Goal: Task Accomplishment & Management: Manage account settings

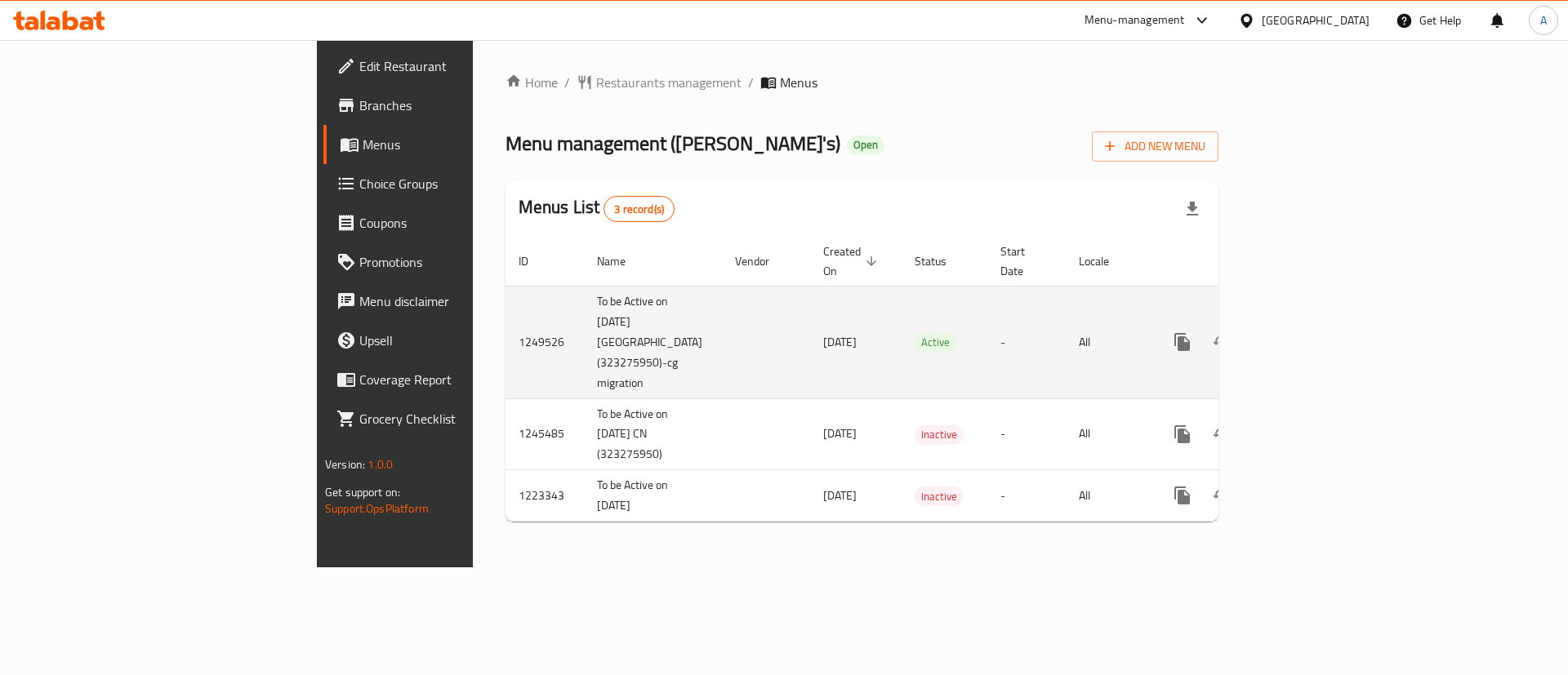
click at [1310, 333] on icon "enhanced table" at bounding box center [1300, 342] width 19 height 19
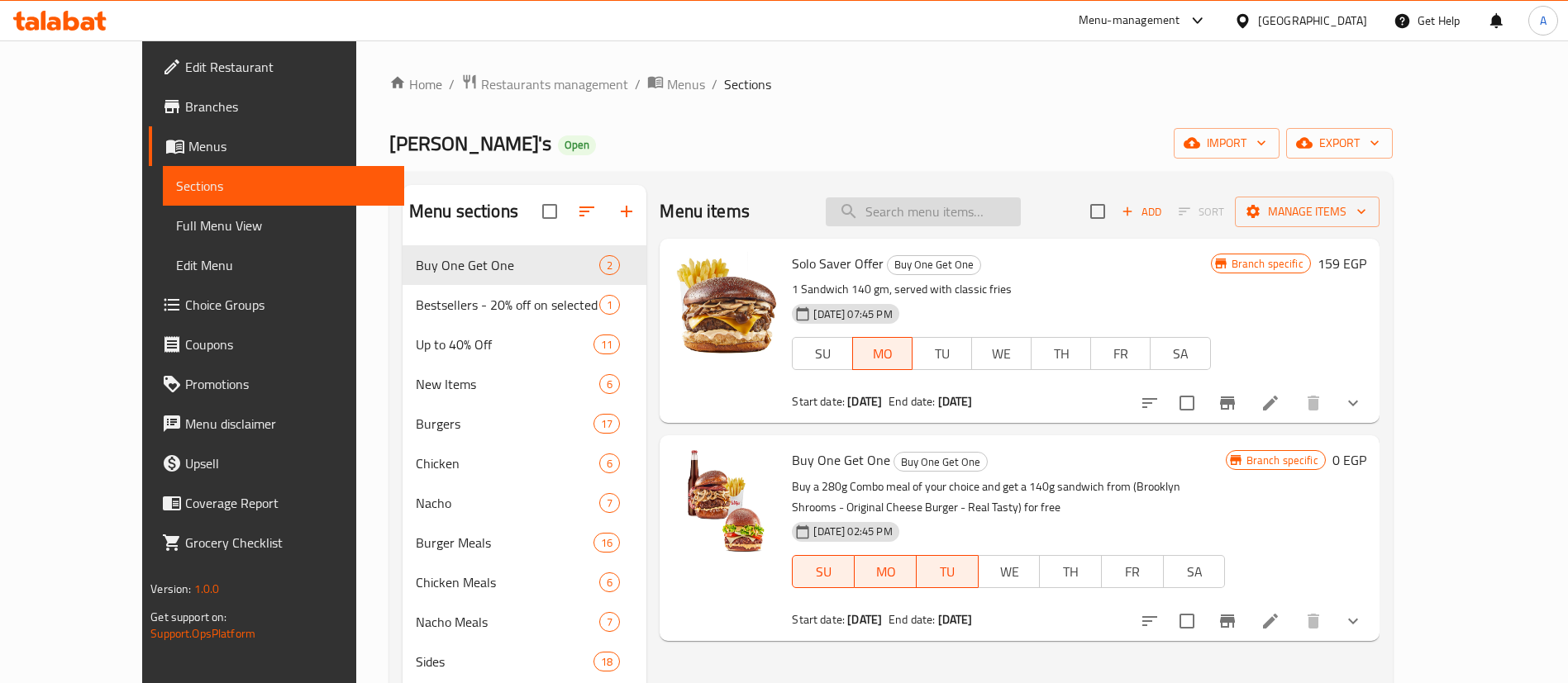
click at [1021, 213] on input "search" at bounding box center [924, 212] width 195 height 29
type input "w"
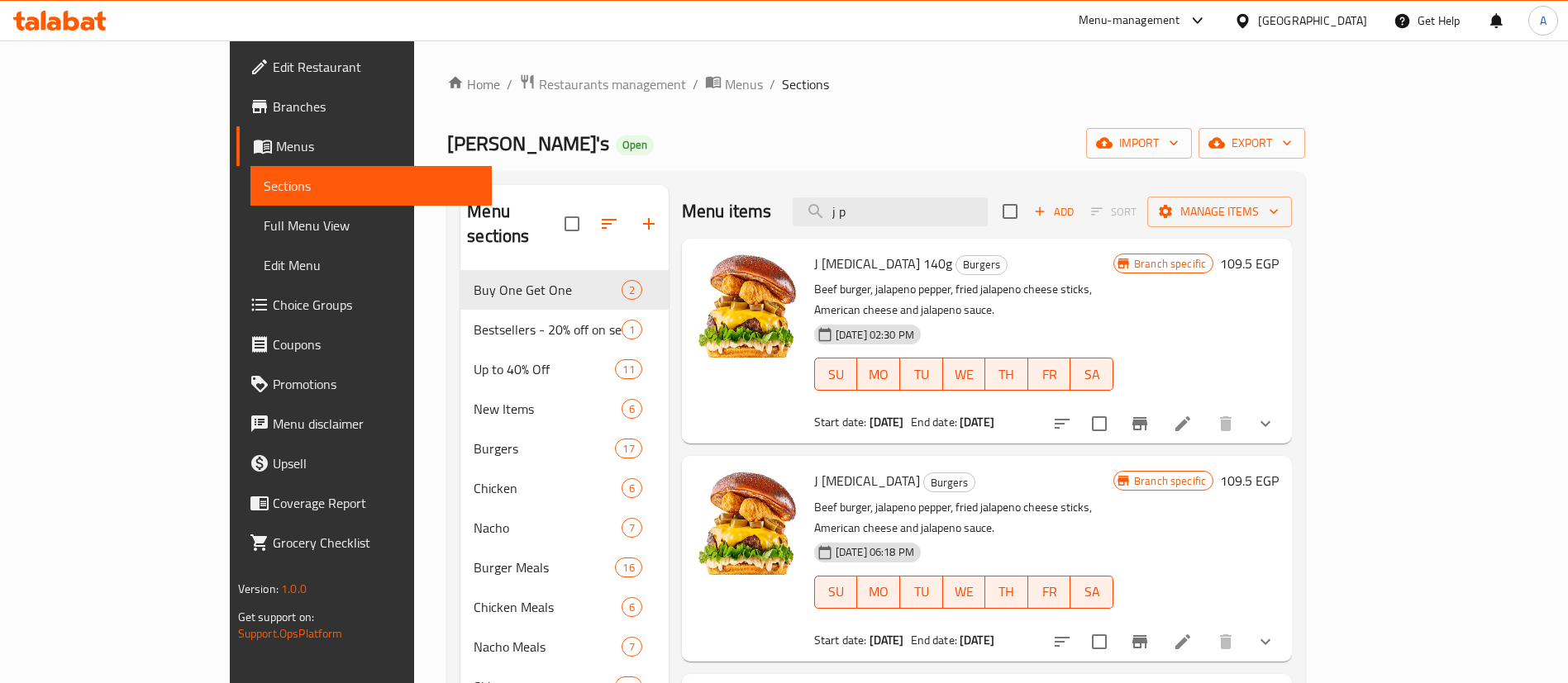
type input "j p"
click at [1285, 416] on div at bounding box center [1164, 423] width 243 height 40
click at [1148, 417] on icon "Branch-specific-item" at bounding box center [1140, 423] width 15 height 13
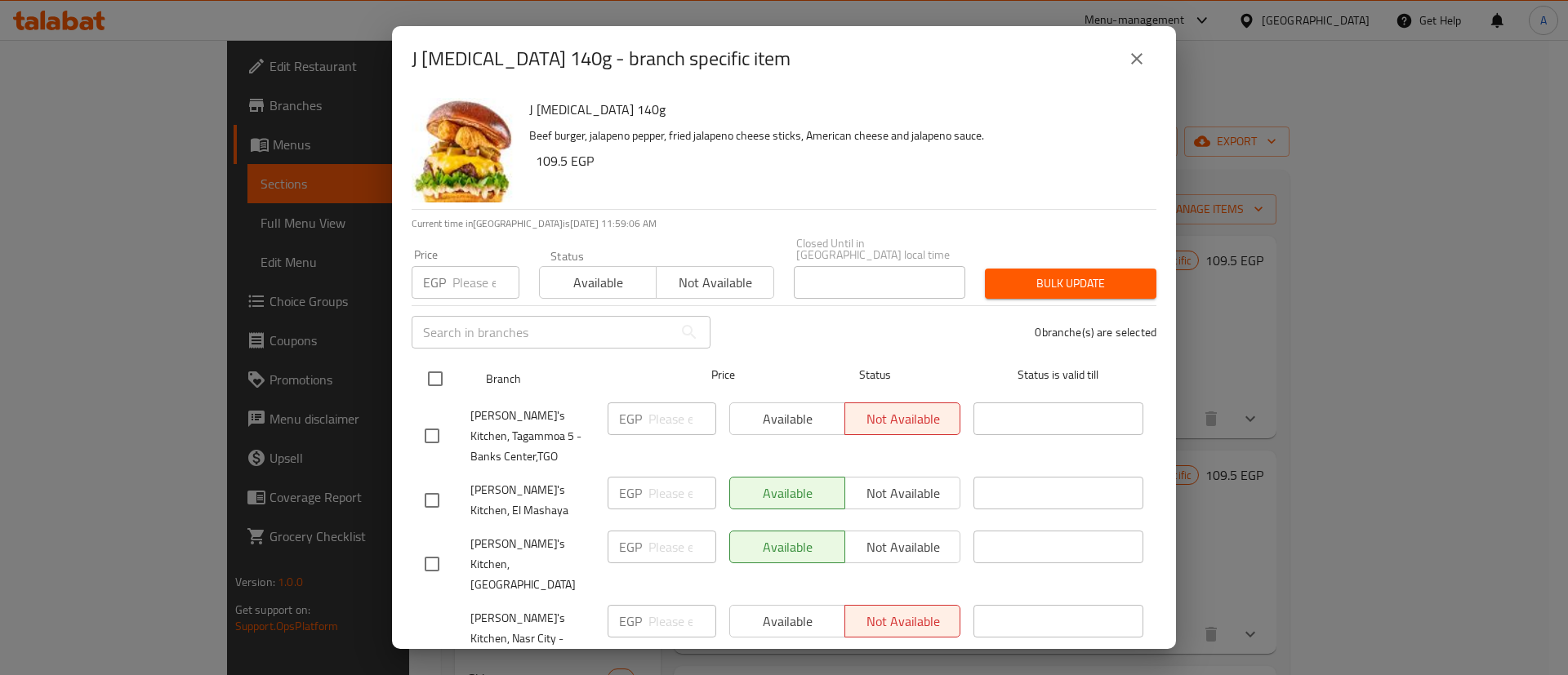
click at [431, 379] on input "checkbox" at bounding box center [435, 378] width 34 height 34
checkbox input "true"
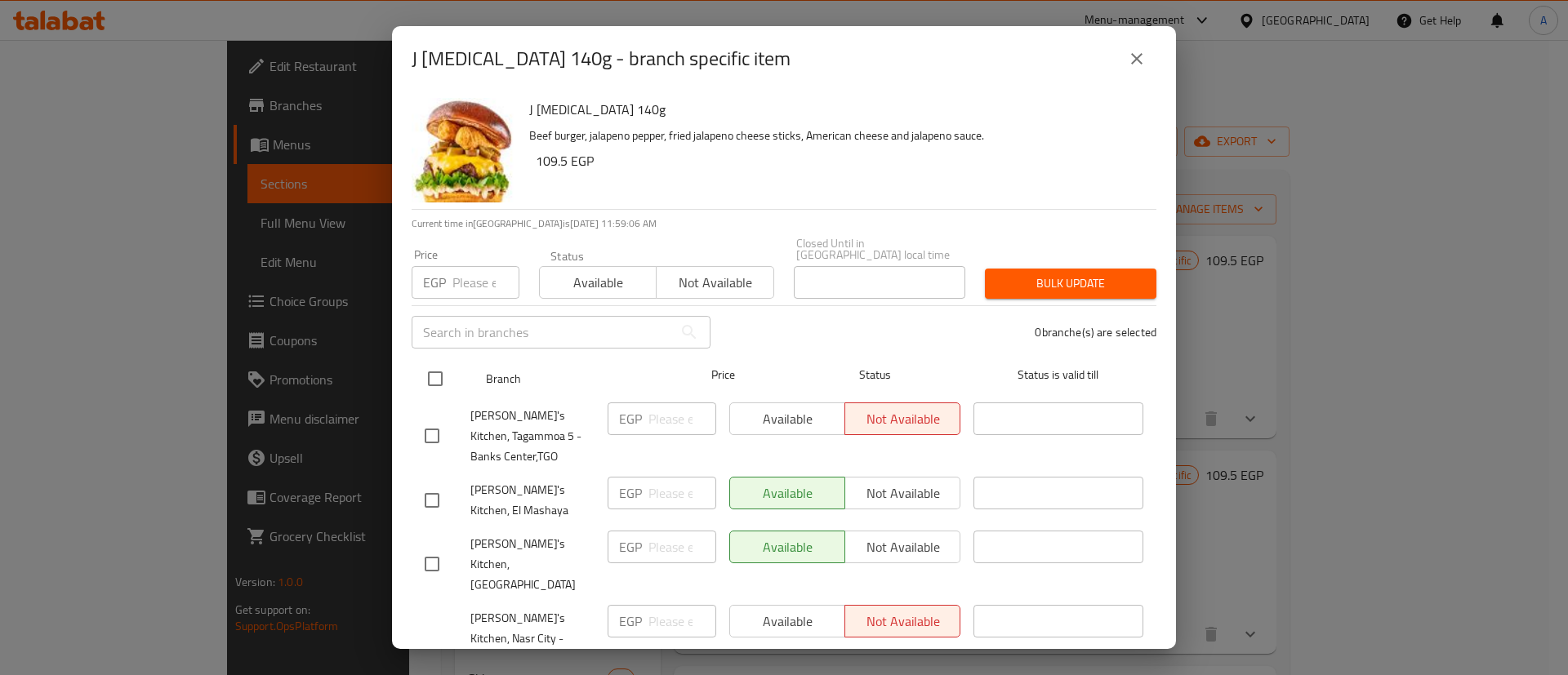
checkbox input "true"
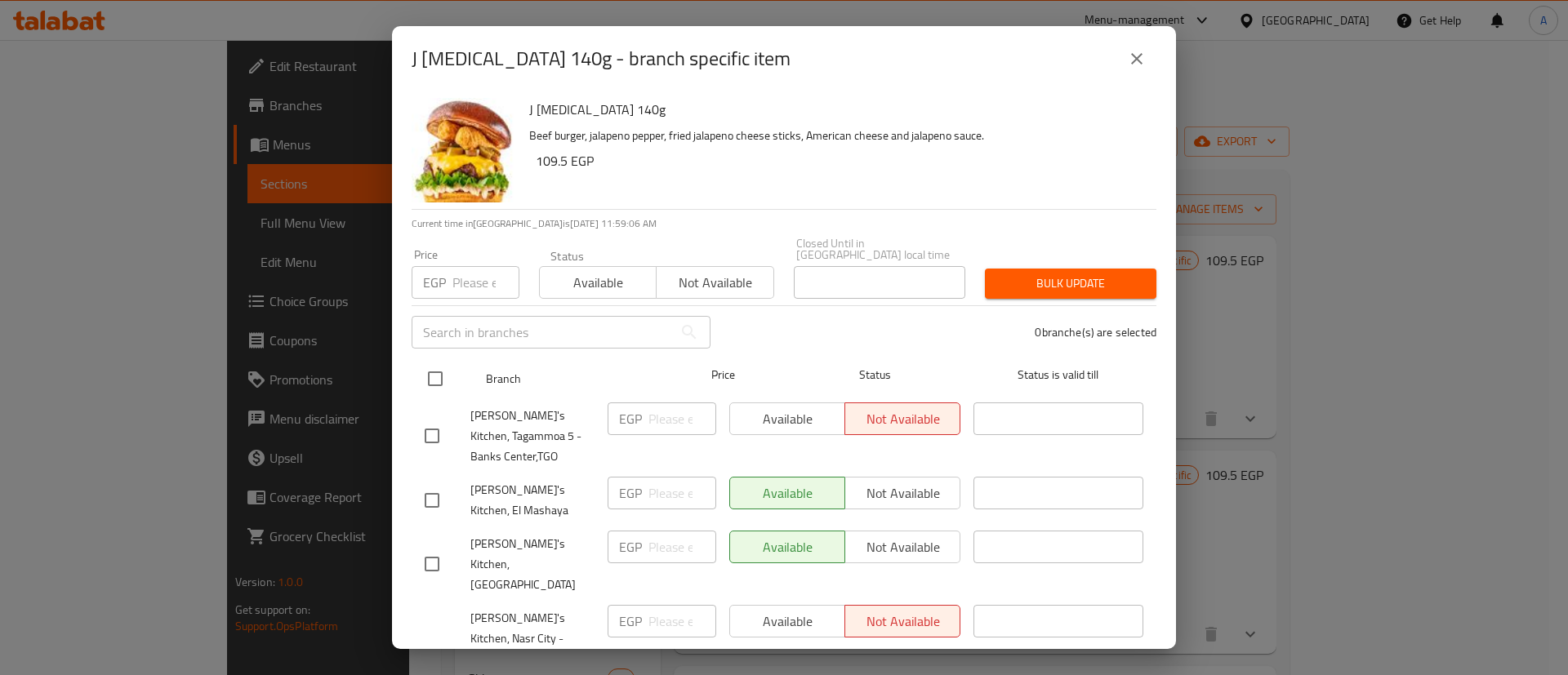
checkbox input "true"
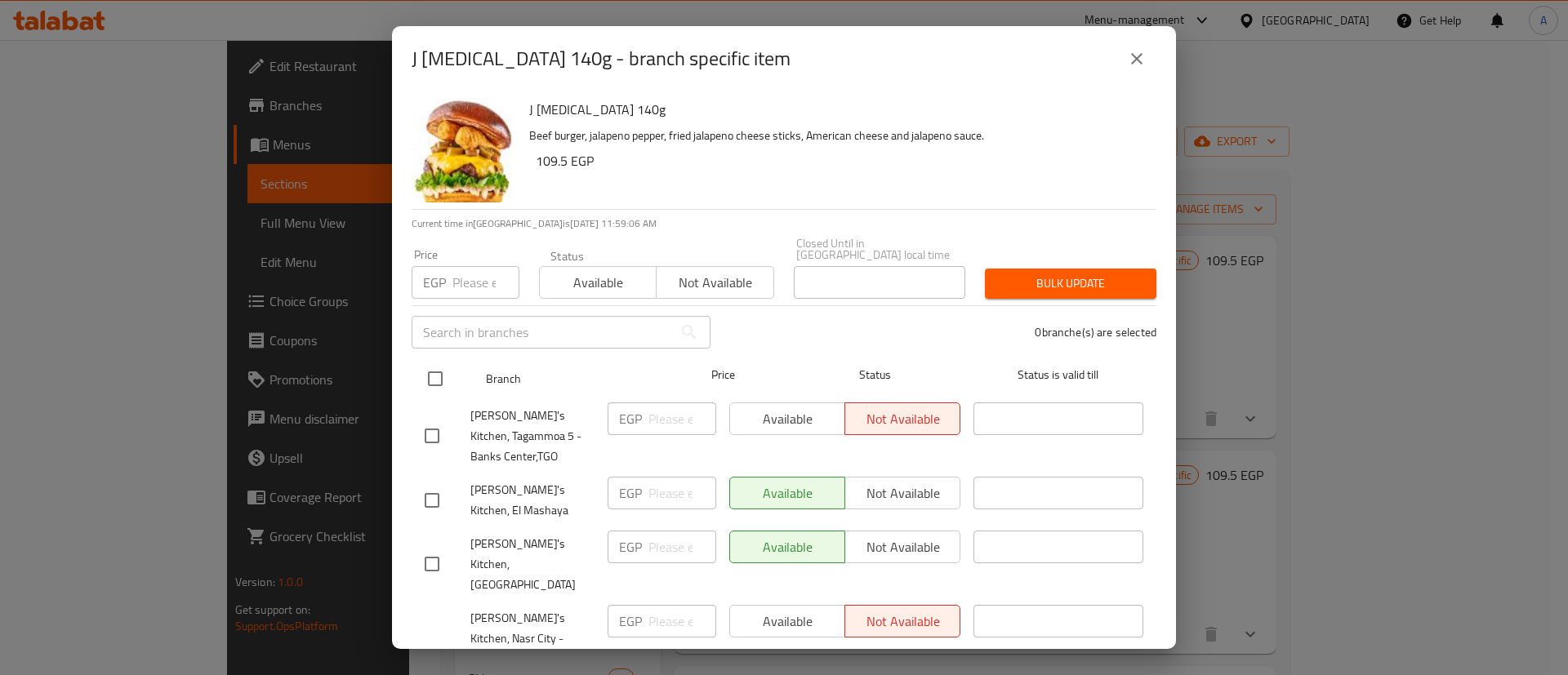
checkbox input "true"
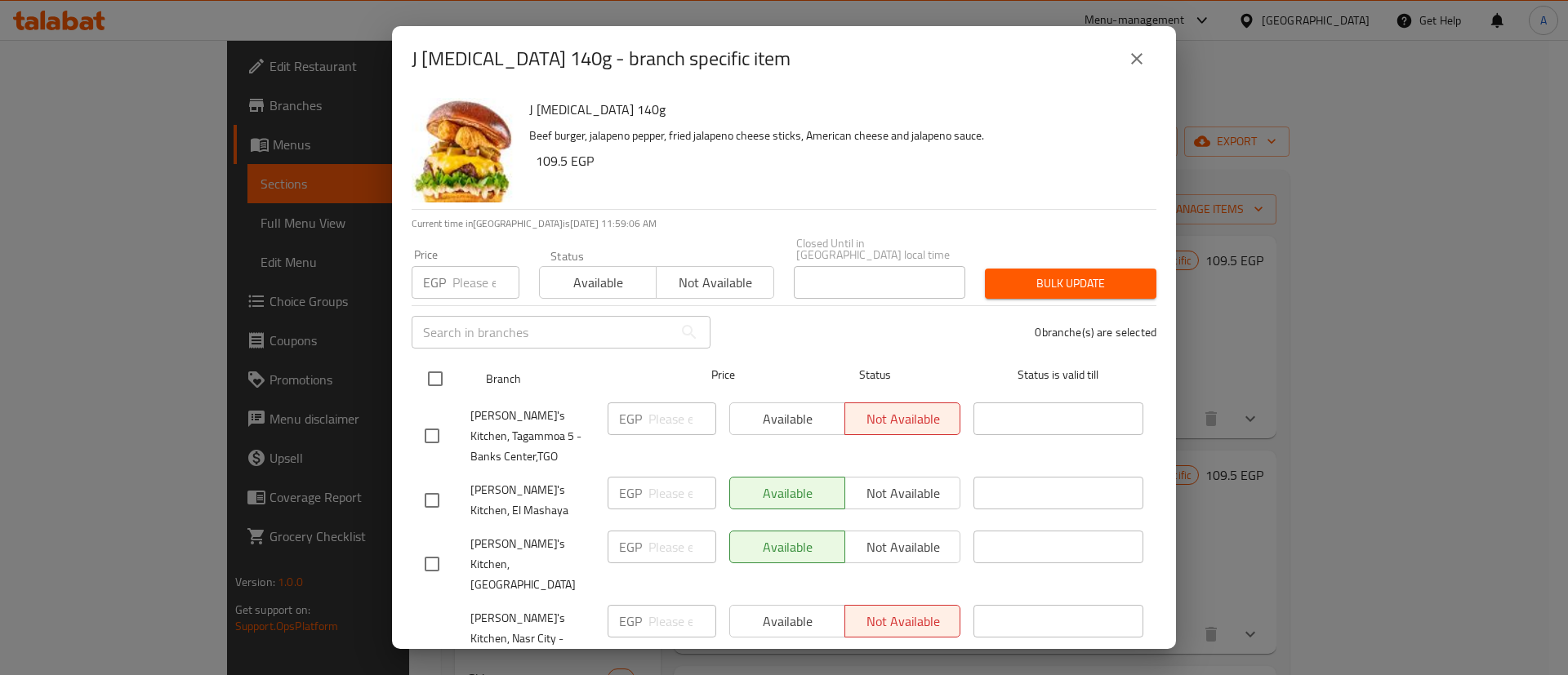
checkbox input "true"
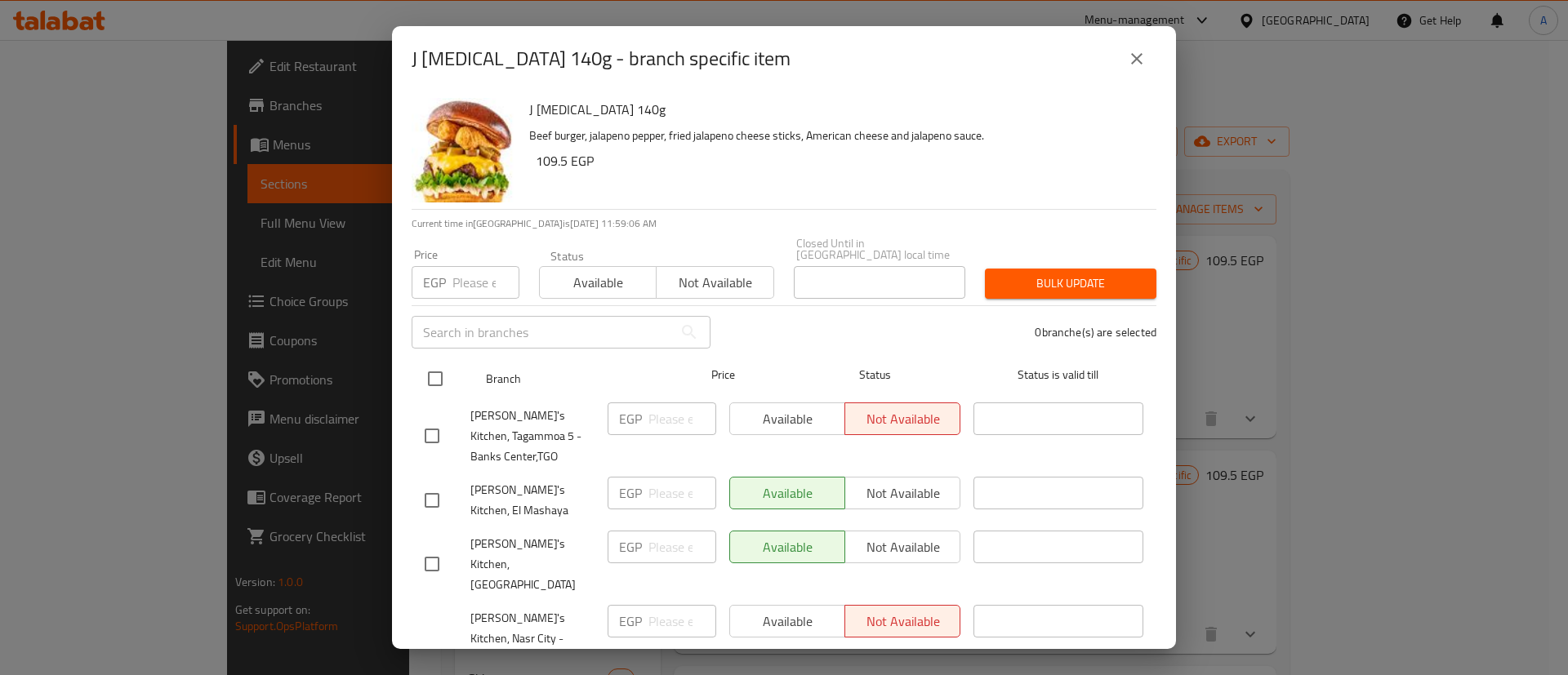
checkbox input "true"
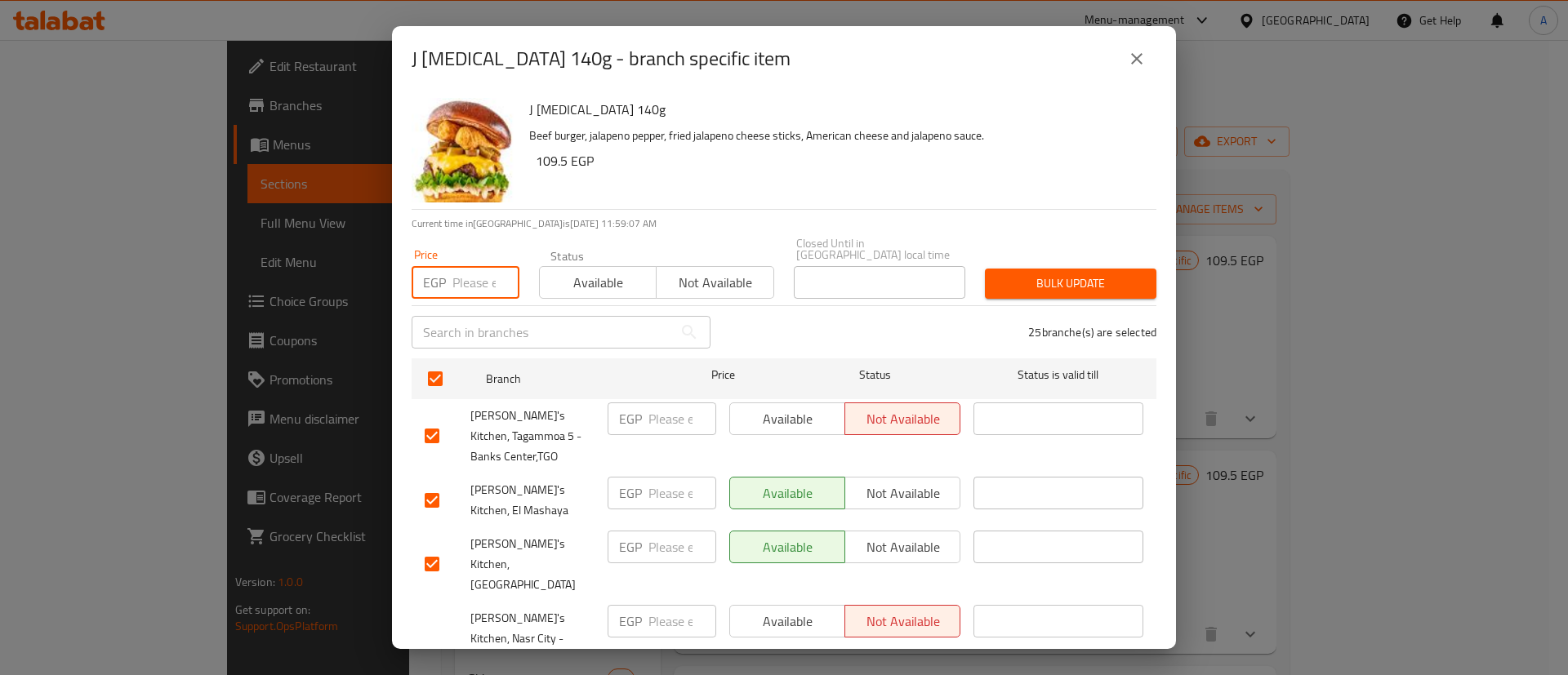
click at [461, 284] on input "number" at bounding box center [486, 282] width 67 height 32
type input "169"
click at [1012, 280] on span "Bulk update" at bounding box center [1071, 283] width 145 height 20
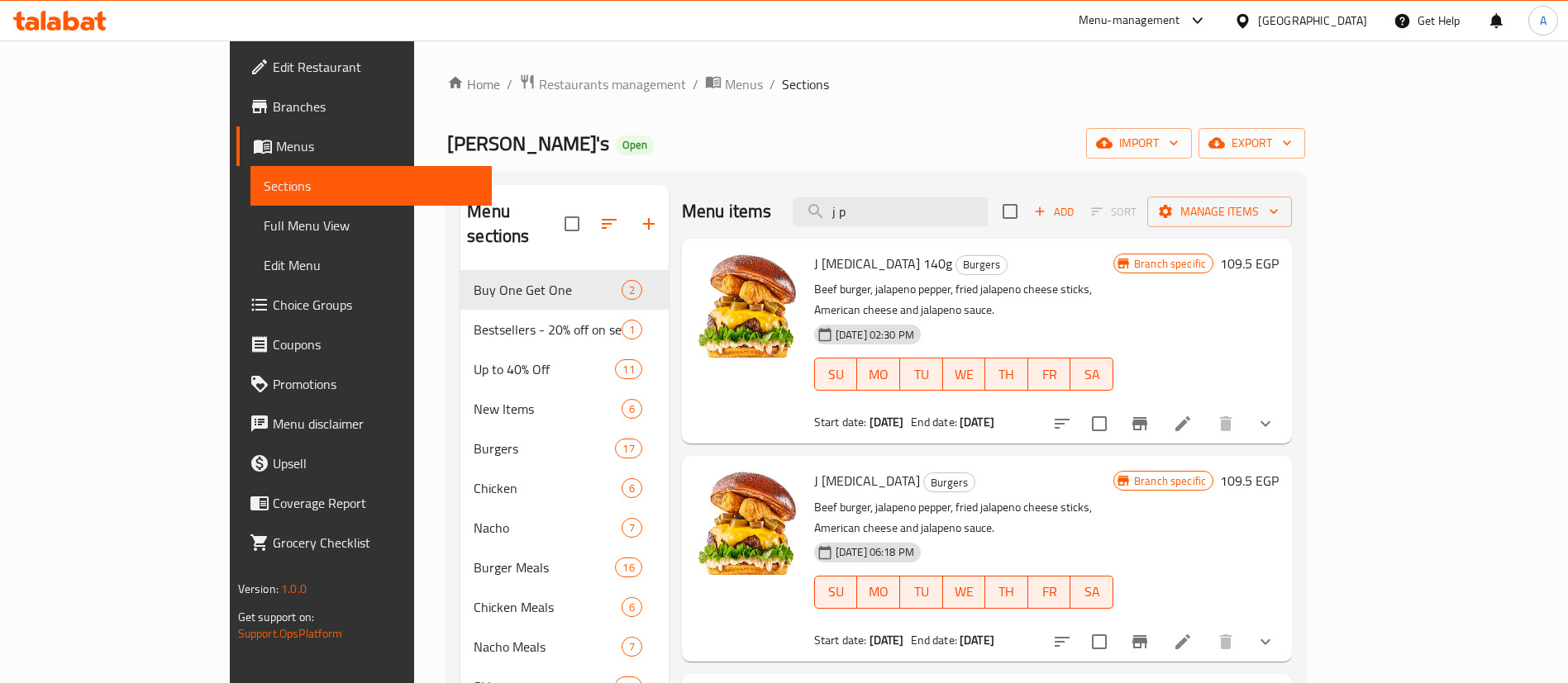
click at [755, 213] on div "Menu items j p Add Sort Manage items" at bounding box center [987, 212] width 610 height 54
click at [972, 203] on input "j p" at bounding box center [890, 212] width 195 height 29
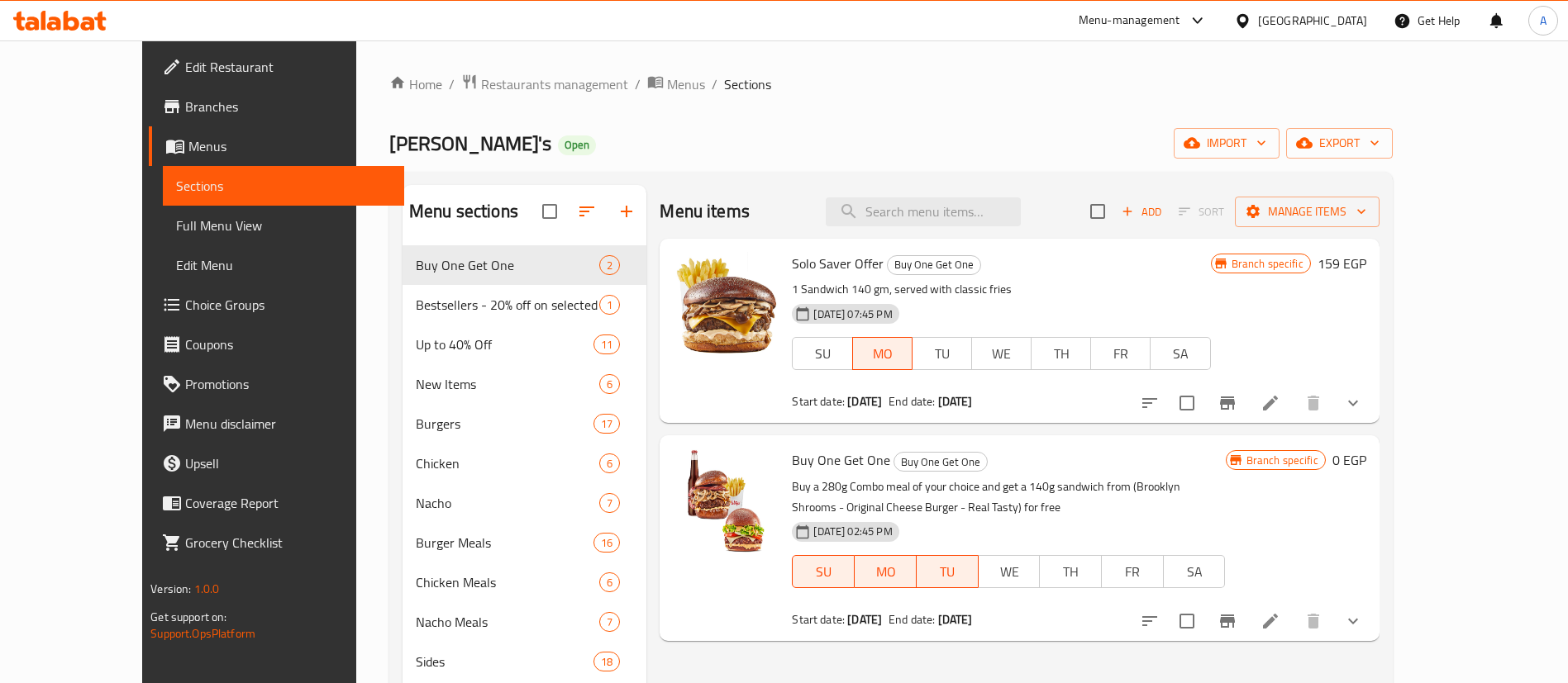
click at [185, 307] on span "Choice Groups" at bounding box center [288, 305] width 206 height 19
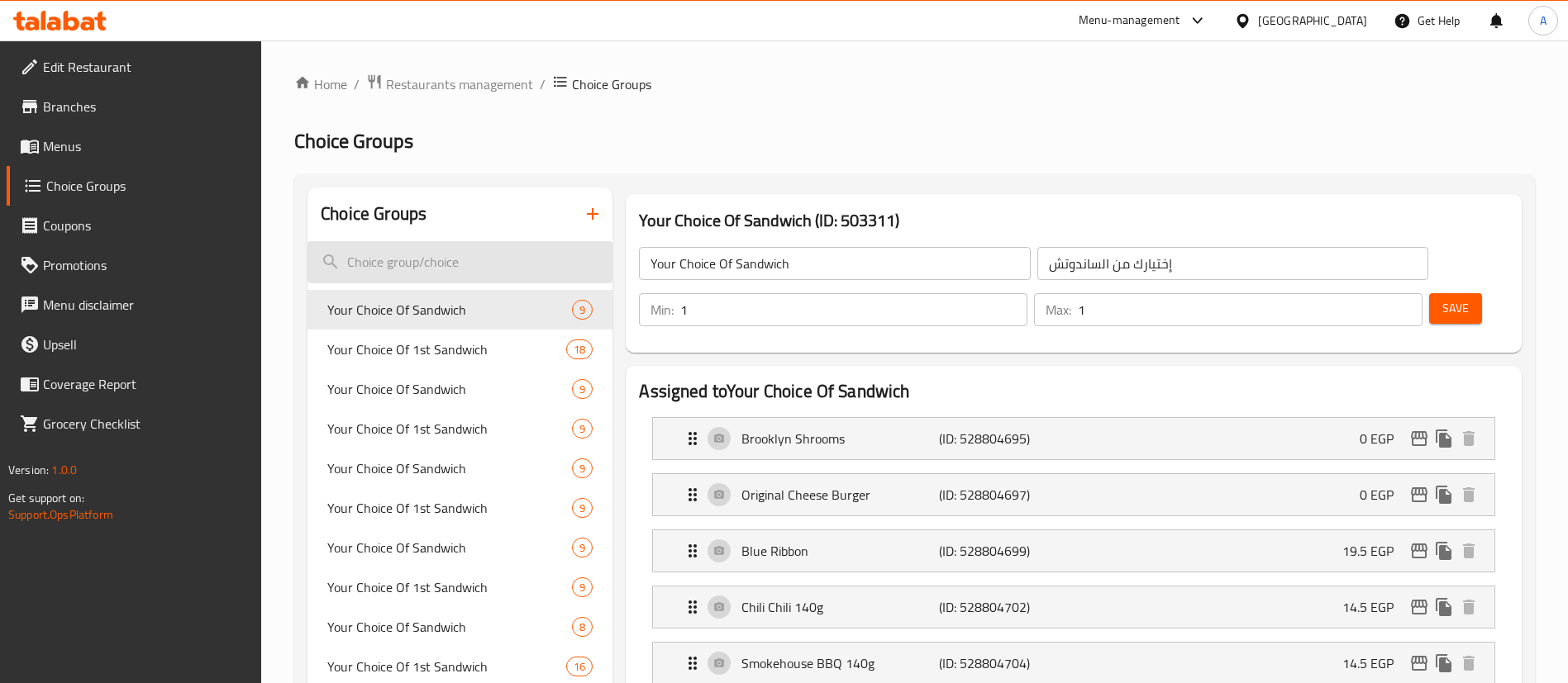
click at [483, 255] on input "search" at bounding box center [460, 262] width 305 height 43
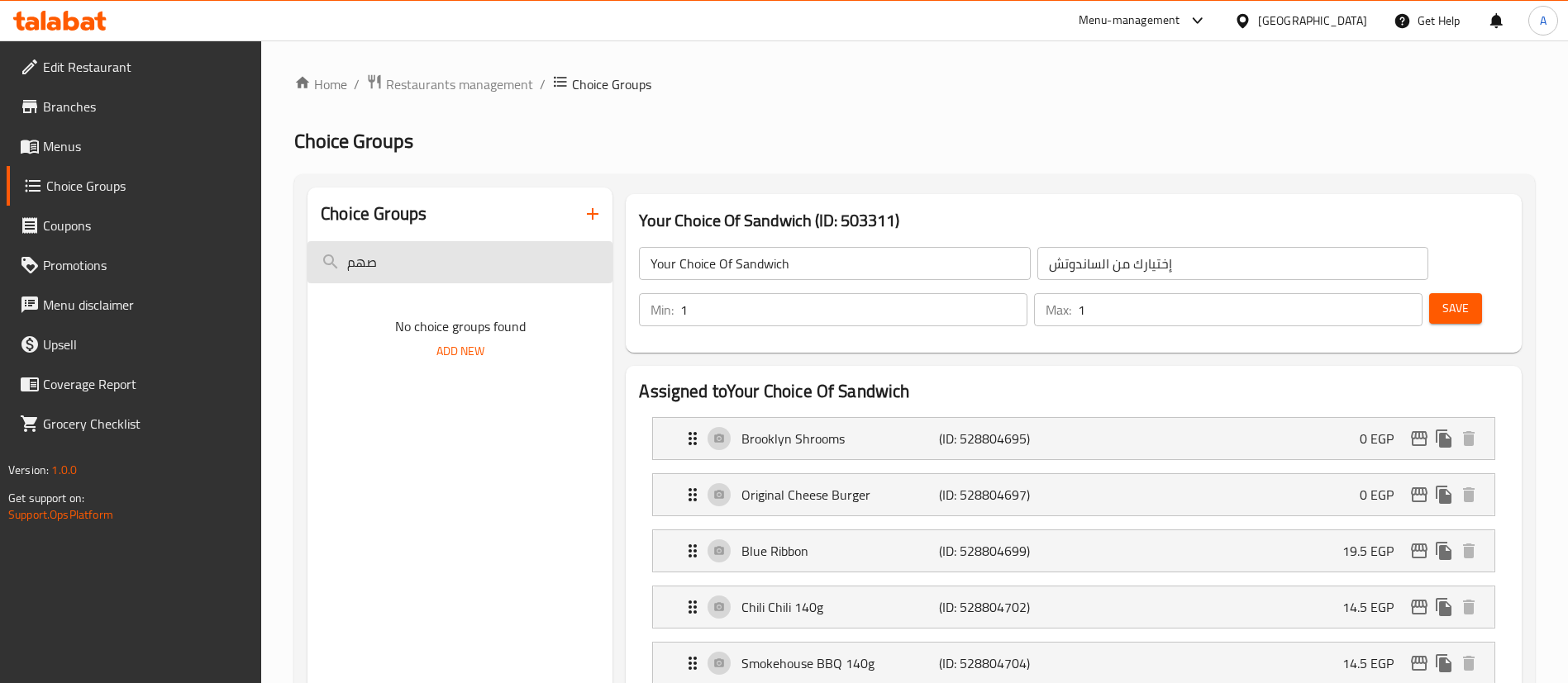
type input "صهمم"
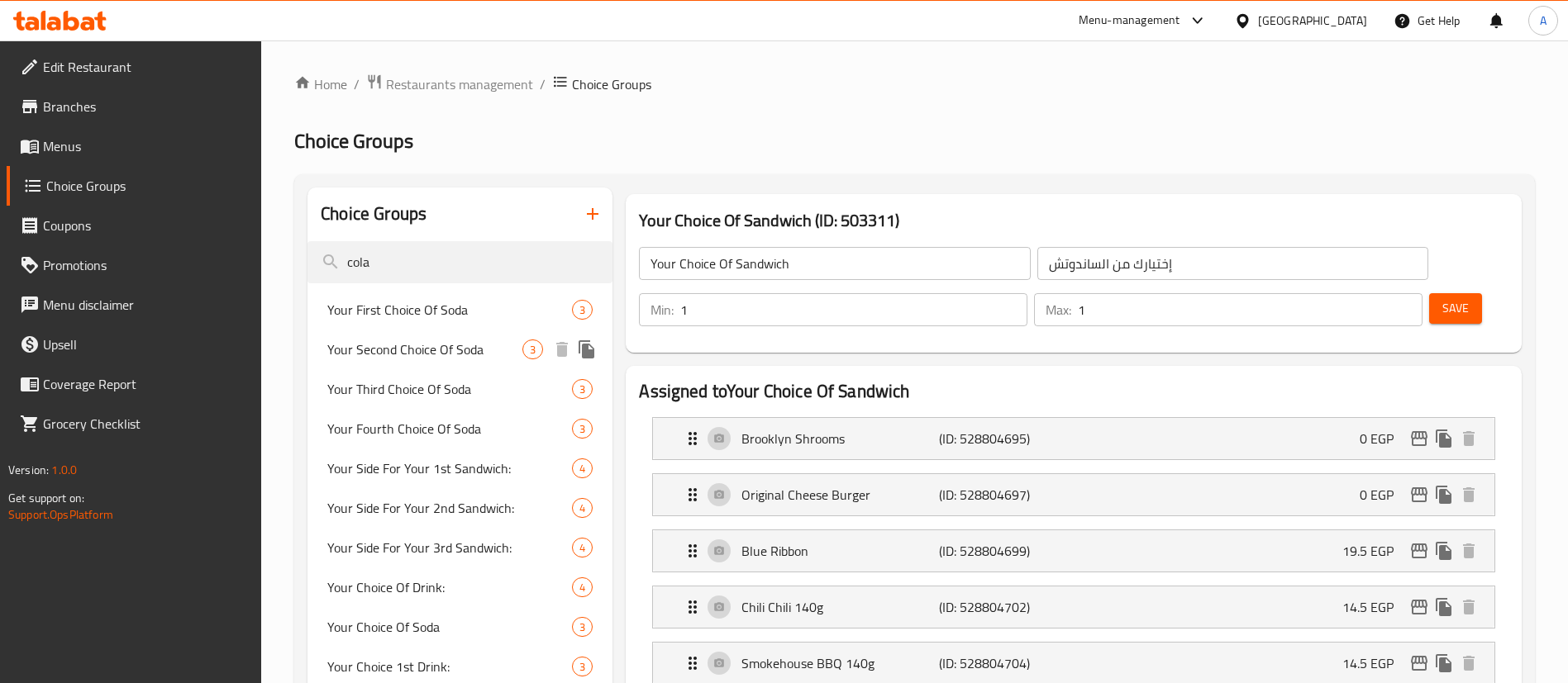
type input "cola"
click at [413, 332] on div "Your Second Choice Of Soda 3" at bounding box center [460, 349] width 305 height 40
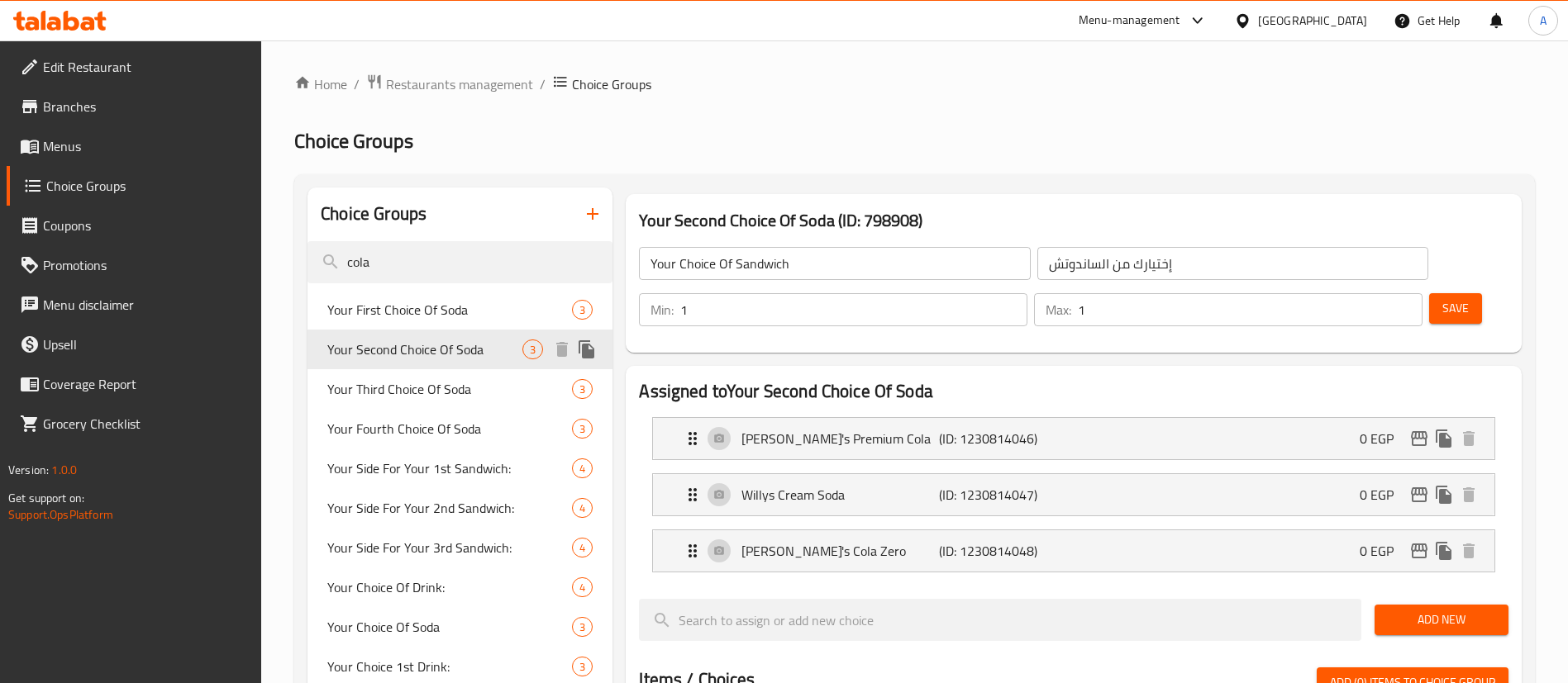
type input "Your Second Choice Of Soda"
type input "اختيارك الثاني من الصودا"
click at [407, 320] on span "Your First Choice Of Soda" at bounding box center [425, 310] width 195 height 19
type input "Your First Choice Of Soda"
type input "اختيارك الأول للصودا"
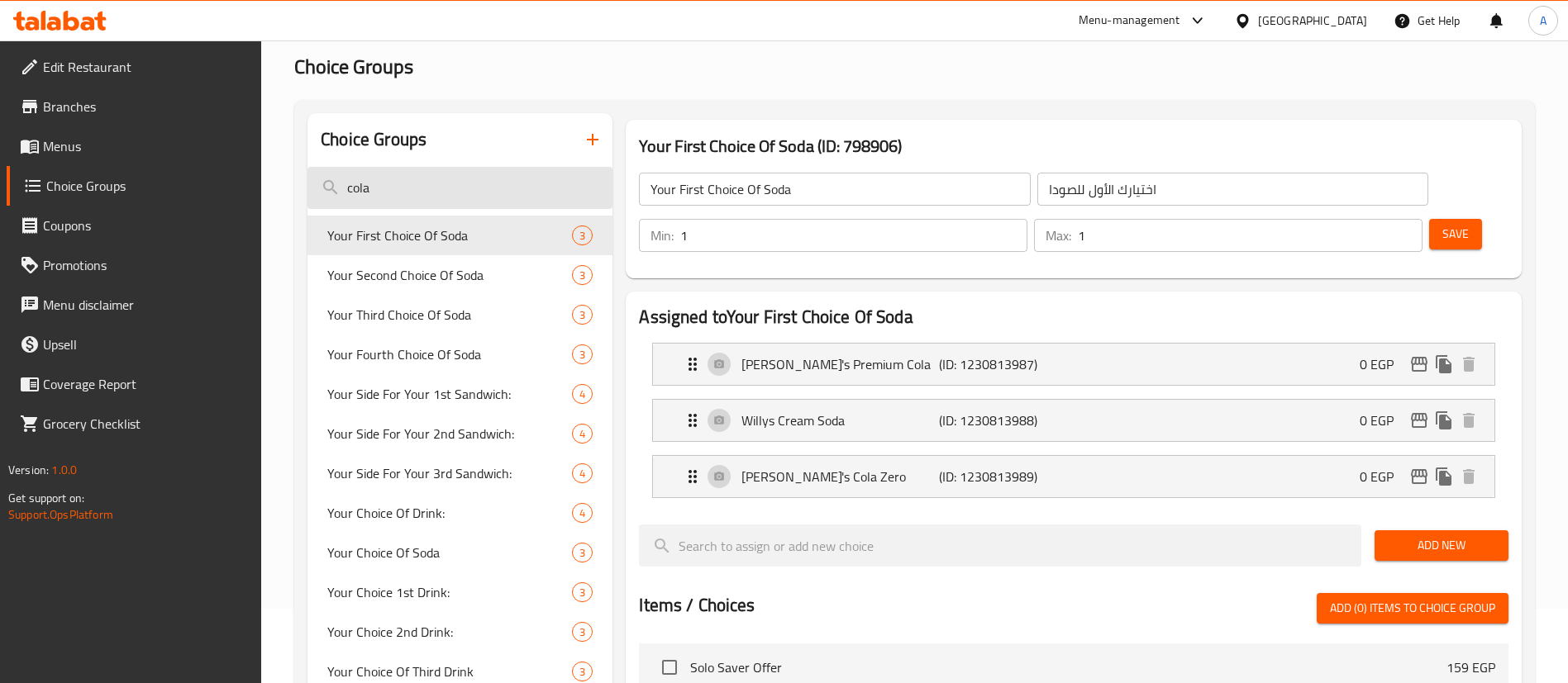
scroll to position [124, 0]
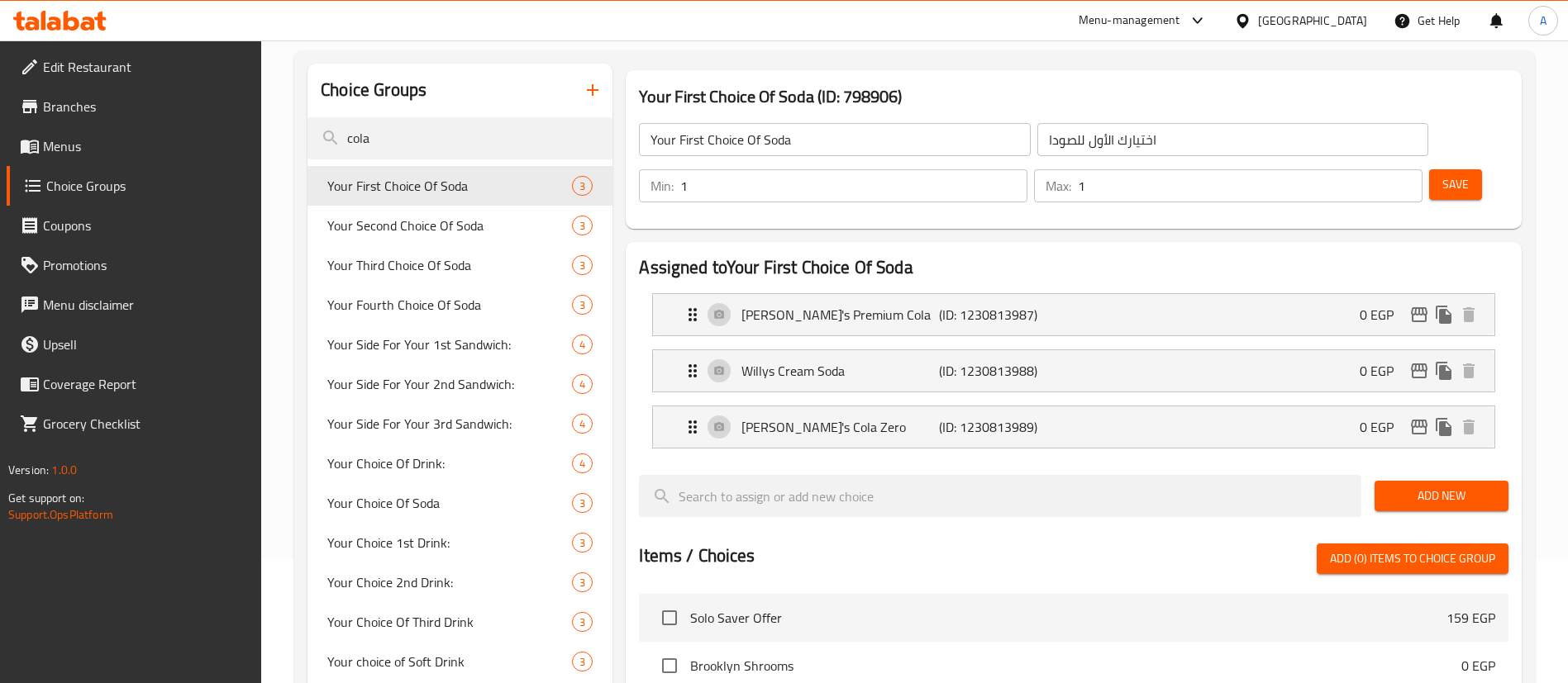
click at [1418, 485] on span "Add New" at bounding box center [1441, 495] width 107 height 20
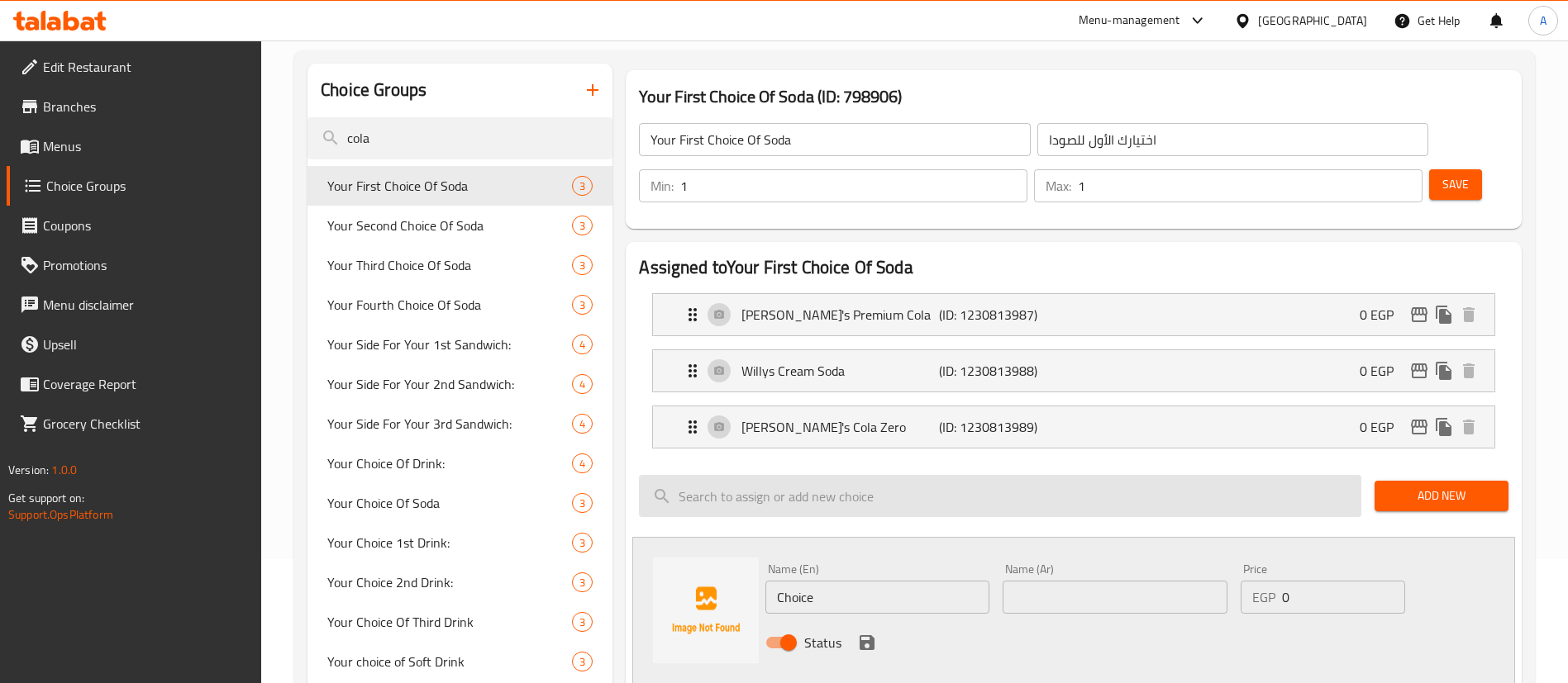
click at [911, 475] on input "search" at bounding box center [1000, 496] width 722 height 43
type input "s"
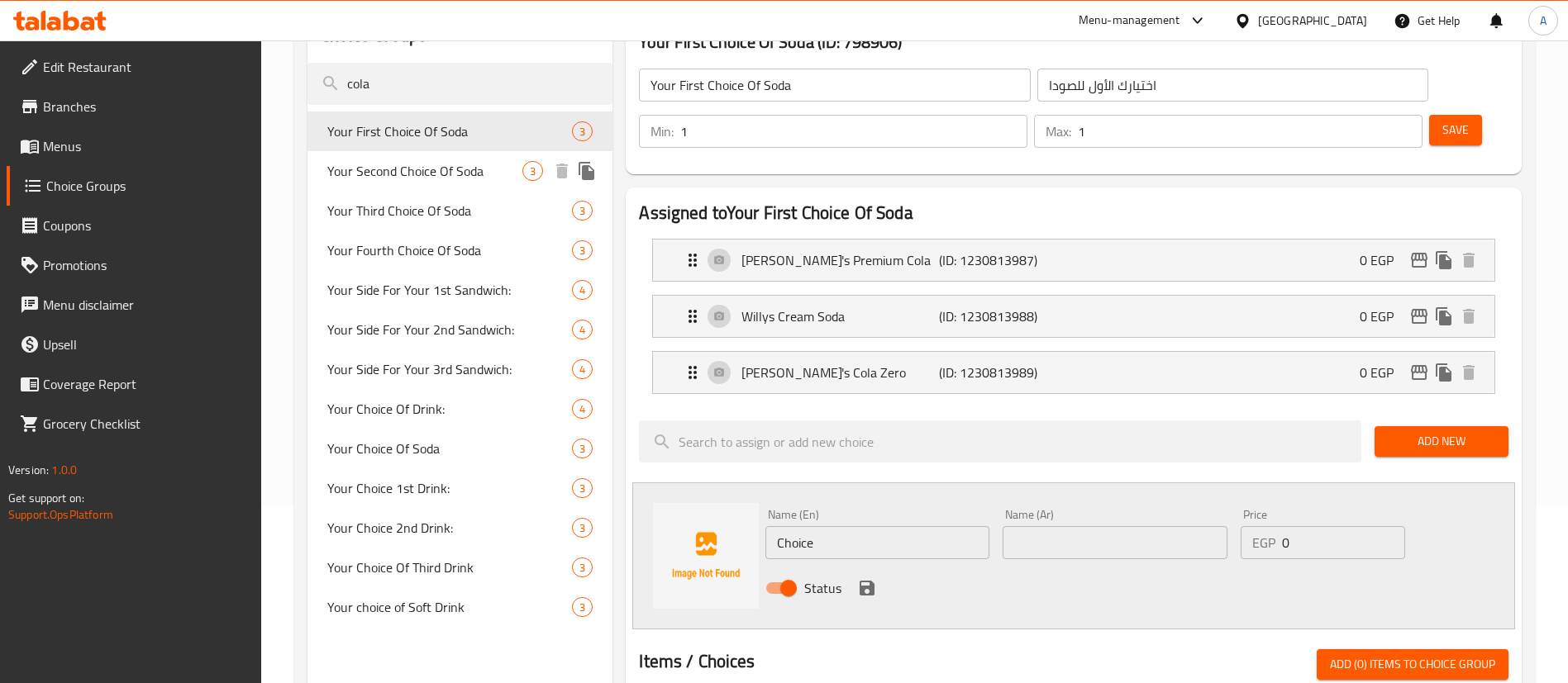
scroll to position [166, 0]
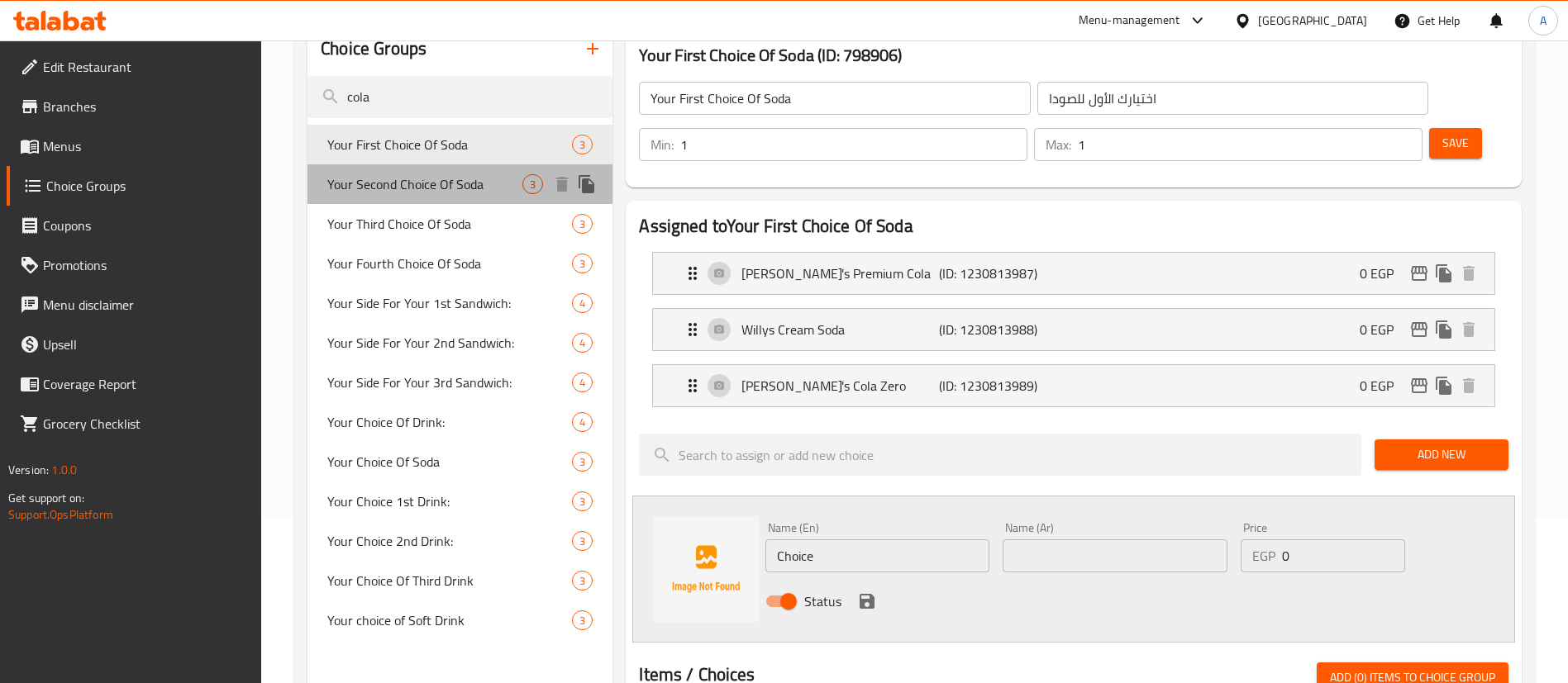
click at [394, 185] on span "Your Second Choice Of Soda" at bounding box center [425, 184] width 195 height 19
type input "Your Second Choice Of Soda"
type input "اختيارك الثاني من الصودا"
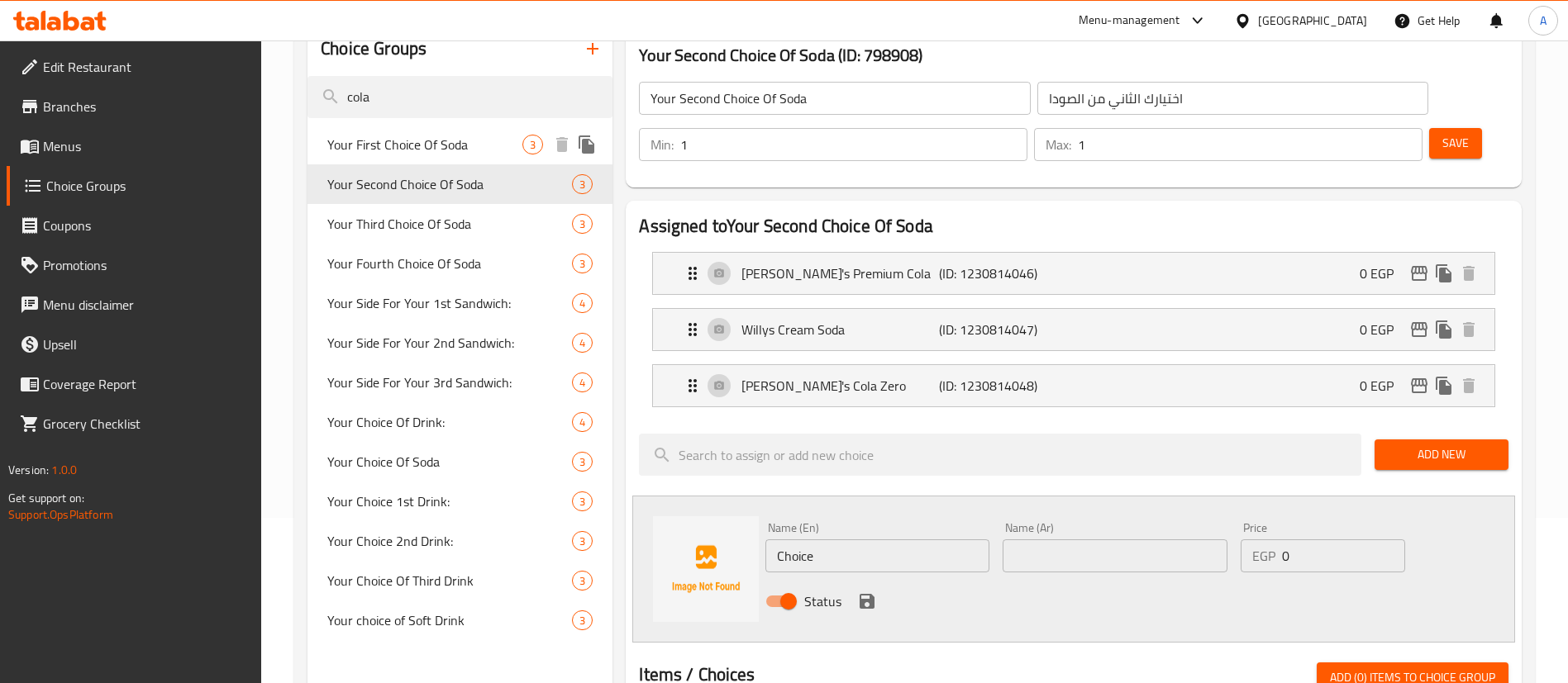
click at [411, 135] on span "Your First Choice Of Soda" at bounding box center [425, 144] width 195 height 19
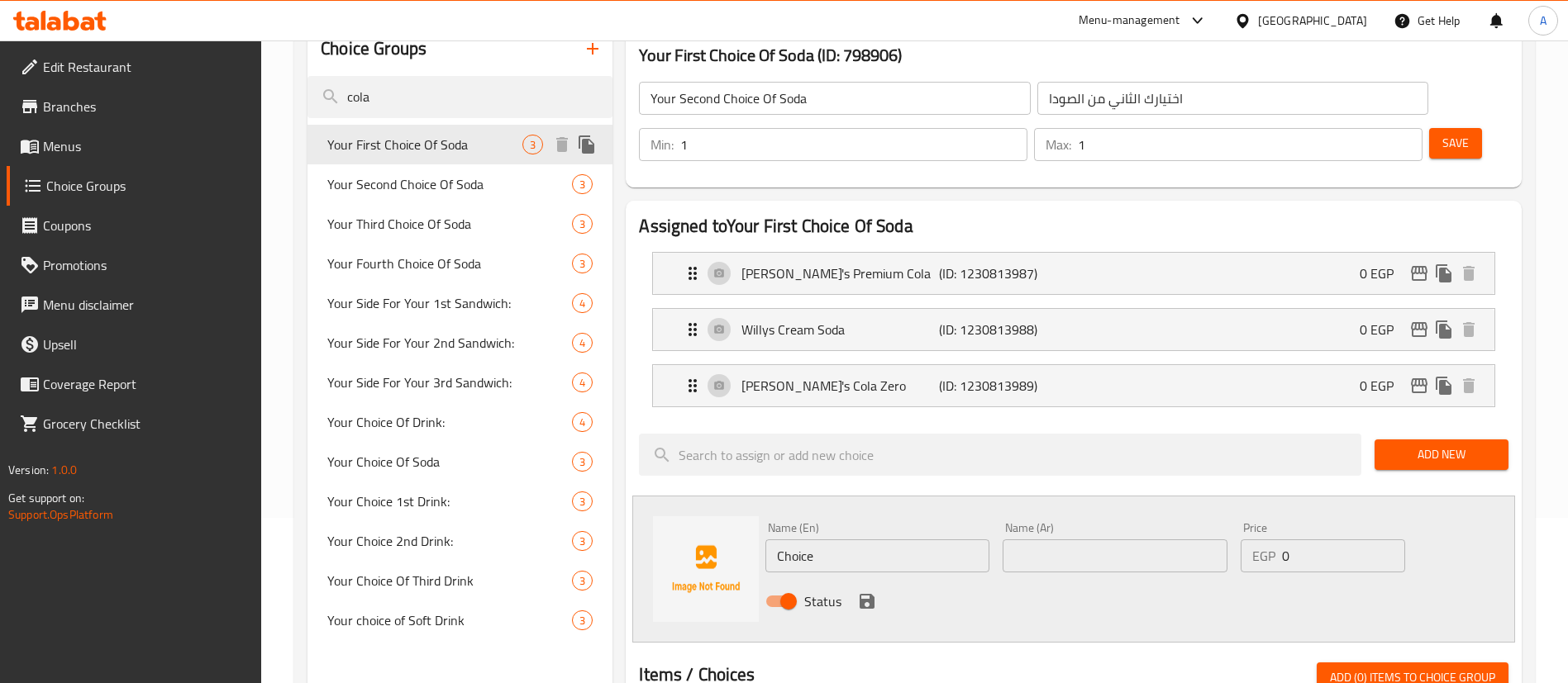
type input "Your First Choice Of Soda"
type input "اختيارك الأول للصودا"
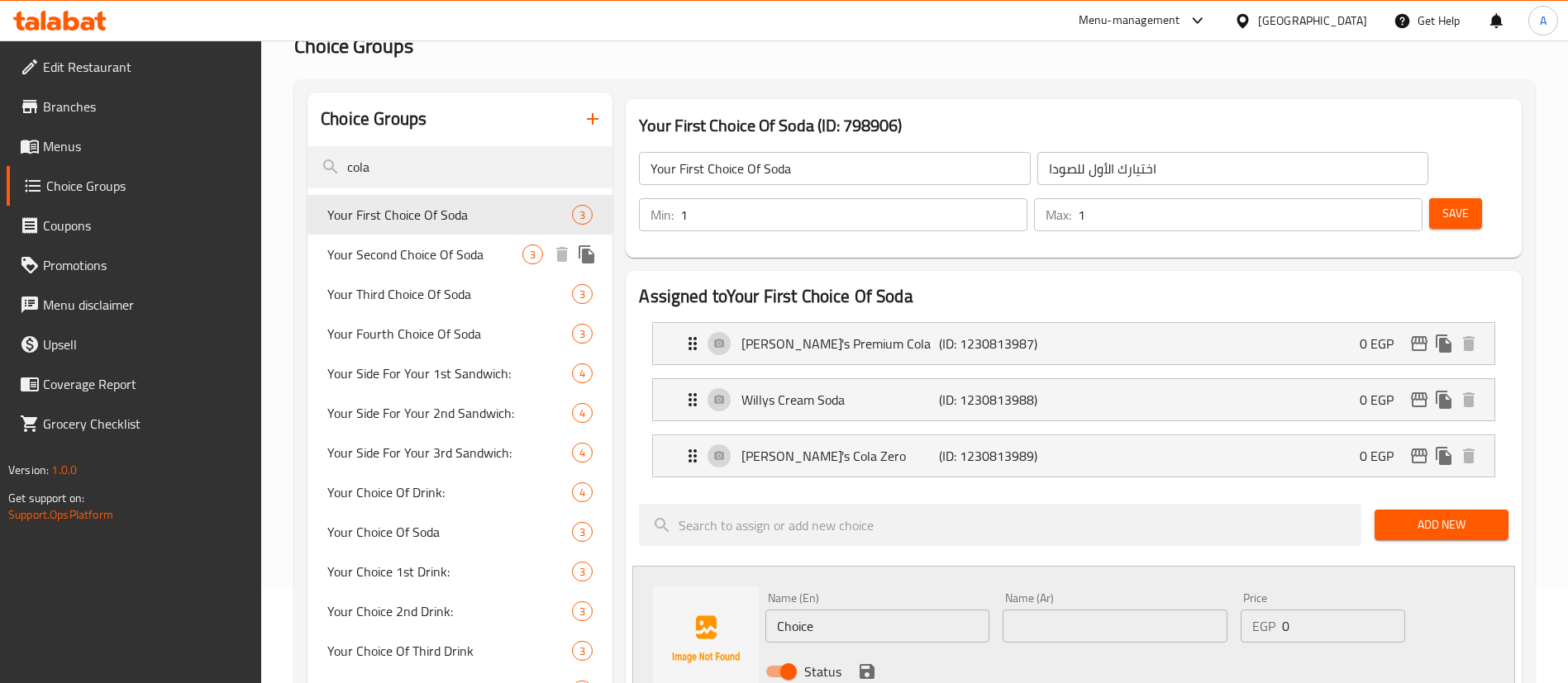
scroll to position [0, 0]
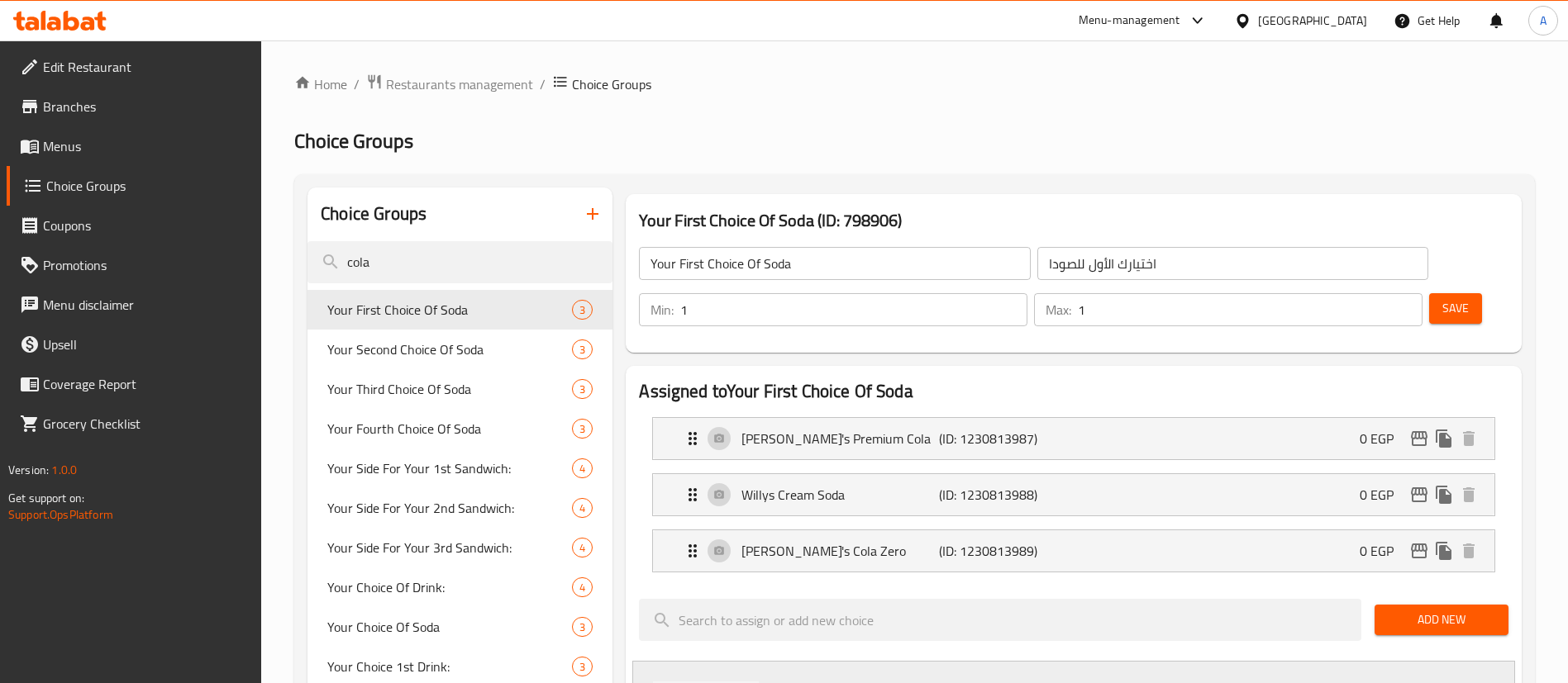
click at [64, 229] on span "Coupons" at bounding box center [145, 225] width 206 height 19
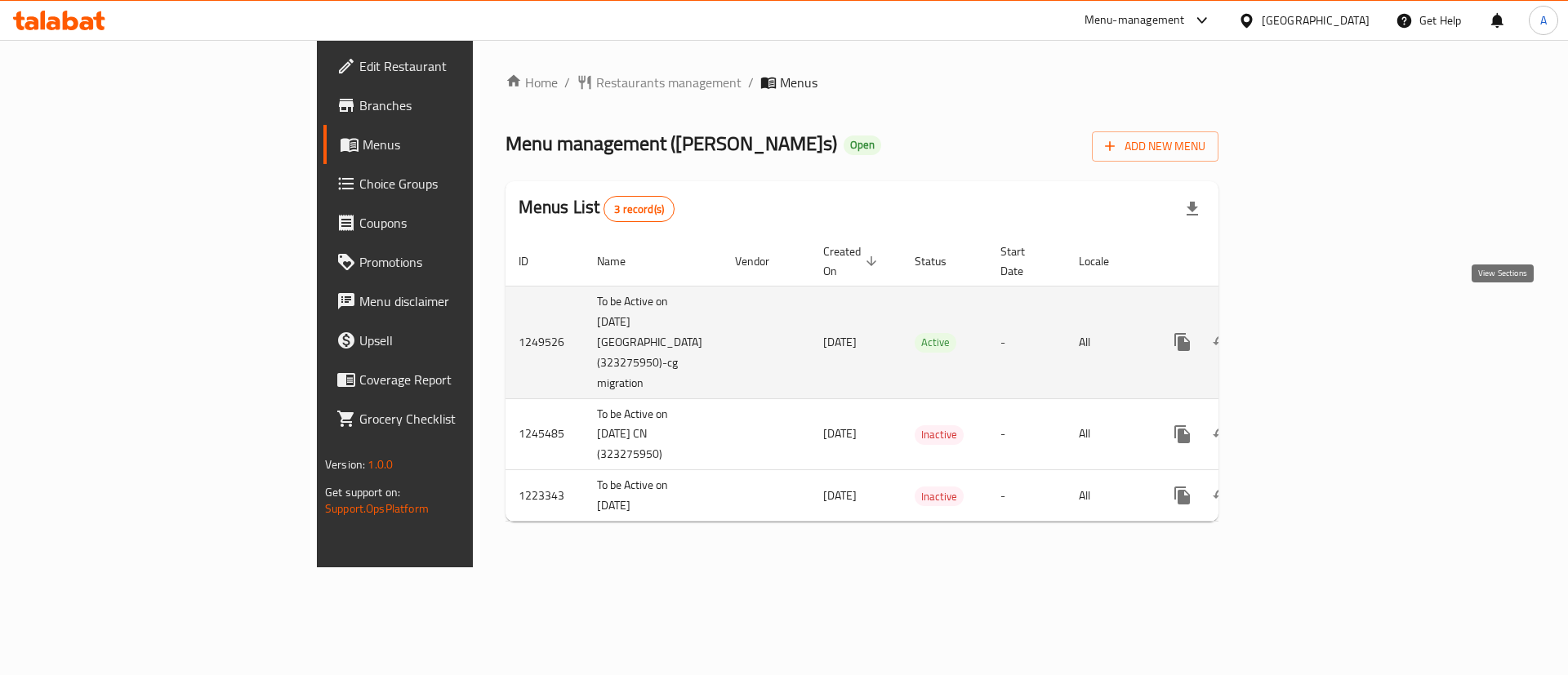
click at [1307, 334] on icon "enhanced table" at bounding box center [1299, 341] width 15 height 15
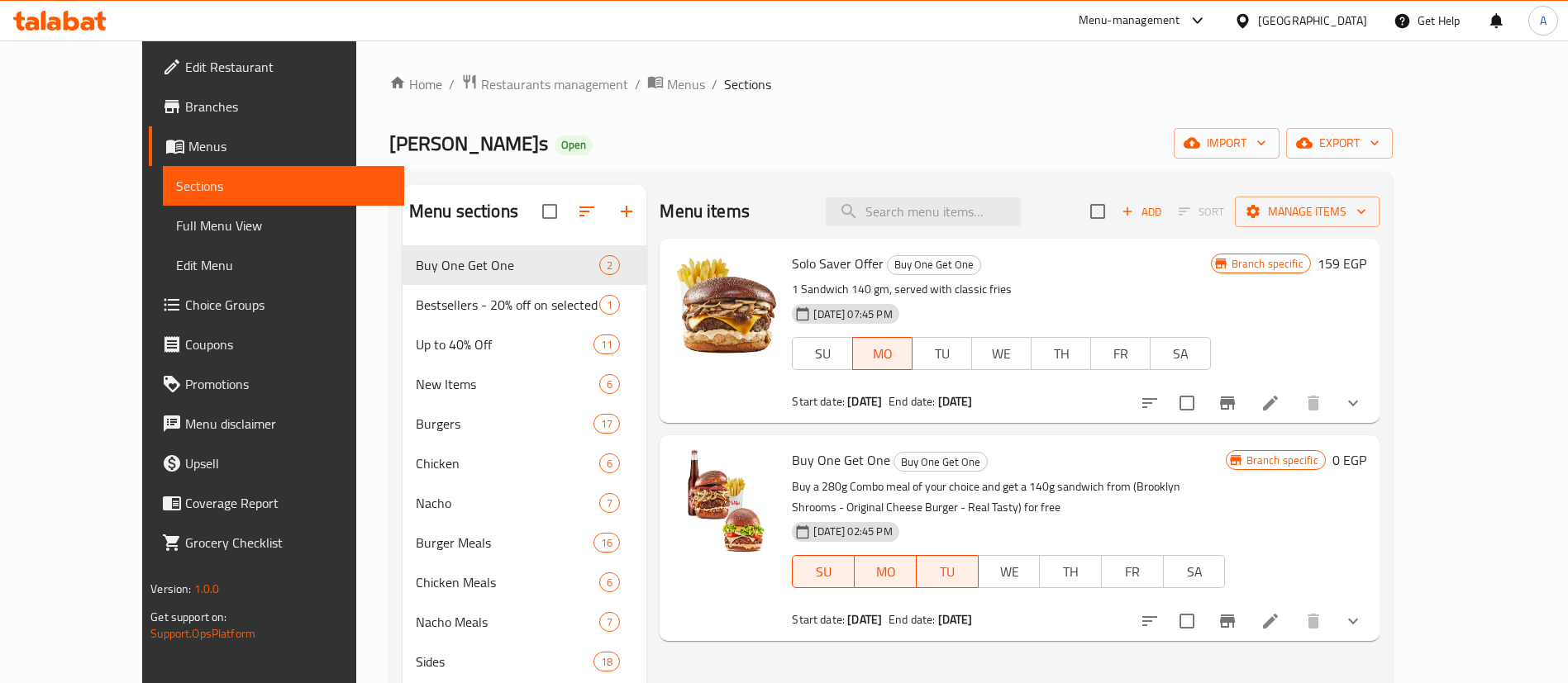
click at [163, 238] on link "Full Menu View" at bounding box center [284, 225] width 241 height 40
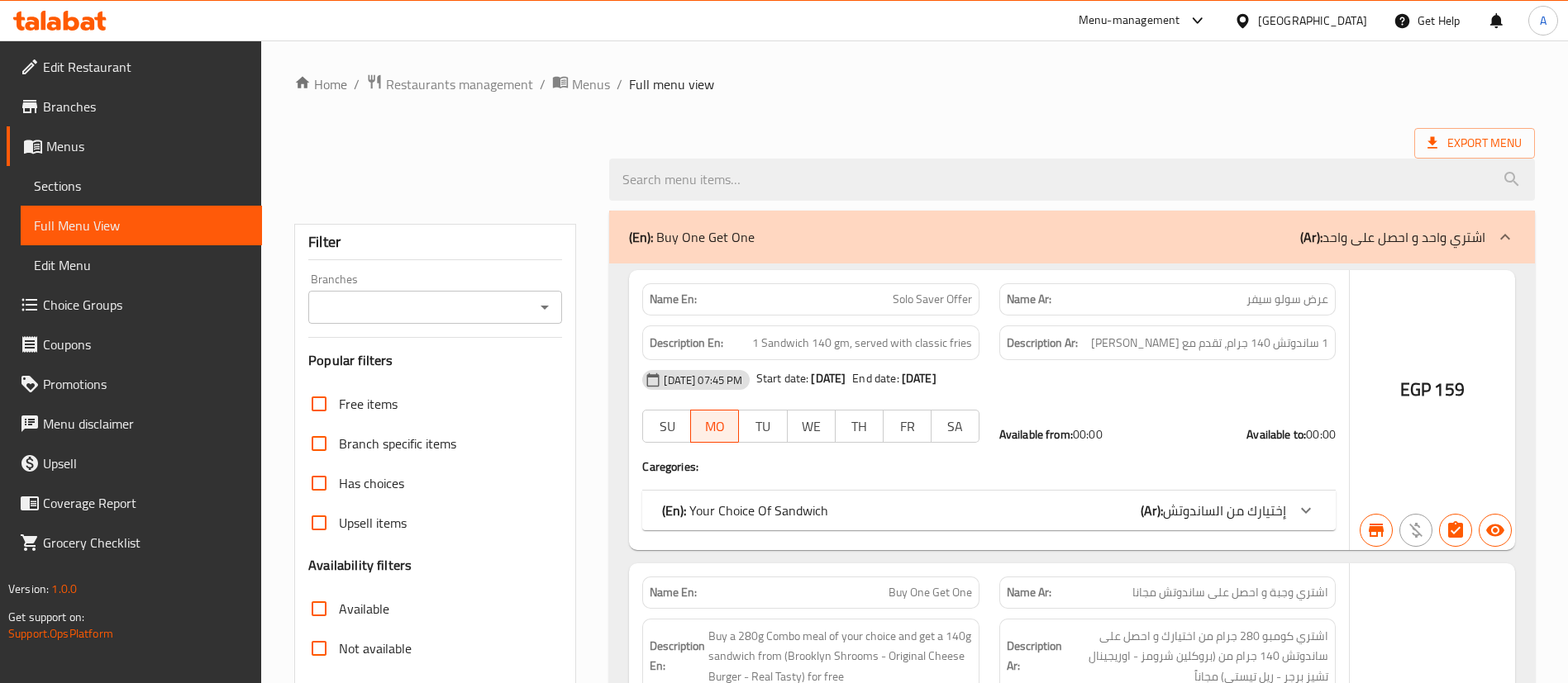
click at [80, 305] on span "Choice Groups" at bounding box center [145, 305] width 206 height 19
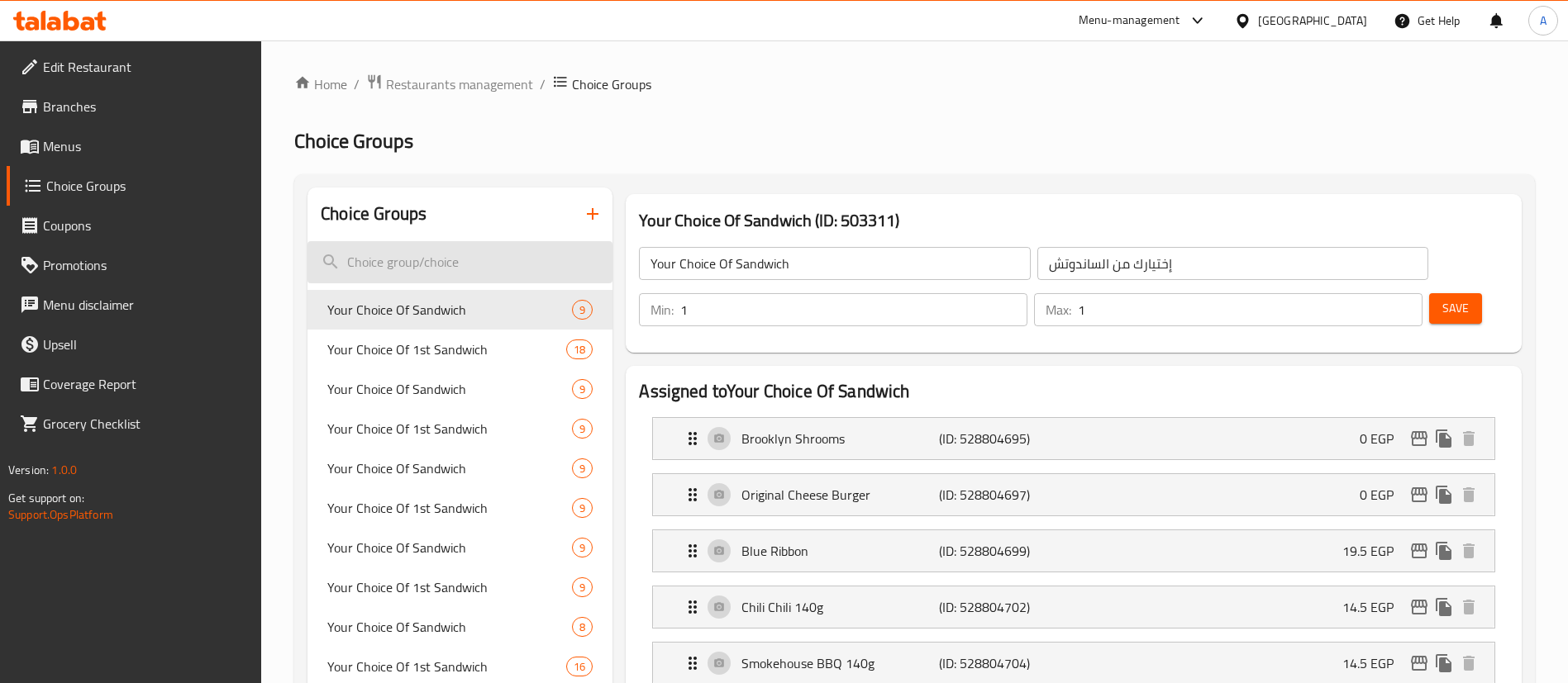
click at [379, 265] on input "search" at bounding box center [460, 262] width 305 height 43
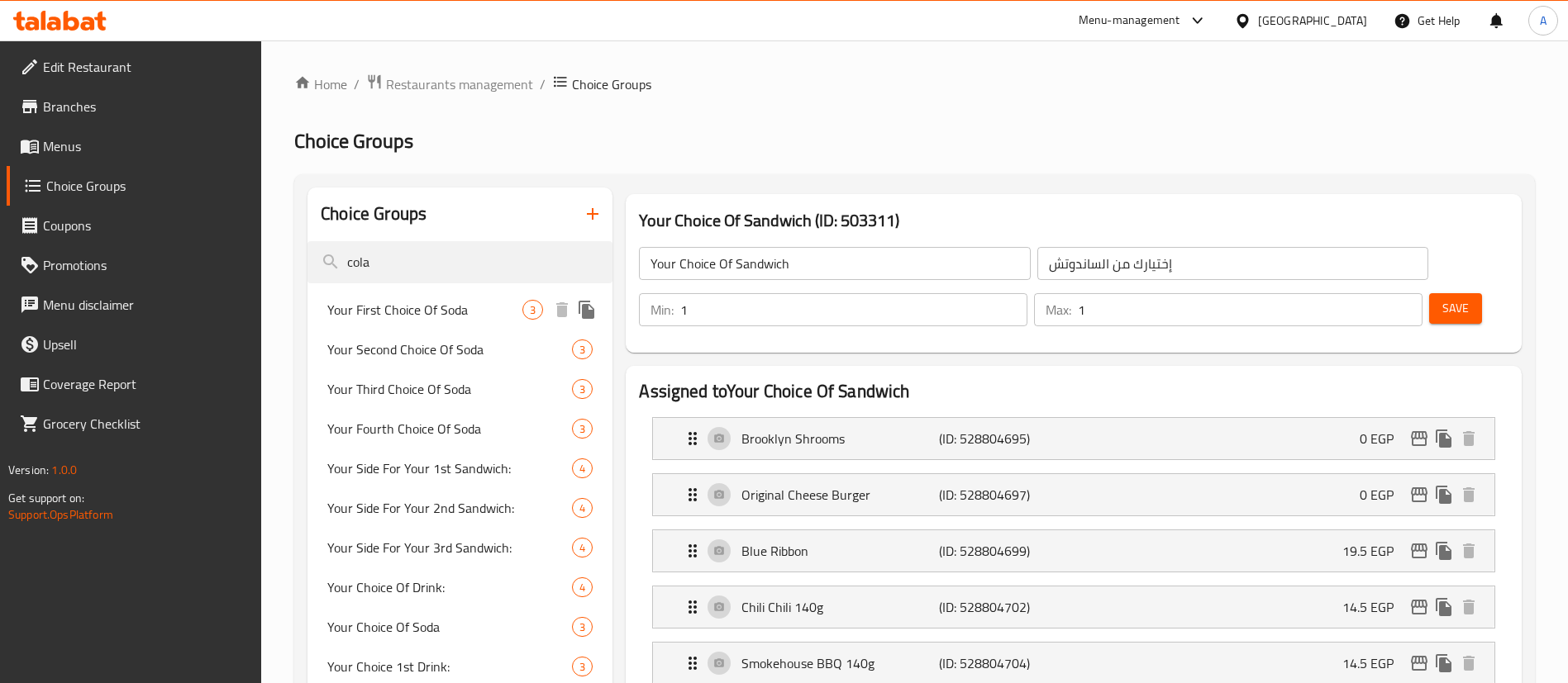
type input "cola"
click at [430, 307] on span "Your First Choice Of Soda" at bounding box center [425, 310] width 195 height 19
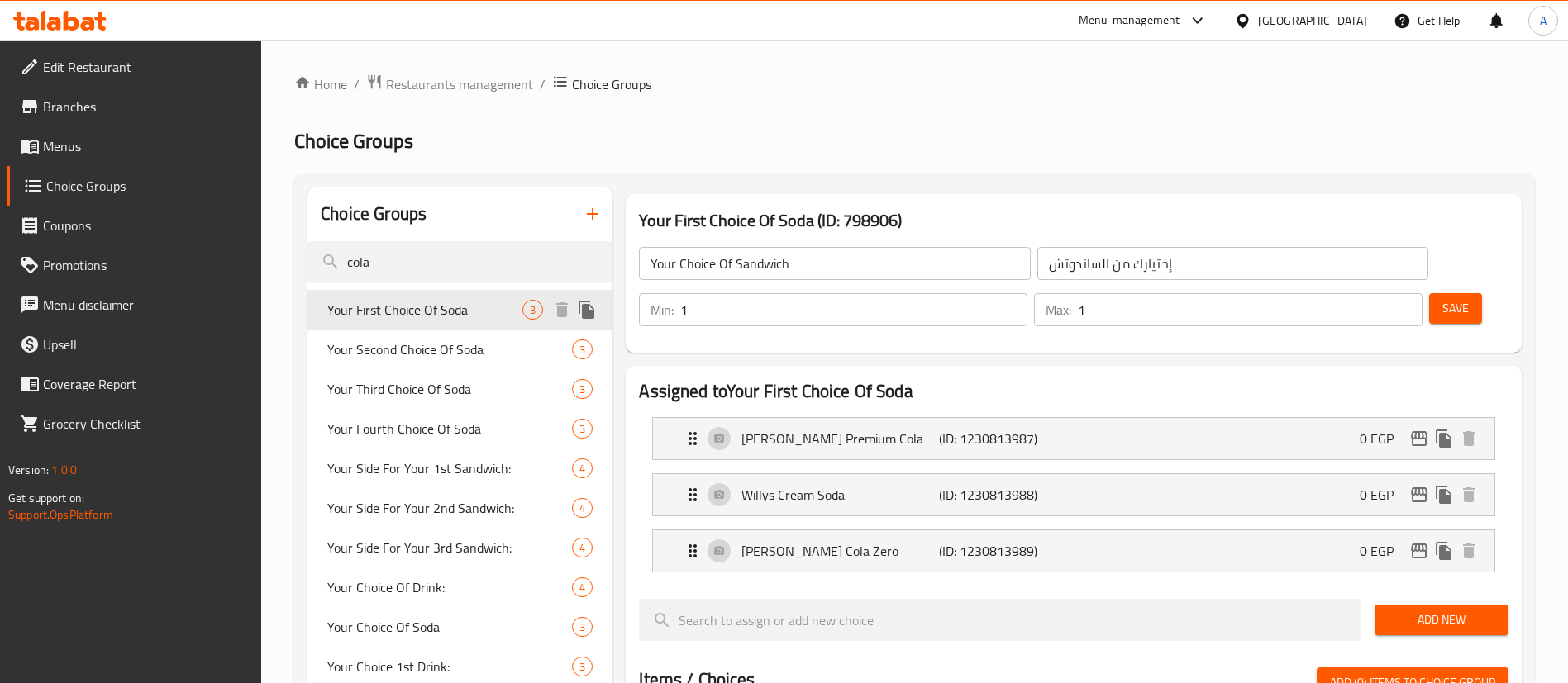
type input "Your First Choice Of Soda"
type input "اختيارك الأول للصودا"
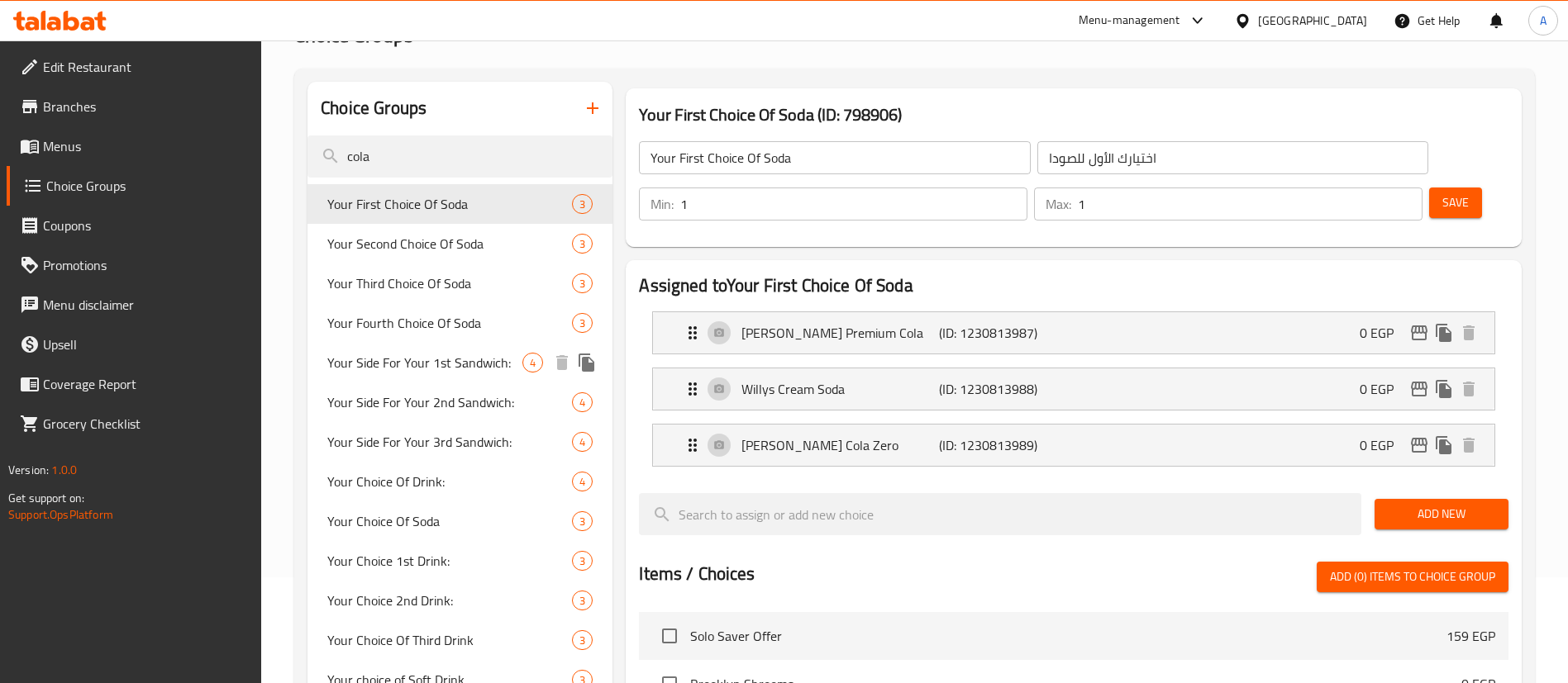
scroll to position [248, 0]
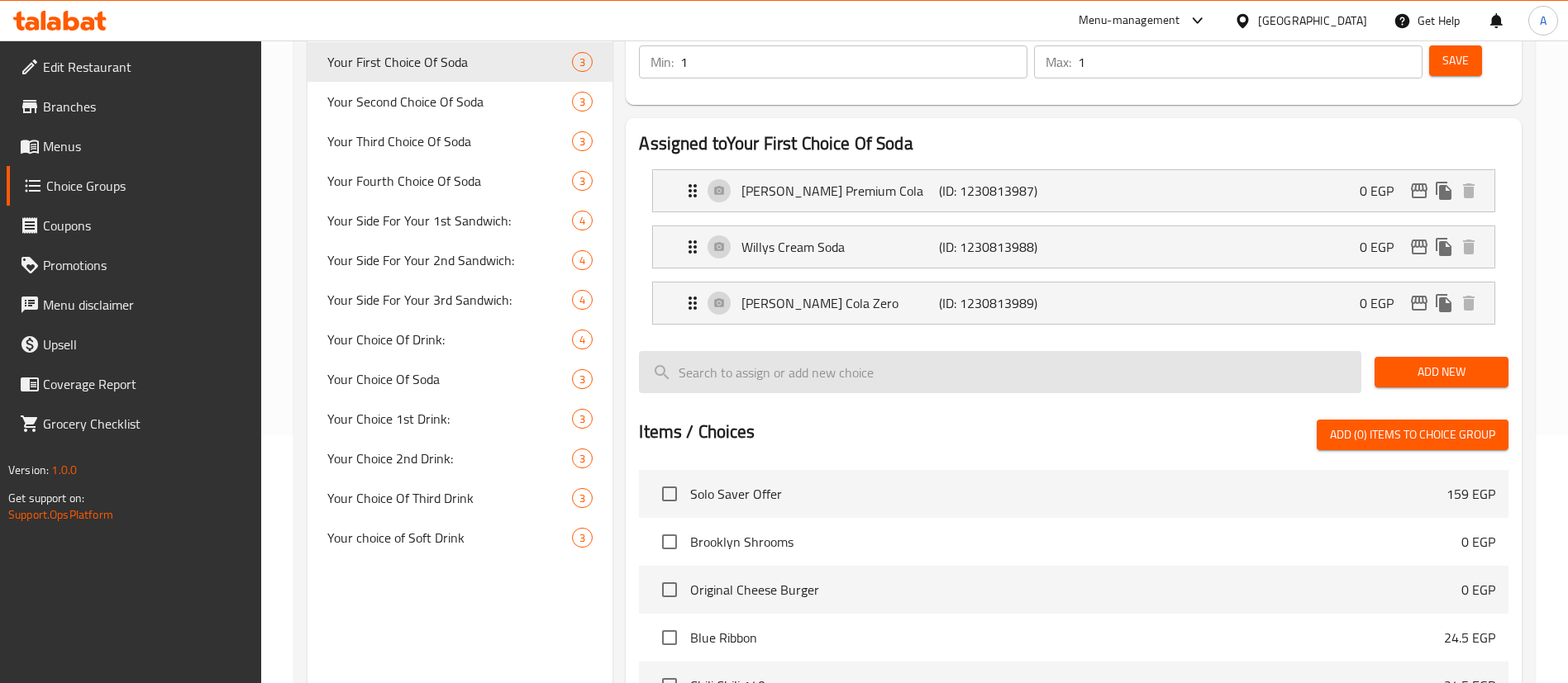
click at [845, 351] on input "search" at bounding box center [1000, 372] width 722 height 43
type input "cola"
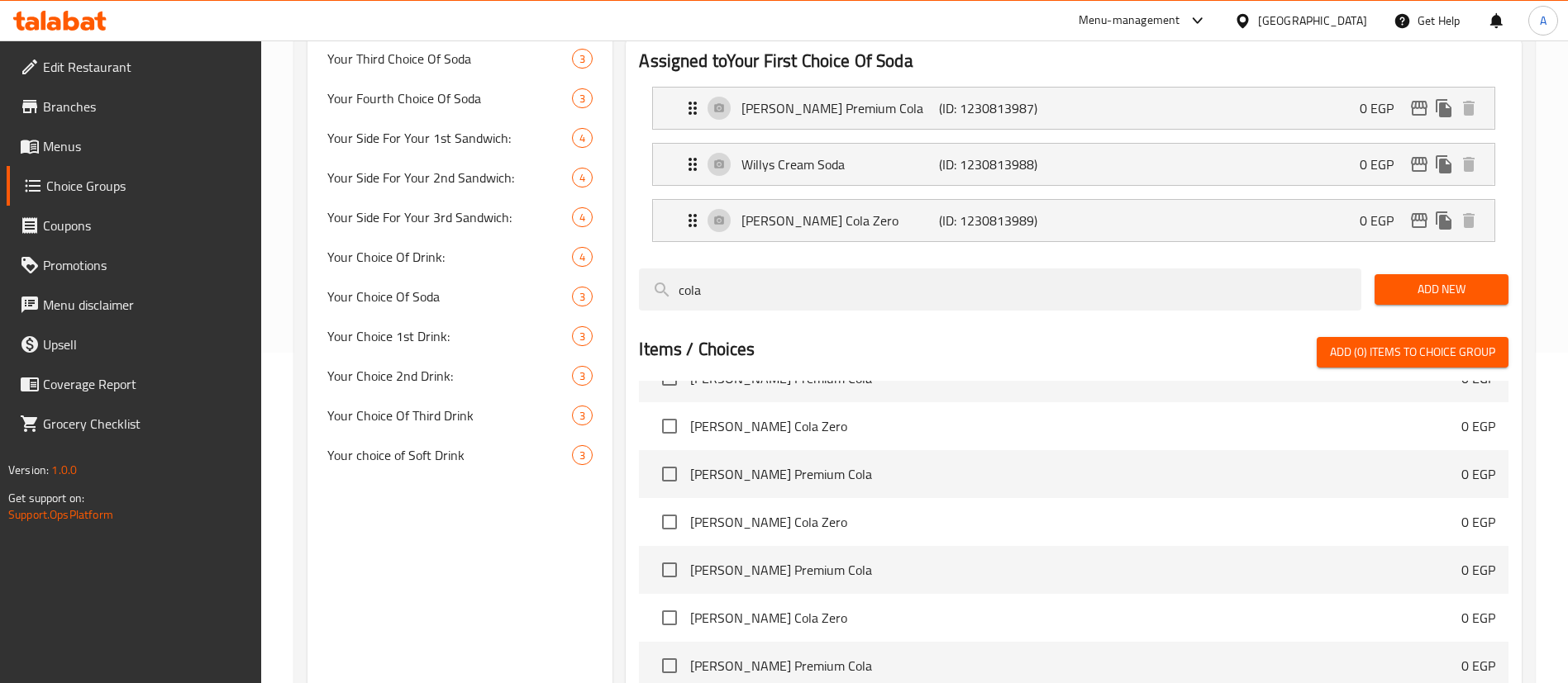
scroll to position [850, 0]
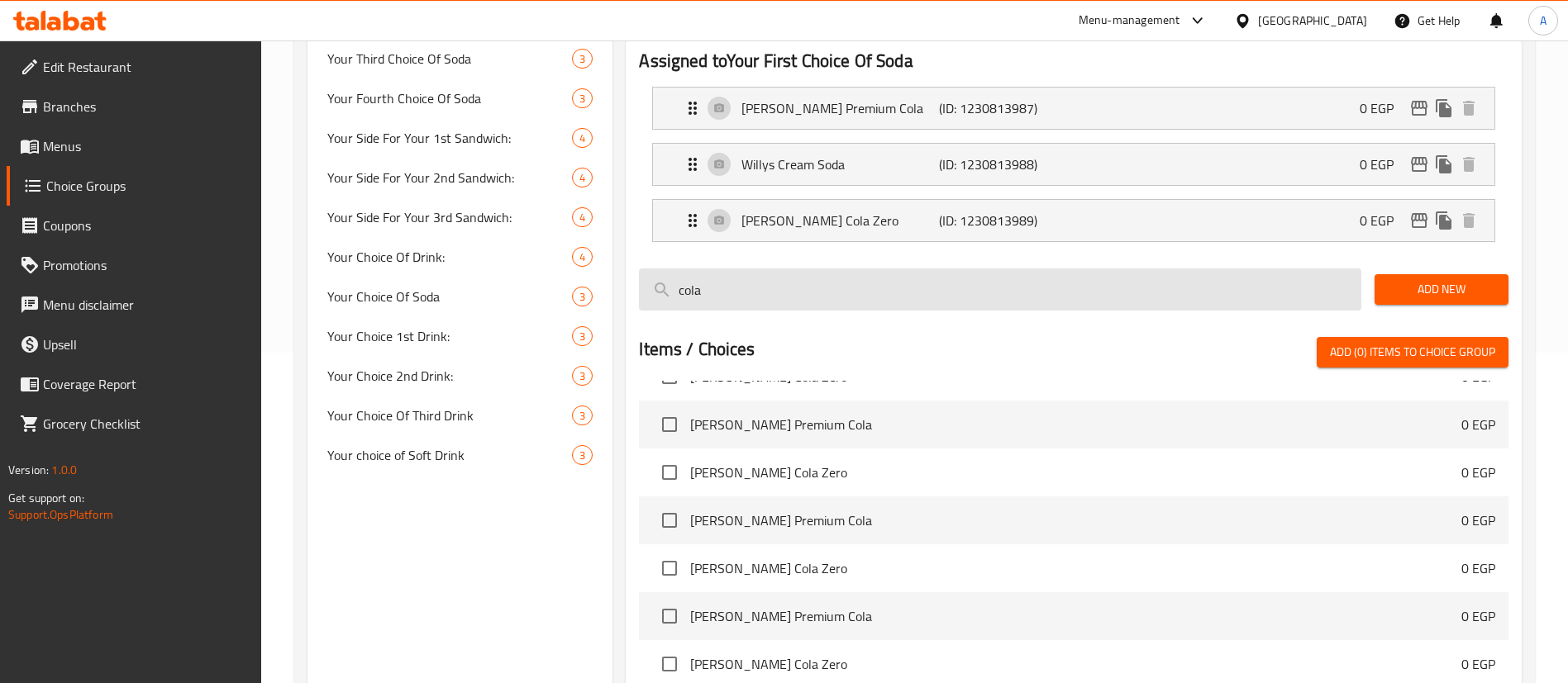
click at [788, 268] on input "cola" at bounding box center [1000, 290] width 722 height 43
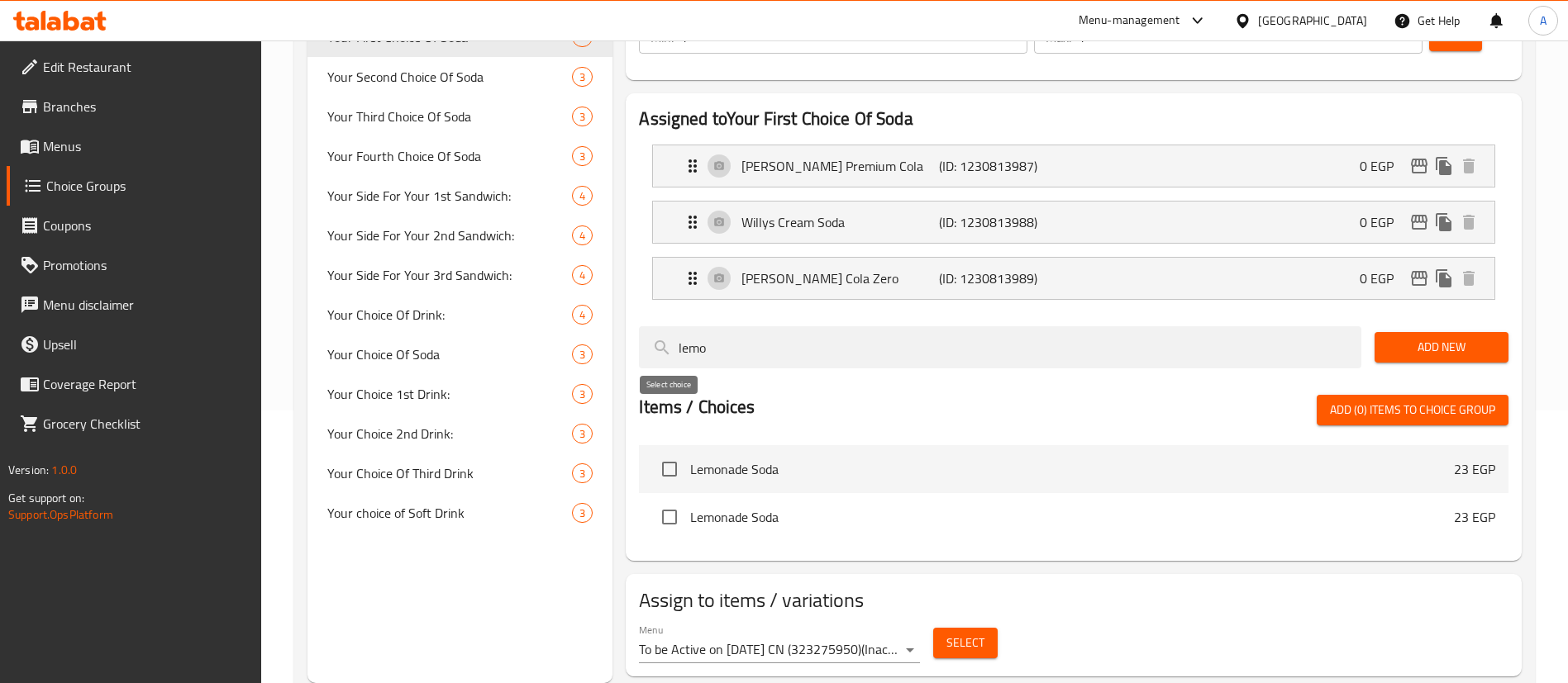
type input "lemo"
click at [668, 452] on input "checkbox" at bounding box center [669, 469] width 35 height 35
checkbox input "true"
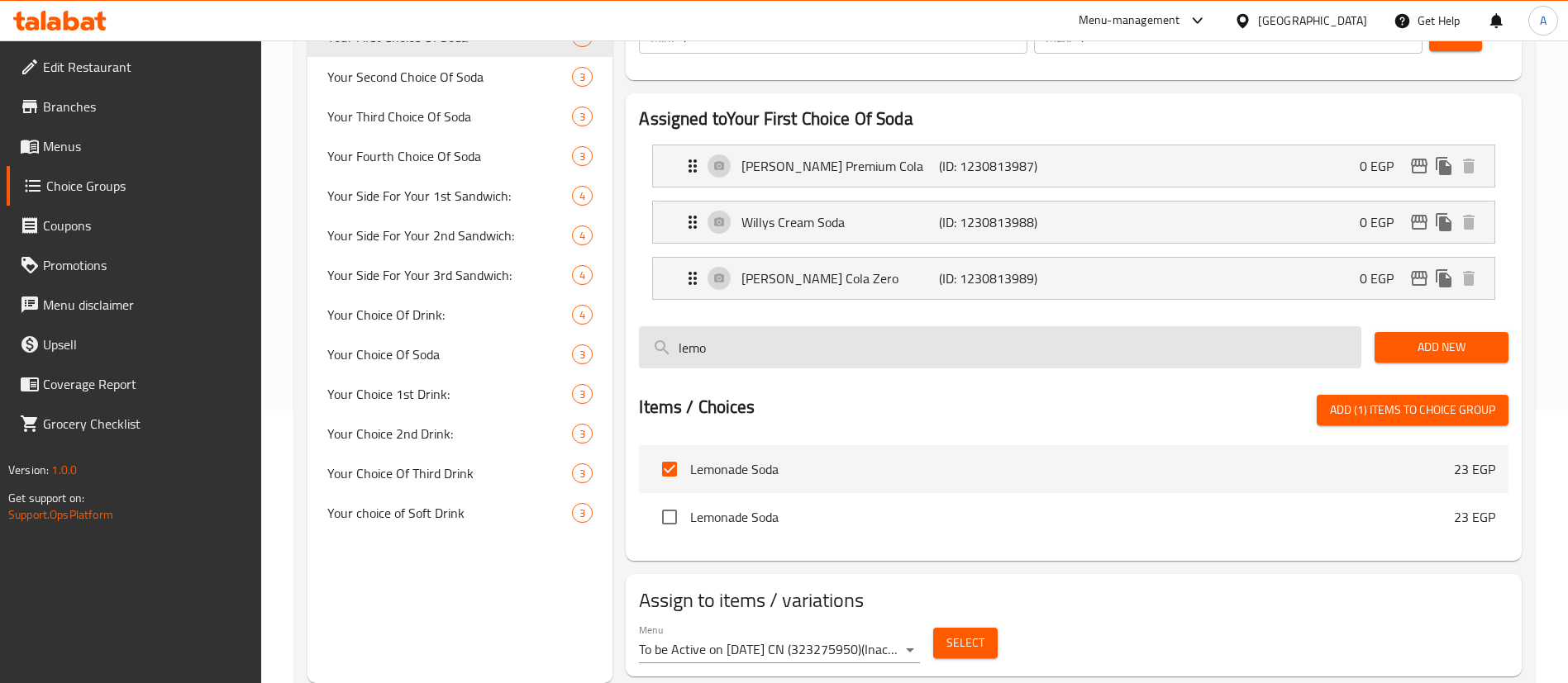
click at [752, 326] on input "lemo" at bounding box center [1000, 347] width 722 height 43
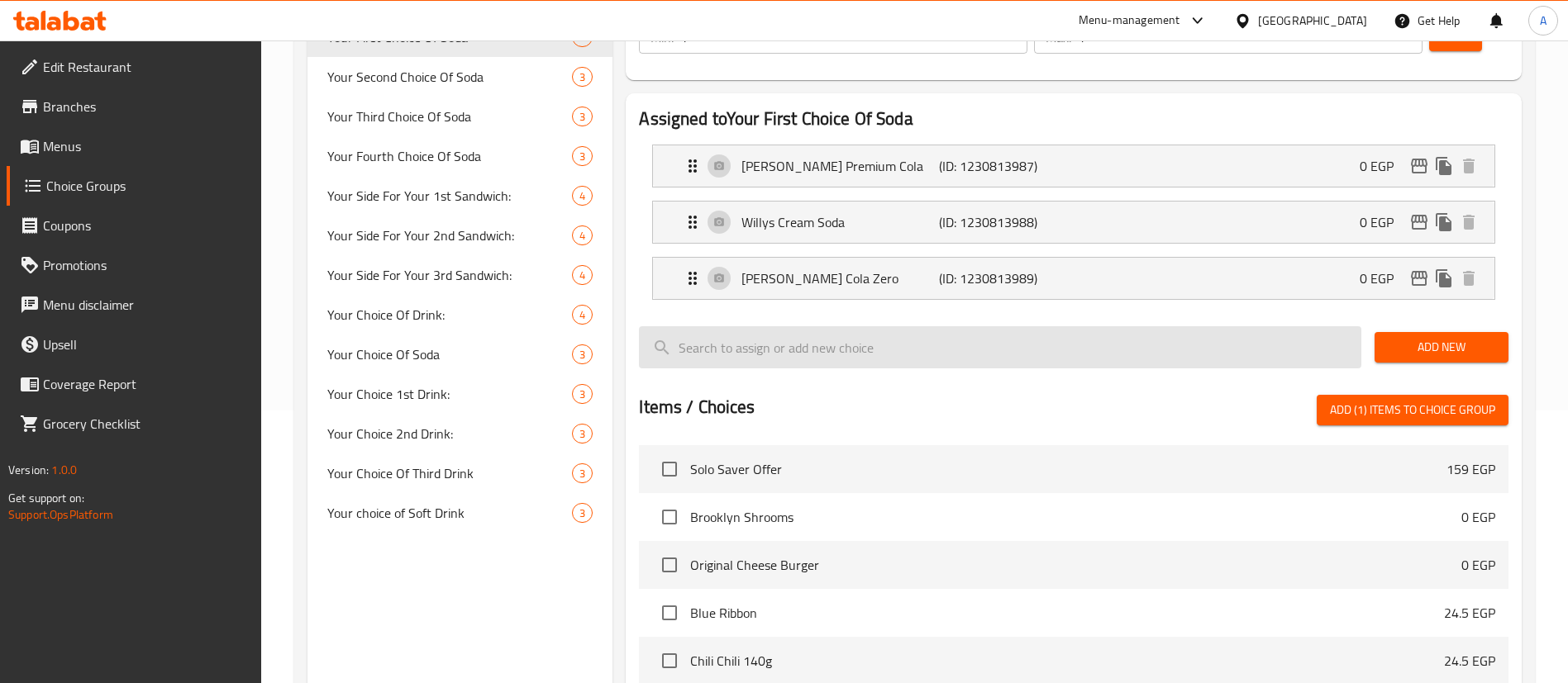
type input "f"
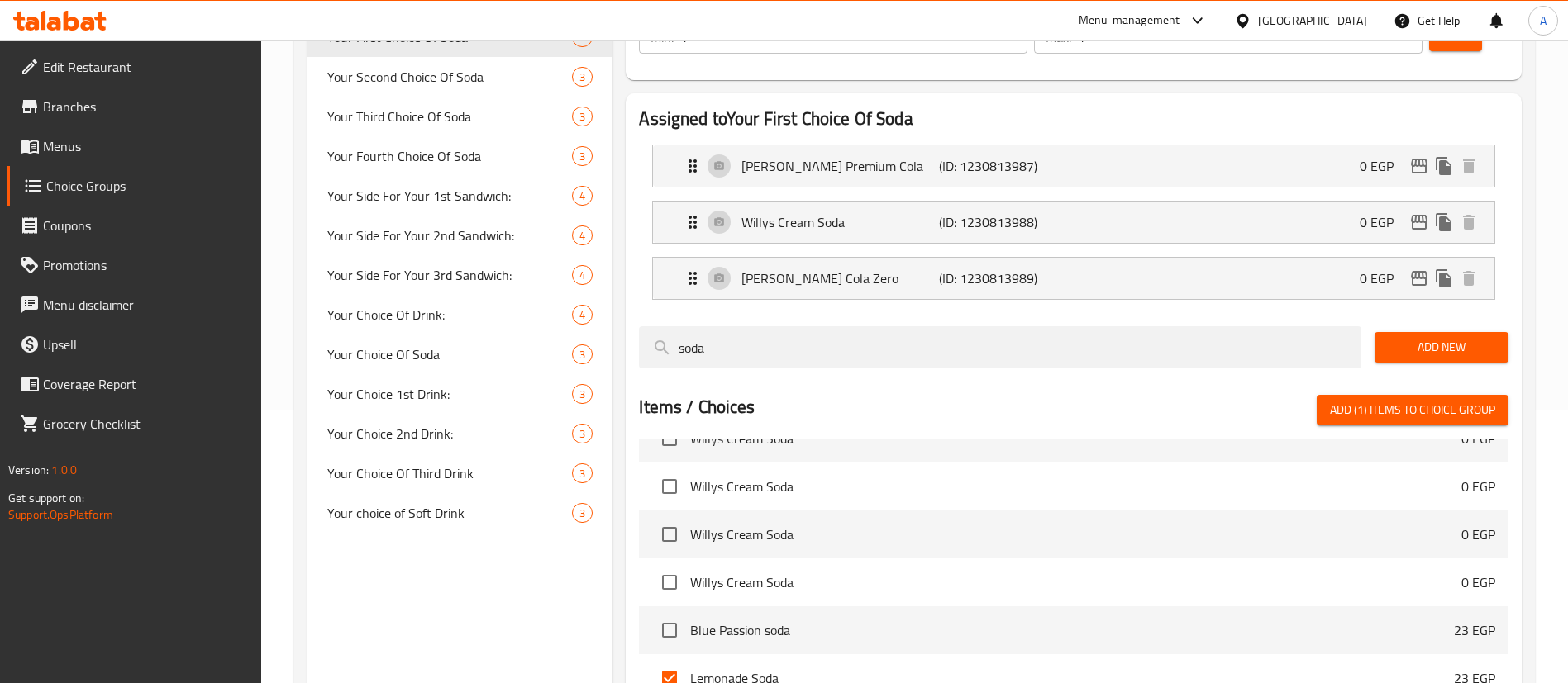
scroll to position [418, 0]
type input "soda"
click at [669, 609] on input "checkbox" at bounding box center [669, 625] width 35 height 35
click at [1406, 400] on span "Add (2) items to choice group" at bounding box center [1413, 409] width 166 height 20
checkbox input "false"
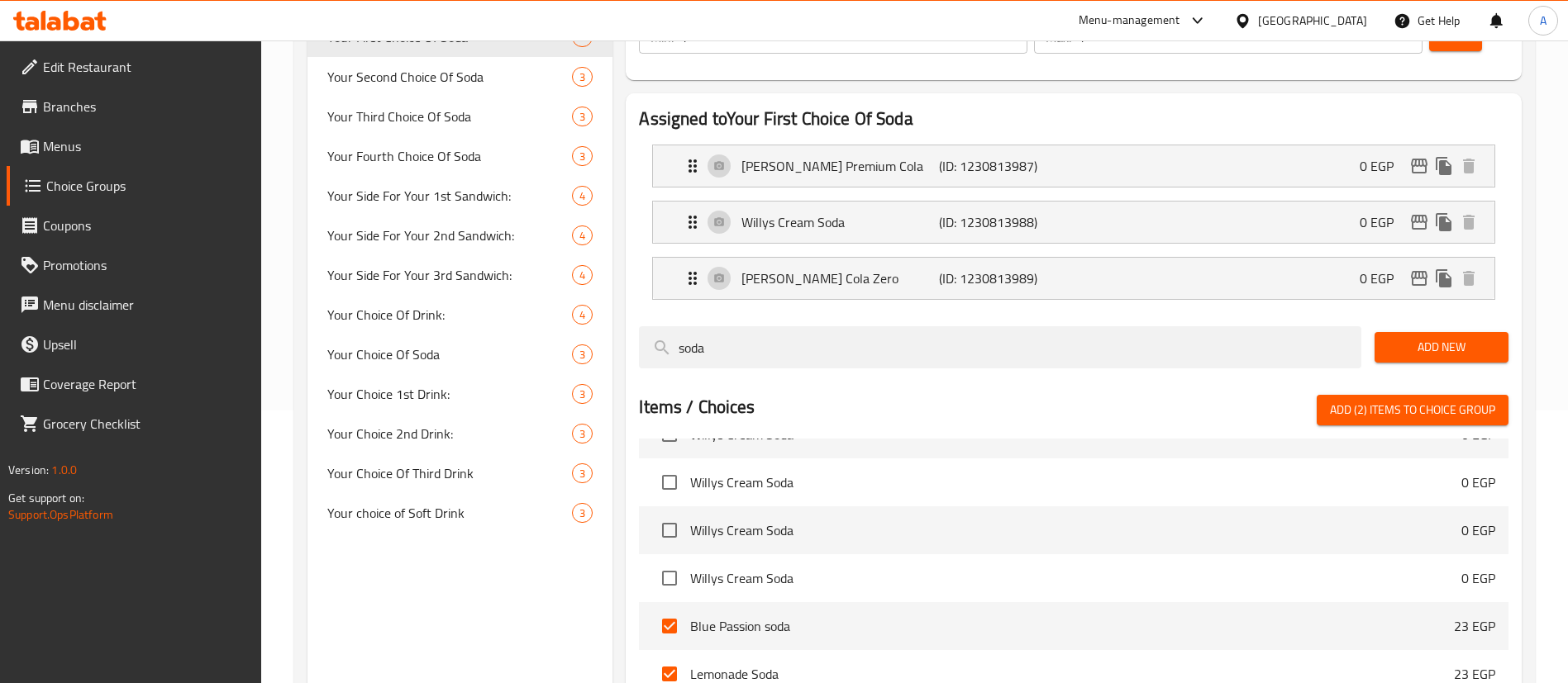
checkbox input "false"
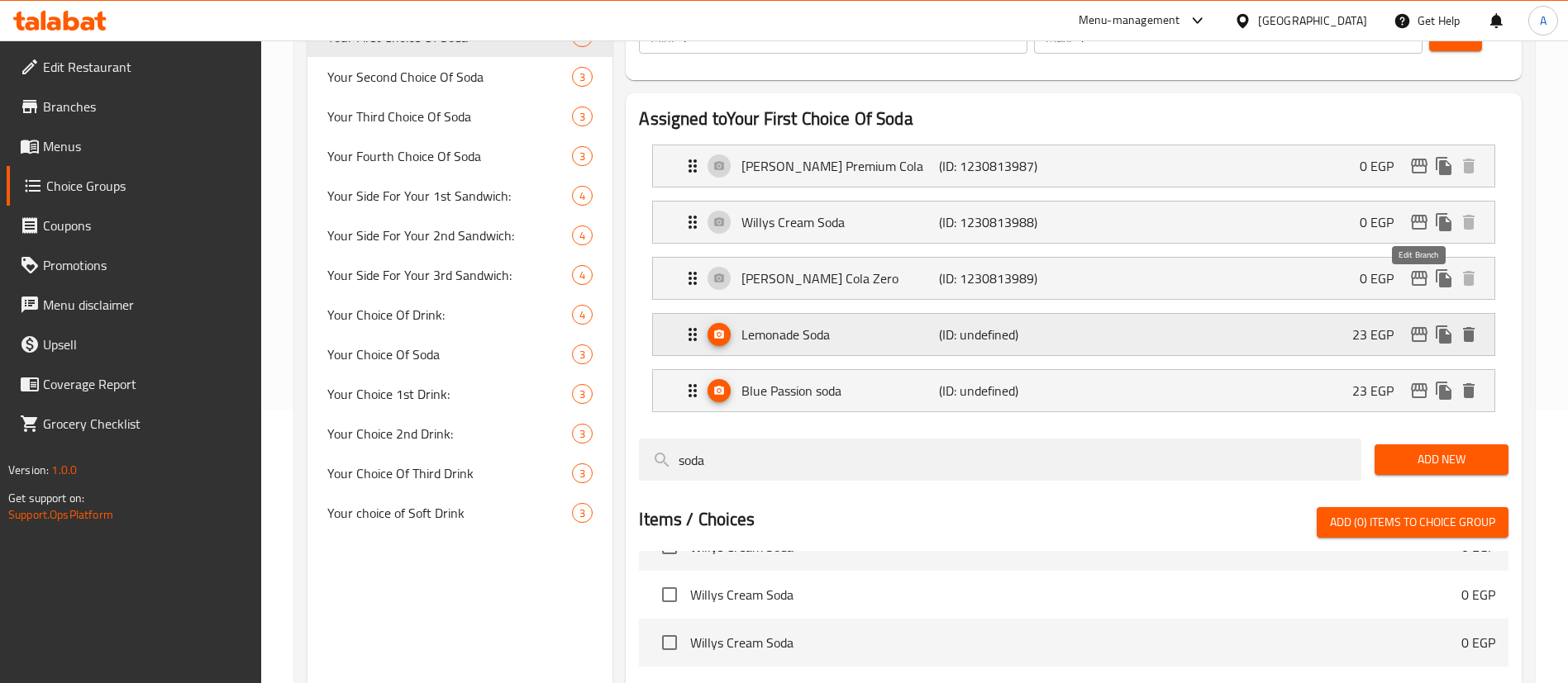
click at [1420, 327] on icon "edit" at bounding box center [1419, 334] width 17 height 15
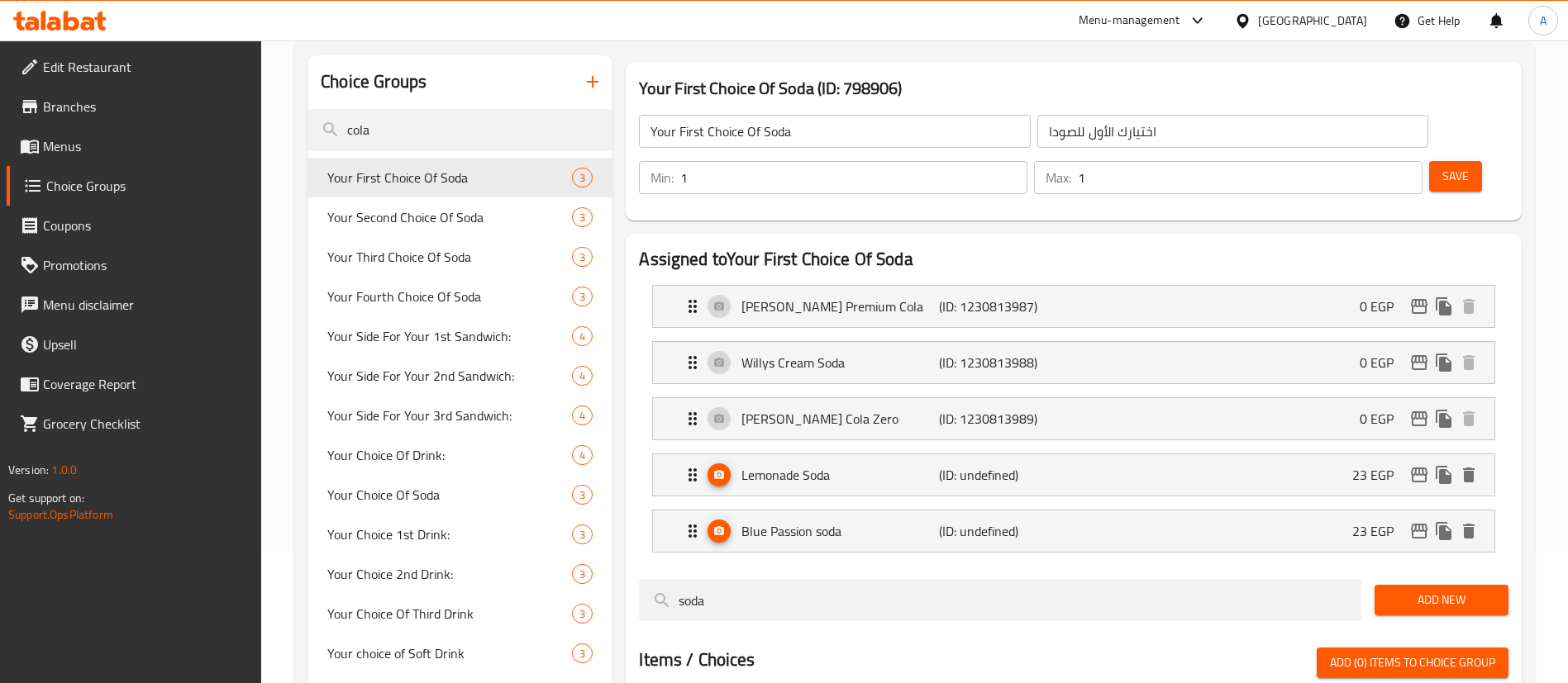
scroll to position [107, 0]
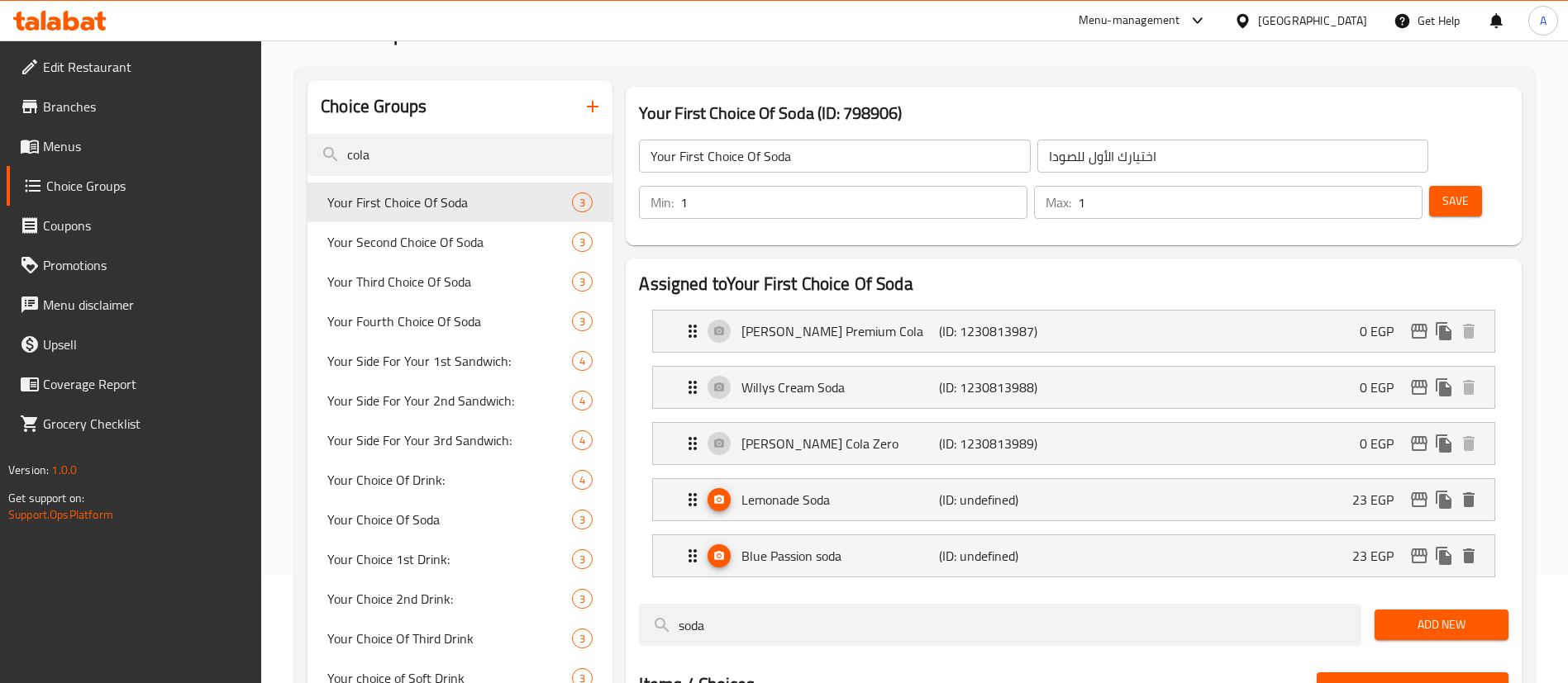
click at [1443, 190] on span "Save" at bounding box center [1456, 200] width 27 height 20
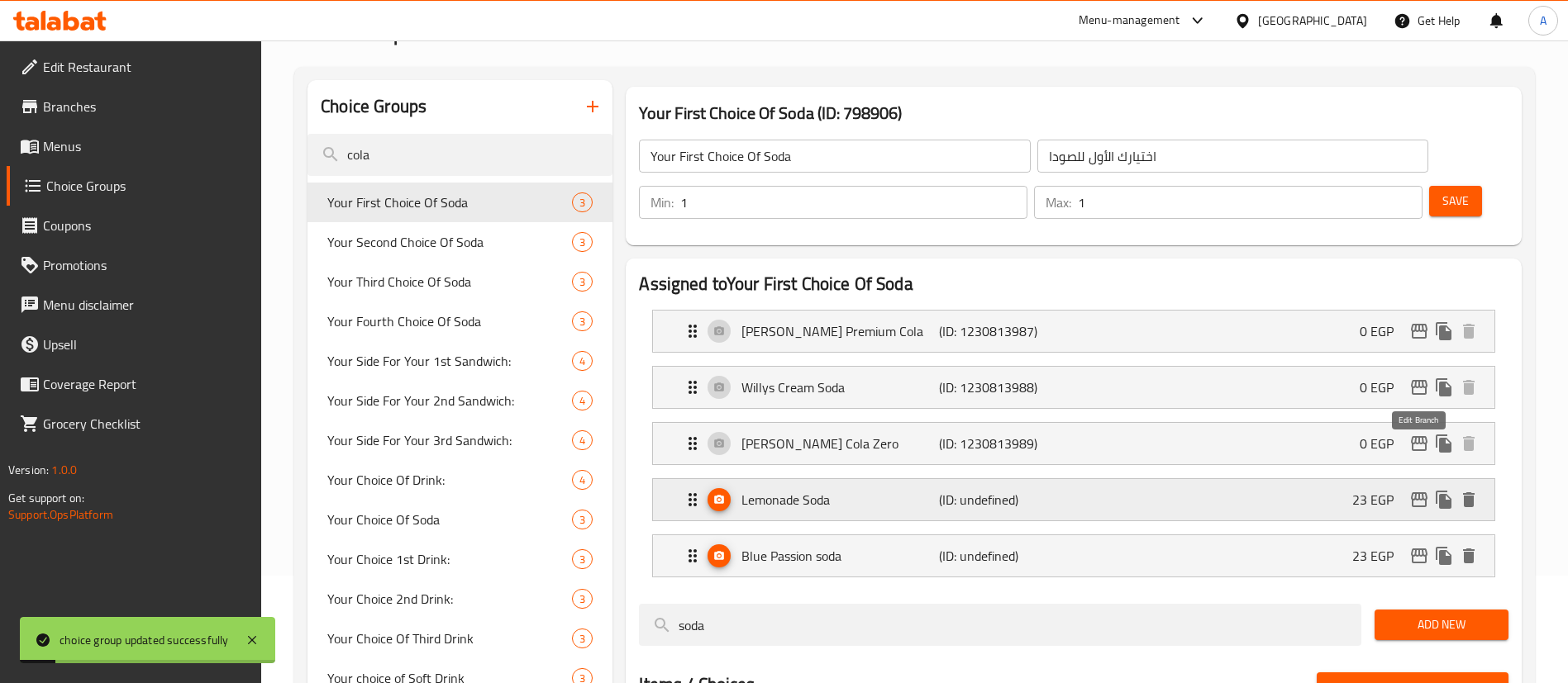
click at [1420, 493] on icon "edit" at bounding box center [1419, 500] width 17 height 15
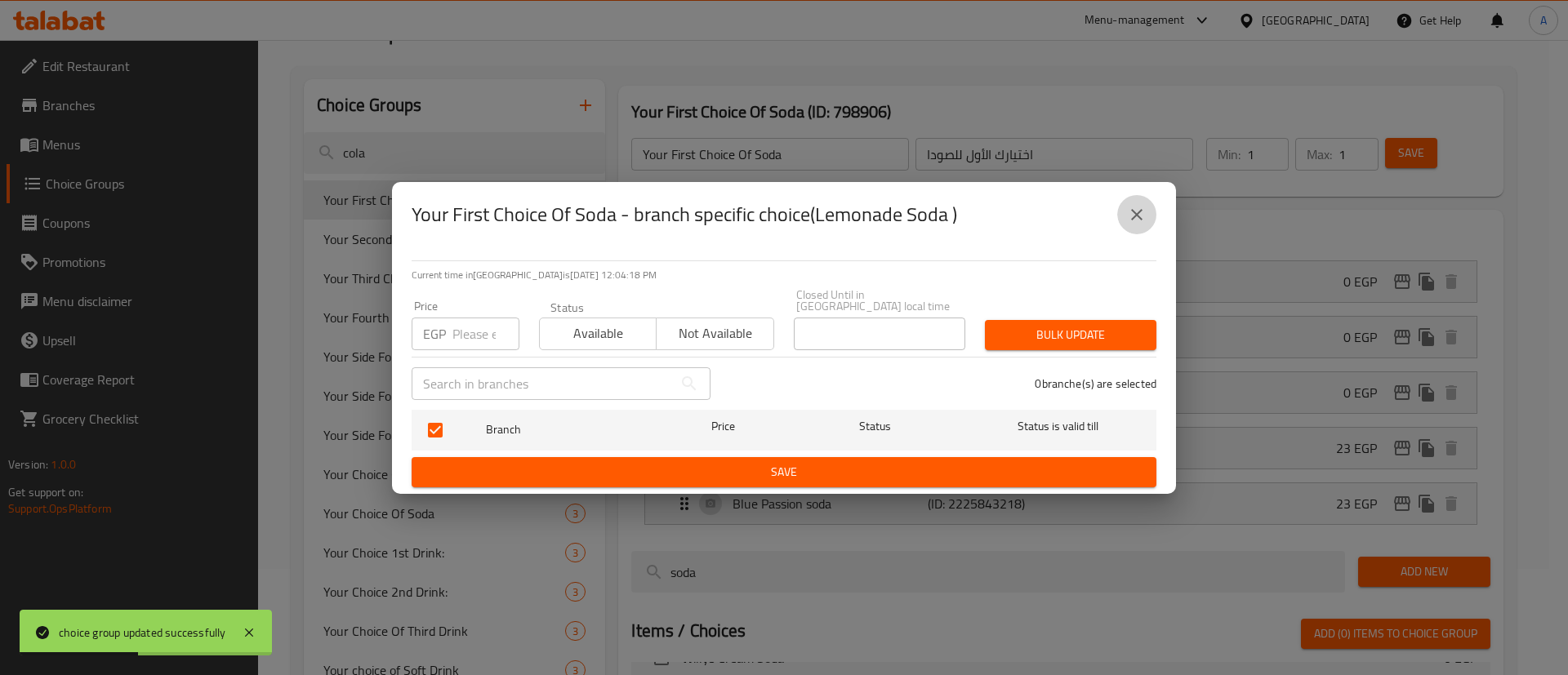
click at [1141, 211] on icon "close" at bounding box center [1136, 214] width 19 height 19
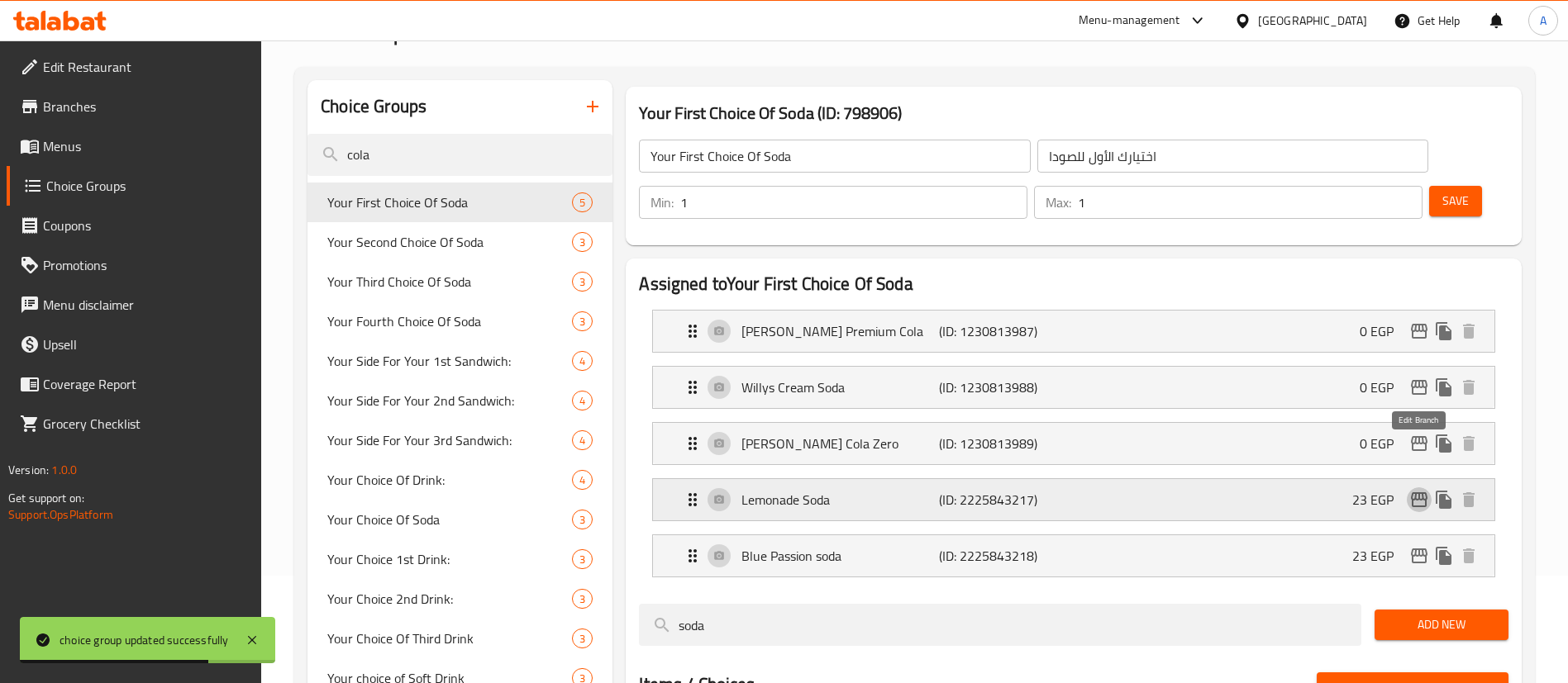
click at [1424, 490] on icon "edit" at bounding box center [1419, 500] width 20 height 19
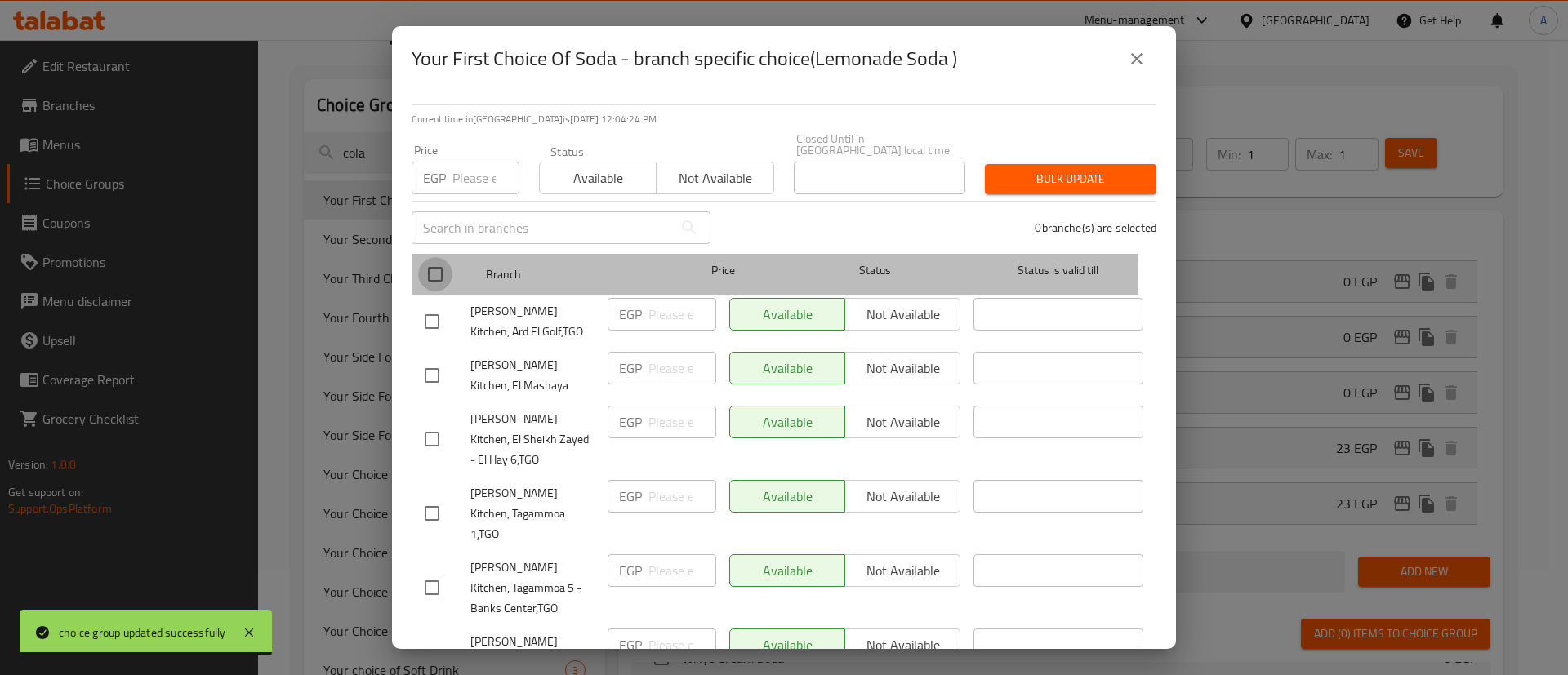
click at [432, 261] on input "checkbox" at bounding box center [435, 274] width 34 height 34
checkbox input "true"
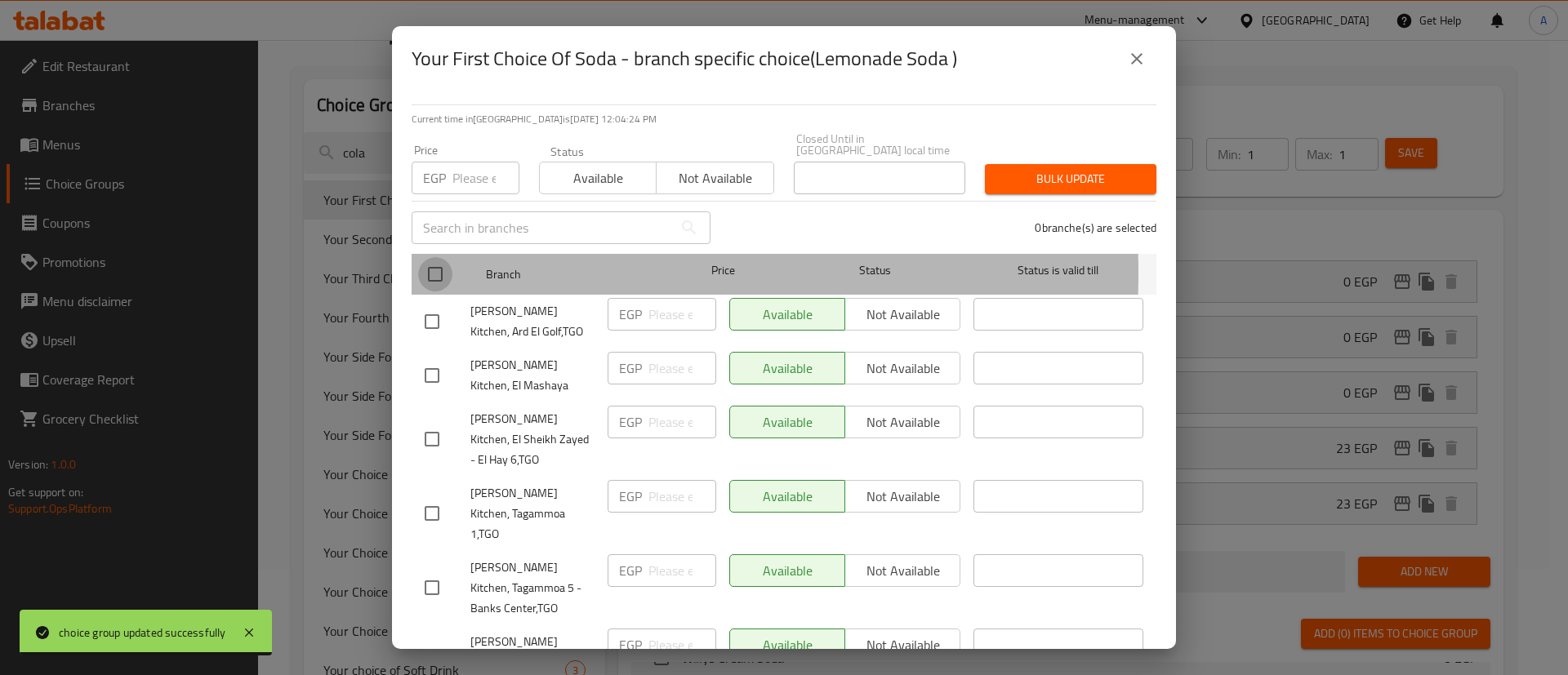
checkbox input "true"
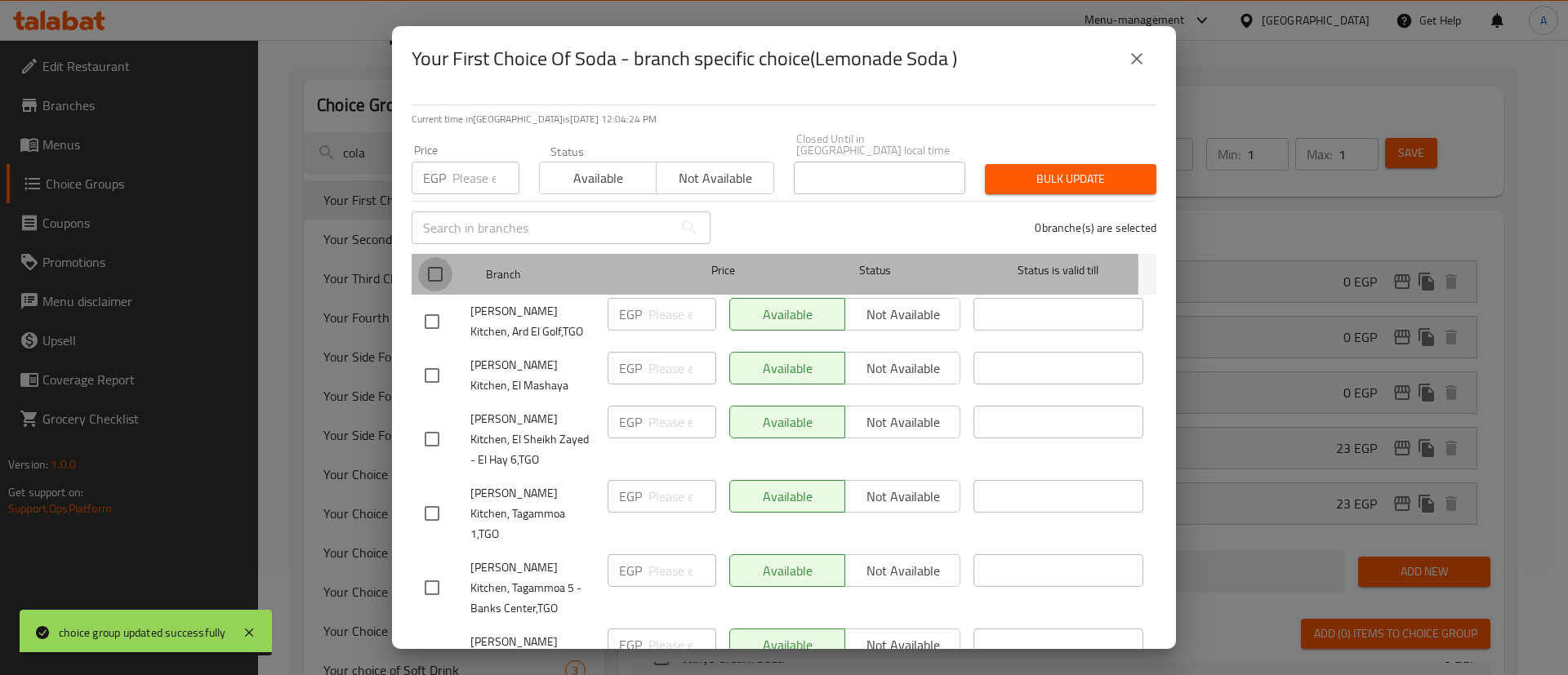
checkbox input "true"
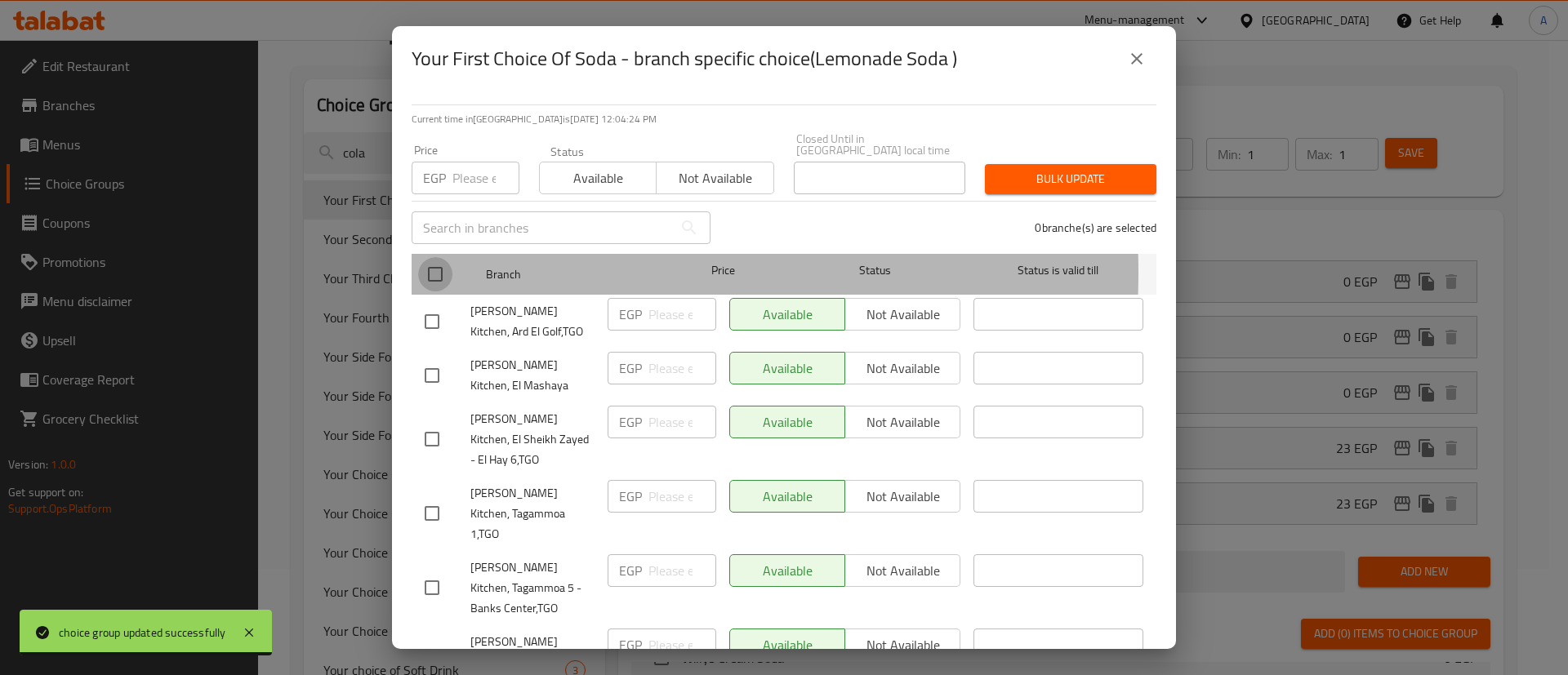
checkbox input "true"
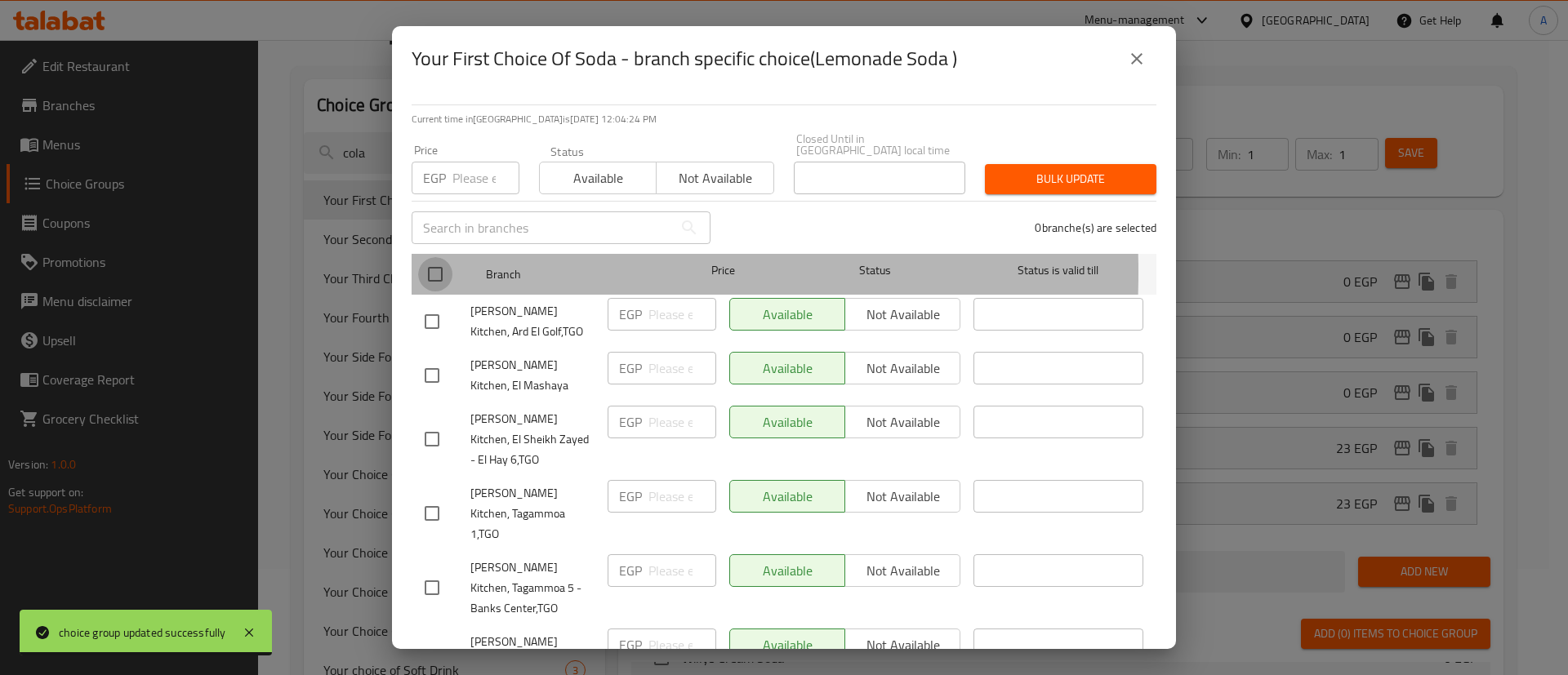
checkbox input "true"
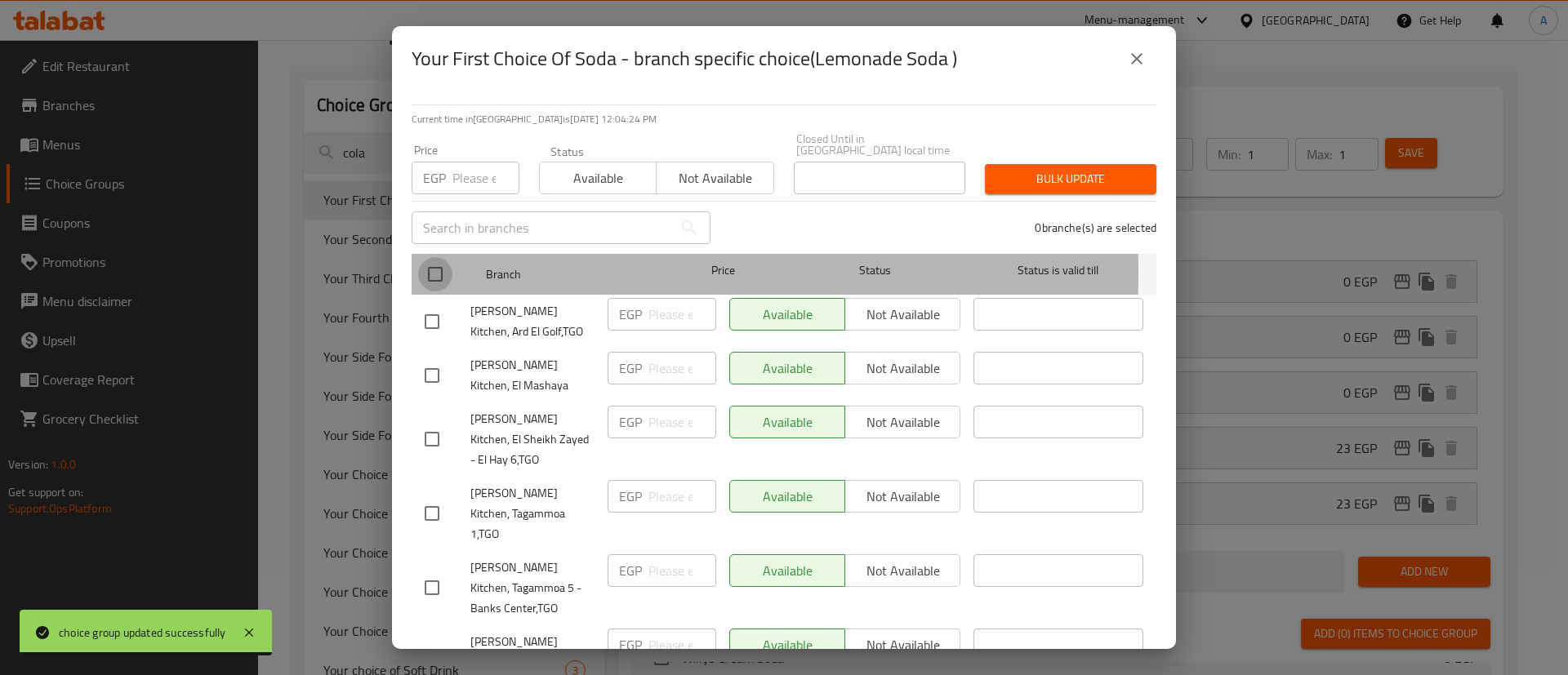
checkbox input "true"
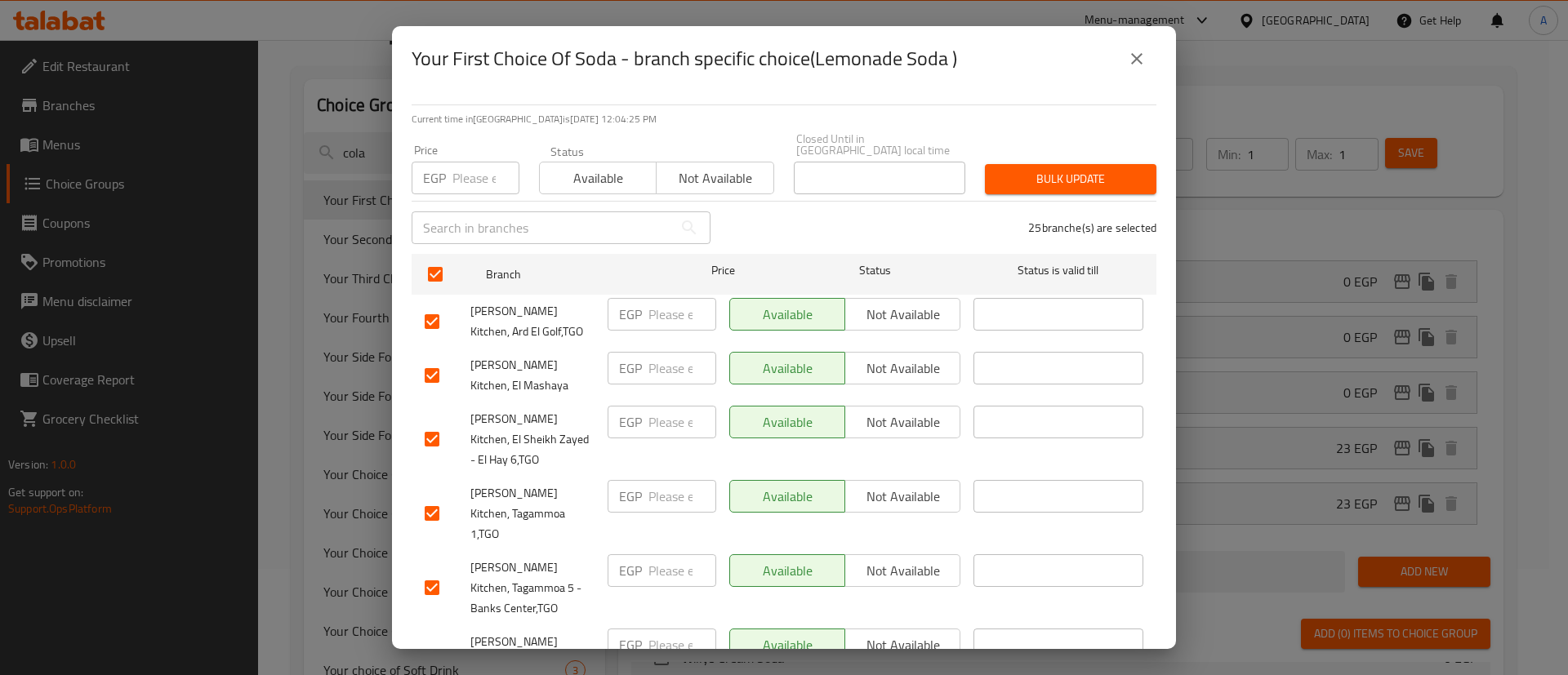
click at [466, 179] on input "number" at bounding box center [486, 178] width 67 height 32
type input "0"
drag, startPoint x: 1026, startPoint y: 171, endPoint x: 1053, endPoint y: 186, distance: 30.9
click at [1028, 171] on span "Bulk update" at bounding box center [1071, 179] width 145 height 20
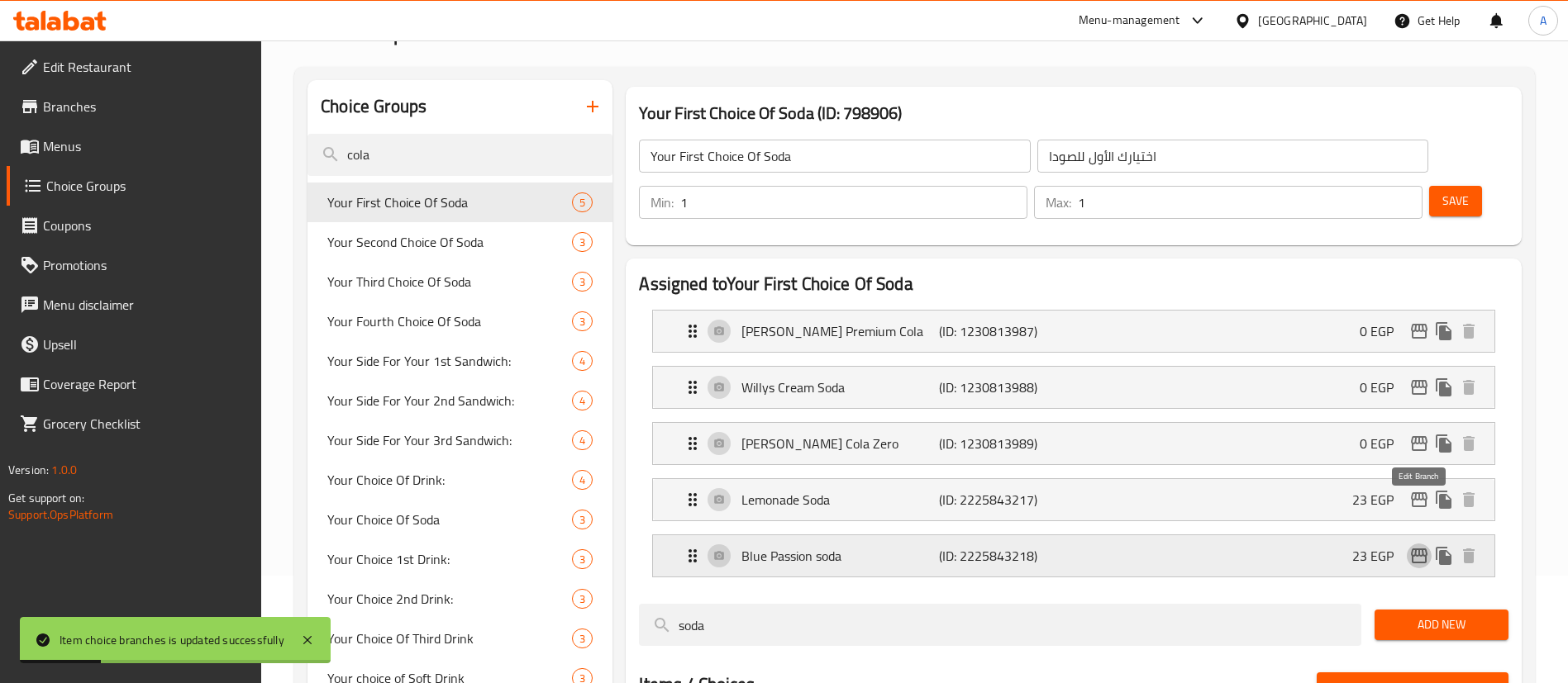
click at [1422, 547] on icon "edit" at bounding box center [1419, 556] width 20 height 19
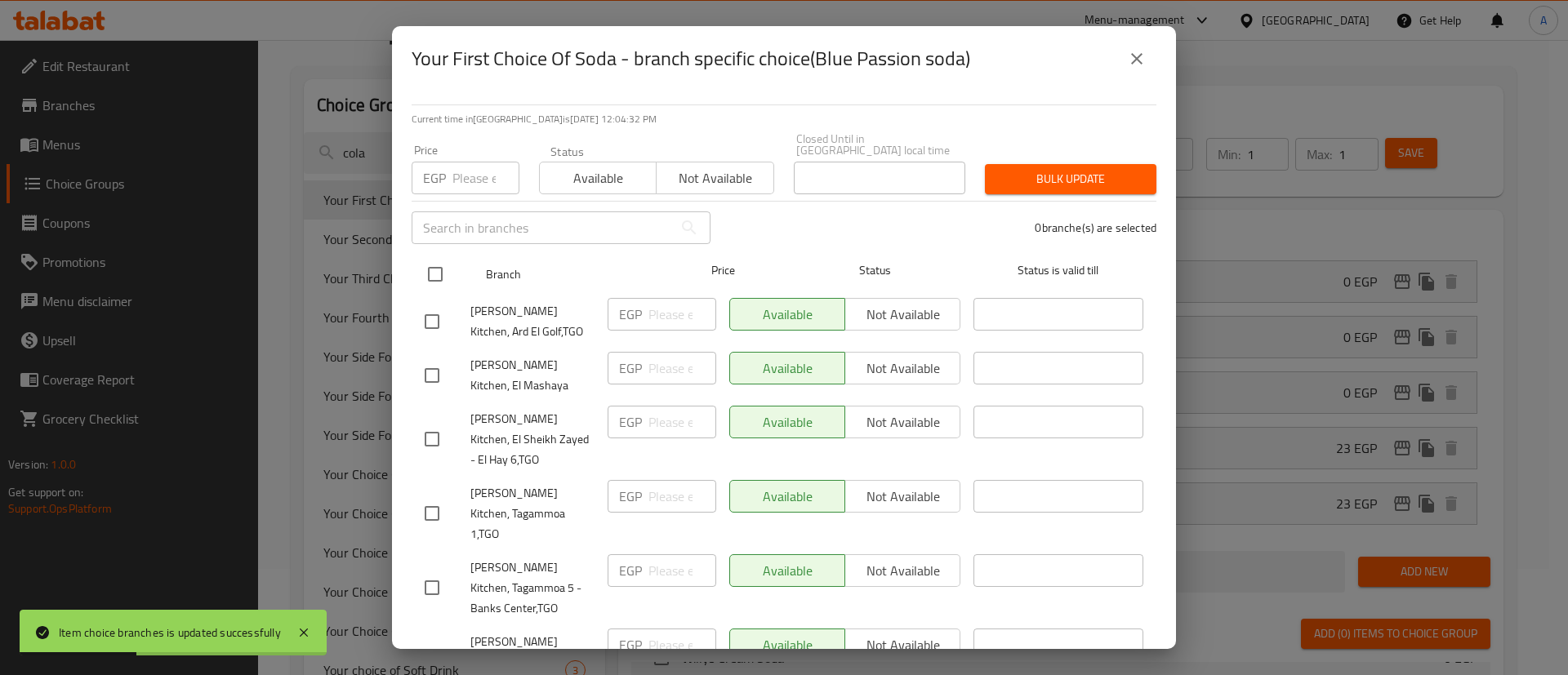
click at [432, 262] on input "checkbox" at bounding box center [435, 274] width 34 height 34
checkbox input "true"
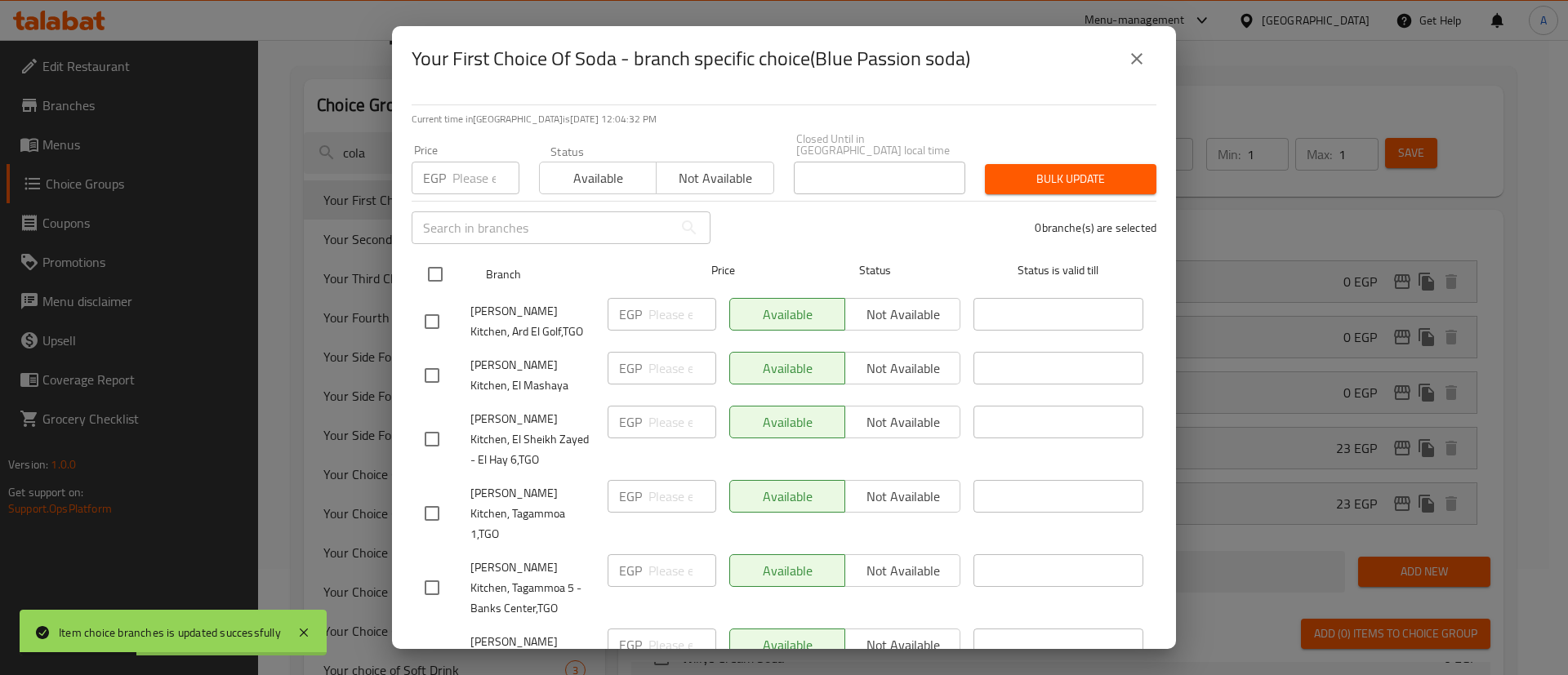
checkbox input "true"
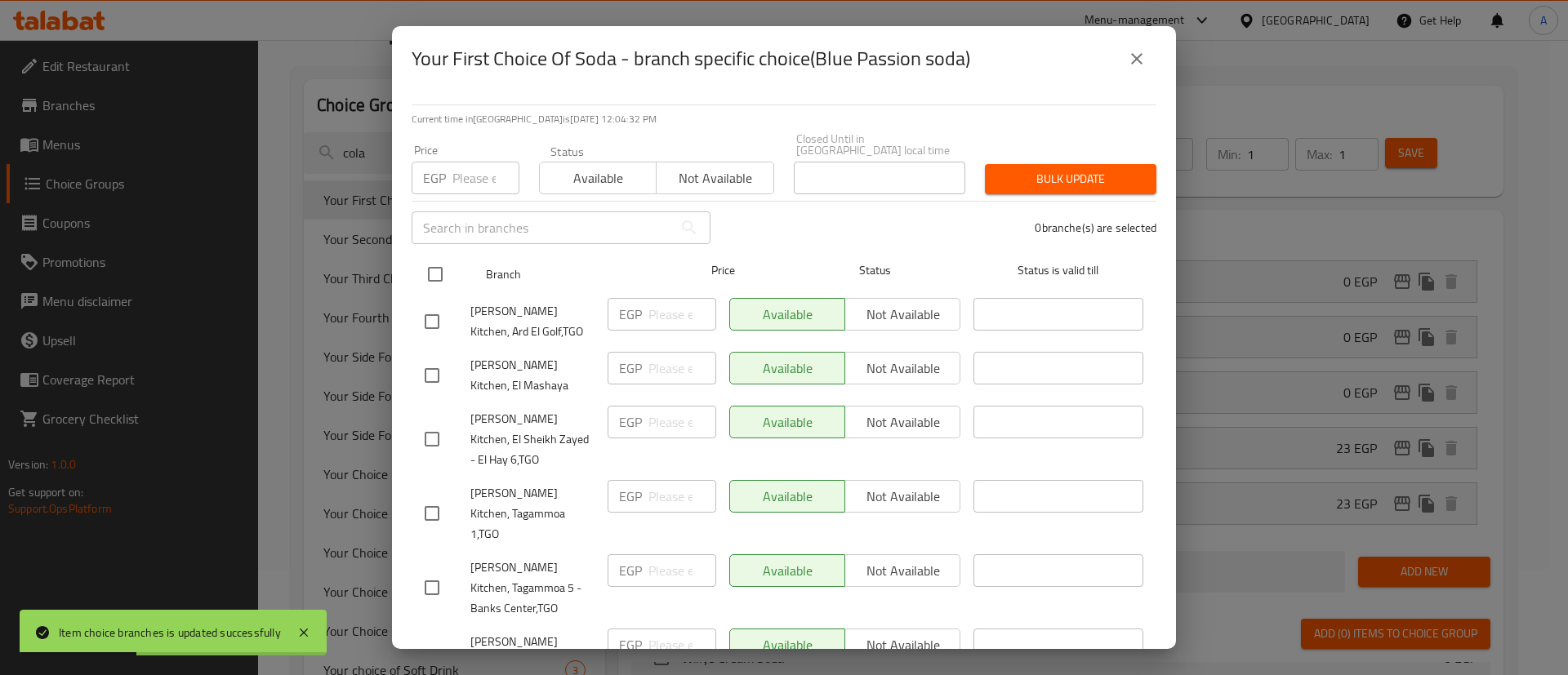
checkbox input "true"
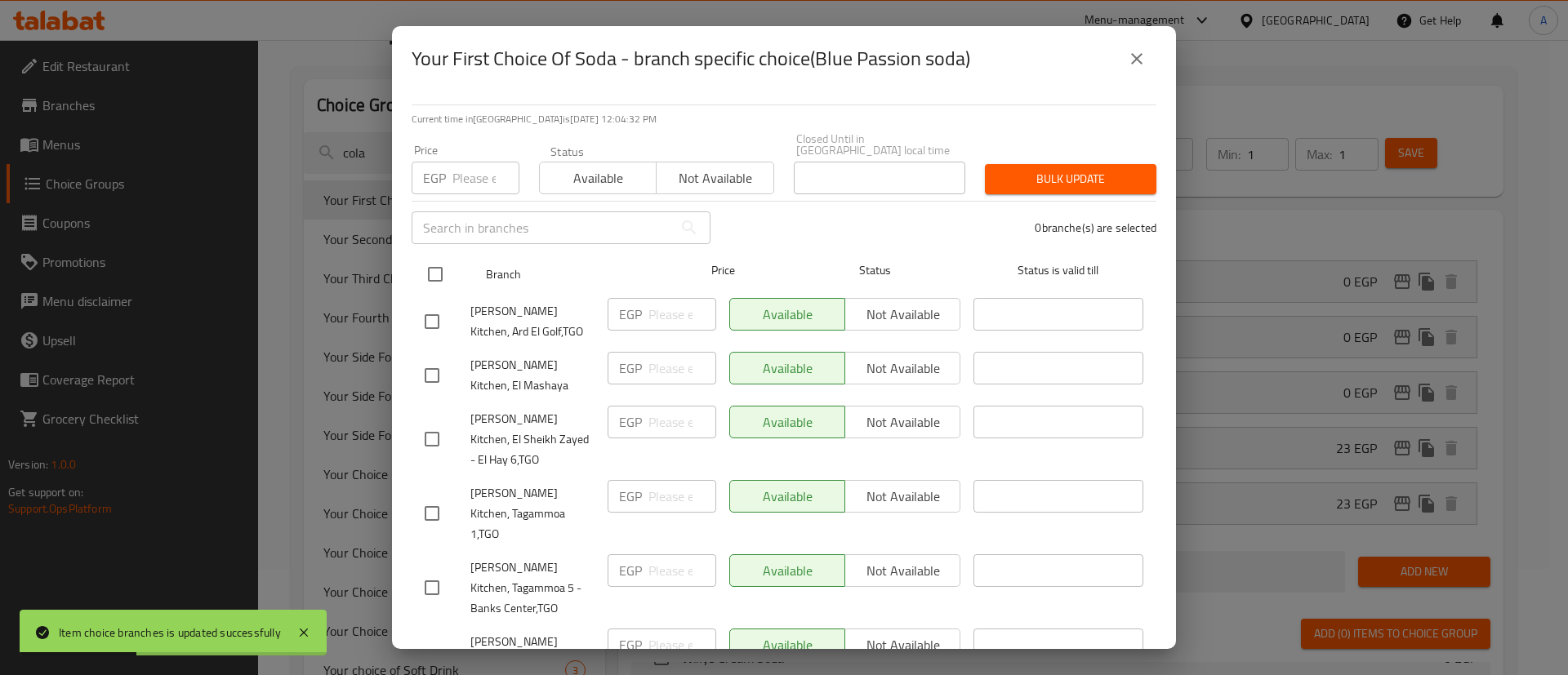
checkbox input "true"
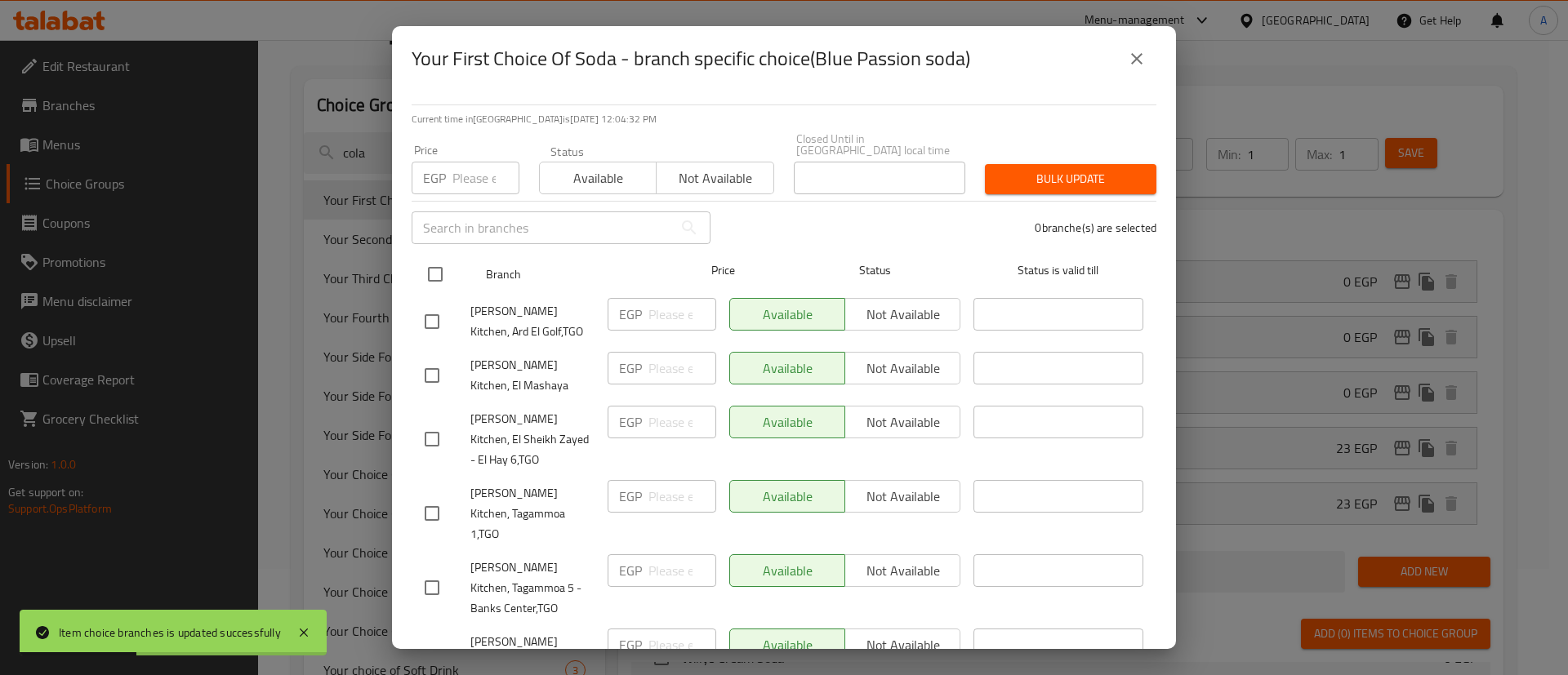
checkbox input "true"
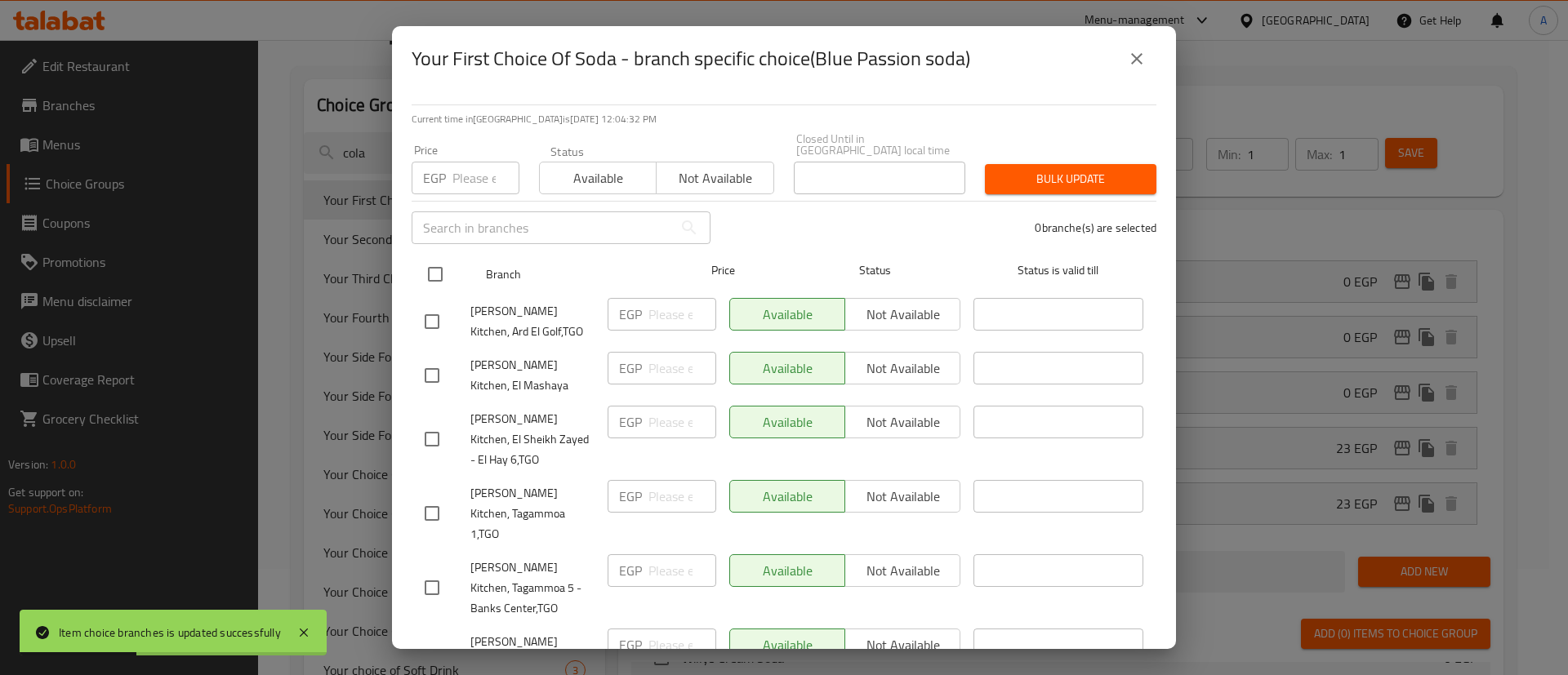
checkbox input "true"
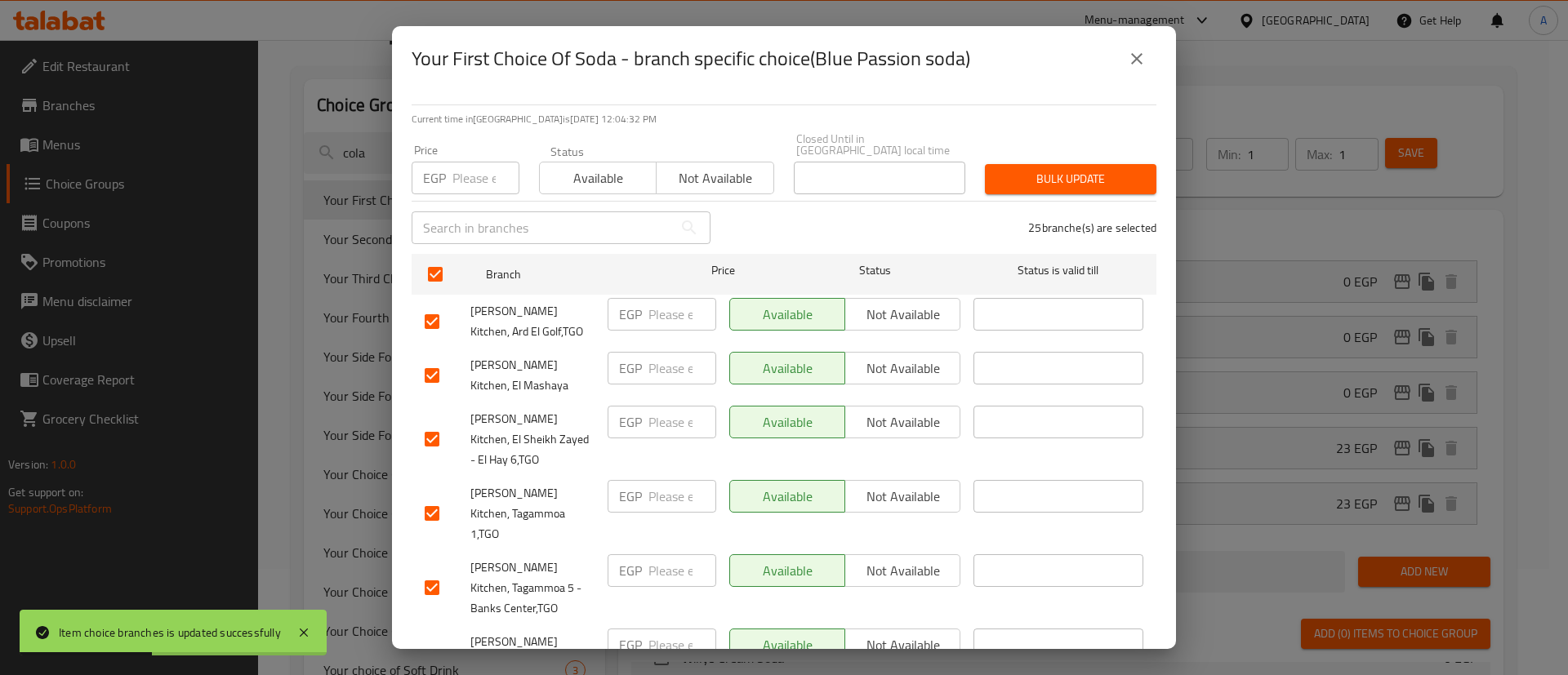
click at [486, 165] on input "number" at bounding box center [486, 178] width 67 height 32
type input "0"
click at [1027, 169] on span "Bulk update" at bounding box center [1071, 179] width 145 height 20
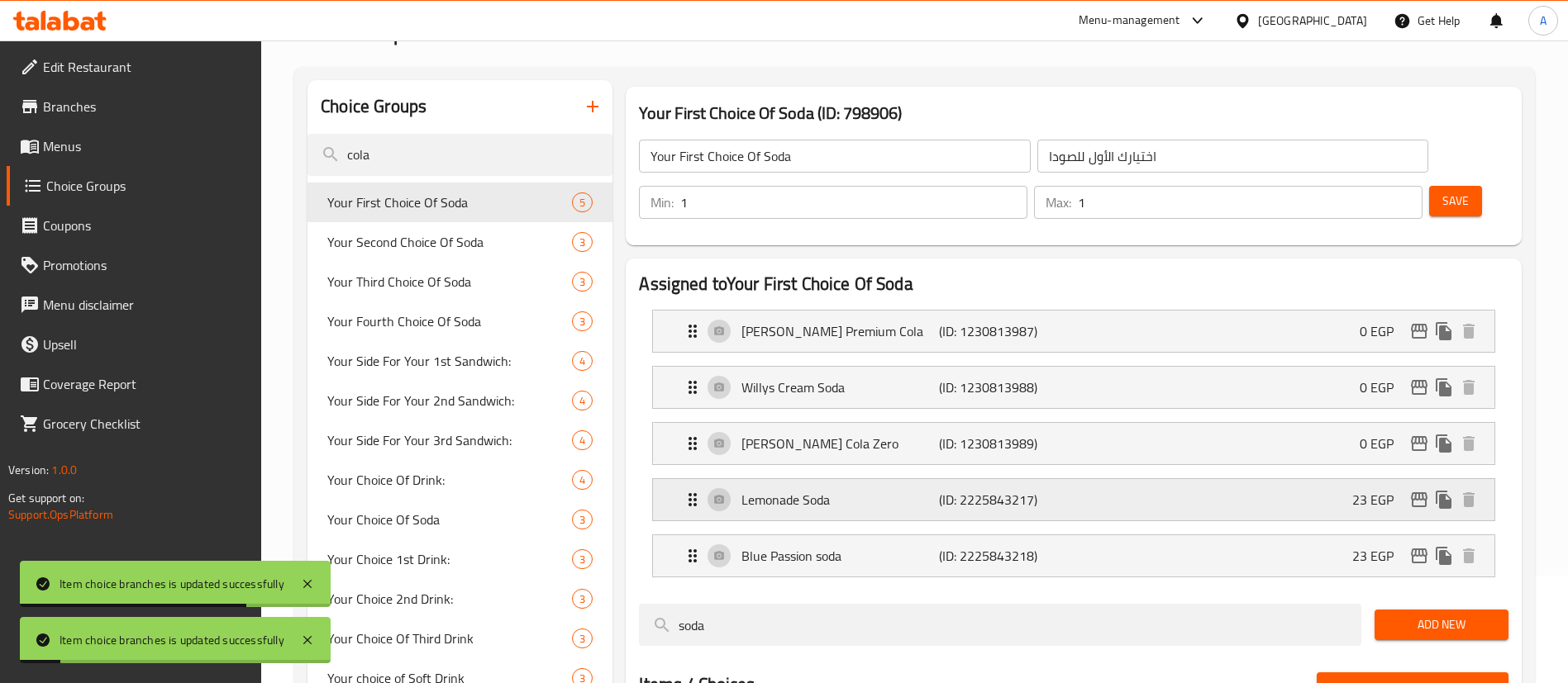
click at [1361, 490] on p "23 EGP" at bounding box center [1380, 500] width 55 height 19
click at [1291, 479] on div "Lemonade Soda (ID: 2225843217) 23 EGP" at bounding box center [1079, 500] width 792 height 42
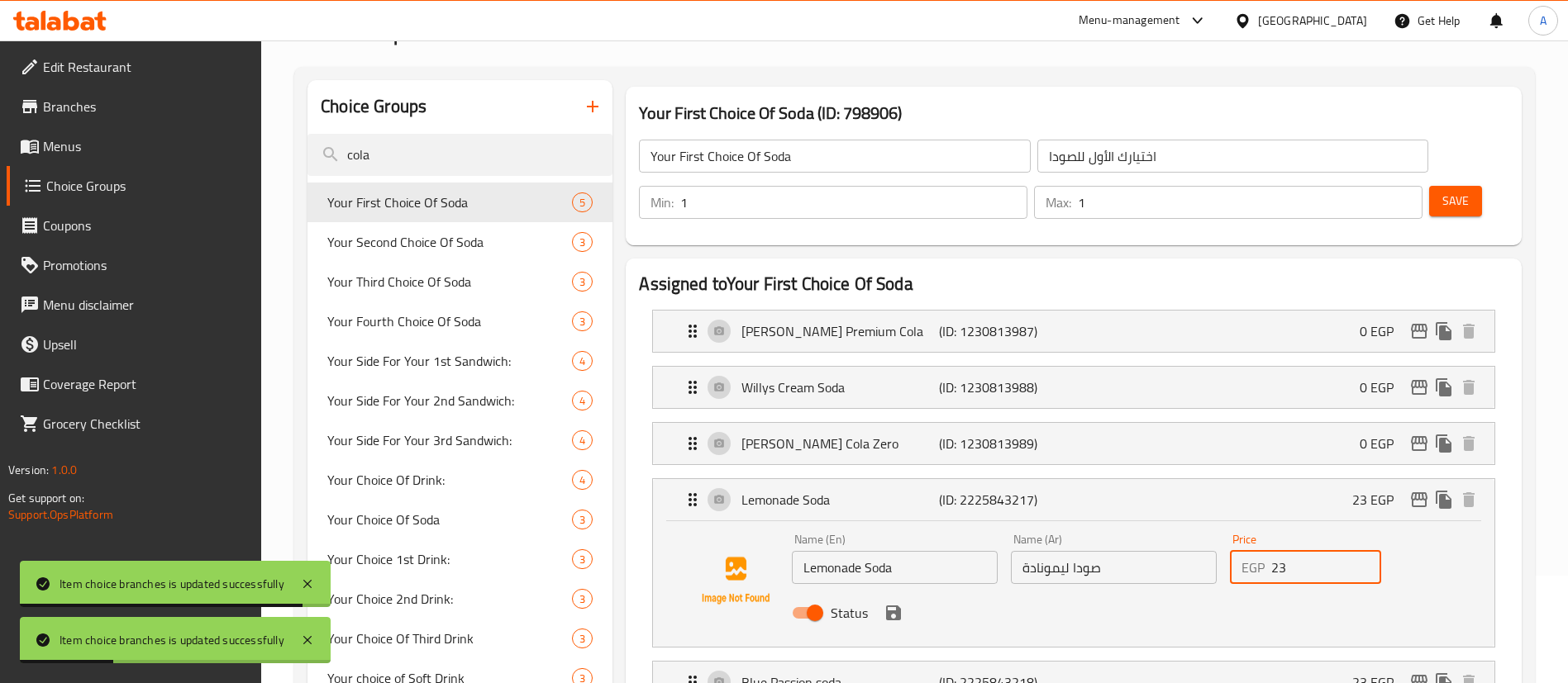
click at [1321, 551] on input "23" at bounding box center [1326, 567] width 110 height 33
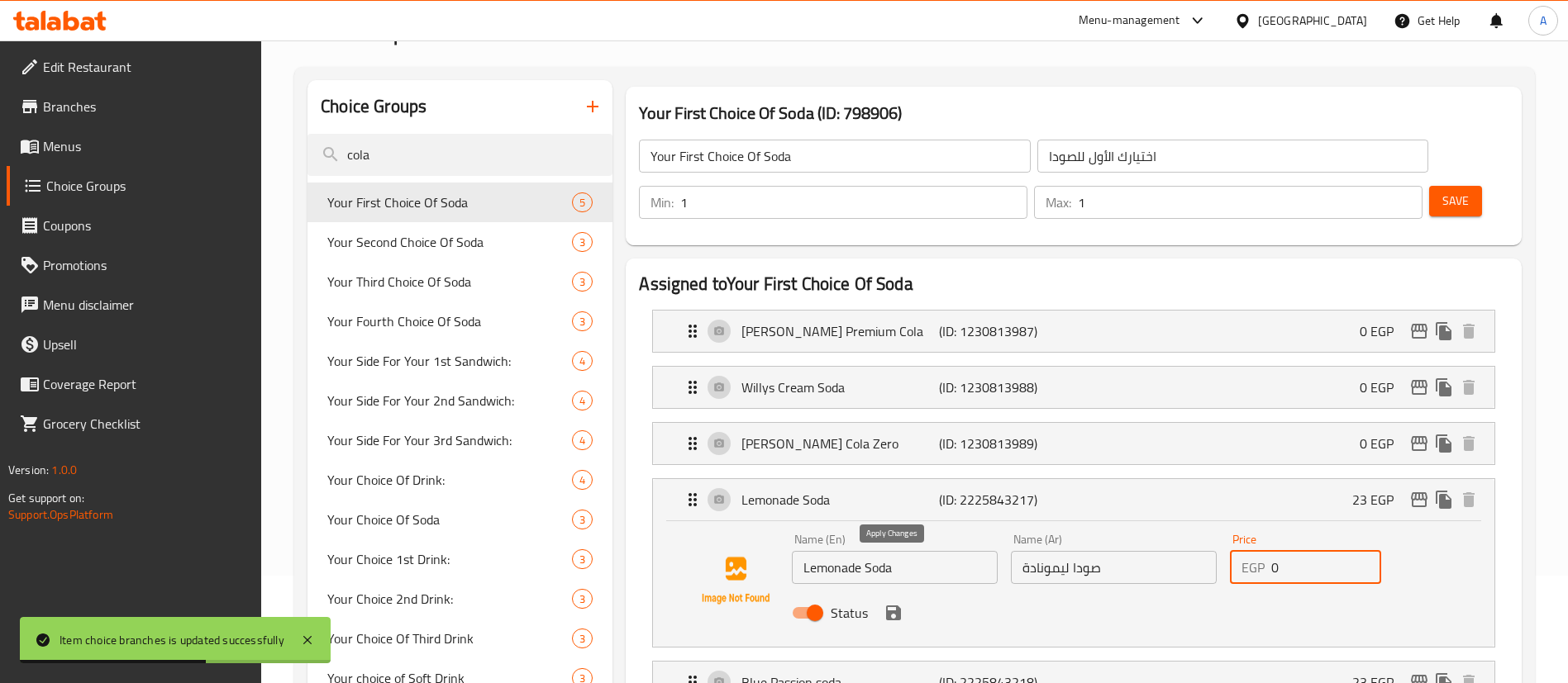
click at [895, 603] on icon "save" at bounding box center [893, 613] width 20 height 19
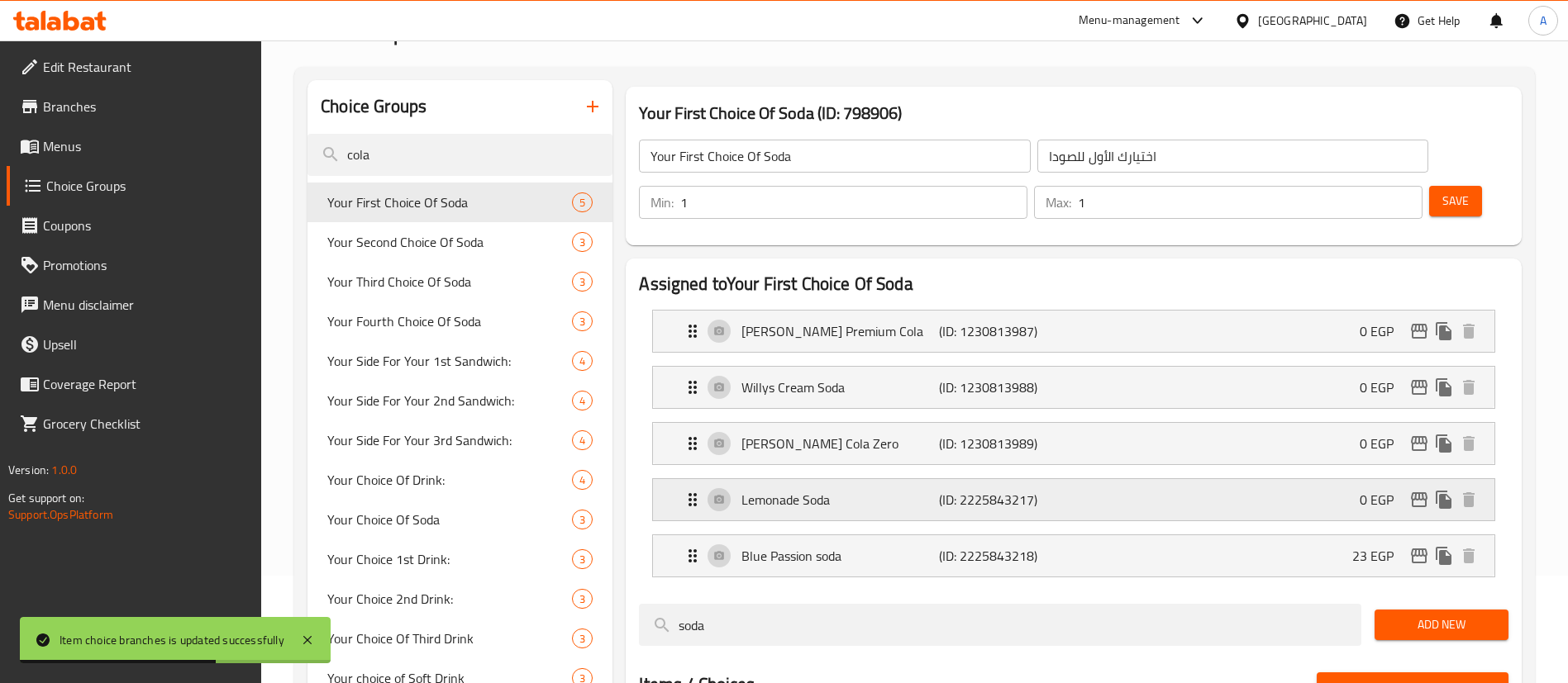
type input "0"
click at [1443, 190] on span "Save" at bounding box center [1456, 200] width 27 height 20
click at [1174, 535] on div "Blue Passion soda (ID: 2225843218) 23 EGP" at bounding box center [1079, 555] width 792 height 42
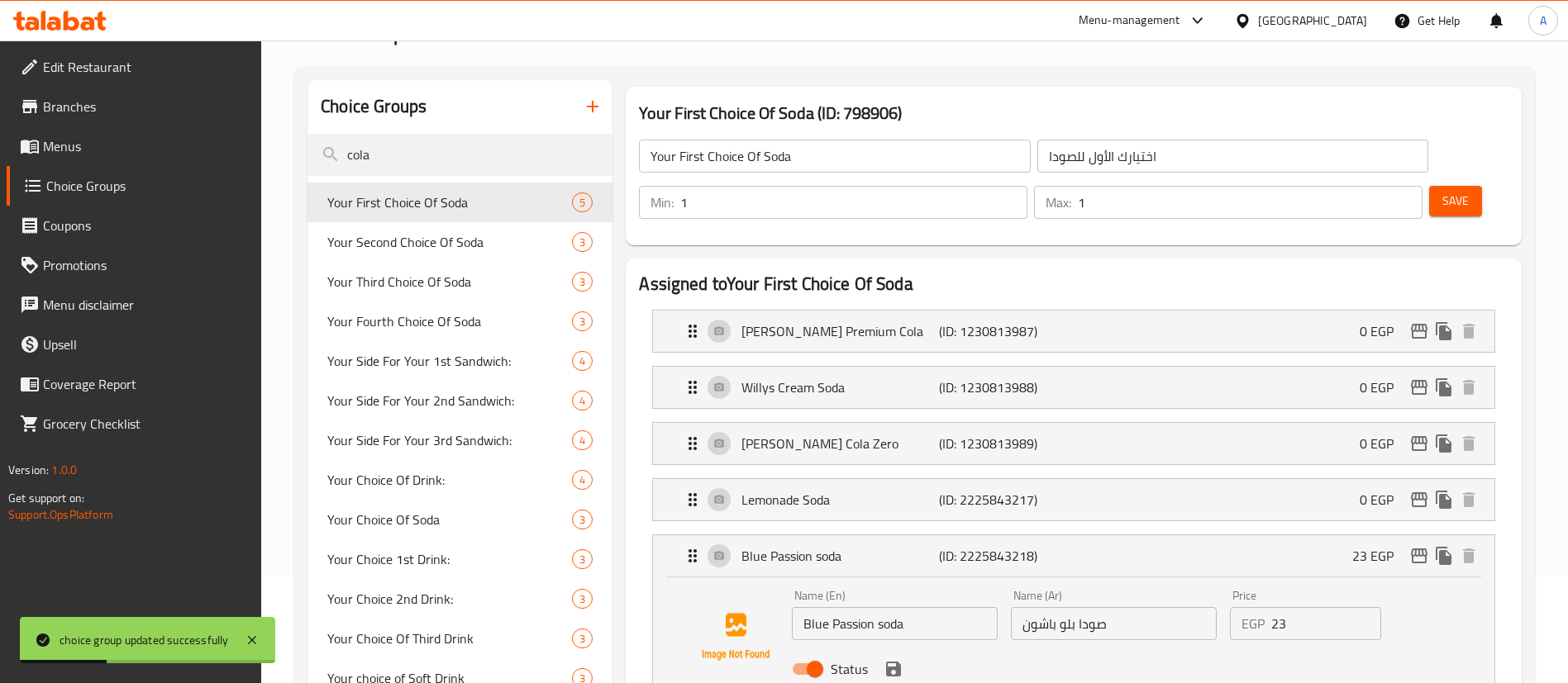
click at [1295, 608] on input "23" at bounding box center [1326, 624] width 110 height 33
click at [897, 662] on icon "save" at bounding box center [893, 669] width 15 height 15
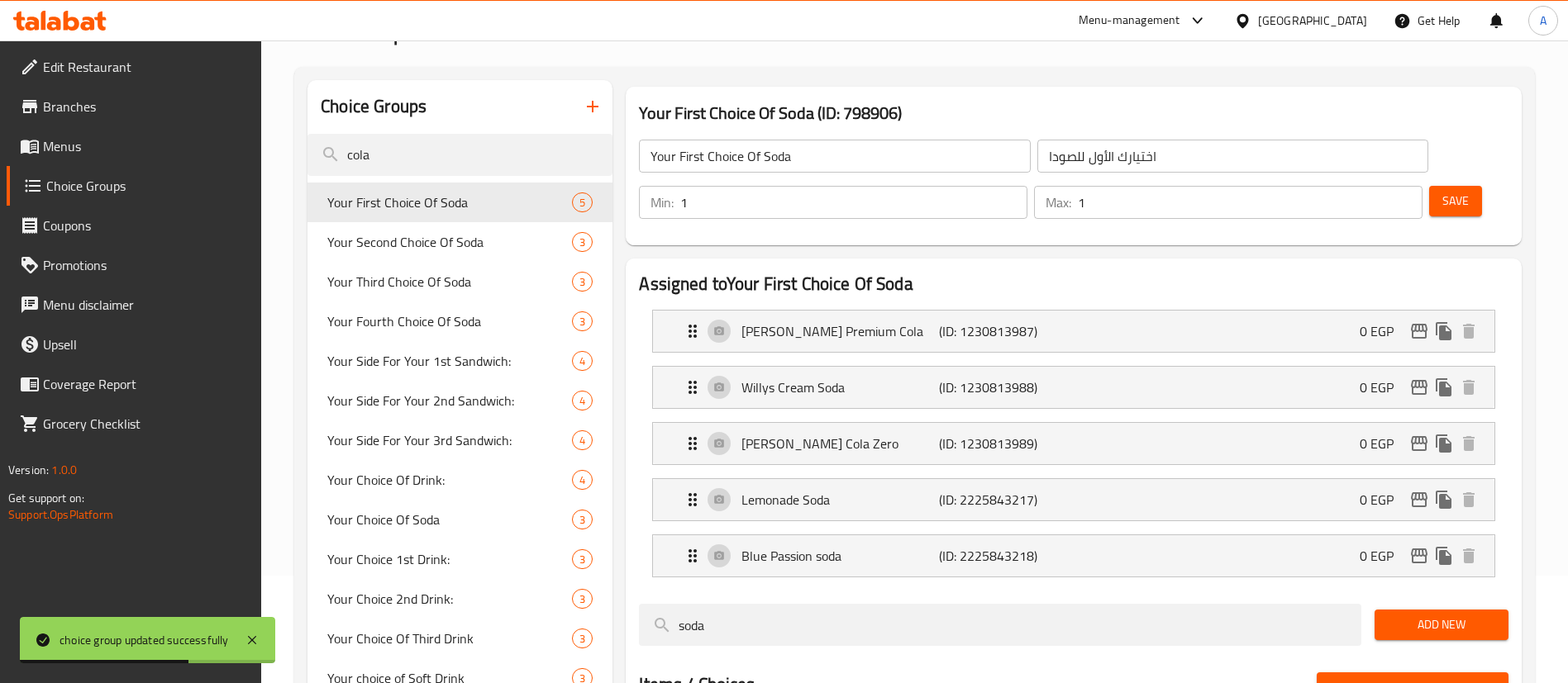
type input "0"
click at [1443, 190] on span "Save" at bounding box center [1456, 200] width 27 height 20
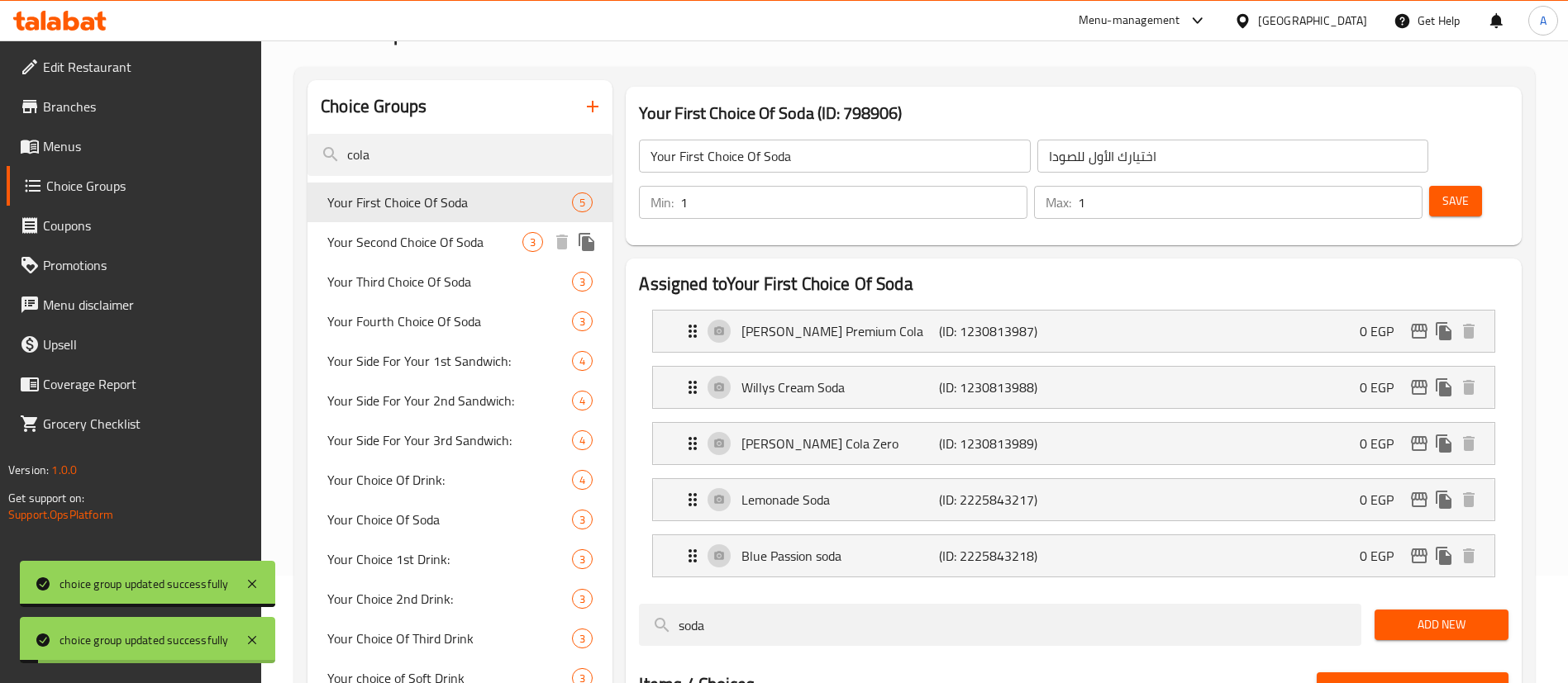
click at [404, 251] on span "Your Second Choice Of Soda" at bounding box center [425, 242] width 195 height 19
type input "Your Second Choice Of Soda"
type input "اختيارك الثاني من الصودا"
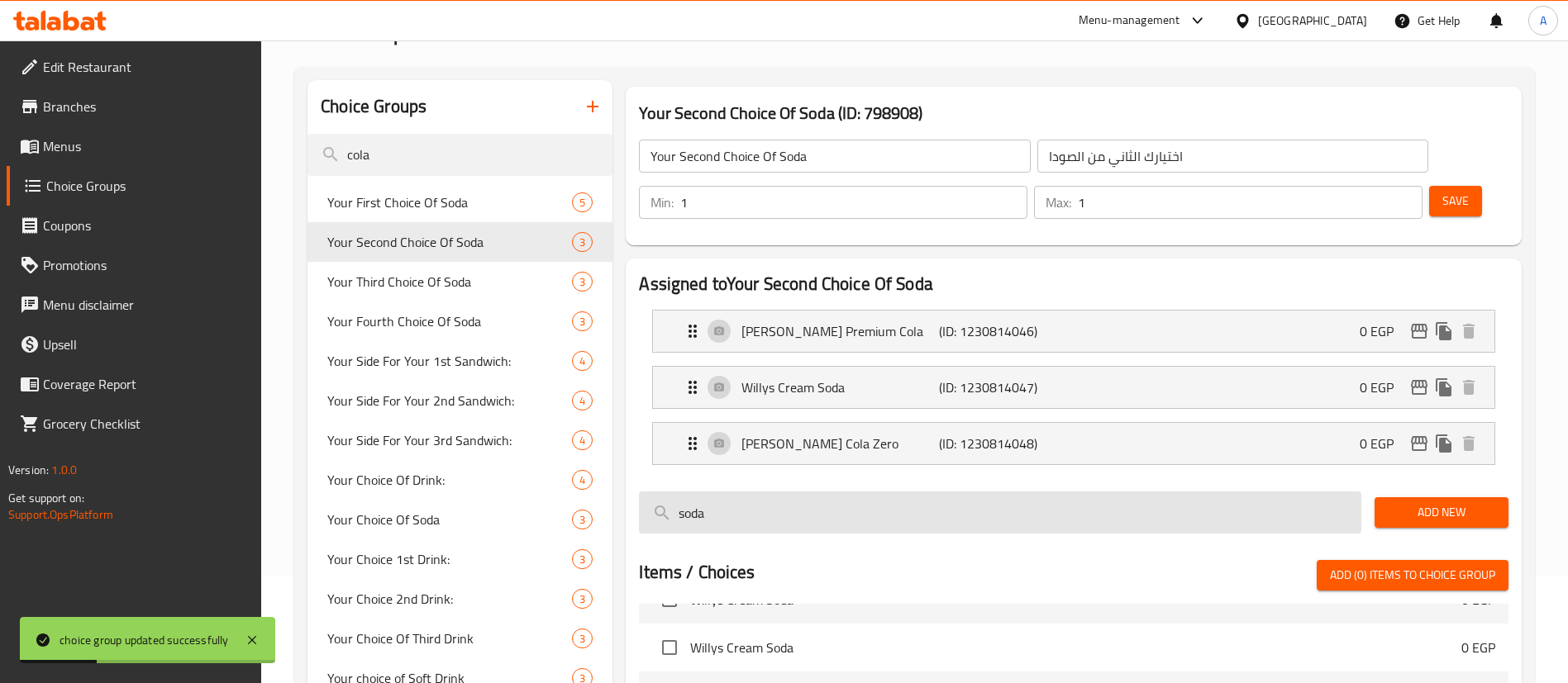
click at [790, 492] on input "soda" at bounding box center [1000, 513] width 722 height 43
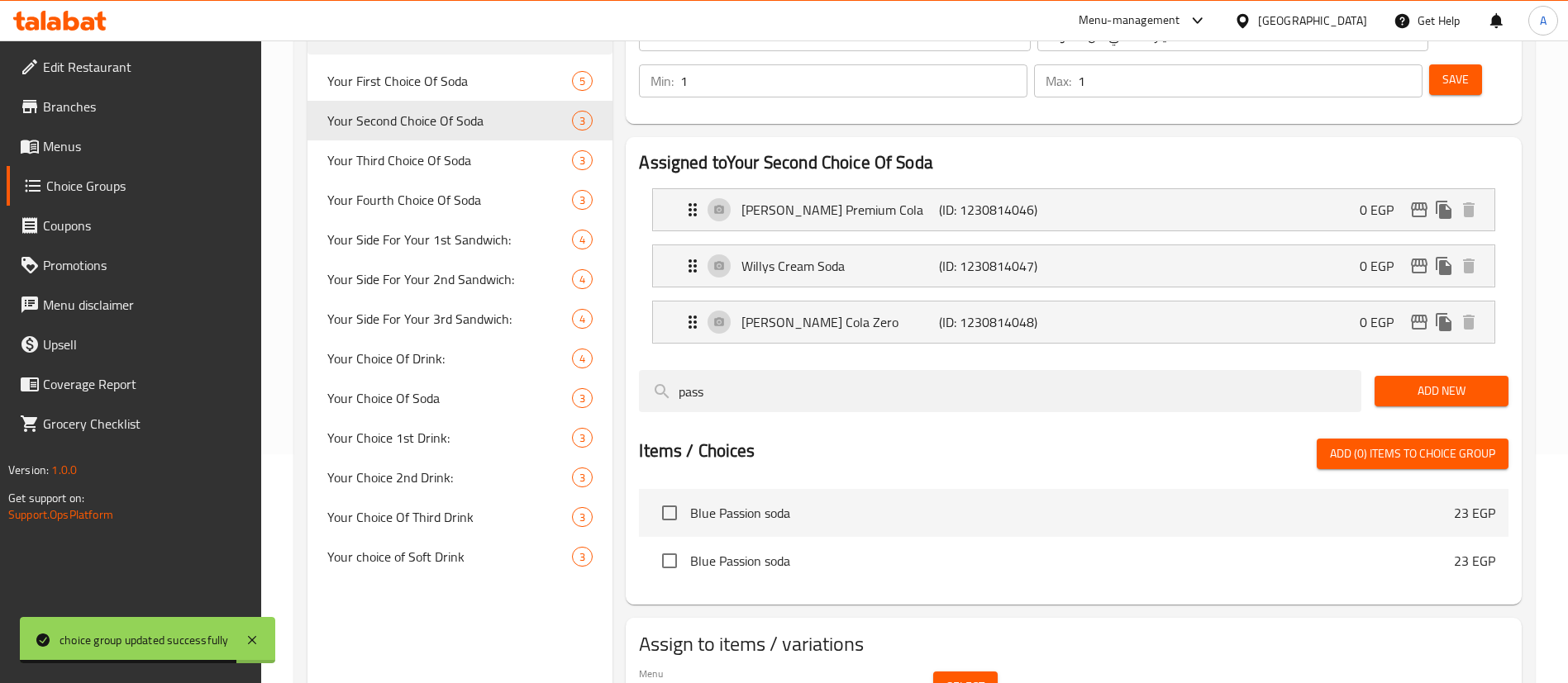
scroll to position [231, 0]
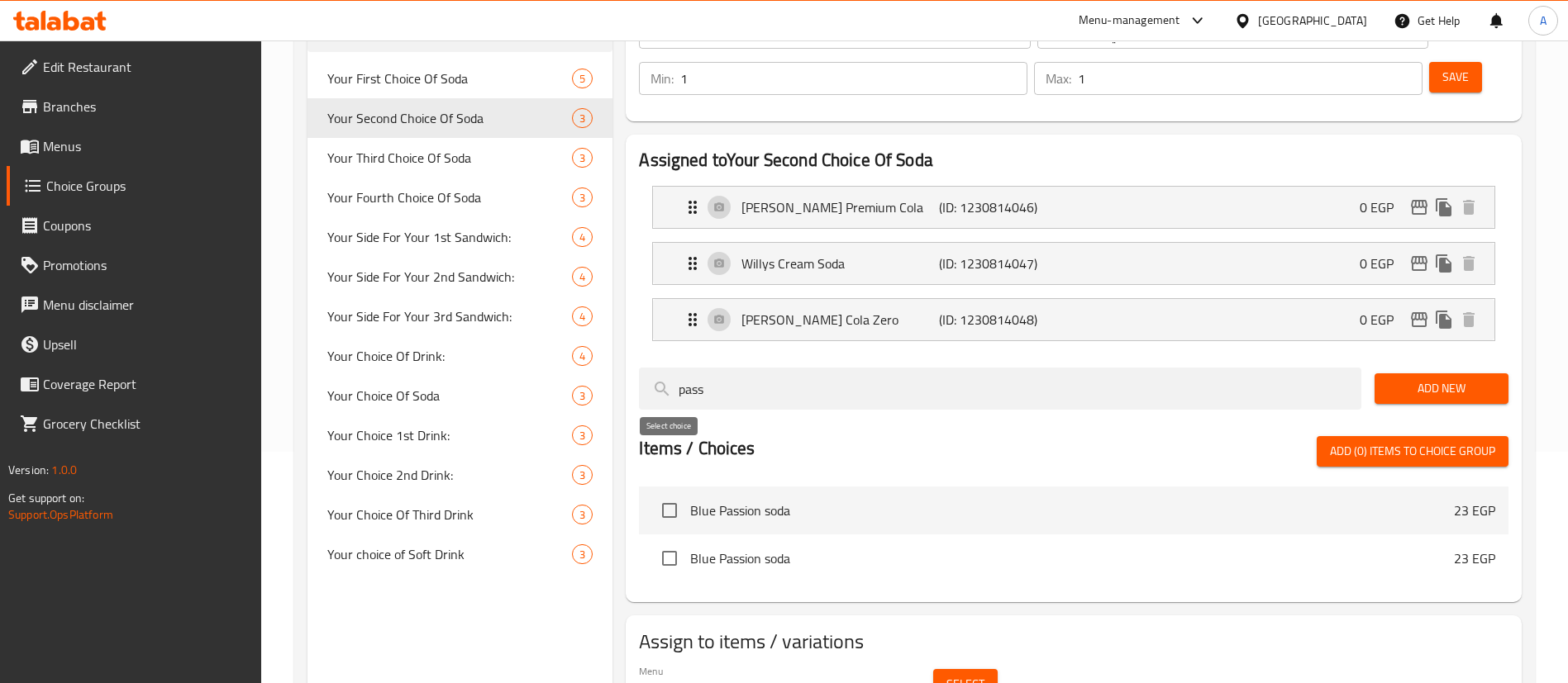
type input "pass"
click at [660, 493] on input "checkbox" at bounding box center [669, 510] width 35 height 35
checkbox input "true"
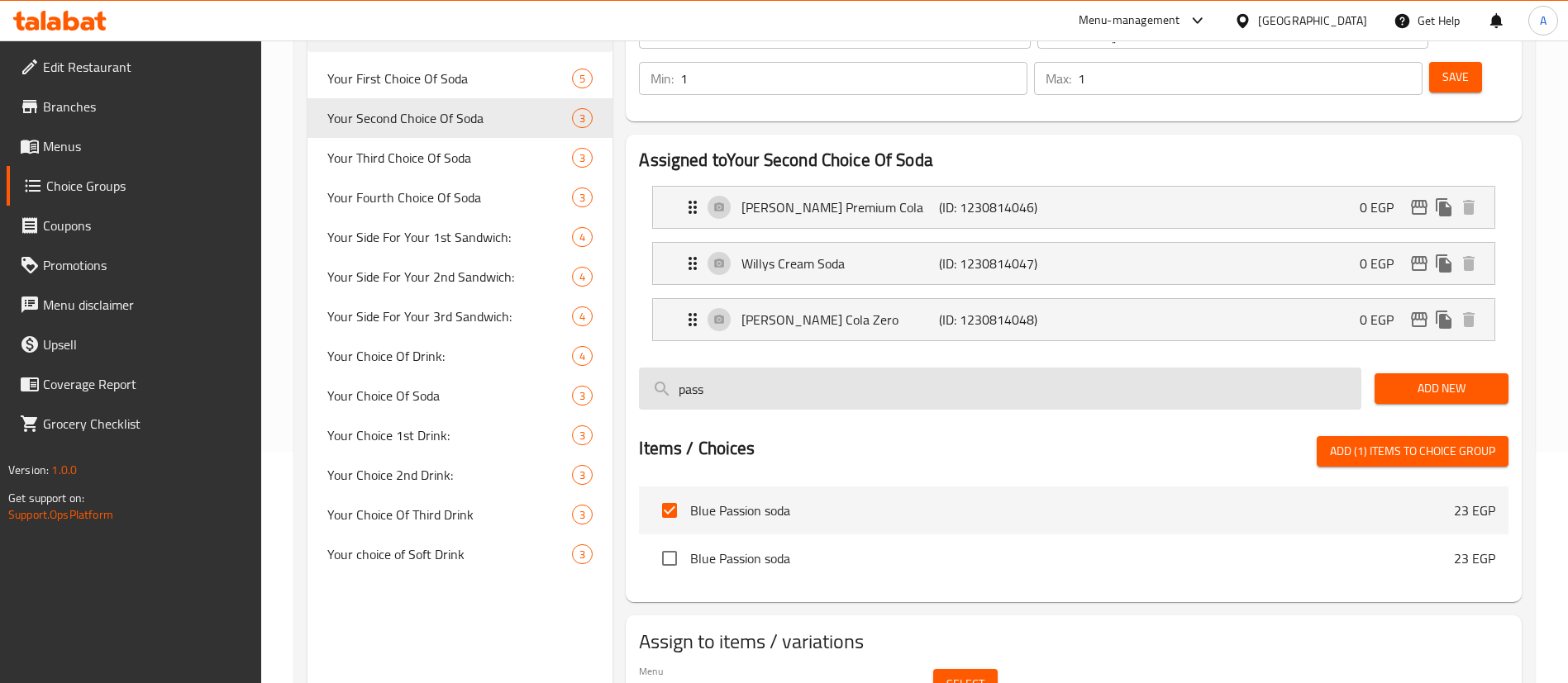
click at [743, 368] on input "pass" at bounding box center [1000, 389] width 722 height 43
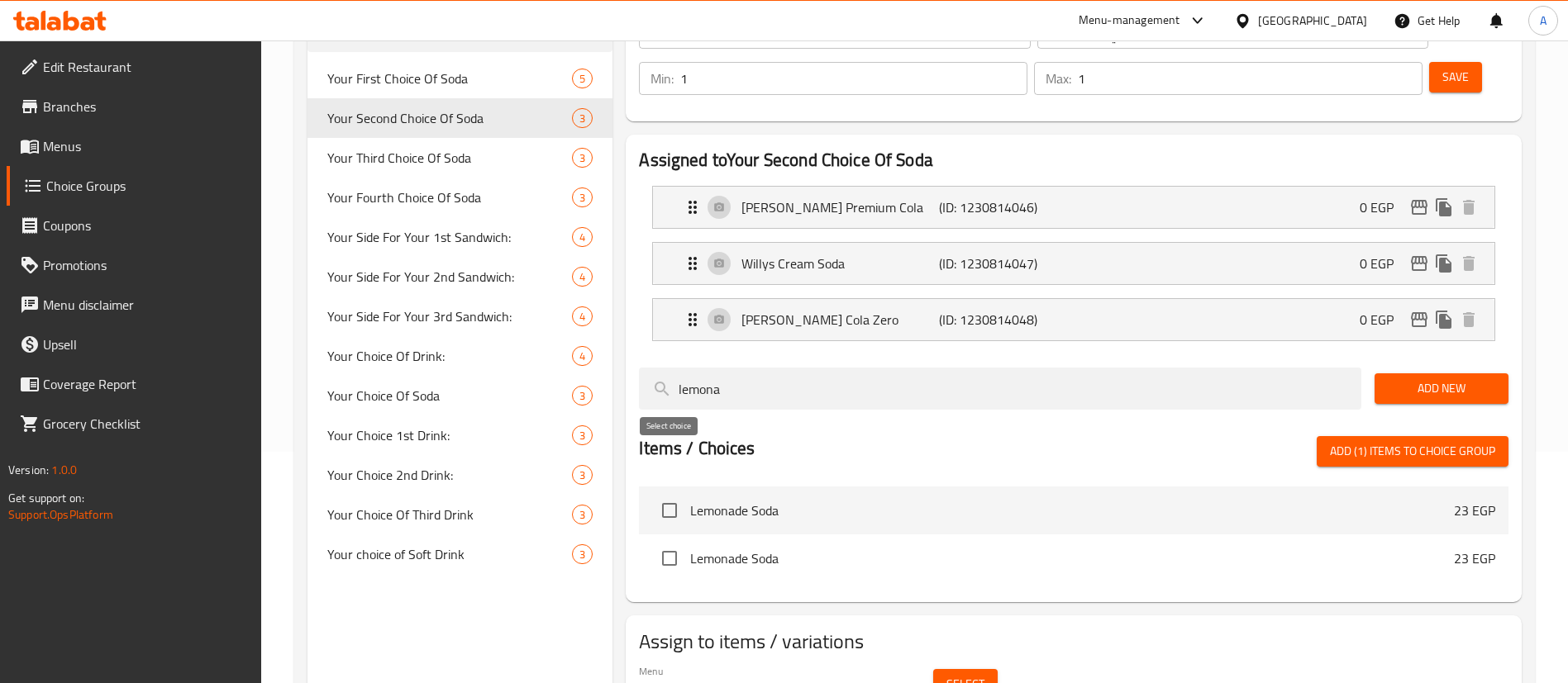
type input "lemona"
click at [668, 493] on input "checkbox" at bounding box center [669, 510] width 35 height 35
click at [1412, 441] on span "Add (2) items to choice group" at bounding box center [1413, 451] width 166 height 20
checkbox input "false"
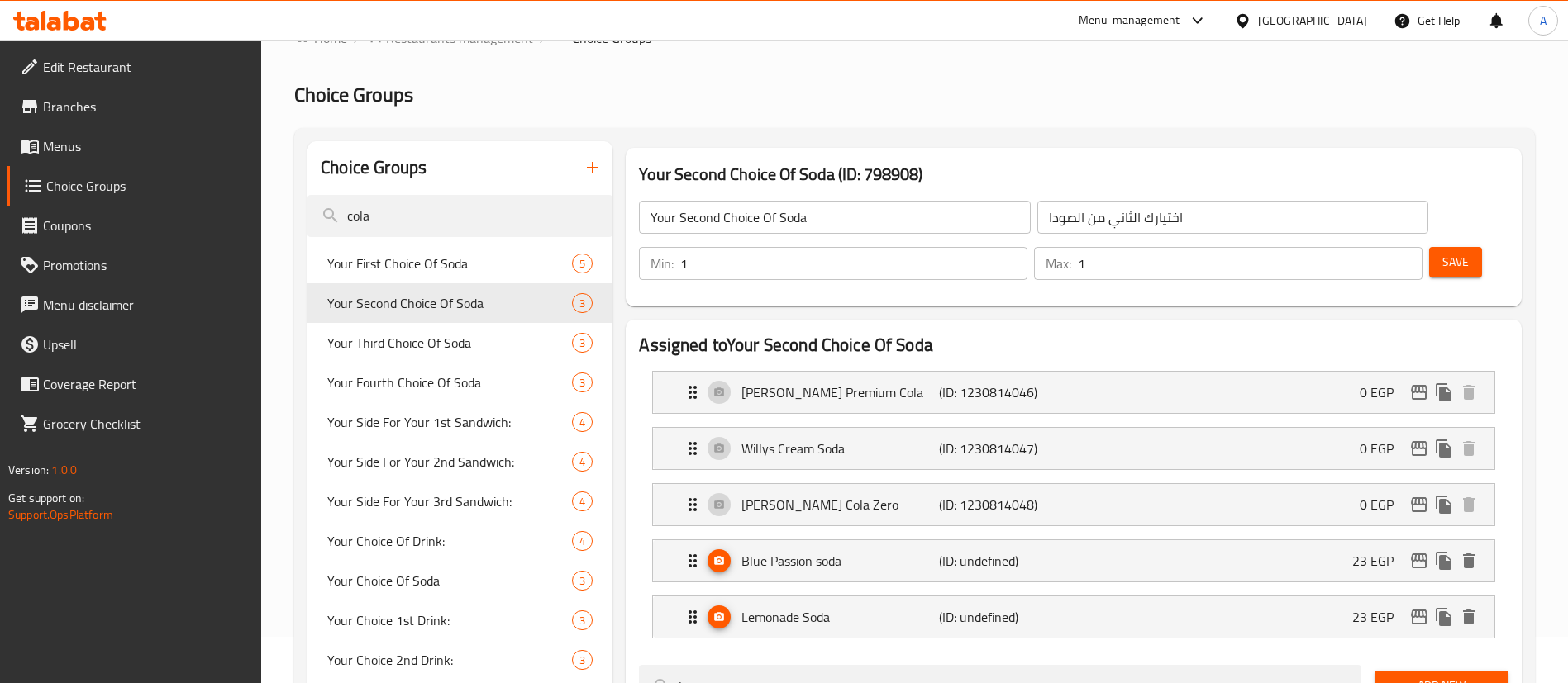
scroll to position [25, 0]
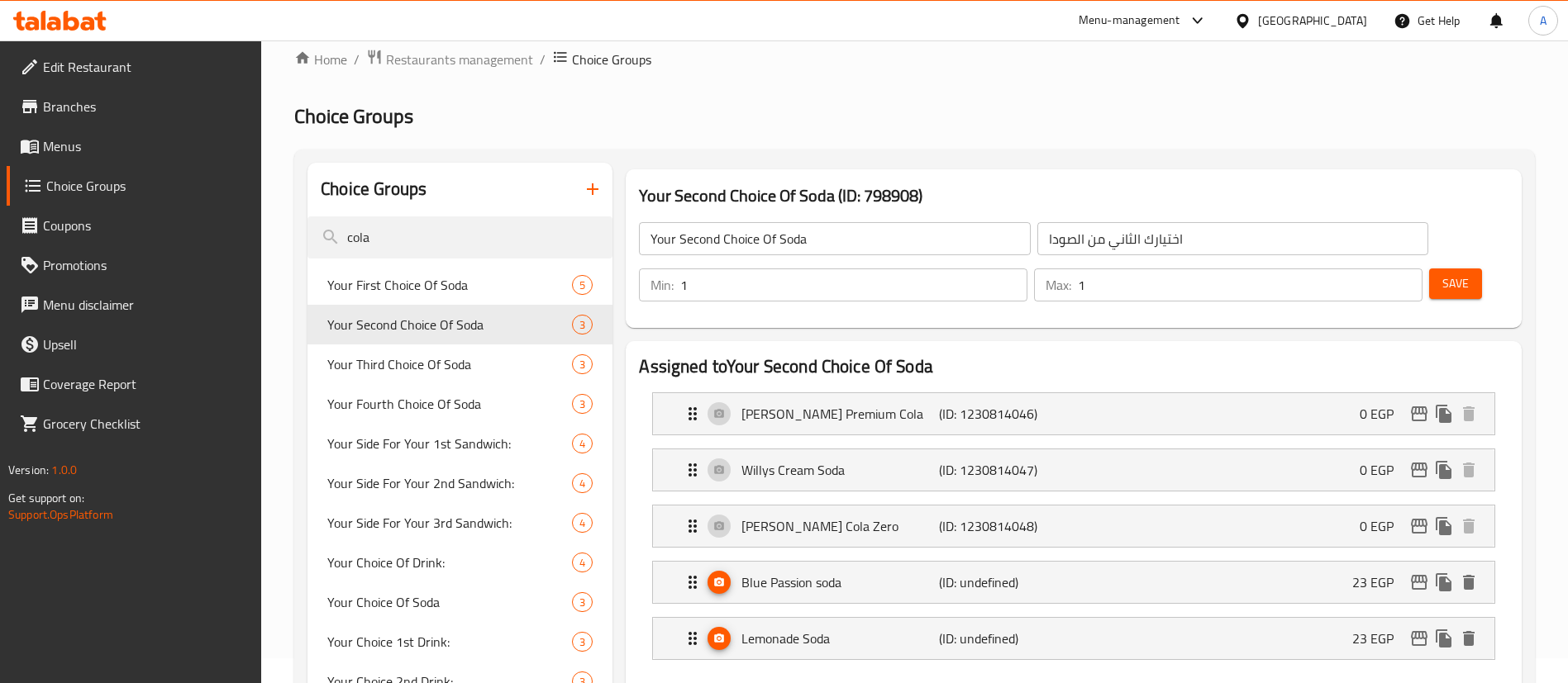
click at [1442, 268] on button "Save" at bounding box center [1456, 283] width 53 height 31
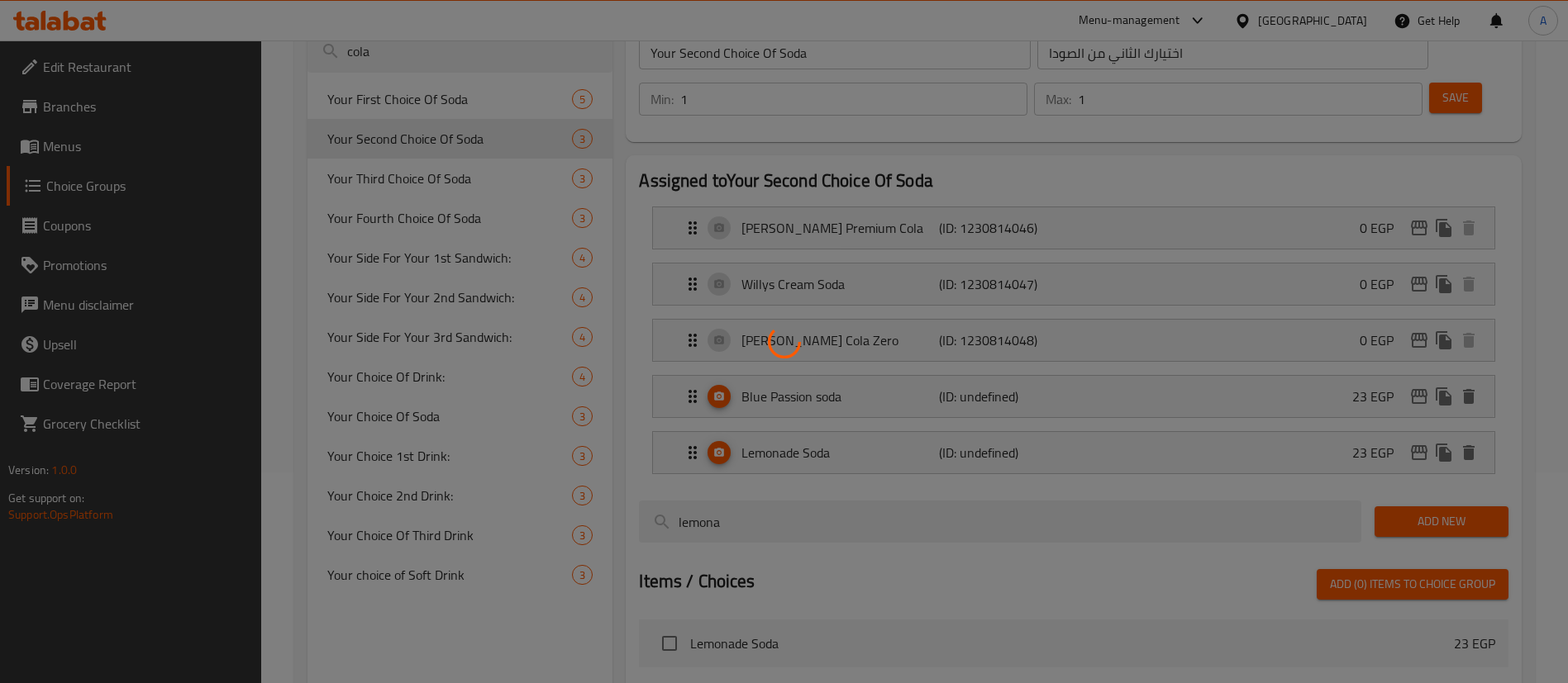
scroll to position [231, 0]
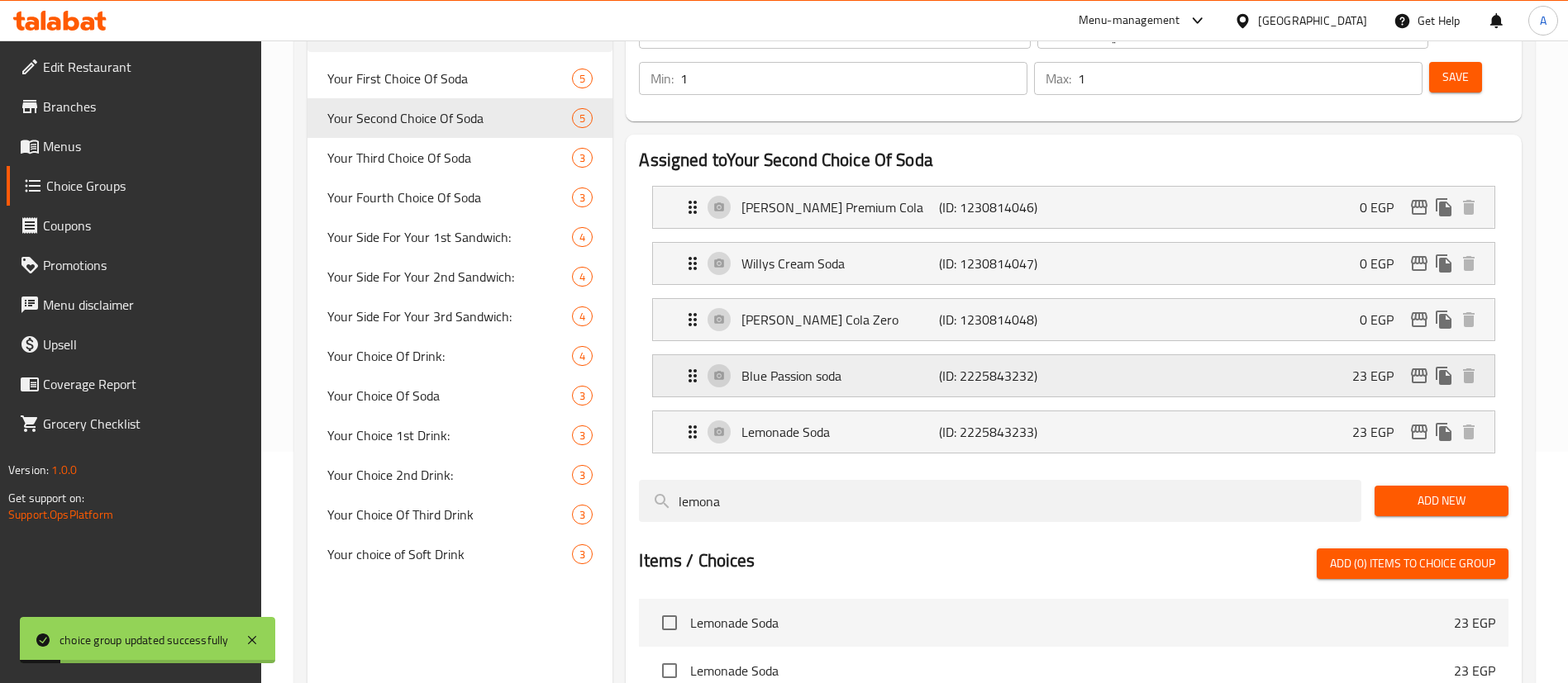
click at [1313, 355] on div "Blue Passion soda (ID: 2225843232) 23 EGP" at bounding box center [1079, 376] width 792 height 42
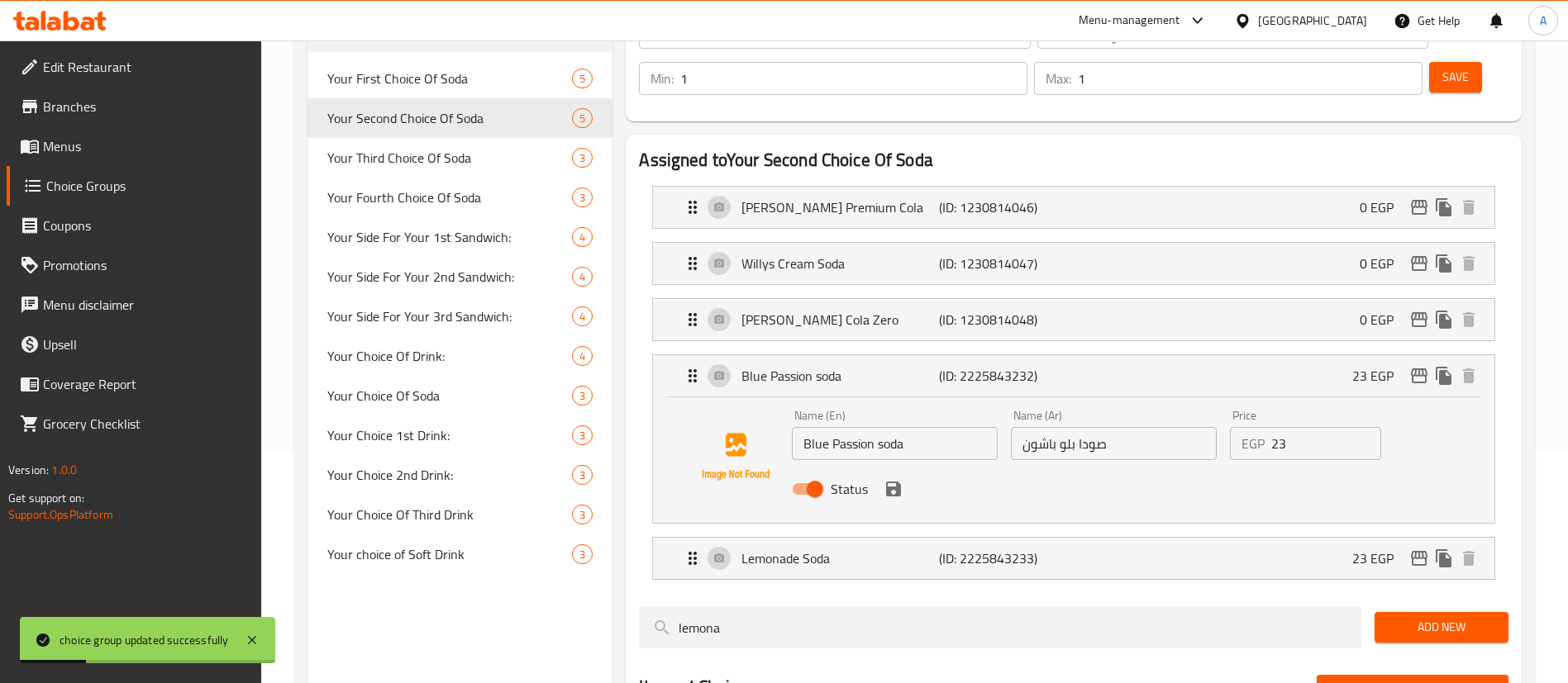
click at [1332, 427] on input "23" at bounding box center [1326, 443] width 110 height 33
click at [895, 482] on icon "save" at bounding box center [893, 489] width 15 height 15
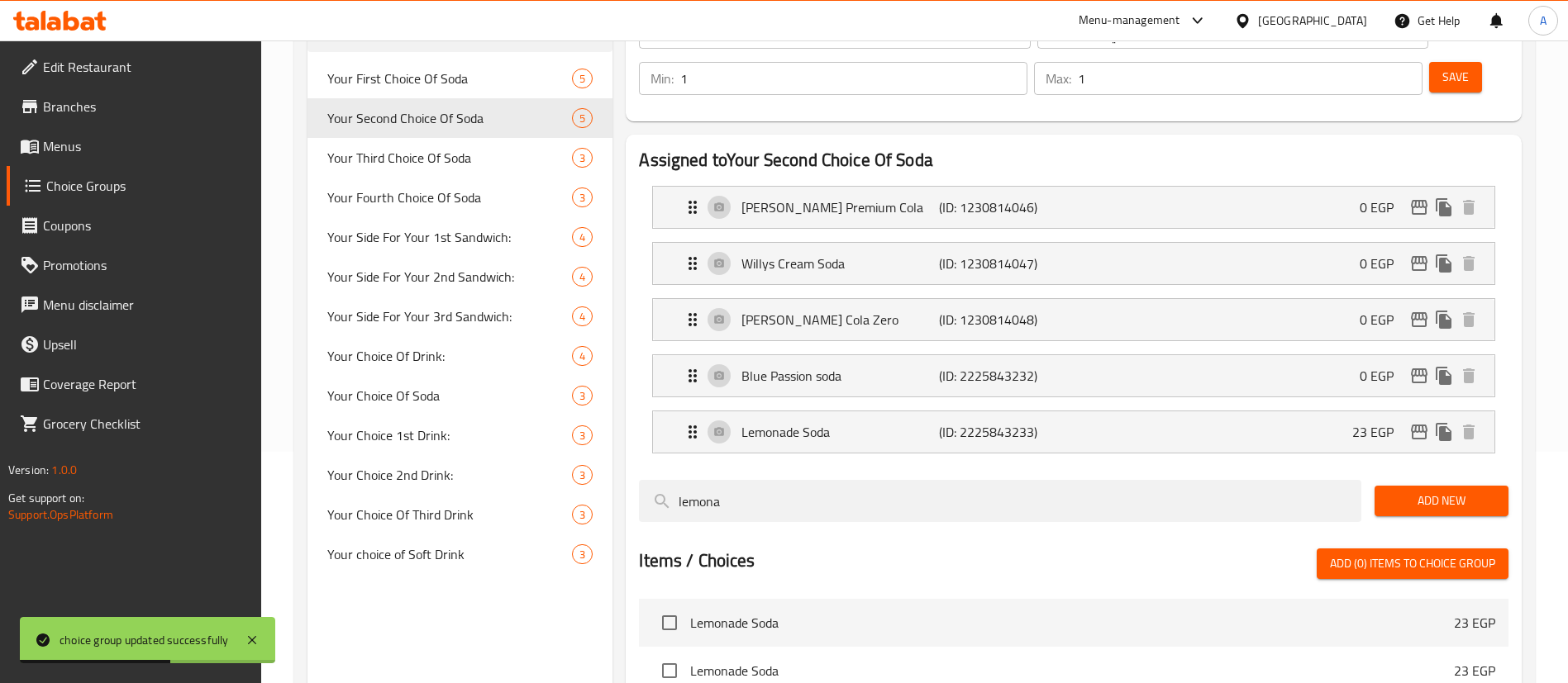
type input "0"
click at [1313, 411] on div "Lemonade Soda (ID: 2225843233) 23 EGP" at bounding box center [1079, 431] width 792 height 42
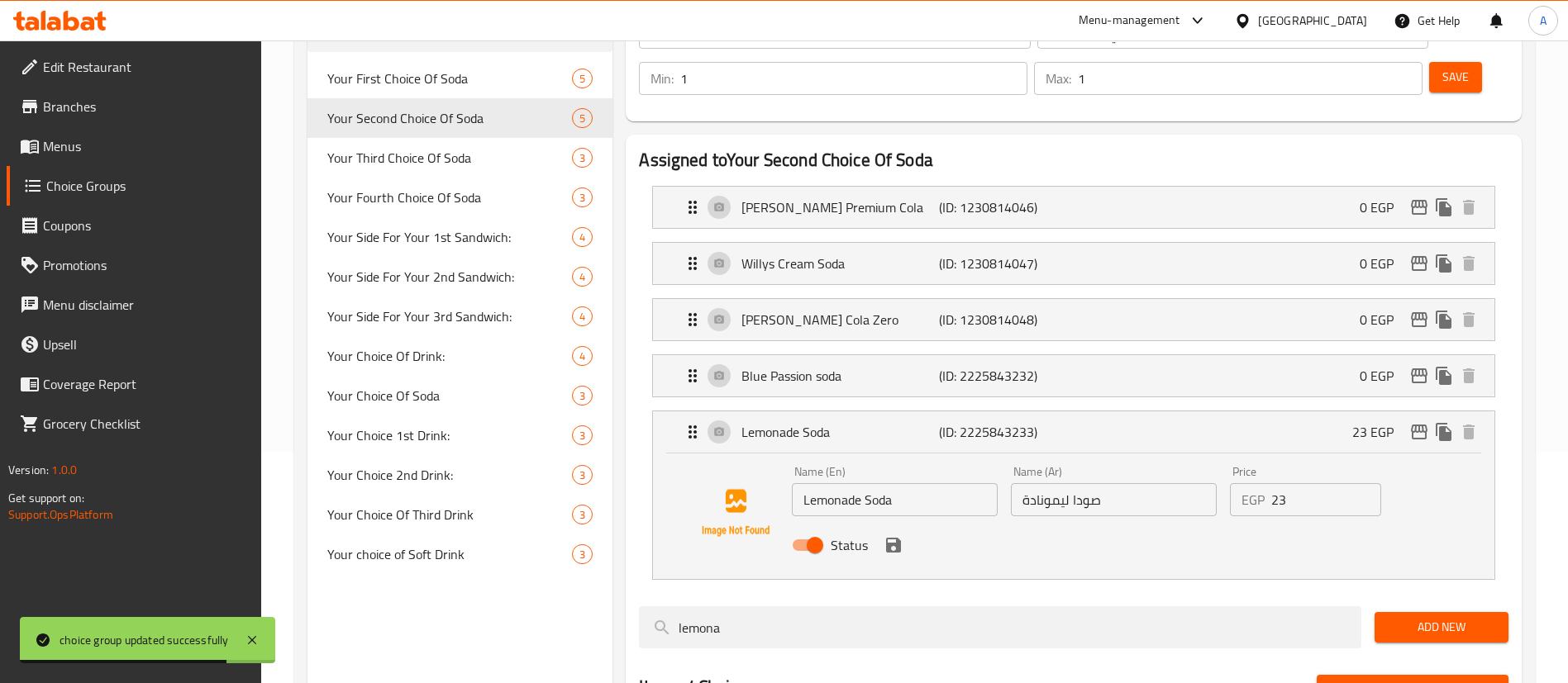
drag, startPoint x: 1283, startPoint y: 467, endPoint x: 1291, endPoint y: 461, distance: 10.0
click at [1291, 484] on input "23" at bounding box center [1326, 500] width 110 height 33
click at [893, 535] on icon "save" at bounding box center [893, 545] width 20 height 19
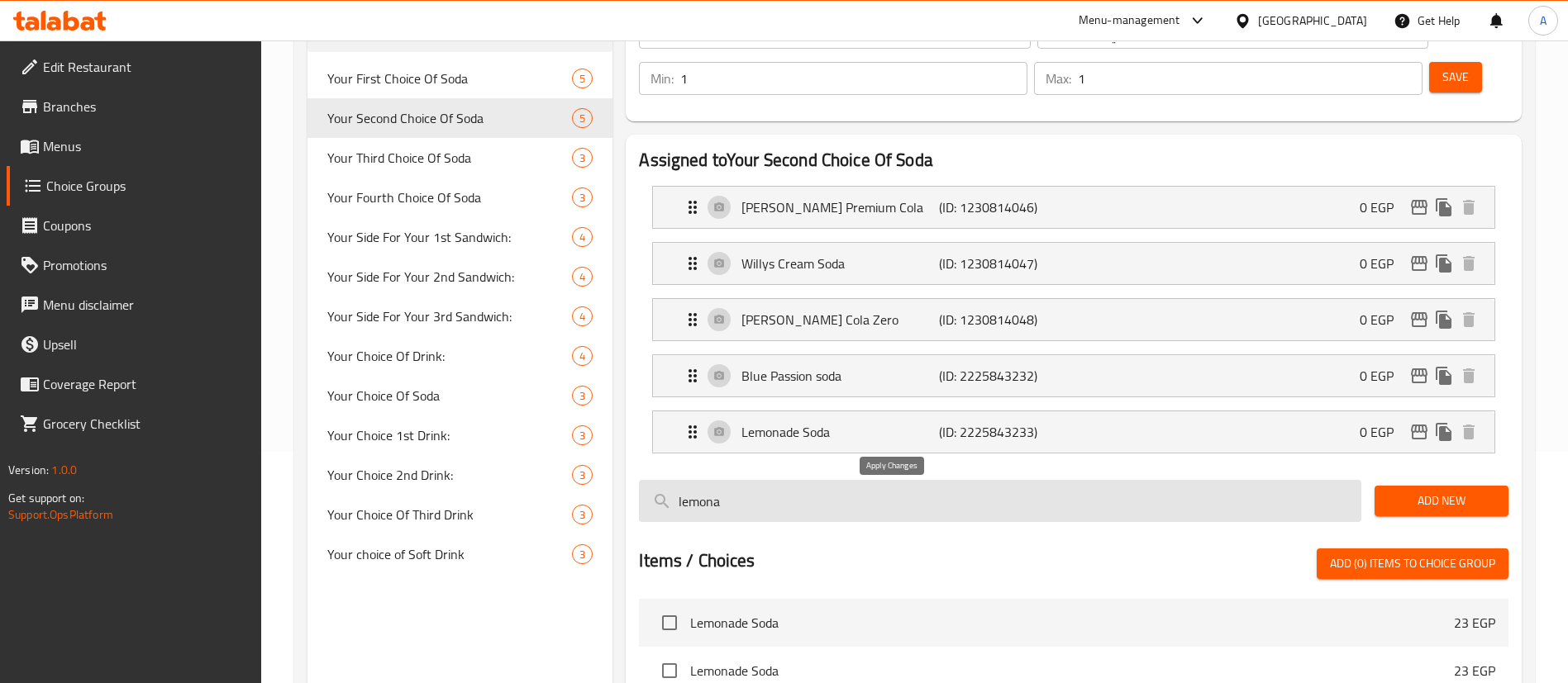
type input "0"
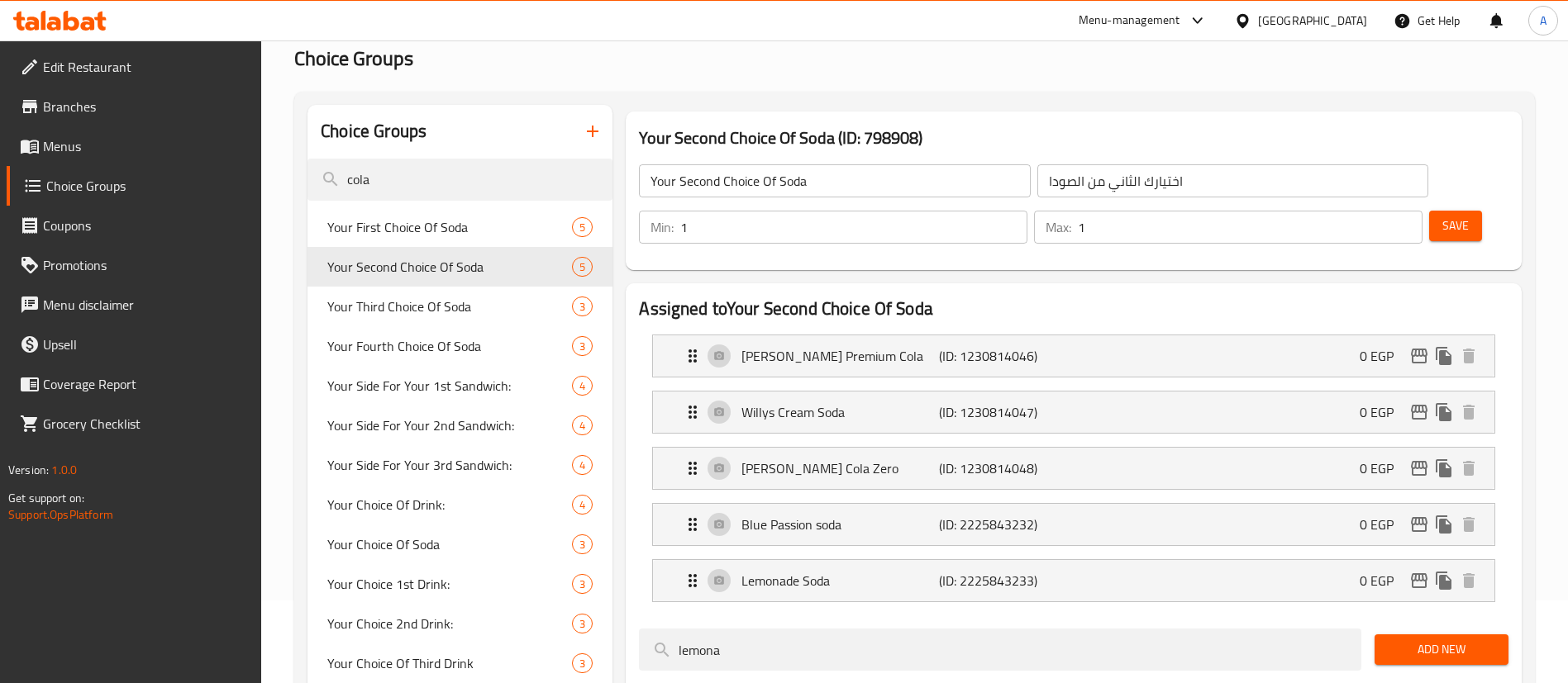
scroll to position [66, 0]
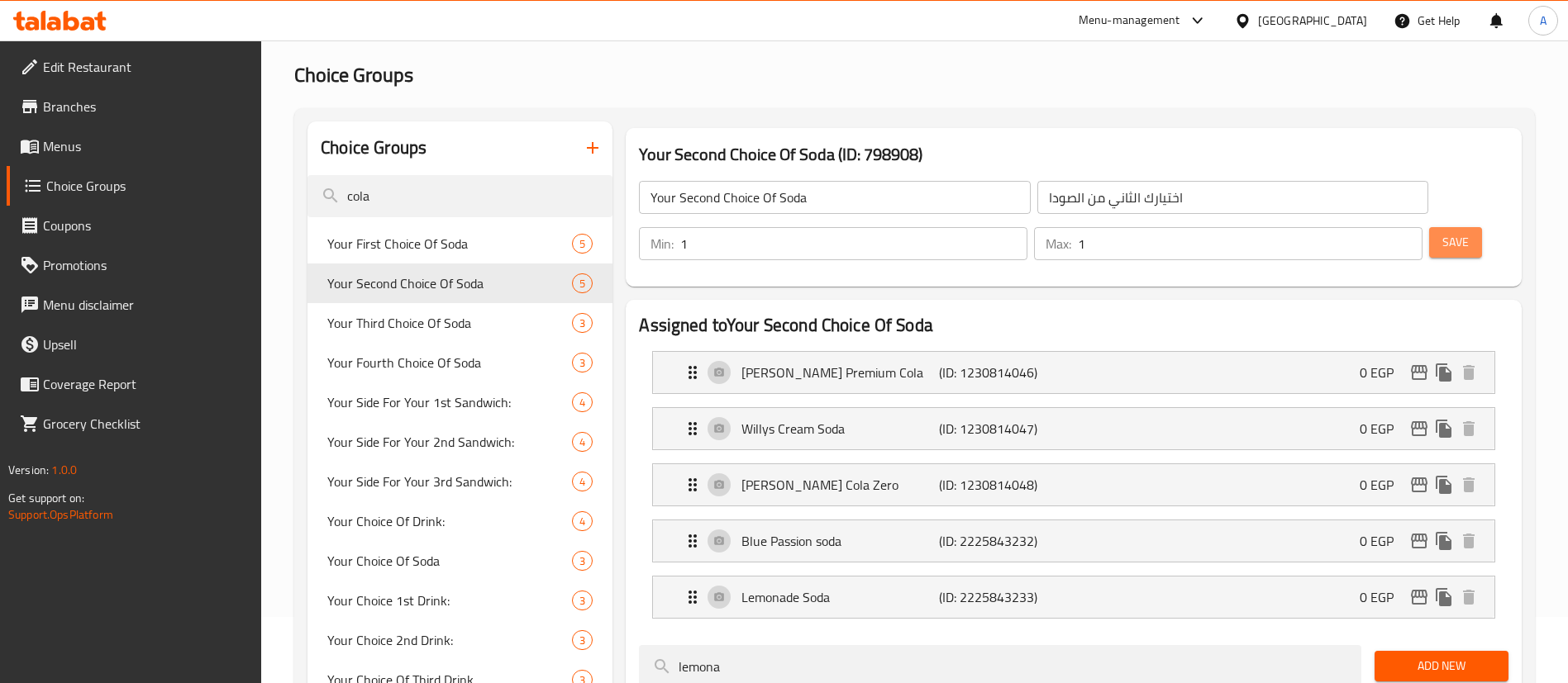
click at [1443, 232] on span "Save" at bounding box center [1456, 242] width 27 height 20
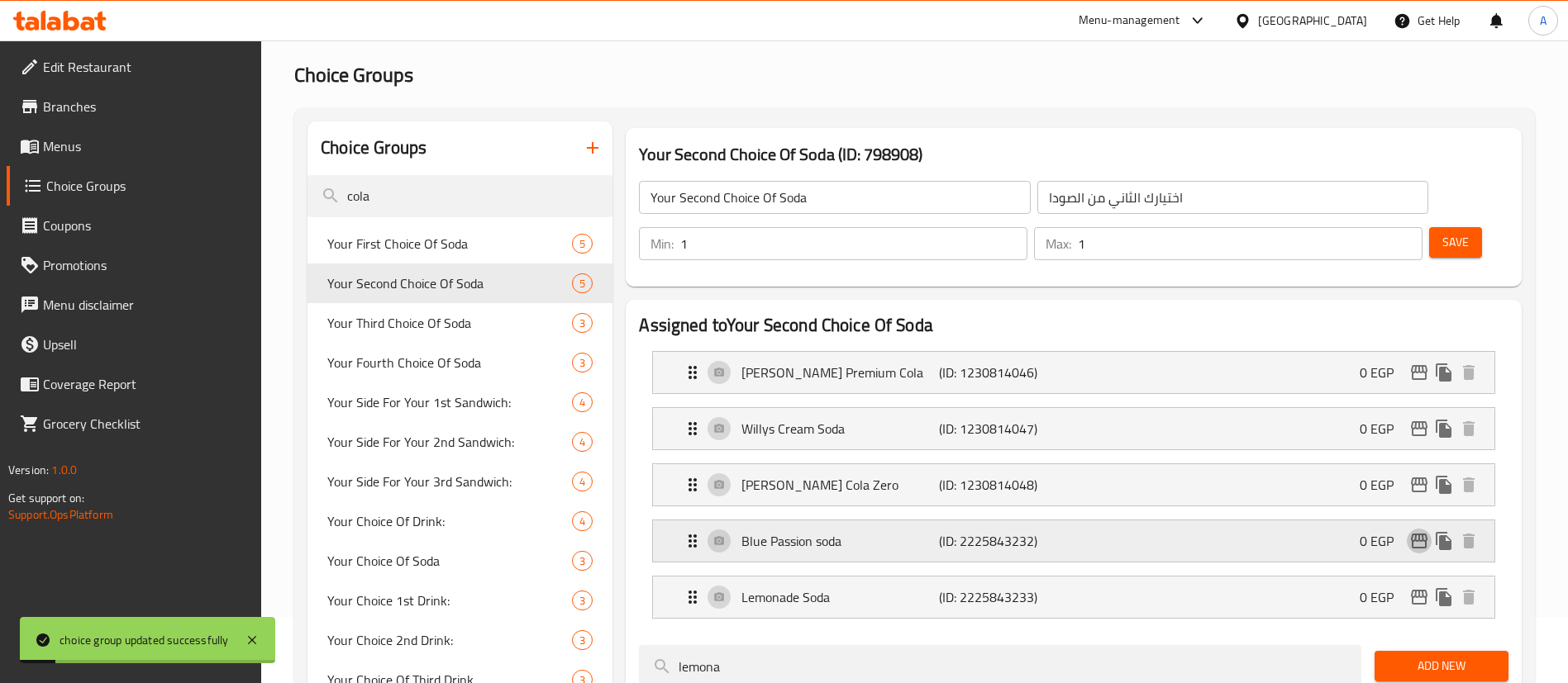
click at [1423, 534] on icon "edit" at bounding box center [1419, 541] width 17 height 15
click at [1089, 521] on div "Blue Passion soda (ID: 2225843232) 0 EGP" at bounding box center [1079, 541] width 792 height 42
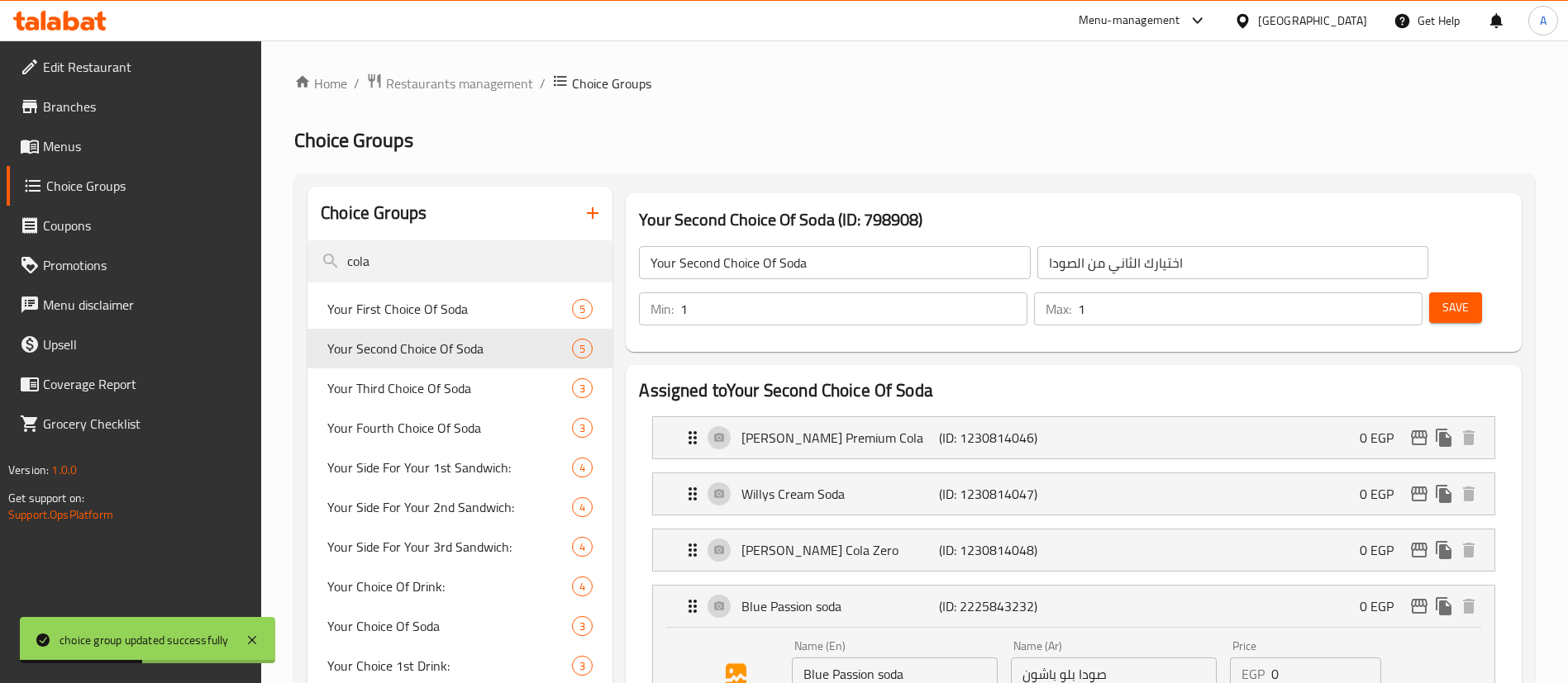
scroll to position [0, 0]
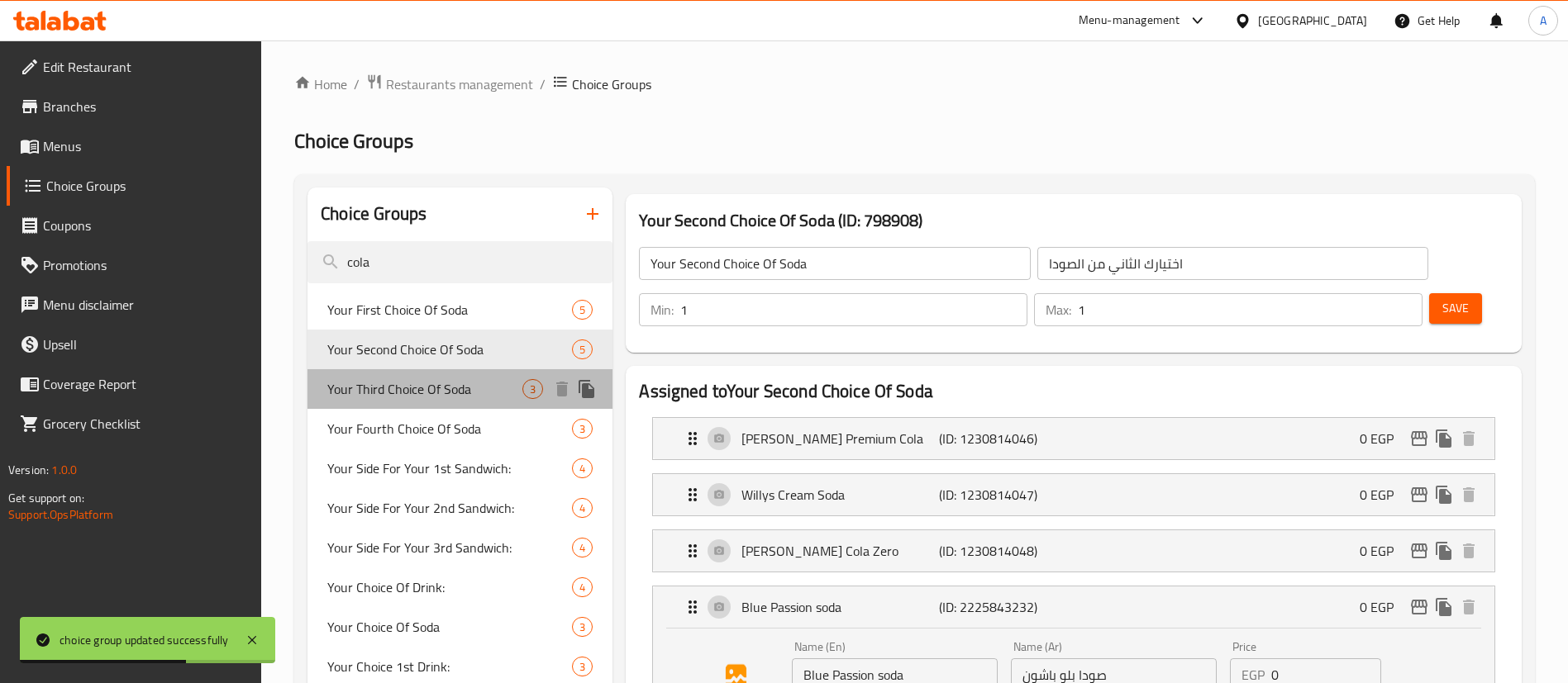
click at [449, 390] on span "Your Third Choice Of Soda" at bounding box center [425, 389] width 195 height 19
type input "Your Third Choice Of Soda"
type input "اختيارك الثالث للصودا"
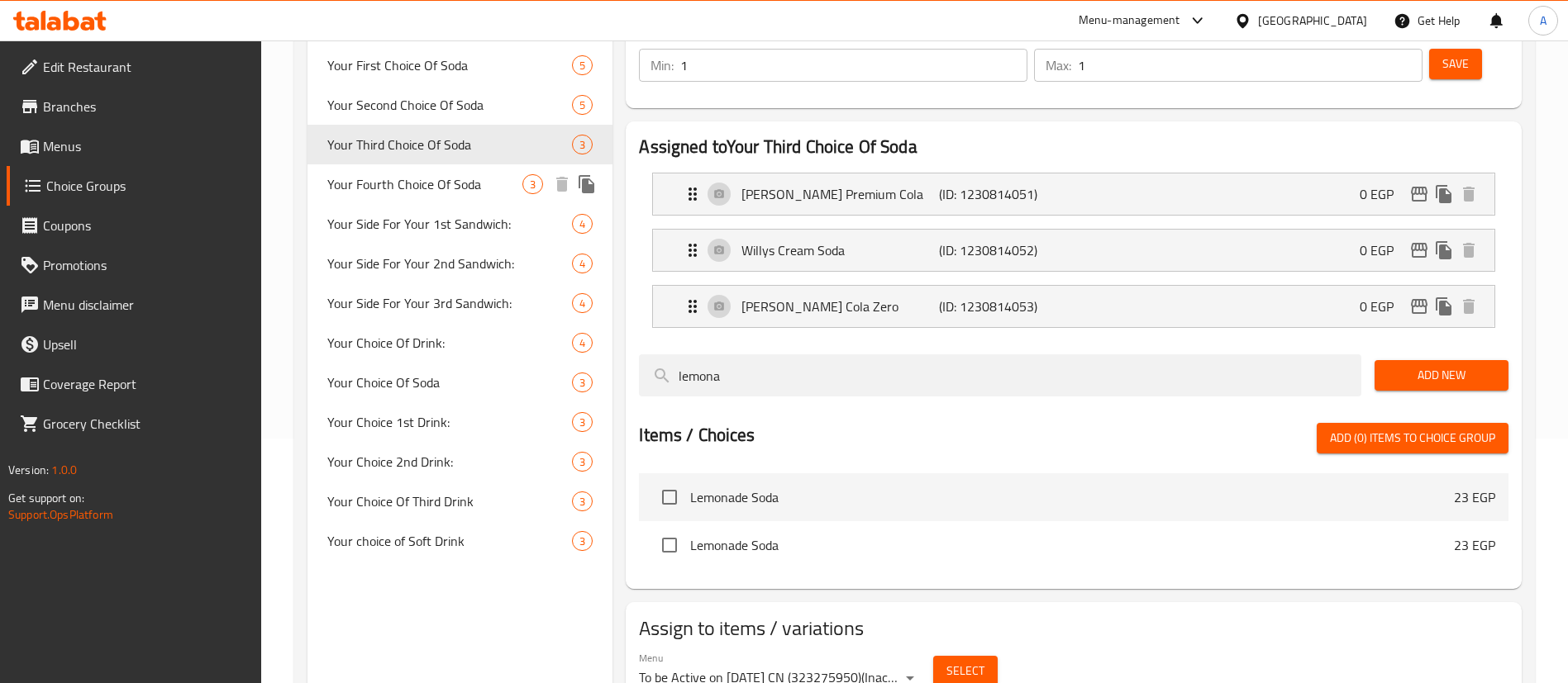
scroll to position [248, 0]
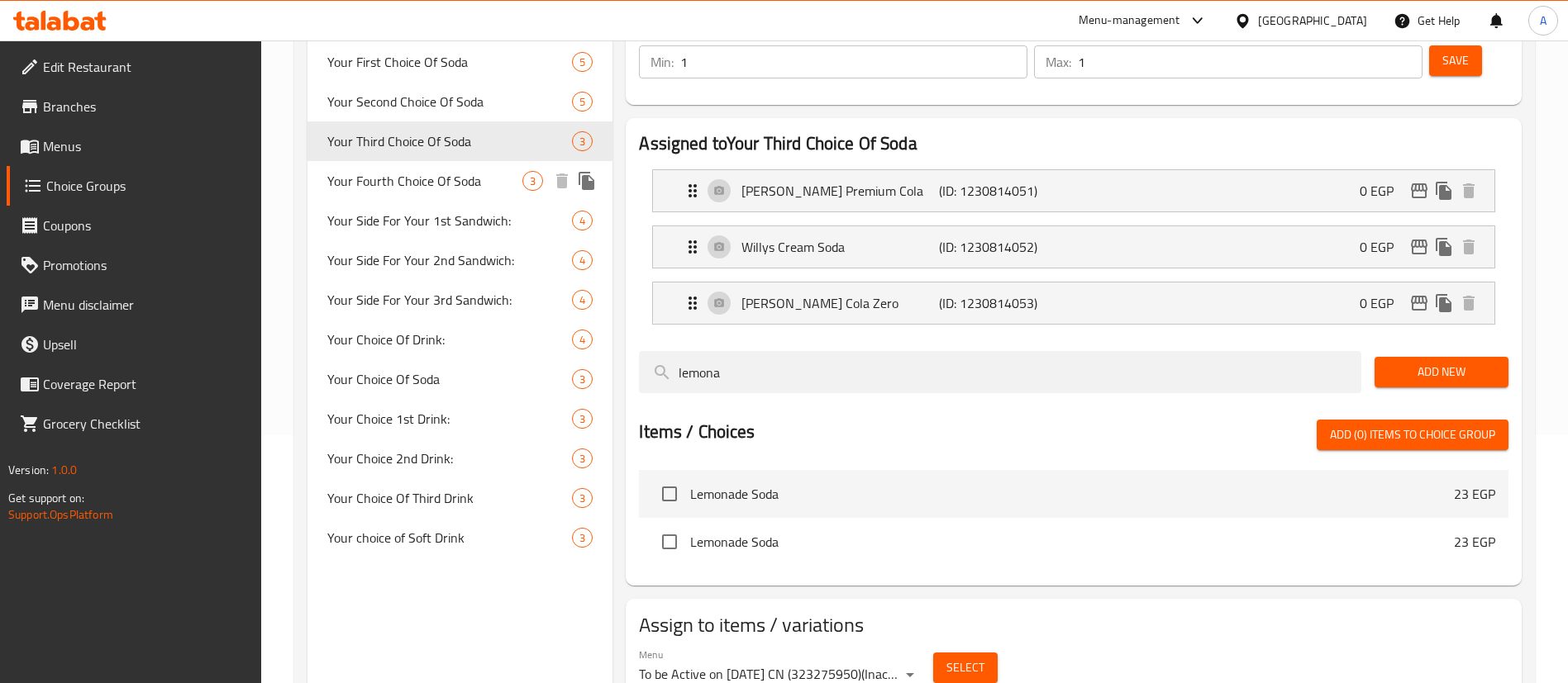
click at [464, 174] on span "Your Fourth Choice Of Soda" at bounding box center [425, 181] width 195 height 19
type input "Your Fourth Choice Of Soda"
type input "اختيارك الرابع للصودا"
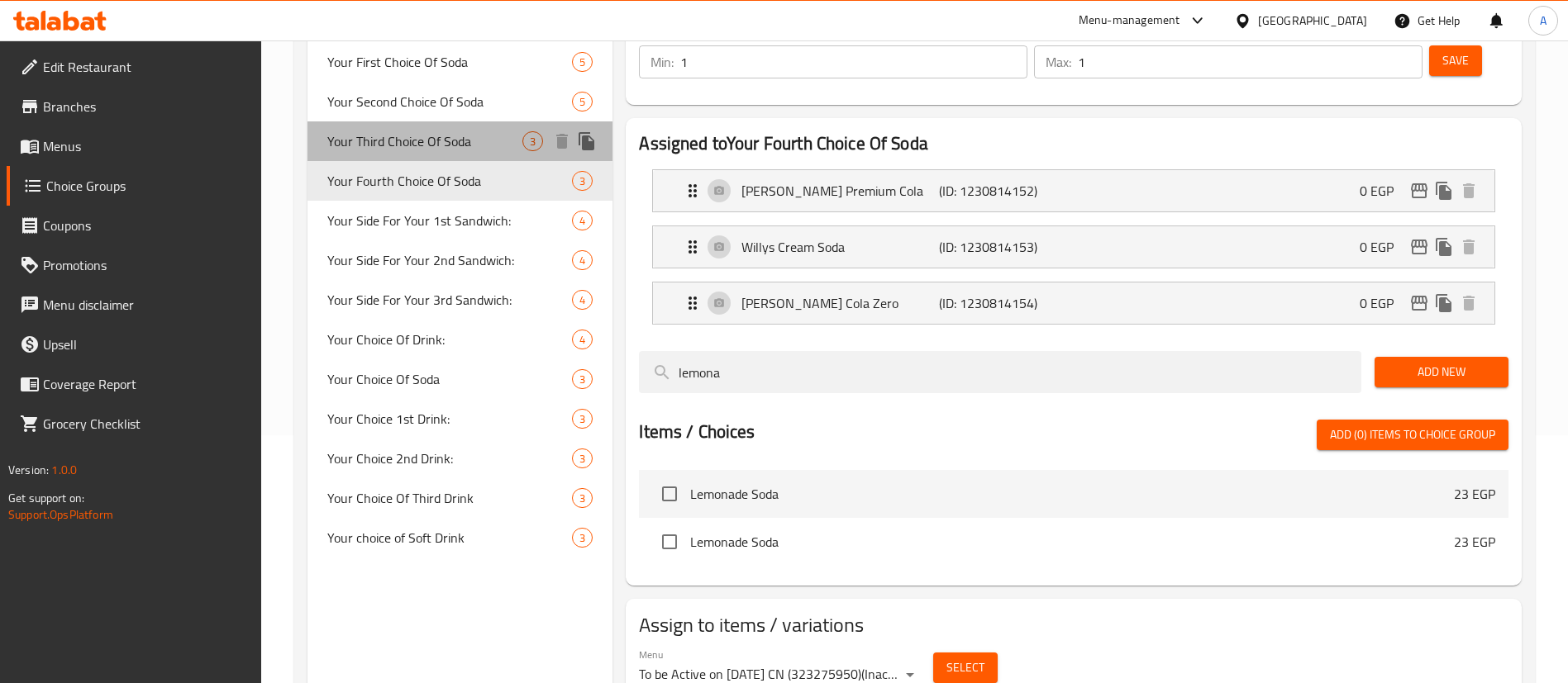
click at [465, 146] on span "Your Third Choice Of Soda" at bounding box center [425, 141] width 195 height 19
type input "Your Third Choice Of Soda"
type input "اختيارك الثالث للصودا"
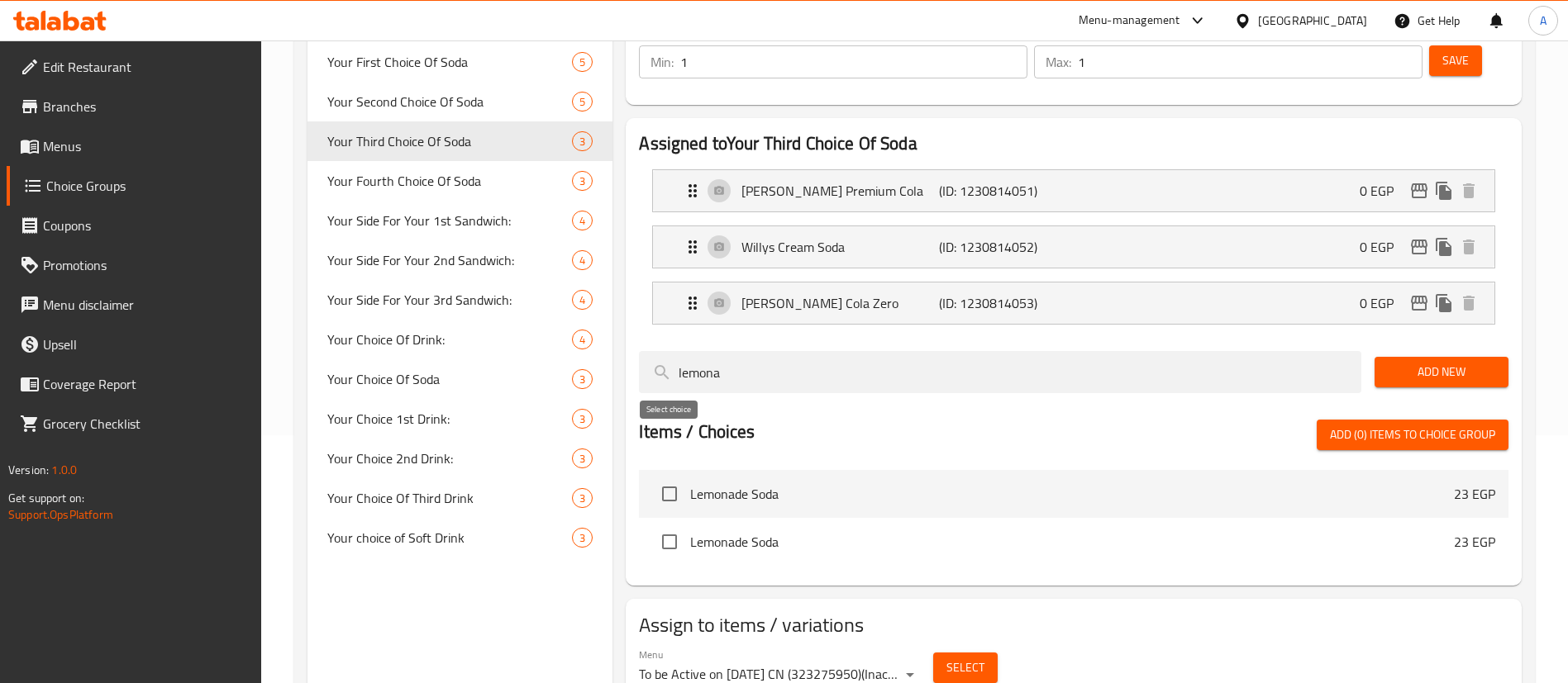
click at [669, 477] on input "checkbox" at bounding box center [669, 493] width 35 height 35
checkbox input "true"
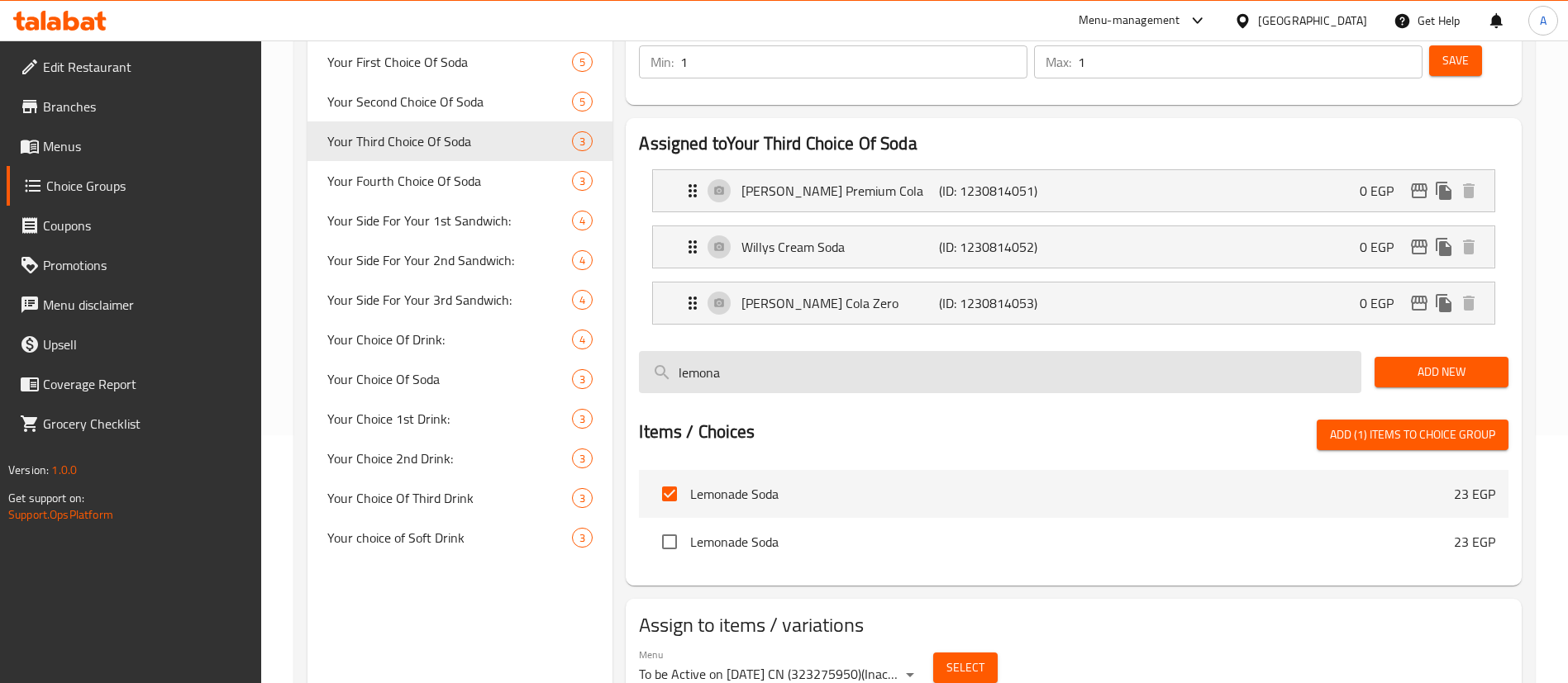
click at [775, 351] on input "lemona" at bounding box center [1000, 372] width 722 height 43
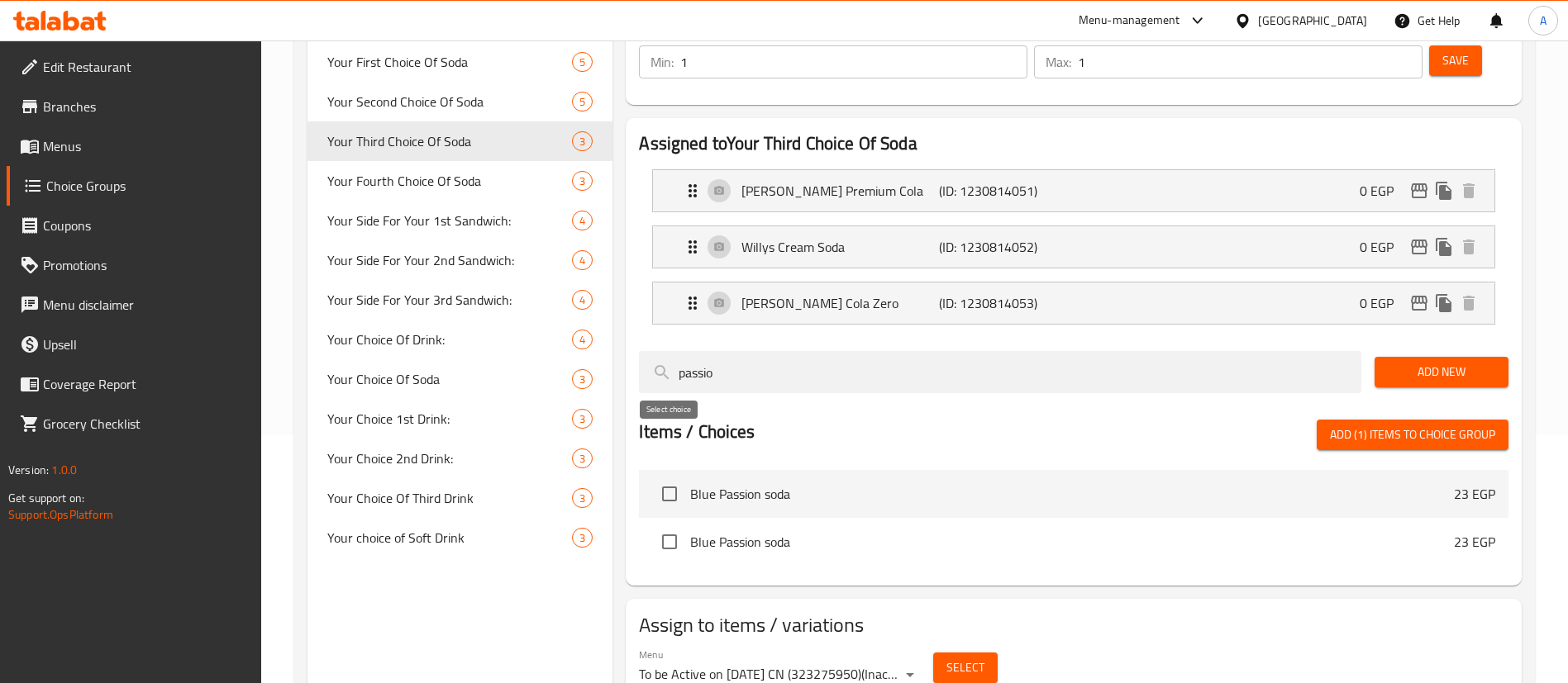
type input "passio"
click at [672, 477] on input "checkbox" at bounding box center [669, 493] width 35 height 35
click at [1405, 424] on span "Add (2) items to choice group" at bounding box center [1413, 434] width 166 height 20
checkbox input "false"
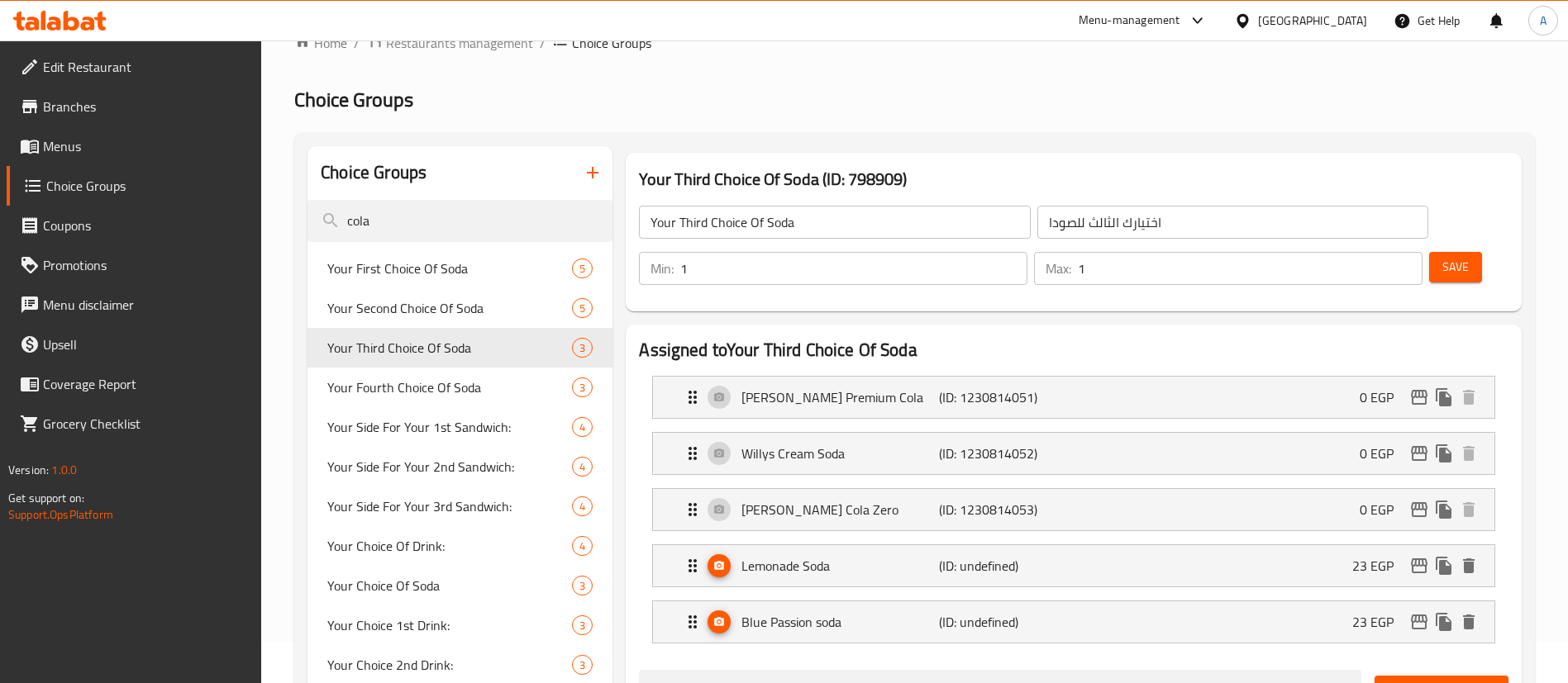
click at [1443, 257] on span "Save" at bounding box center [1456, 267] width 27 height 20
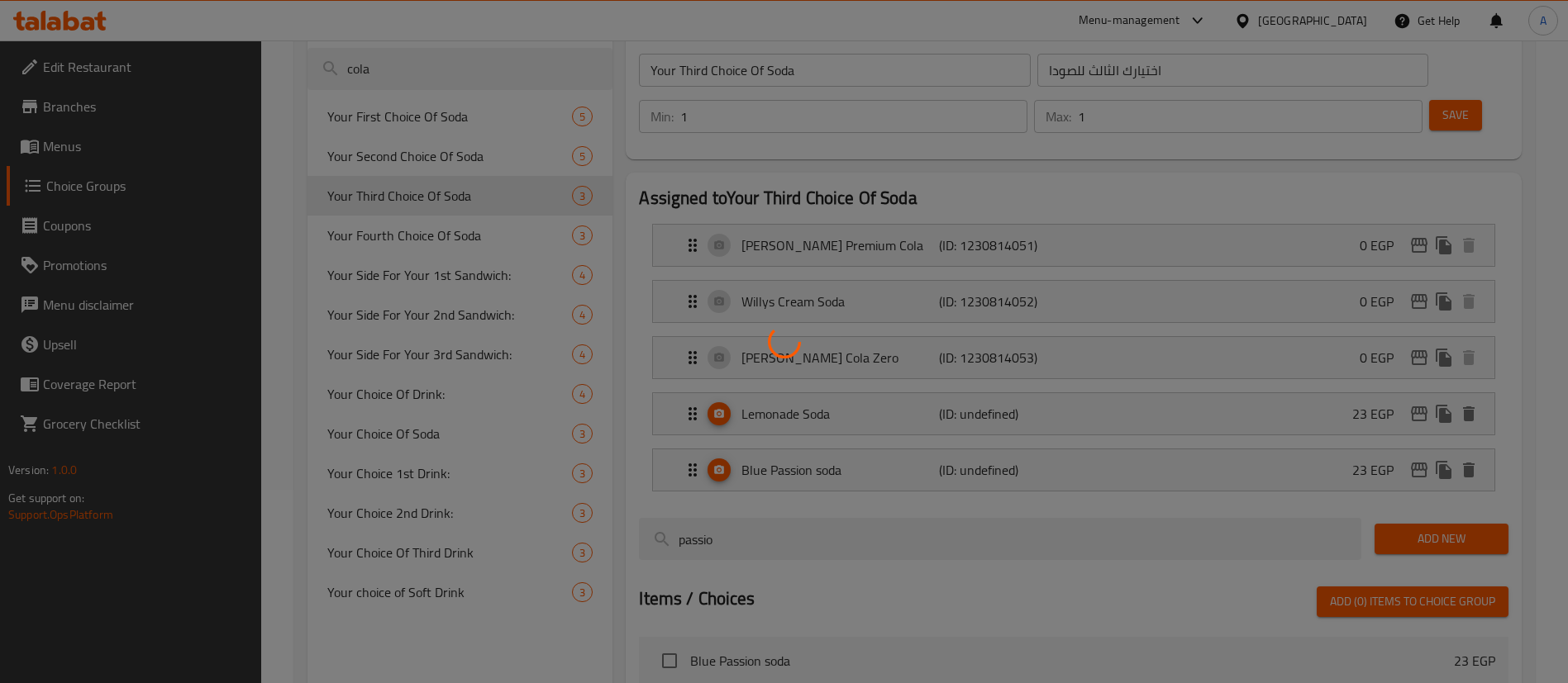
scroll to position [206, 0]
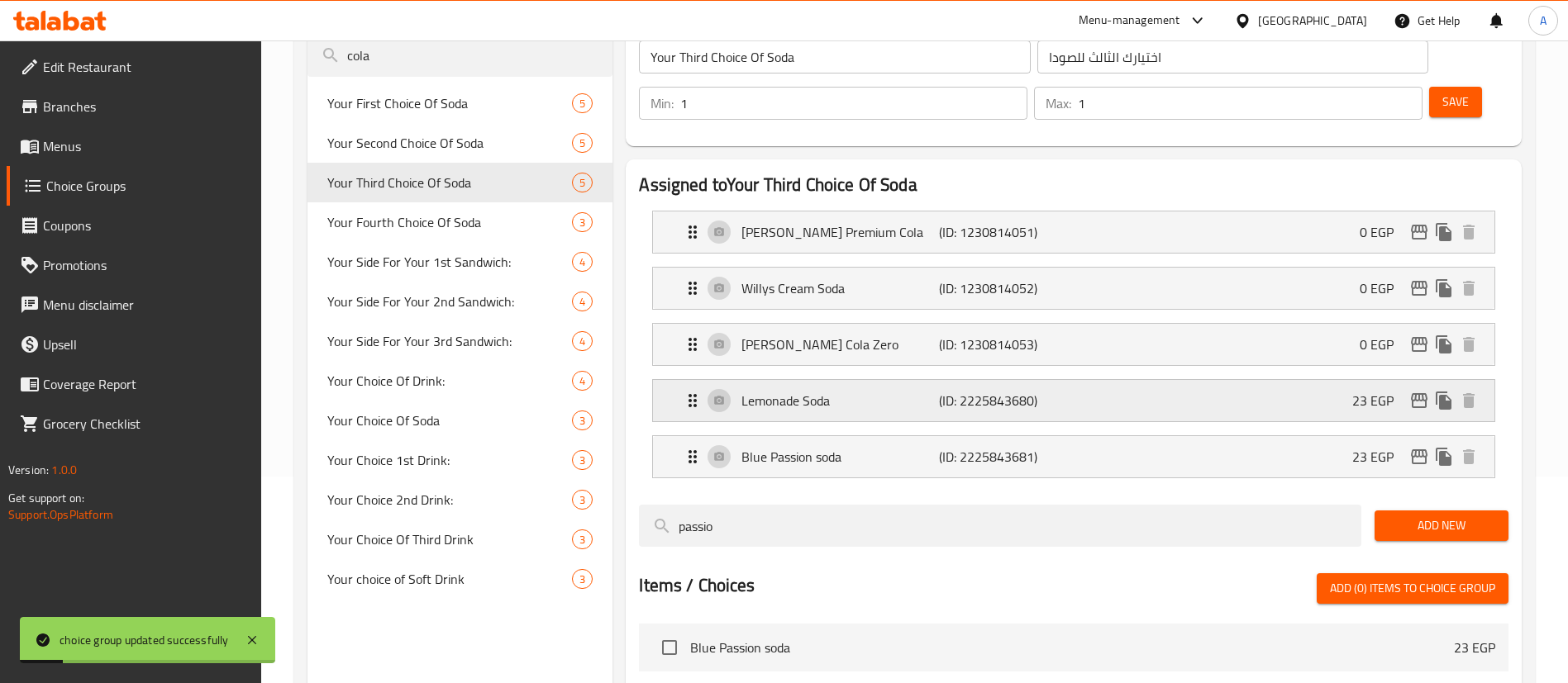
click at [1302, 380] on div "Lemonade Soda (ID: 2225843680) 23 EGP" at bounding box center [1079, 400] width 792 height 42
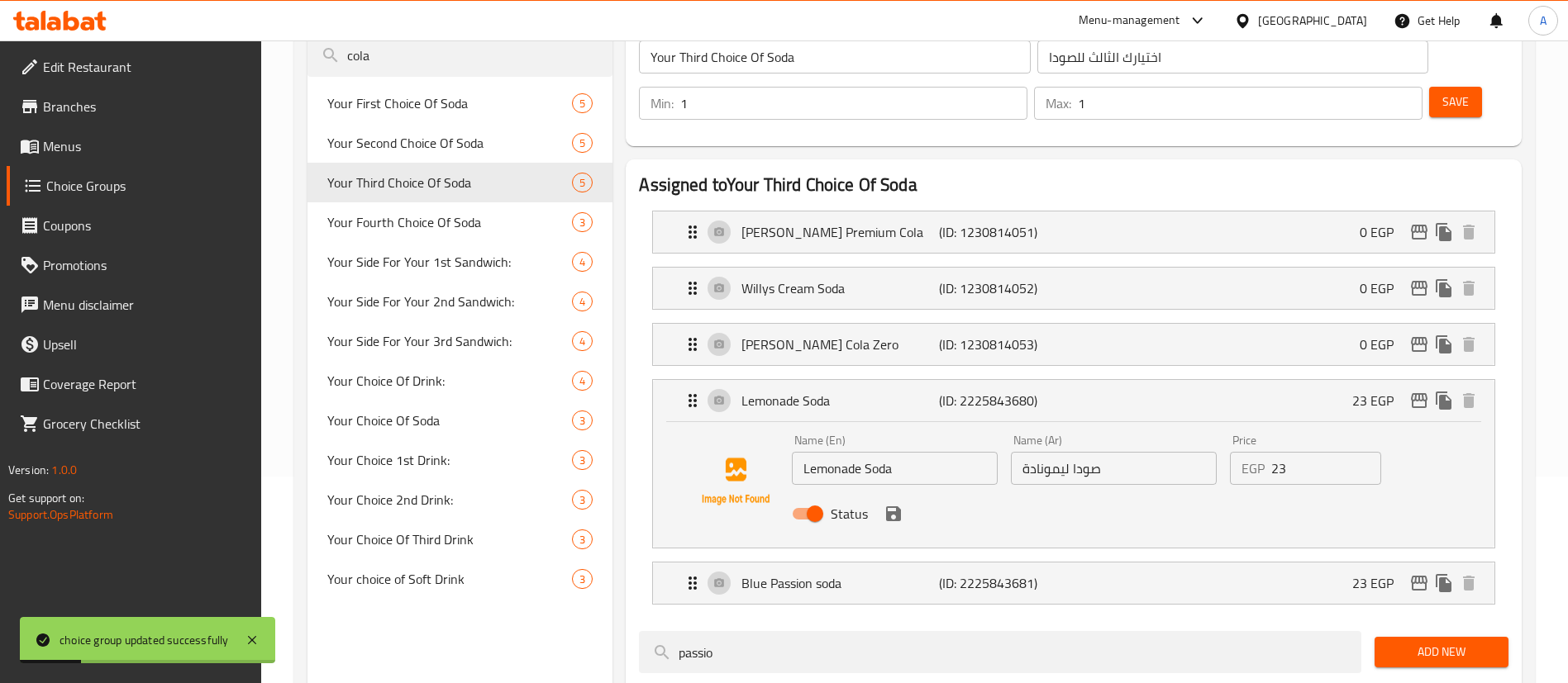
click at [1330, 438] on div "Price EGP 23 Price" at bounding box center [1306, 460] width 165 height 64
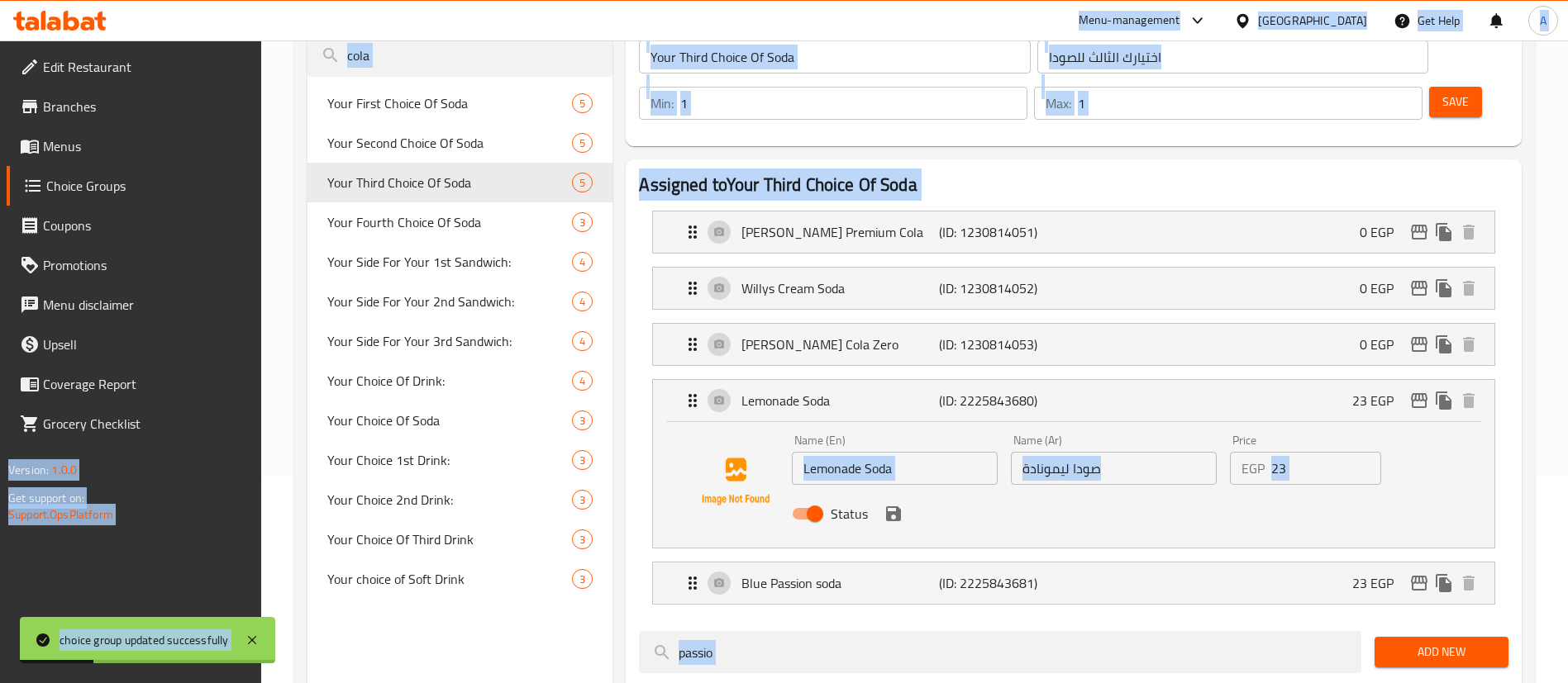
drag, startPoint x: 1332, startPoint y: 410, endPoint x: 1327, endPoint y: 417, distance: 8.6
click at [1330, 452] on input "23" at bounding box center [1326, 468] width 110 height 33
click at [1320, 452] on input "23" at bounding box center [1326, 468] width 110 height 33
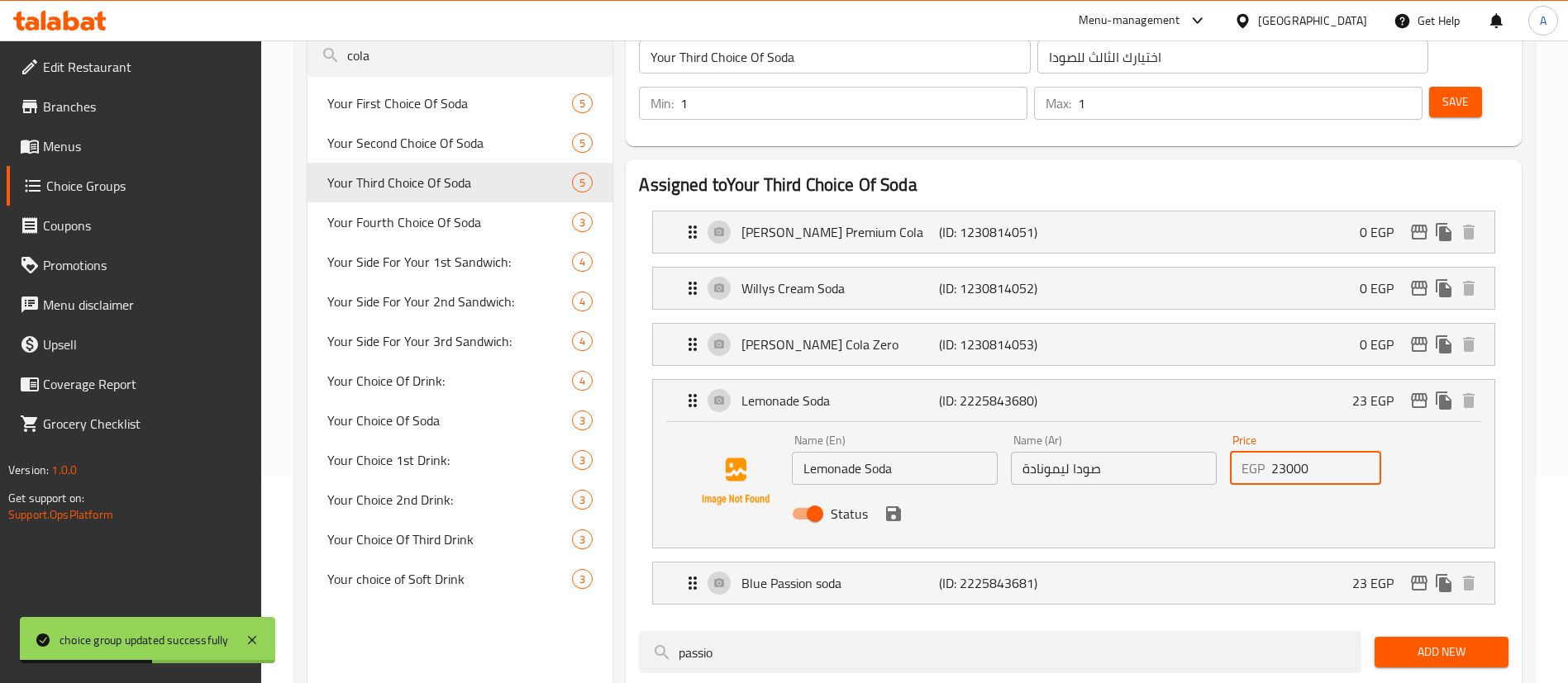
click at [1319, 452] on input "23000" at bounding box center [1326, 468] width 110 height 33
click at [898, 507] on icon "save" at bounding box center [893, 514] width 15 height 15
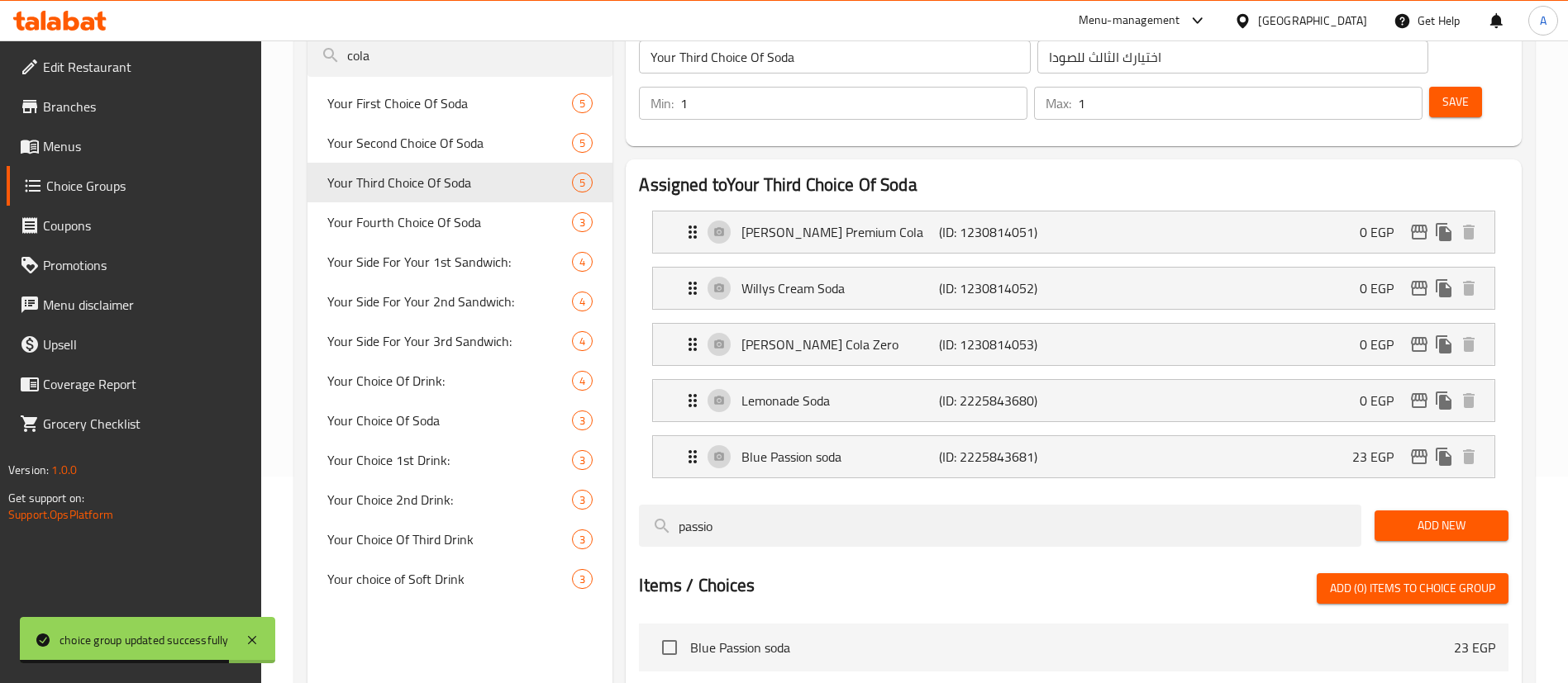
type input "0"
click at [1346, 436] on div "Blue Passion soda (ID: 2225843681) 23 EGP" at bounding box center [1079, 456] width 792 height 42
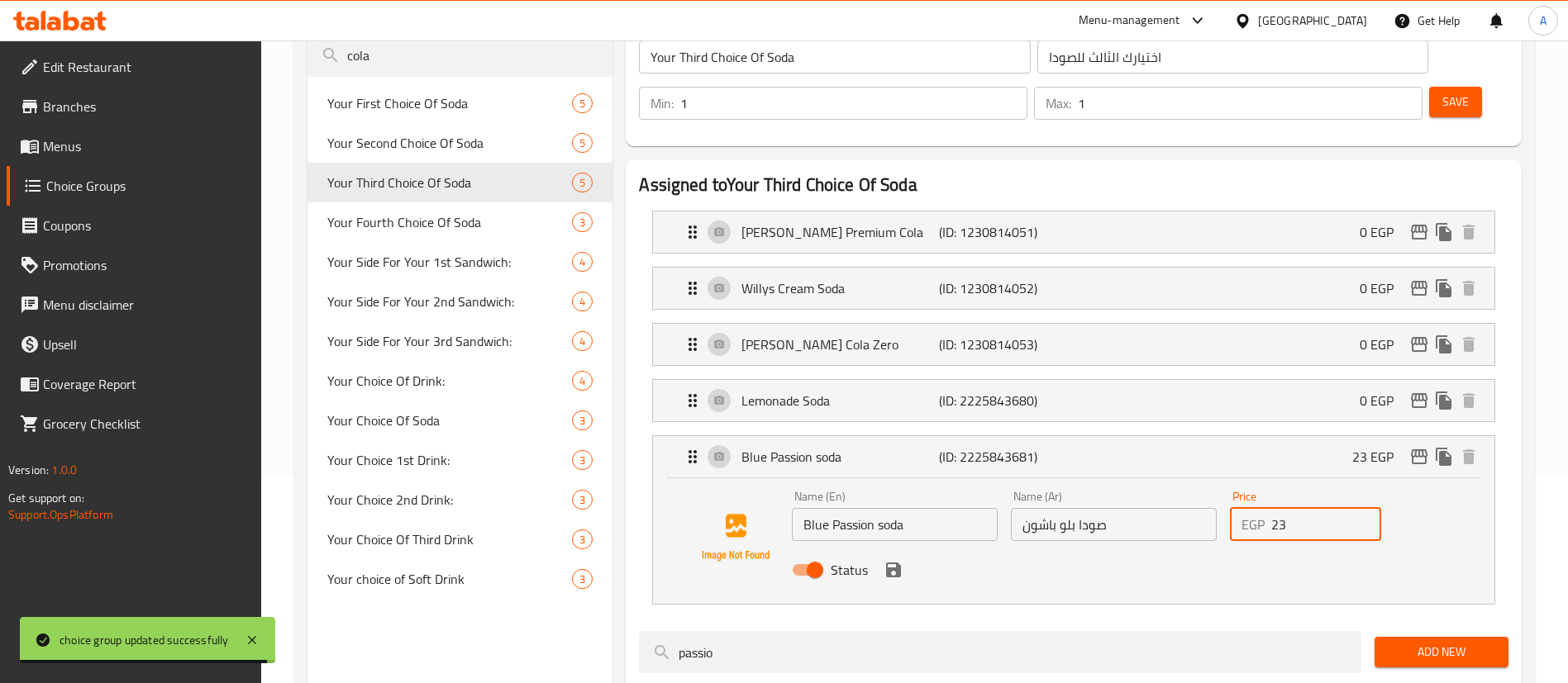
click at [1310, 508] on input "23" at bounding box center [1326, 524] width 110 height 33
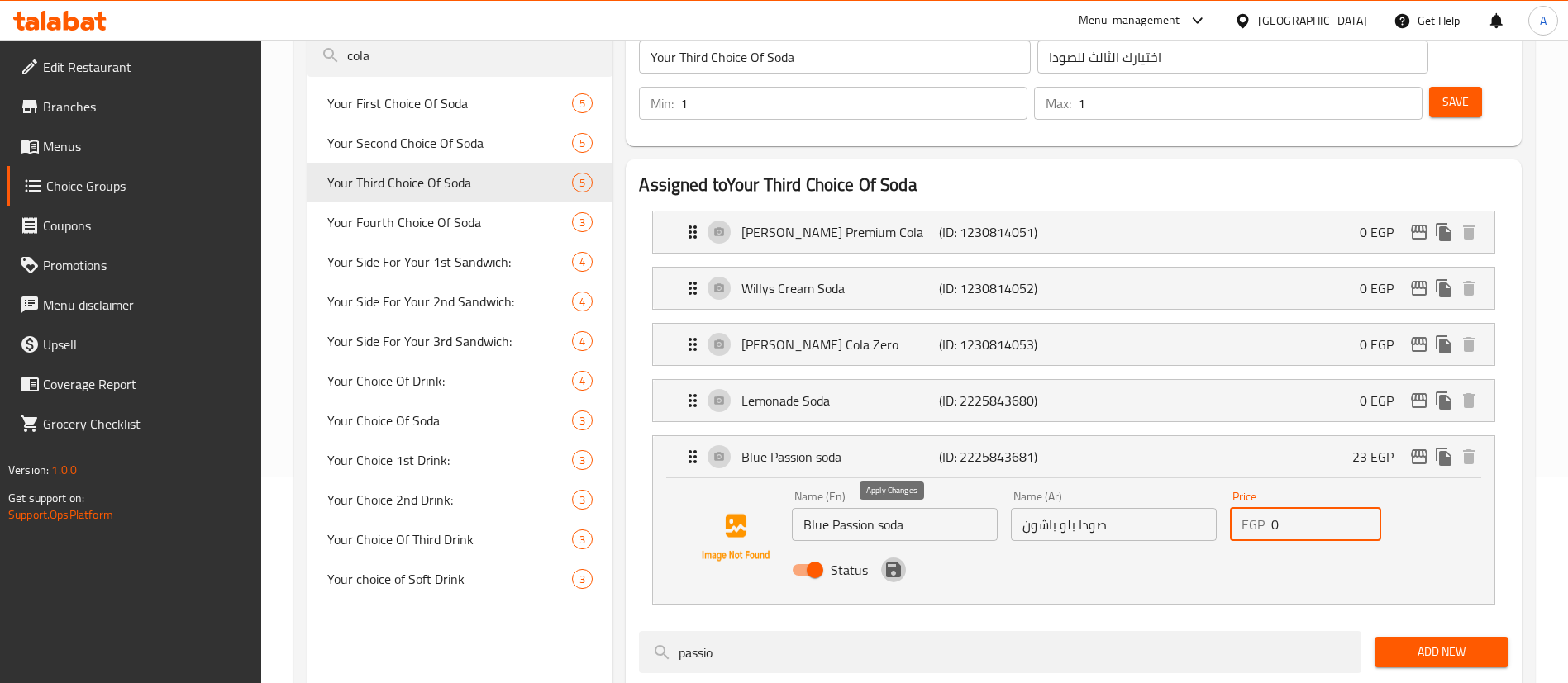
click at [893, 560] on icon "save" at bounding box center [893, 570] width 20 height 19
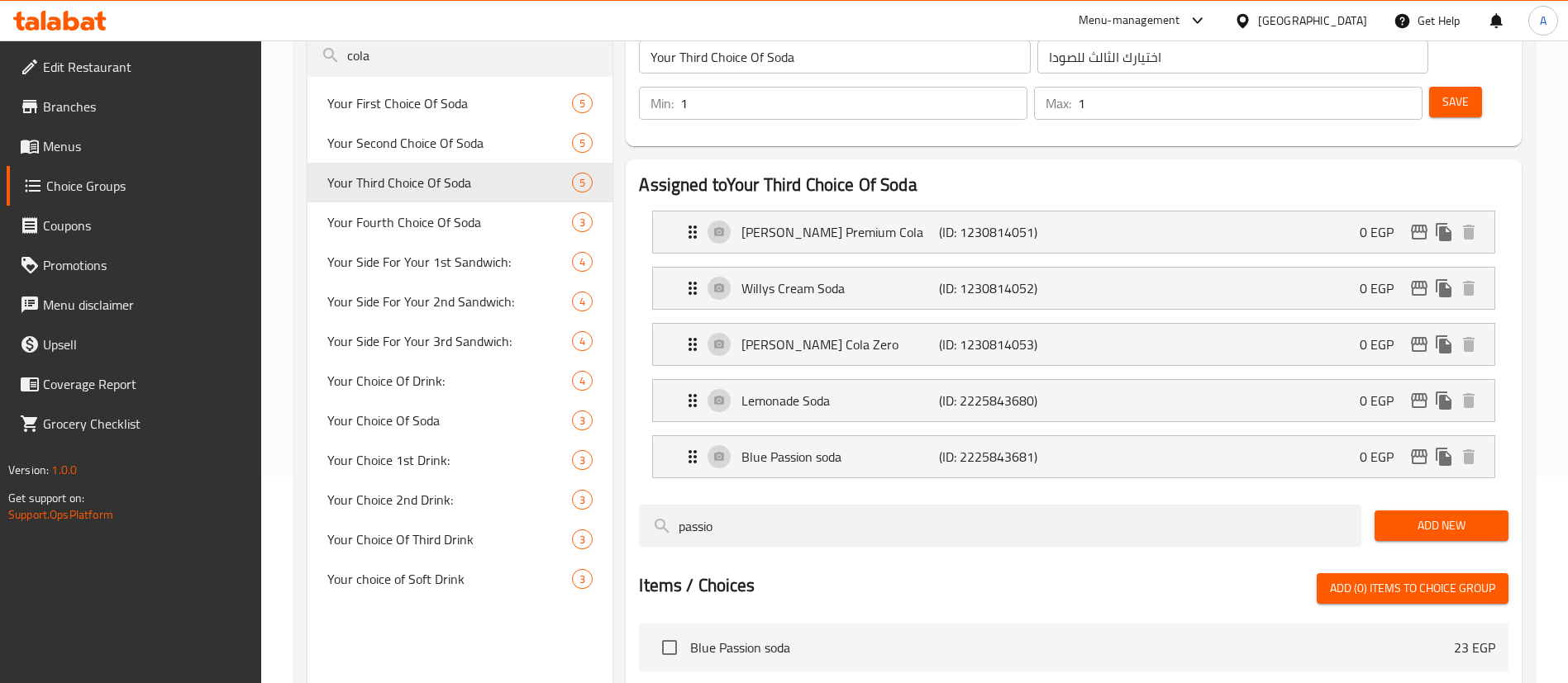
type input "0"
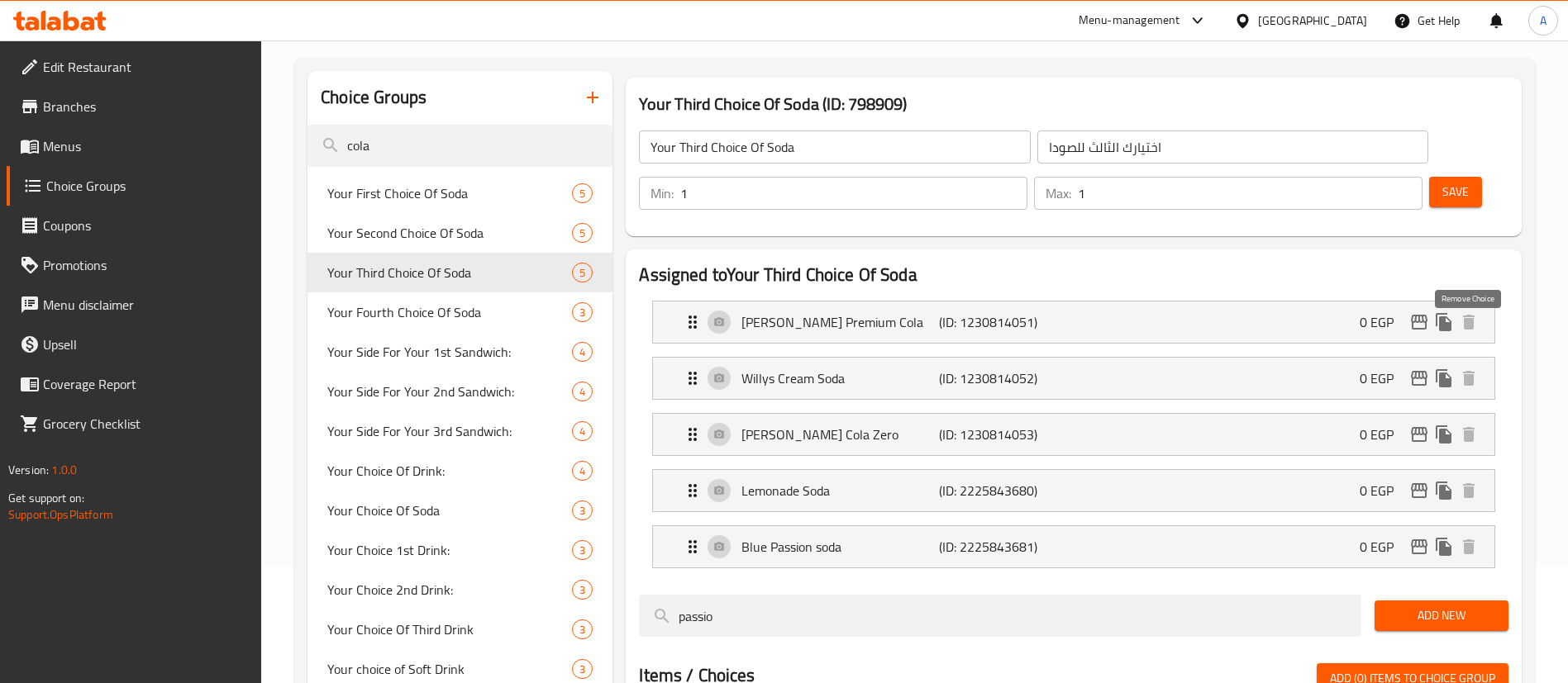
scroll to position [0, 0]
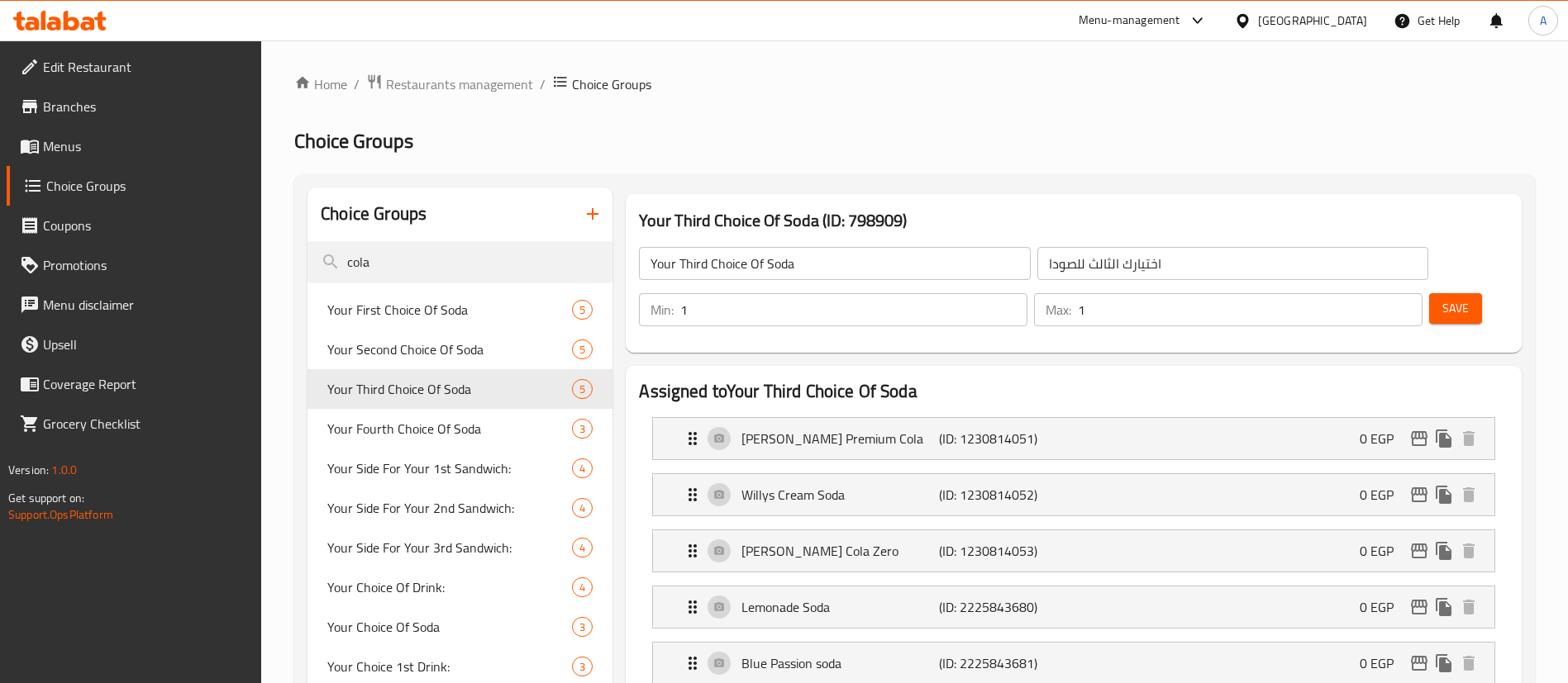
click at [1445, 293] on button "Save" at bounding box center [1456, 308] width 53 height 31
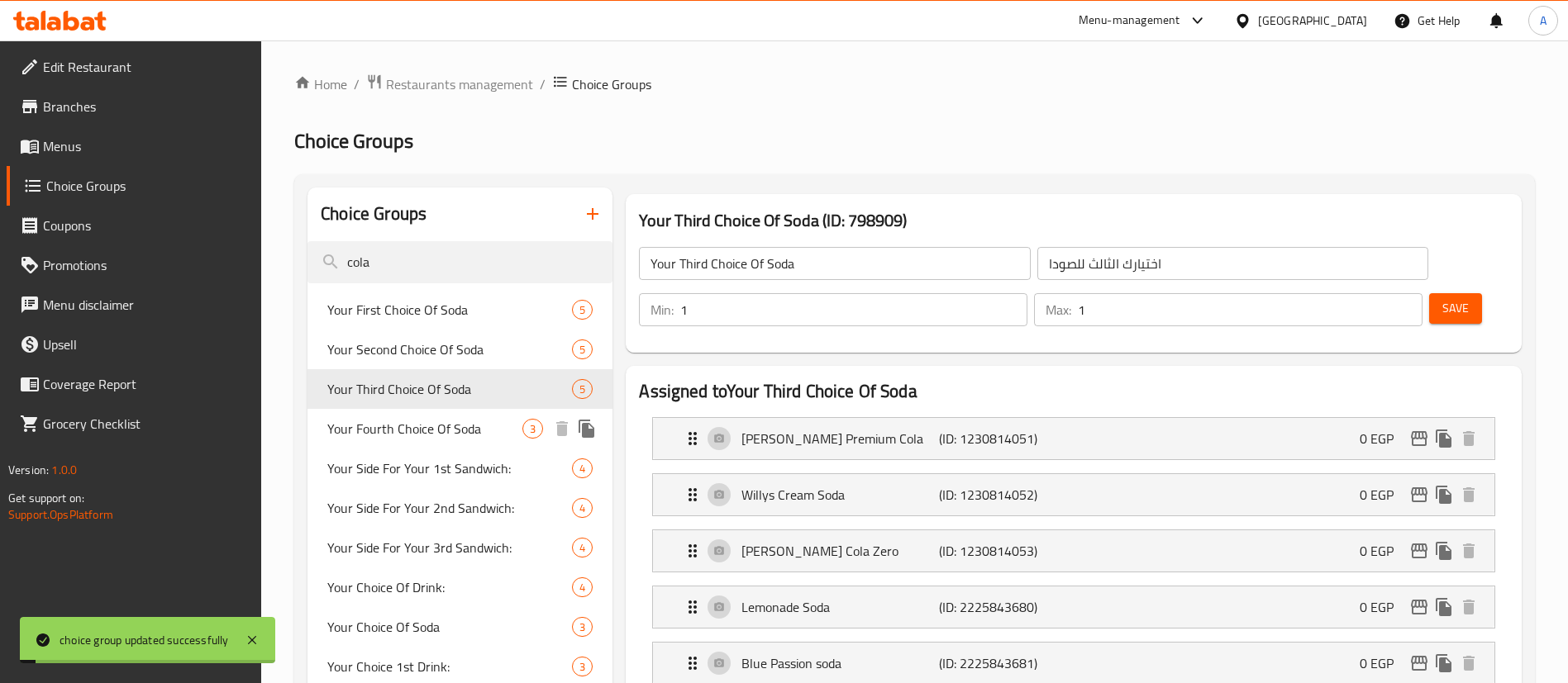
click at [446, 420] on span "Your Fourth Choice Of Soda" at bounding box center [425, 429] width 195 height 19
type input "Your Fourth Choice Of Soda"
type input "اختيارك الرابع للصودا"
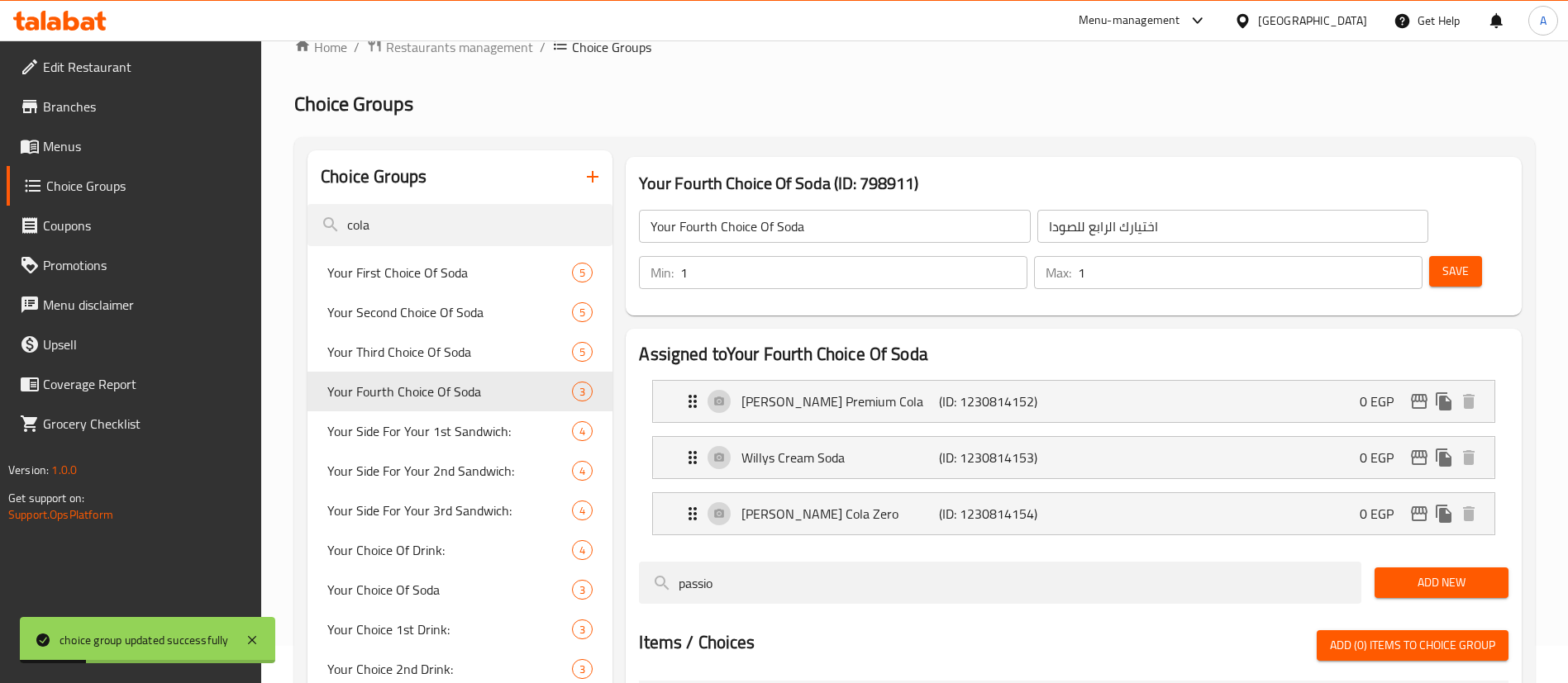
scroll to position [206, 0]
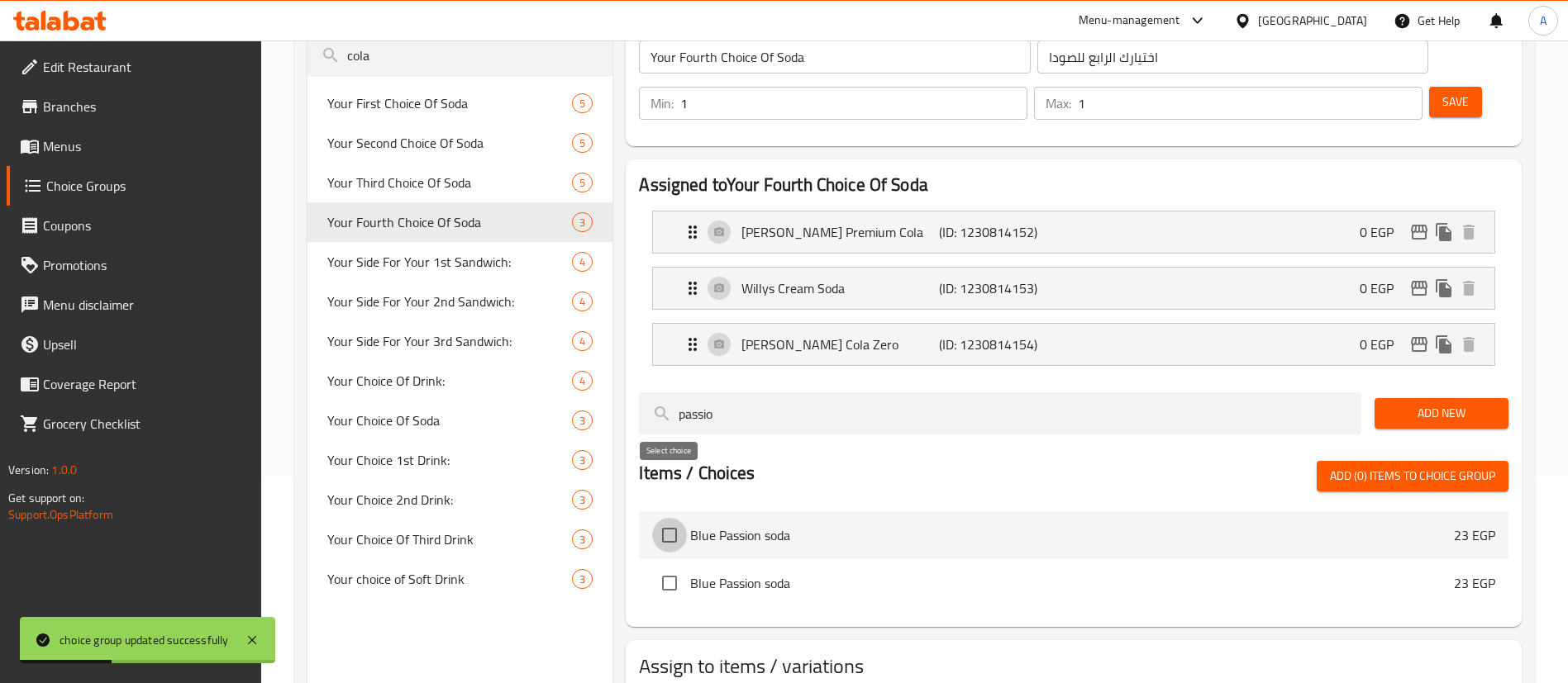
click at [664, 518] on input "checkbox" at bounding box center [669, 535] width 35 height 35
checkbox input "true"
click at [733, 435] on div at bounding box center [1073, 441] width 870 height 13
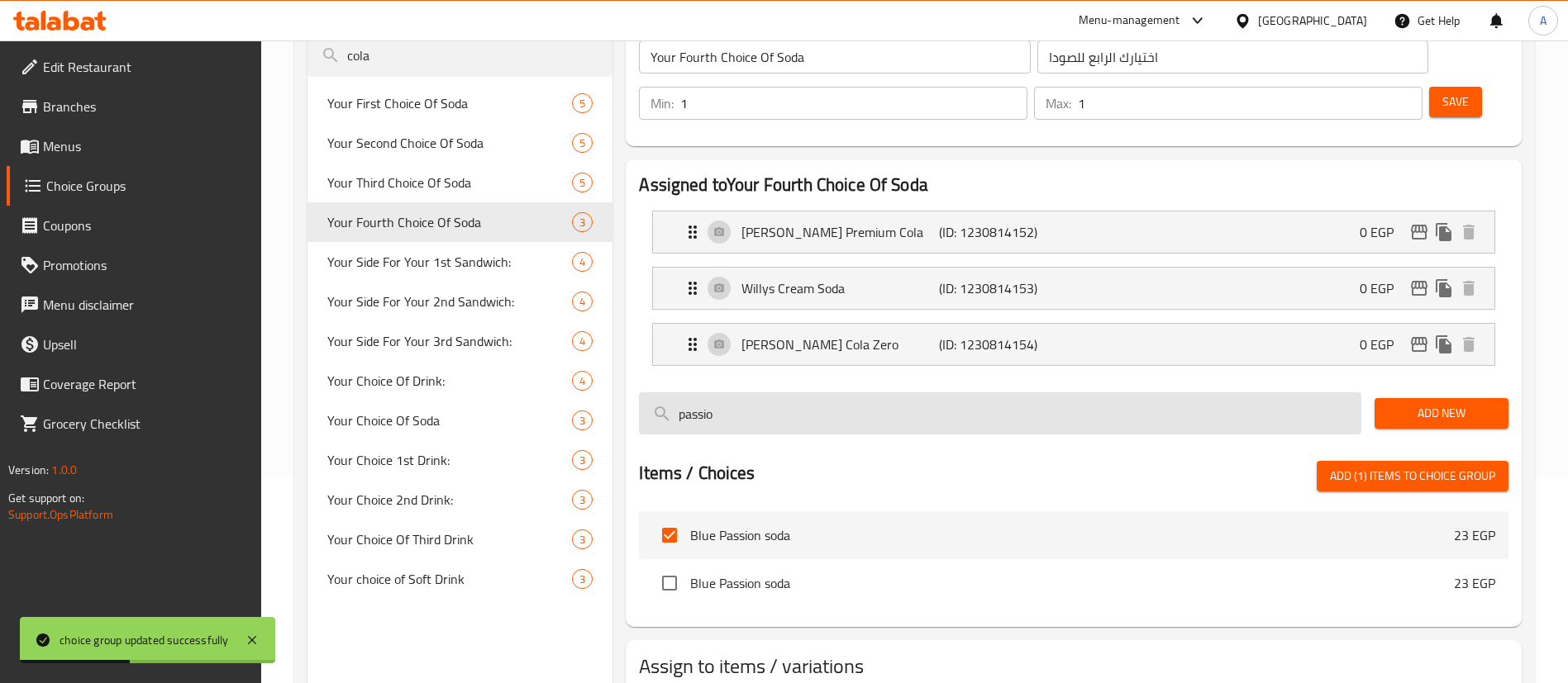
click at [743, 392] on input "passio" at bounding box center [1000, 414] width 722 height 43
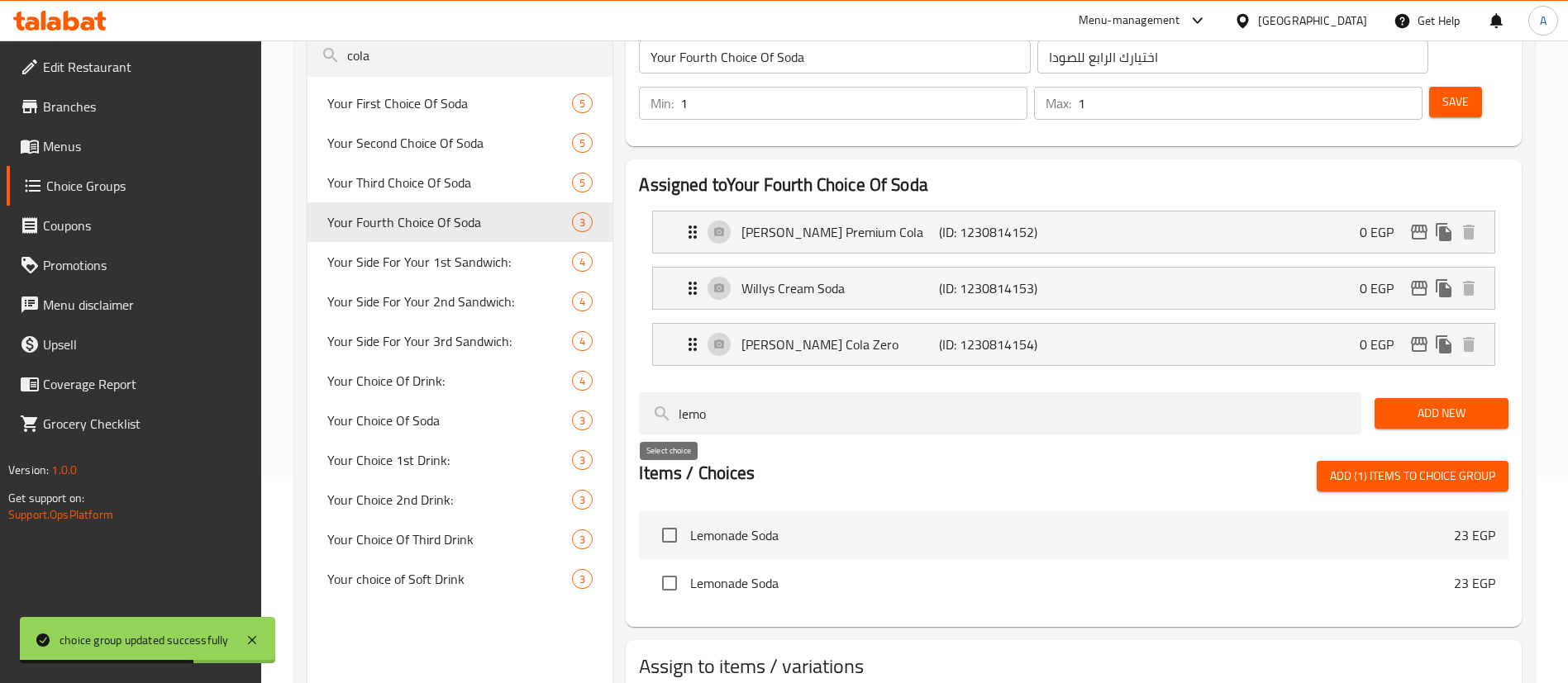
type input "lemo"
drag, startPoint x: 675, startPoint y: 487, endPoint x: 931, endPoint y: 491, distance: 256.0
click at [675, 518] on input "checkbox" at bounding box center [669, 535] width 35 height 35
click at [1443, 466] on span "Add (2) items to choice group" at bounding box center [1413, 476] width 166 height 20
checkbox input "false"
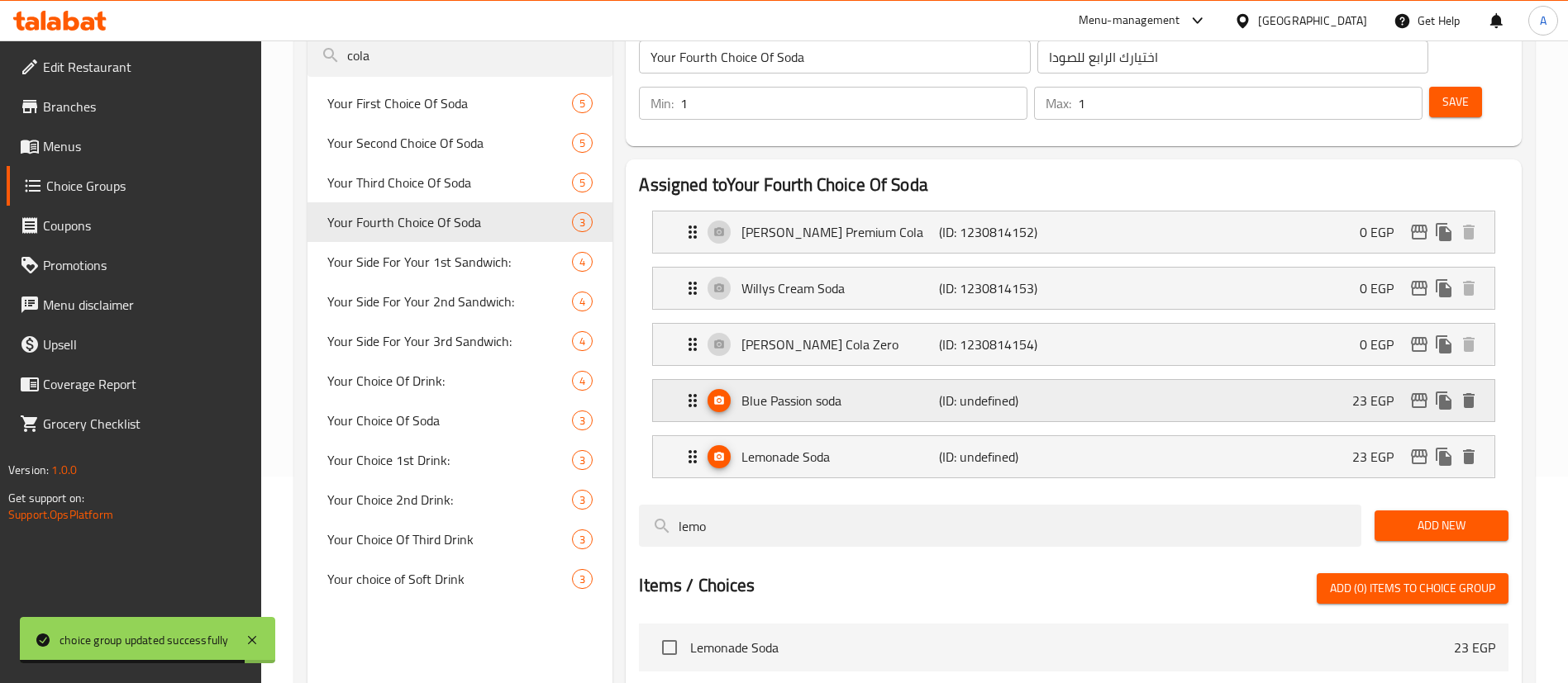
drag, startPoint x: 1323, startPoint y: 347, endPoint x: 1339, endPoint y: 357, distance: 18.9
click at [1322, 380] on div "Blue Passion soda (ID: undefined) 23 EGP" at bounding box center [1079, 400] width 792 height 42
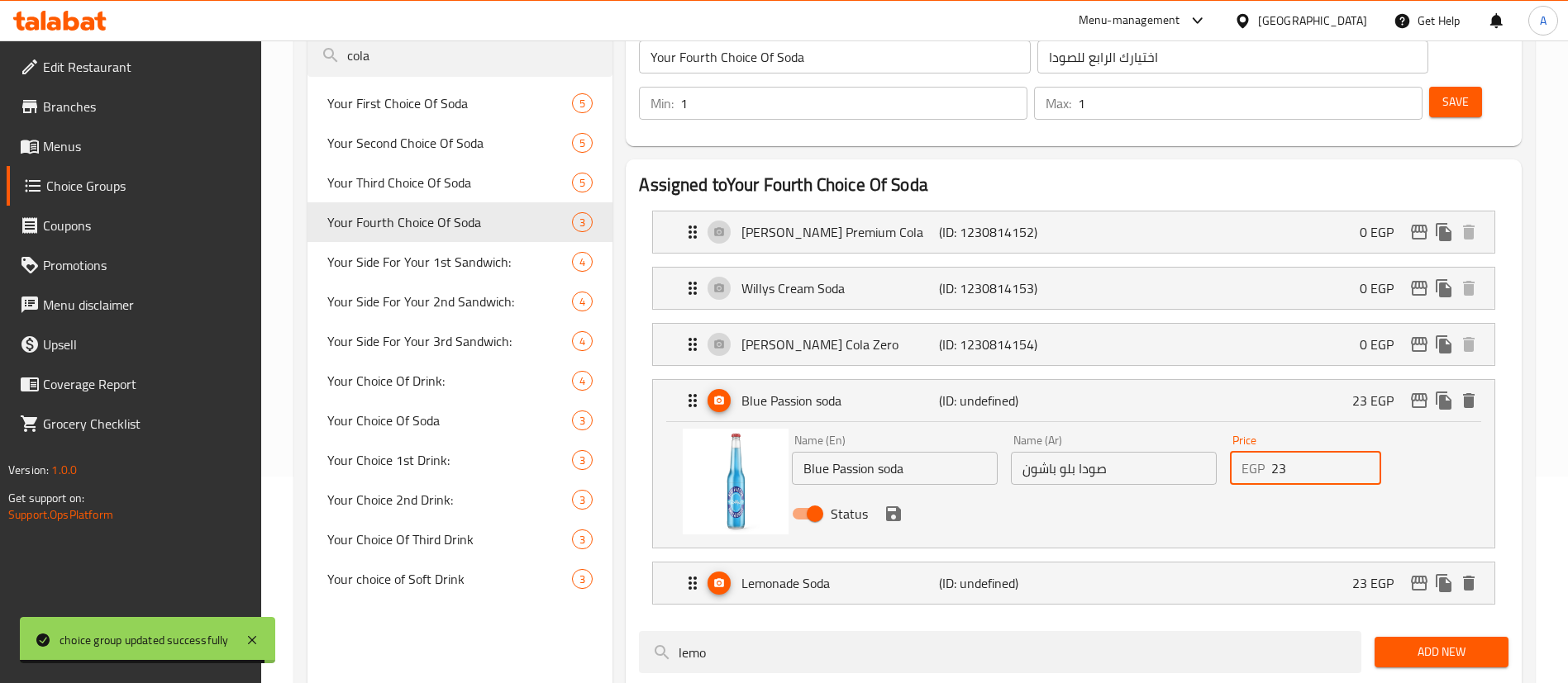
click at [1326, 452] on input "23" at bounding box center [1326, 468] width 110 height 33
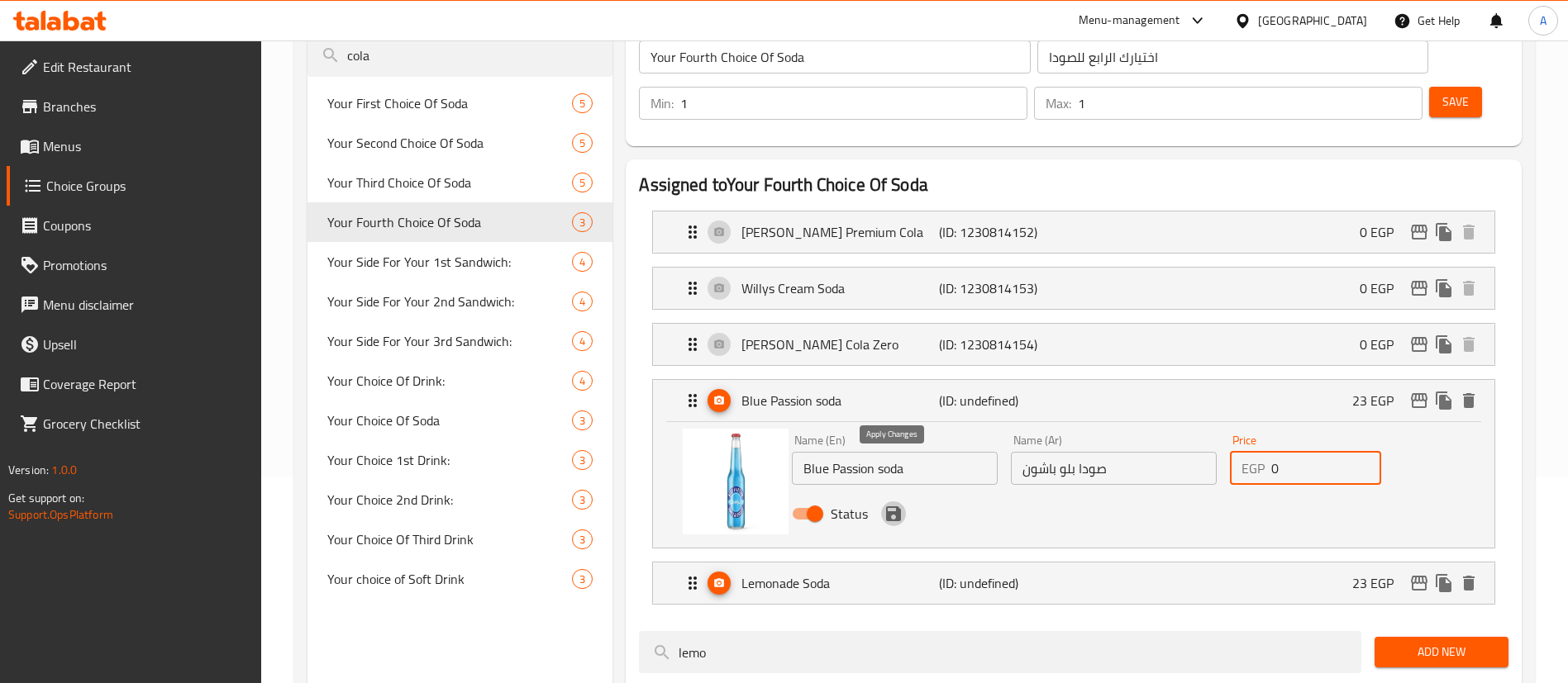
drag, startPoint x: 897, startPoint y: 471, endPoint x: 884, endPoint y: 472, distance: 13.0
click at [897, 507] on icon "save" at bounding box center [893, 514] width 15 height 15
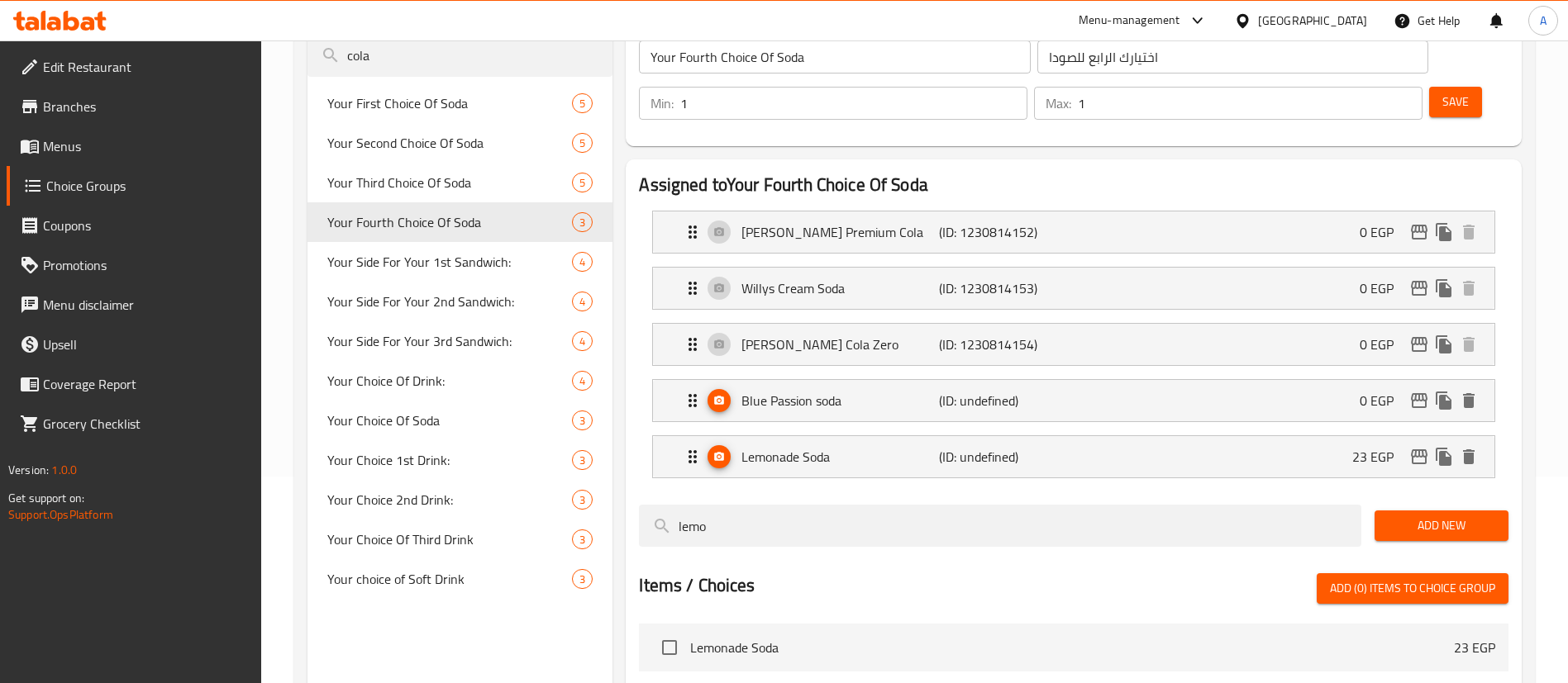
type input "0"
click at [1298, 436] on div "Lemonade Soda (ID: undefined) 23 EGP" at bounding box center [1079, 456] width 792 height 42
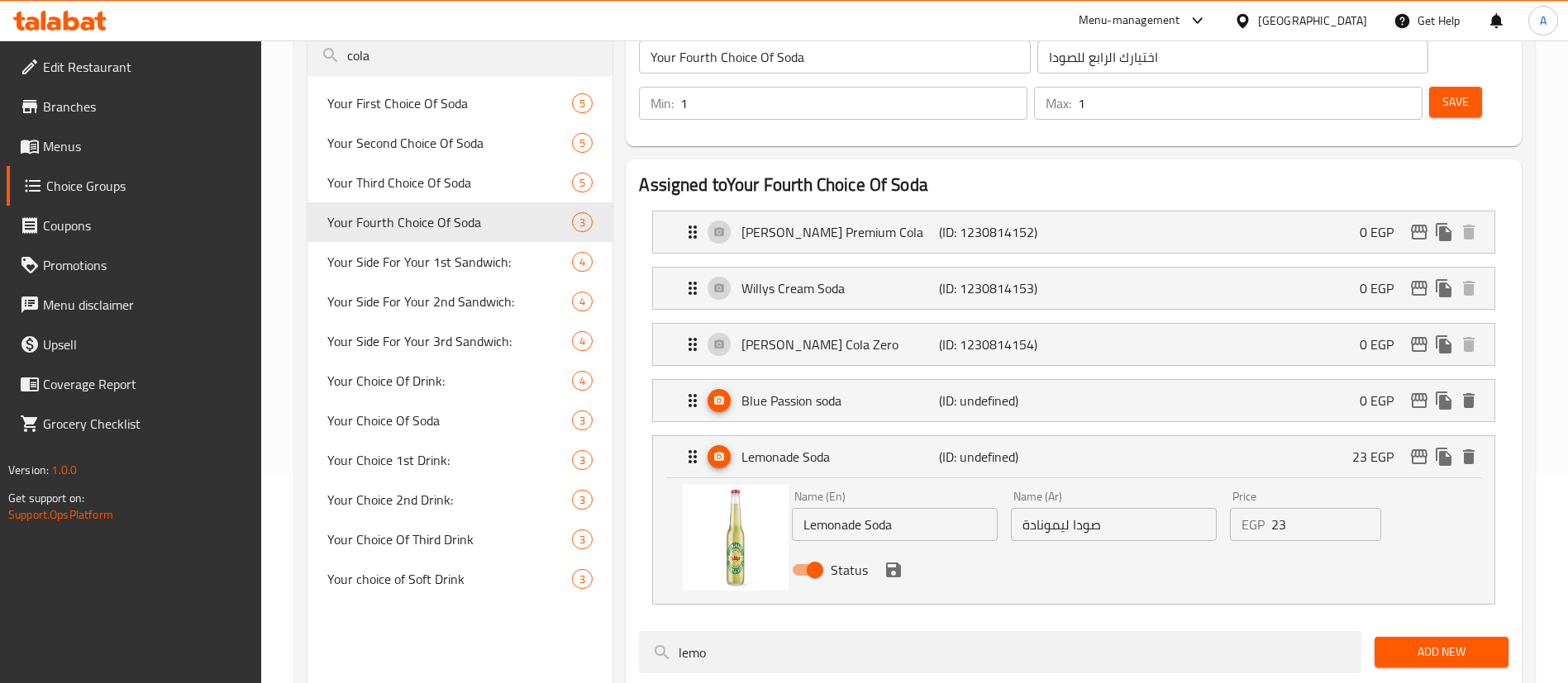
click at [1304, 508] on input "23" at bounding box center [1326, 524] width 110 height 33
click at [890, 563] on icon "save" at bounding box center [893, 570] width 15 height 15
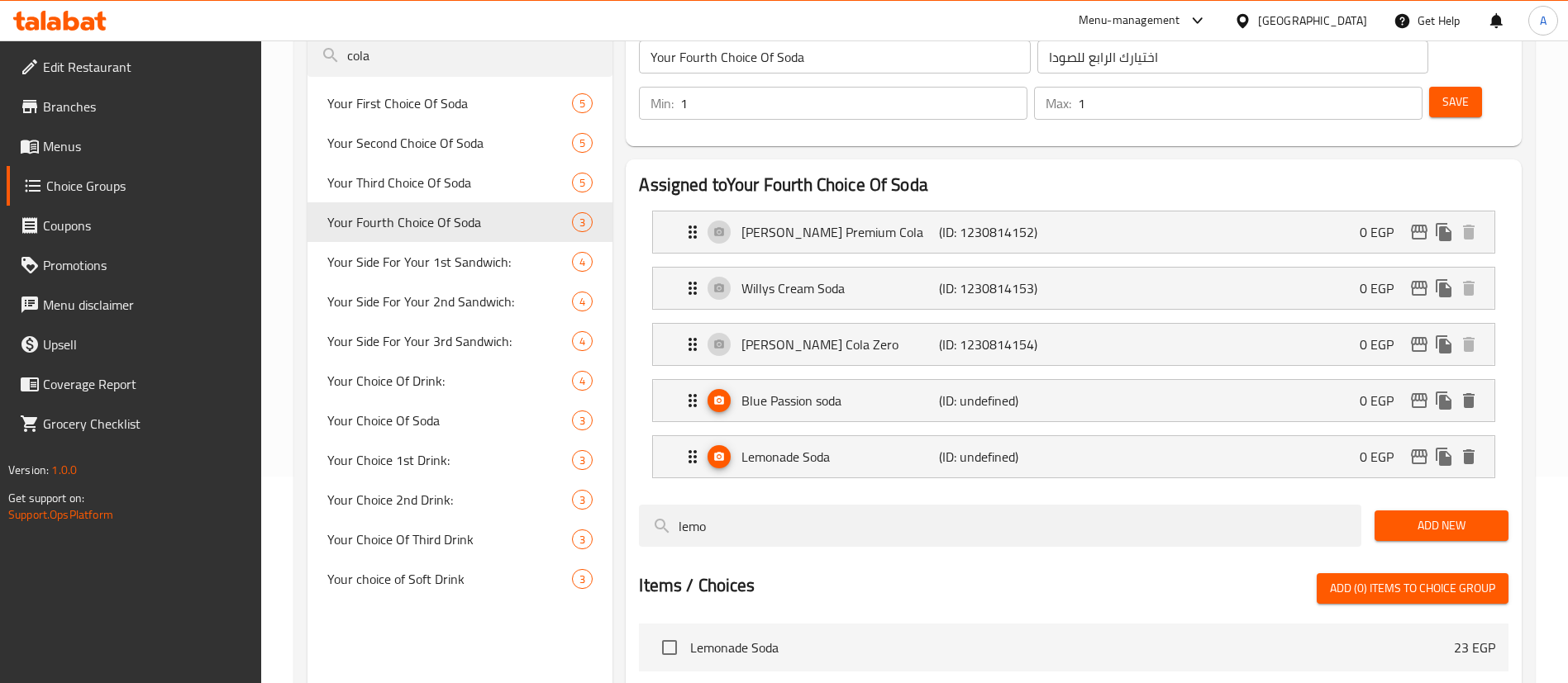
type input "0"
click at [1431, 578] on span "Add (0) items to choice group" at bounding box center [1413, 588] width 166 height 20
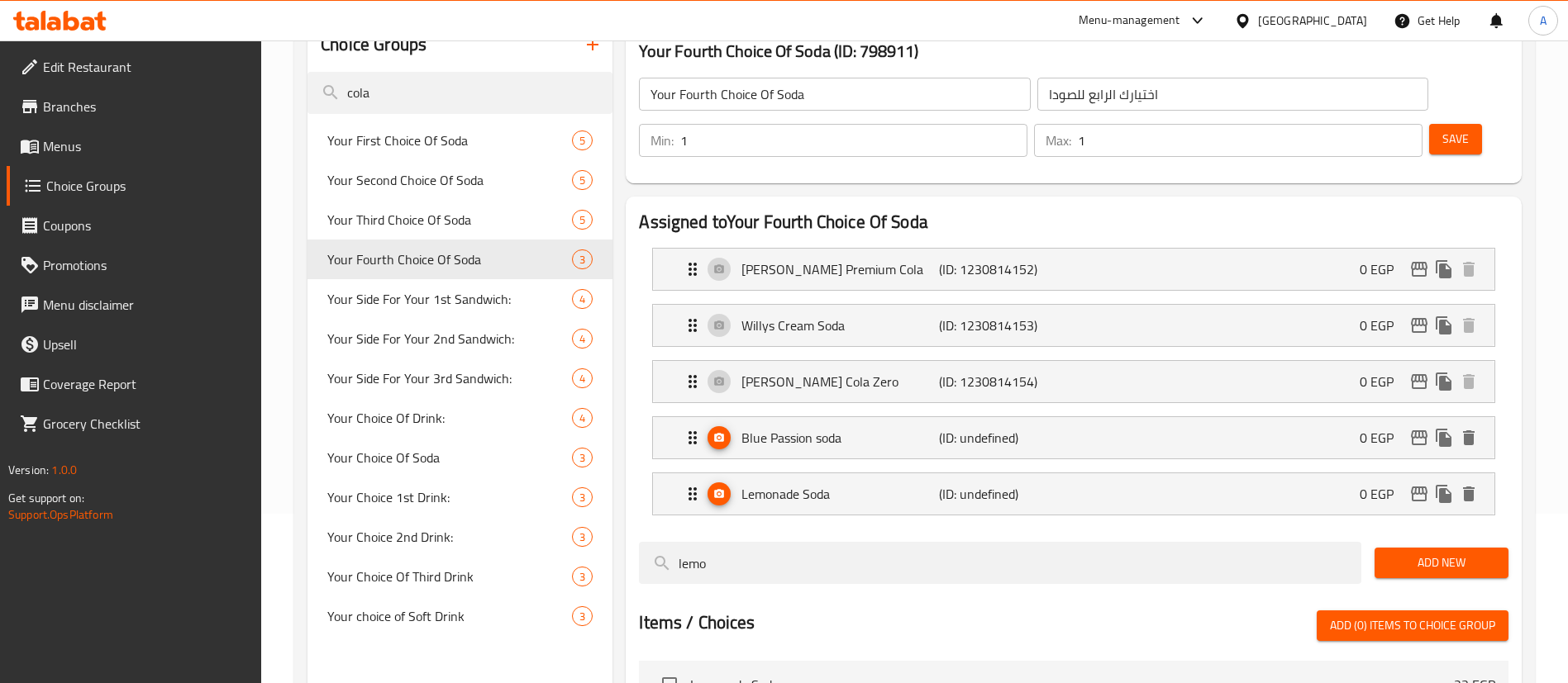
scroll to position [124, 0]
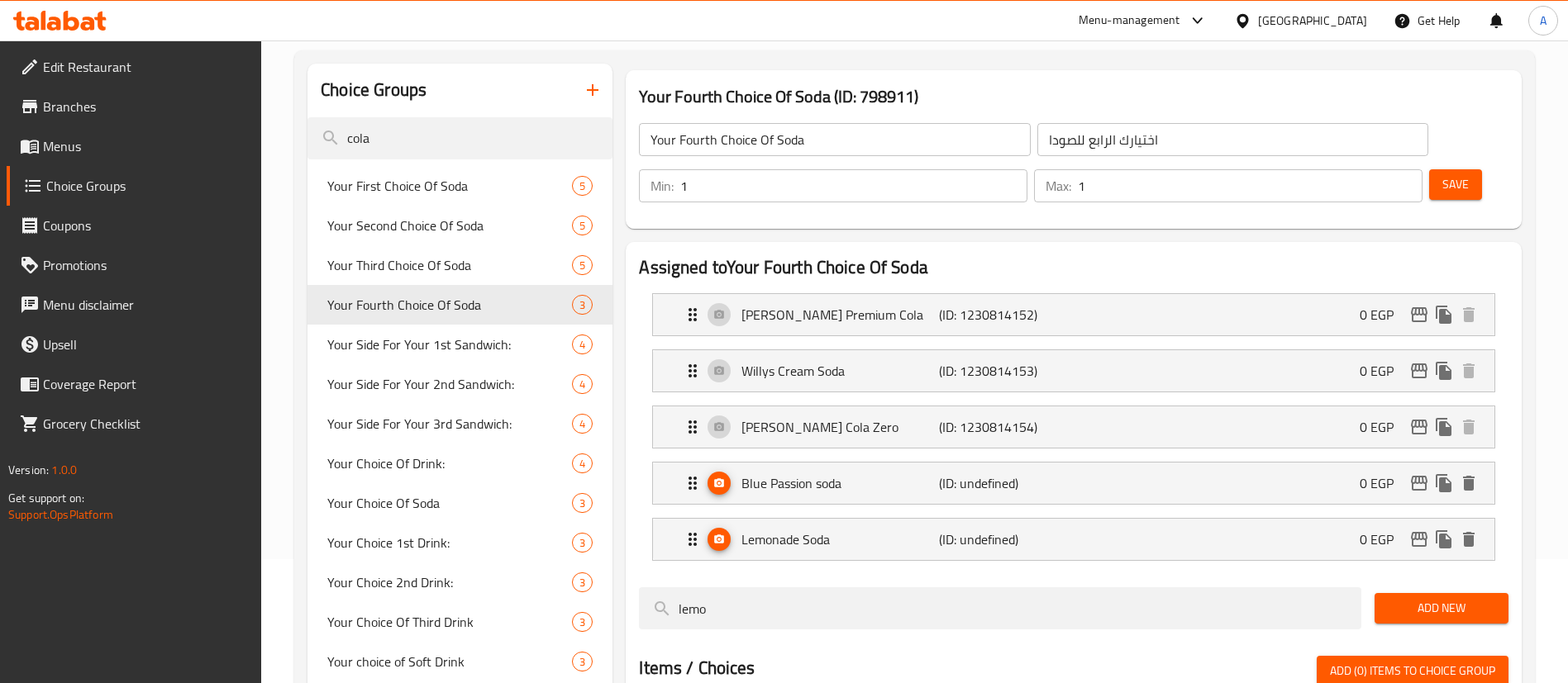
click at [1443, 175] on span "Save" at bounding box center [1456, 184] width 27 height 20
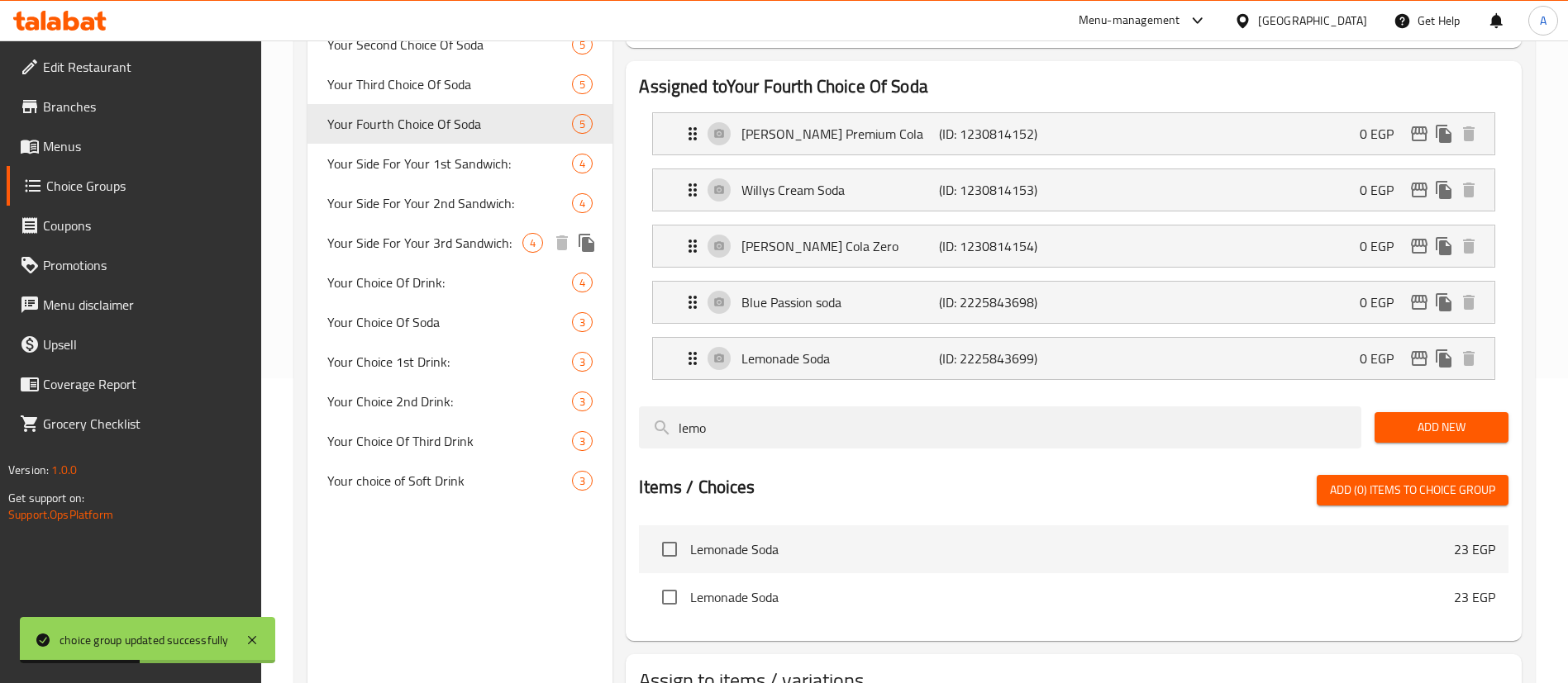
scroll to position [302, 0]
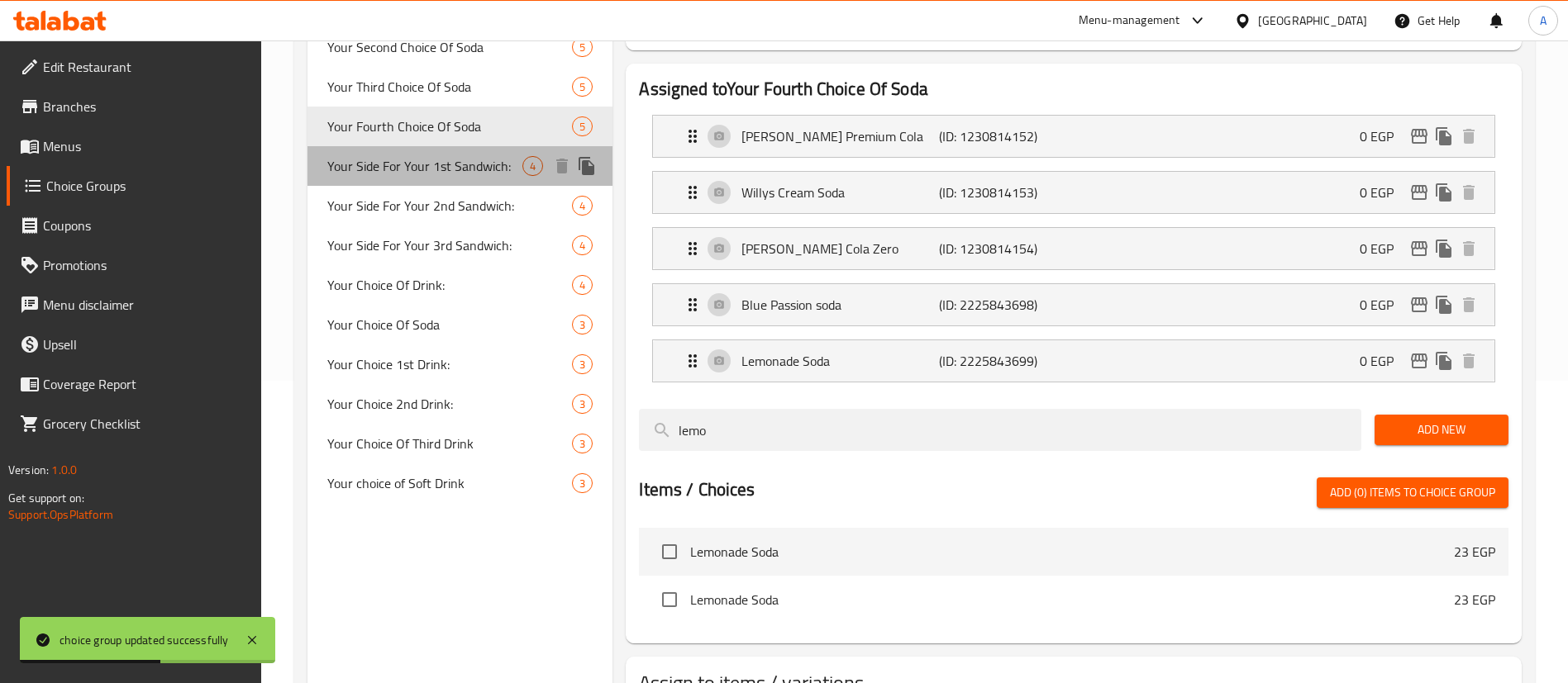
click at [468, 168] on span "Your Side For Your 1st Sandwich:" at bounding box center [425, 166] width 195 height 19
type input "Your Side For Your 1st Sandwich:"
type input "اختيارك الجانبي للساندوتش الأول:"
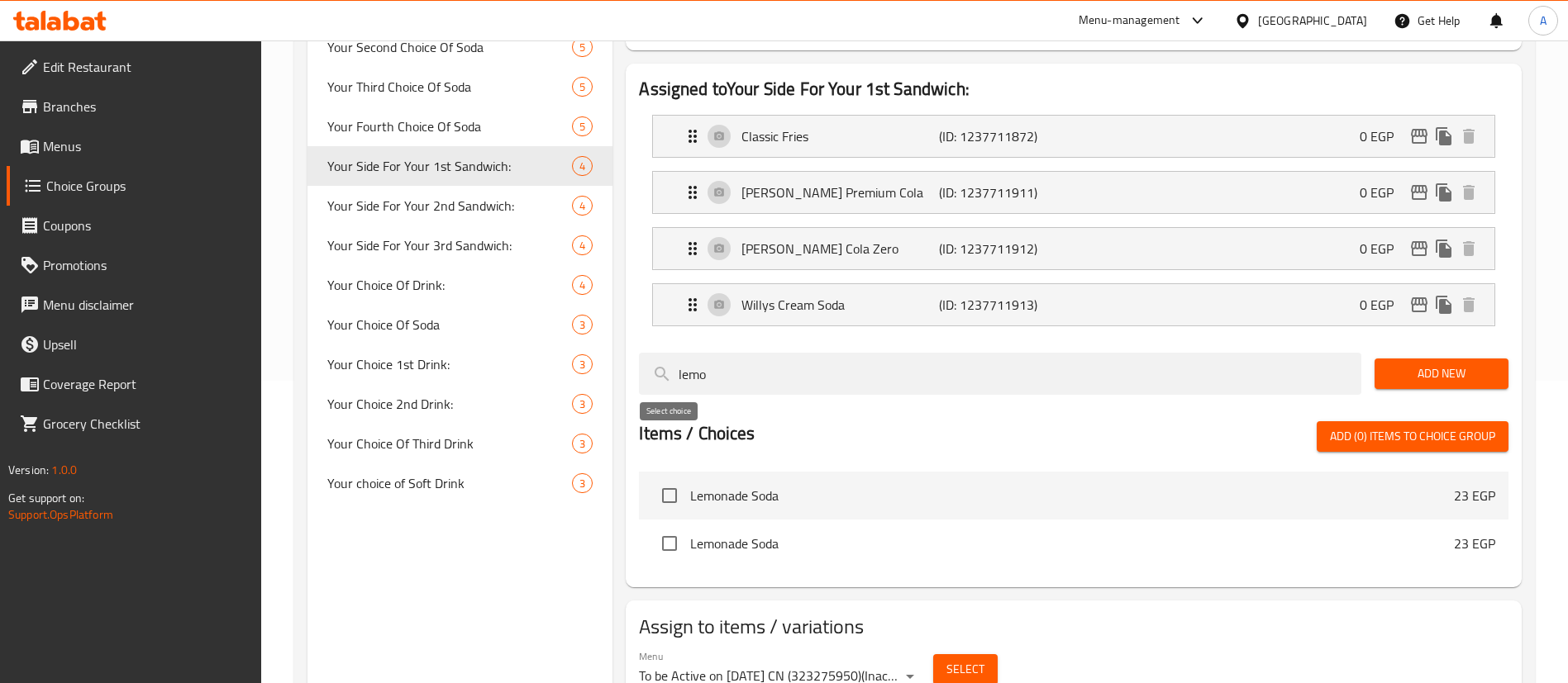
click at [664, 478] on input "checkbox" at bounding box center [669, 495] width 35 height 35
checkbox input "true"
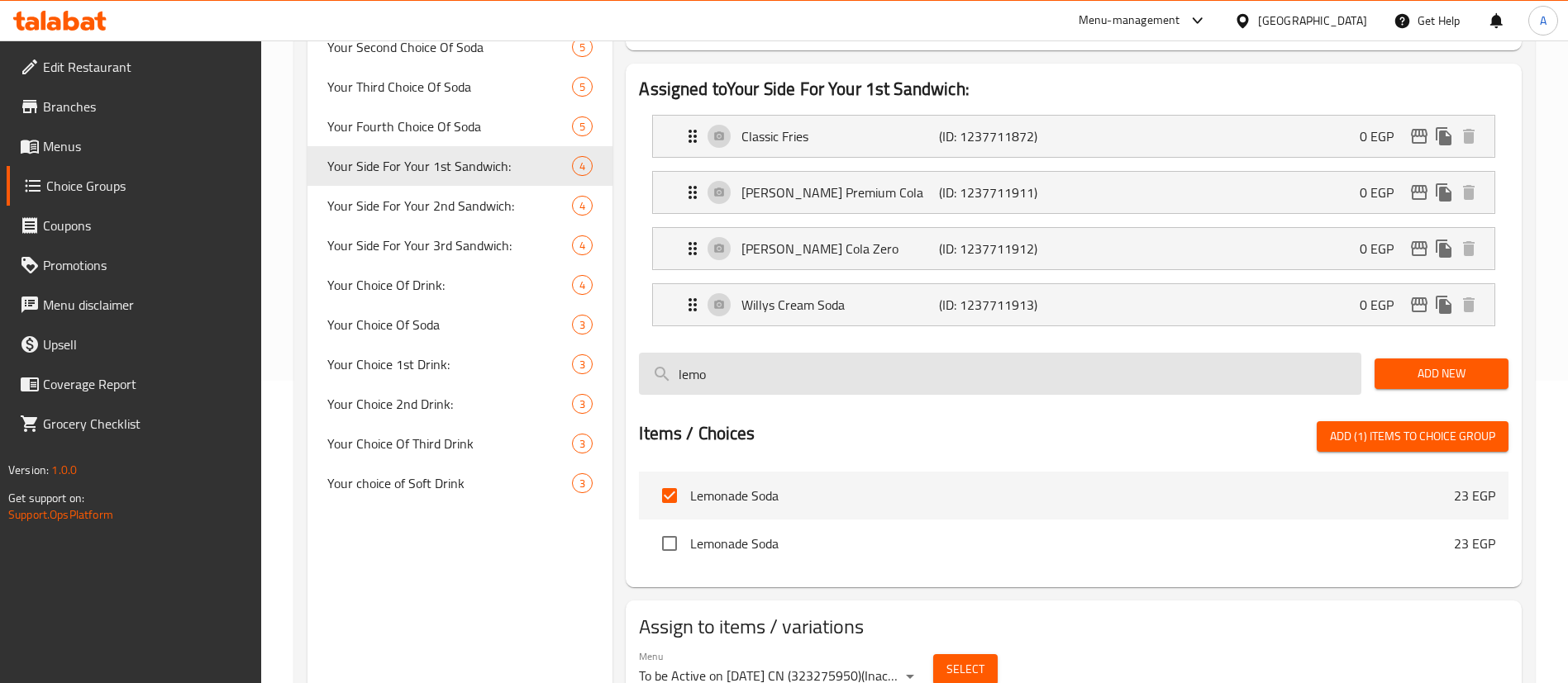
click at [790, 353] on input "lemo" at bounding box center [1000, 374] width 722 height 43
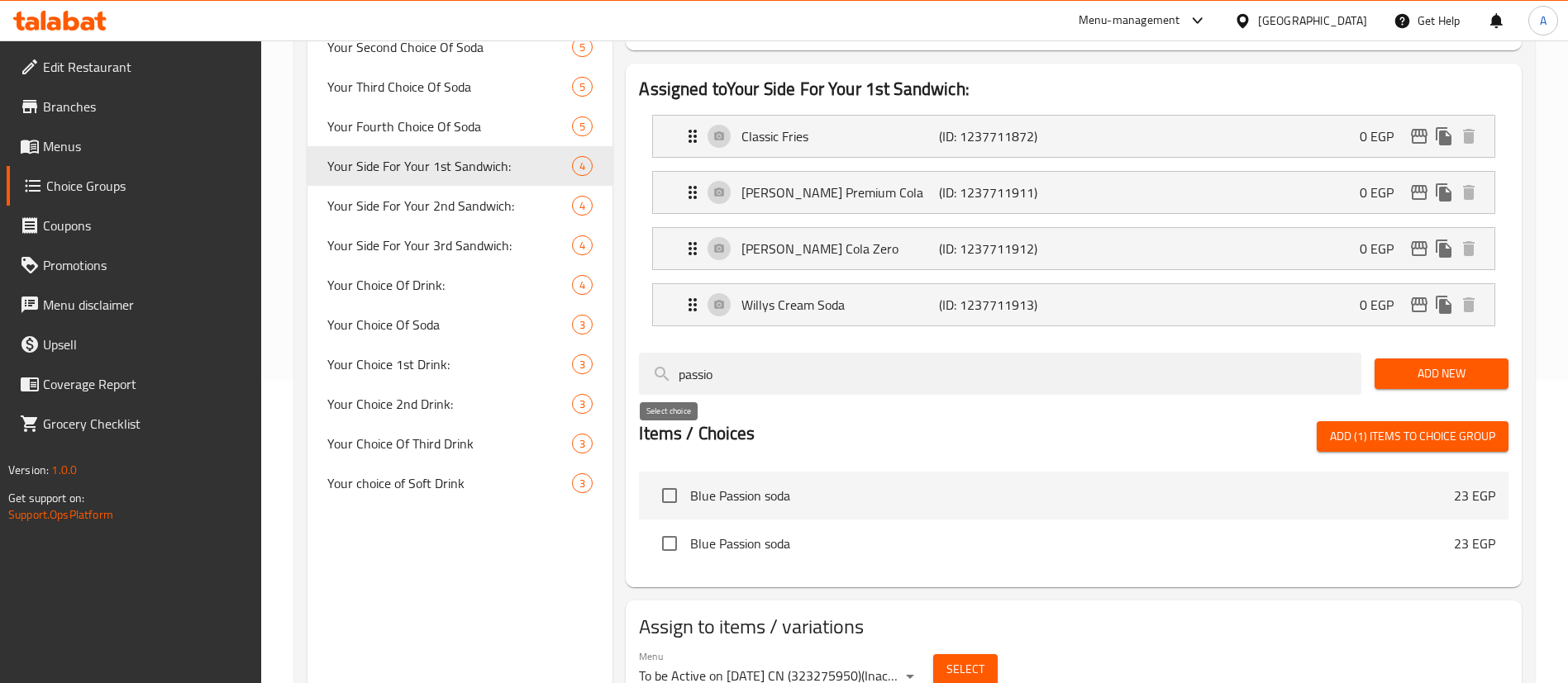
type input "passio"
click at [668, 478] on input "checkbox" at bounding box center [669, 495] width 35 height 35
click at [1363, 426] on span "Add (2) items to choice group" at bounding box center [1413, 436] width 166 height 20
checkbox input "false"
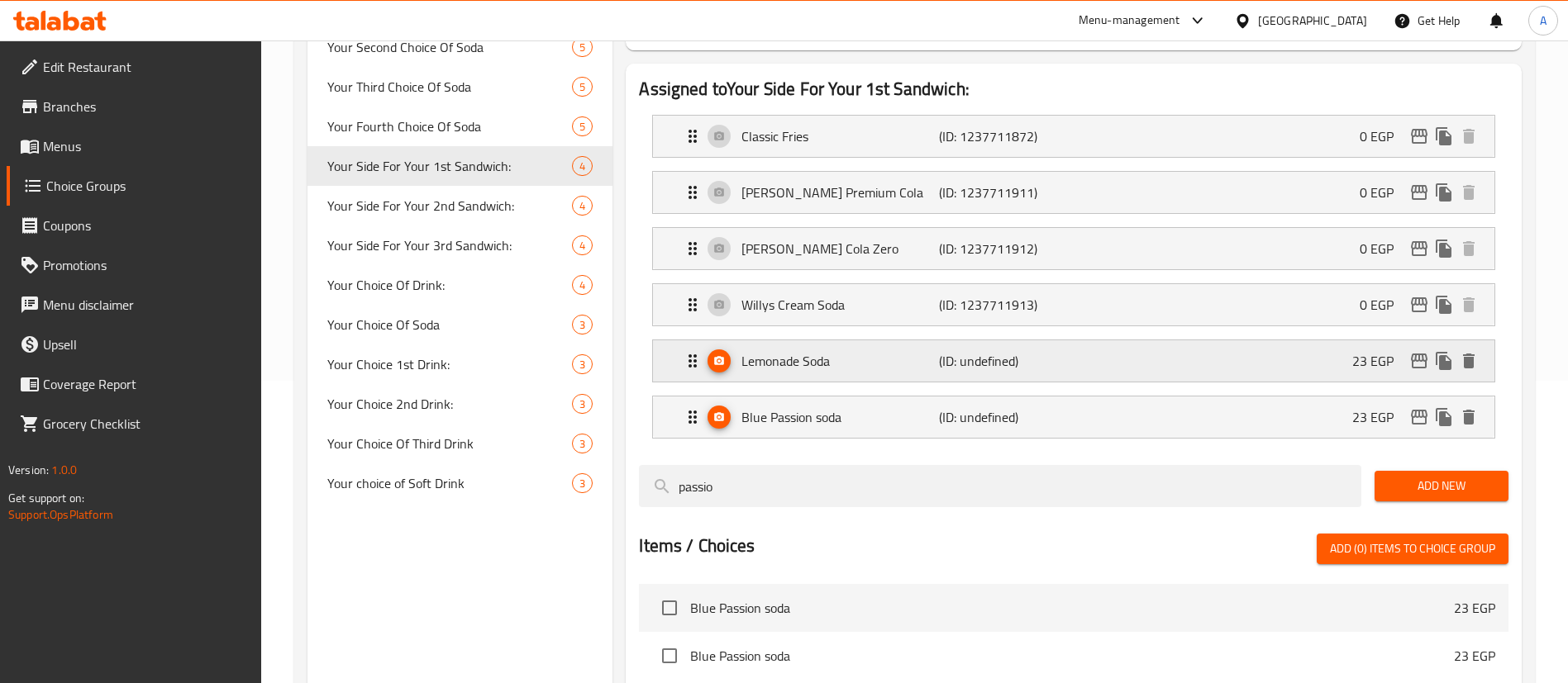
click at [1330, 340] on div "Lemonade Soda (ID: undefined) 23 EGP" at bounding box center [1079, 361] width 792 height 42
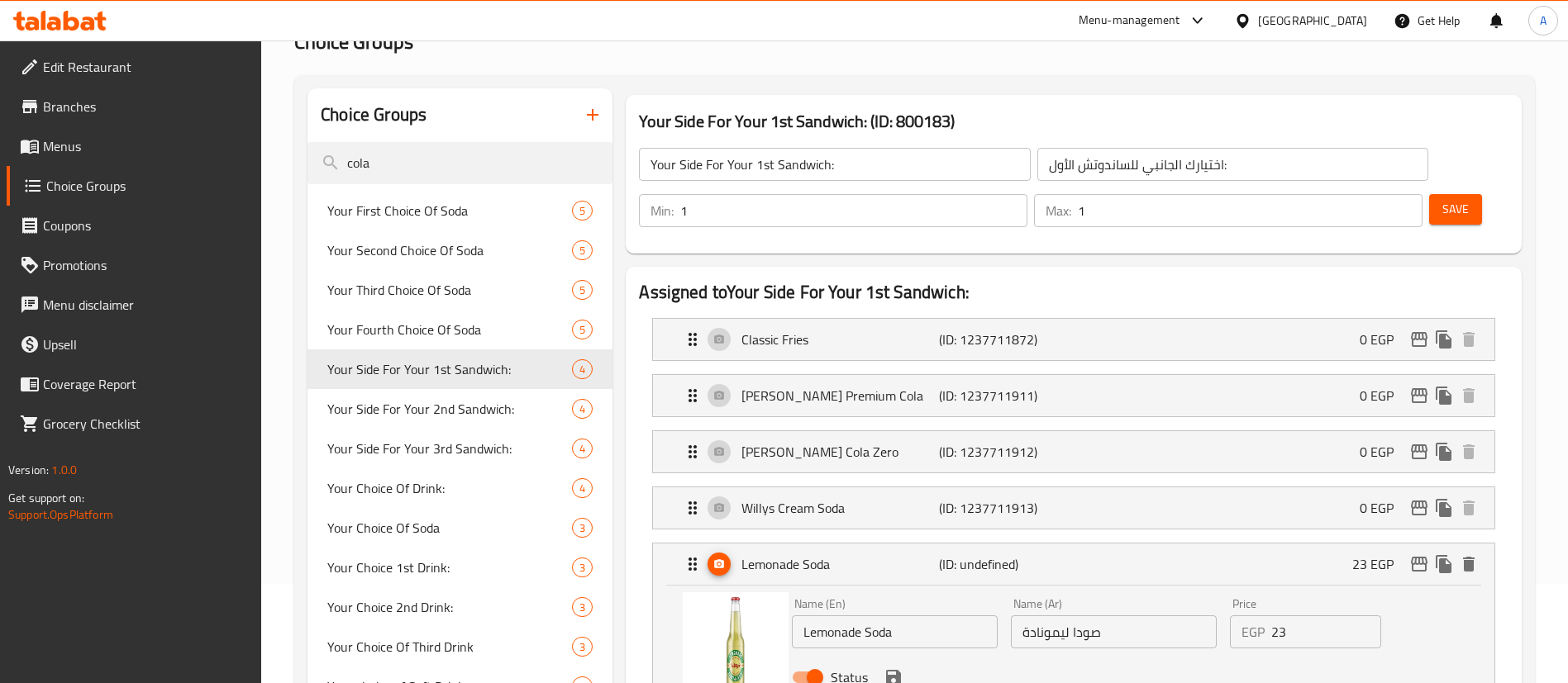
scroll to position [96, 0]
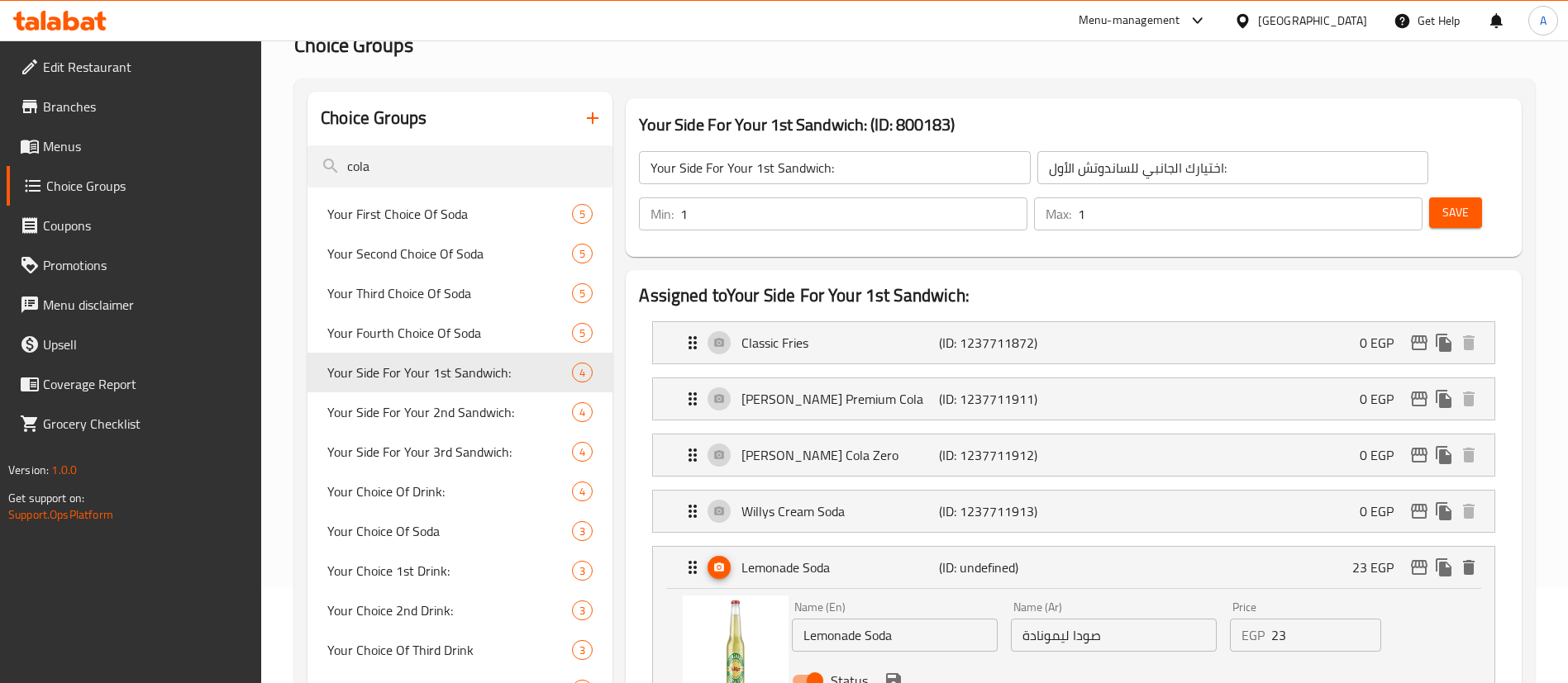
click at [1443, 203] on span "Save" at bounding box center [1456, 213] width 27 height 20
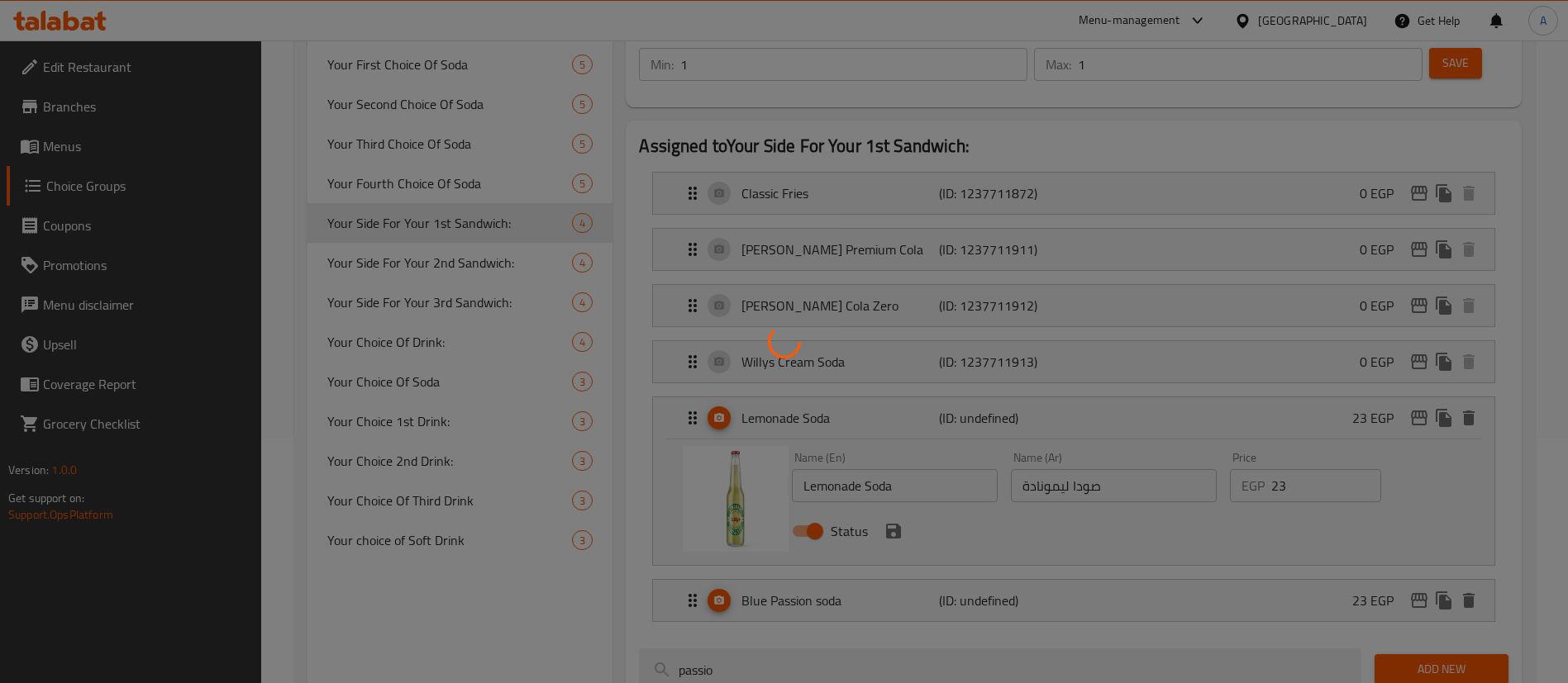
scroll to position [302, 0]
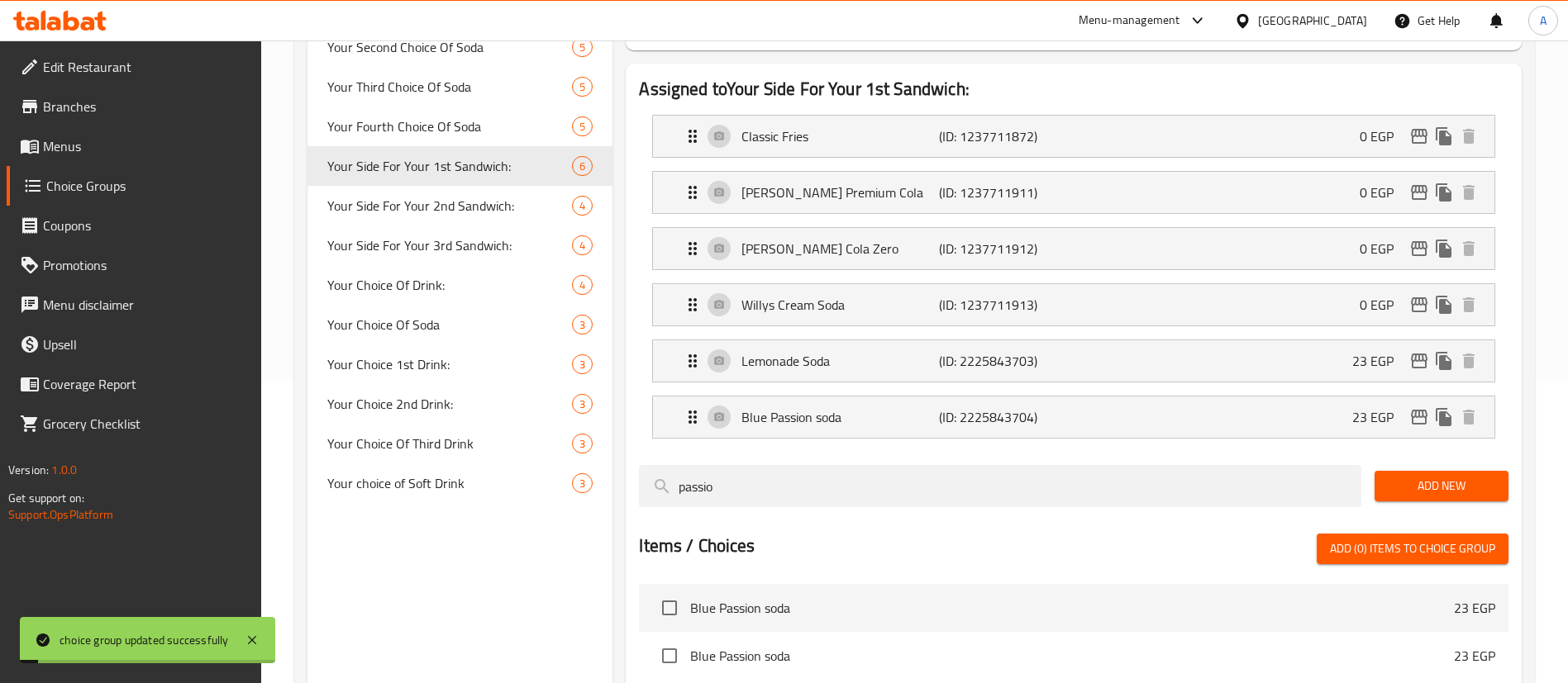
click at [1039, 351] on p "(ID: 2225843703)" at bounding box center [1005, 361] width 131 height 19
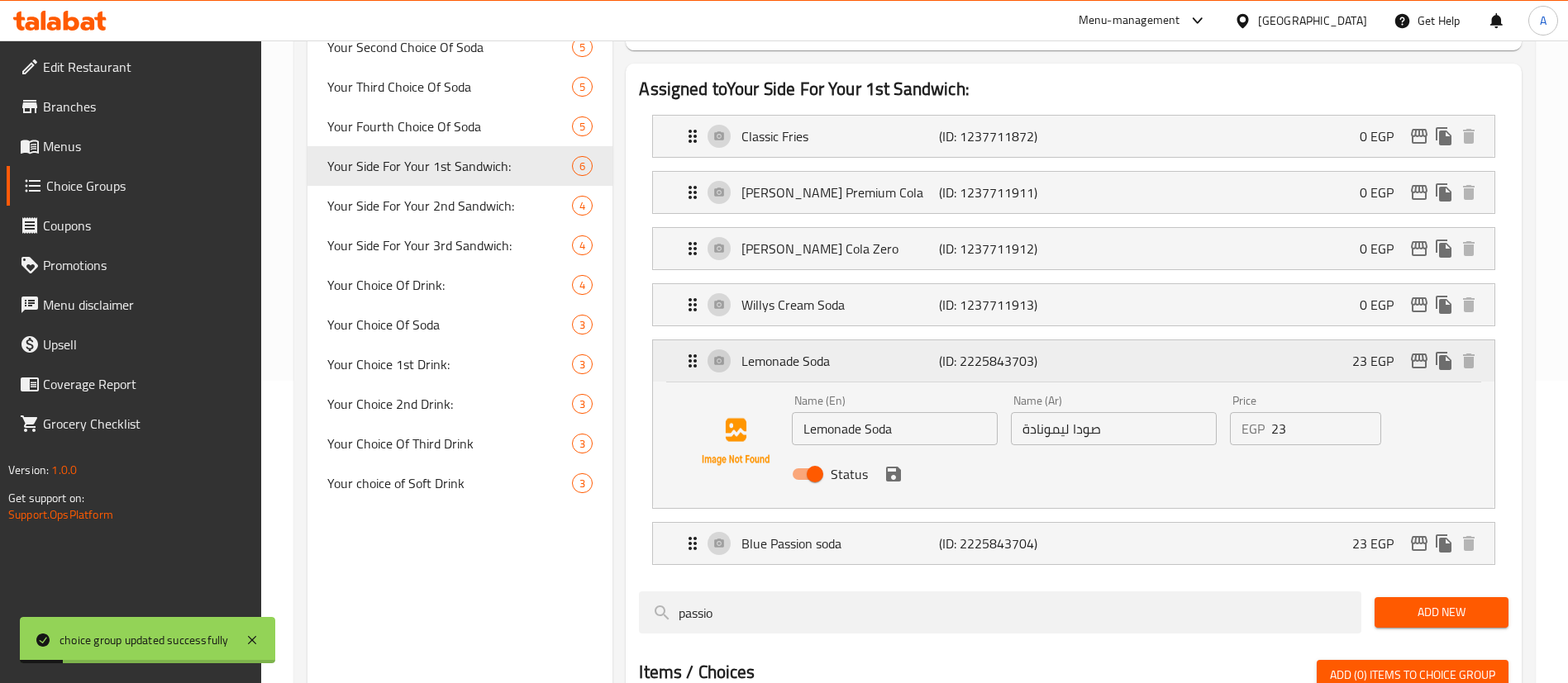
click at [1111, 340] on div "Lemonade Soda (ID: 2225843703) 23 EGP" at bounding box center [1079, 361] width 792 height 42
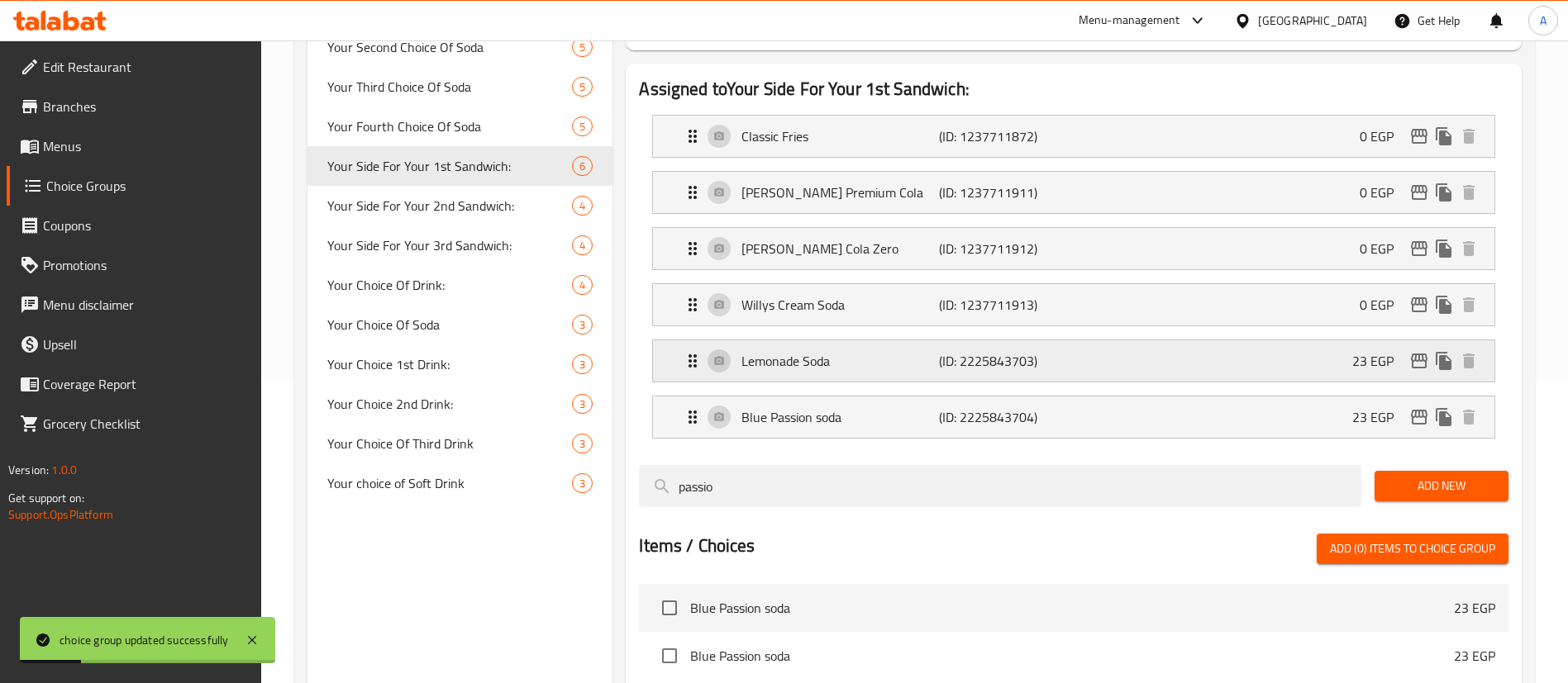
click at [1234, 340] on div "Lemonade Soda (ID: 2225843703) 23 EGP" at bounding box center [1079, 361] width 792 height 42
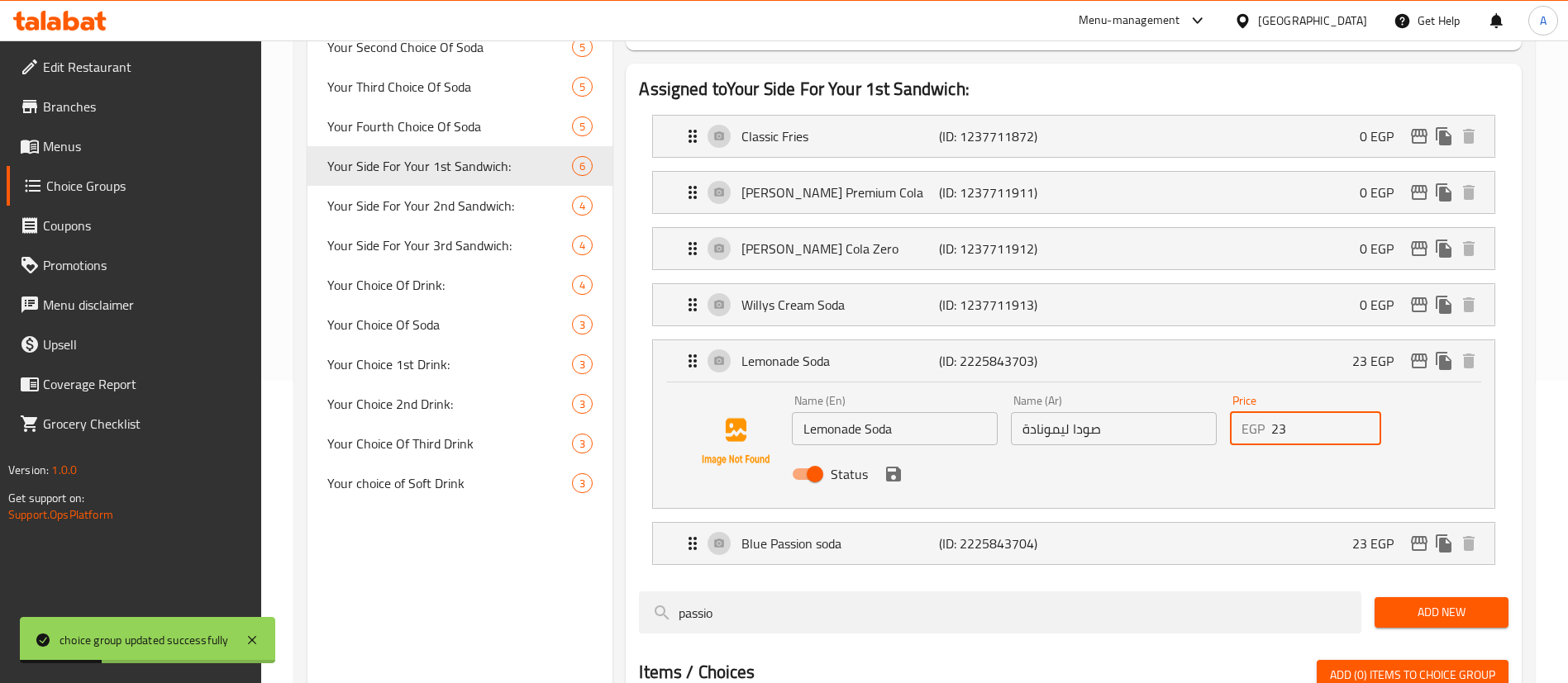
click at [1306, 412] on input "23" at bounding box center [1326, 428] width 110 height 33
click at [1298, 412] on input "23" at bounding box center [1326, 428] width 110 height 33
click at [1297, 412] on input "23" at bounding box center [1326, 428] width 110 height 33
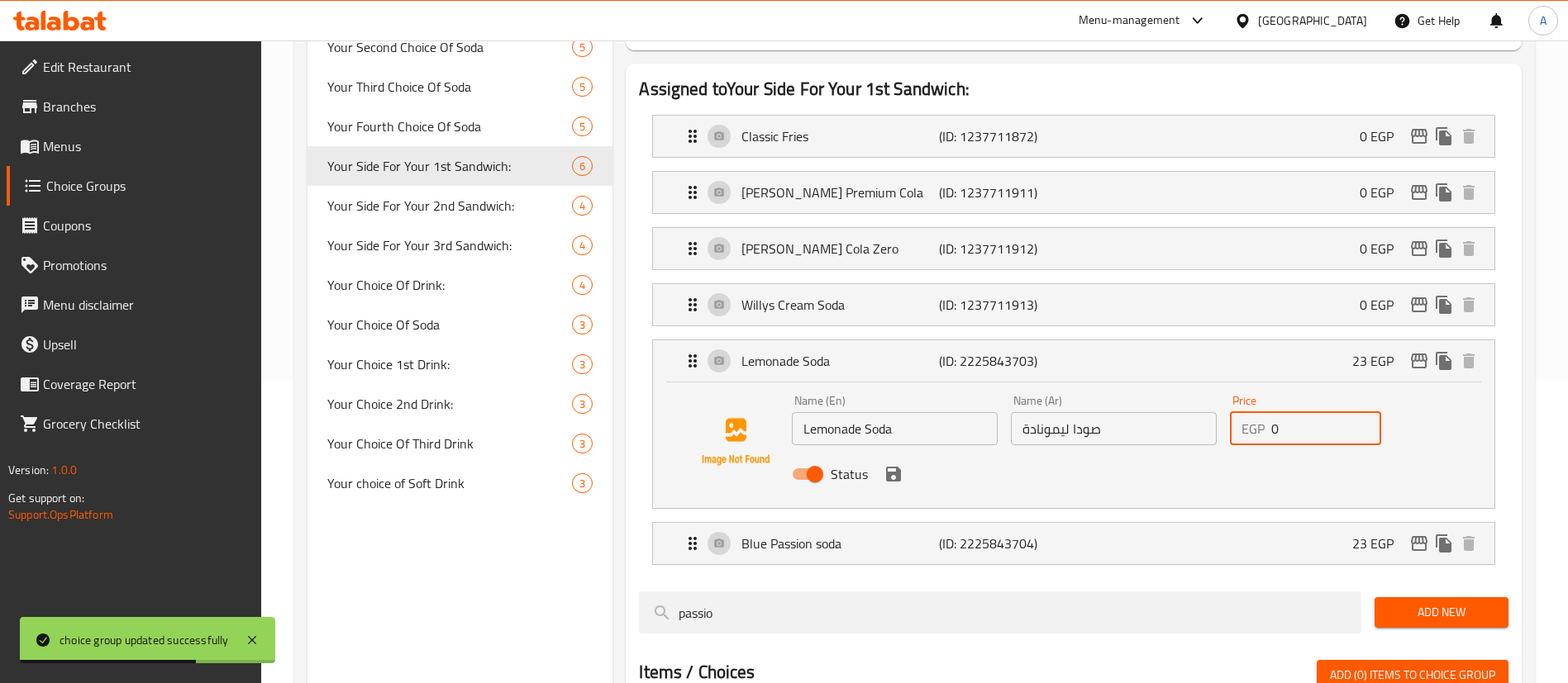
click at [895, 467] on icon "save" at bounding box center [893, 474] width 15 height 15
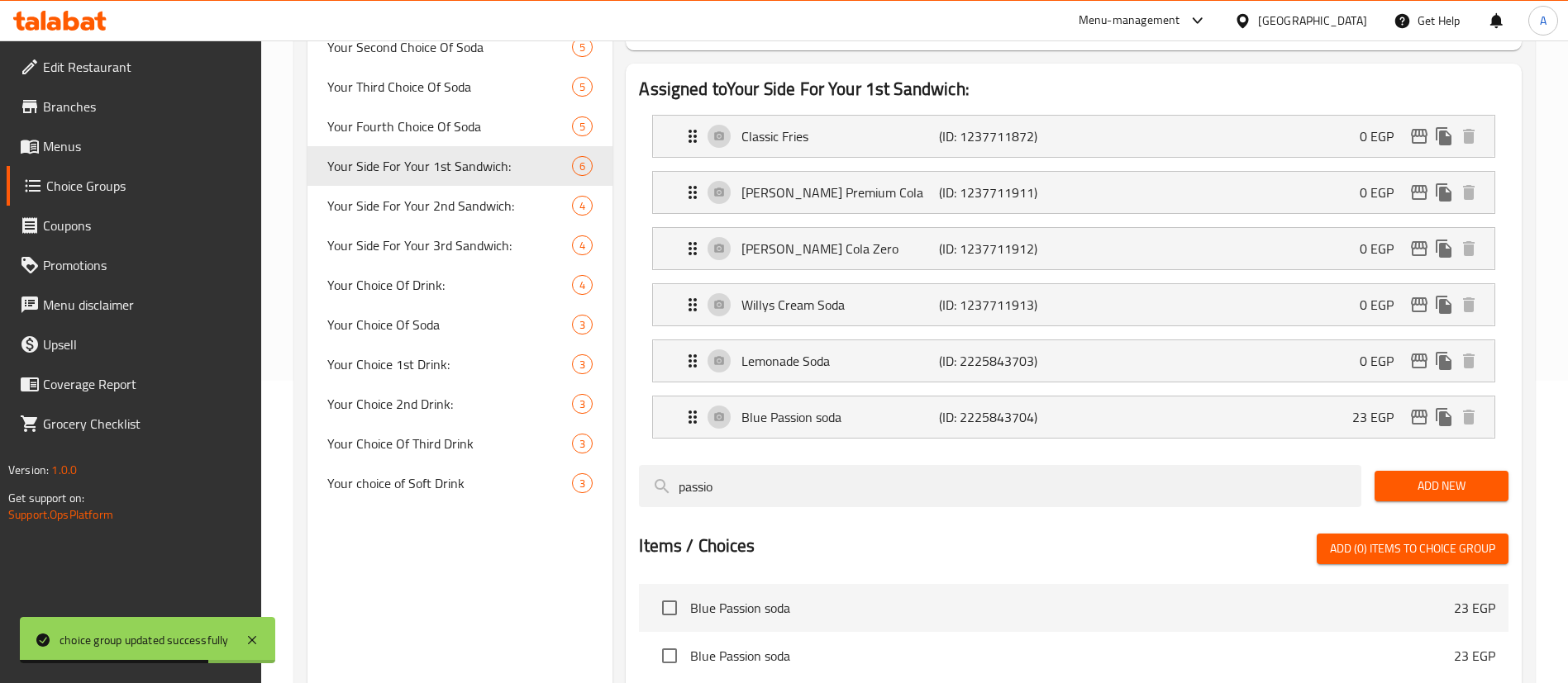
type input "0"
click at [1316, 397] on div "Blue Passion soda (ID: 2225843704) 23 EGP" at bounding box center [1079, 417] width 792 height 42
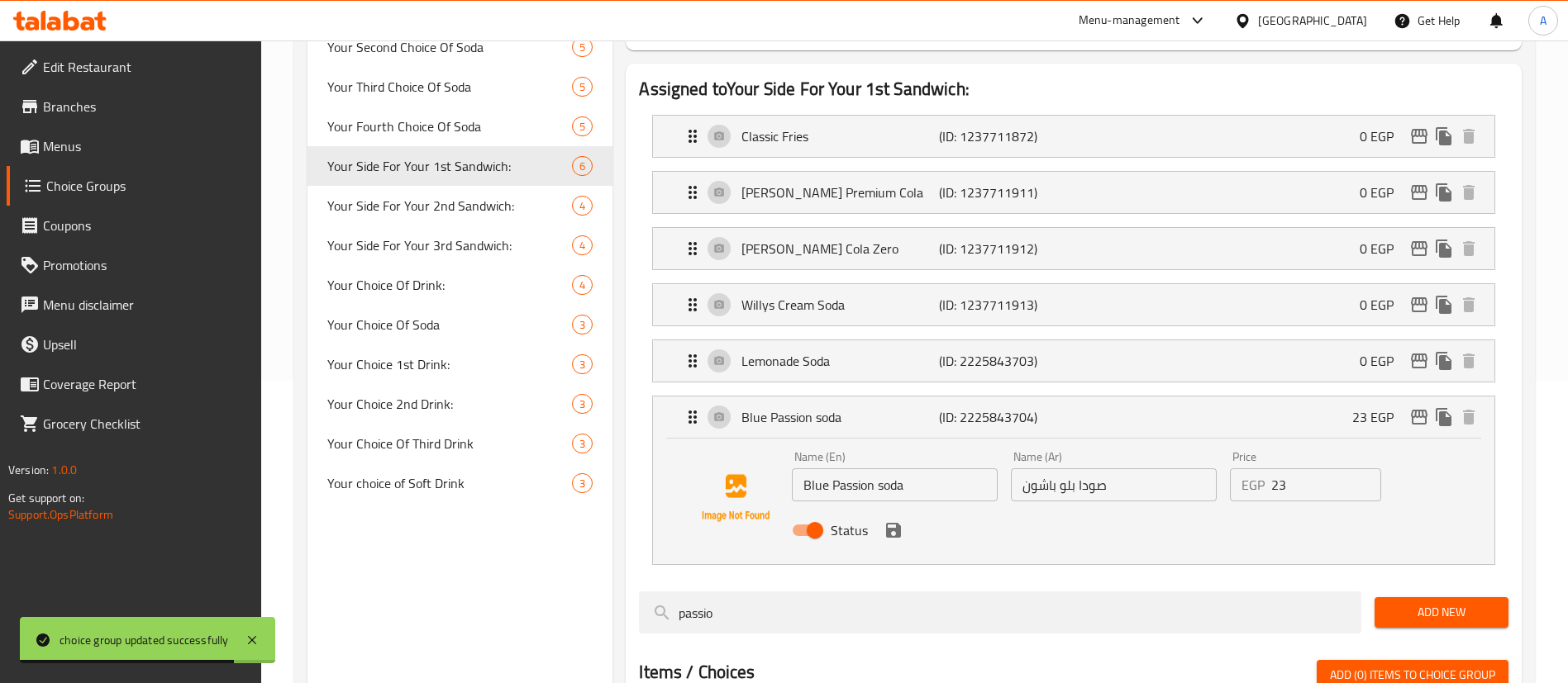
click at [1290, 469] on input "23" at bounding box center [1326, 485] width 110 height 33
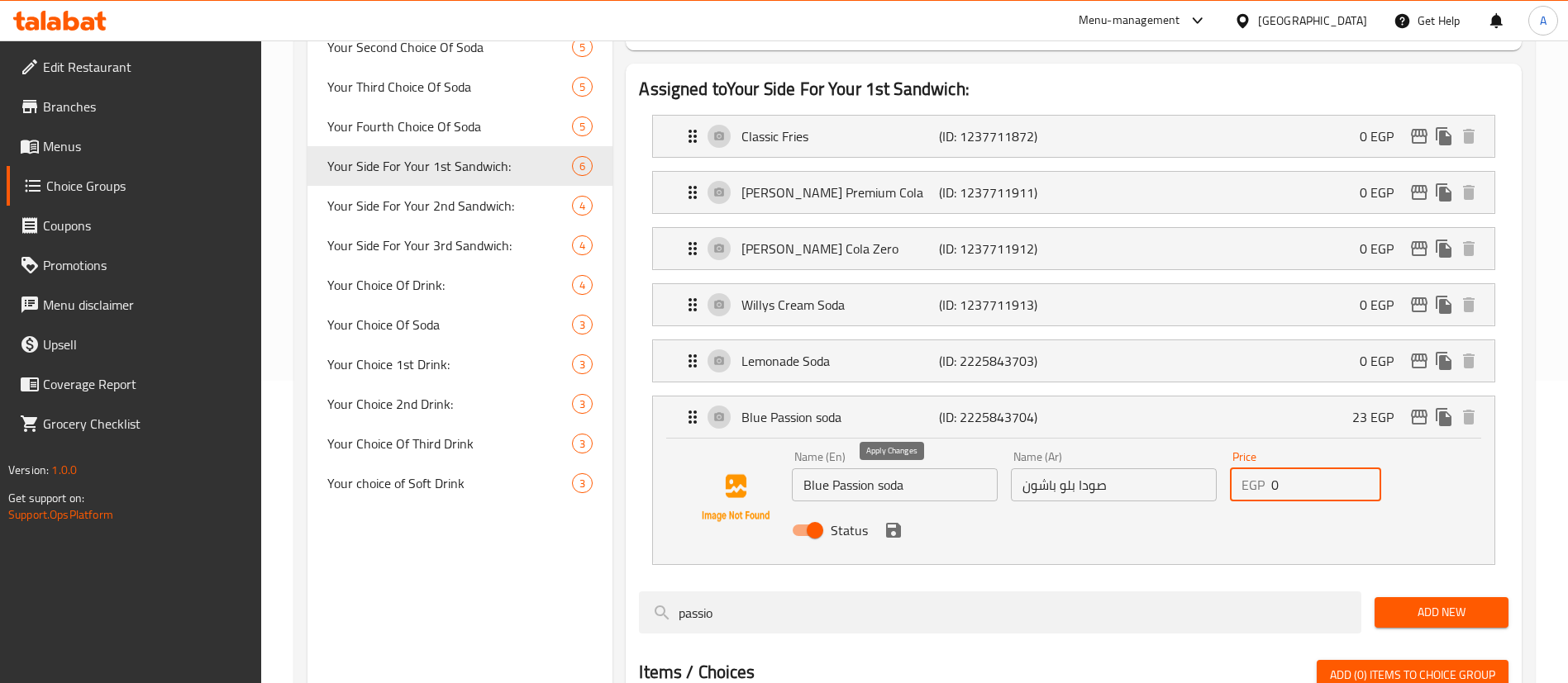
click at [897, 523] on icon "save" at bounding box center [893, 530] width 15 height 15
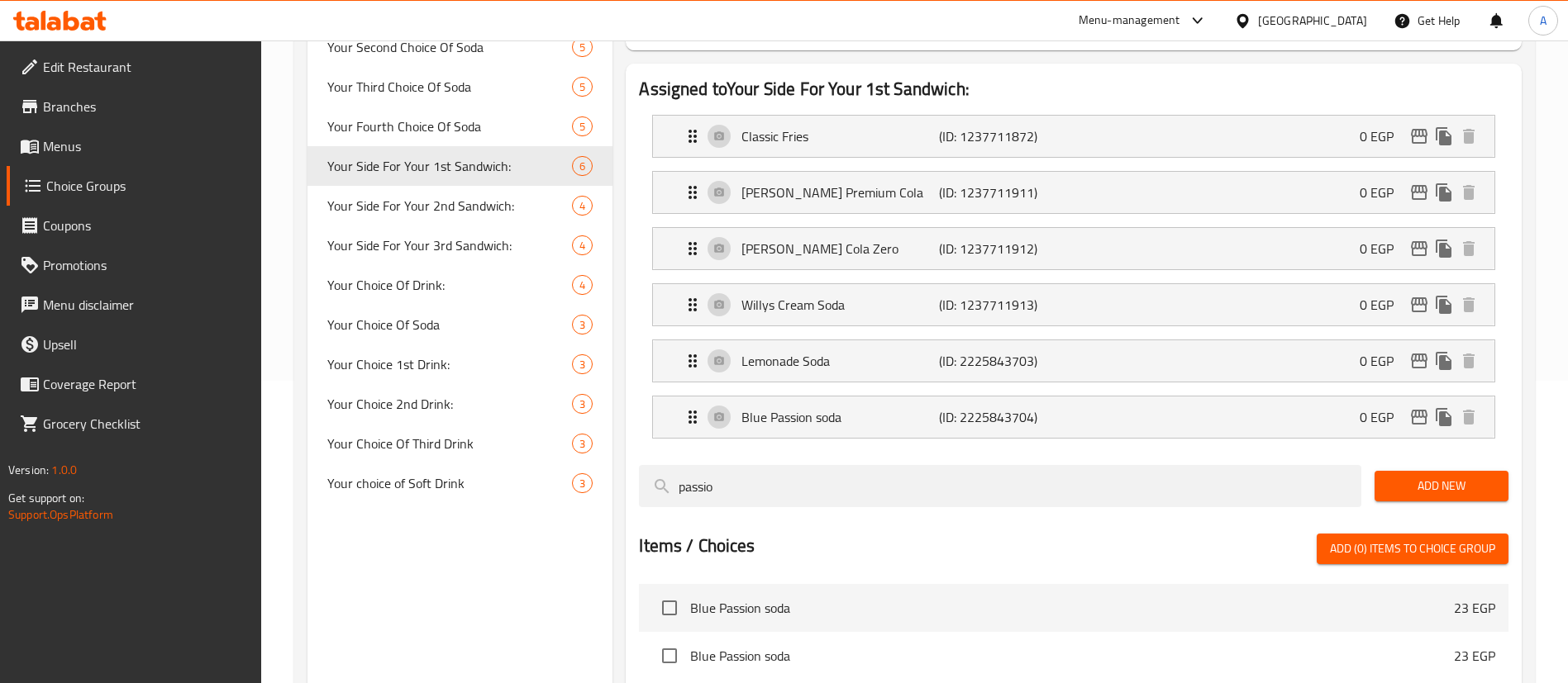
type input "0"
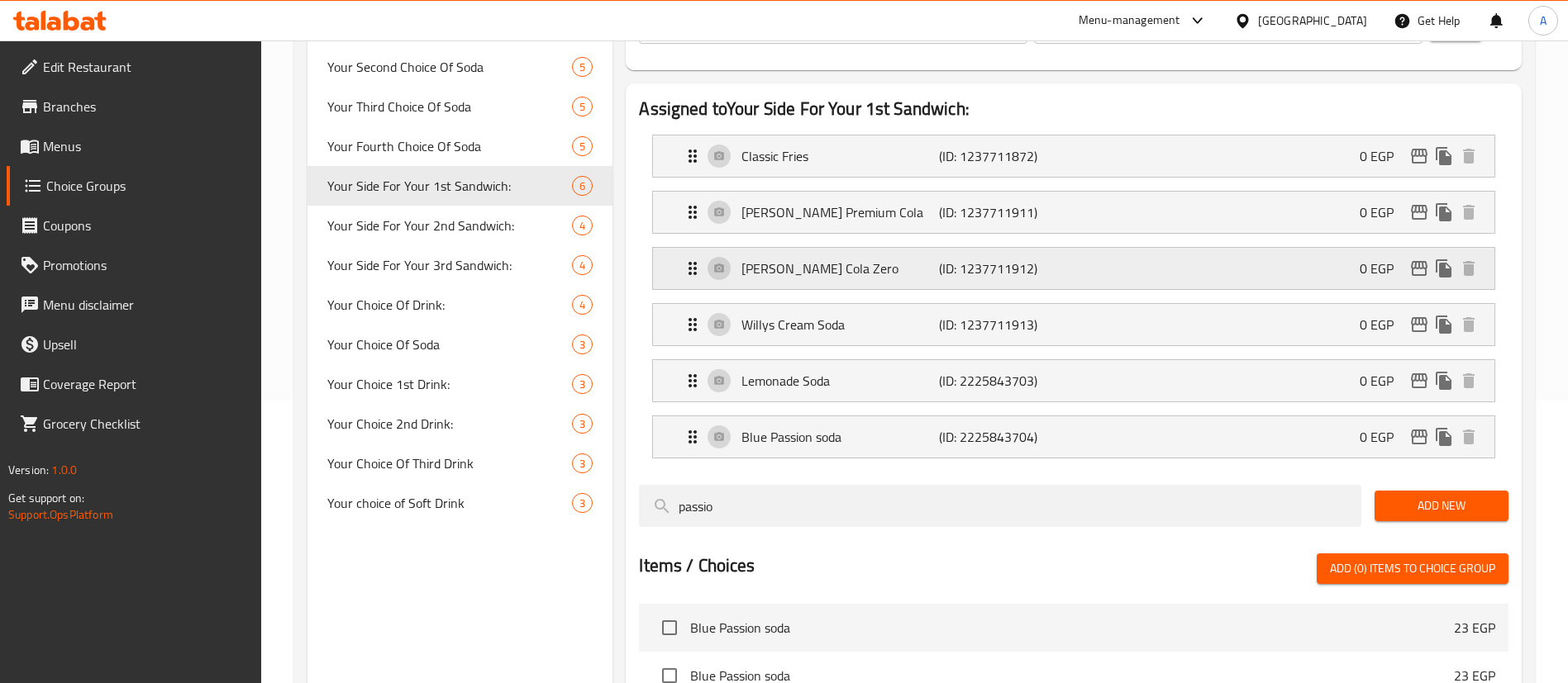
scroll to position [96, 0]
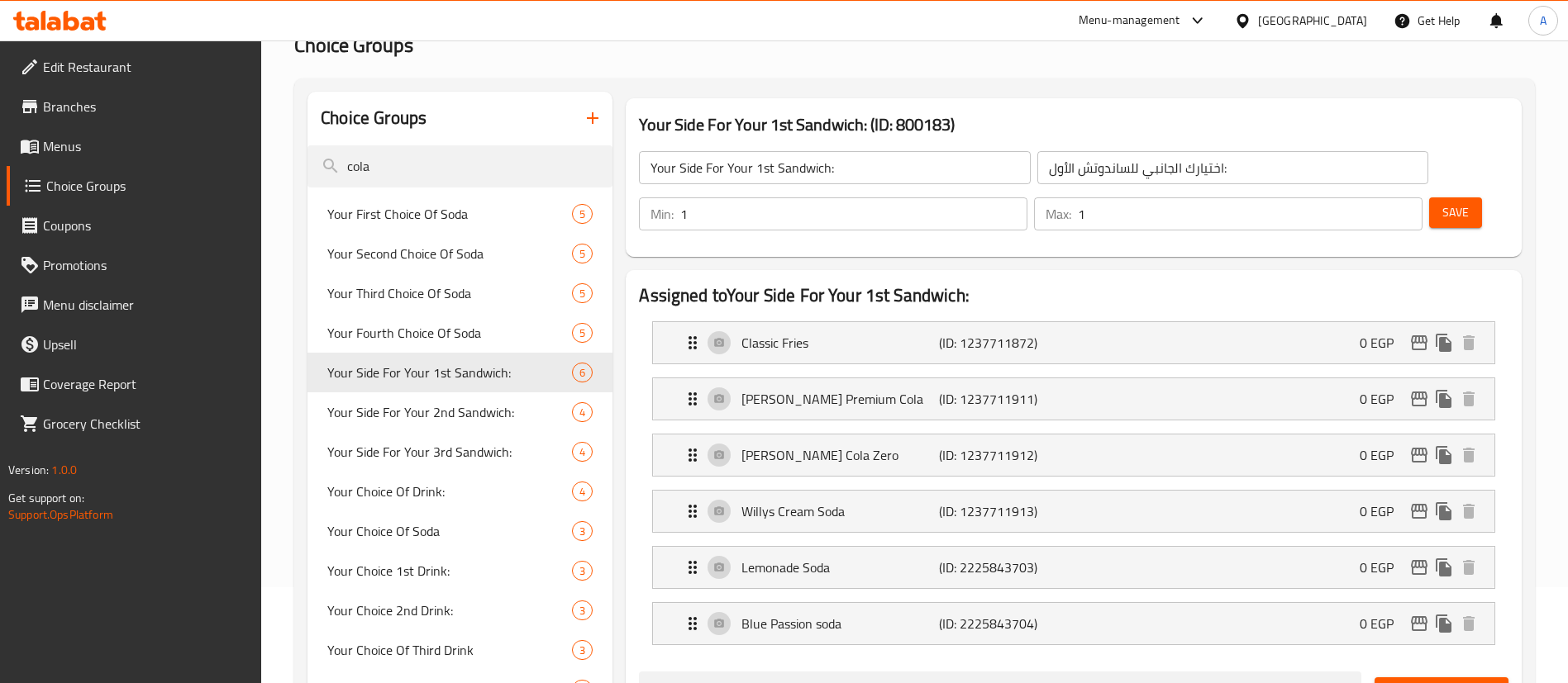
click at [1443, 203] on span "Save" at bounding box center [1456, 213] width 27 height 20
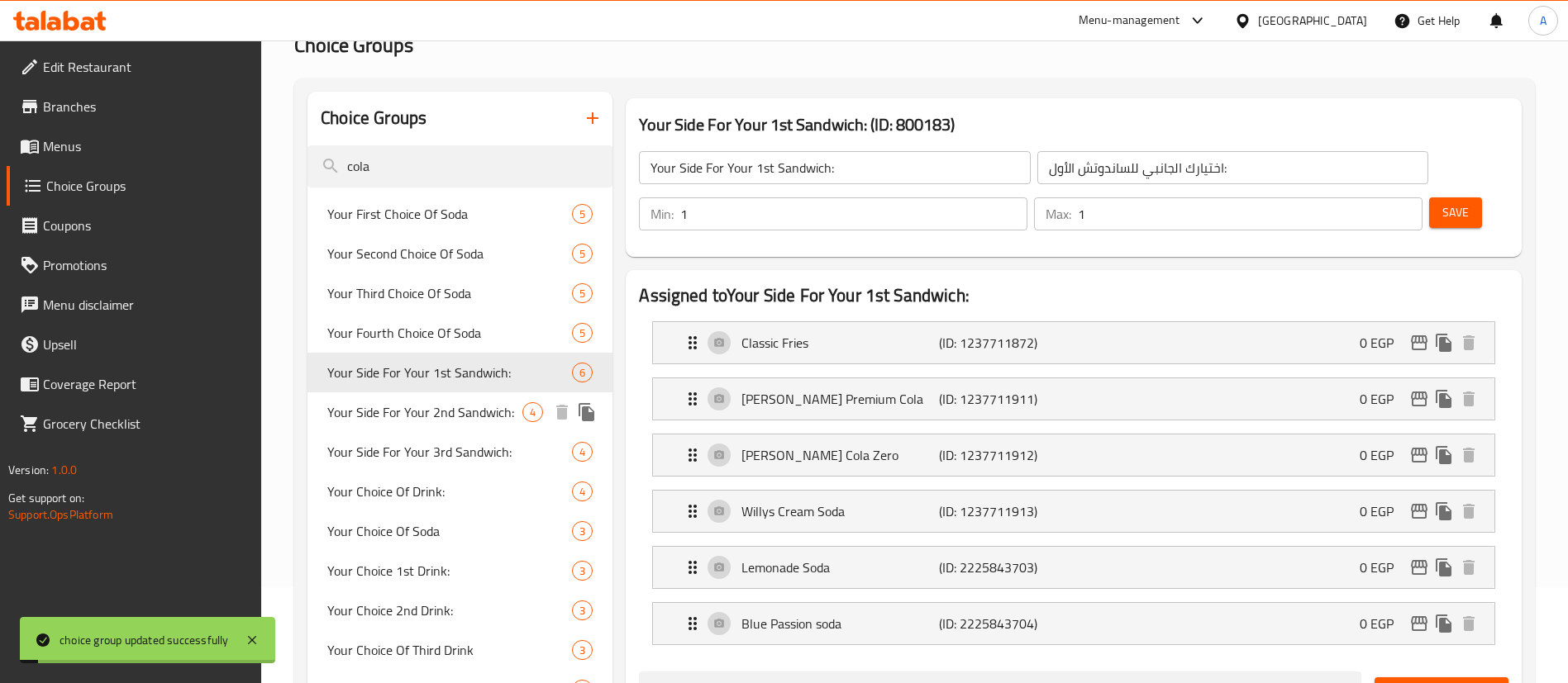
click at [441, 405] on span "Your Side For Your 2nd Sandwich:" at bounding box center [425, 412] width 195 height 19
type input "Your Side For Your 2nd Sandwich:"
type input "اختيارك الجانبي للساندوتش الثاني:"
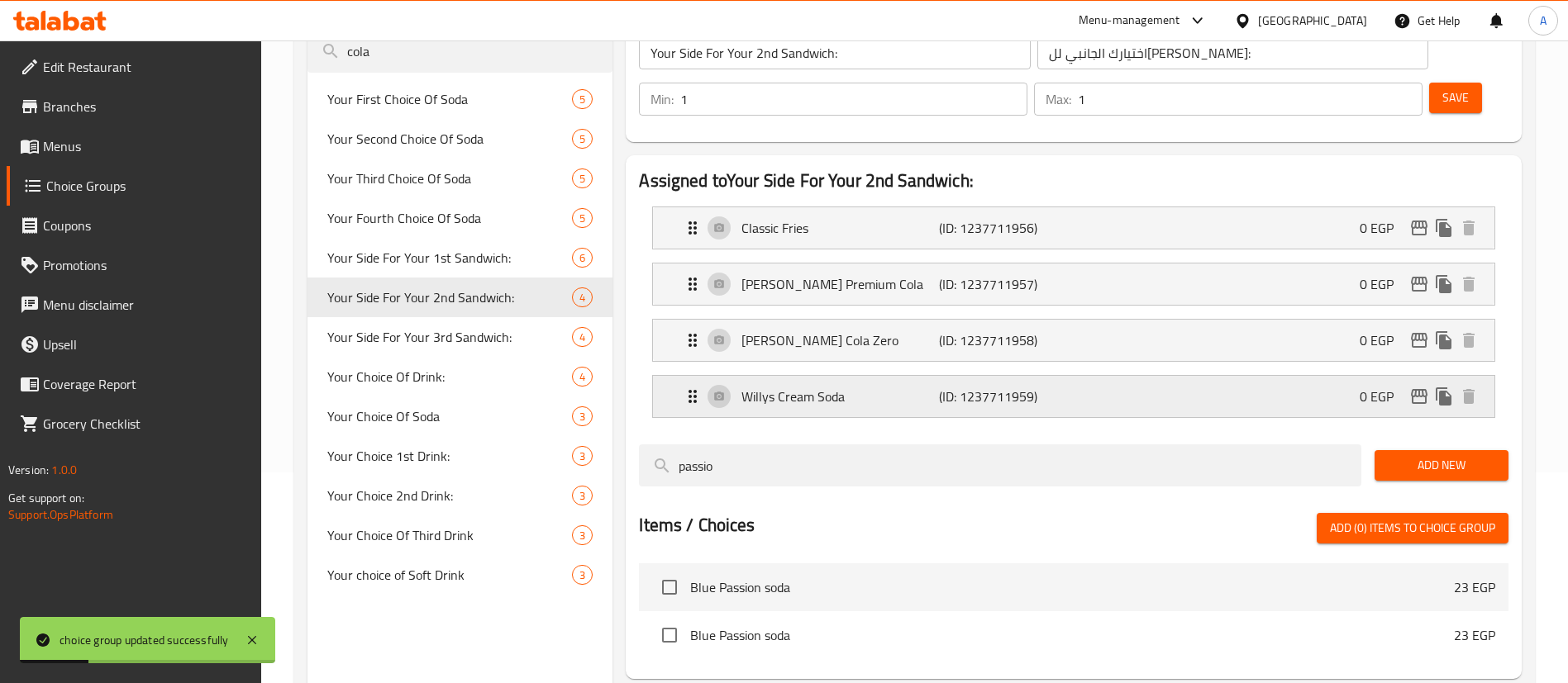
scroll to position [261, 0]
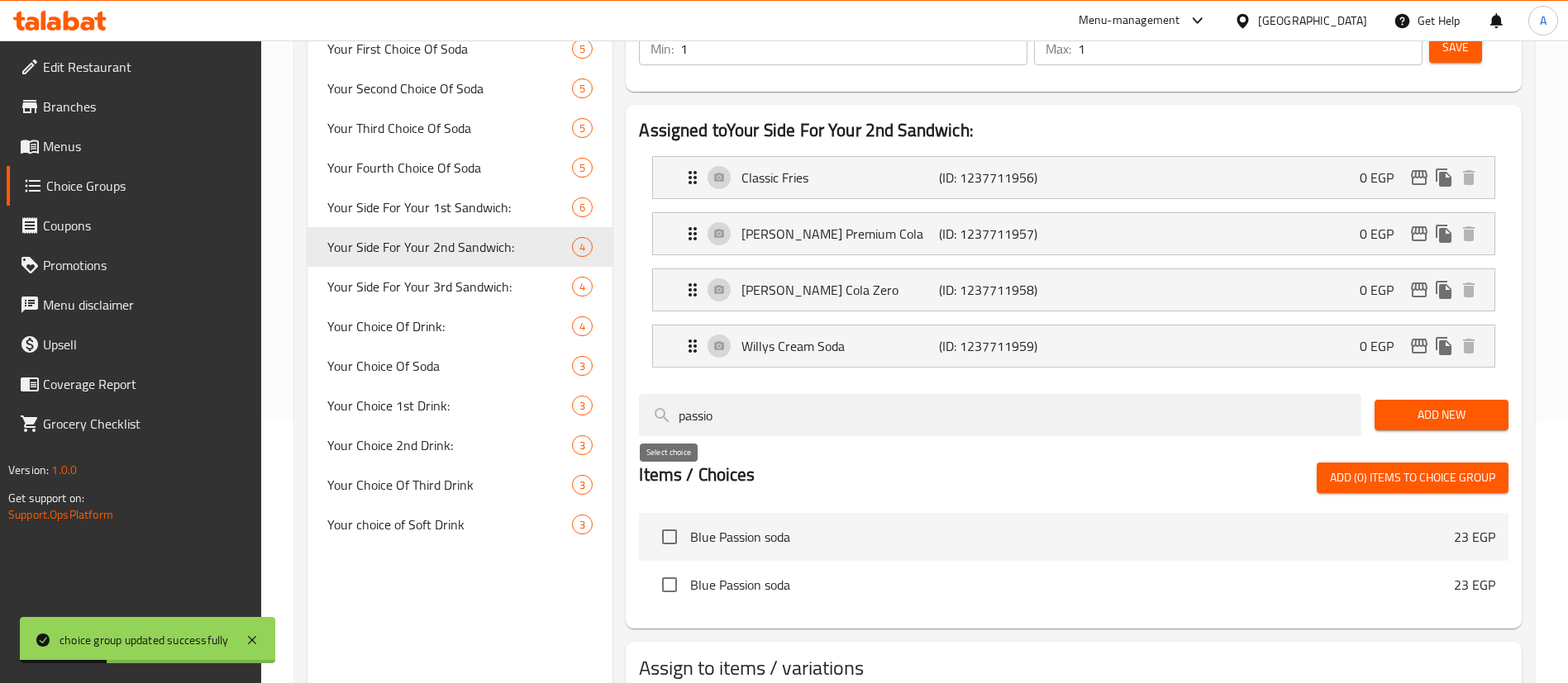
click at [675, 520] on input "checkbox" at bounding box center [669, 537] width 35 height 35
checkbox input "true"
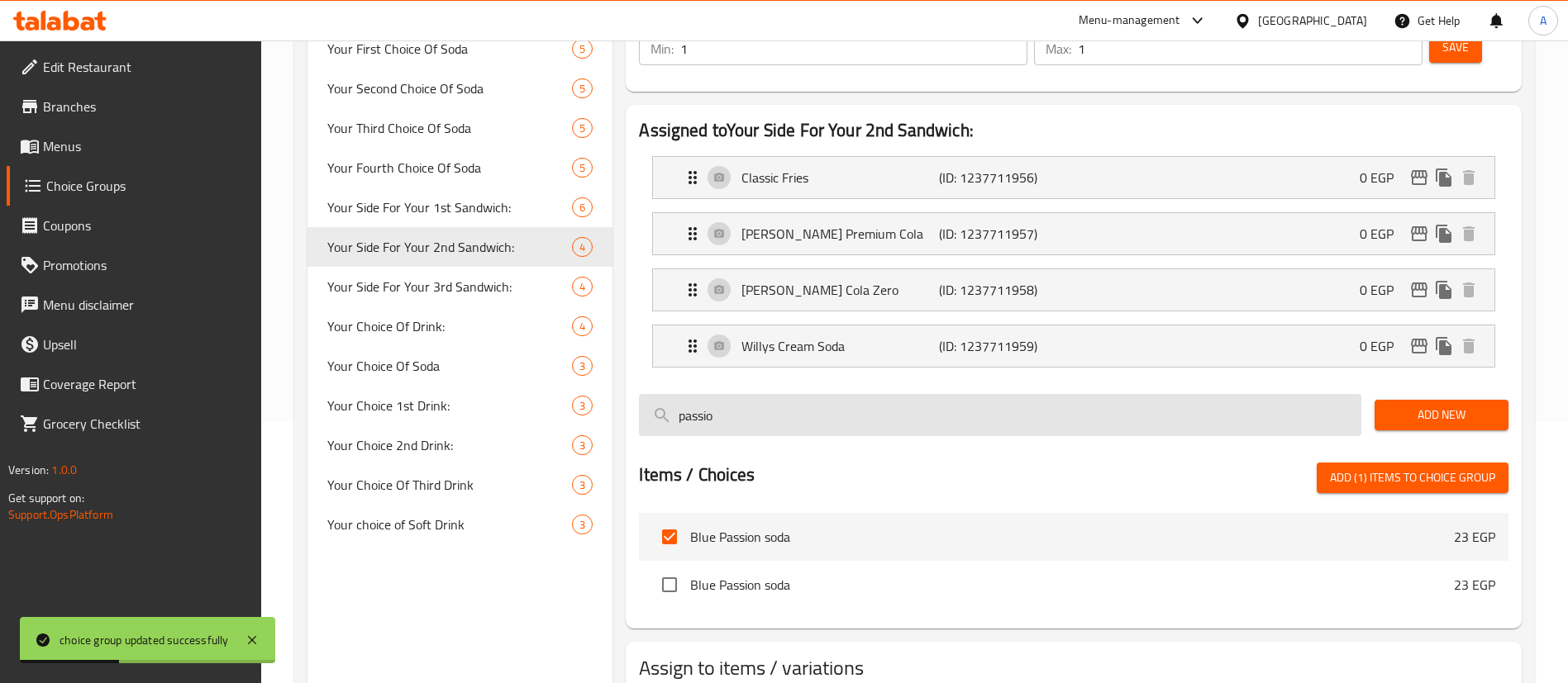
click at [749, 394] on input "passio" at bounding box center [1000, 415] width 722 height 43
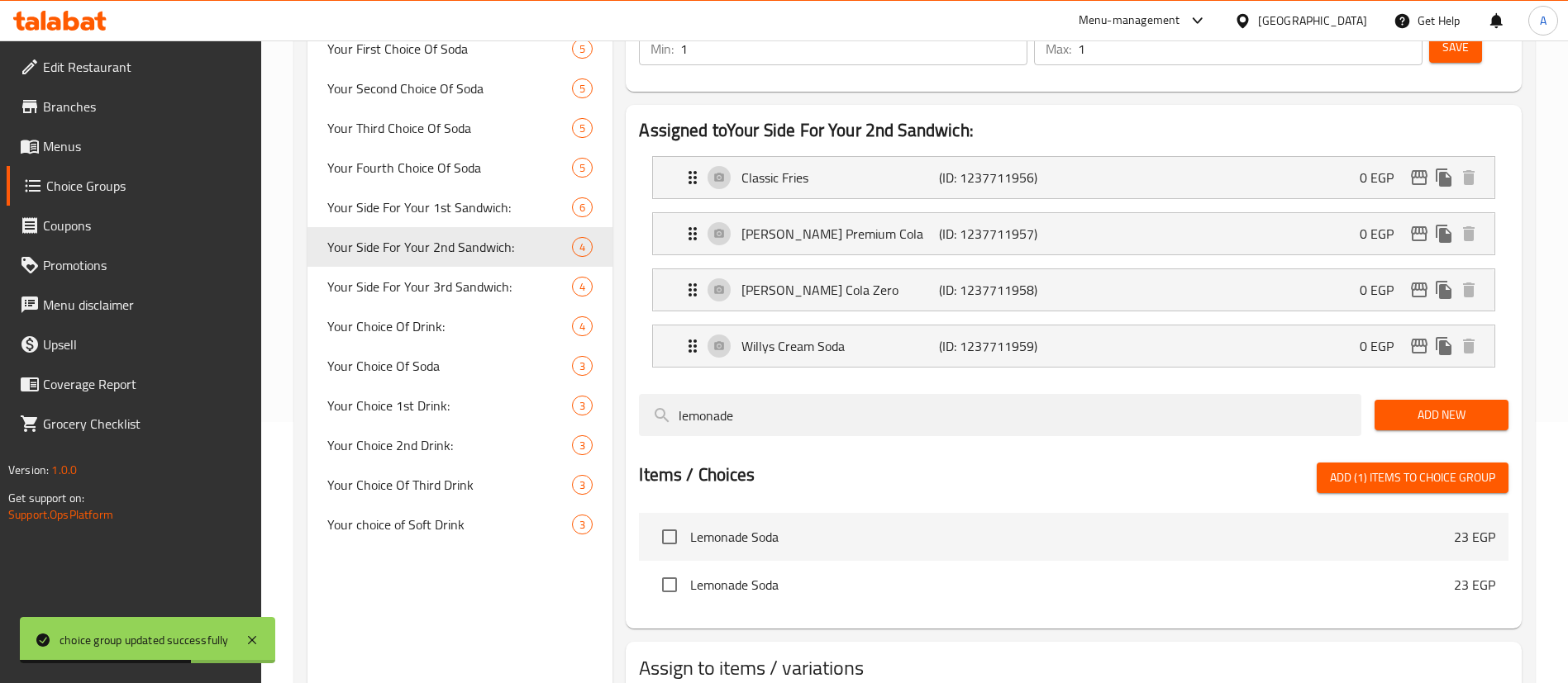
type input "lemonade"
click at [728, 513] on li "Lemonade Soda 23 EGP" at bounding box center [1073, 537] width 870 height 48
click at [721, 527] on span "Lemonade Soda" at bounding box center [1073, 537] width 764 height 19
click at [677, 520] on input "checkbox" at bounding box center [669, 537] width 35 height 35
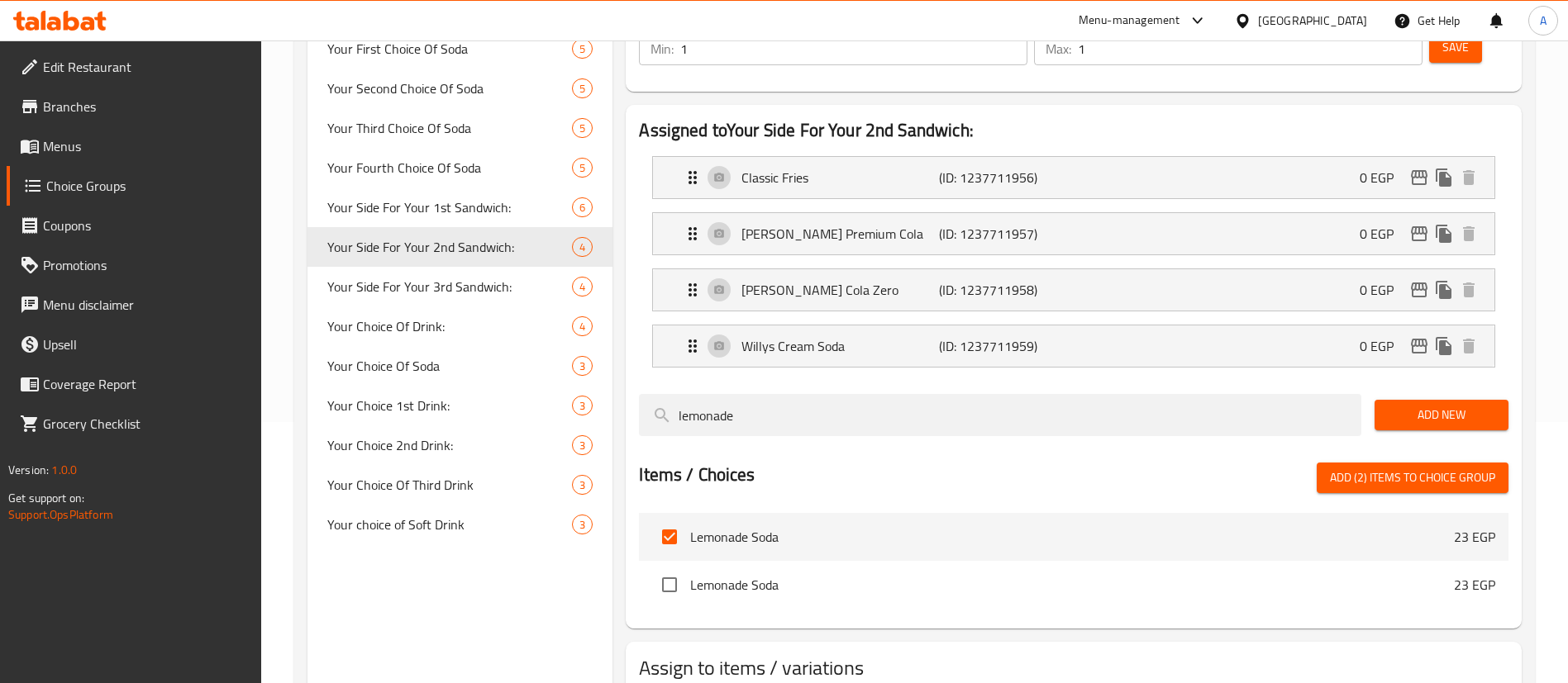
click at [1369, 468] on span "Add (2) items to choice group" at bounding box center [1413, 477] width 166 height 20
checkbox input "false"
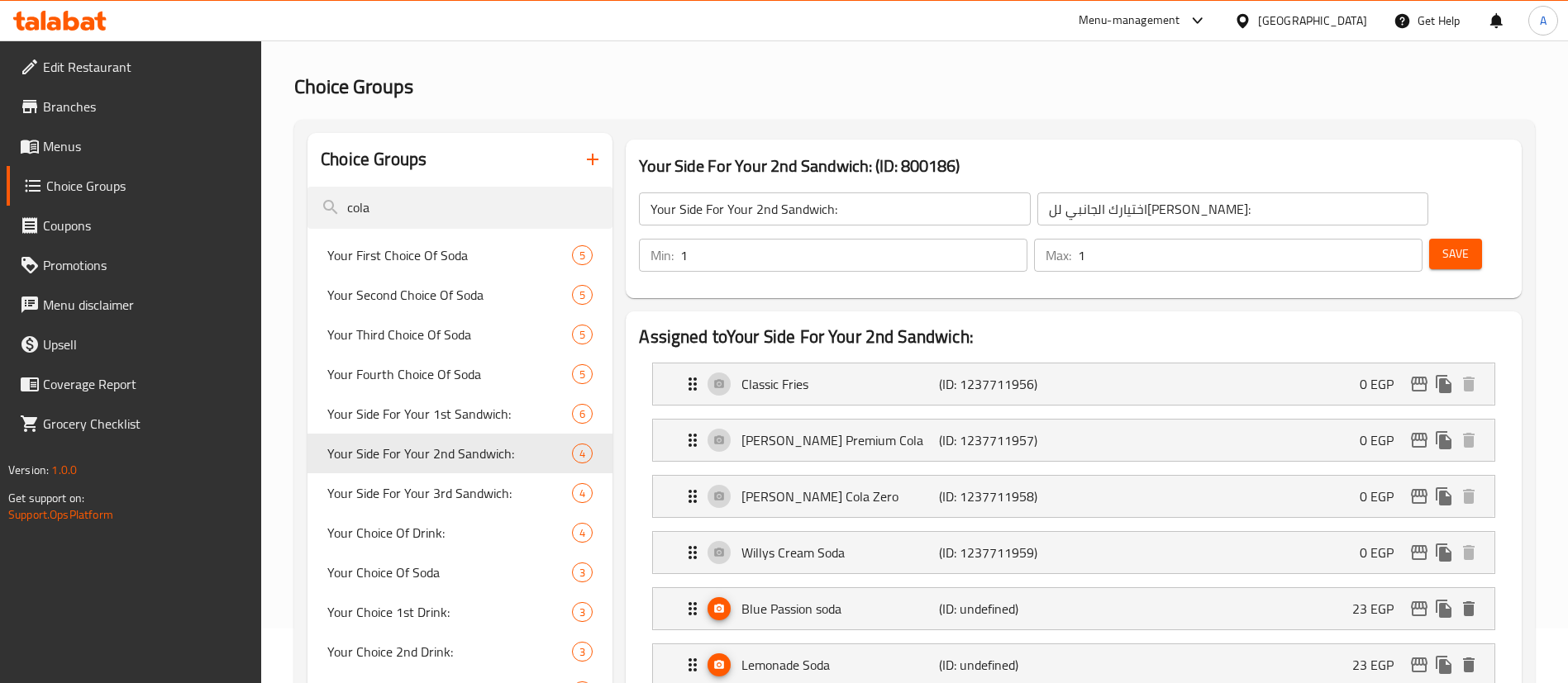
click at [1443, 244] on span "Save" at bounding box center [1456, 253] width 27 height 20
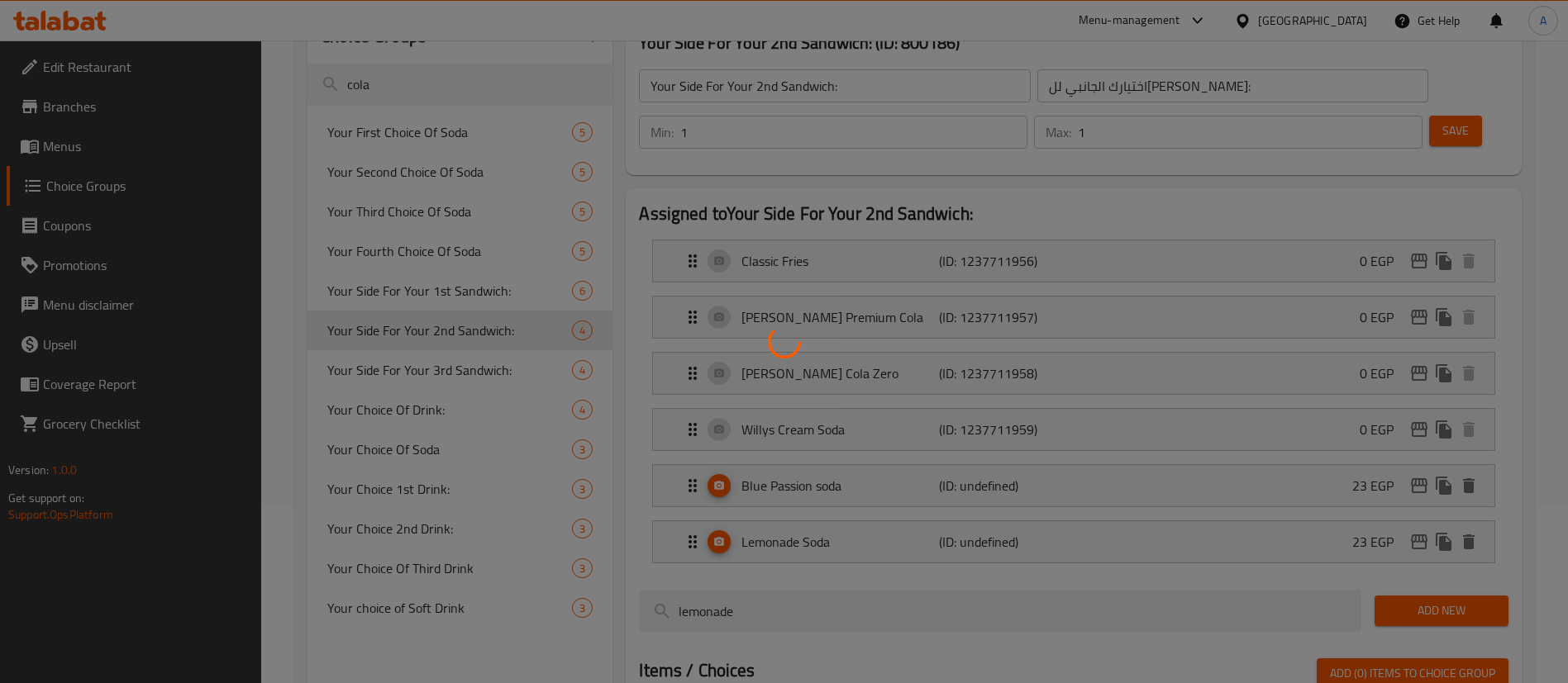
scroll to position [220, 0]
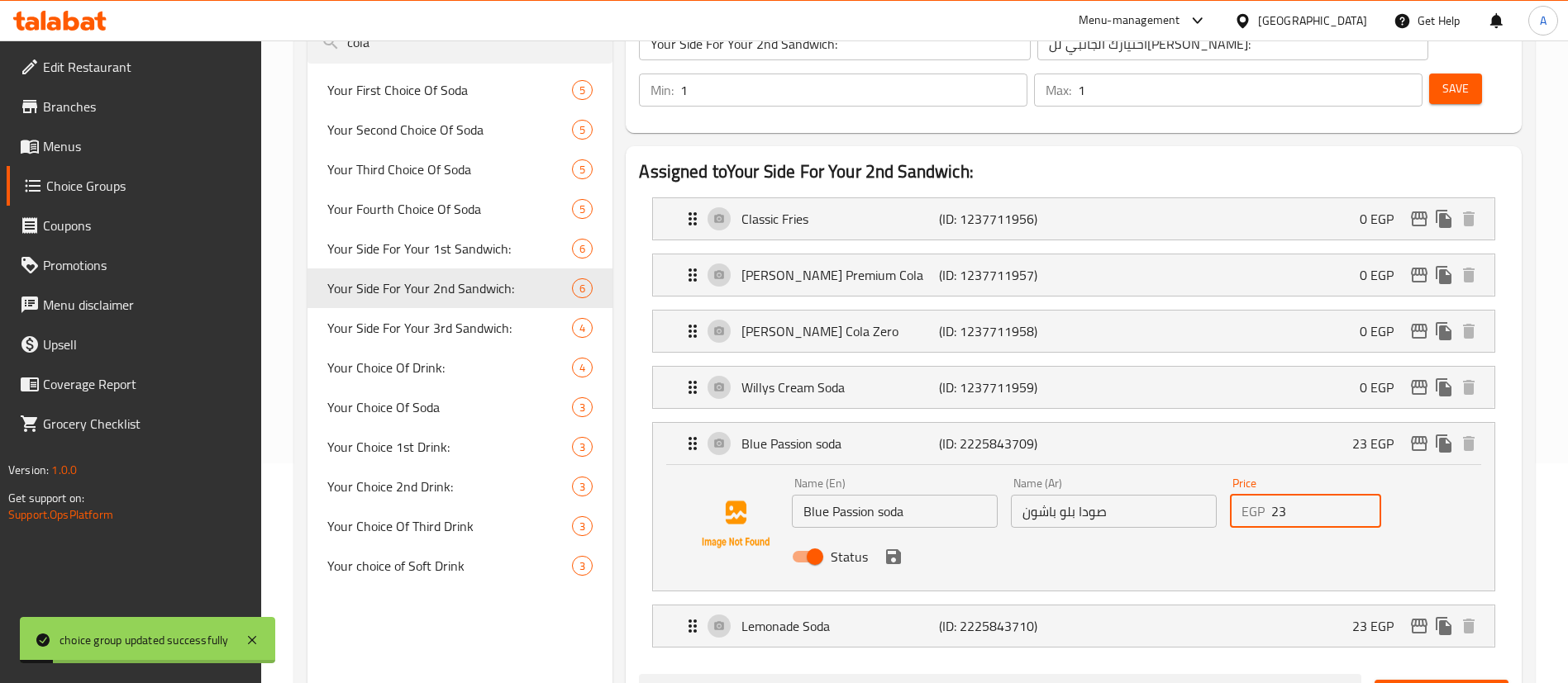
click at [1325, 495] on input "23" at bounding box center [1326, 511] width 110 height 33
click at [1273, 606] on div "Lemonade Soda (ID: 2225843710) 23 EGP" at bounding box center [1079, 626] width 792 height 42
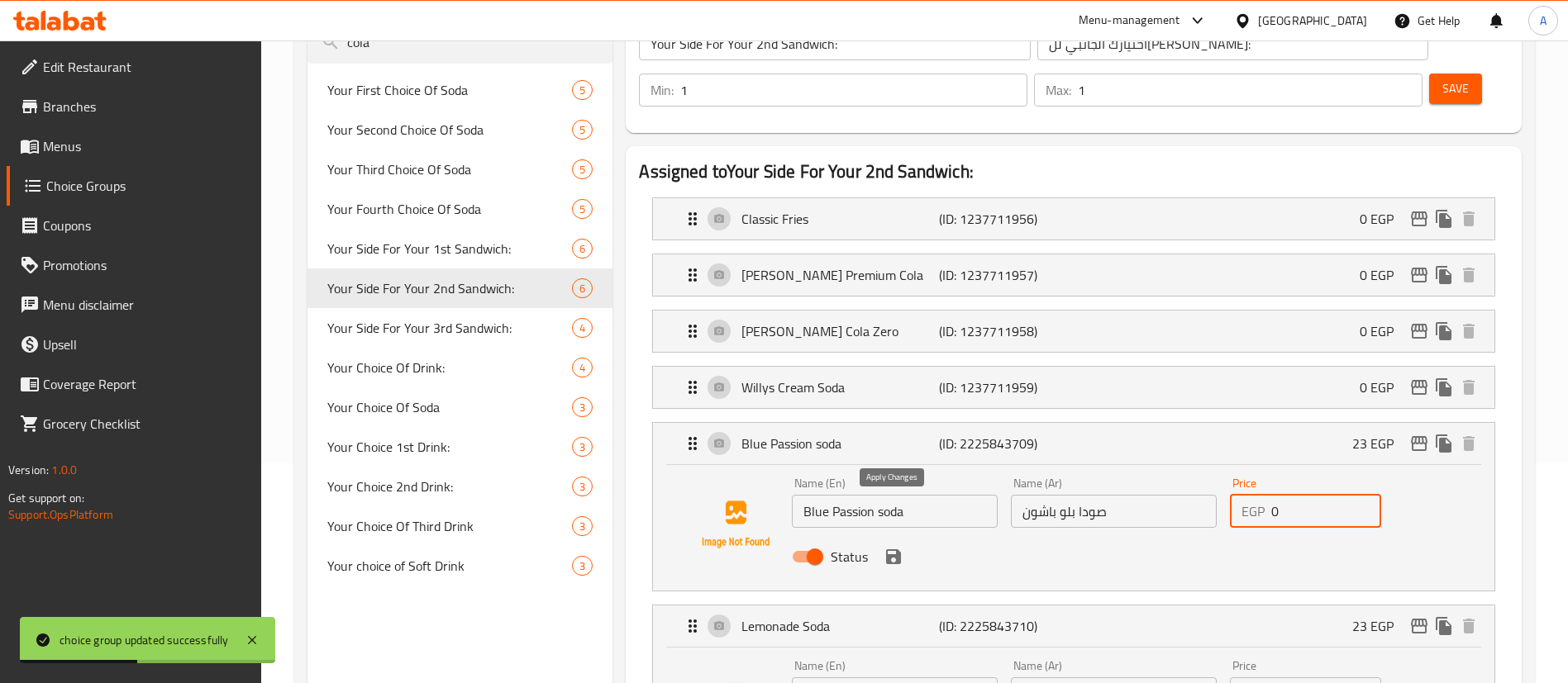
type input "0"
click at [894, 545] on button "save" at bounding box center [893, 557] width 25 height 25
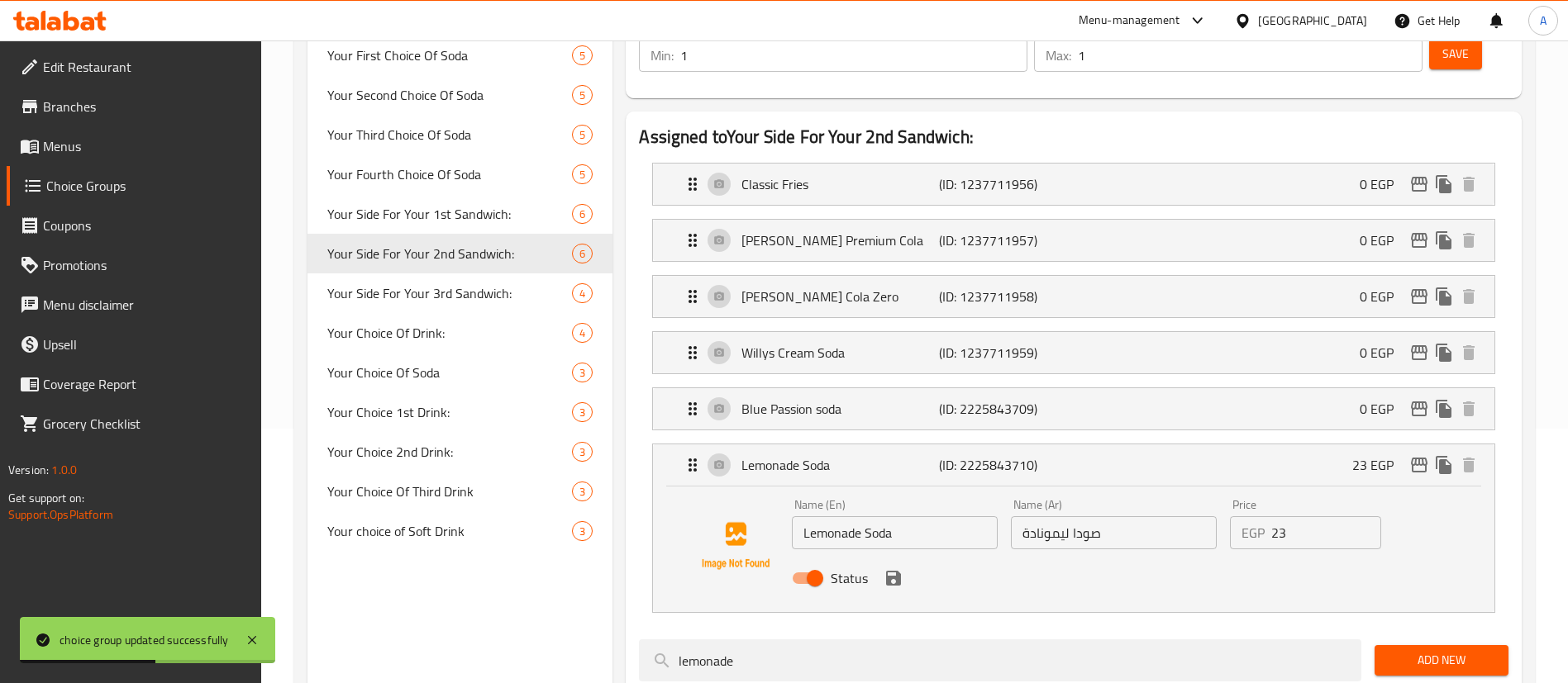
scroll to position [302, 0]
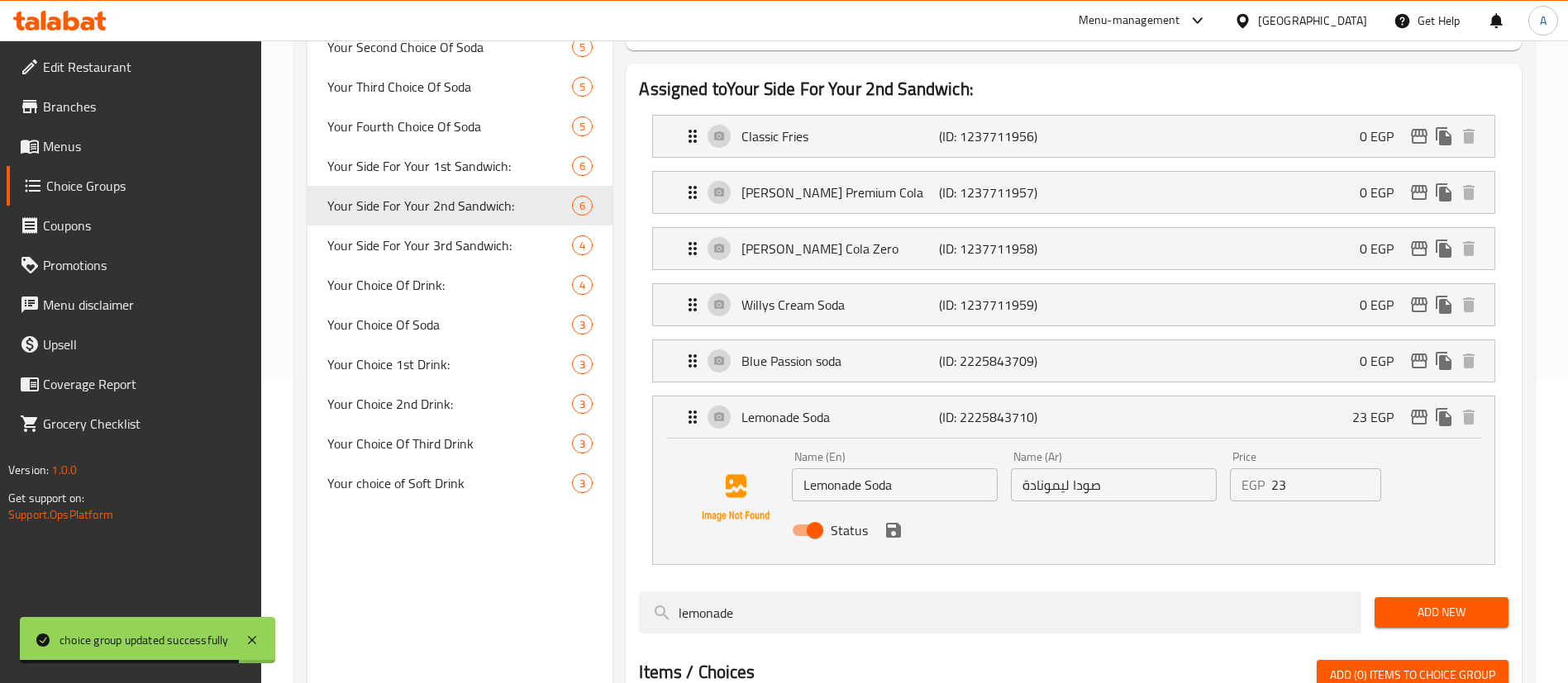
click at [1314, 469] on input "23" at bounding box center [1326, 485] width 110 height 33
click at [896, 523] on icon "save" at bounding box center [893, 530] width 15 height 15
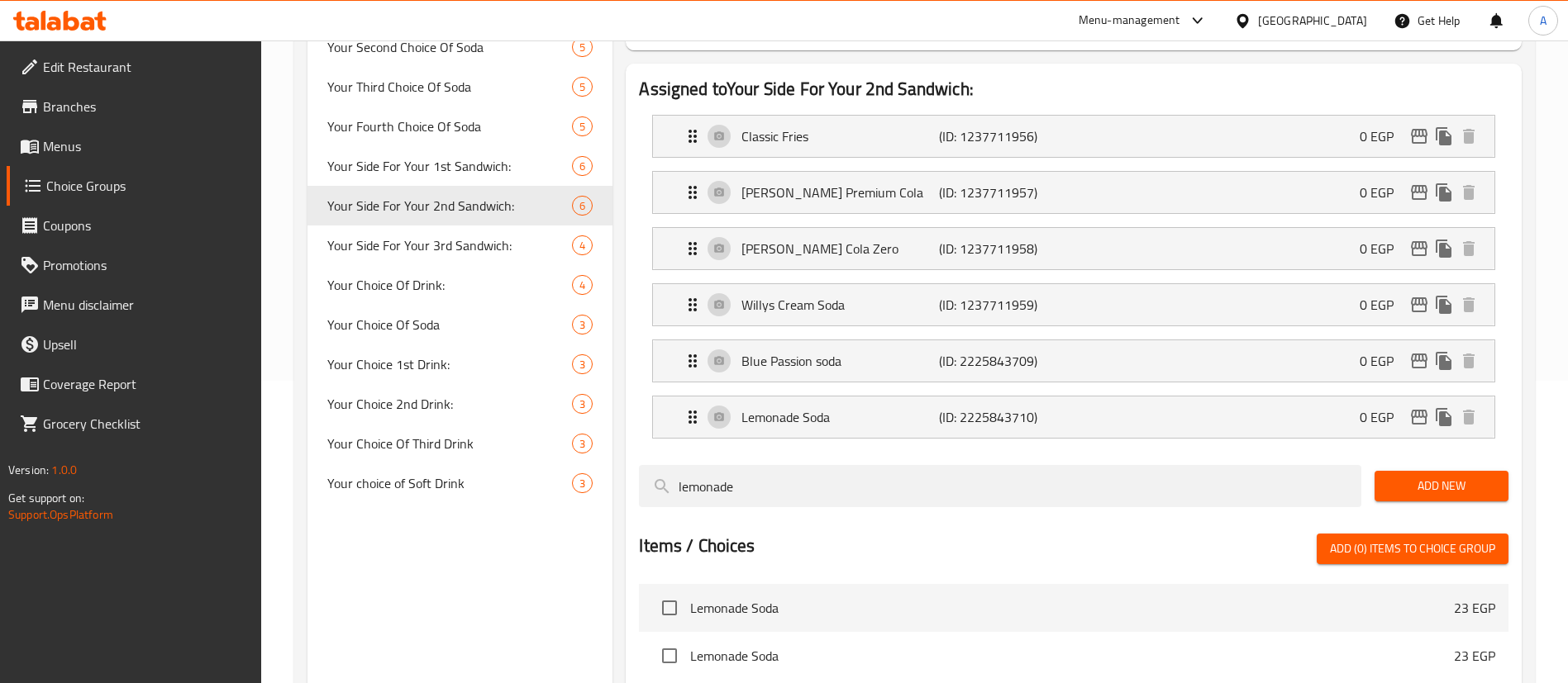
type input "0"
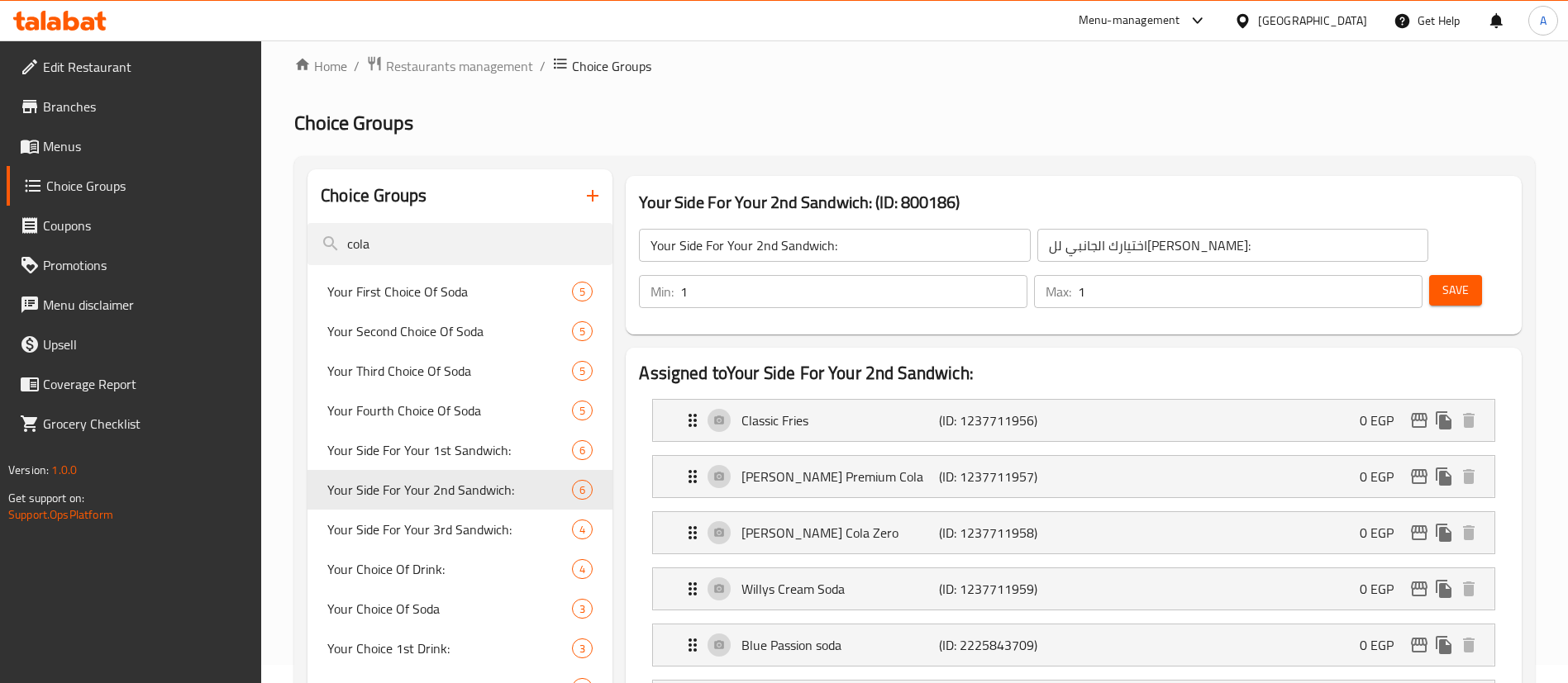
scroll to position [0, 0]
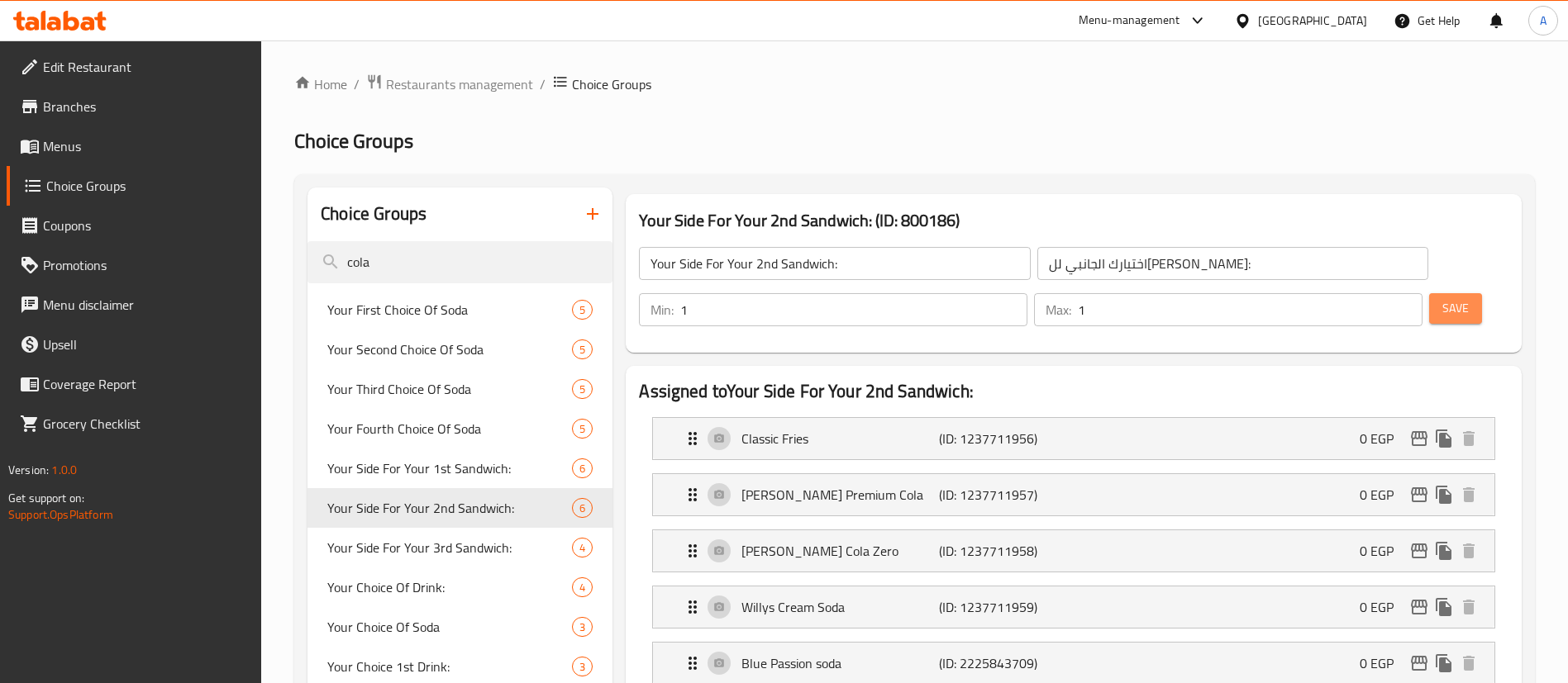
click at [1430, 293] on button "Save" at bounding box center [1456, 308] width 53 height 31
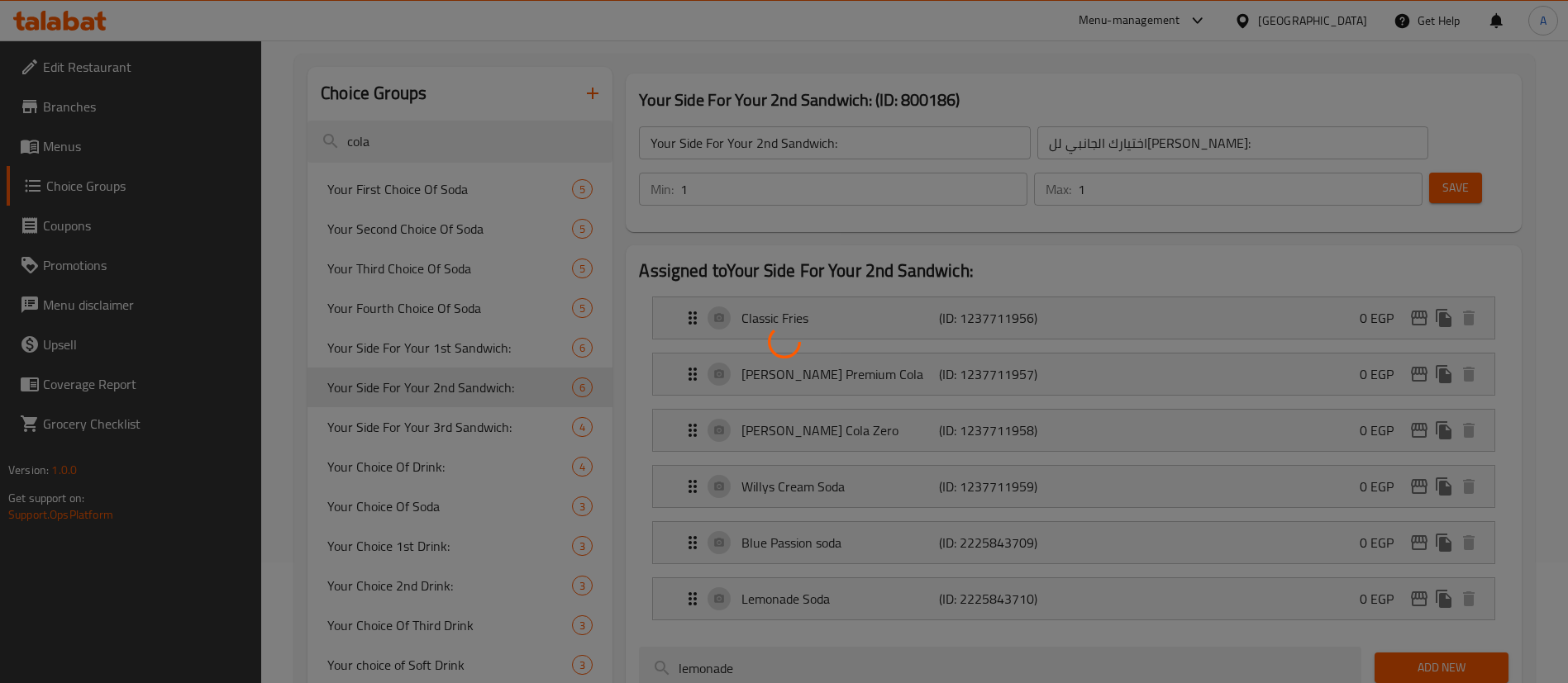
scroll to position [124, 0]
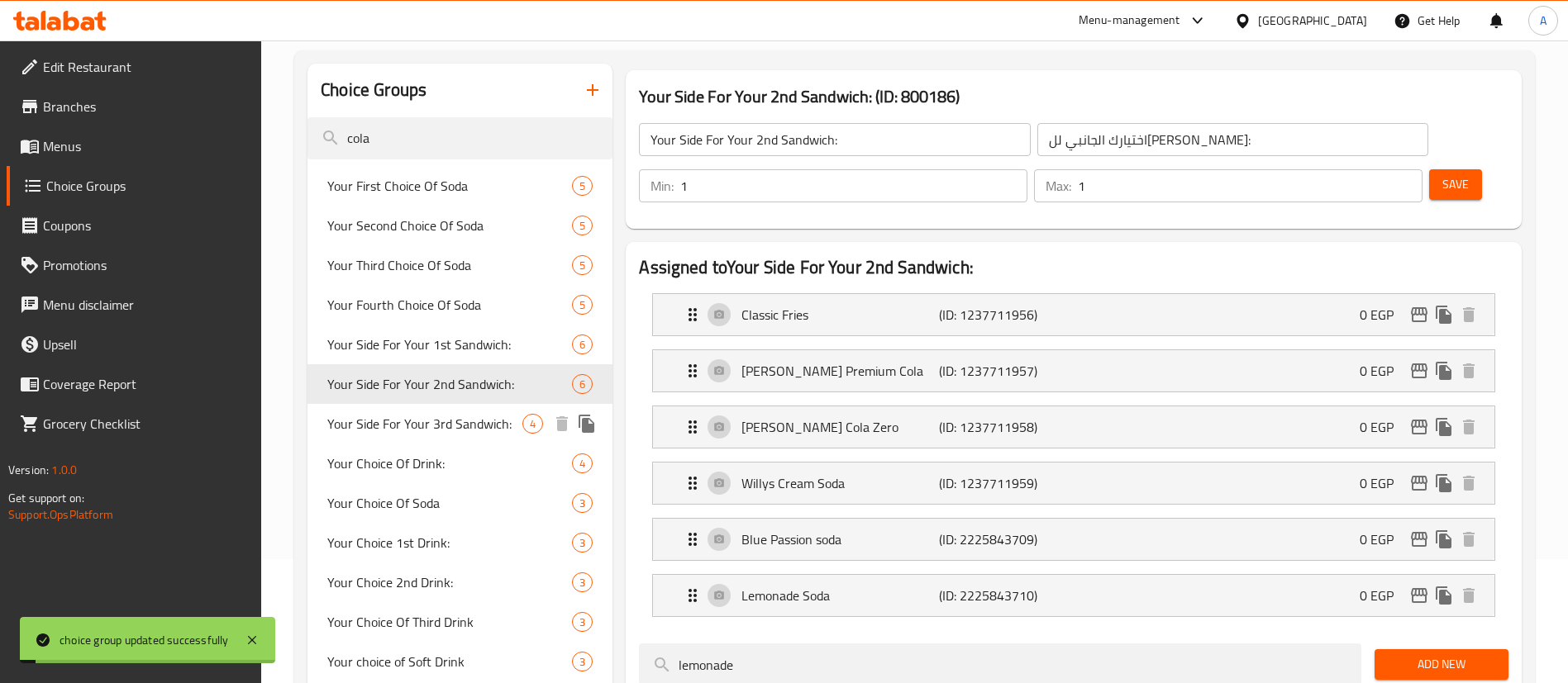
click at [422, 422] on span "Your Side For Your 3rd Sandwich:" at bounding box center [425, 423] width 195 height 19
type input "Your Side For Your 3rd Sandwich:"
type input "اختيارك الجانبي للساندوتش الثالث:"
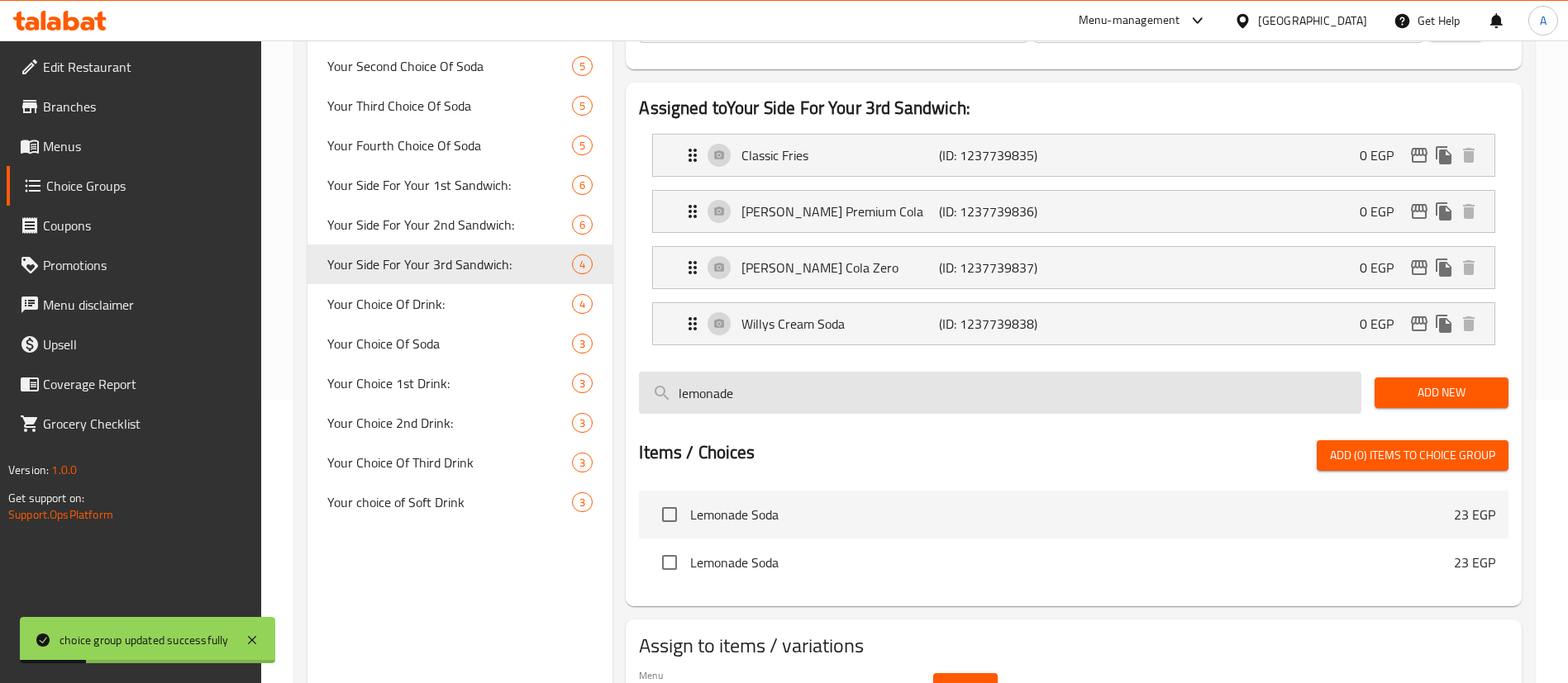
scroll to position [329, 0]
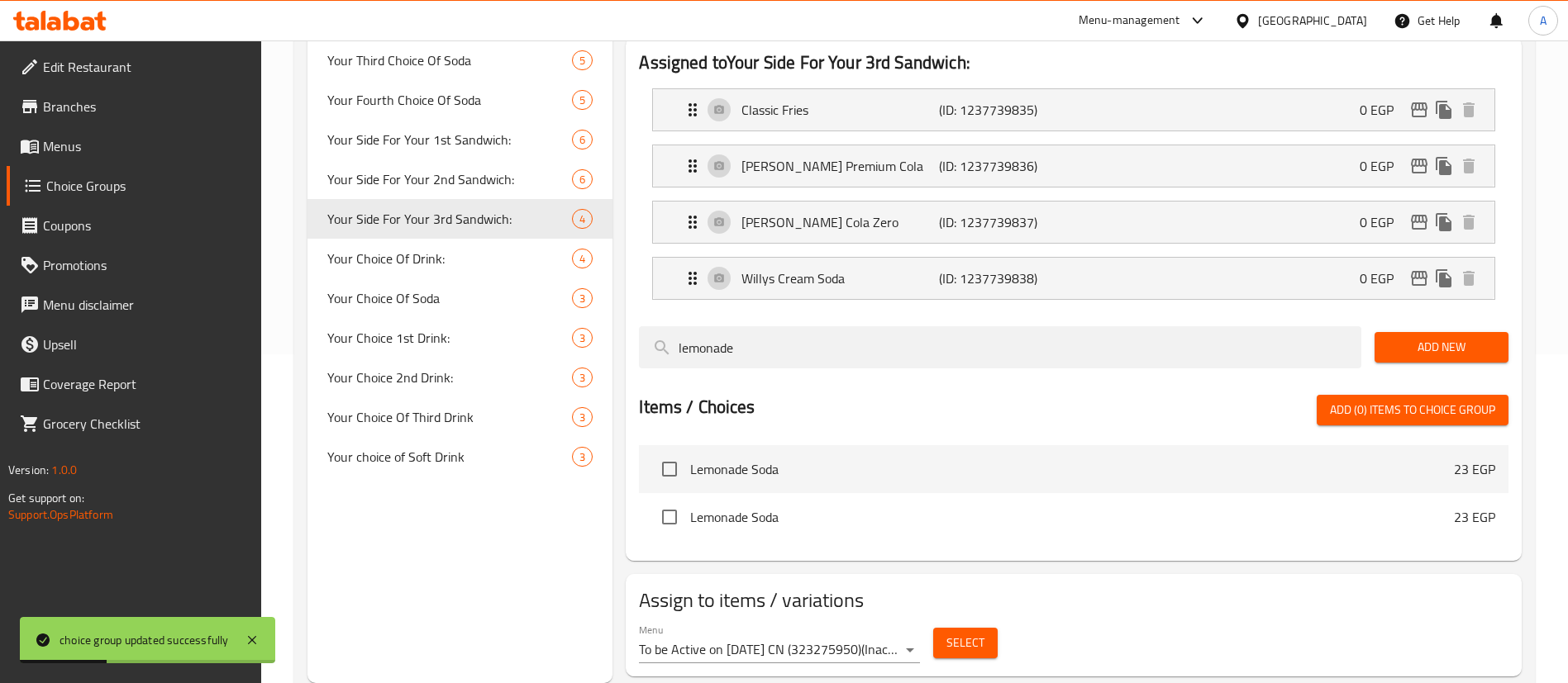
click at [669, 452] on input "checkbox" at bounding box center [669, 469] width 35 height 35
checkbox input "true"
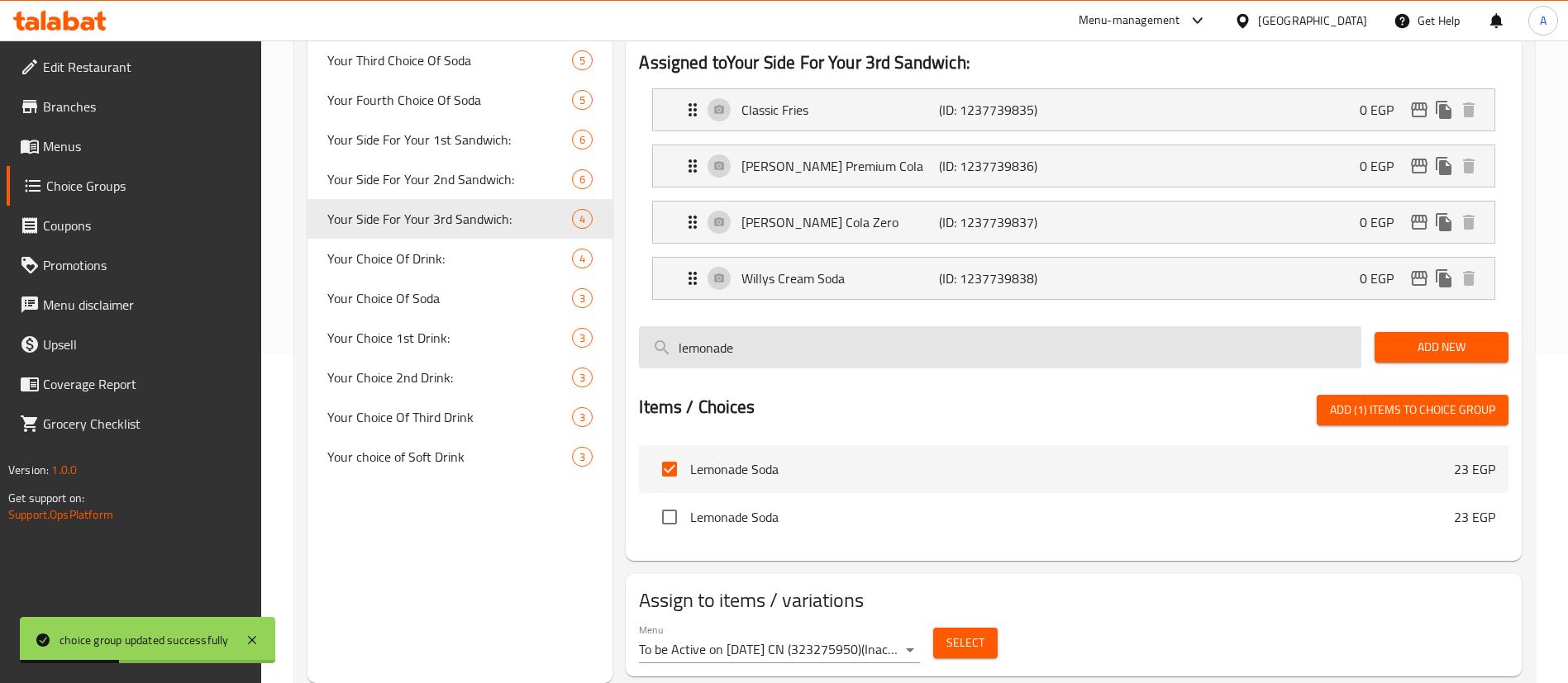
drag, startPoint x: 797, startPoint y: 326, endPoint x: 798, endPoint y: 309, distance: 17.0
click at [797, 325] on div "lemonade" at bounding box center [1001, 347] width 736 height 55
click at [794, 326] on input "lemonade" at bounding box center [1000, 347] width 722 height 43
type input "a"
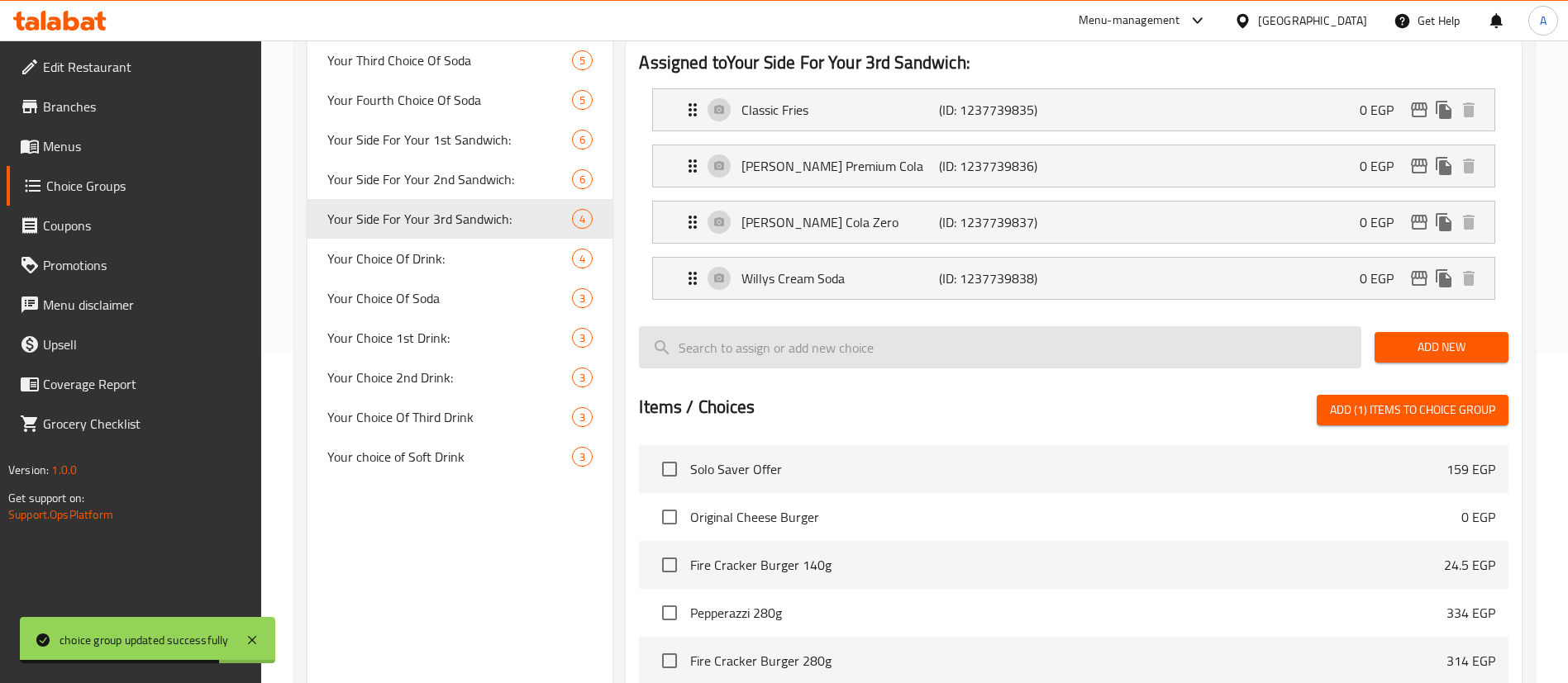
type input "p"
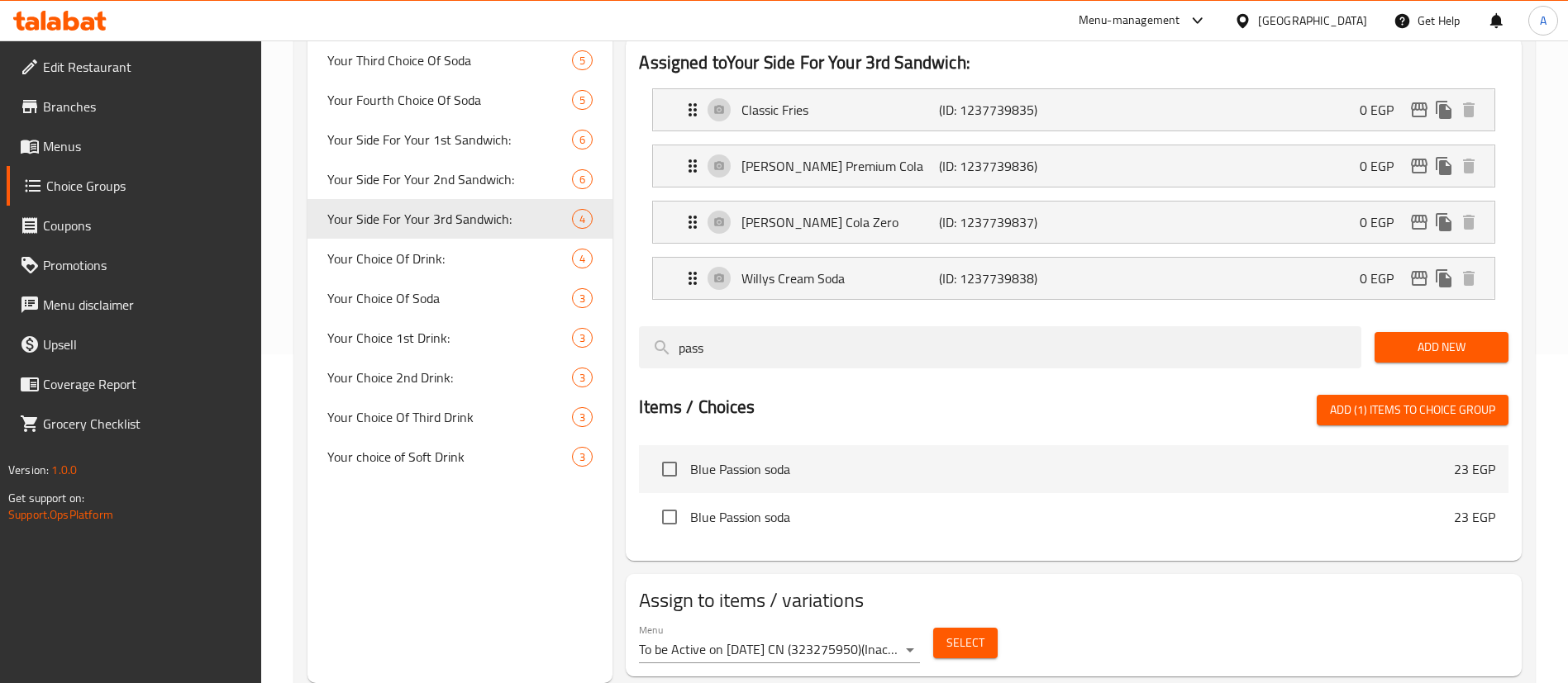
type input "pass"
drag, startPoint x: 709, startPoint y: 428, endPoint x: 785, endPoint y: 446, distance: 78.1
click at [709, 460] on span "Blue Passion soda" at bounding box center [1073, 470] width 764 height 19
click at [660, 452] on input "checkbox" at bounding box center [669, 469] width 35 height 35
click at [1385, 400] on span "Add (2) items to choice group" at bounding box center [1413, 409] width 166 height 20
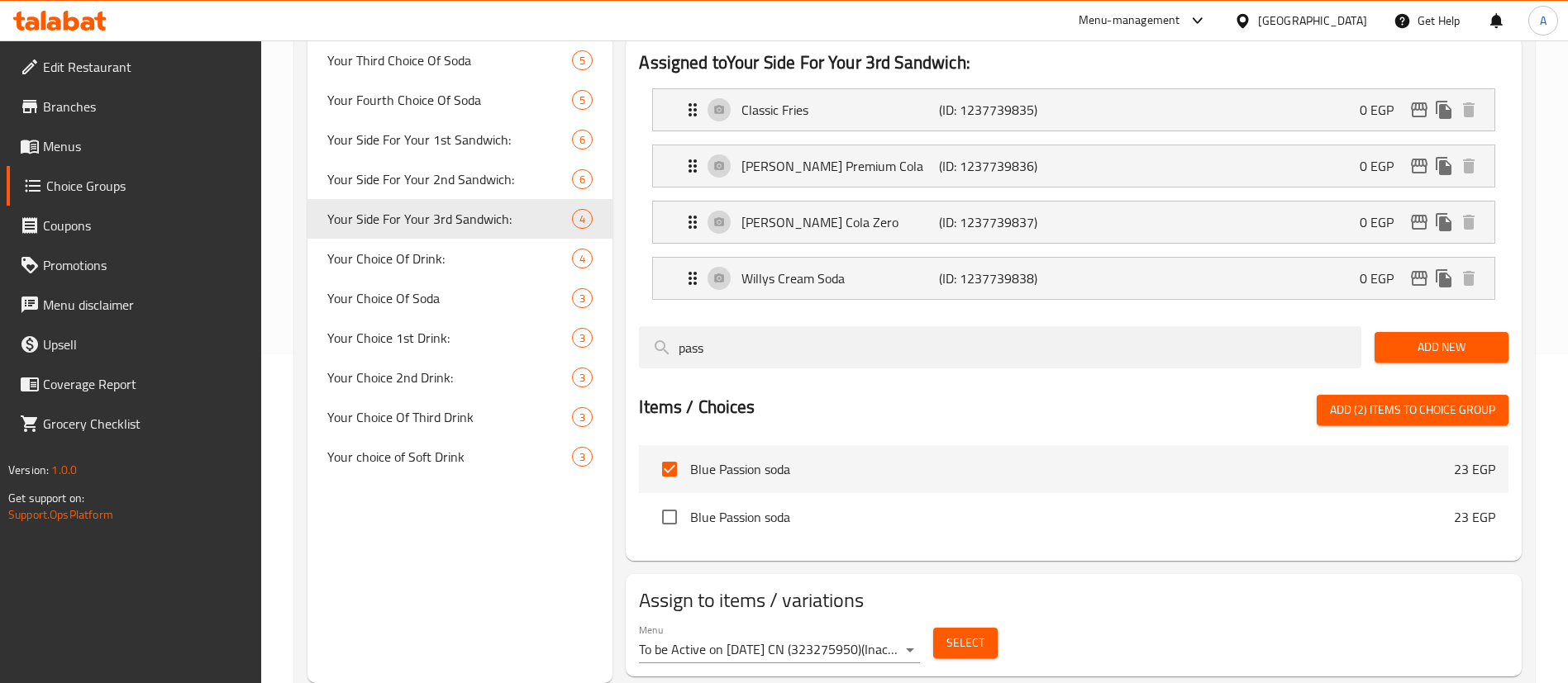
checkbox input "false"
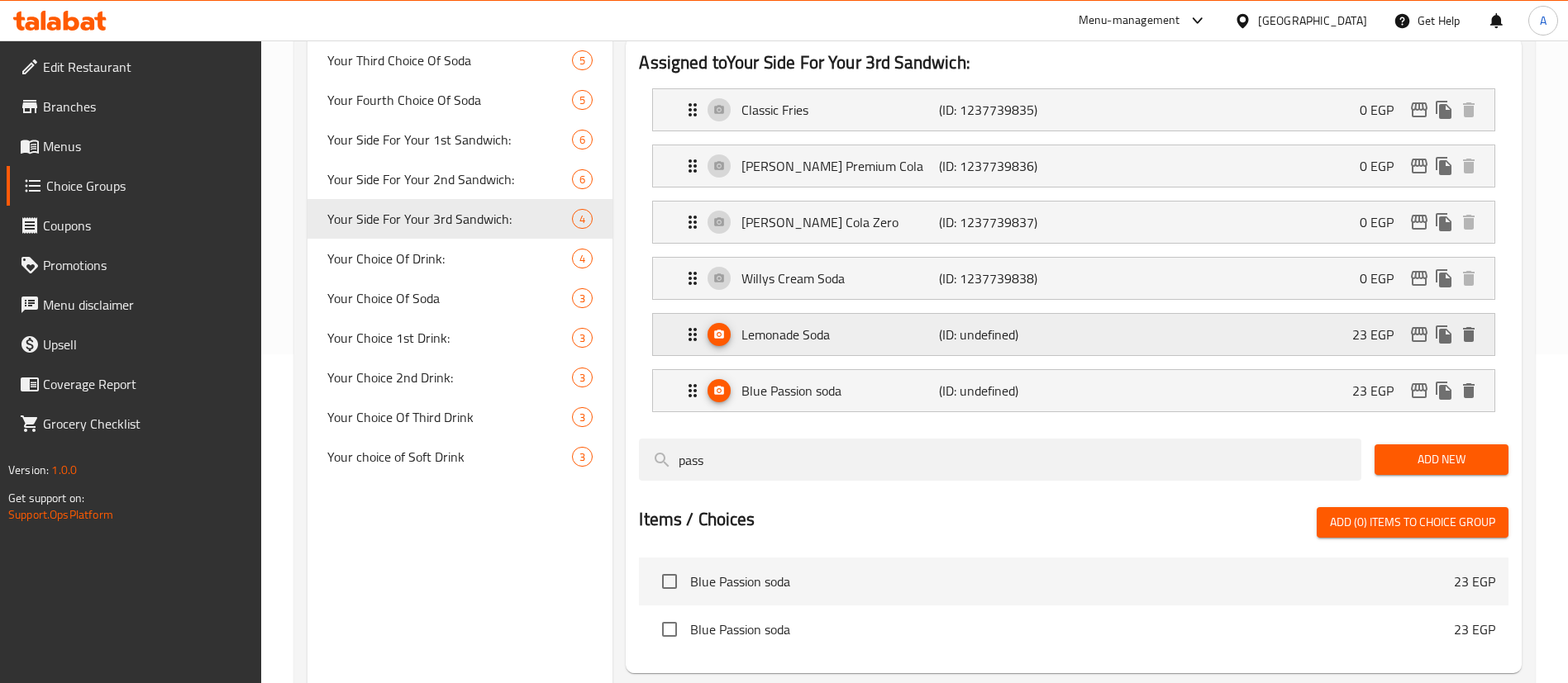
drag, startPoint x: 1315, startPoint y: 278, endPoint x: 1330, endPoint y: 303, distance: 29.2
click at [1314, 314] on div "Lemonade Soda (ID: undefined) 23 EGP" at bounding box center [1079, 334] width 792 height 42
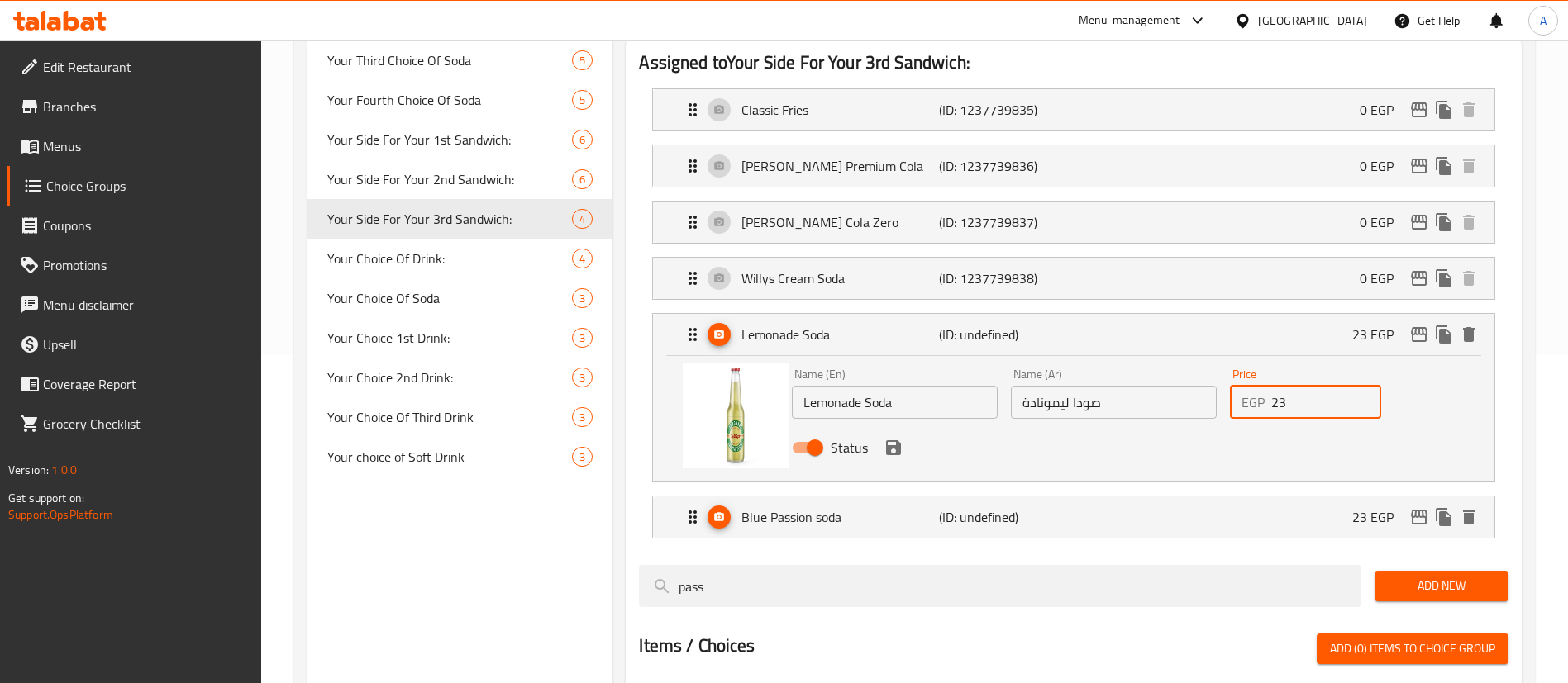
click at [1290, 386] on input "23" at bounding box center [1326, 402] width 110 height 33
click at [901, 440] on icon "save" at bounding box center [893, 447] width 15 height 15
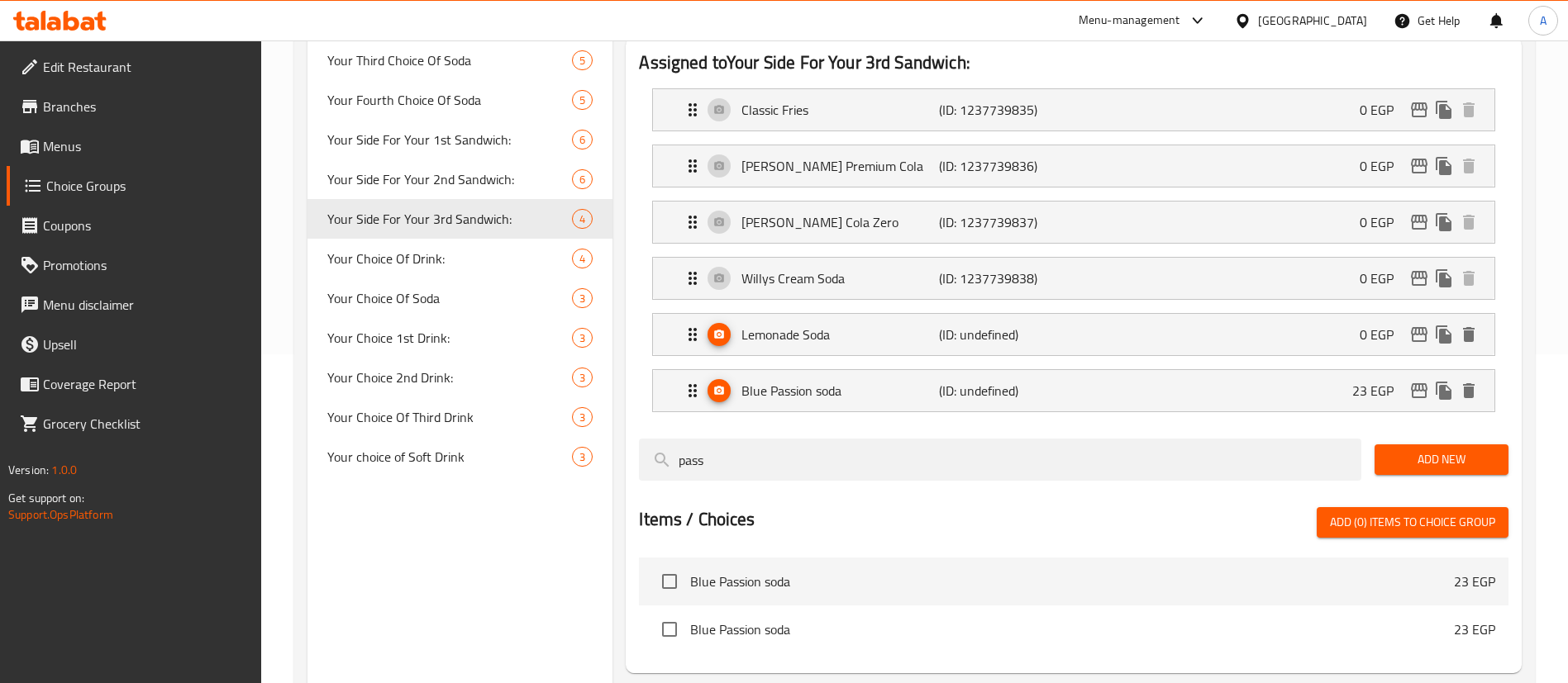
type input "0"
click at [1274, 370] on div "Blue Passion soda (ID: undefined) 23 EGP" at bounding box center [1079, 391] width 792 height 42
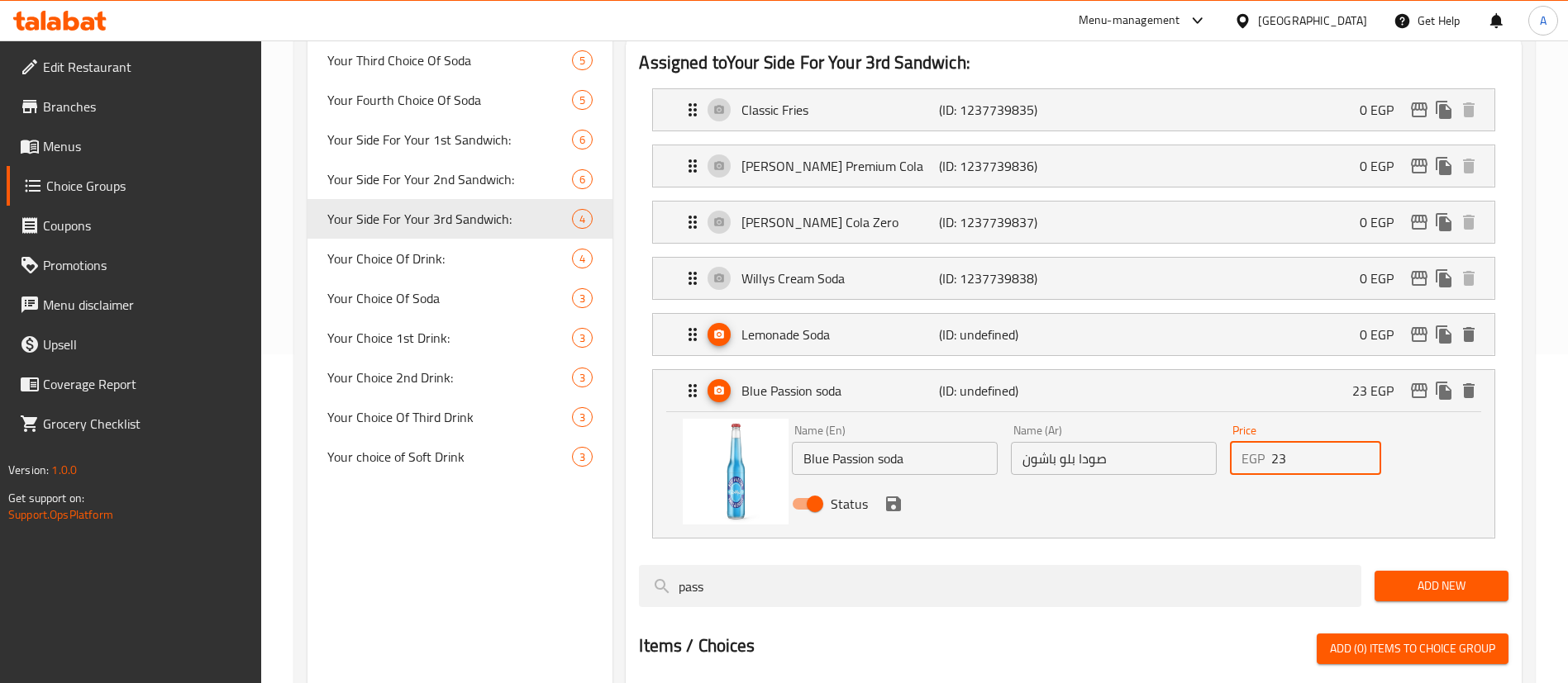
click at [1317, 442] on input "23" at bounding box center [1326, 458] width 110 height 33
click at [890, 497] on icon "save" at bounding box center [893, 504] width 15 height 15
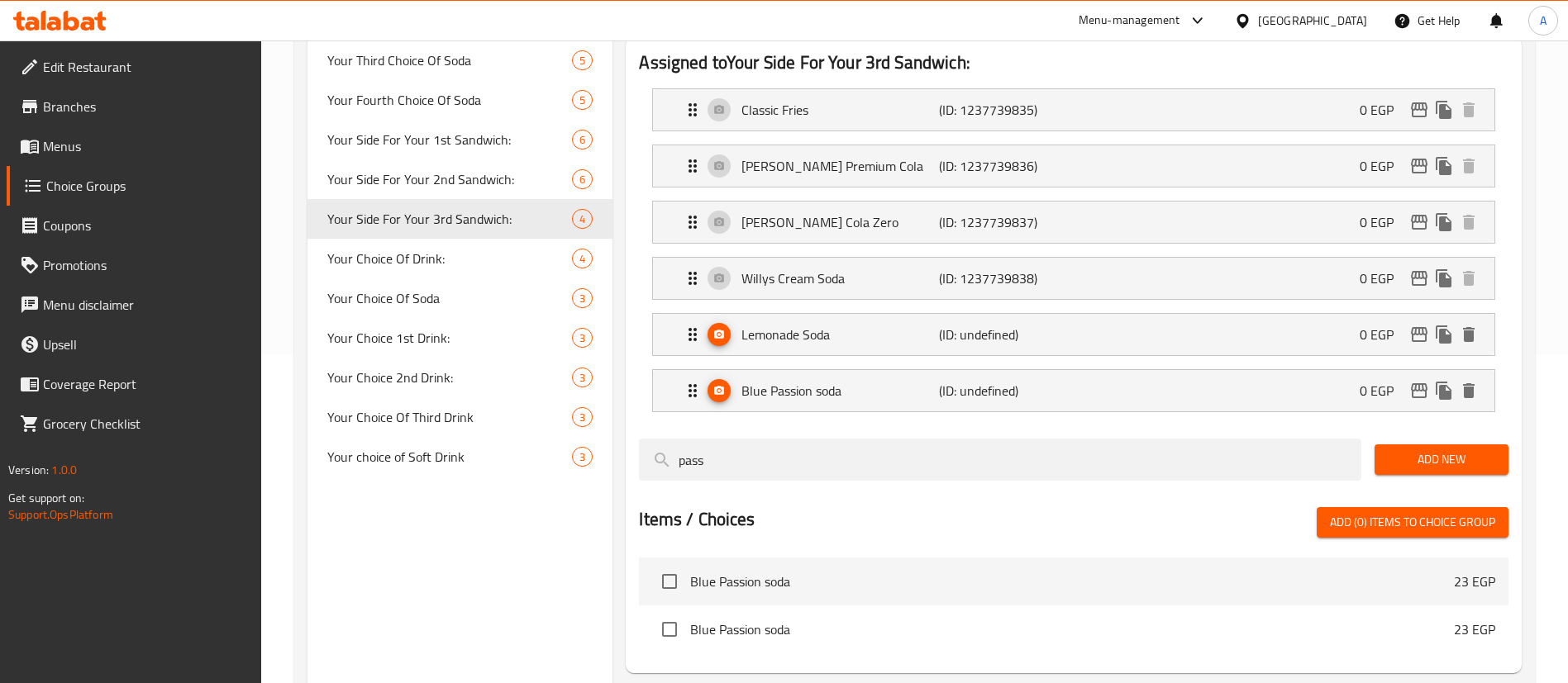
type input "0"
click at [1254, 314] on div "Lemonade Soda (ID: undefined) 0 EGP" at bounding box center [1079, 334] width 792 height 42
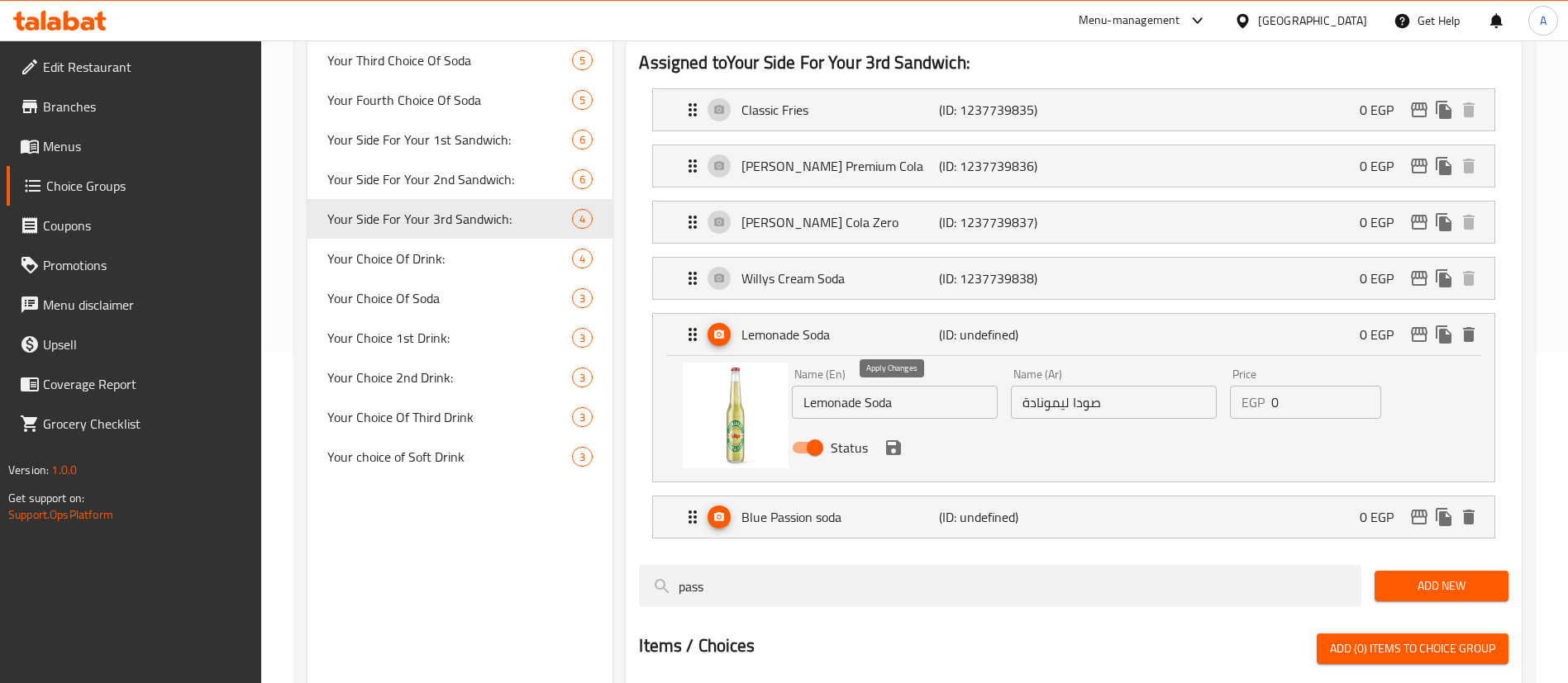
click at [895, 438] on icon "save" at bounding box center [893, 447] width 20 height 19
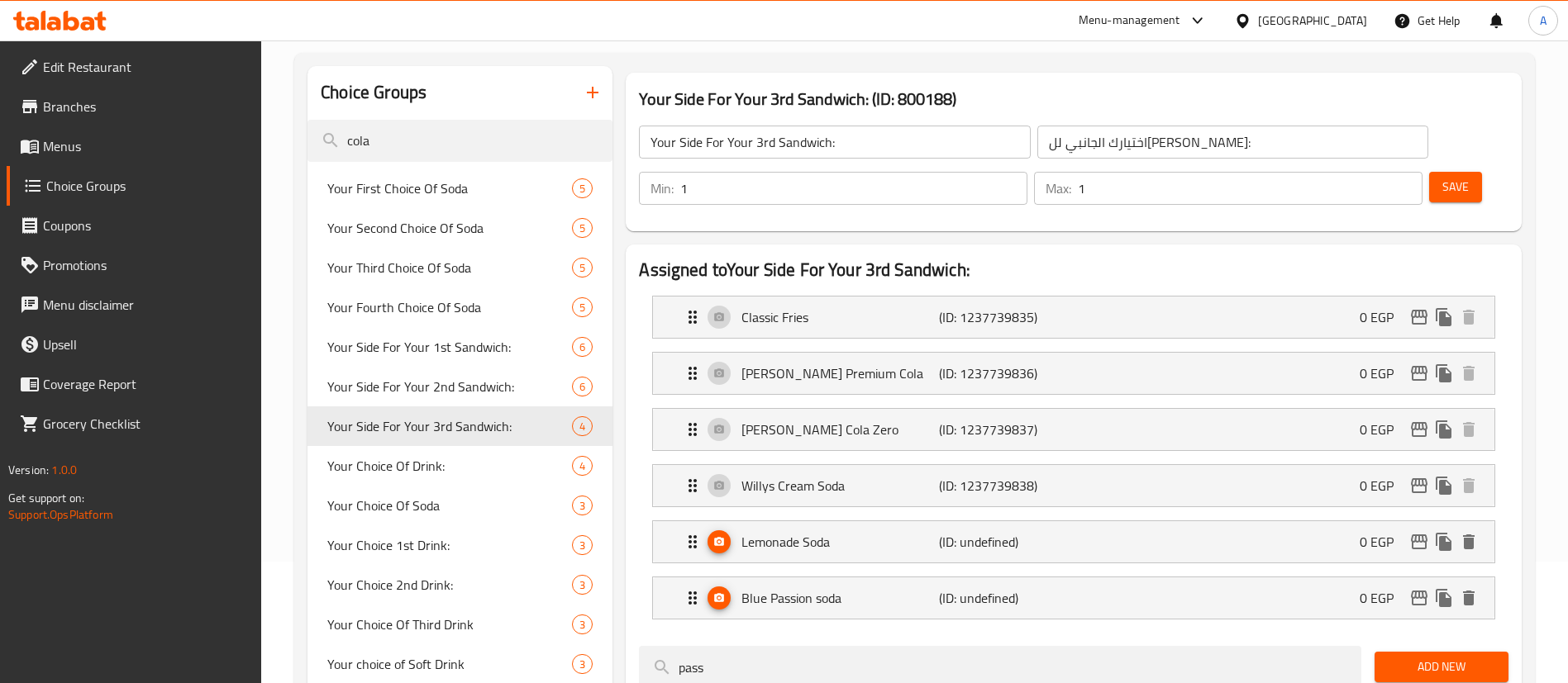
scroll to position [0, 0]
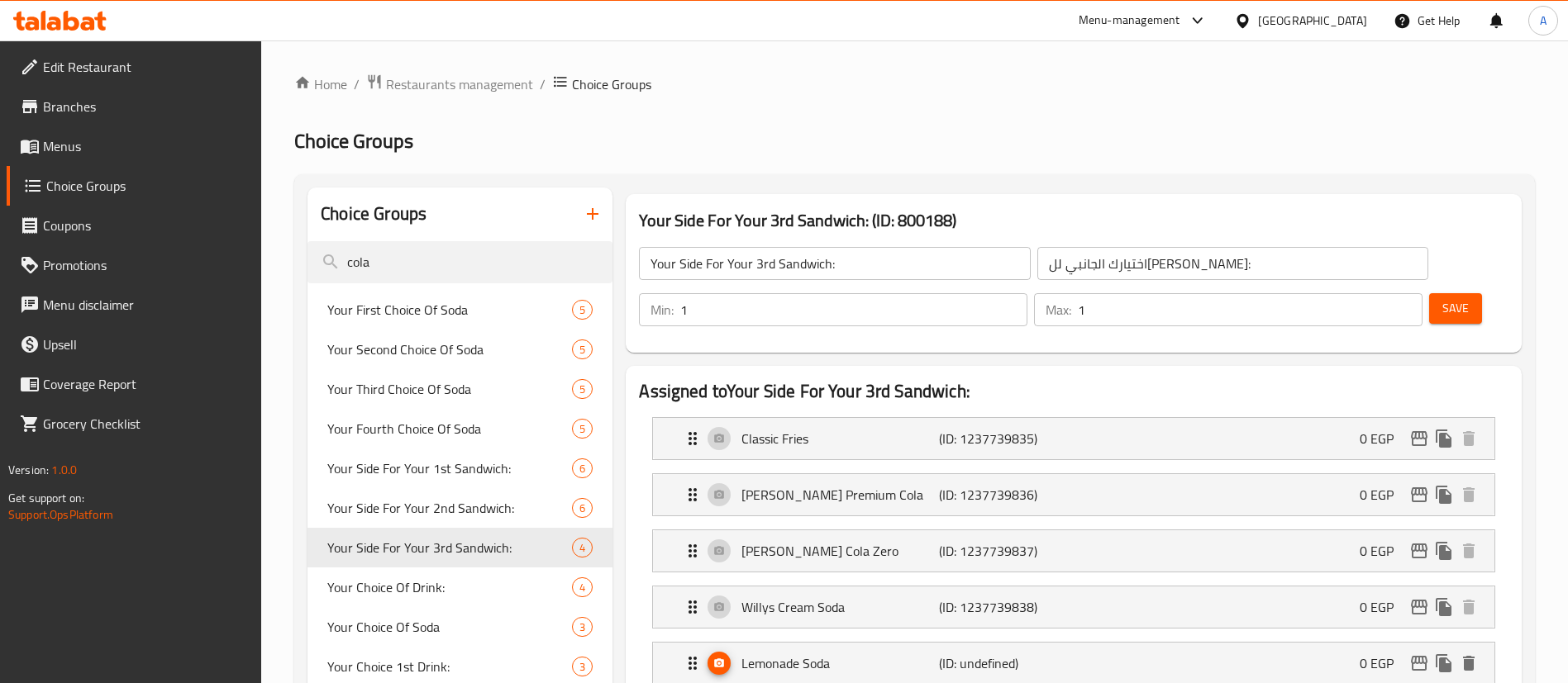
click at [1442, 293] on button "Save" at bounding box center [1456, 308] width 53 height 31
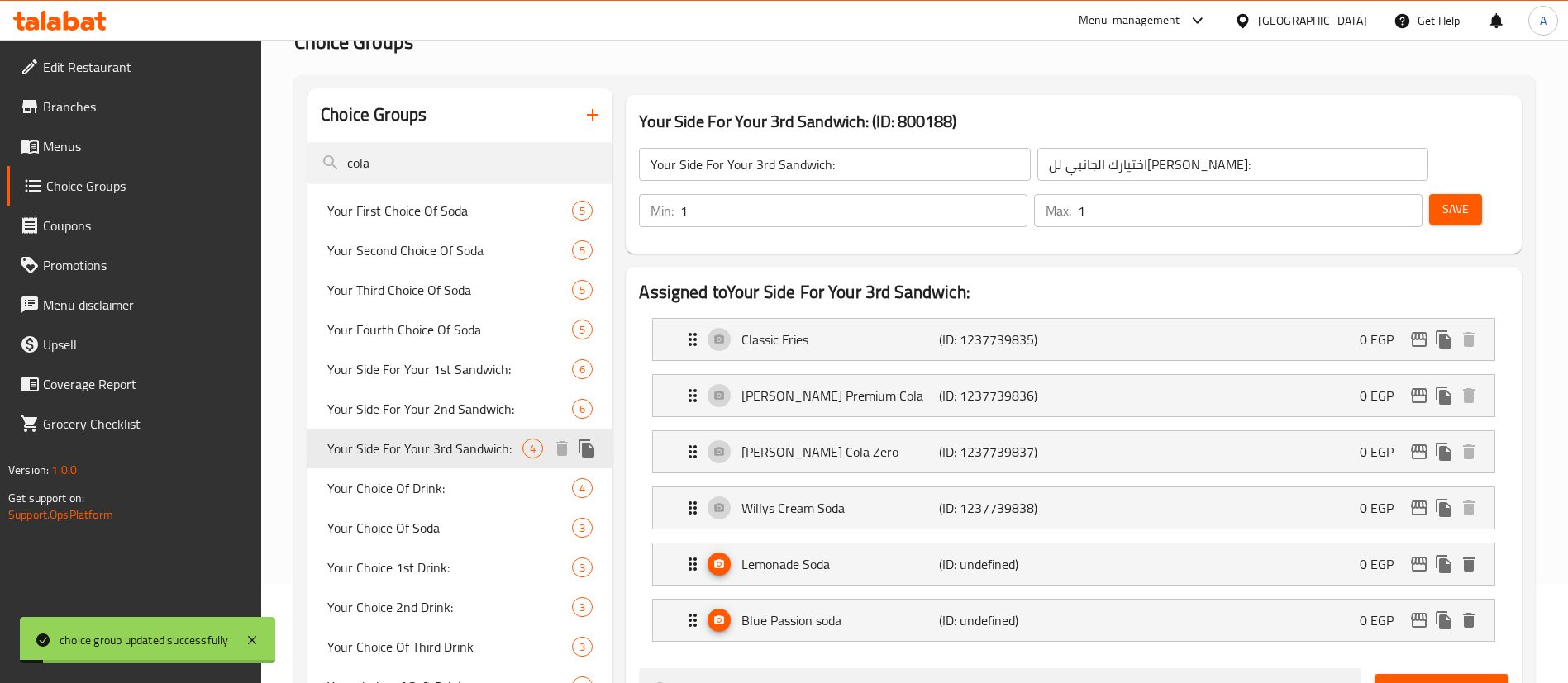
scroll to position [124, 0]
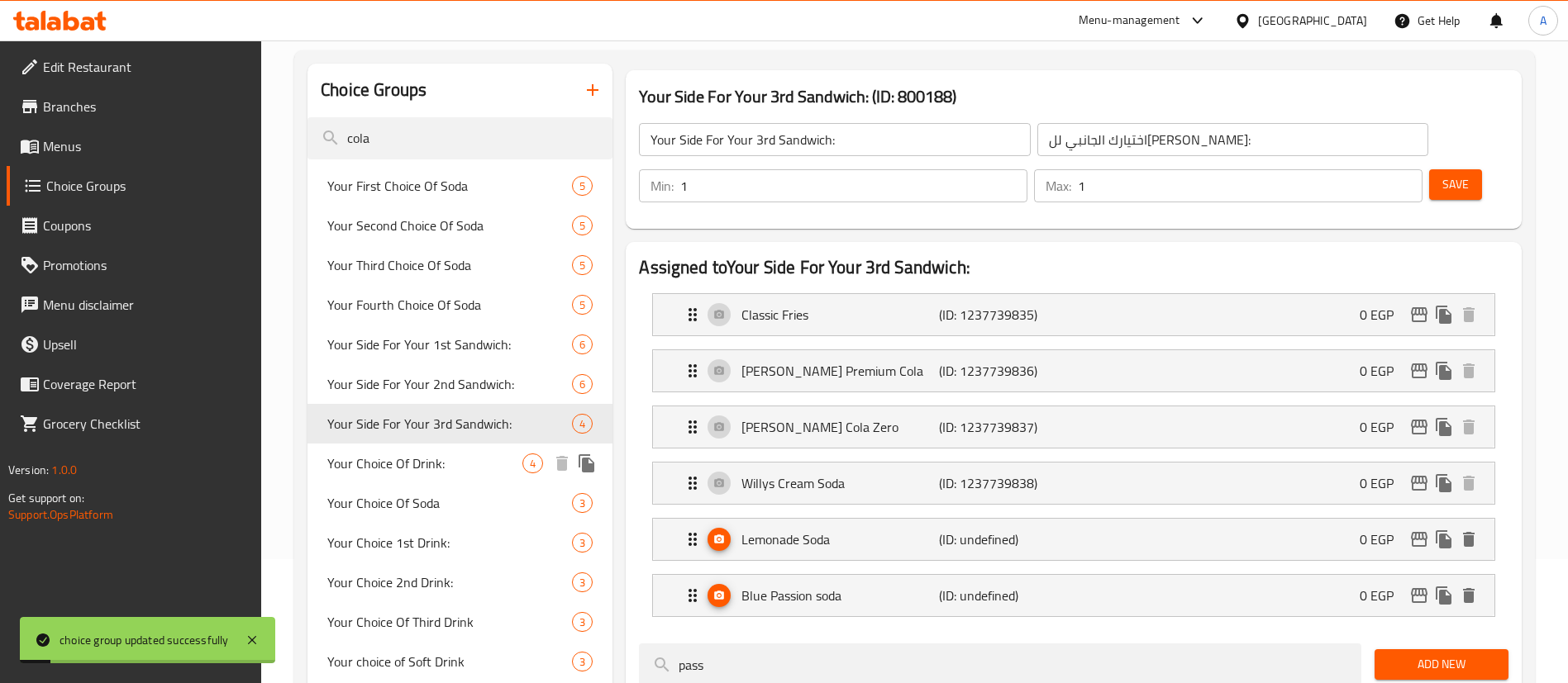
click at [433, 464] on span "Your Choice Of Drink:" at bounding box center [425, 463] width 195 height 19
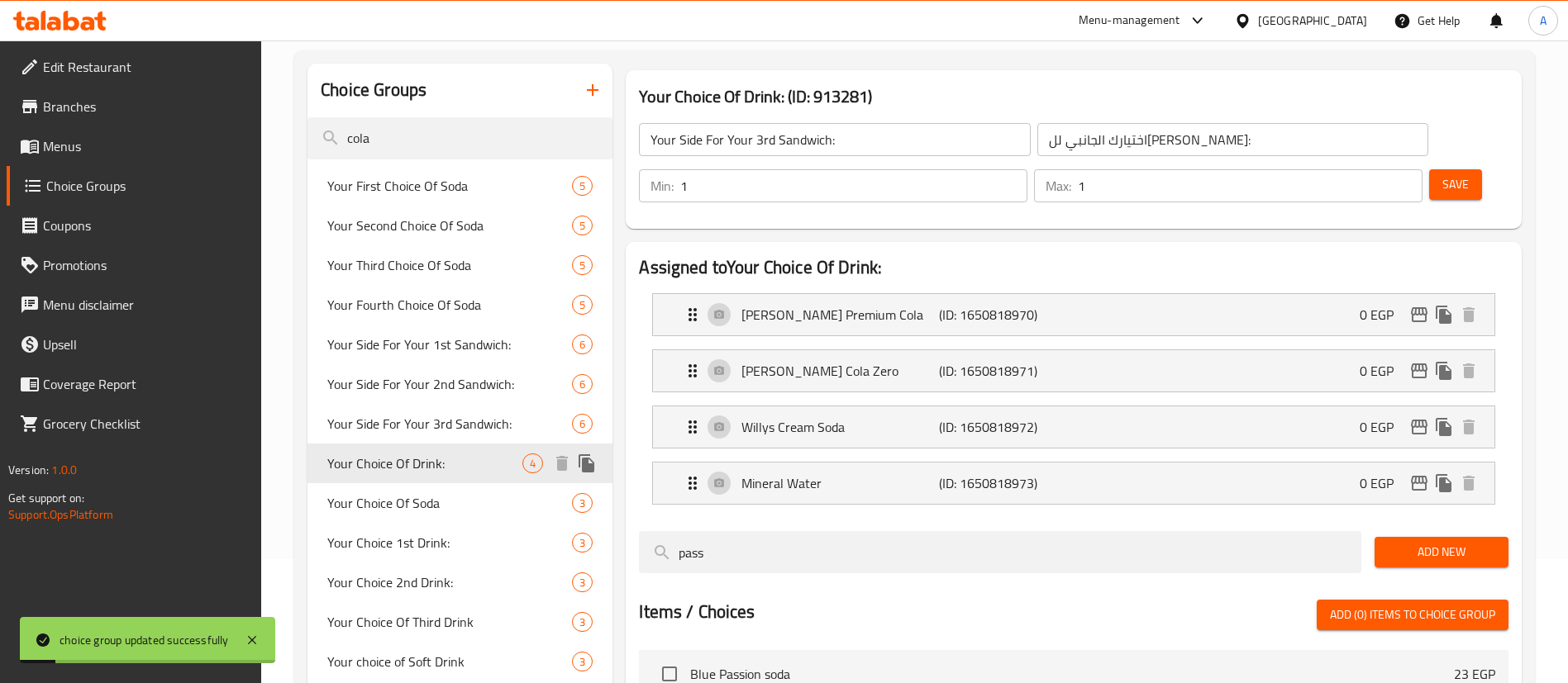
type input "Your Choice Of Drink:"
type input "اختيارك من مشروب:"
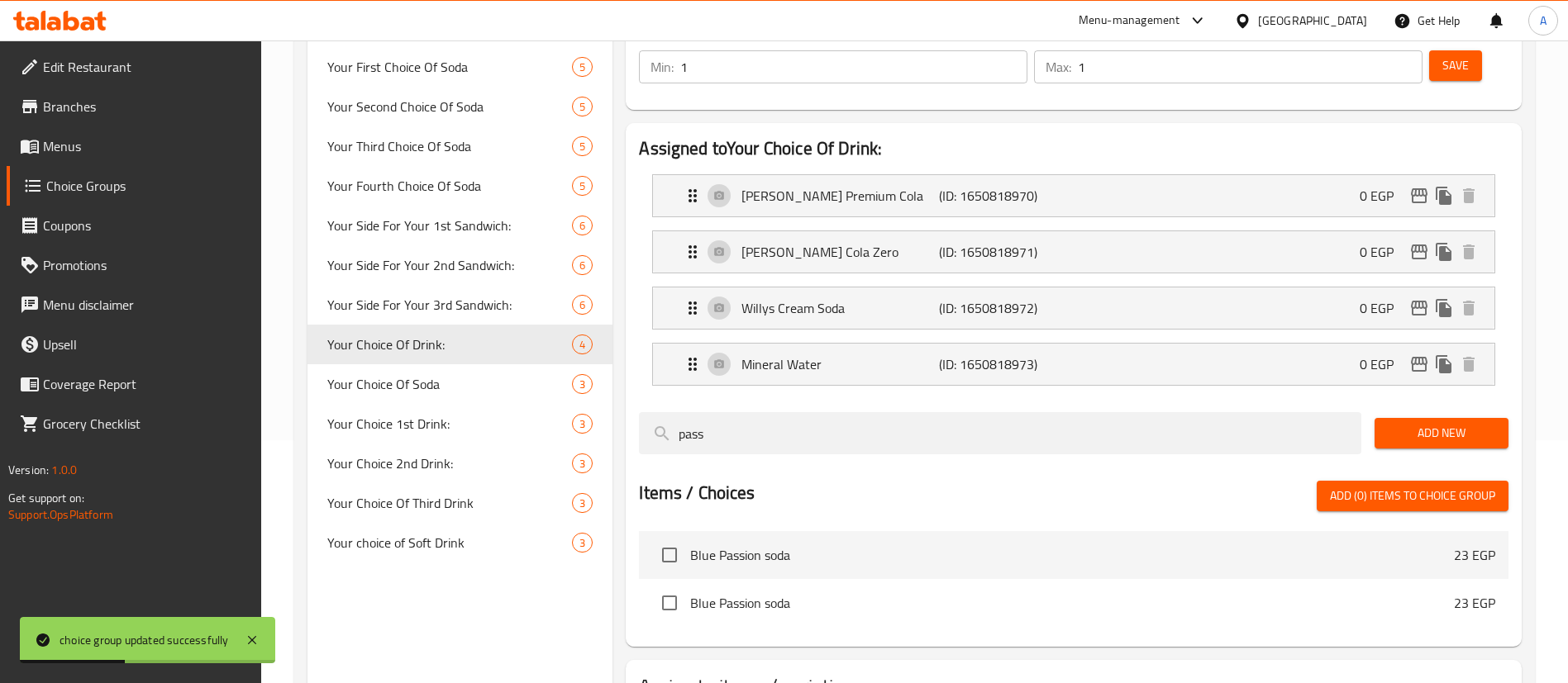
scroll to position [329, 0]
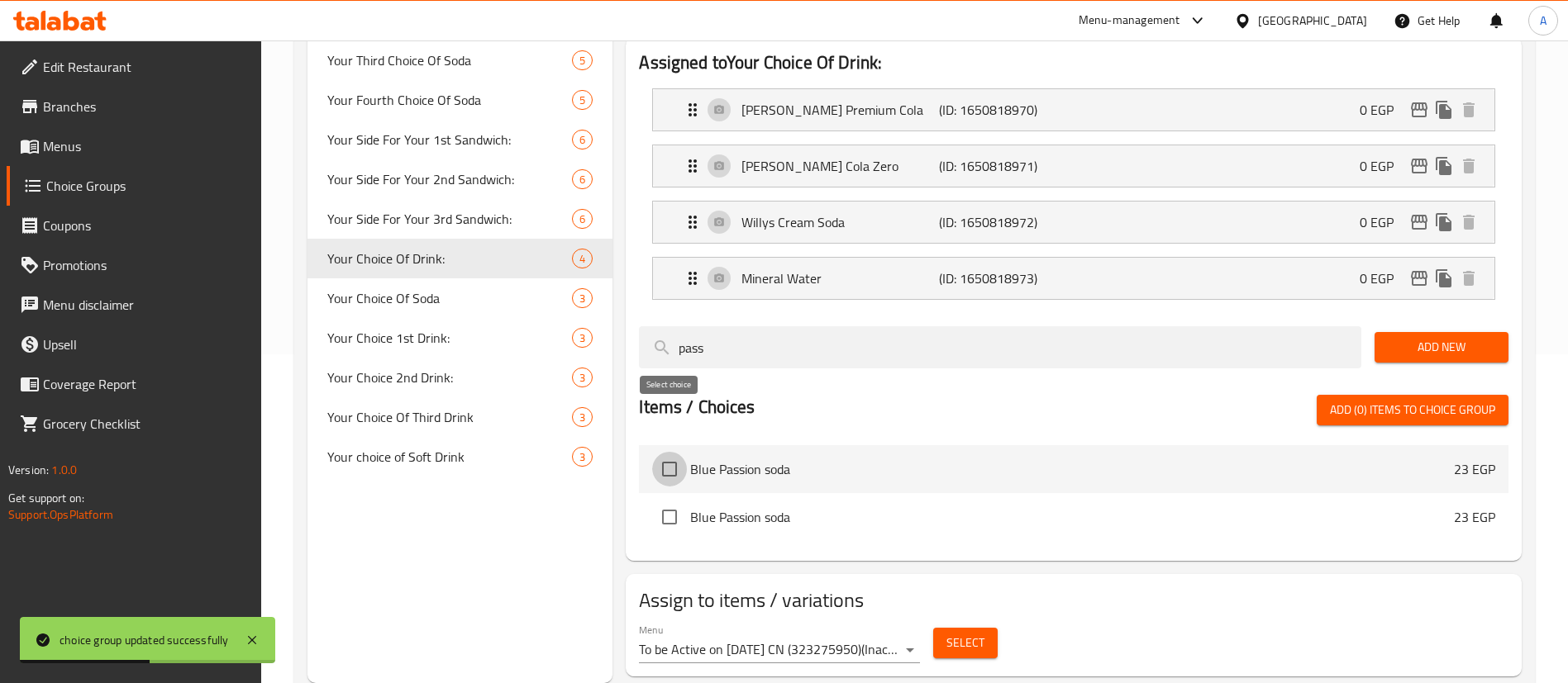
click at [659, 452] on input "checkbox" at bounding box center [669, 469] width 35 height 35
checkbox input "true"
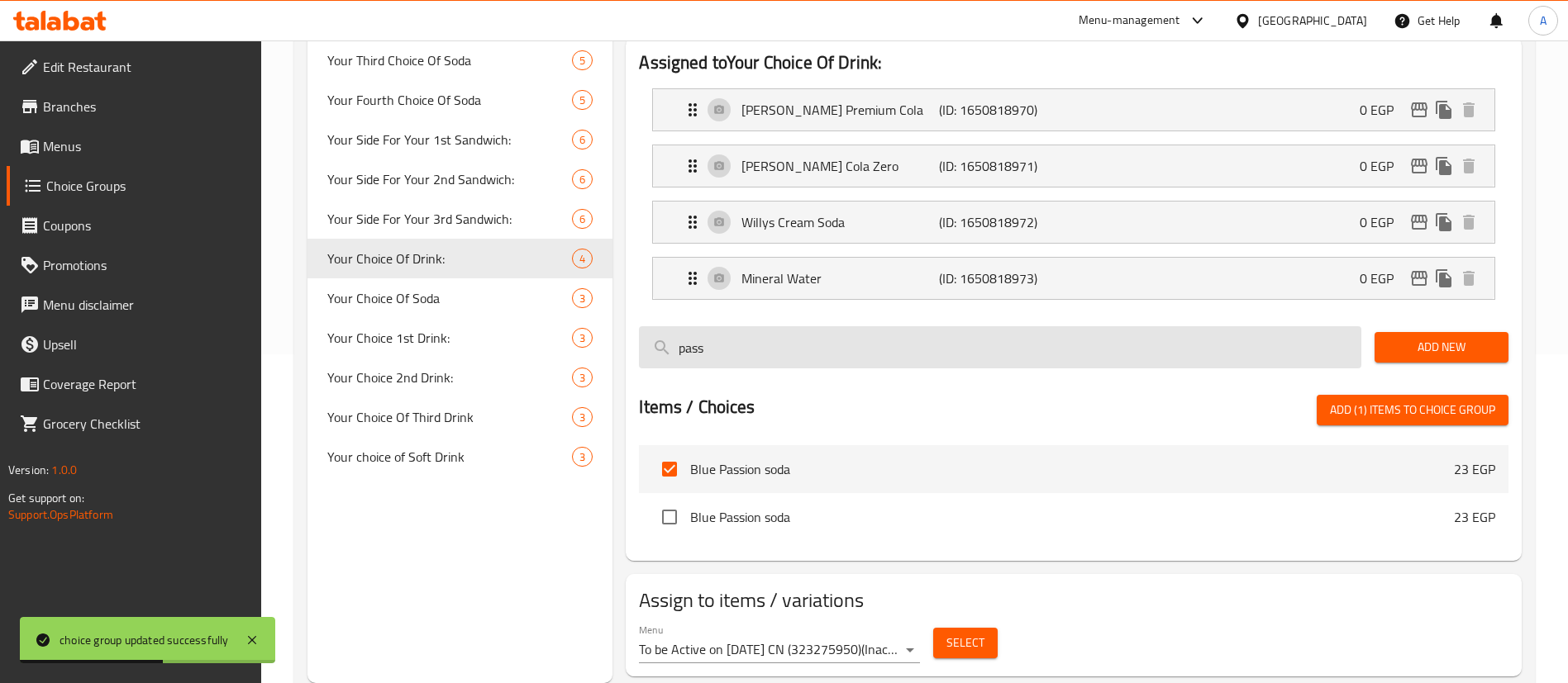
click at [756, 326] on input "pass" at bounding box center [1000, 347] width 722 height 43
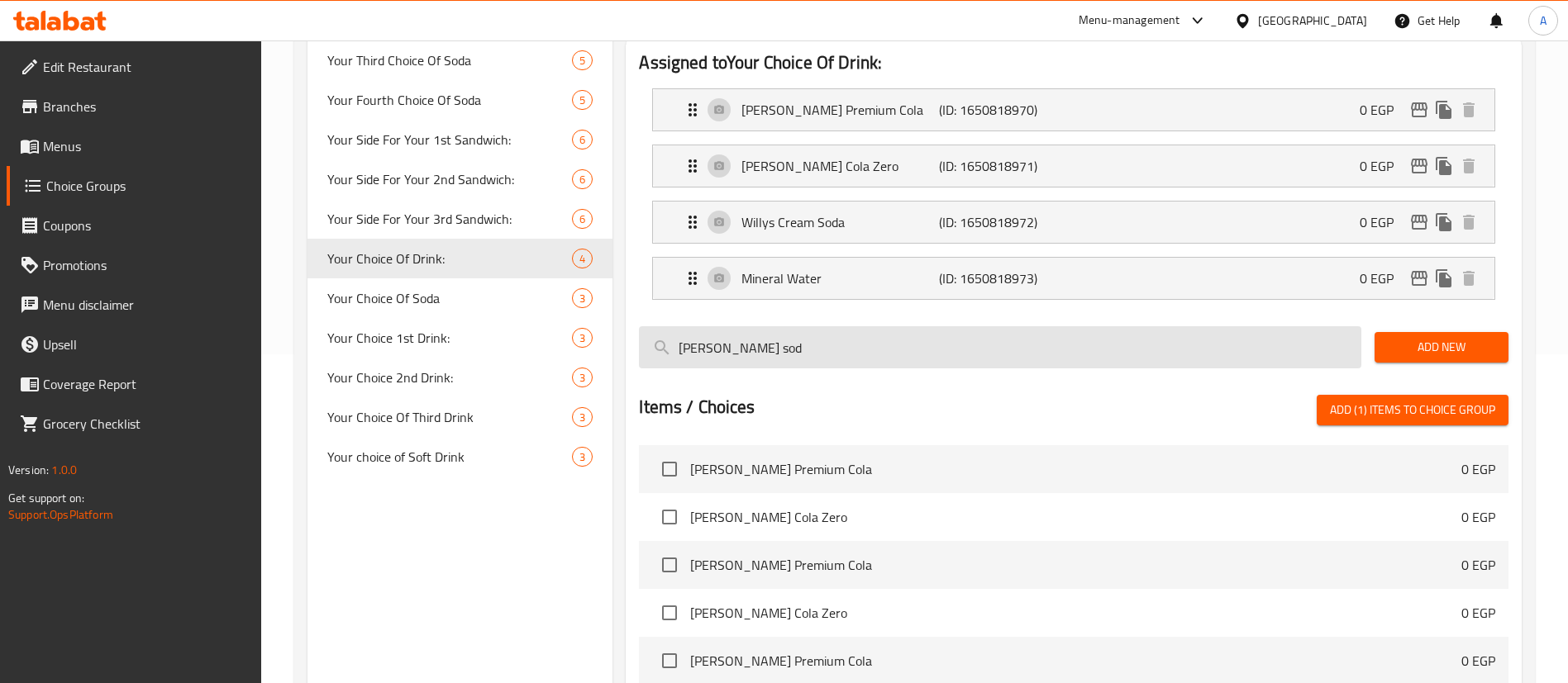
type input "willy's soda"
click at [731, 326] on input "search" at bounding box center [1000, 347] width 722 height 43
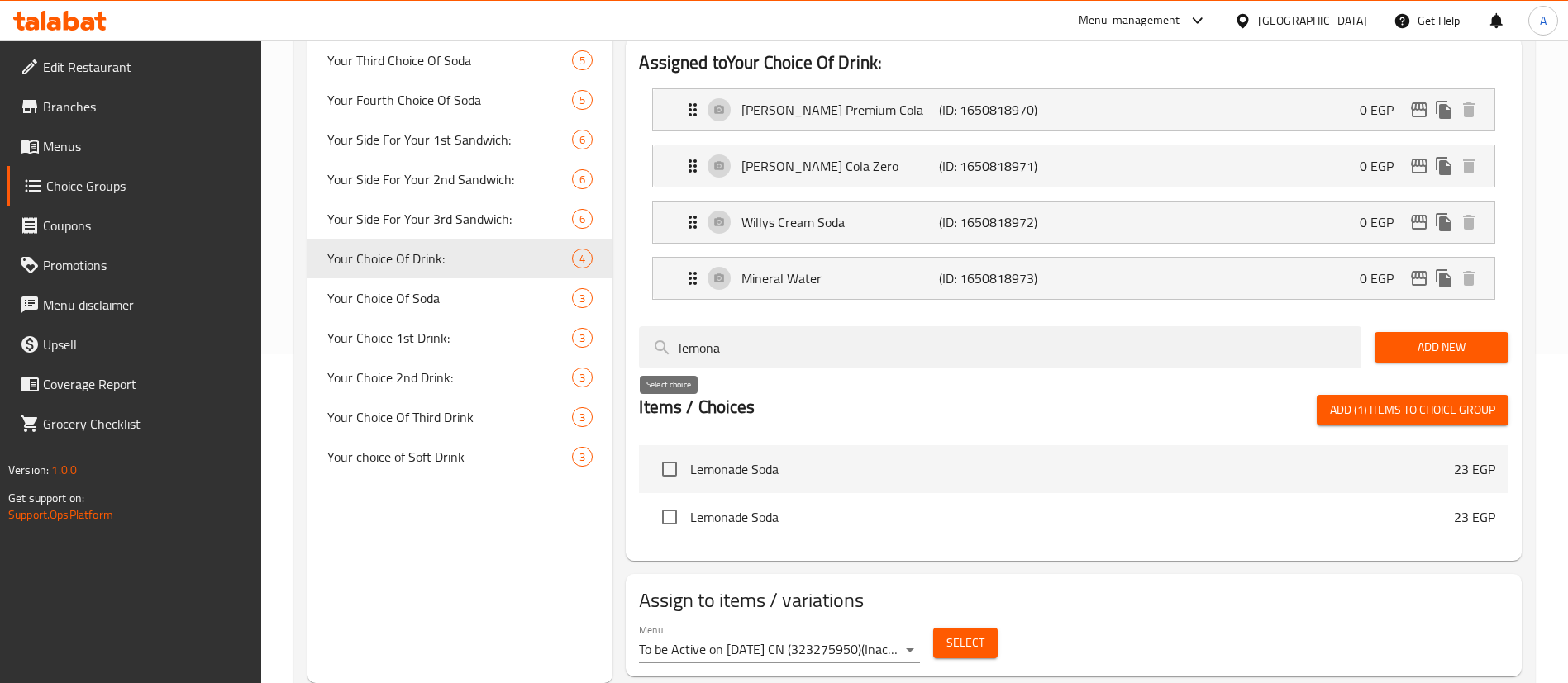
type input "lemona"
click at [656, 452] on input "checkbox" at bounding box center [669, 469] width 35 height 35
checkbox input "true"
click at [800, 313] on div at bounding box center [1073, 319] width 870 height 13
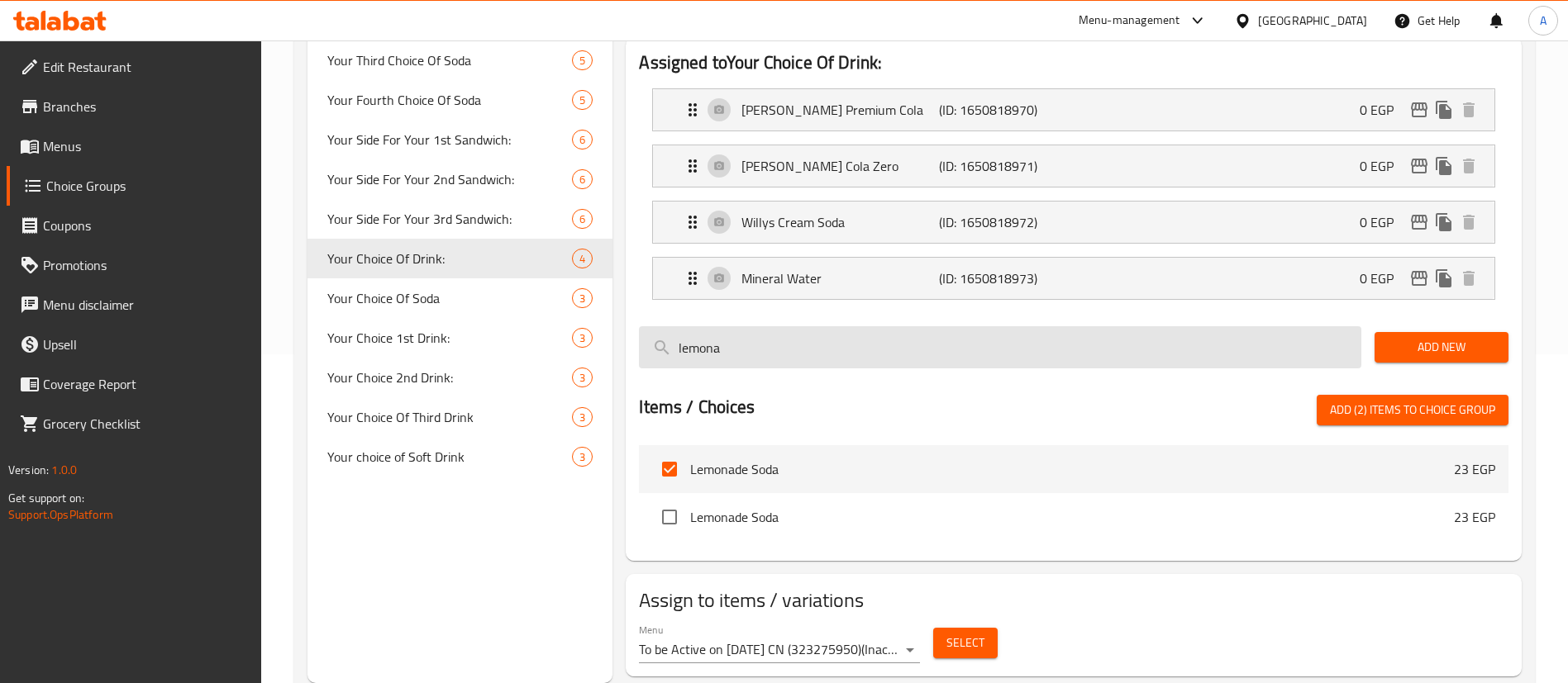
click at [798, 326] on input "lemona" at bounding box center [1000, 347] width 722 height 43
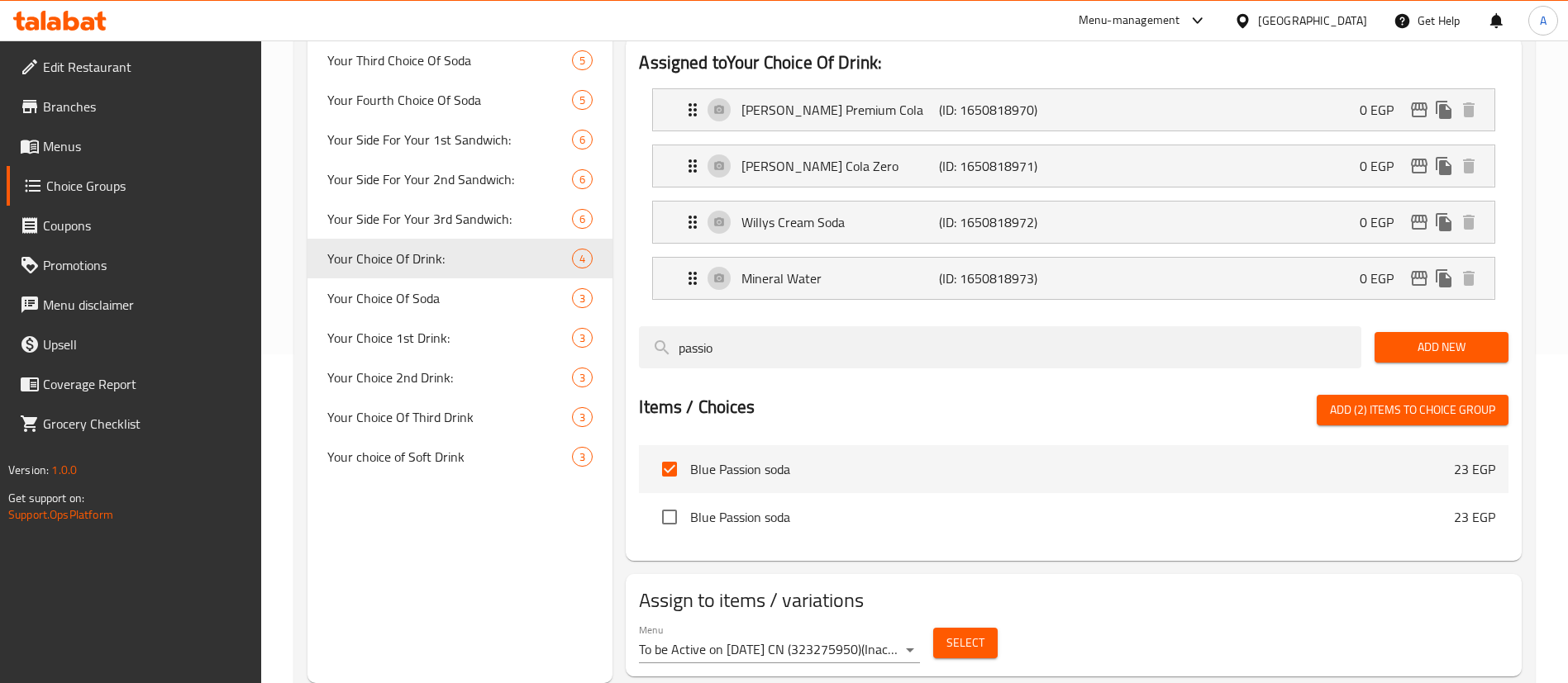
type input "passio"
click at [1431, 400] on span "Add (2) items to choice group" at bounding box center [1413, 409] width 166 height 20
checkbox input "false"
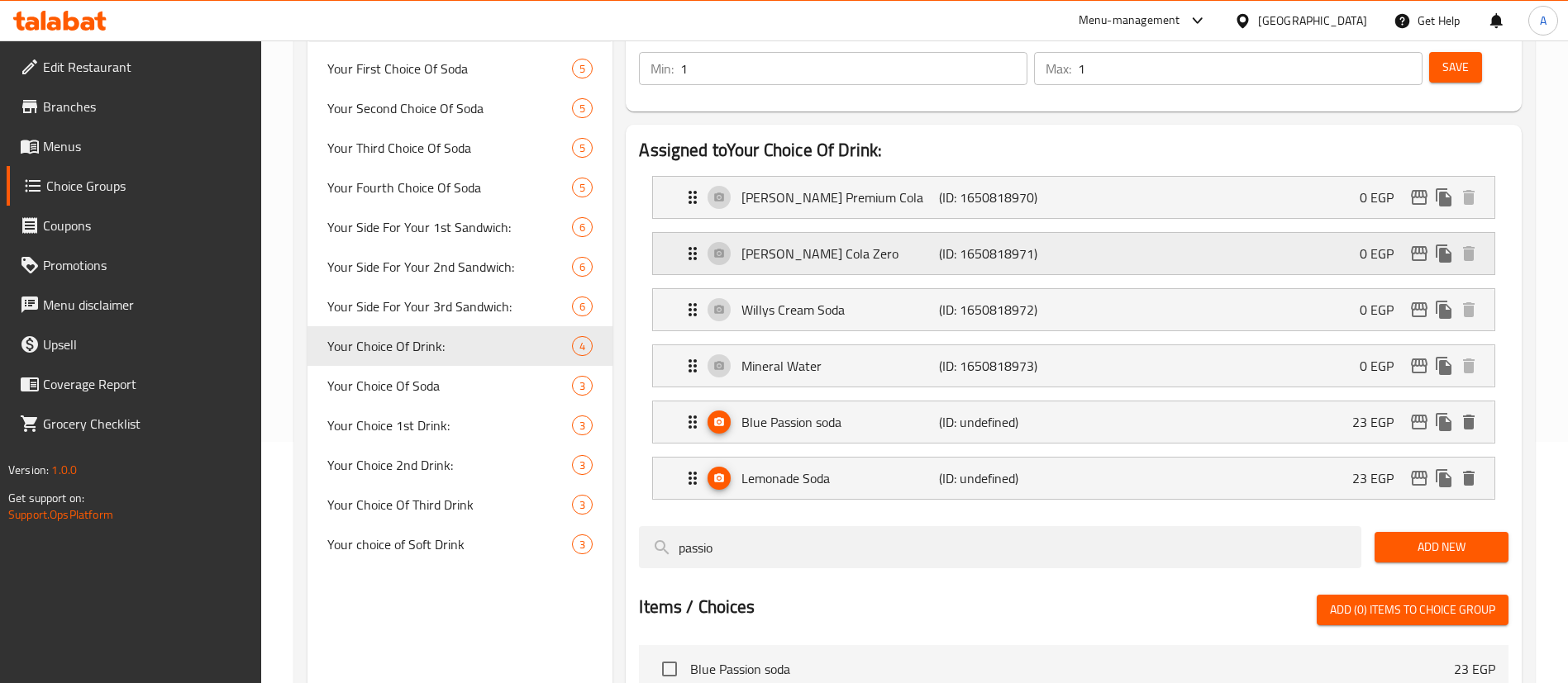
scroll to position [122, 0]
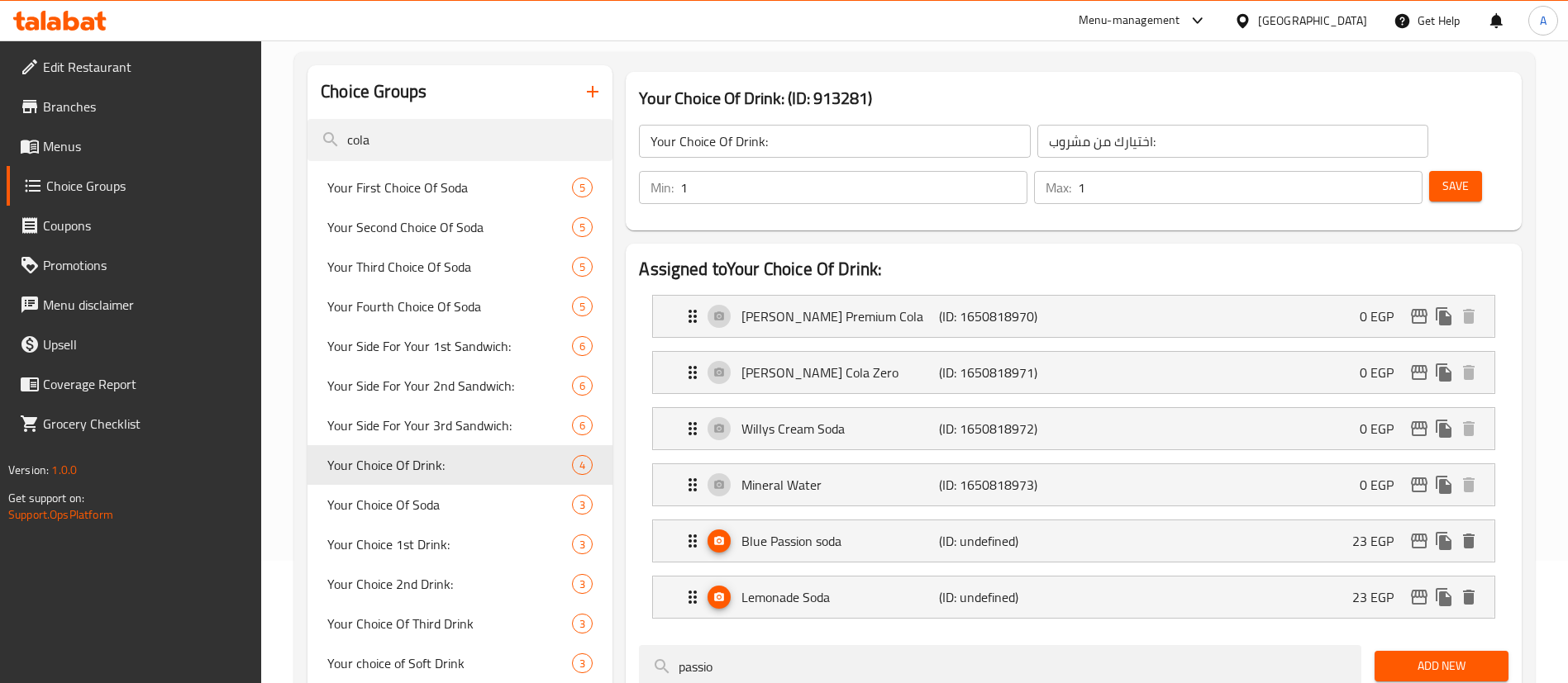
click at [1443, 176] on span "Save" at bounding box center [1456, 186] width 27 height 20
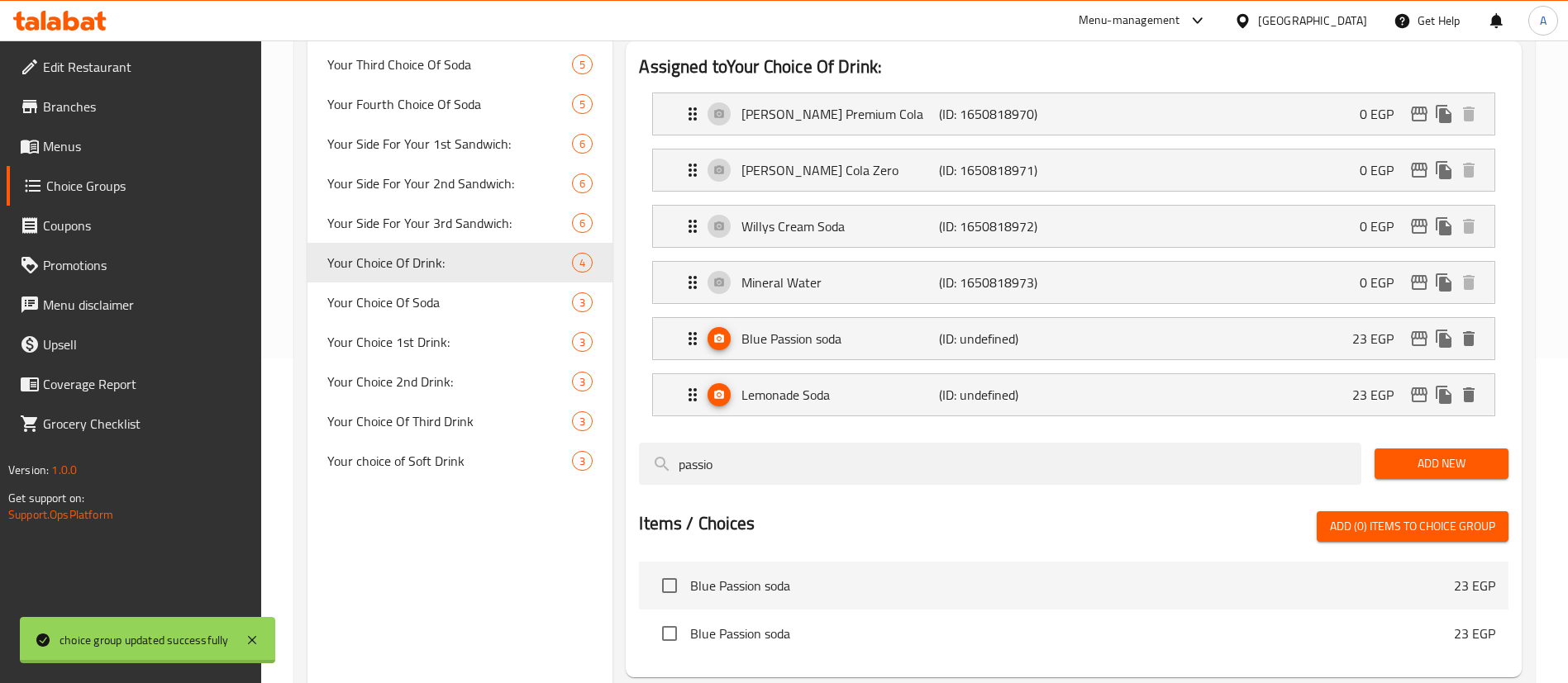
scroll to position [370, 0]
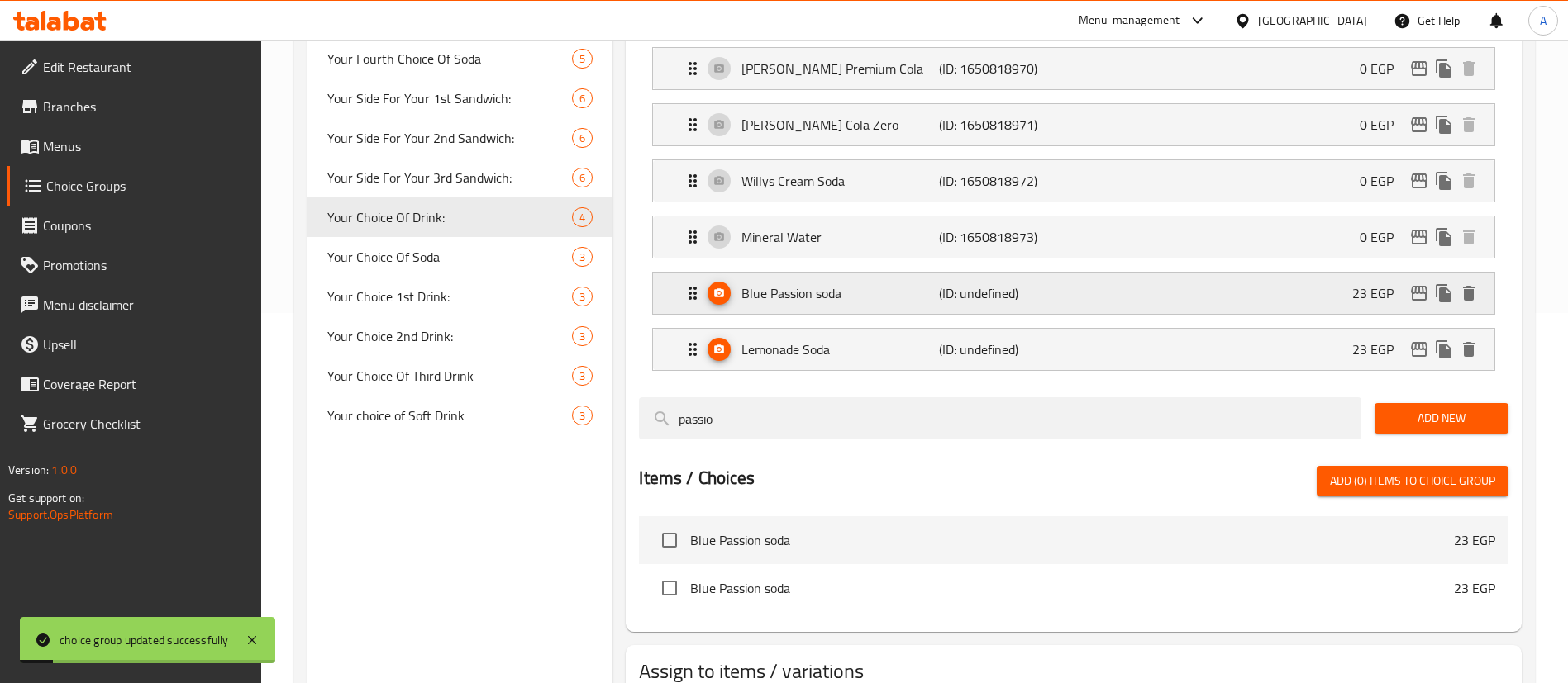
drag, startPoint x: 1213, startPoint y: 237, endPoint x: 1304, endPoint y: 256, distance: 93.0
click at [1213, 273] on div "Blue Passion soda (ID: undefined) 23 EGP" at bounding box center [1079, 293] width 792 height 42
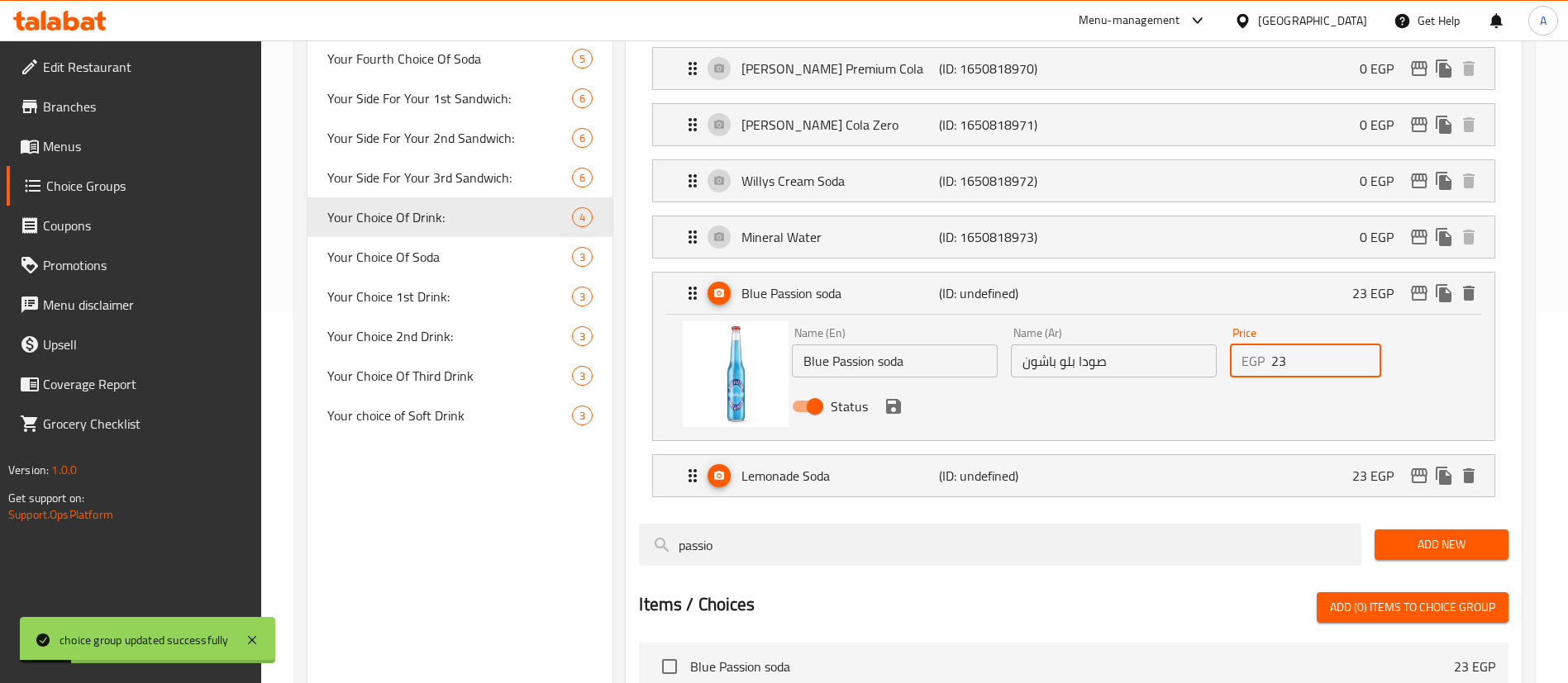
click at [1328, 345] on input "23" at bounding box center [1326, 361] width 110 height 33
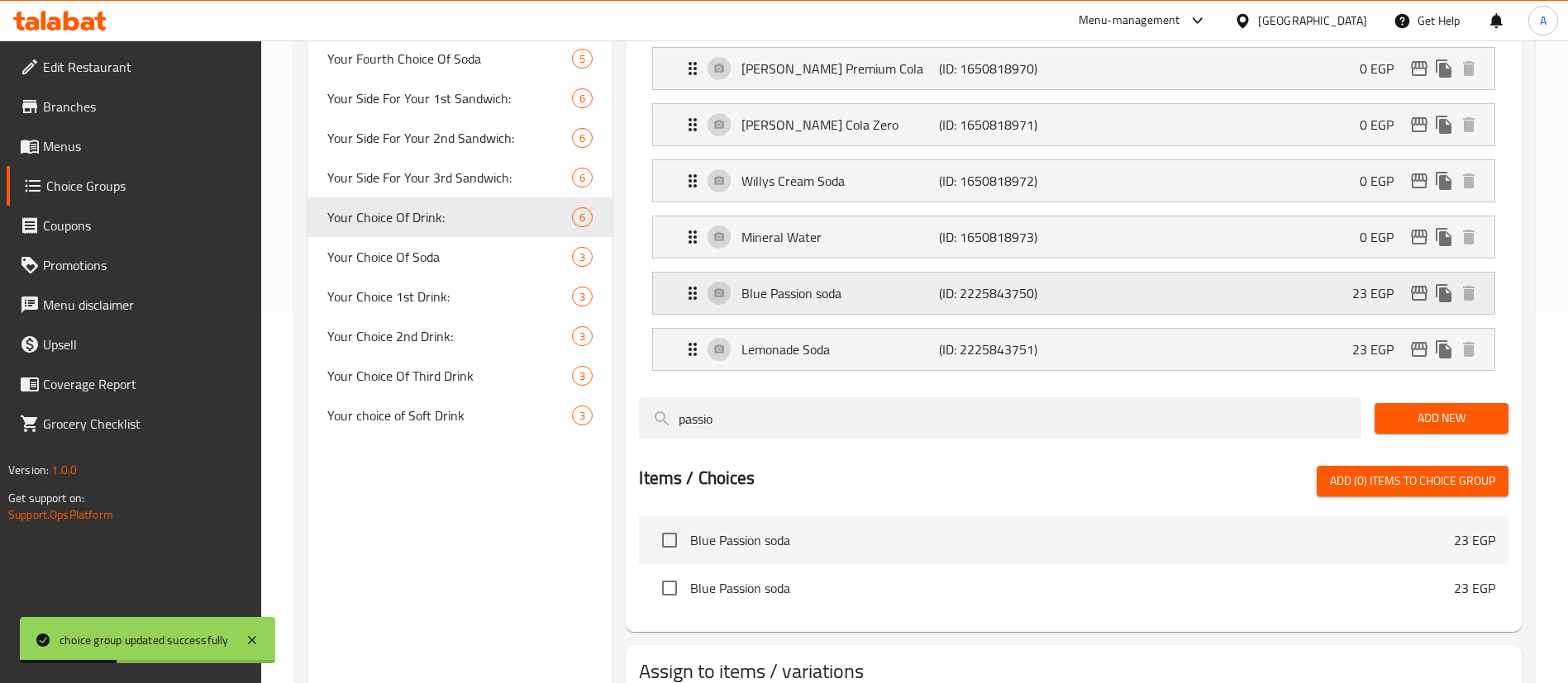
click at [1261, 273] on div "Blue Passion soda (ID: 2225843750) 23 EGP" at bounding box center [1079, 293] width 792 height 42
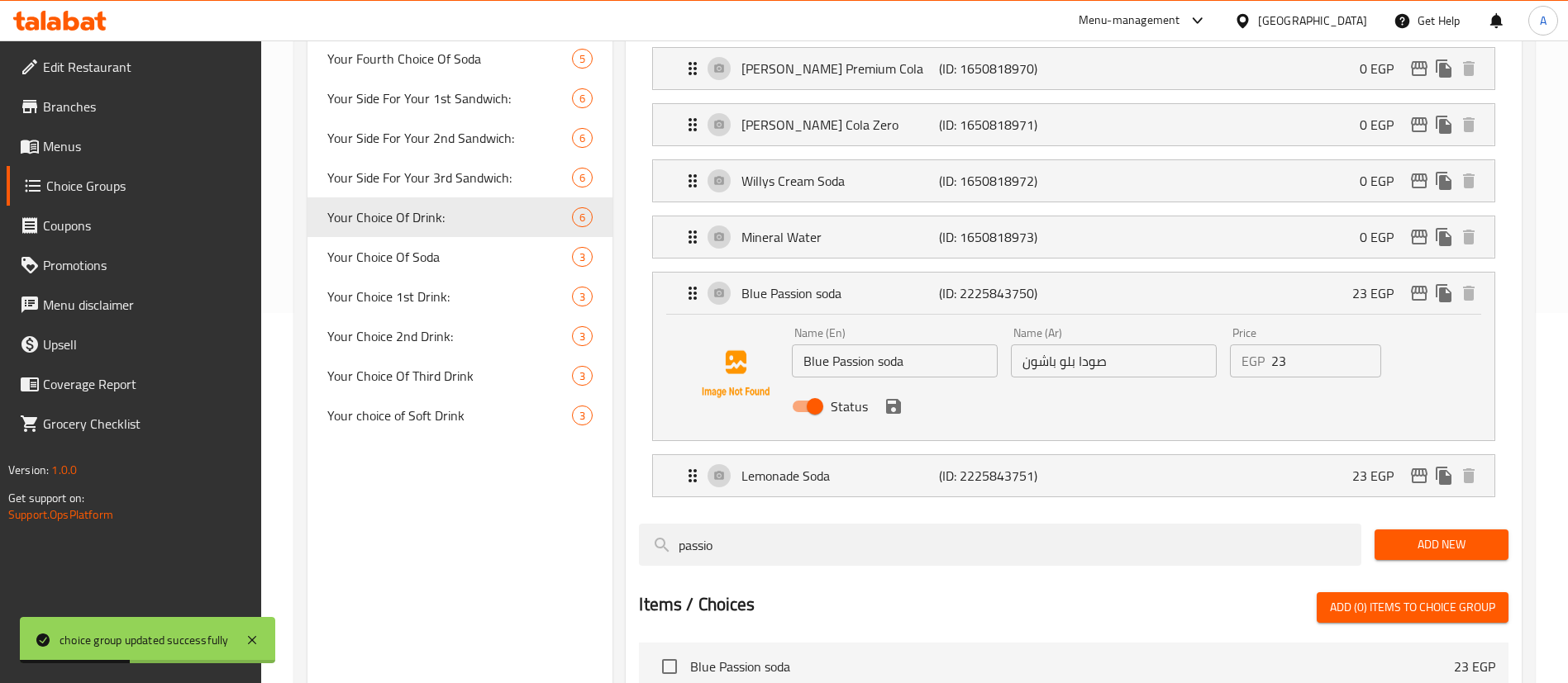
click at [1330, 345] on input "23" at bounding box center [1326, 361] width 110 height 33
click at [893, 399] on icon "save" at bounding box center [893, 406] width 15 height 15
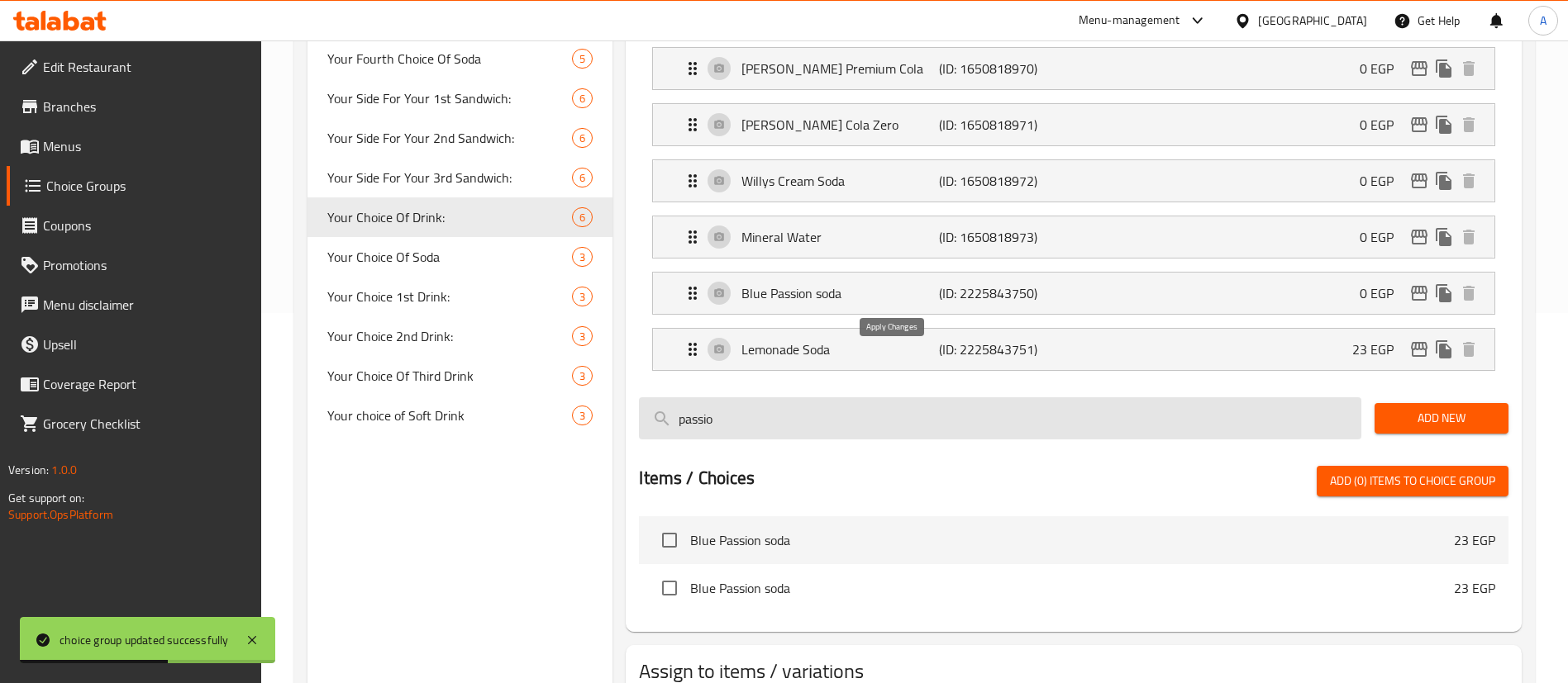
type input "0"
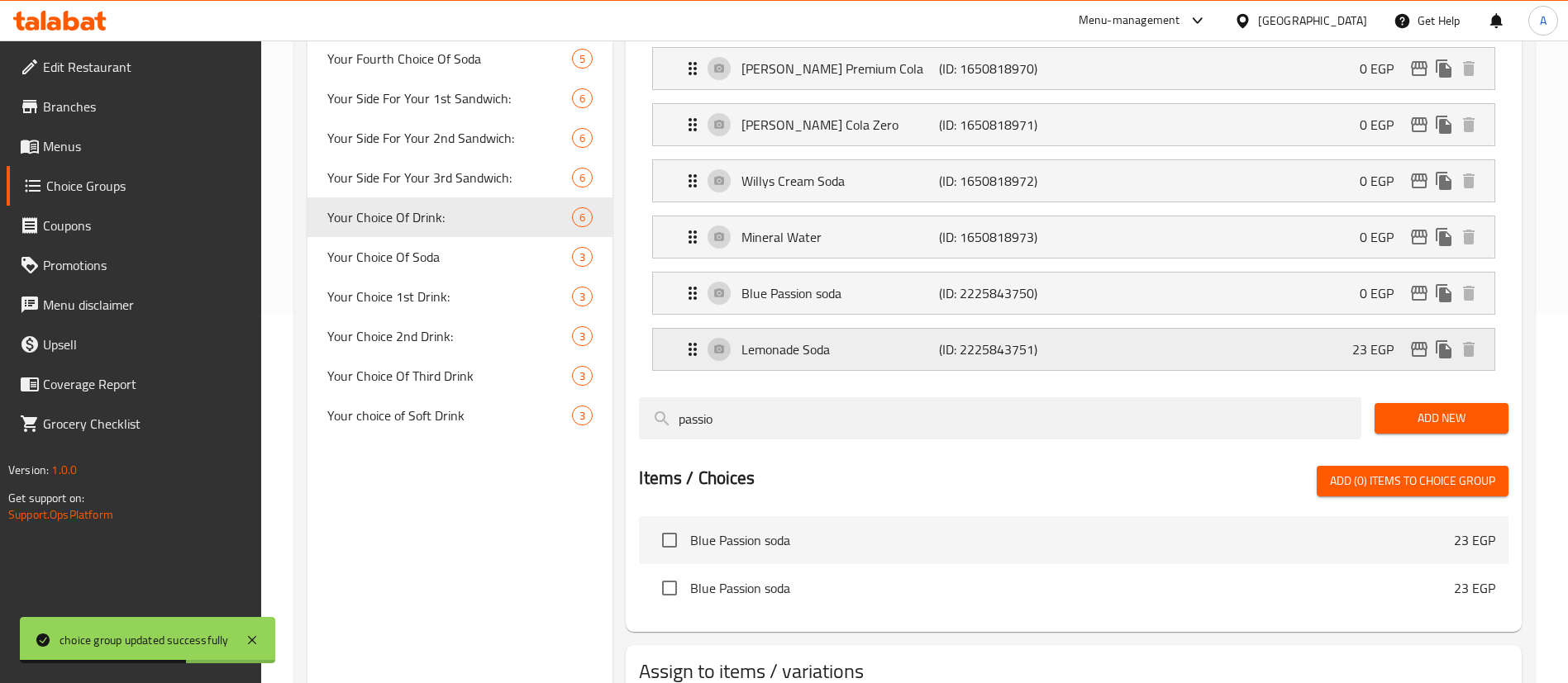
drag, startPoint x: 1199, startPoint y: 310, endPoint x: 1299, endPoint y: 327, distance: 101.4
click at [1201, 329] on div "Lemonade Soda (ID: 2225843751) 23 EGP" at bounding box center [1079, 349] width 792 height 42
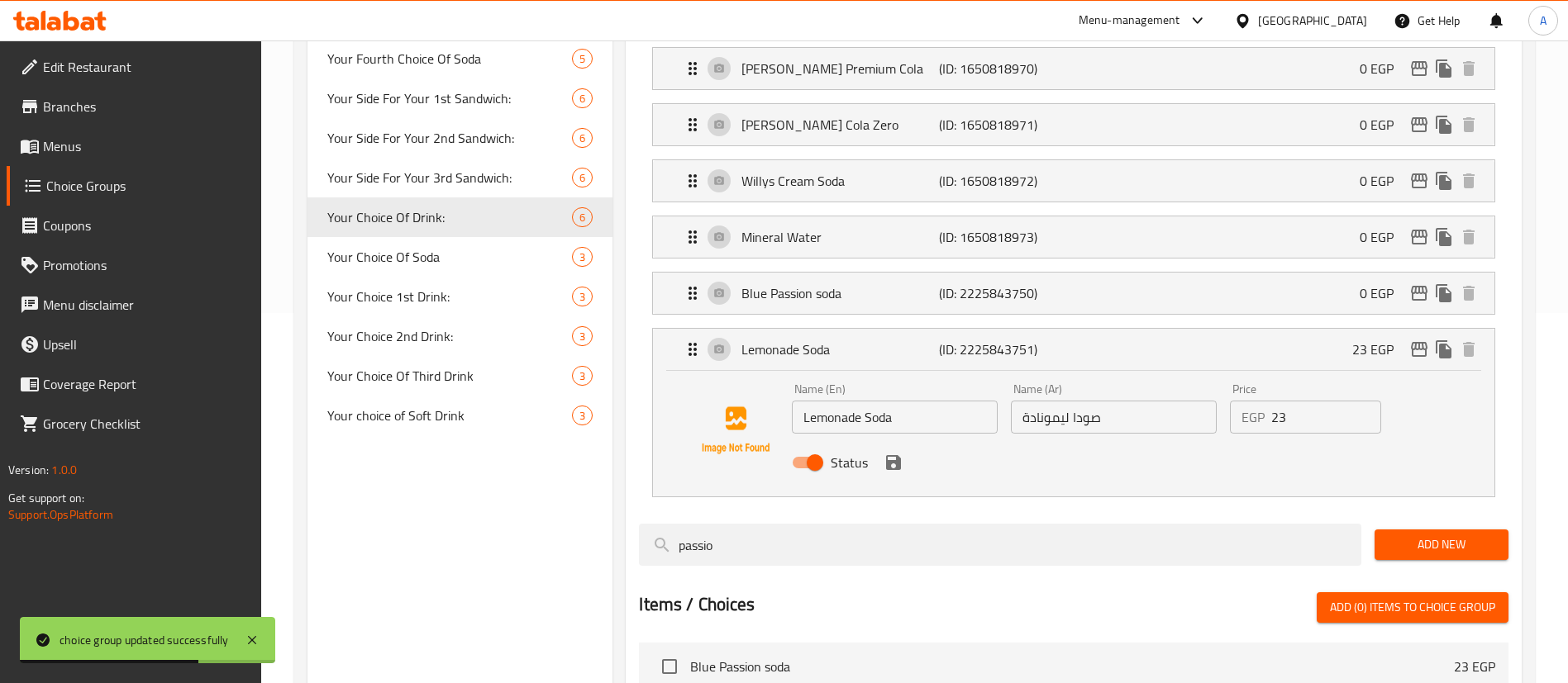
click at [1328, 400] on input "23" at bounding box center [1326, 416] width 110 height 33
click at [1326, 400] on input "23" at bounding box center [1326, 416] width 110 height 33
click at [893, 453] on icon "save" at bounding box center [893, 462] width 20 height 19
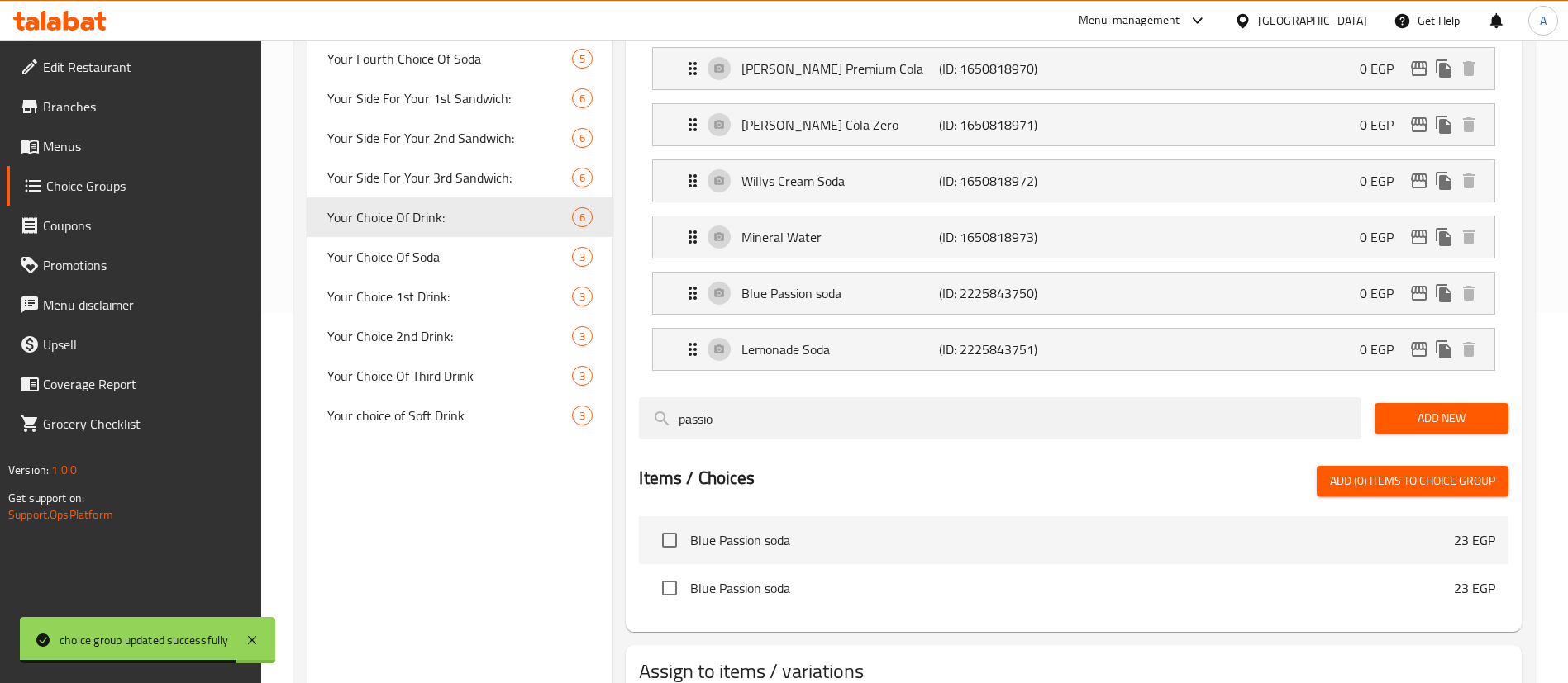
type input "0"
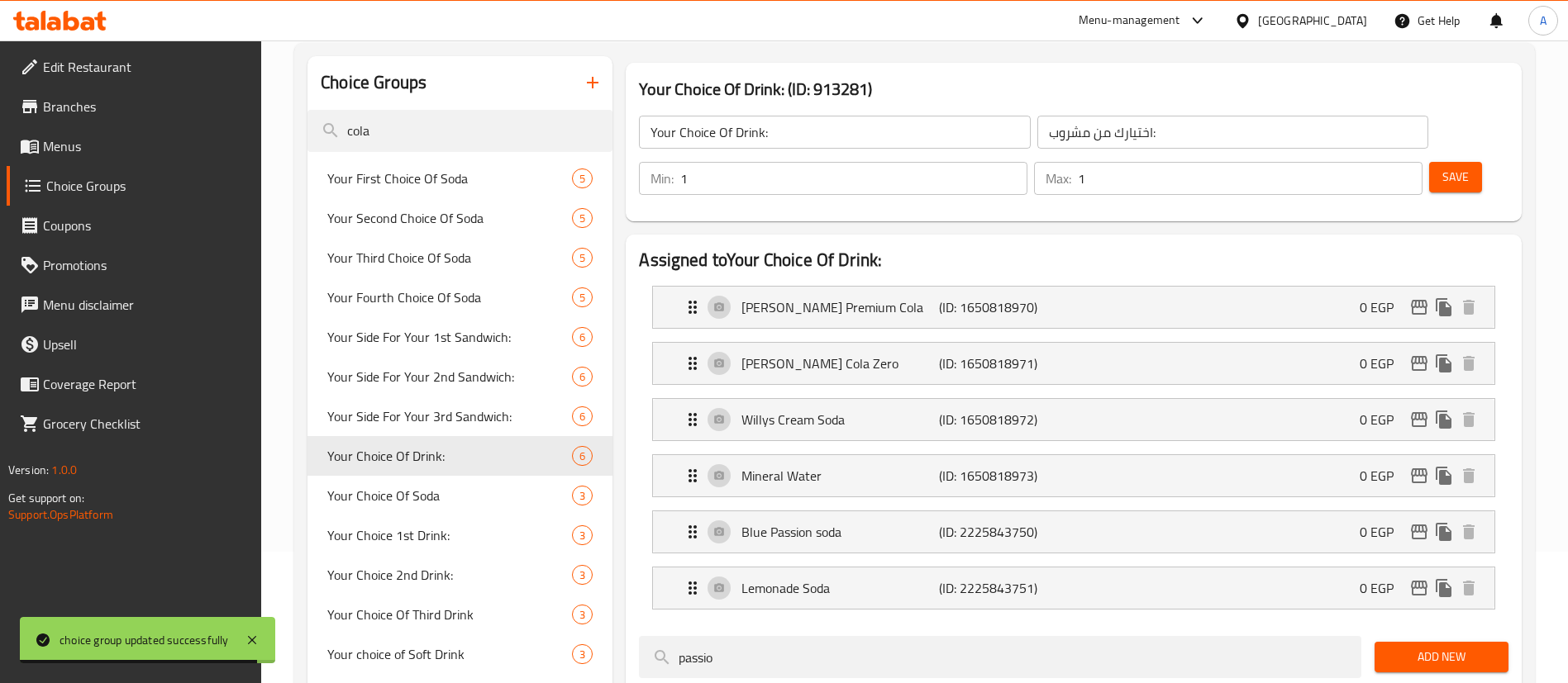
scroll to position [122, 0]
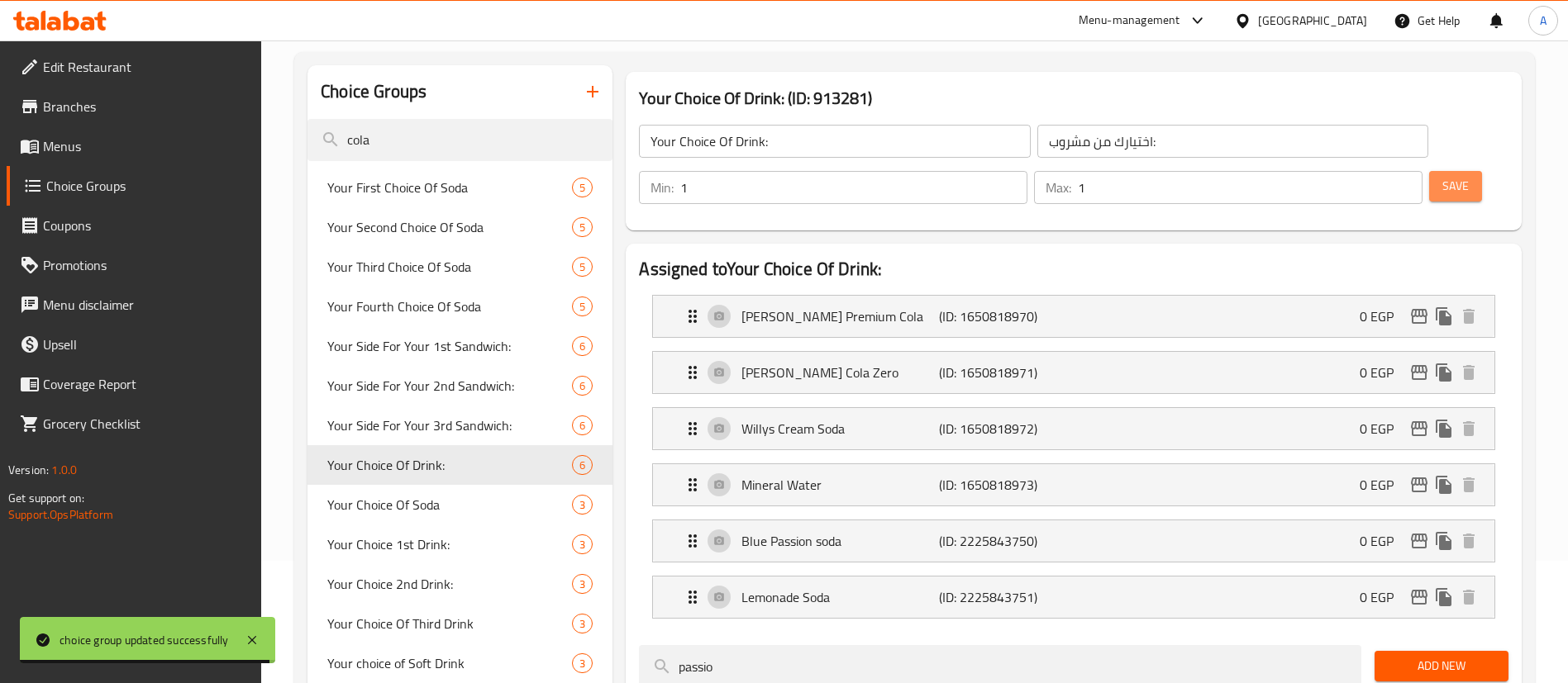
click at [1443, 176] on span "Save" at bounding box center [1456, 186] width 27 height 20
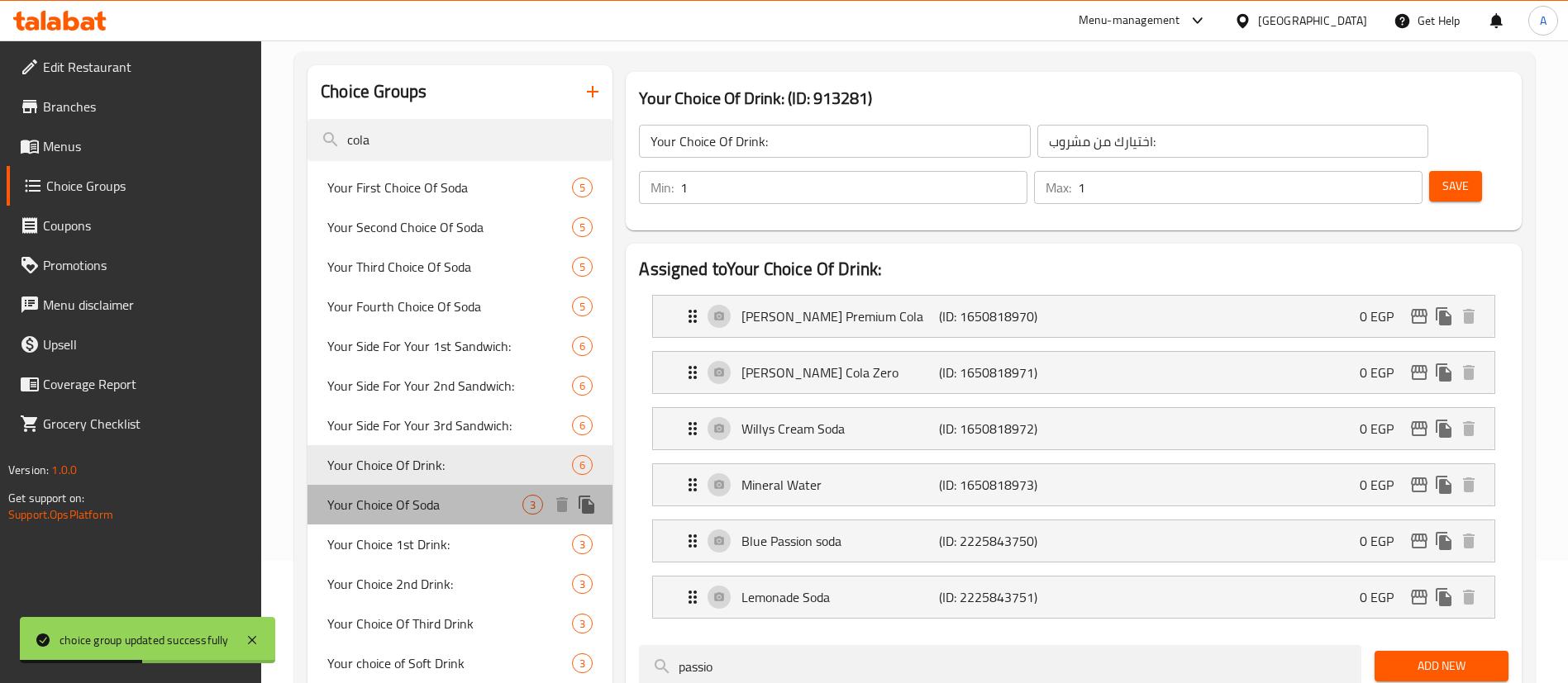
click at [441, 506] on span "Your Choice Of Soda" at bounding box center [425, 505] width 195 height 19
type input "Your Choice Of Soda"
type input "إختيارك من الصودا"
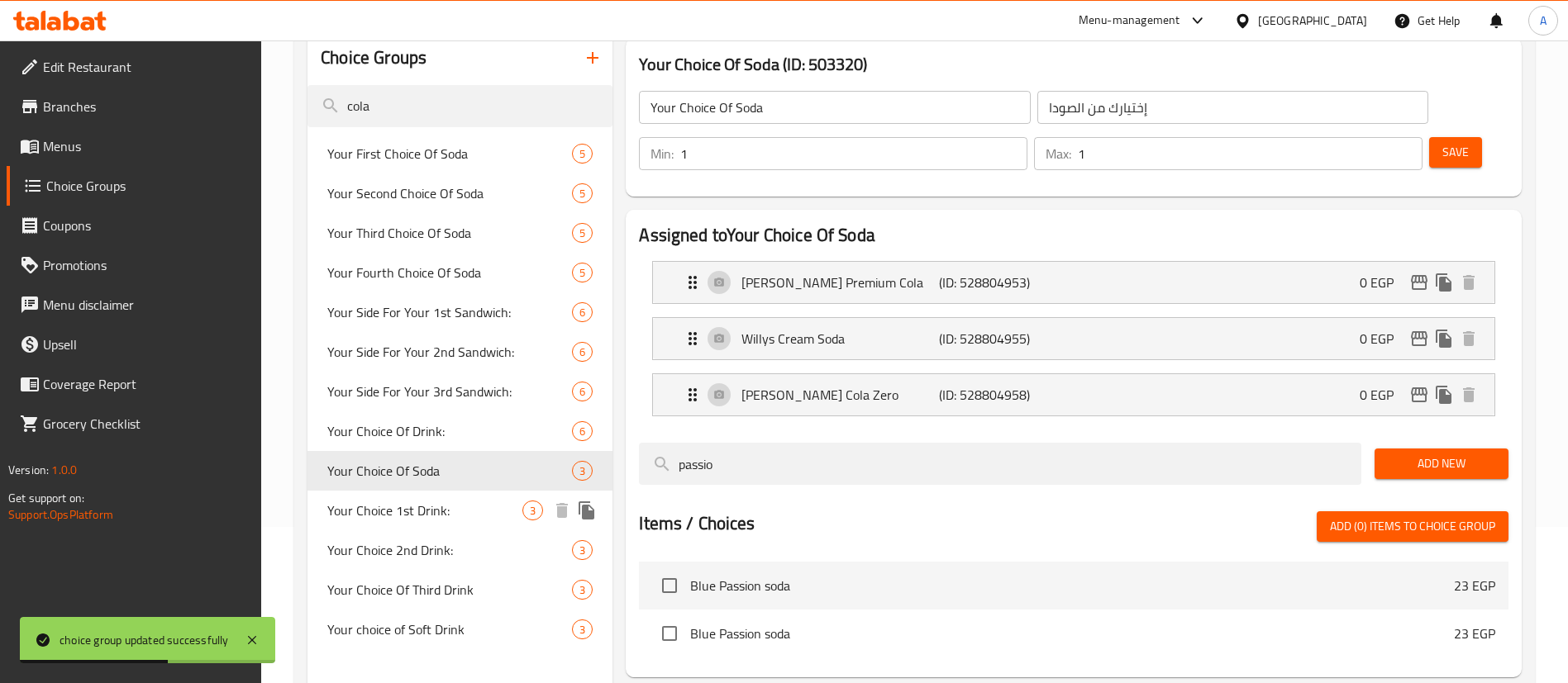
scroll to position [273, 0]
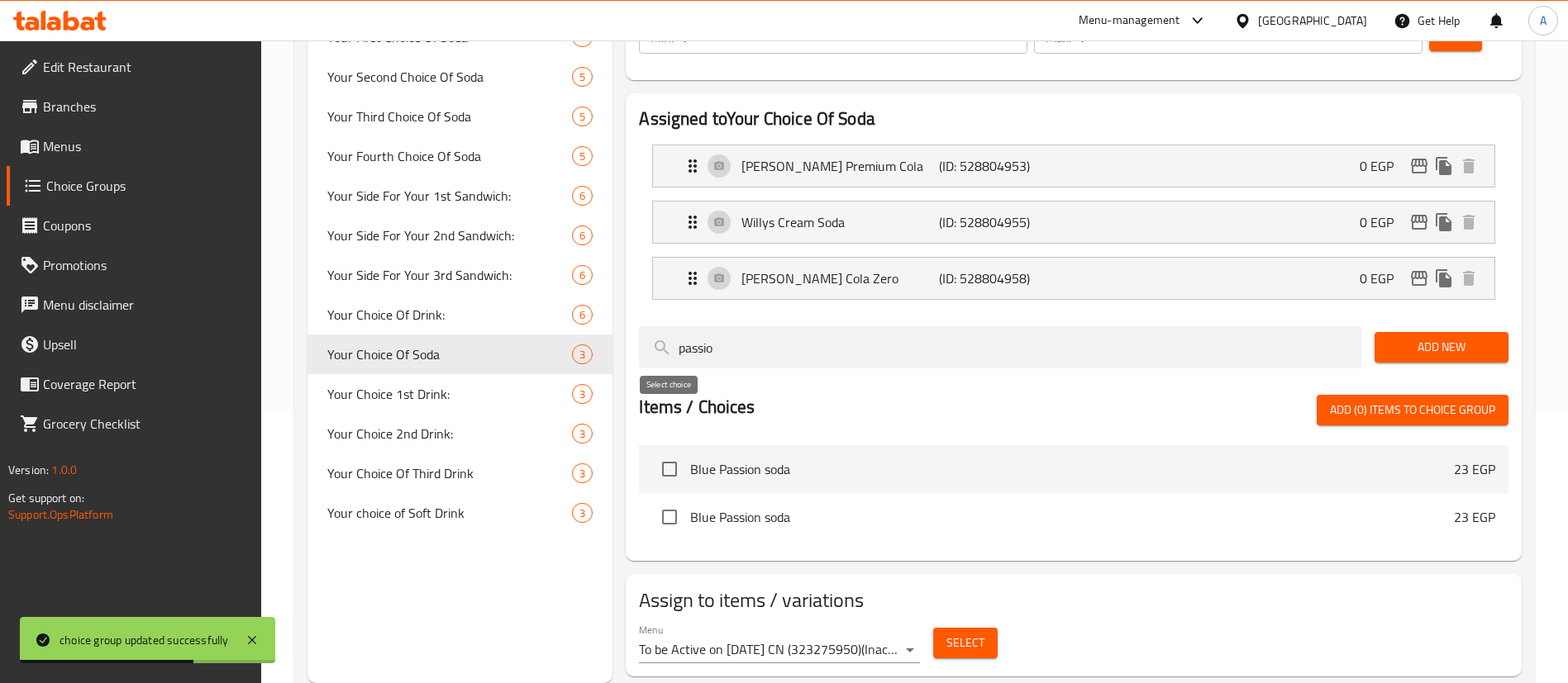
click at [675, 452] on input "checkbox" at bounding box center [669, 469] width 35 height 35
checkbox input "true"
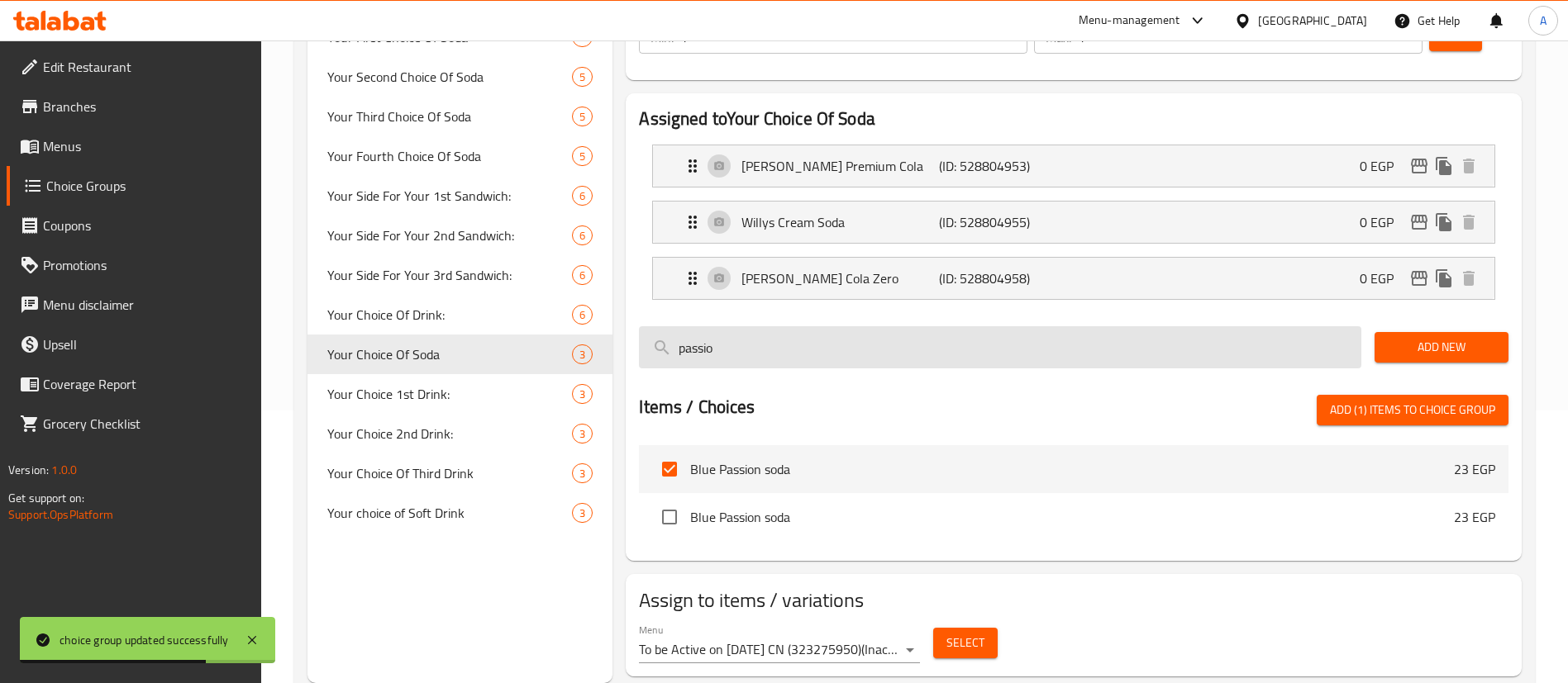
click at [729, 326] on input "passio" at bounding box center [1000, 347] width 722 height 43
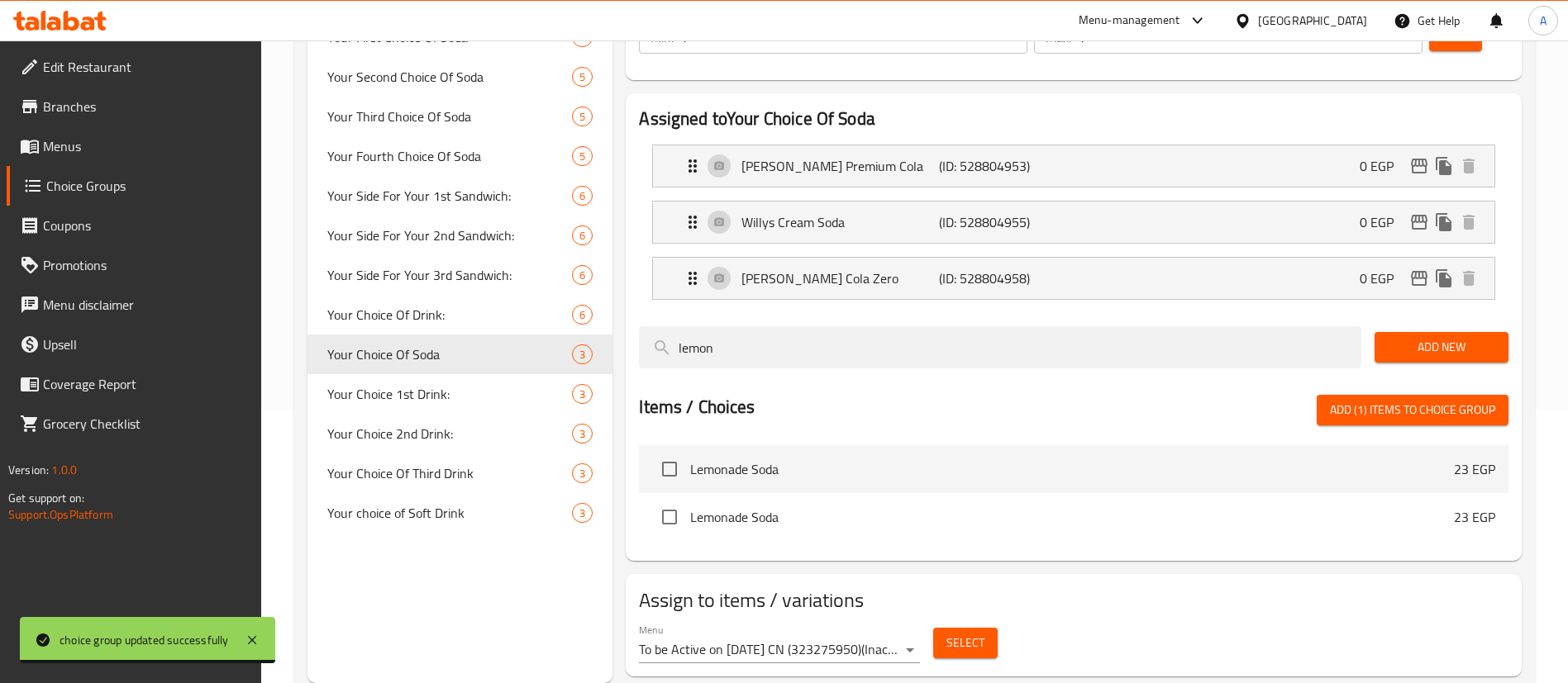
type input "lemon"
click at [649, 446] on li "Lemonade Soda 23 EGP" at bounding box center [1073, 470] width 870 height 48
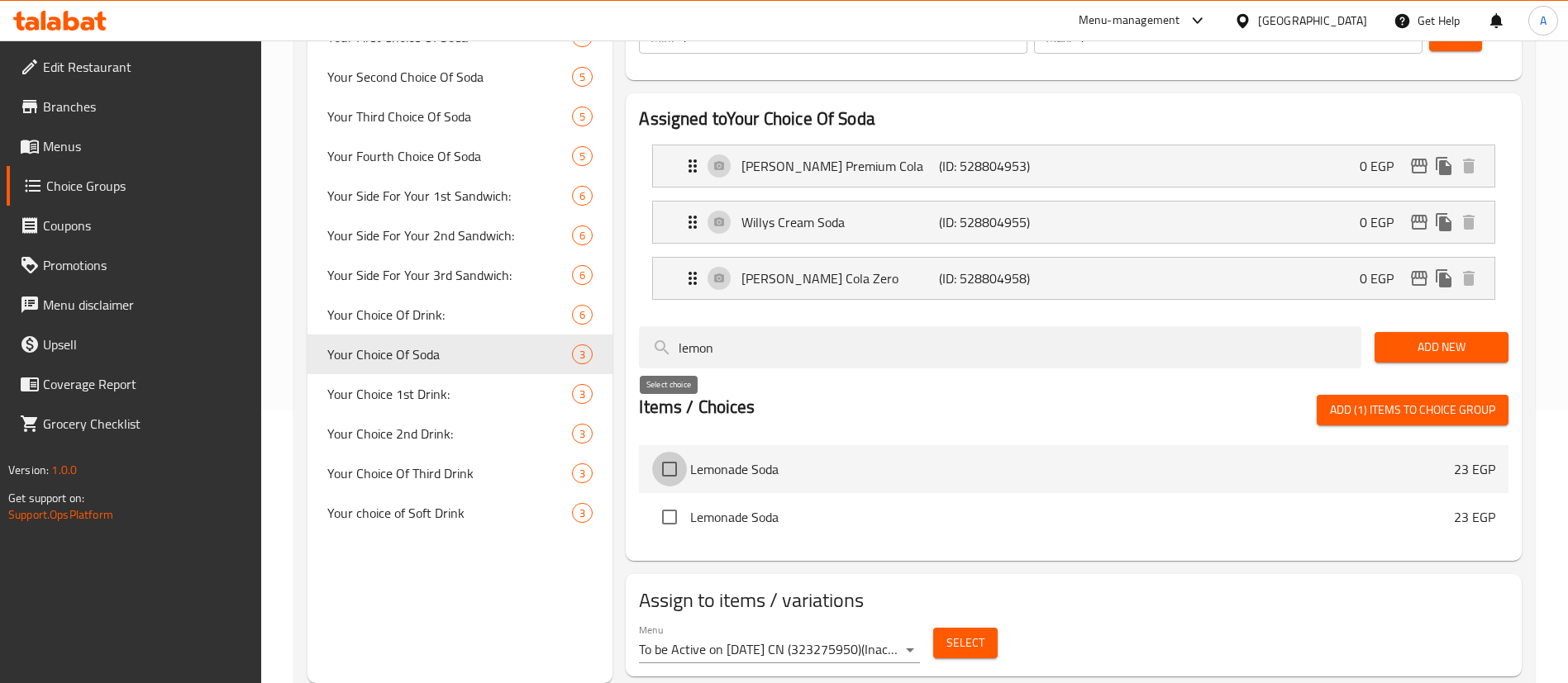
click at [682, 452] on input "checkbox" at bounding box center [669, 469] width 35 height 35
click at [1394, 400] on span "Add (2) items to choice group" at bounding box center [1413, 409] width 166 height 20
checkbox input "false"
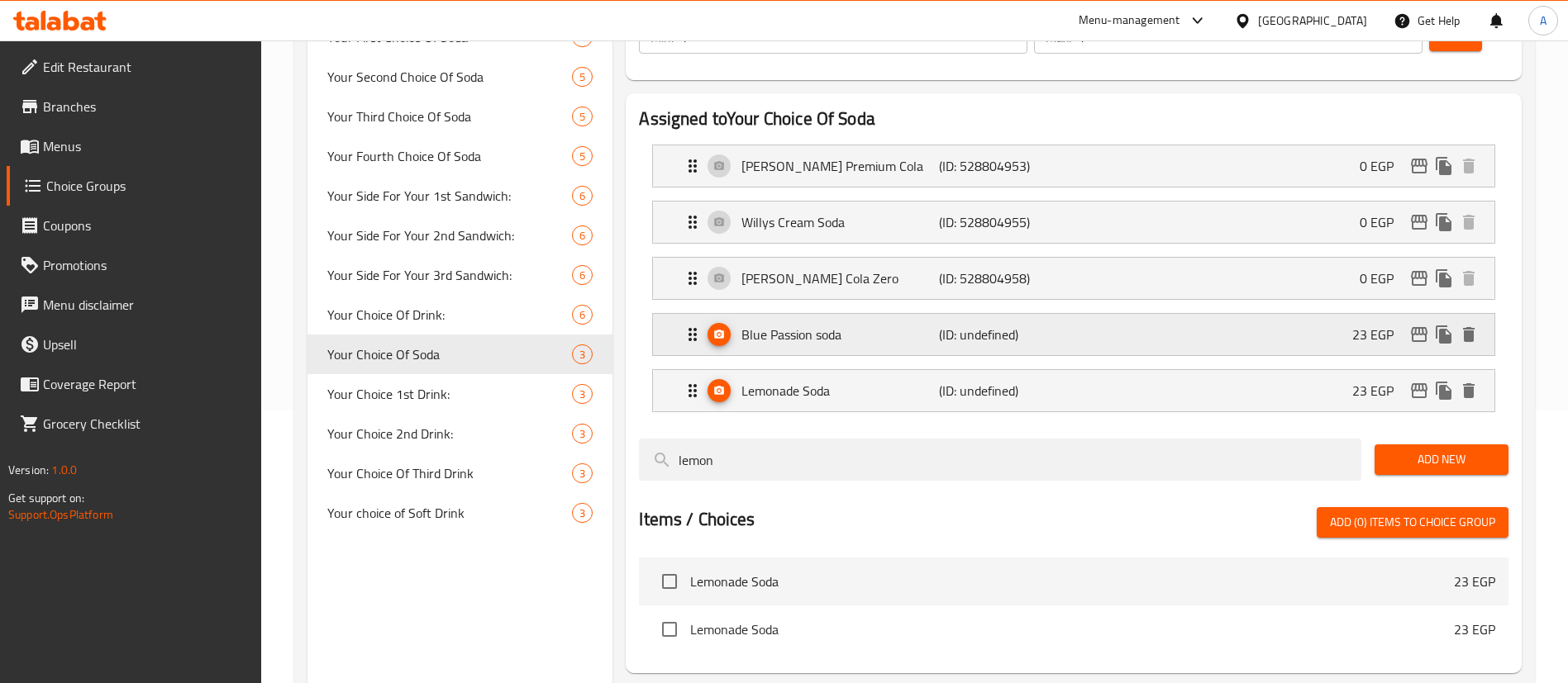
click at [1338, 314] on div "Blue Passion soda (ID: undefined) 23 EGP" at bounding box center [1079, 334] width 792 height 42
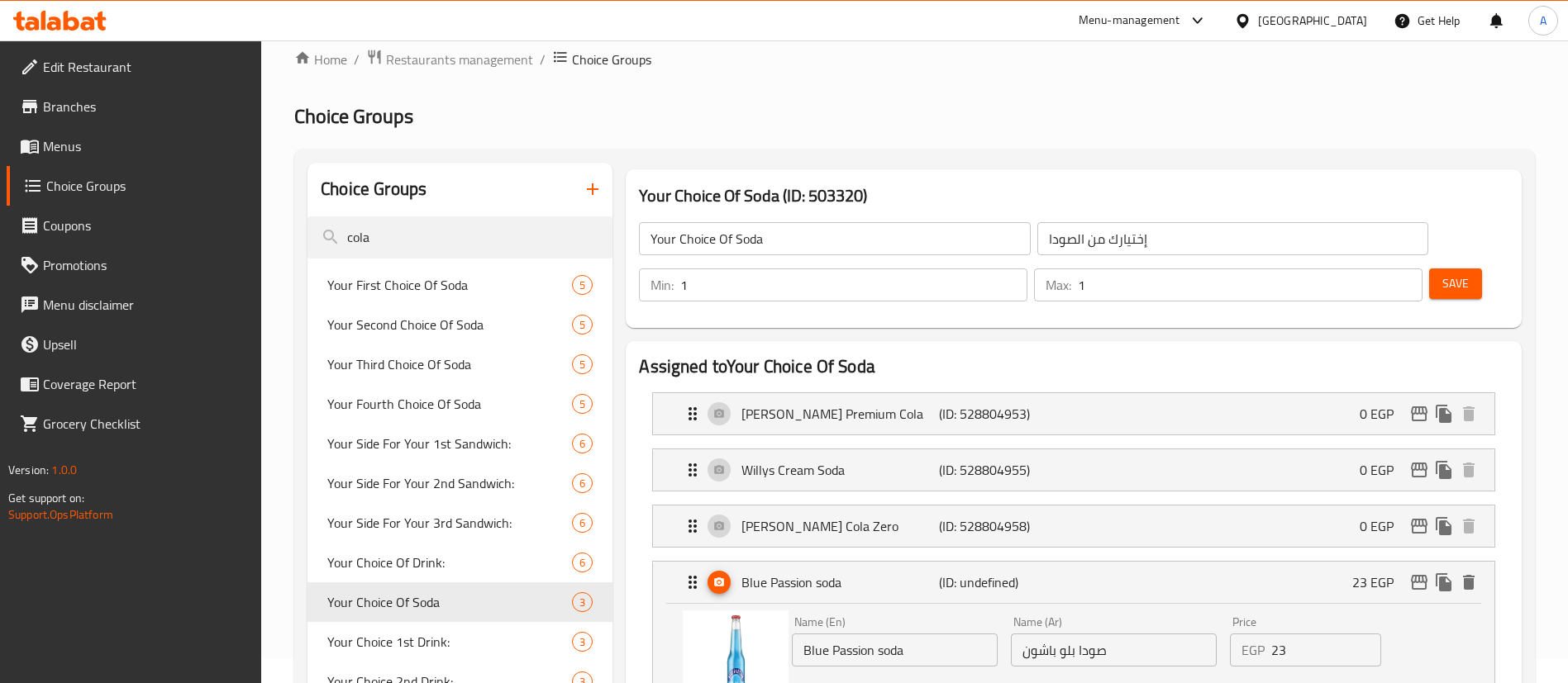
click at [1443, 274] on span "Save" at bounding box center [1456, 283] width 27 height 20
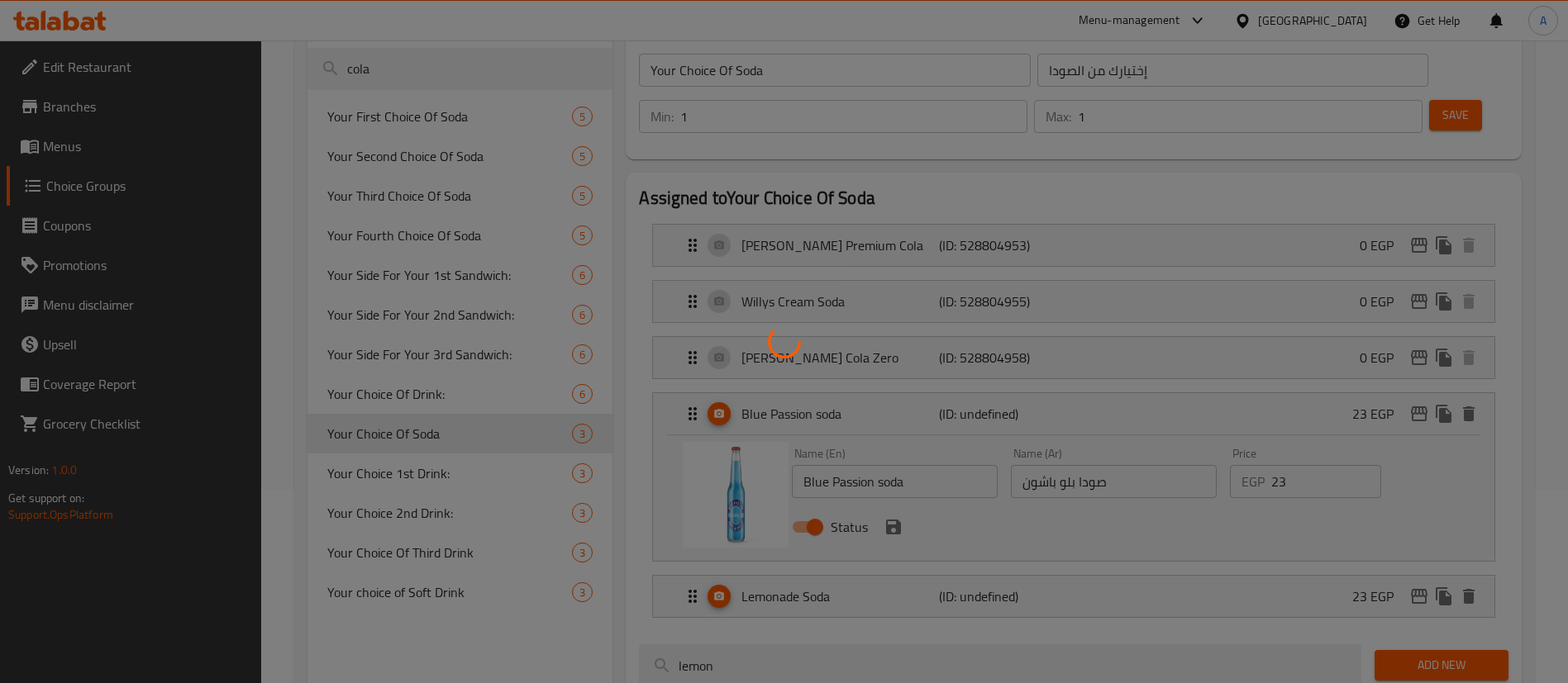
scroll to position [231, 0]
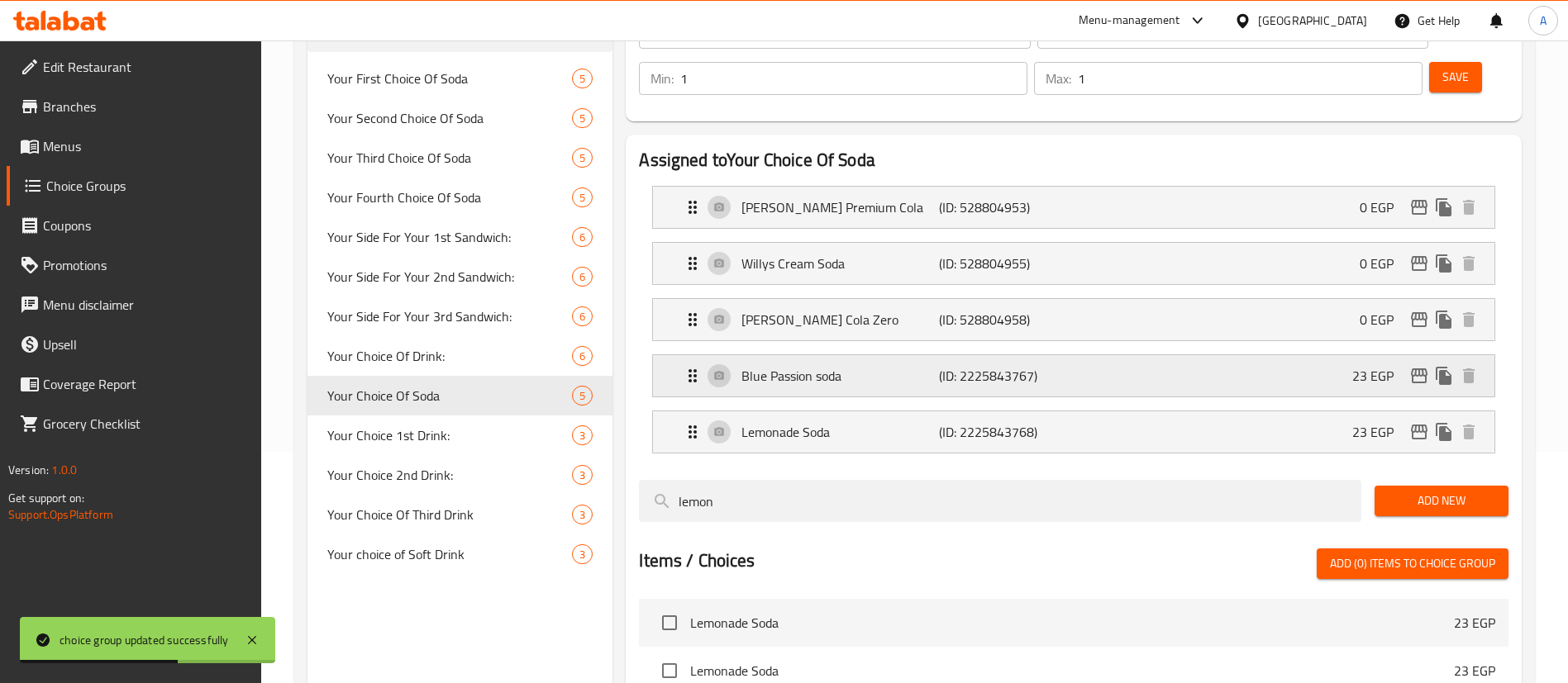
click at [1316, 355] on div "Blue Passion soda (ID: 2225843767) 23 EGP" at bounding box center [1079, 376] width 792 height 42
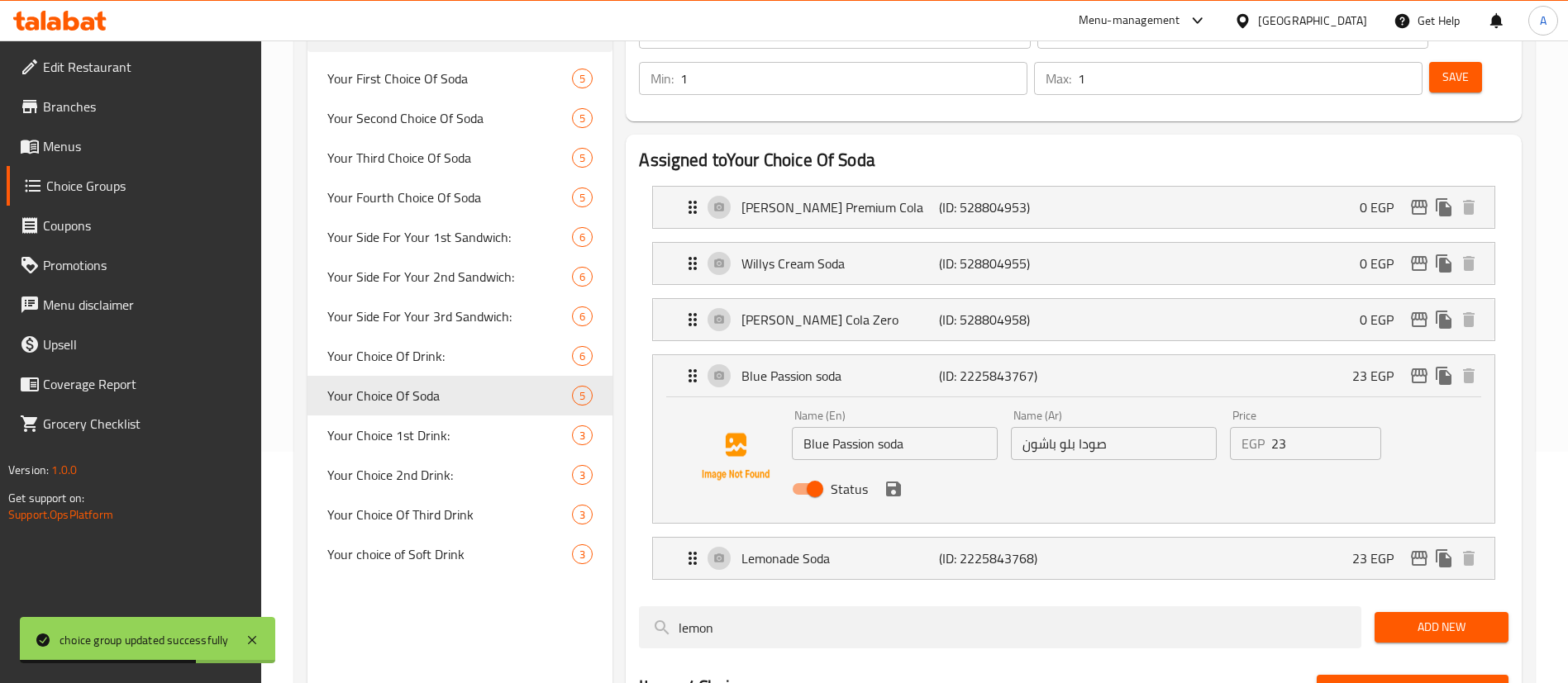
click at [1316, 427] on input "23" at bounding box center [1326, 443] width 110 height 33
click at [895, 482] on icon "save" at bounding box center [893, 489] width 15 height 15
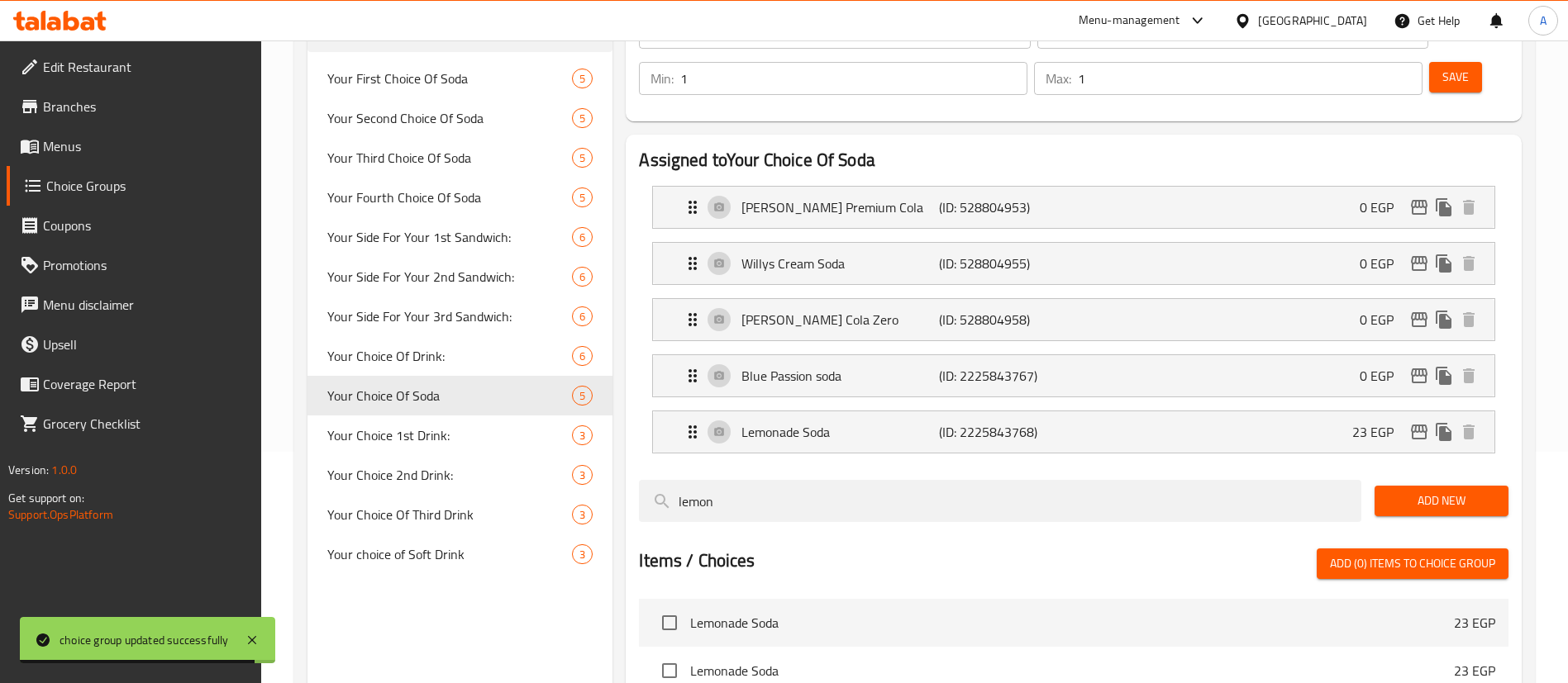
type input "0"
click at [1330, 411] on div "Lemonade Soda (ID: 2225843768) 23 EGP" at bounding box center [1079, 431] width 792 height 42
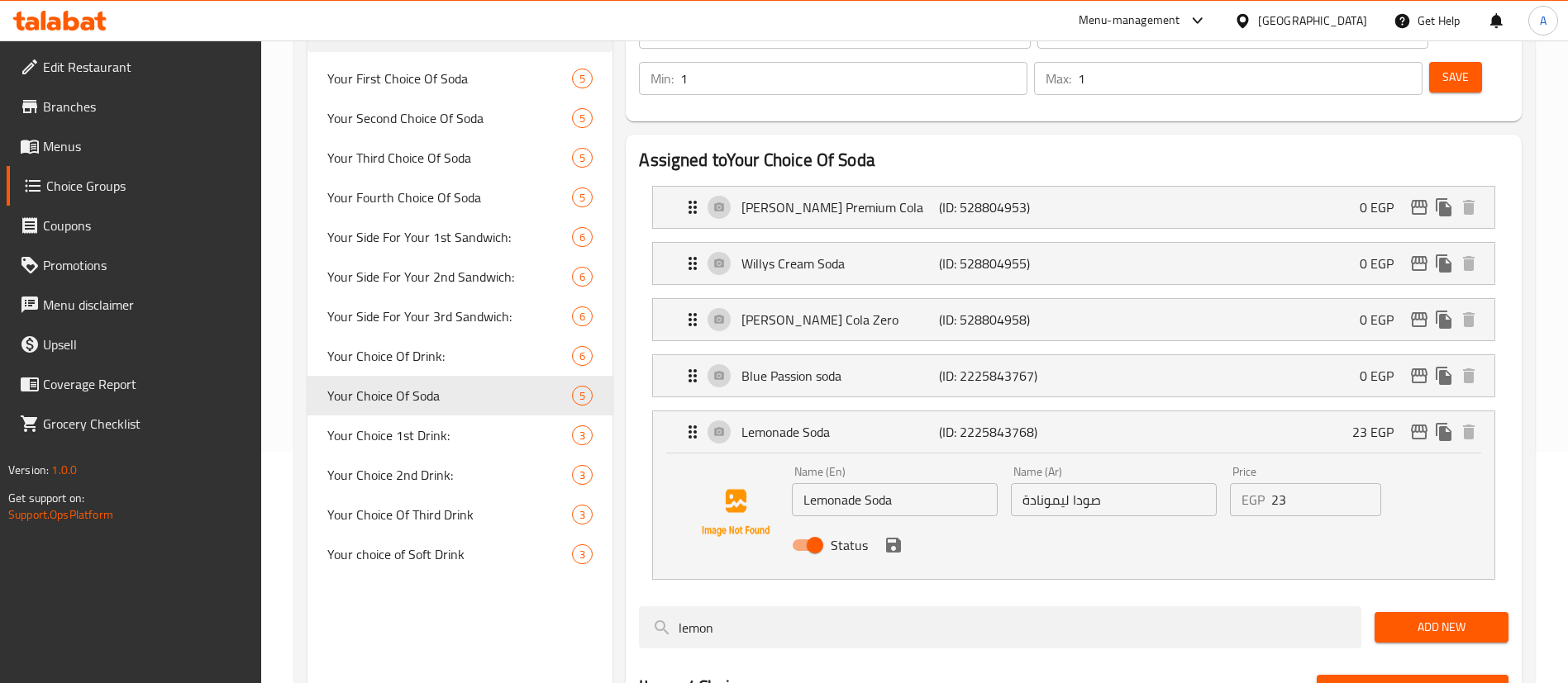
click at [1332, 484] on input "23" at bounding box center [1326, 500] width 110 height 33
type input "0"
click at [904, 533] on button "save" at bounding box center [893, 546] width 25 height 25
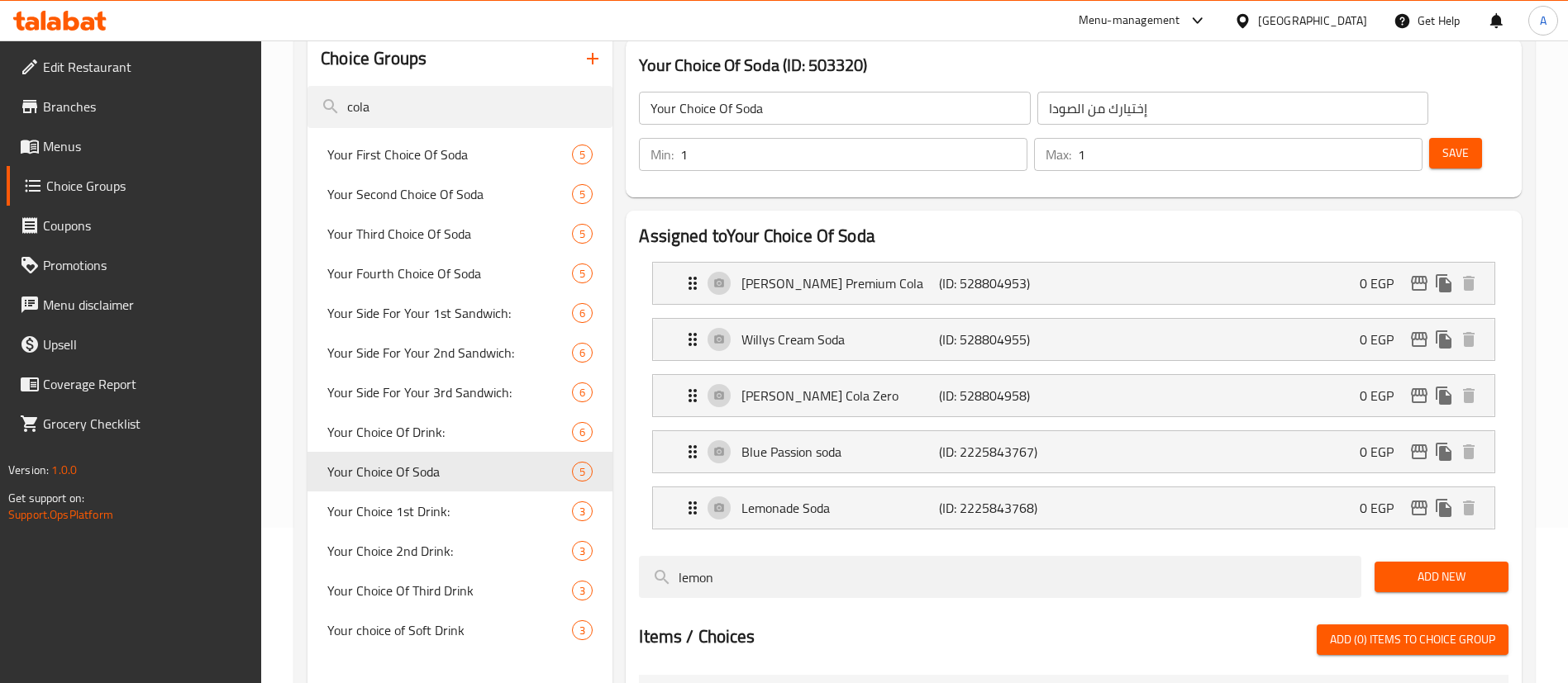
scroll to position [25, 0]
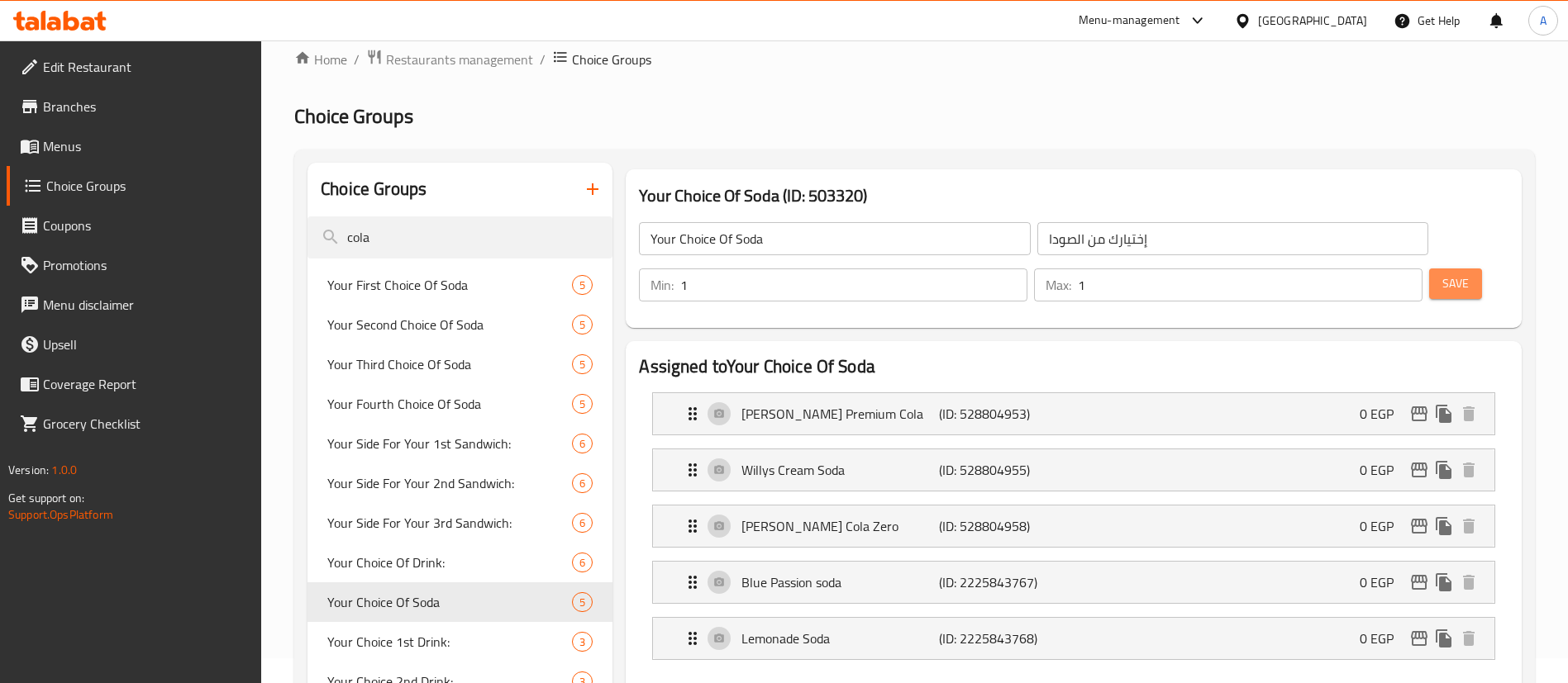
click at [1443, 274] on span "Save" at bounding box center [1456, 283] width 27 height 20
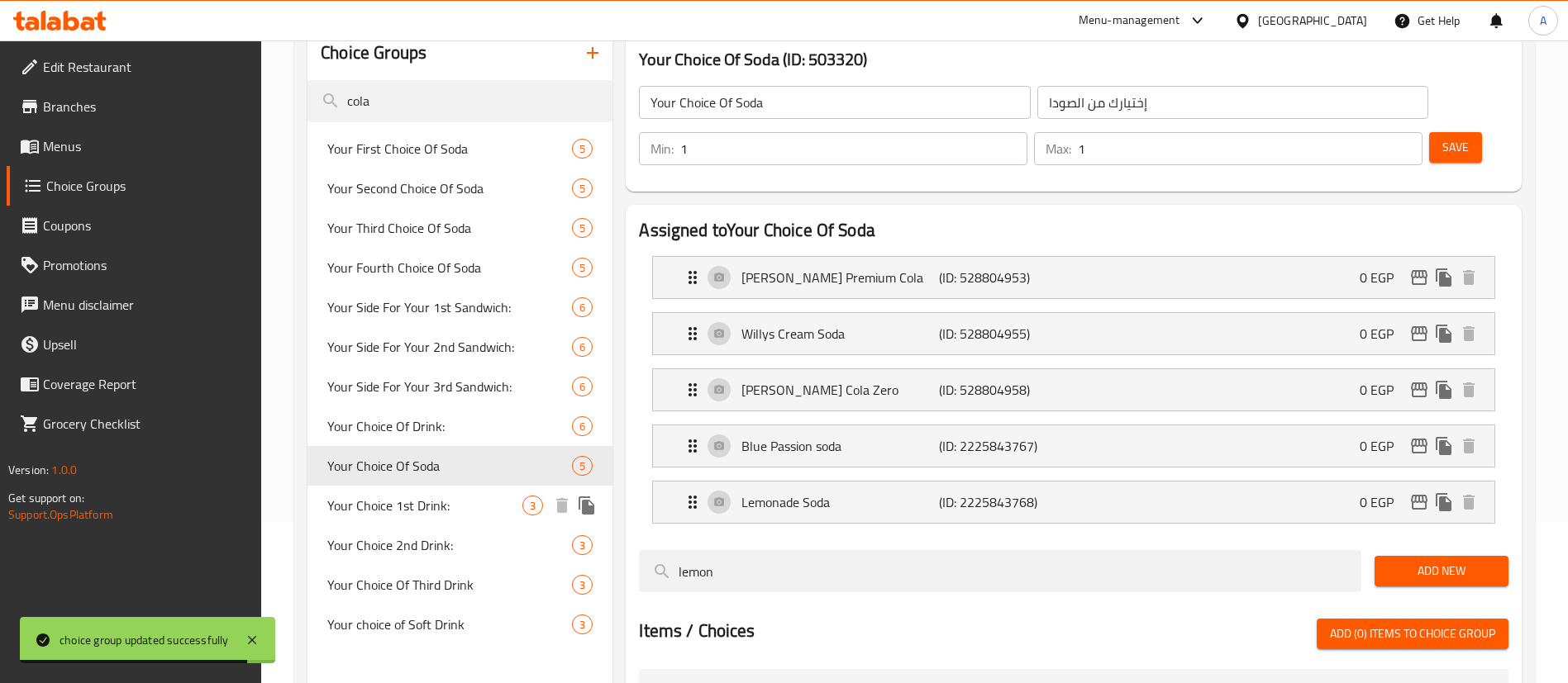
scroll to position [231, 0]
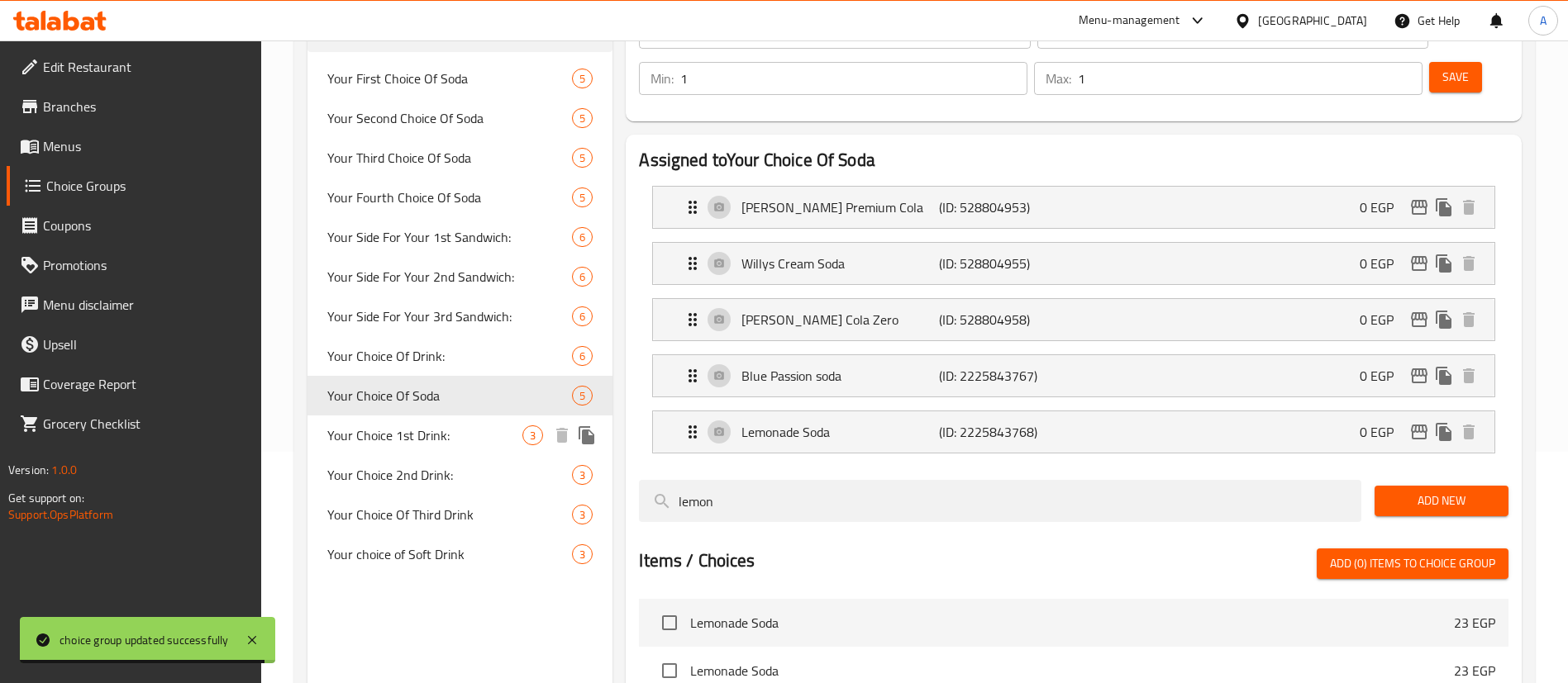
click at [424, 430] on span "Your Choice 1st Drink:" at bounding box center [425, 435] width 195 height 19
type input "Your Choice 1st Drink:"
type input "اختيارك من المشروب الاول:"
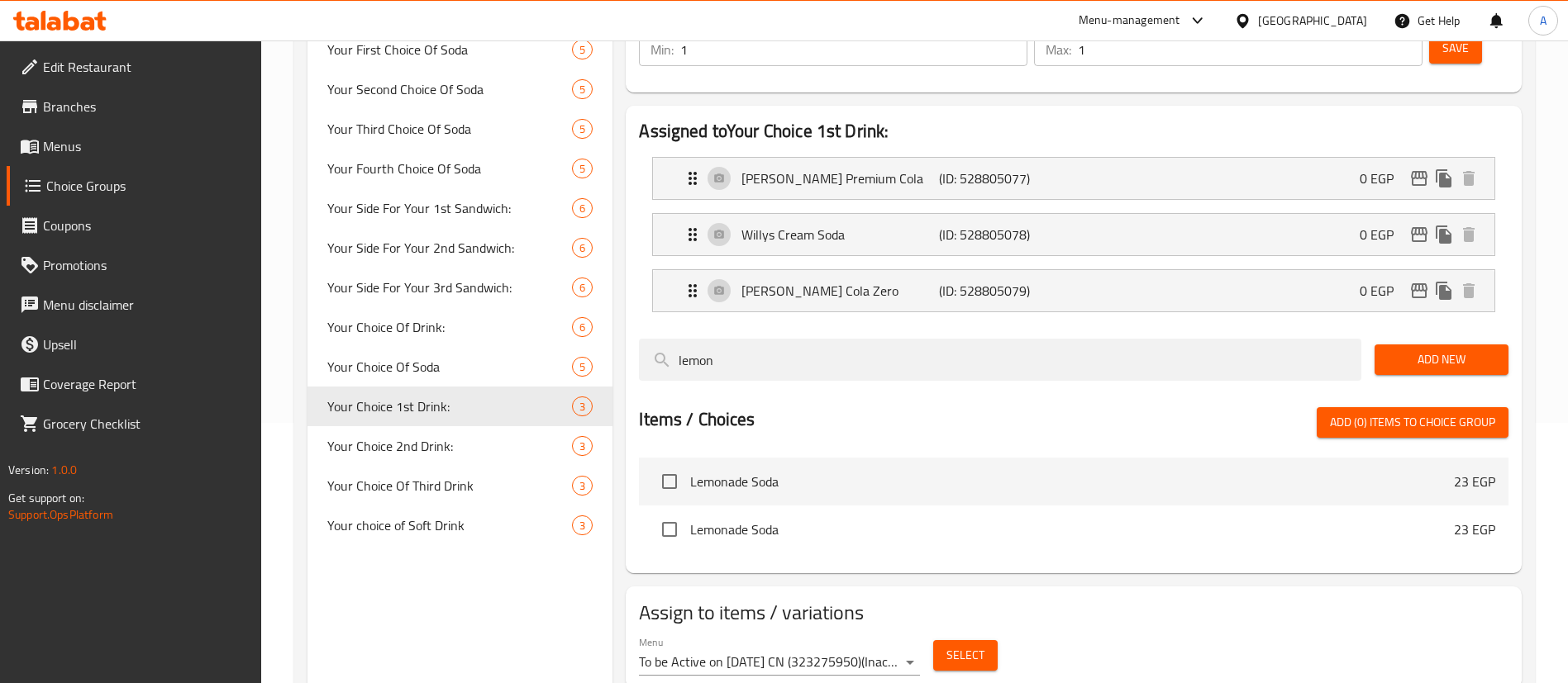
scroll to position [273, 0]
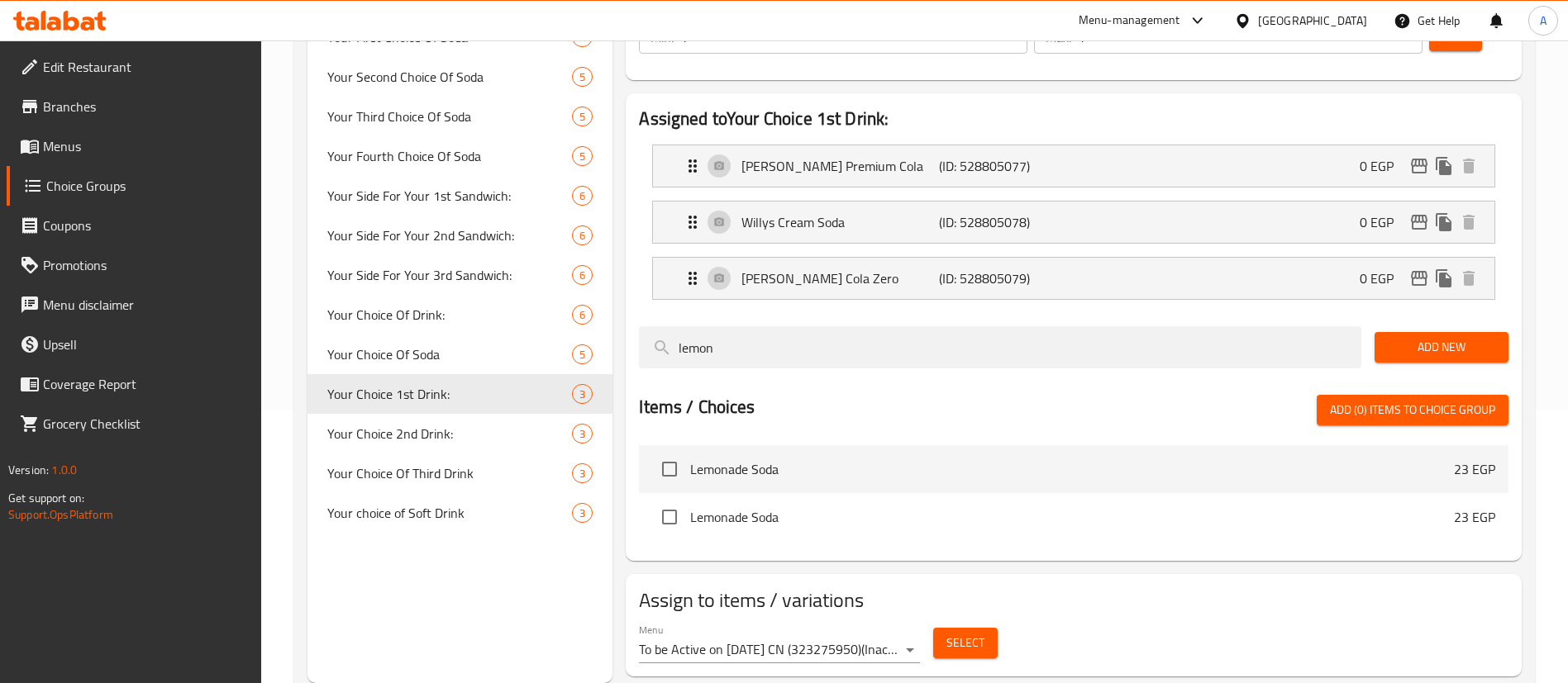
click at [677, 452] on input "checkbox" at bounding box center [669, 469] width 35 height 35
checkbox input "true"
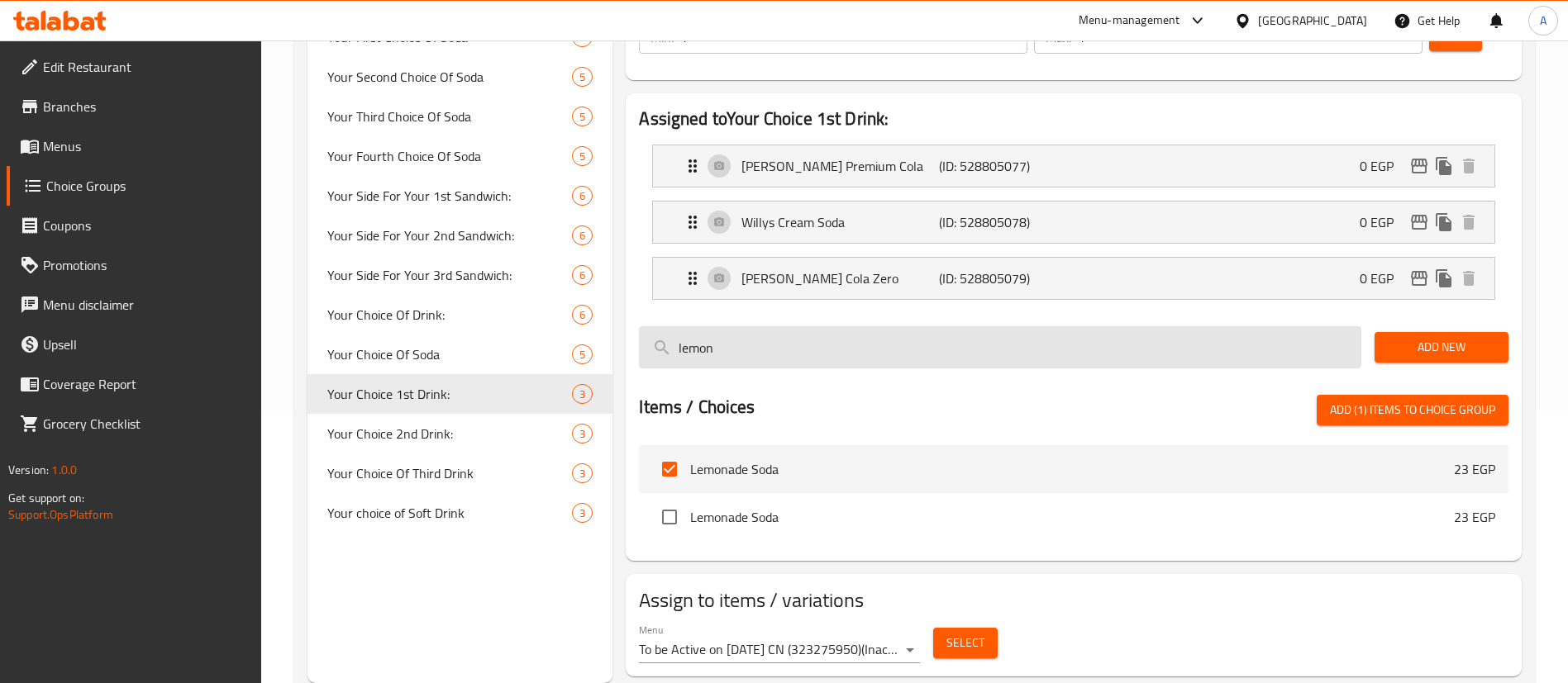
click at [758, 326] on input "lemon" at bounding box center [1000, 347] width 722 height 43
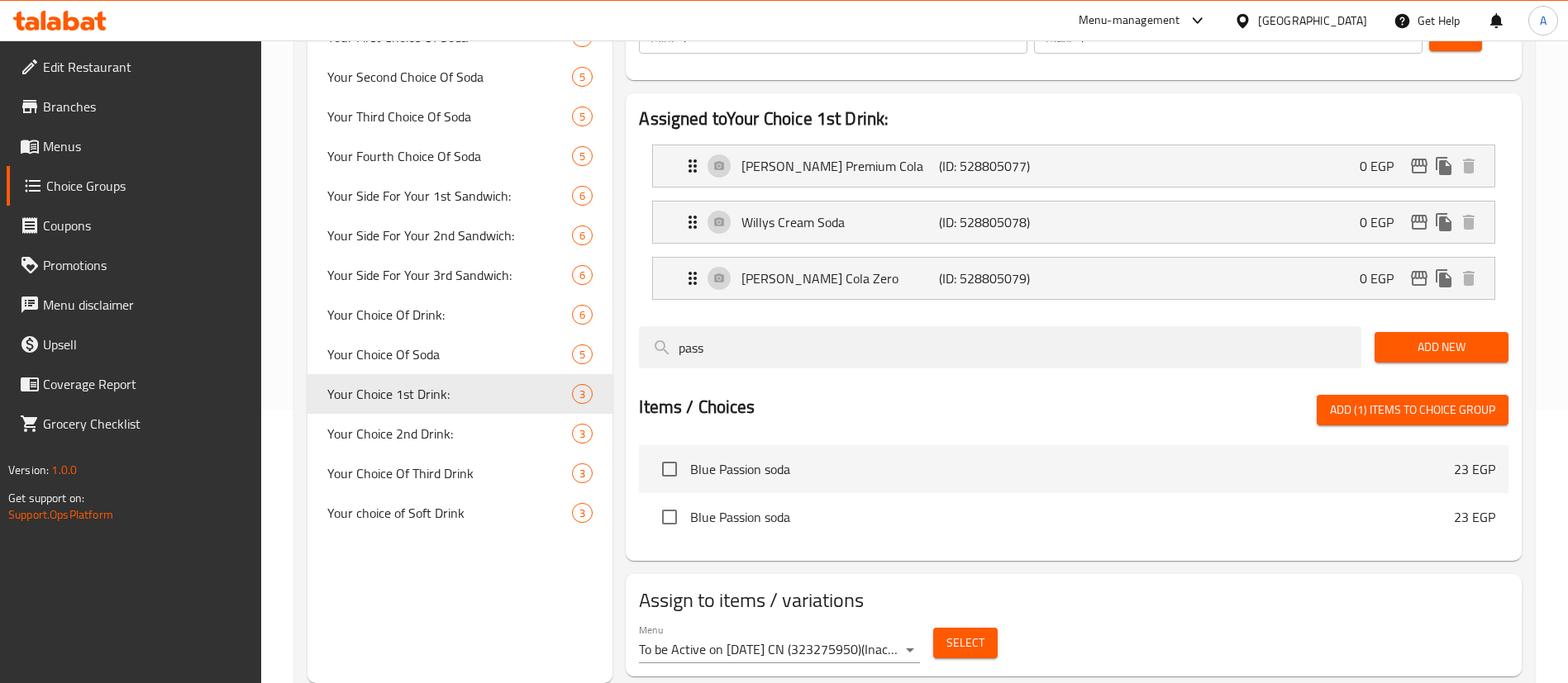
type input "pass"
click at [665, 452] on input "checkbox" at bounding box center [669, 469] width 35 height 35
click at [1377, 382] on div at bounding box center [1073, 388] width 870 height 13
click at [1378, 400] on span "Add (2) items to choice group" at bounding box center [1413, 409] width 166 height 20
checkbox input "false"
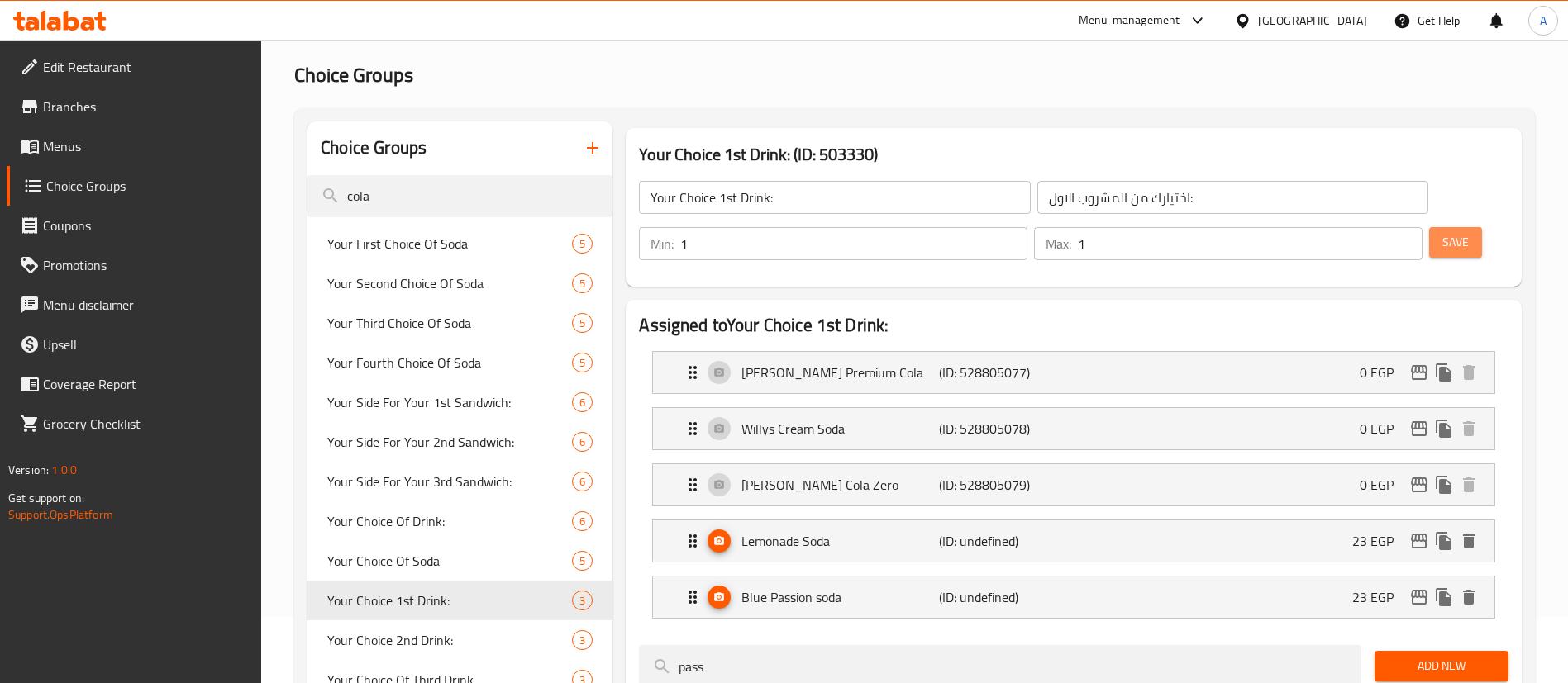
drag, startPoint x: 1439, startPoint y: 196, endPoint x: 1431, endPoint y: 211, distance: 17.0
click at [1443, 232] on span "Save" at bounding box center [1456, 242] width 27 height 20
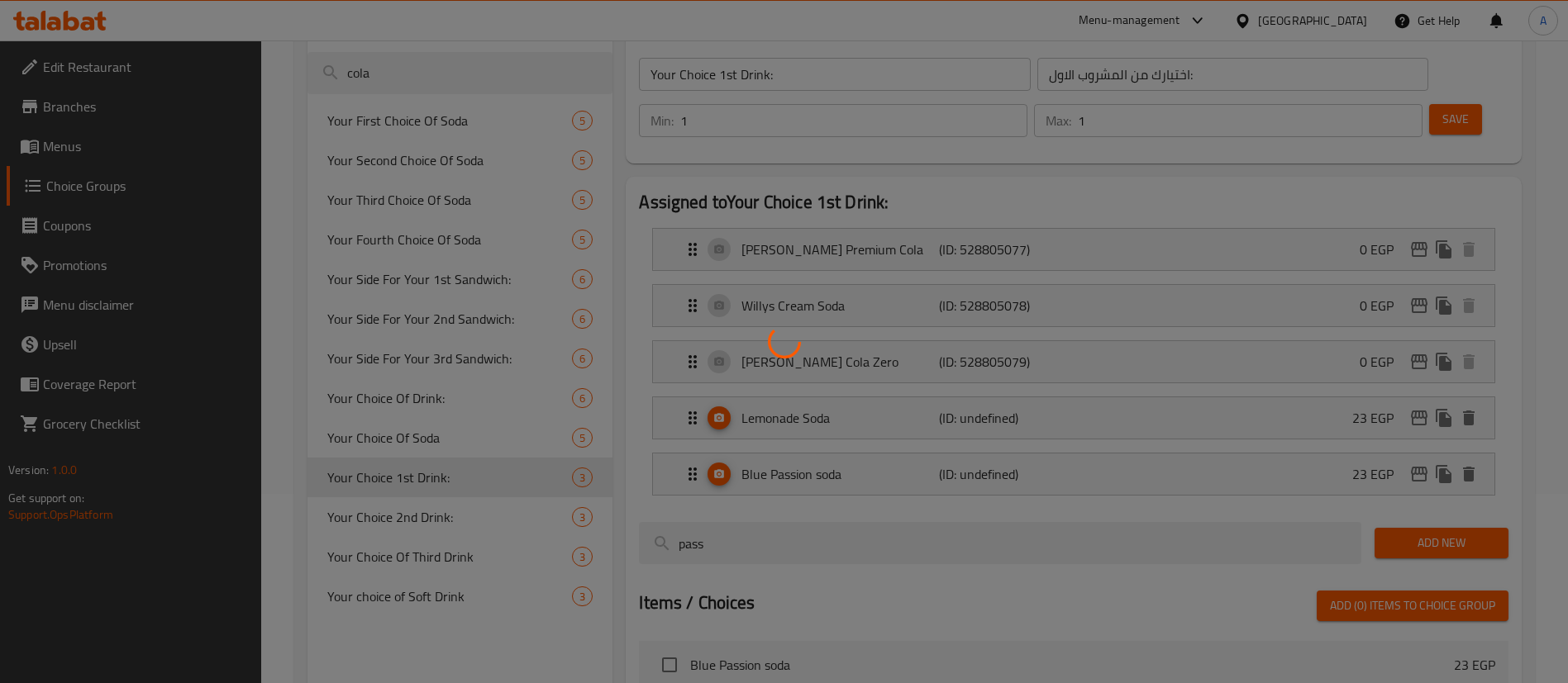
scroll to position [231, 0]
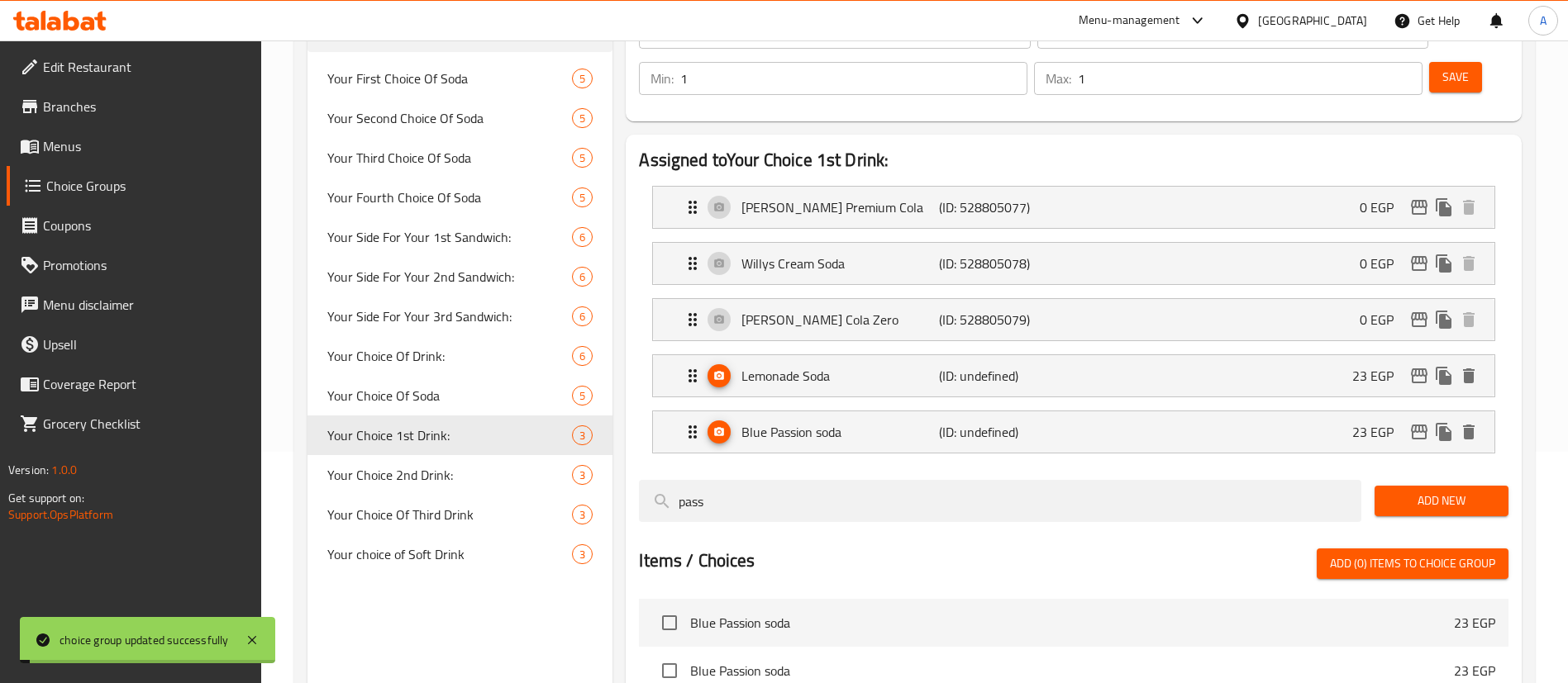
click at [1261, 355] on div "Lemonade Soda (ID: undefined) 23 EGP" at bounding box center [1079, 376] width 792 height 42
click at [1008, 366] on p "(ID: 2225843803)" at bounding box center [1005, 376] width 131 height 19
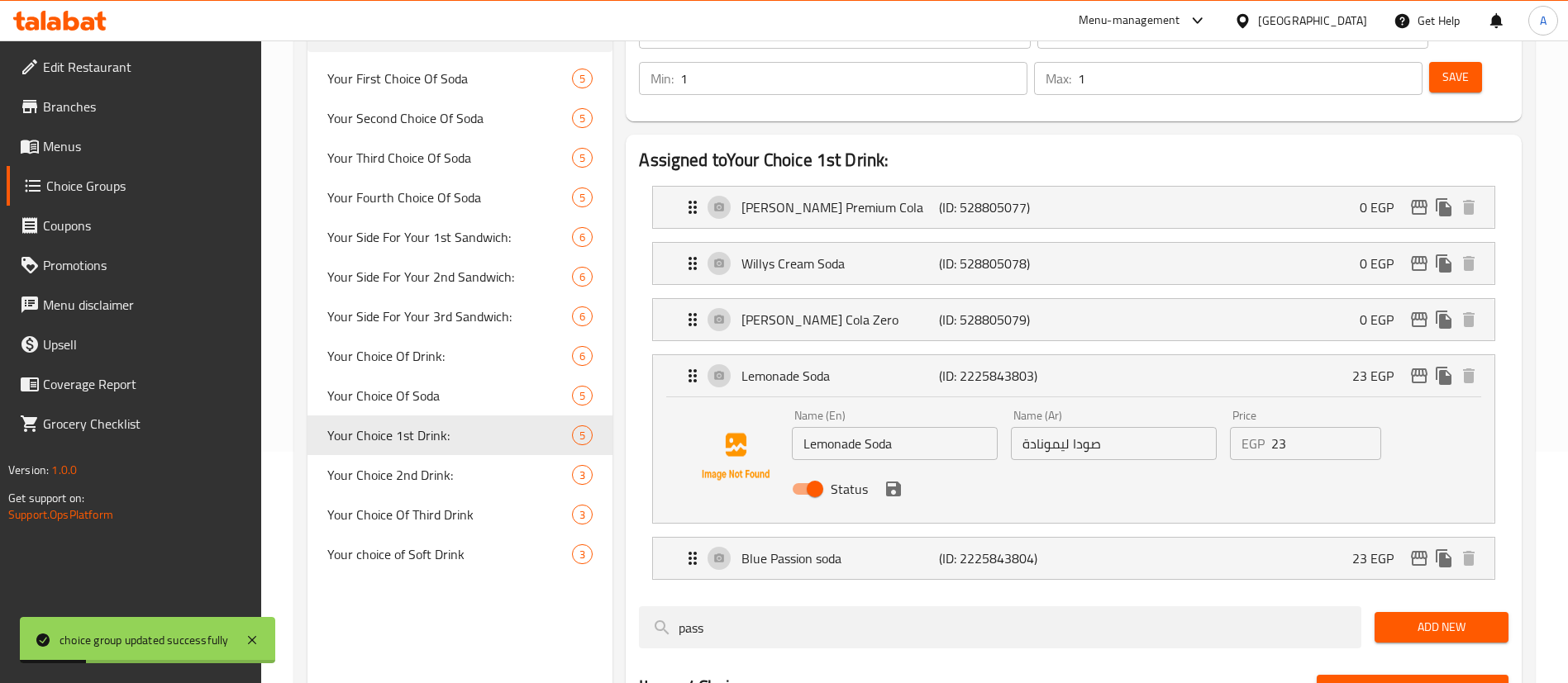
click at [1324, 427] on input "23" at bounding box center [1326, 443] width 110 height 33
click at [900, 467] on div "Status" at bounding box center [1113, 489] width 657 height 44
click at [897, 482] on icon "save" at bounding box center [893, 489] width 15 height 15
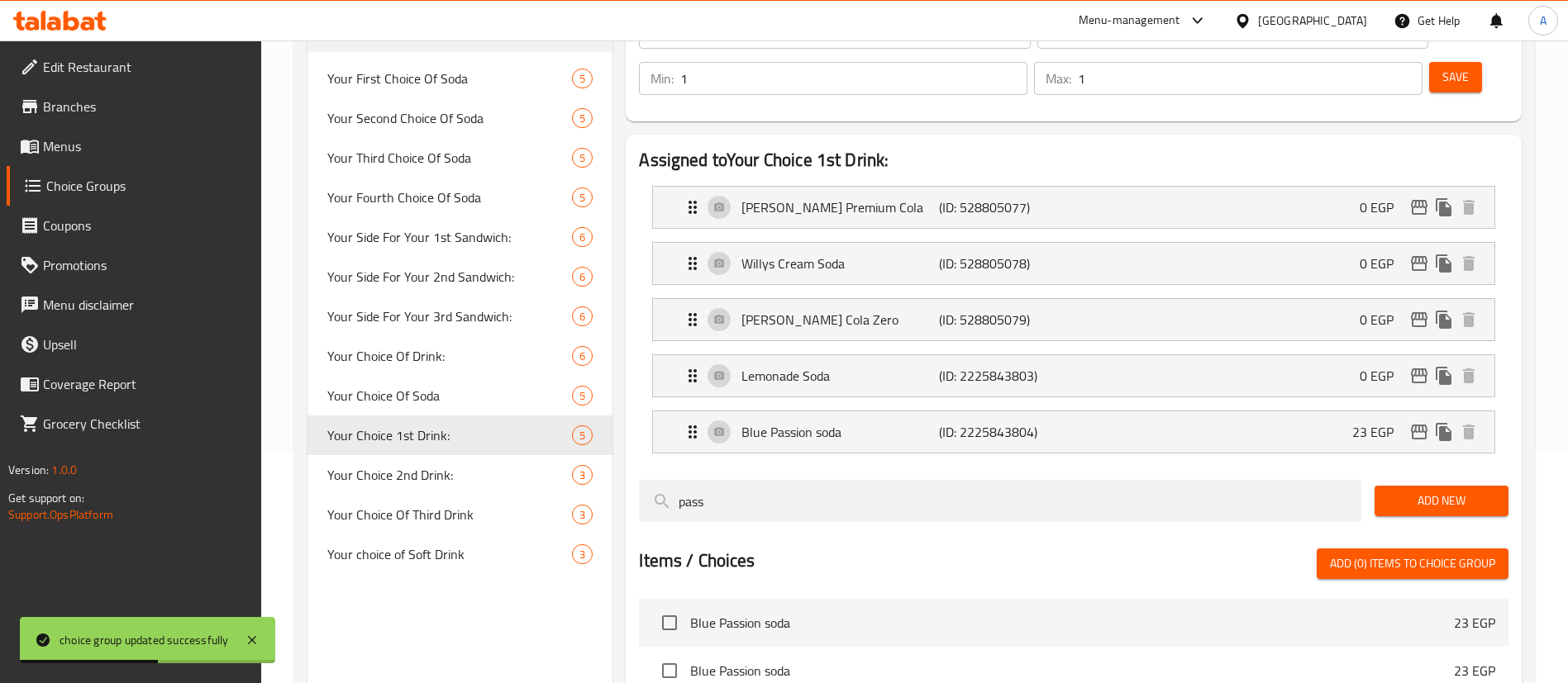
type input "0"
click at [1199, 411] on div "Blue Passion soda (ID: 2225843804) 23 EGP" at bounding box center [1079, 431] width 792 height 42
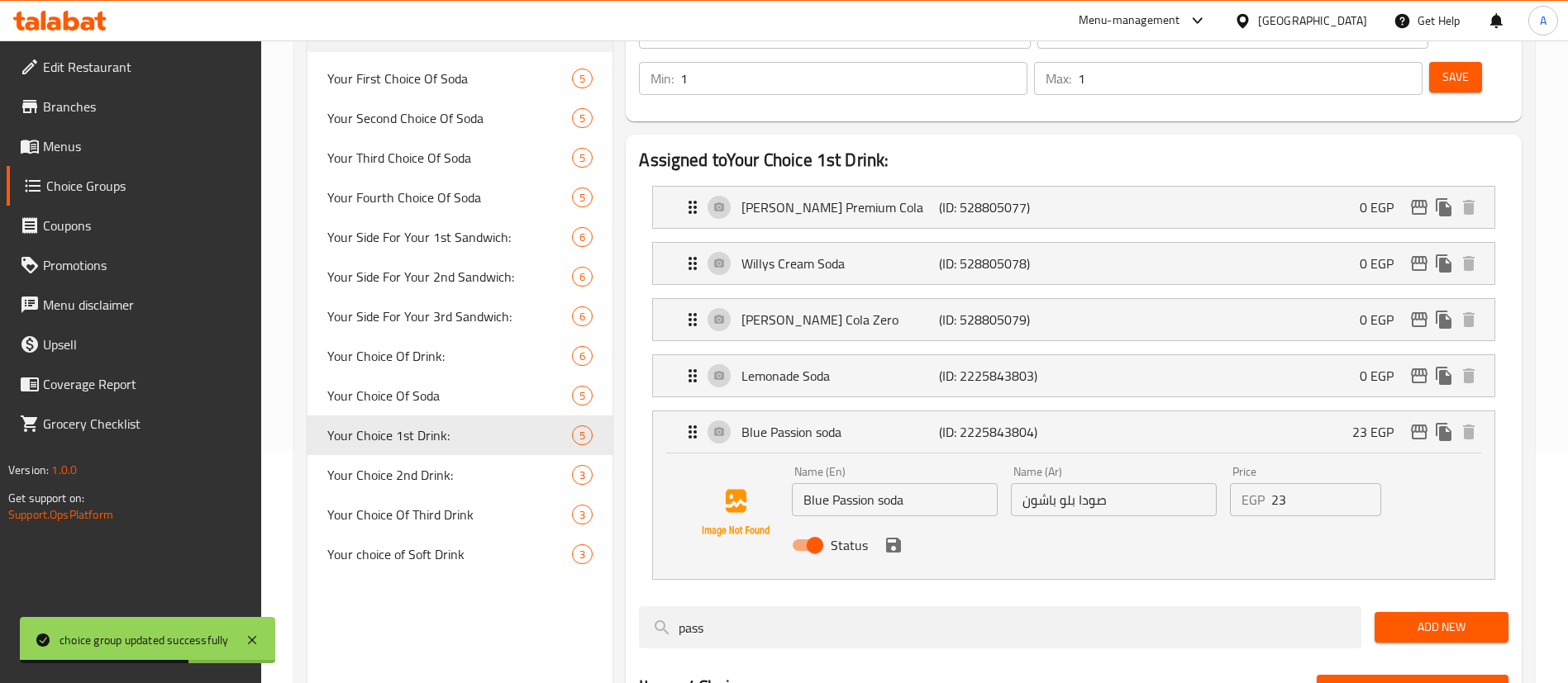
click at [1316, 484] on input "23" at bounding box center [1326, 500] width 110 height 33
click at [901, 538] on icon "save" at bounding box center [893, 545] width 15 height 15
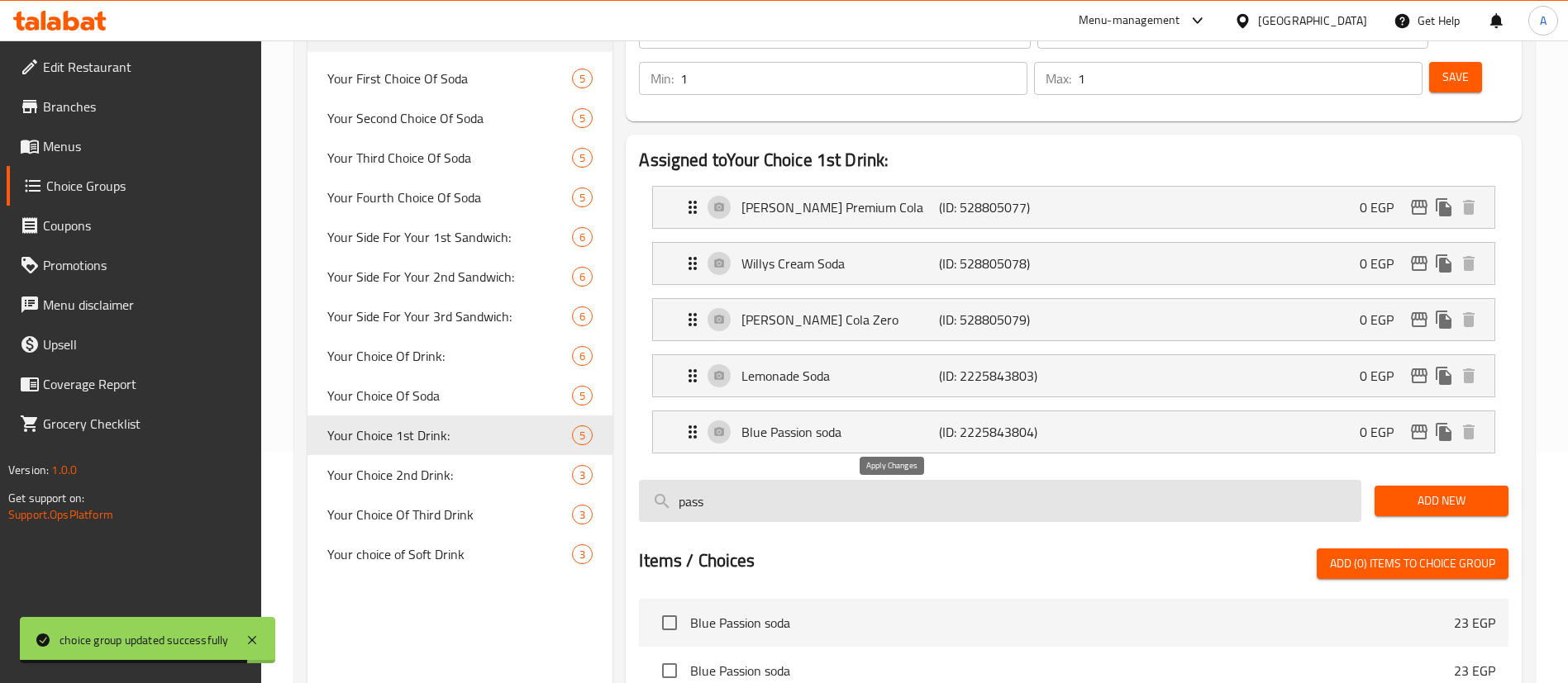
type input "0"
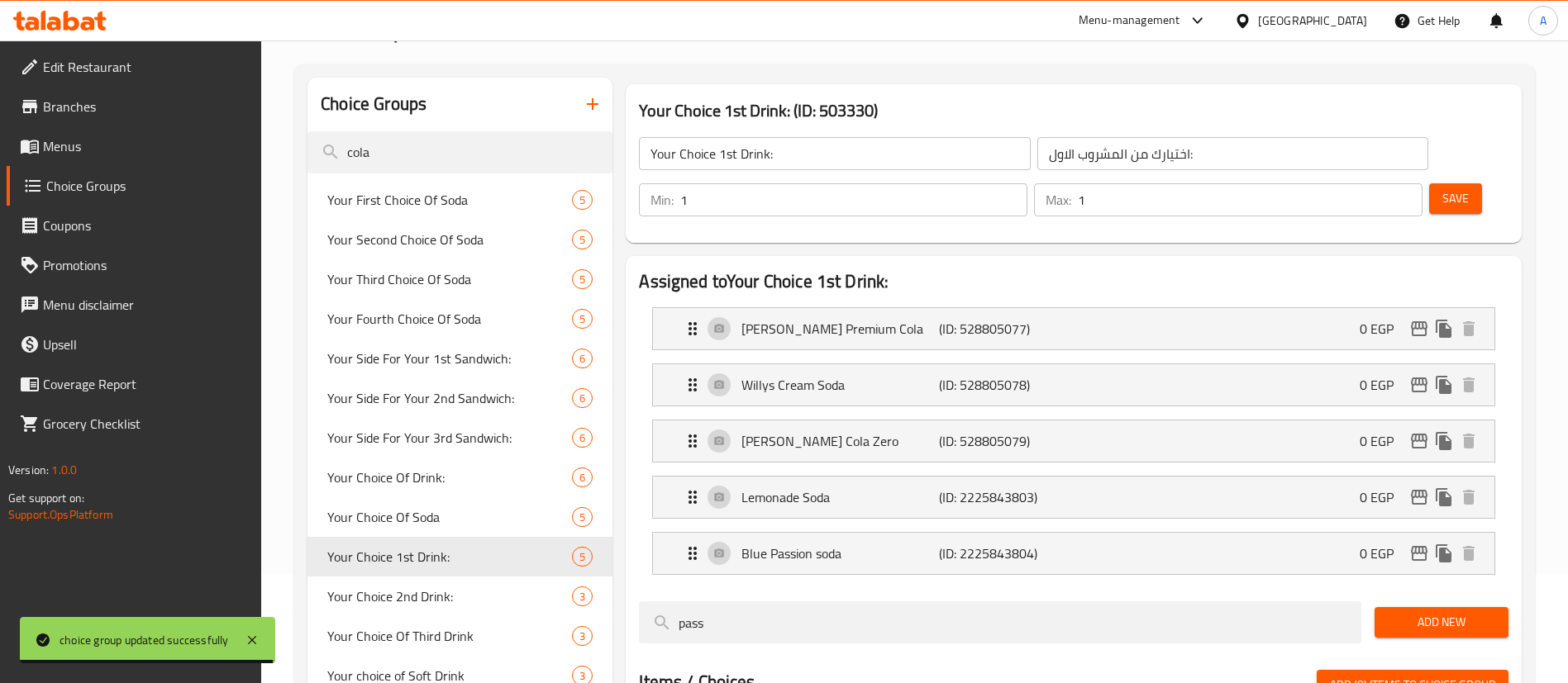
scroll to position [25, 0]
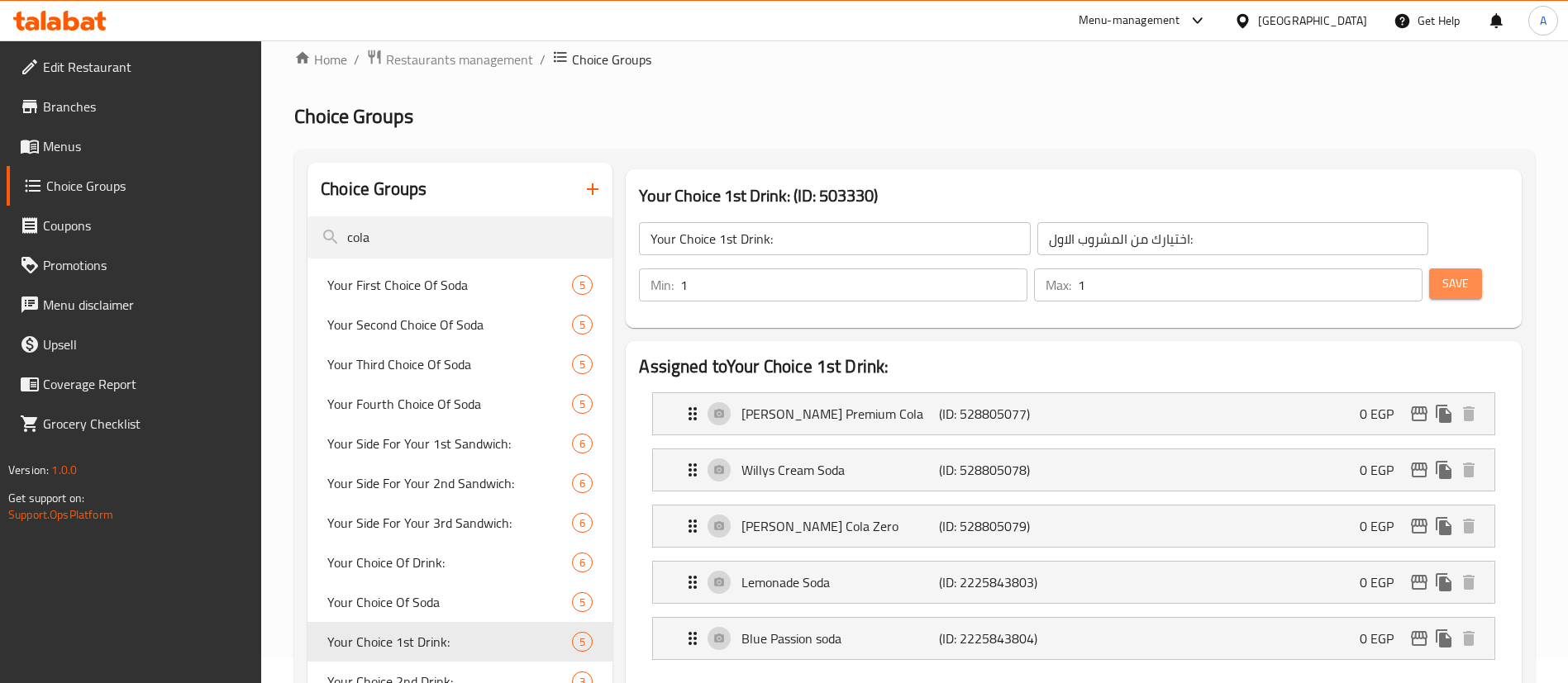
click at [1443, 274] on span "Save" at bounding box center [1456, 283] width 27 height 20
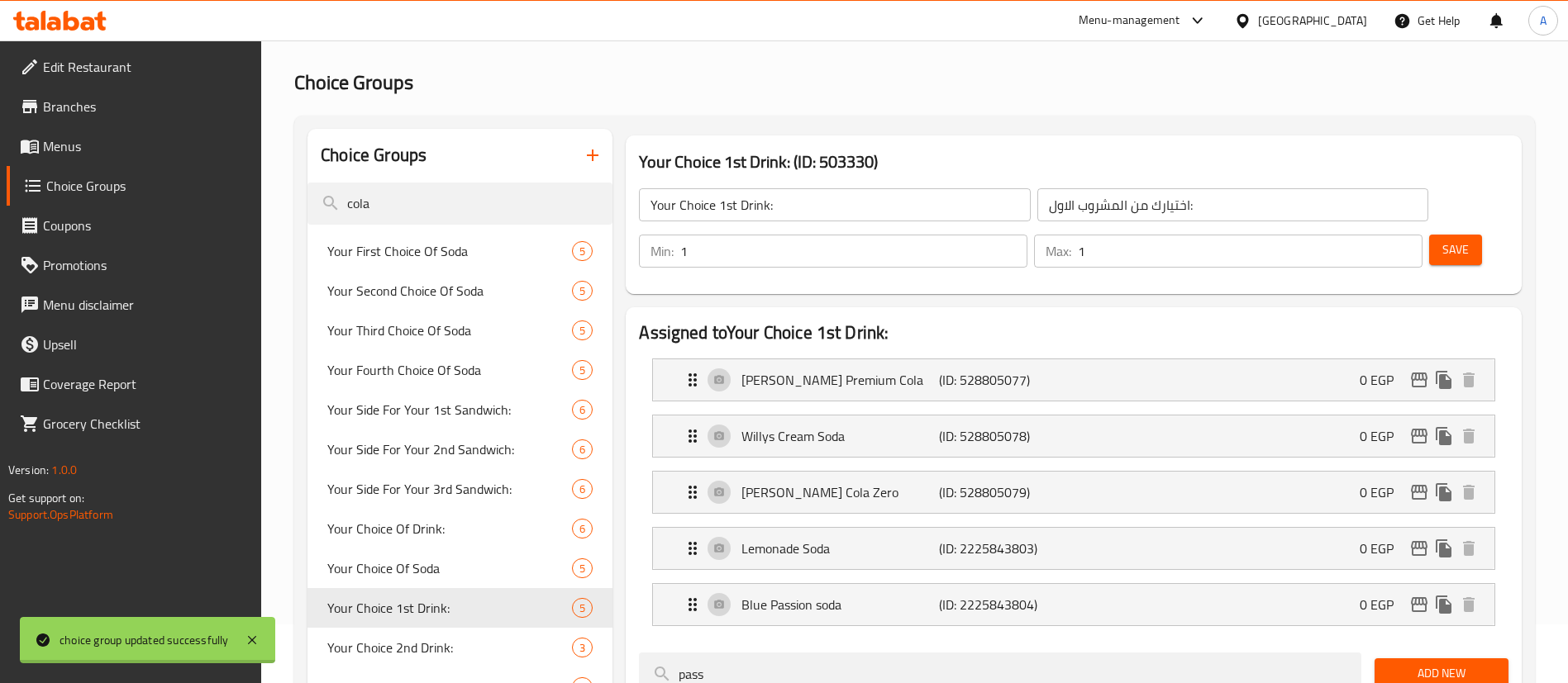
scroll to position [190, 0]
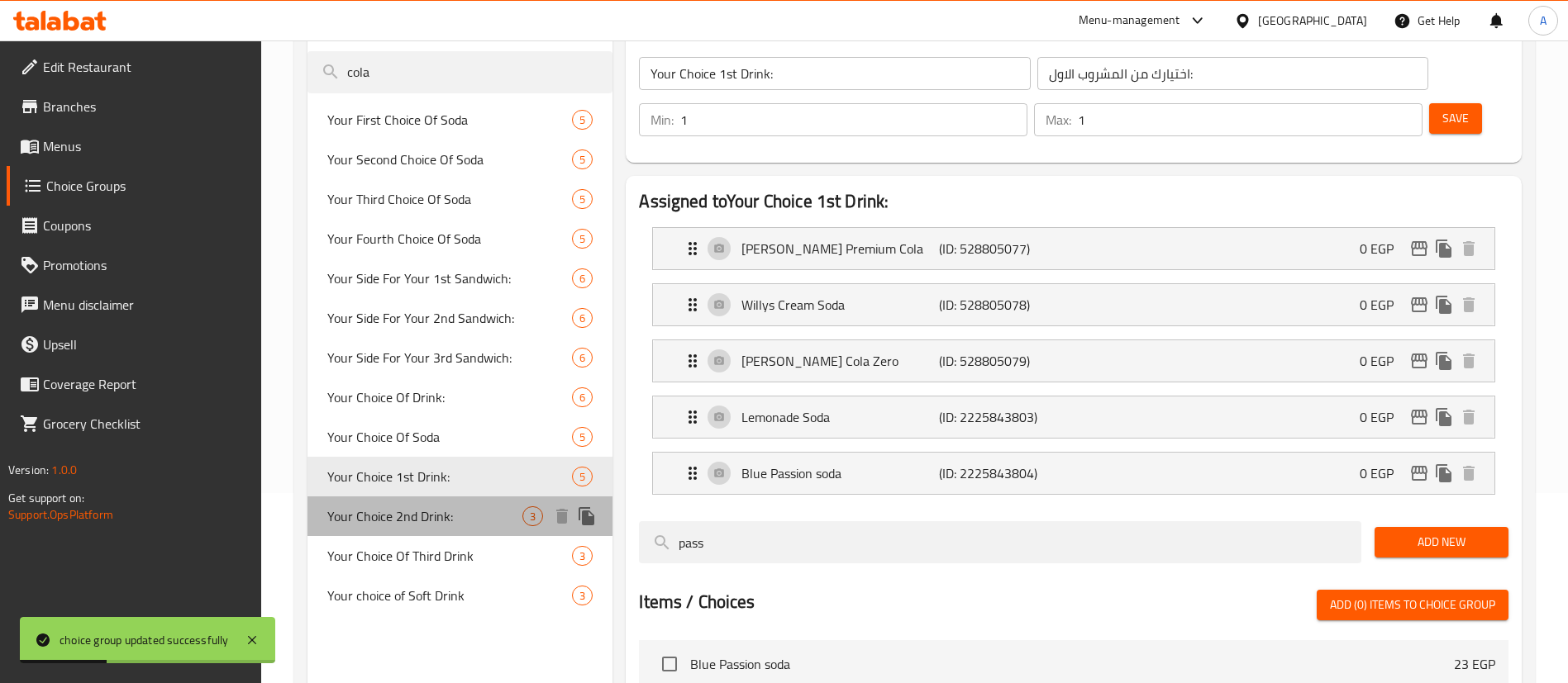
click at [440, 507] on span "Your Choice 2nd Drink:" at bounding box center [425, 516] width 195 height 19
type input "Your Choice 2nd Drink:"
type input "اختيارك من المشروب الثاني:"
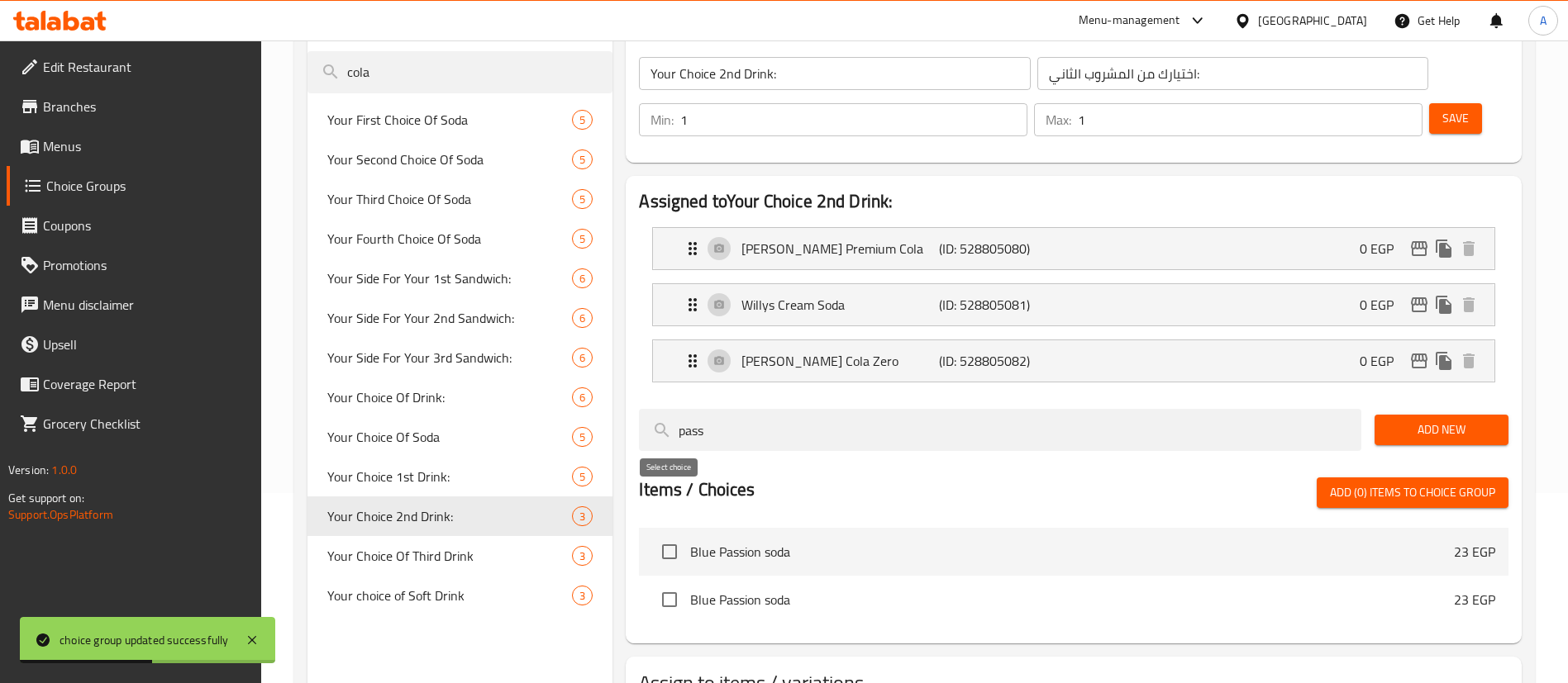
click at [670, 534] on input "checkbox" at bounding box center [669, 551] width 35 height 35
checkbox input "true"
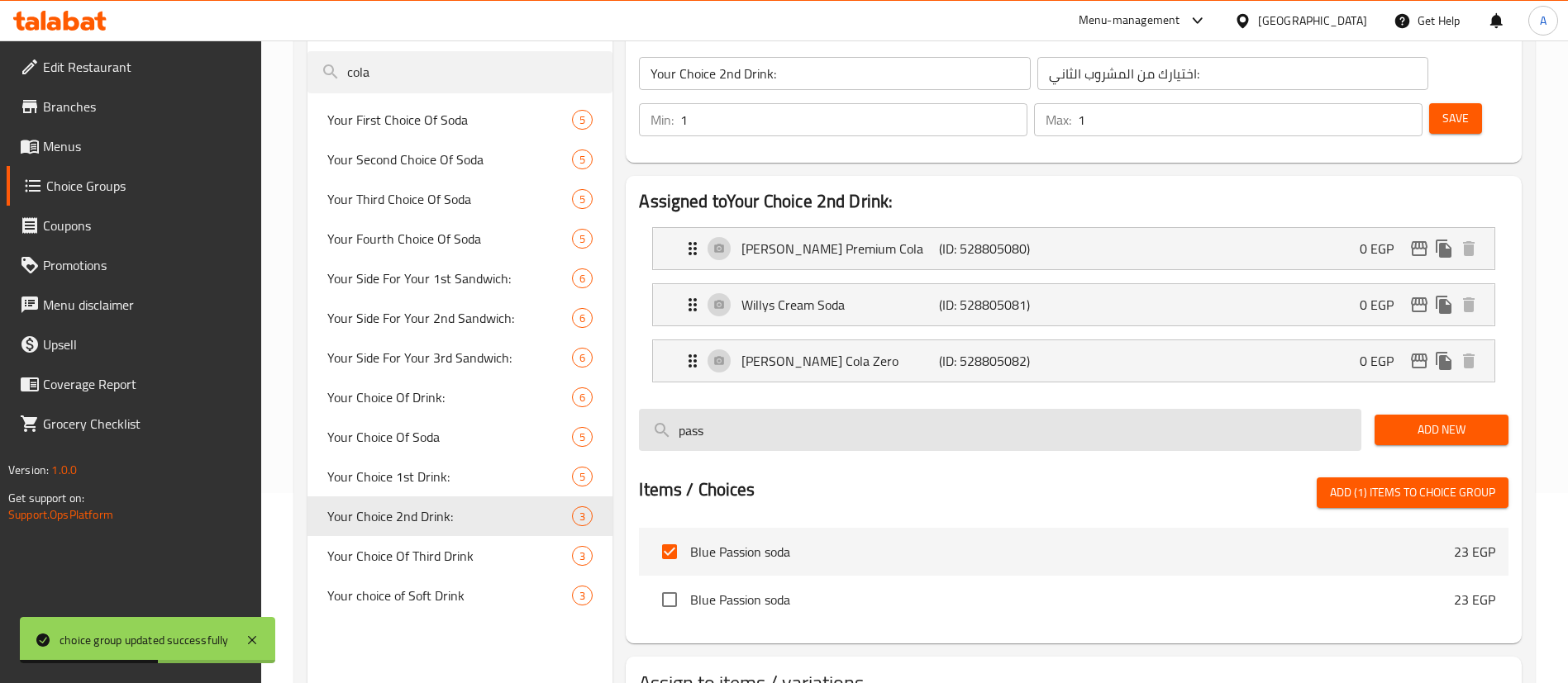
click at [768, 409] on input "pass" at bounding box center [1000, 431] width 722 height 43
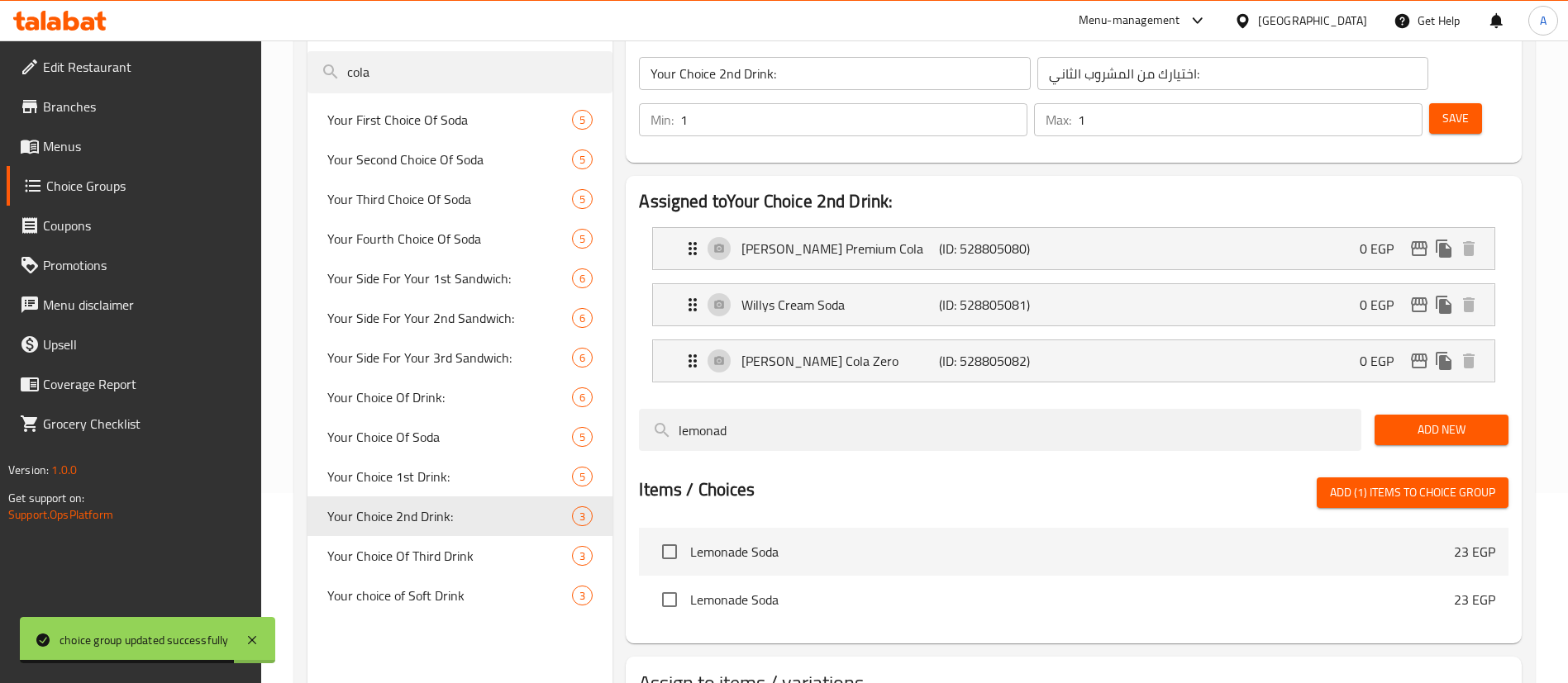
type input "lemonad"
click at [664, 534] on input "checkbox" at bounding box center [669, 551] width 35 height 35
click at [1431, 483] on span "Add (2) items to choice group" at bounding box center [1413, 493] width 166 height 20
checkbox input "false"
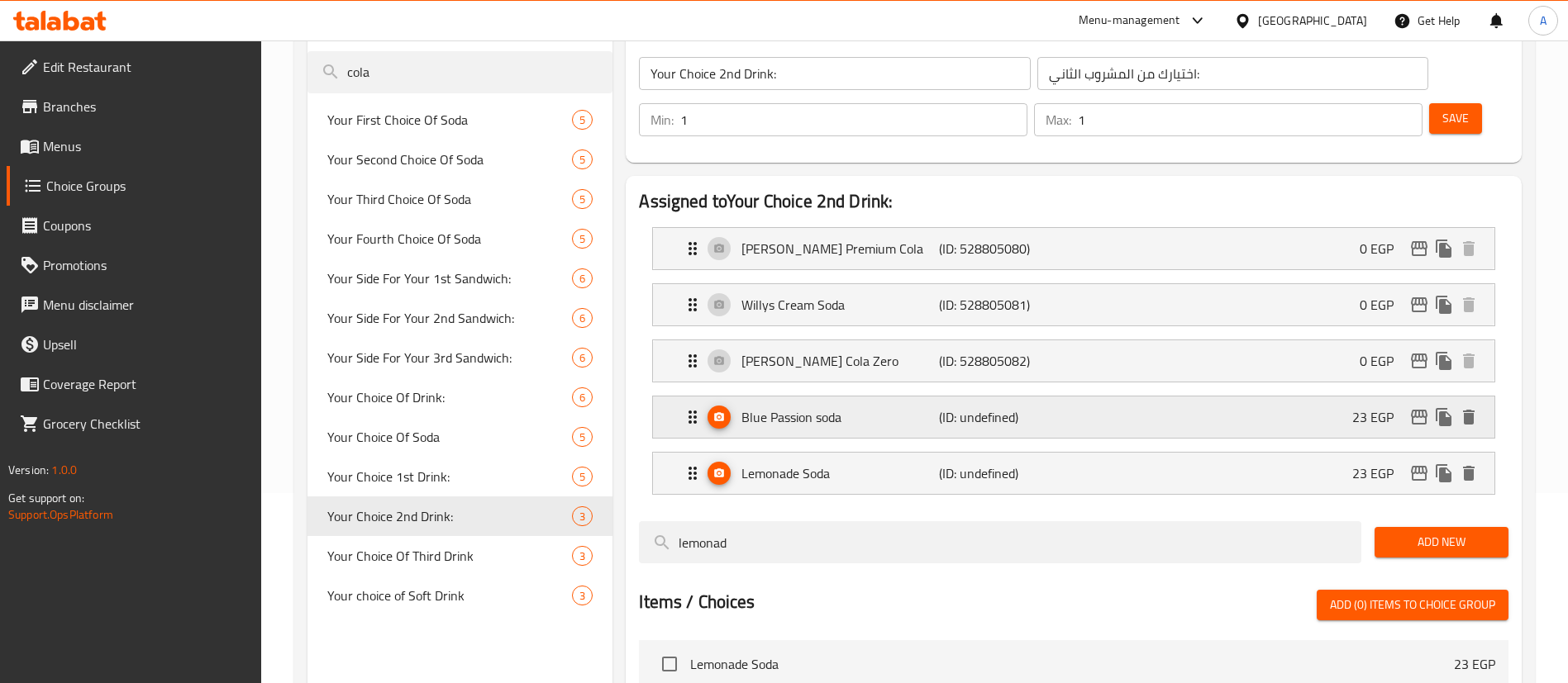
click at [1261, 397] on div "Blue Passion soda (ID: undefined) 23 EGP" at bounding box center [1079, 417] width 792 height 42
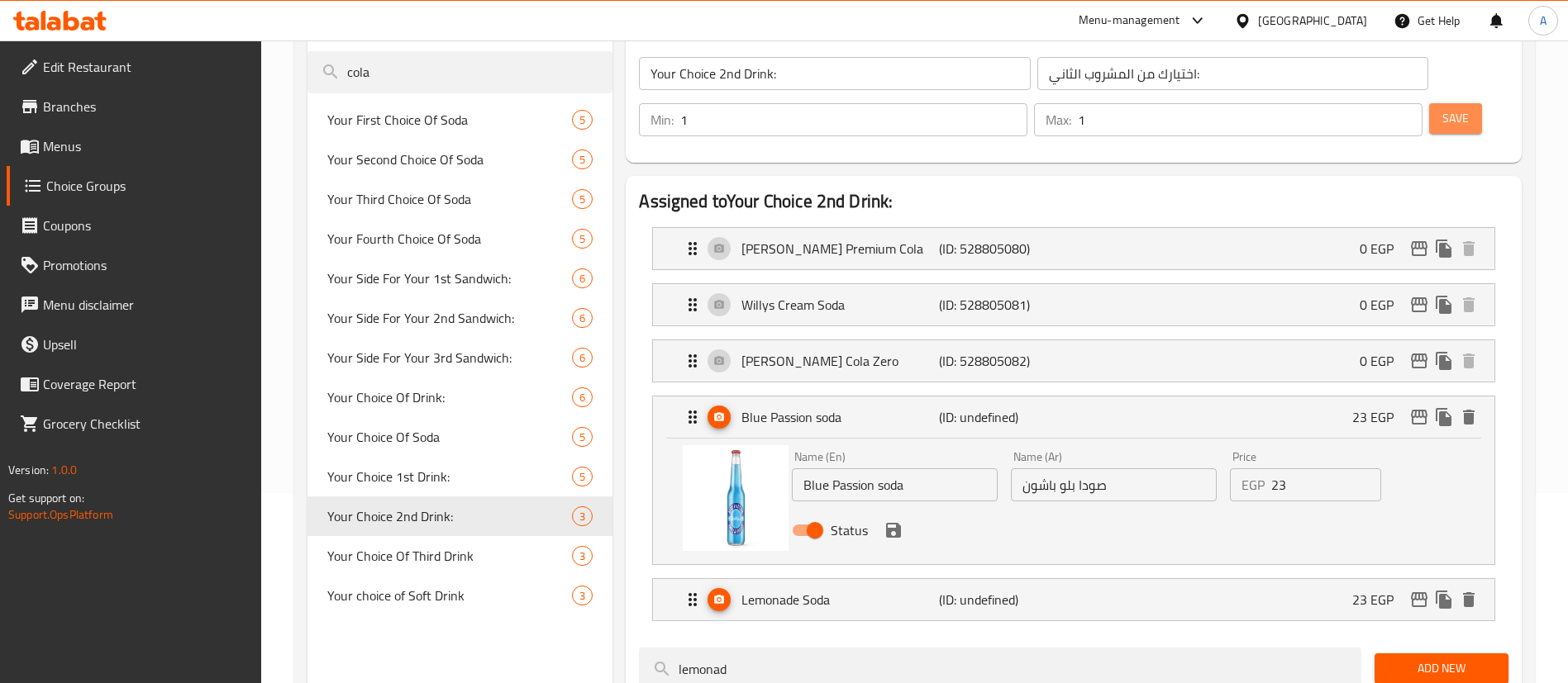
click at [1445, 104] on button "Save" at bounding box center [1456, 119] width 53 height 31
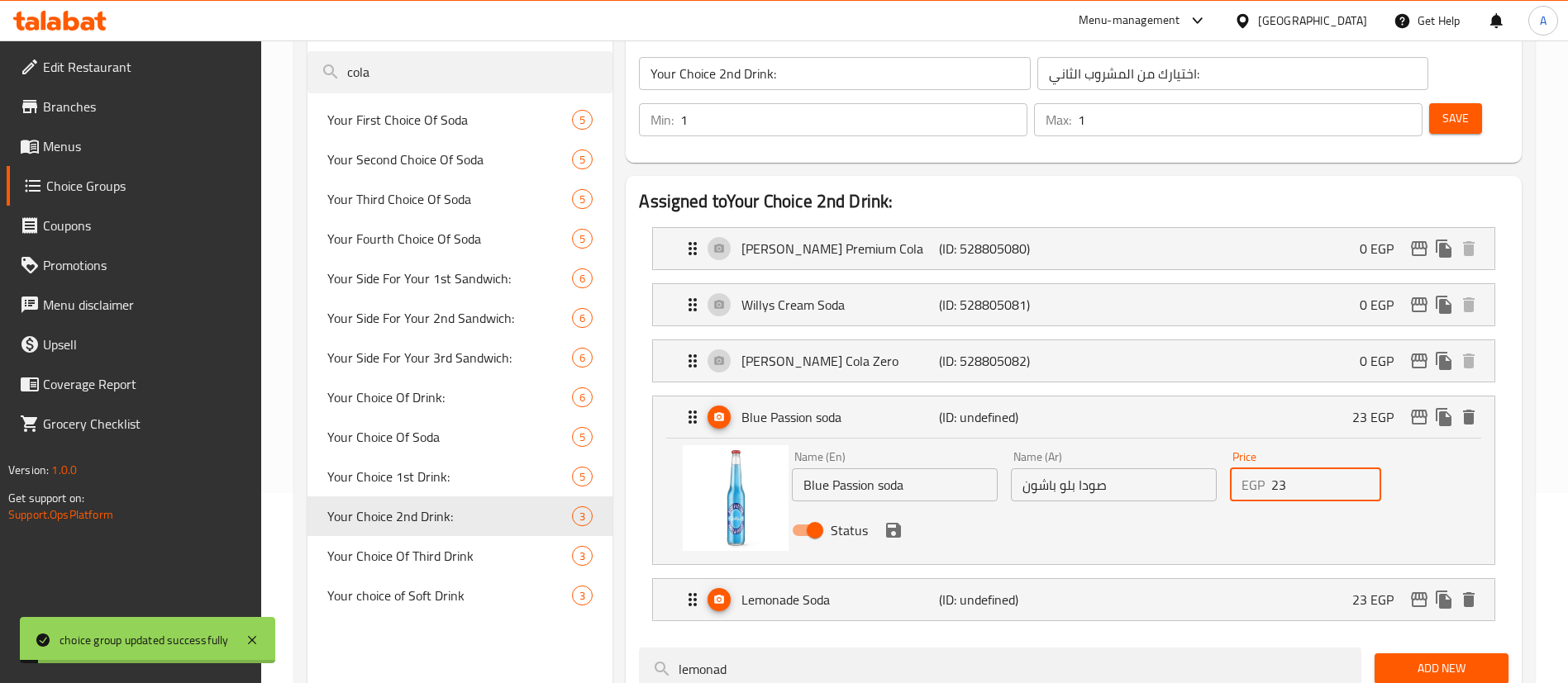
click at [1296, 469] on input "23" at bounding box center [1326, 485] width 110 height 33
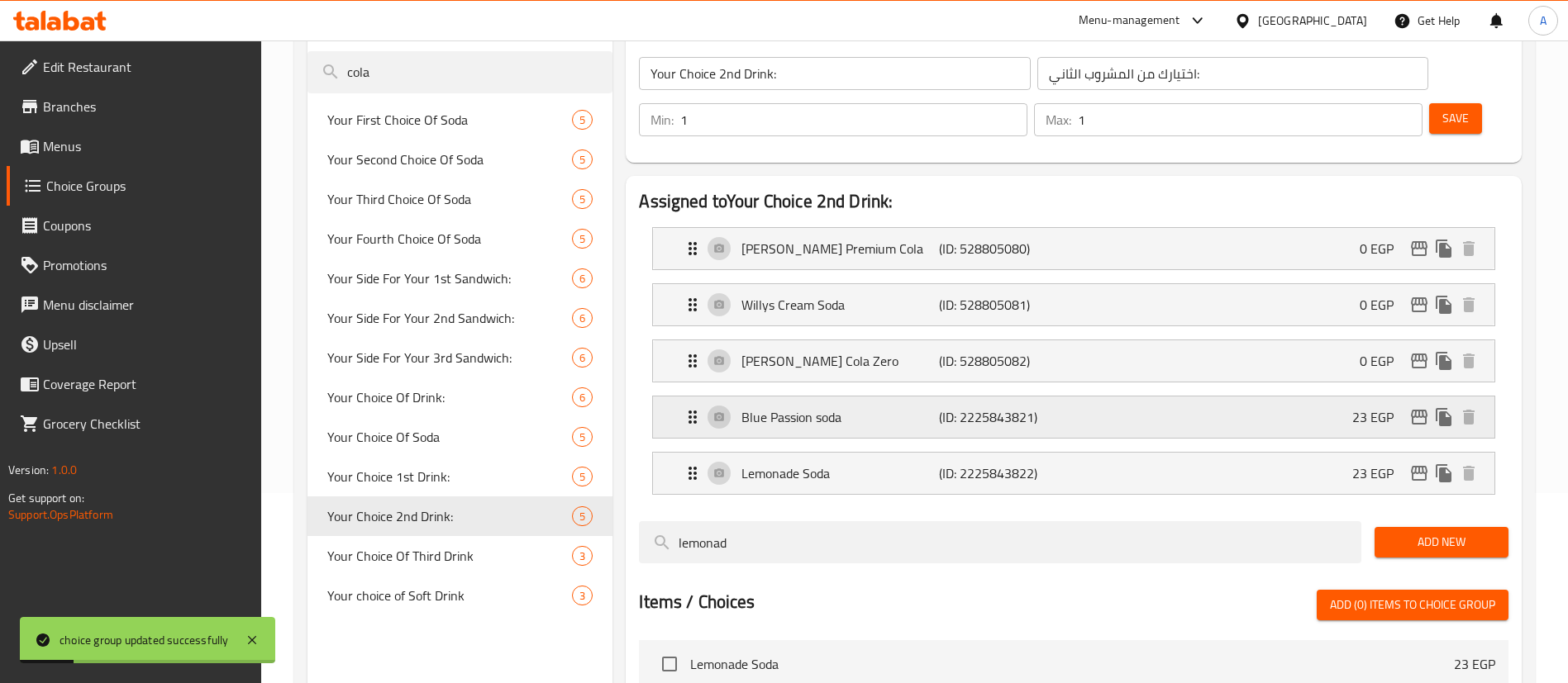
click at [1283, 397] on div "Blue Passion soda (ID: 2225843821) 23 EGP" at bounding box center [1079, 417] width 792 height 42
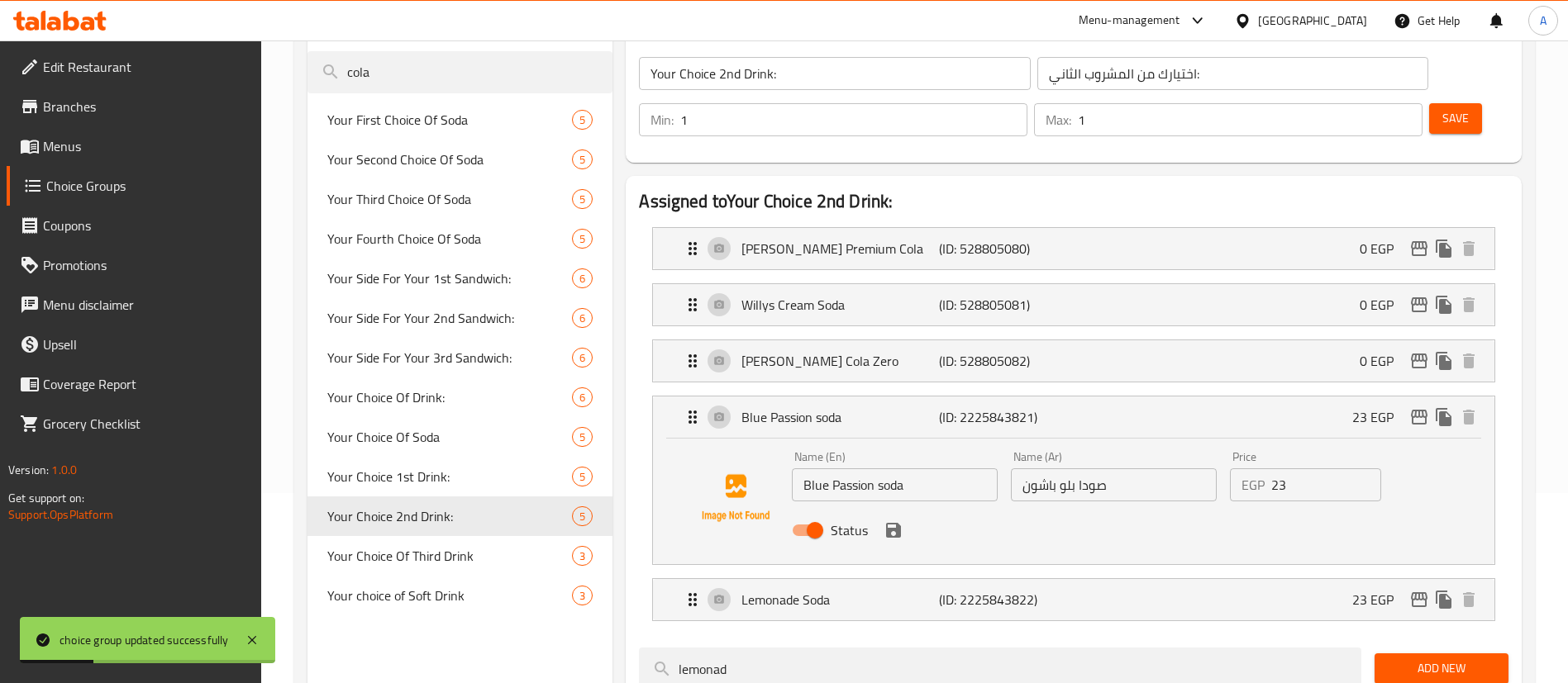
click at [1330, 469] on input "23" at bounding box center [1326, 485] width 110 height 33
click at [1330, 469] on input "230" at bounding box center [1326, 485] width 110 height 33
click at [1339, 579] on div "Lemonade Soda (ID: 2225843822) 23 EGP" at bounding box center [1079, 600] width 792 height 42
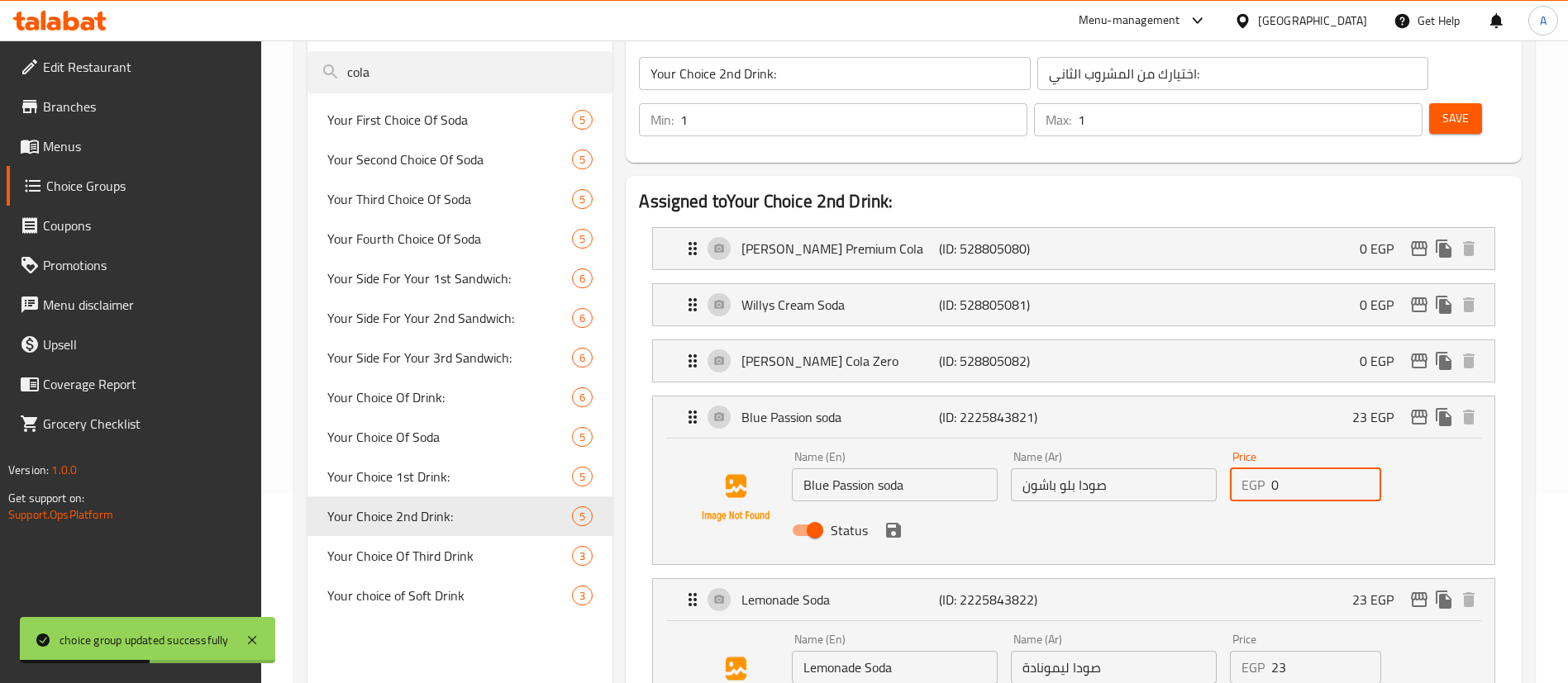
type input "0"
click at [1307, 651] on input "23" at bounding box center [1326, 667] width 110 height 33
click at [1305, 651] on input "230" at bounding box center [1326, 667] width 110 height 33
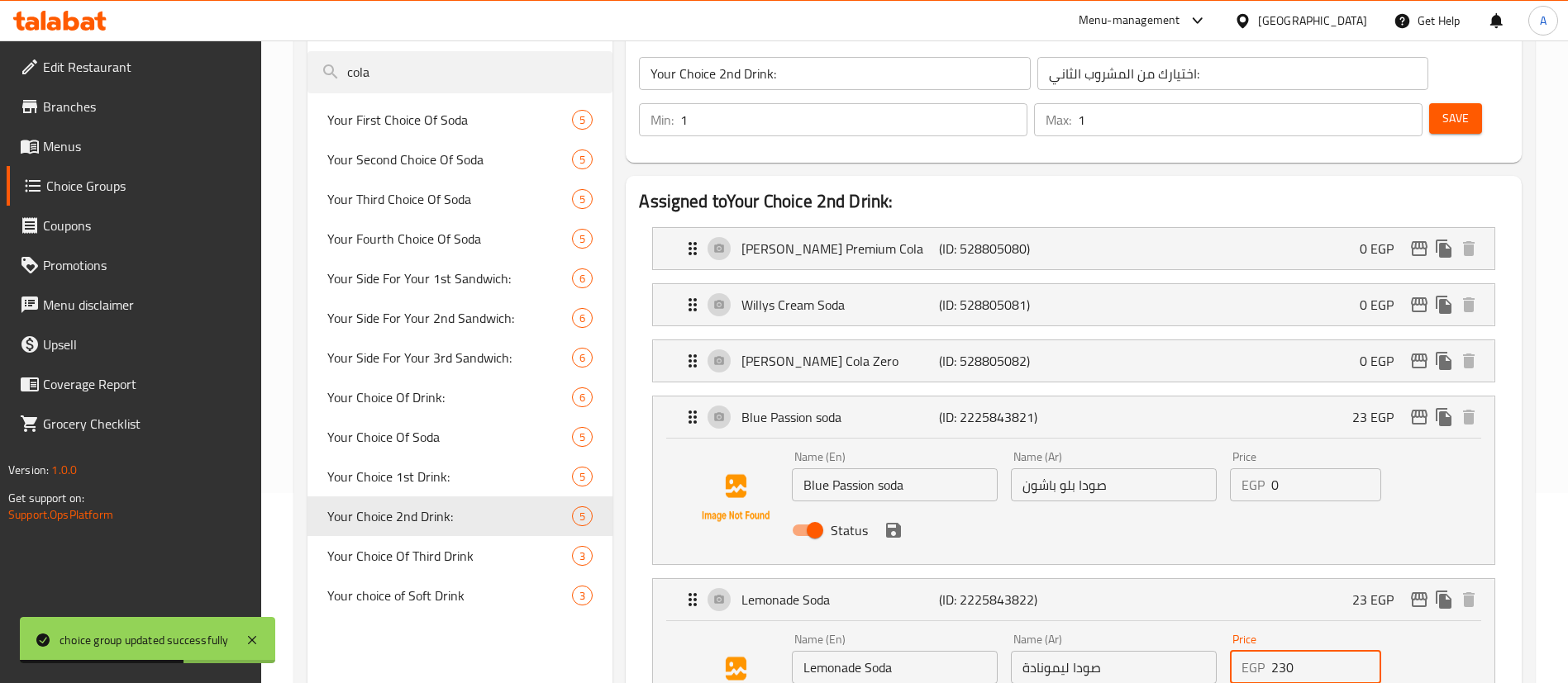
click at [1302, 651] on input "230" at bounding box center [1326, 667] width 110 height 33
click at [892, 521] on icon "save" at bounding box center [893, 531] width 20 height 19
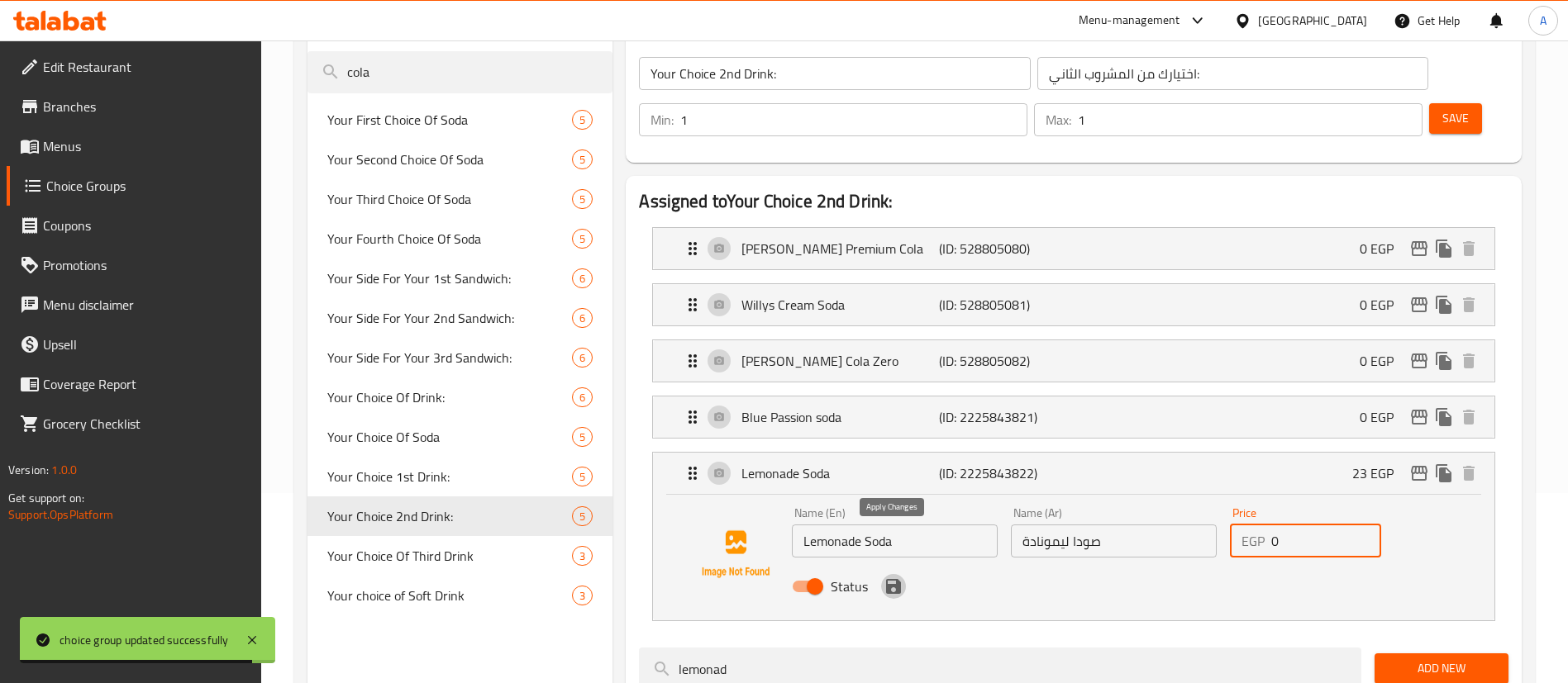
drag, startPoint x: 895, startPoint y: 539, endPoint x: 924, endPoint y: 541, distance: 29.1
click at [894, 577] on icon "save" at bounding box center [893, 586] width 20 height 19
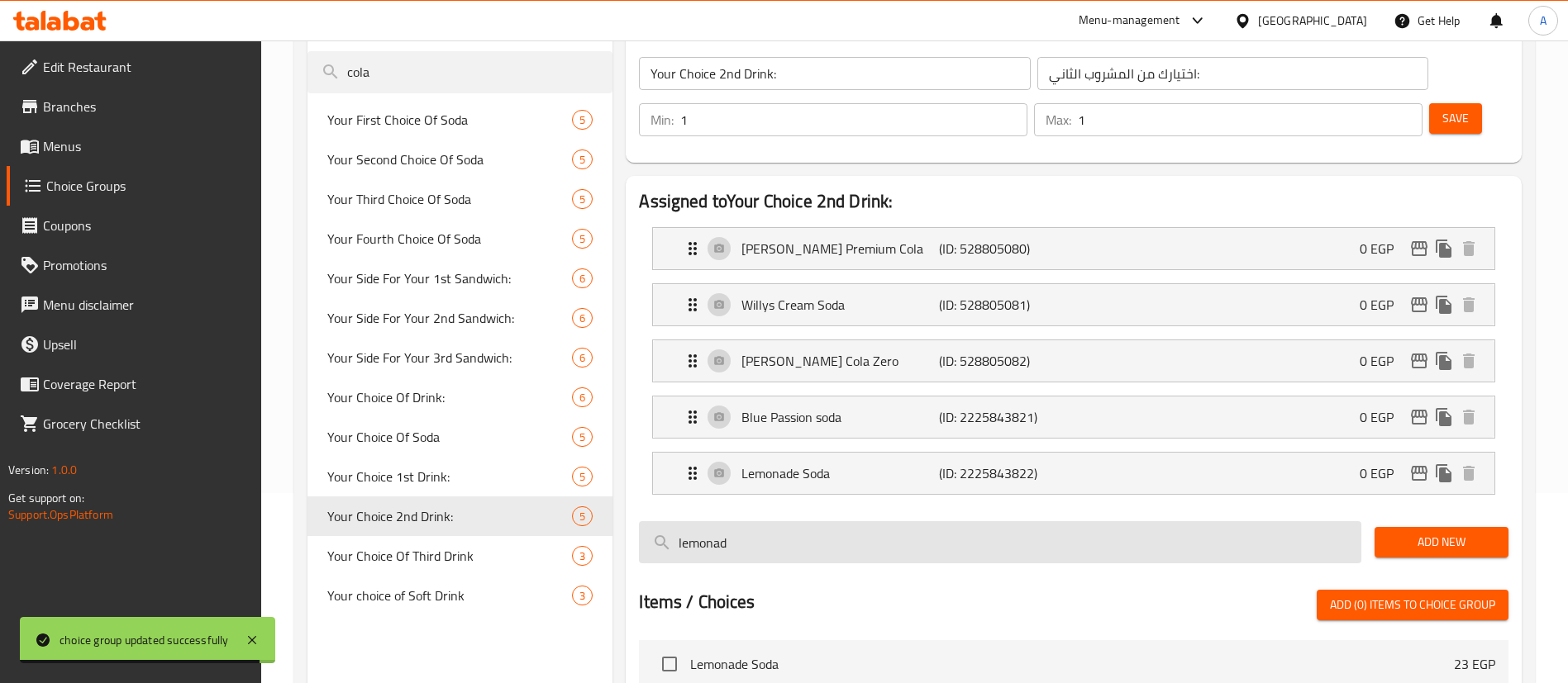
type input "0"
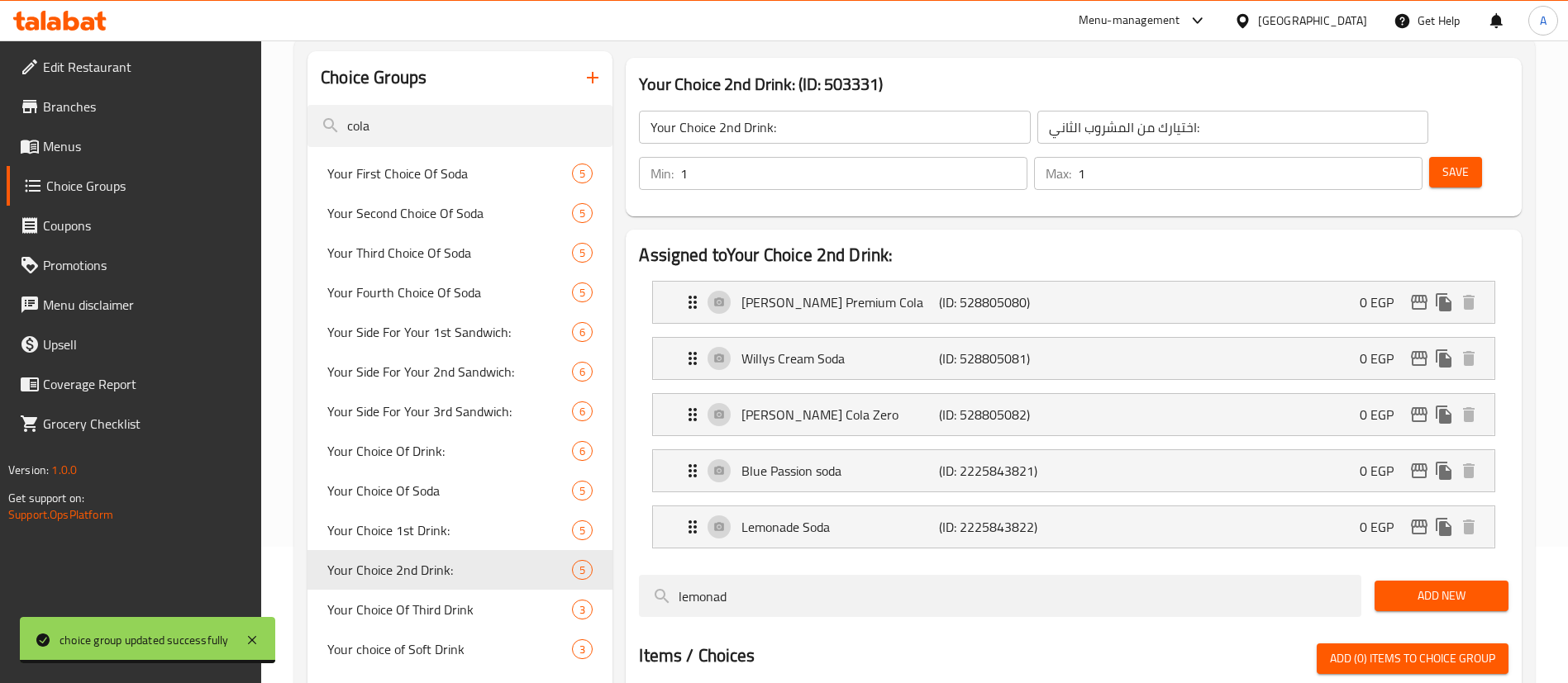
scroll to position [25, 0]
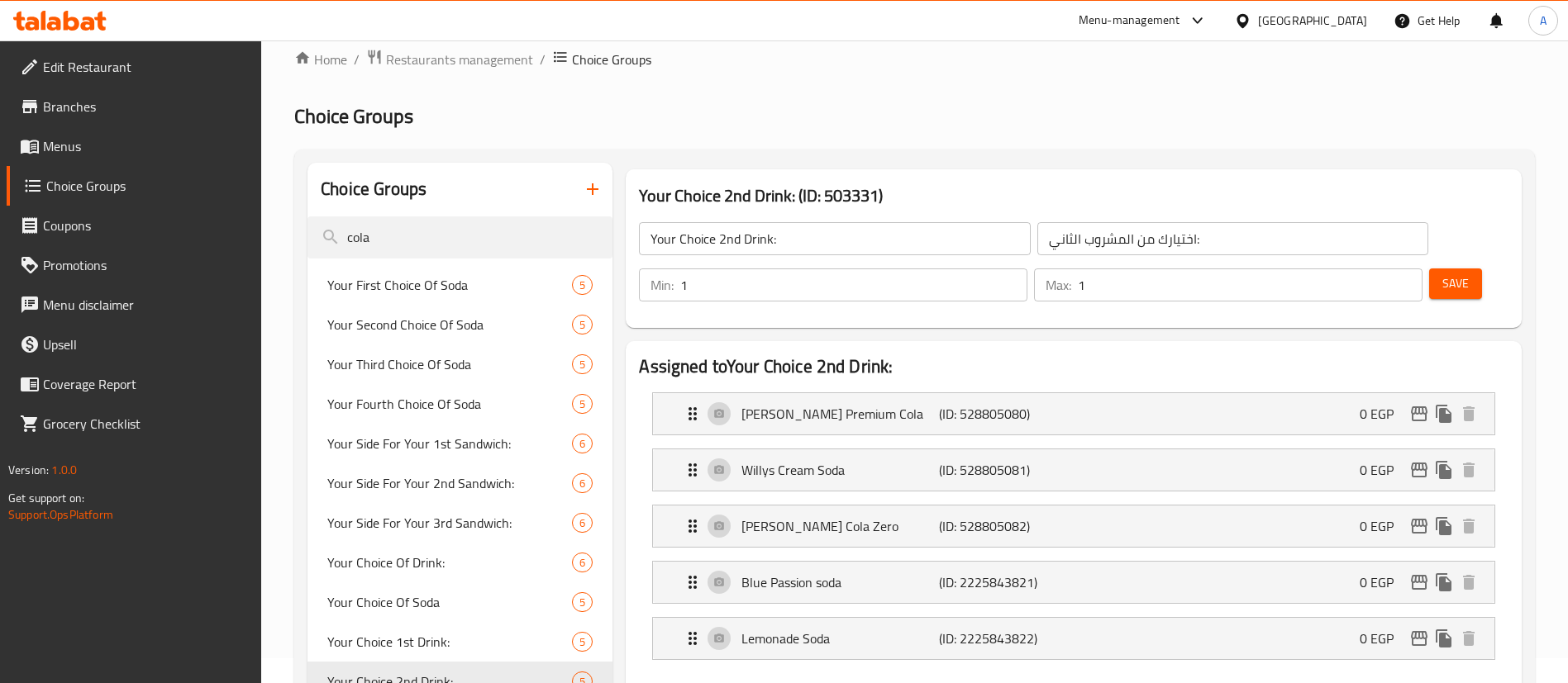
click at [1443, 274] on span "Save" at bounding box center [1456, 283] width 27 height 20
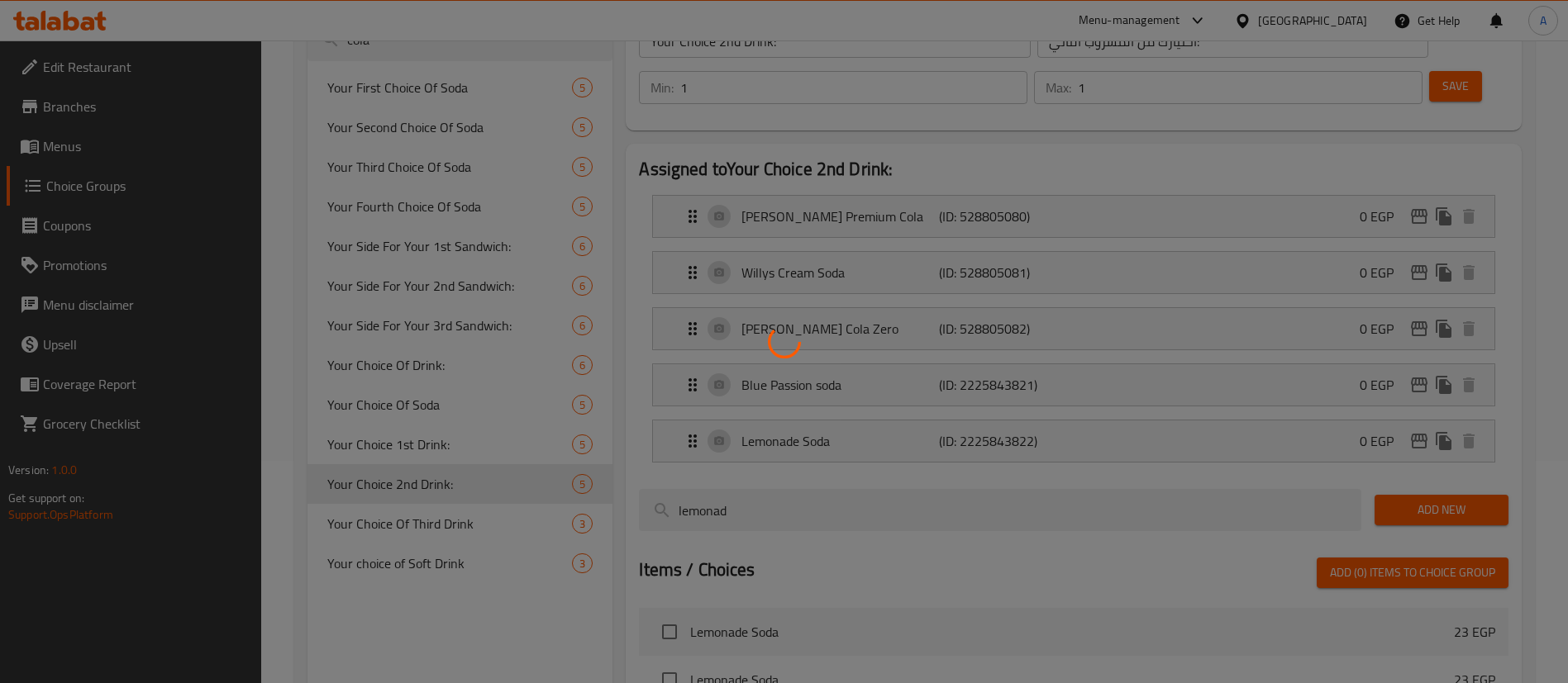
scroll to position [231, 0]
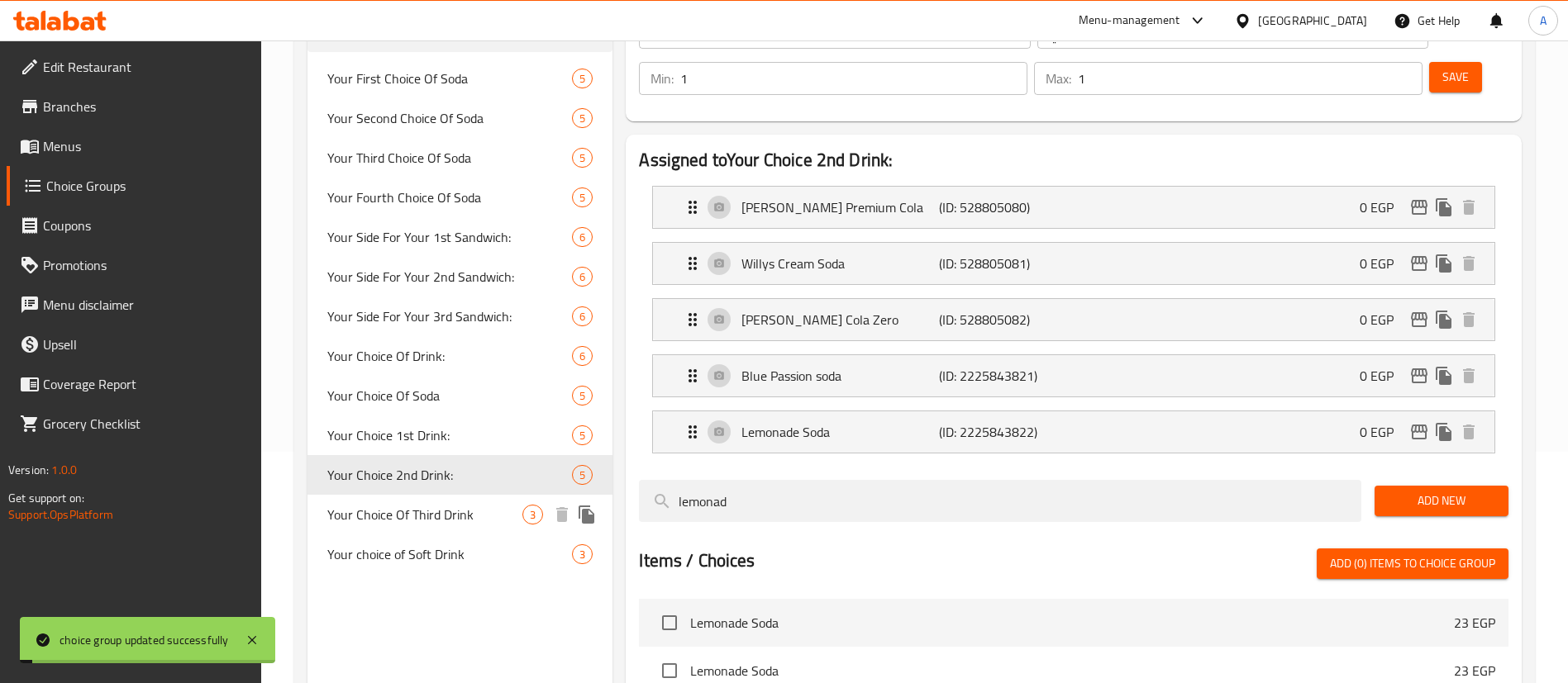
click at [427, 516] on span "Your Choice Of Third Drink" at bounding box center [425, 515] width 195 height 19
type input "Your Choice Of Third Drink"
type input "إختيارك من المشروب الثالث"
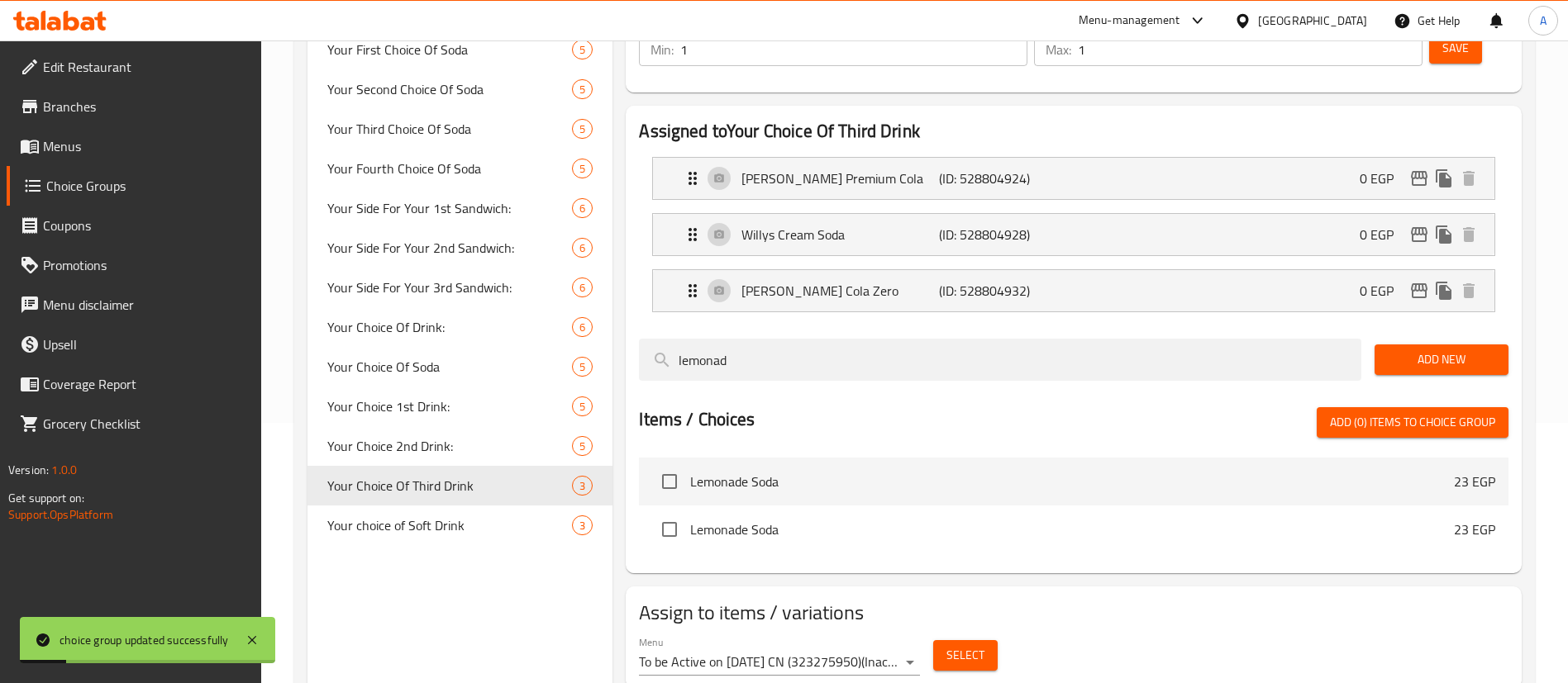
scroll to position [273, 0]
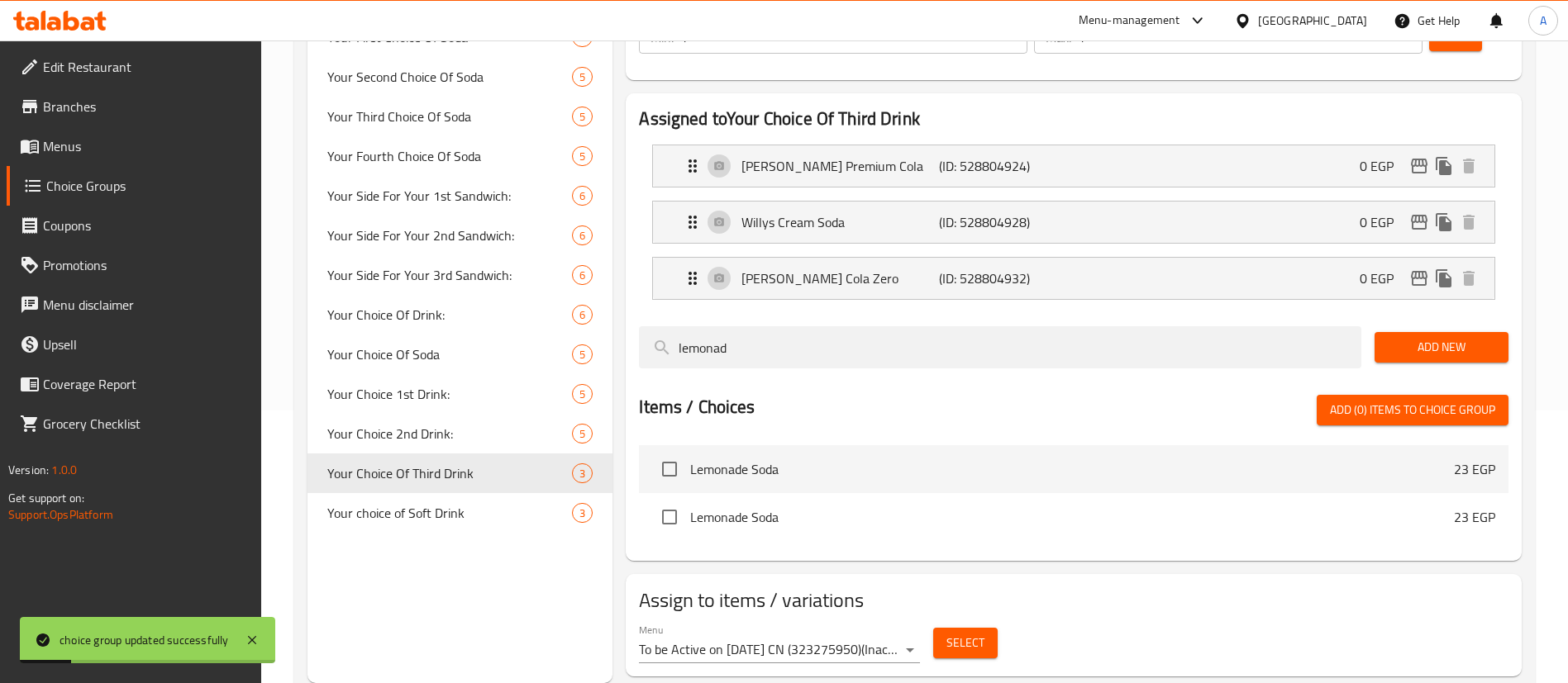
click at [661, 452] on input "checkbox" at bounding box center [669, 469] width 35 height 35
checkbox input "true"
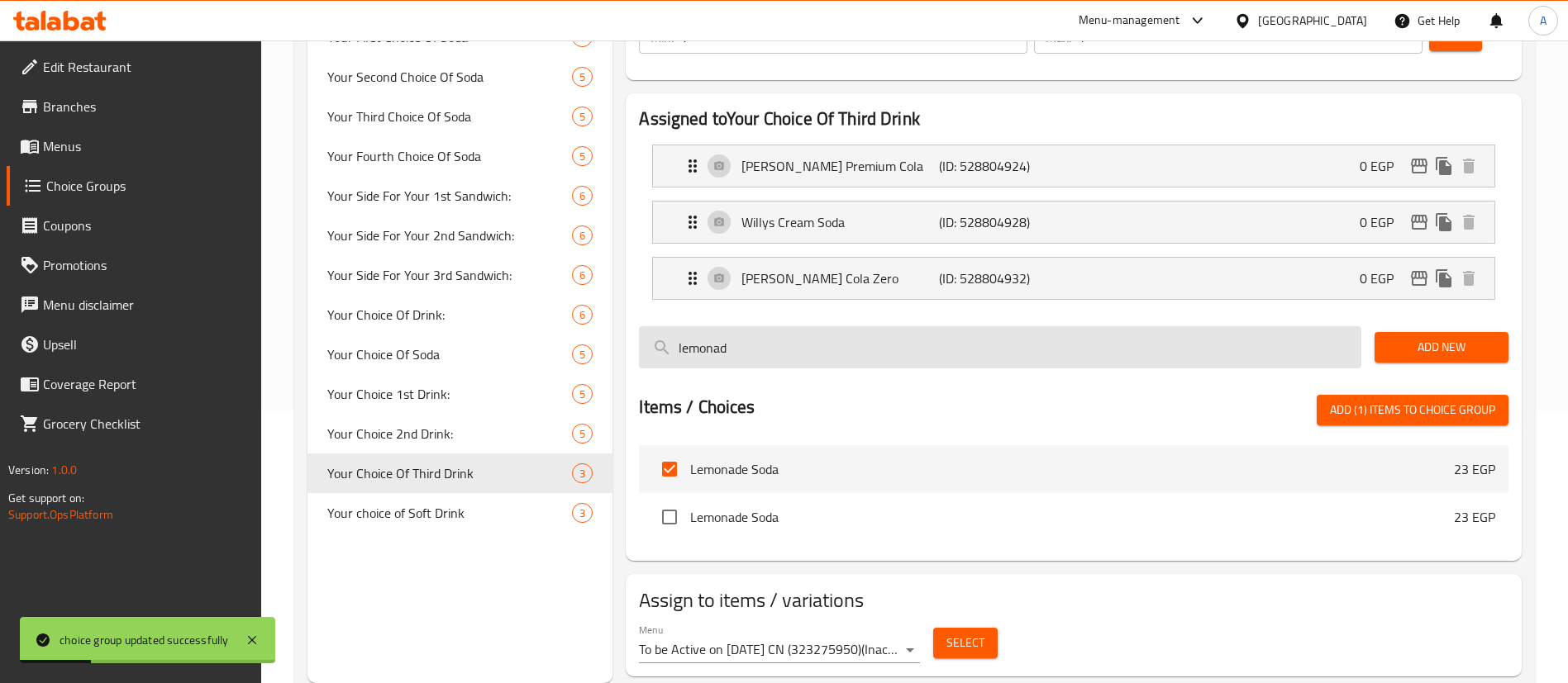
click at [747, 326] on input "lemonad" at bounding box center [1000, 347] width 722 height 43
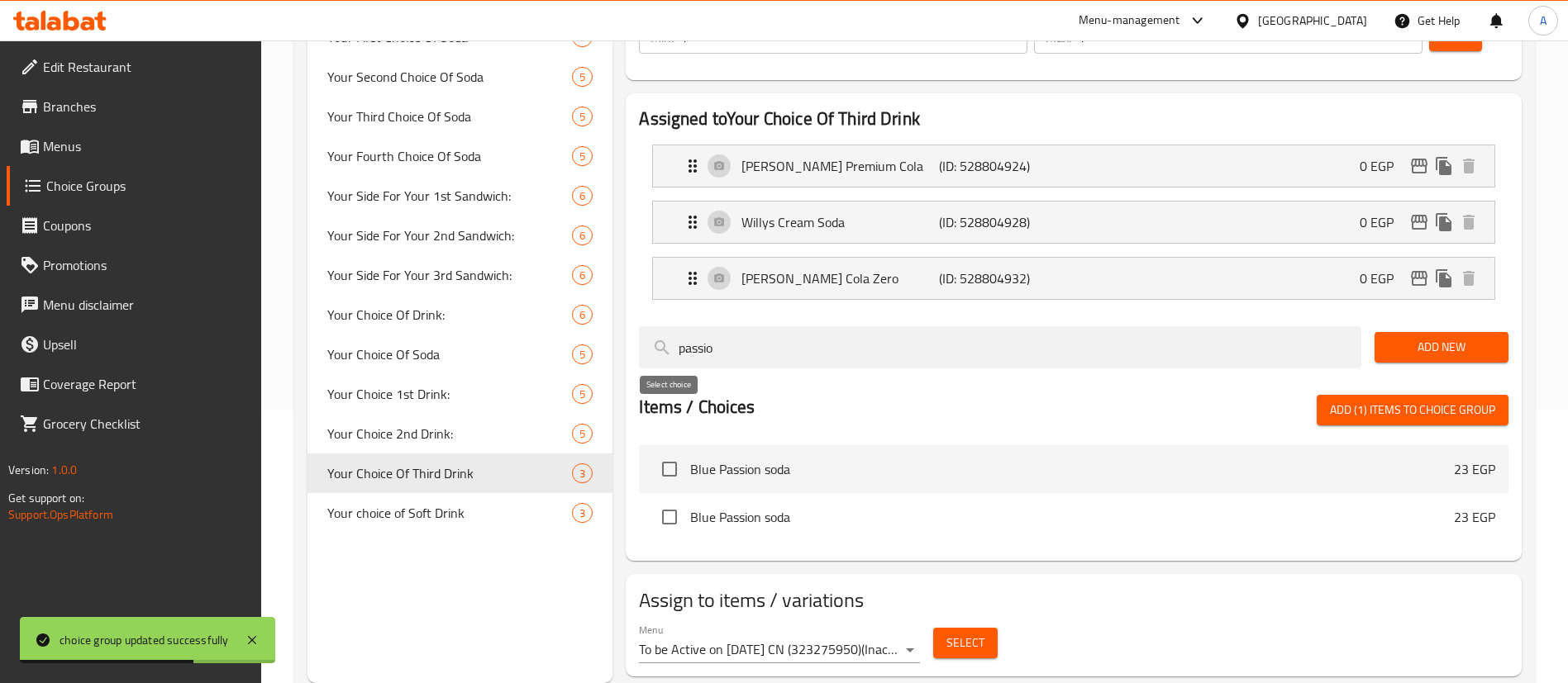
type input "passio"
click at [672, 452] on input "checkbox" at bounding box center [669, 469] width 35 height 35
click at [1376, 400] on span "Add (2) items to choice group" at bounding box center [1413, 409] width 166 height 20
checkbox input "false"
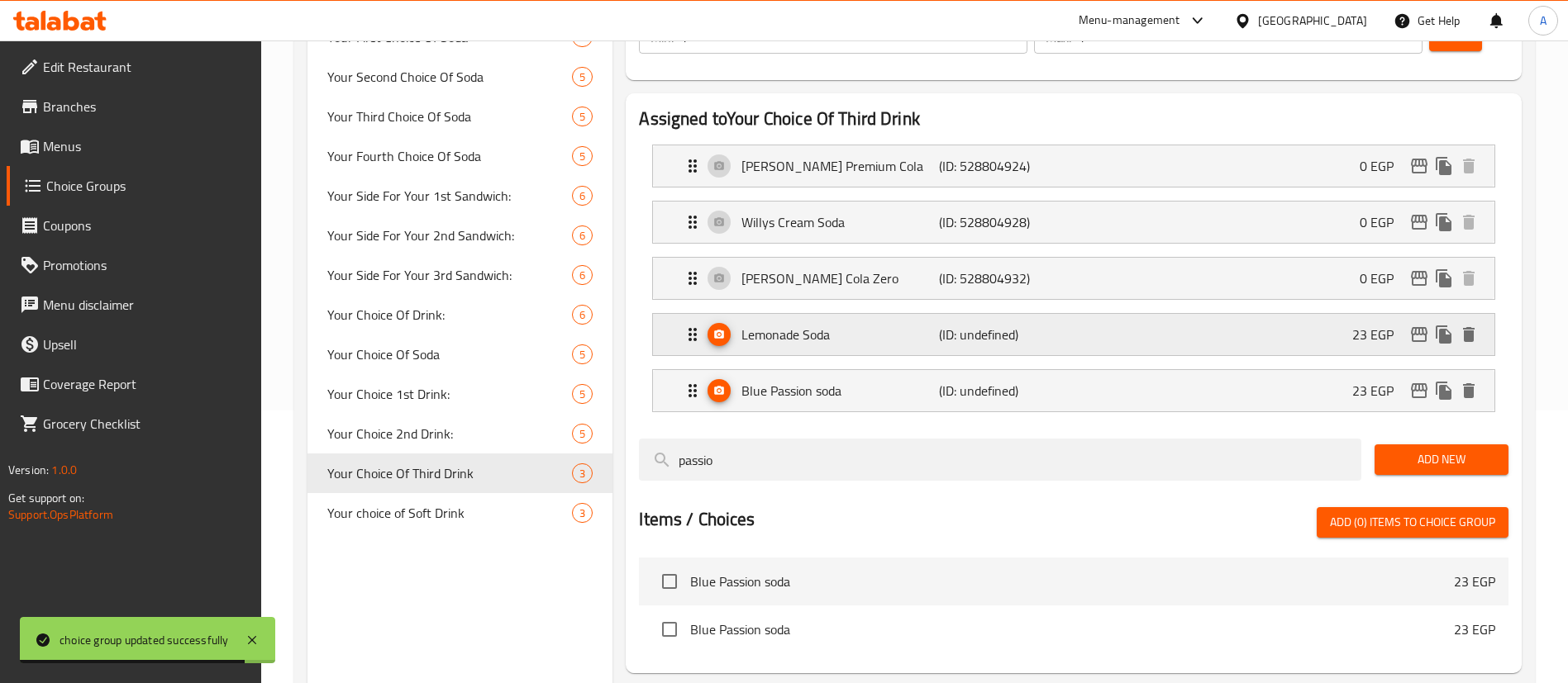
click at [1336, 314] on div "Lemonade Soda (ID: undefined) 23 EGP" at bounding box center [1079, 334] width 792 height 42
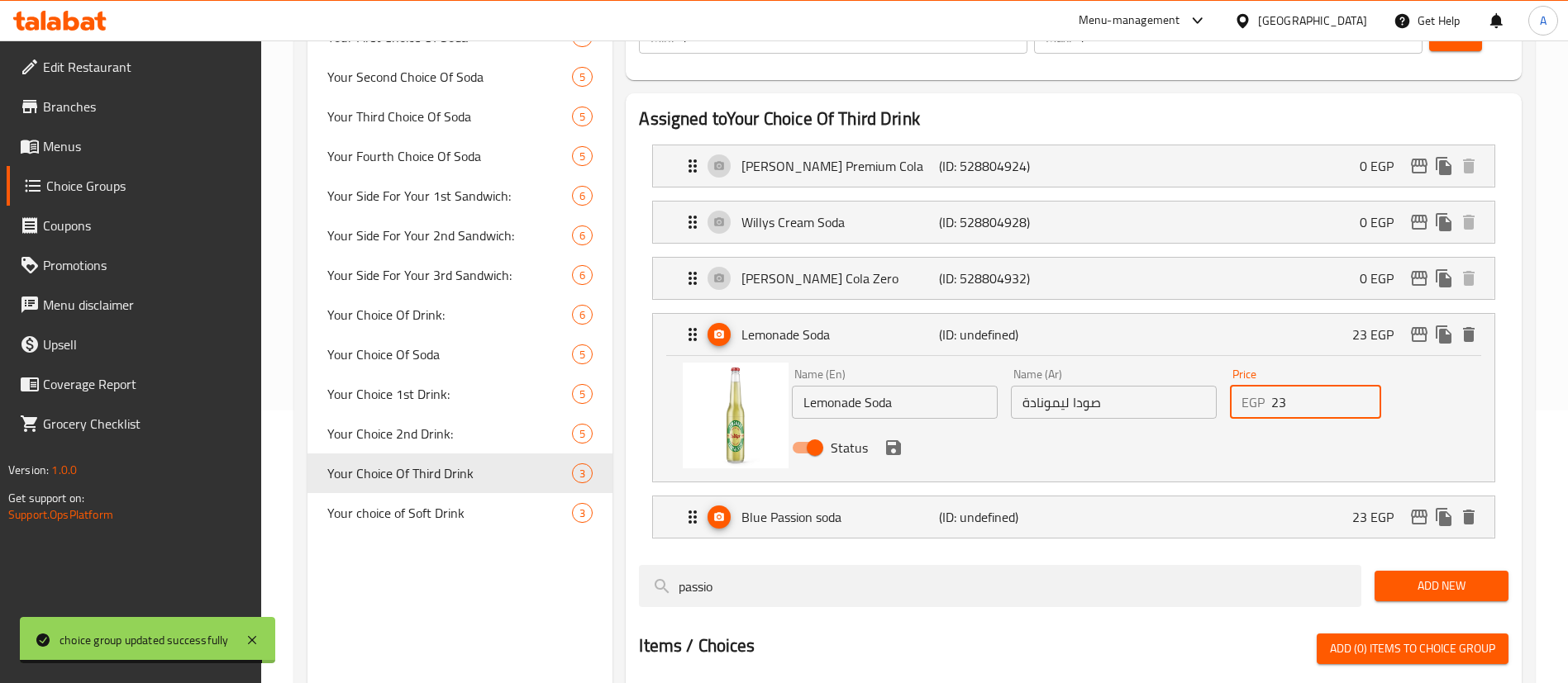
click at [1321, 386] on input "23" at bounding box center [1326, 402] width 110 height 33
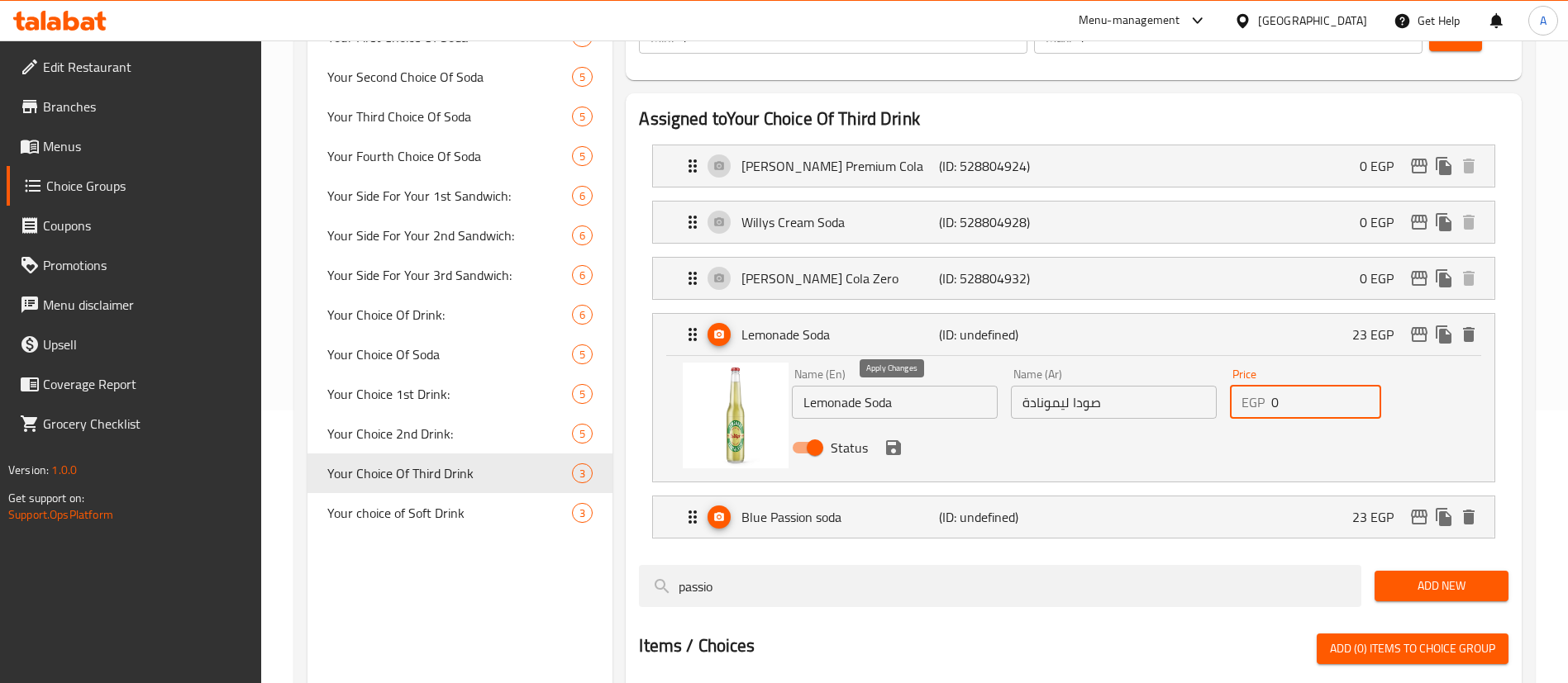
click at [893, 440] on icon "save" at bounding box center [893, 447] width 15 height 15
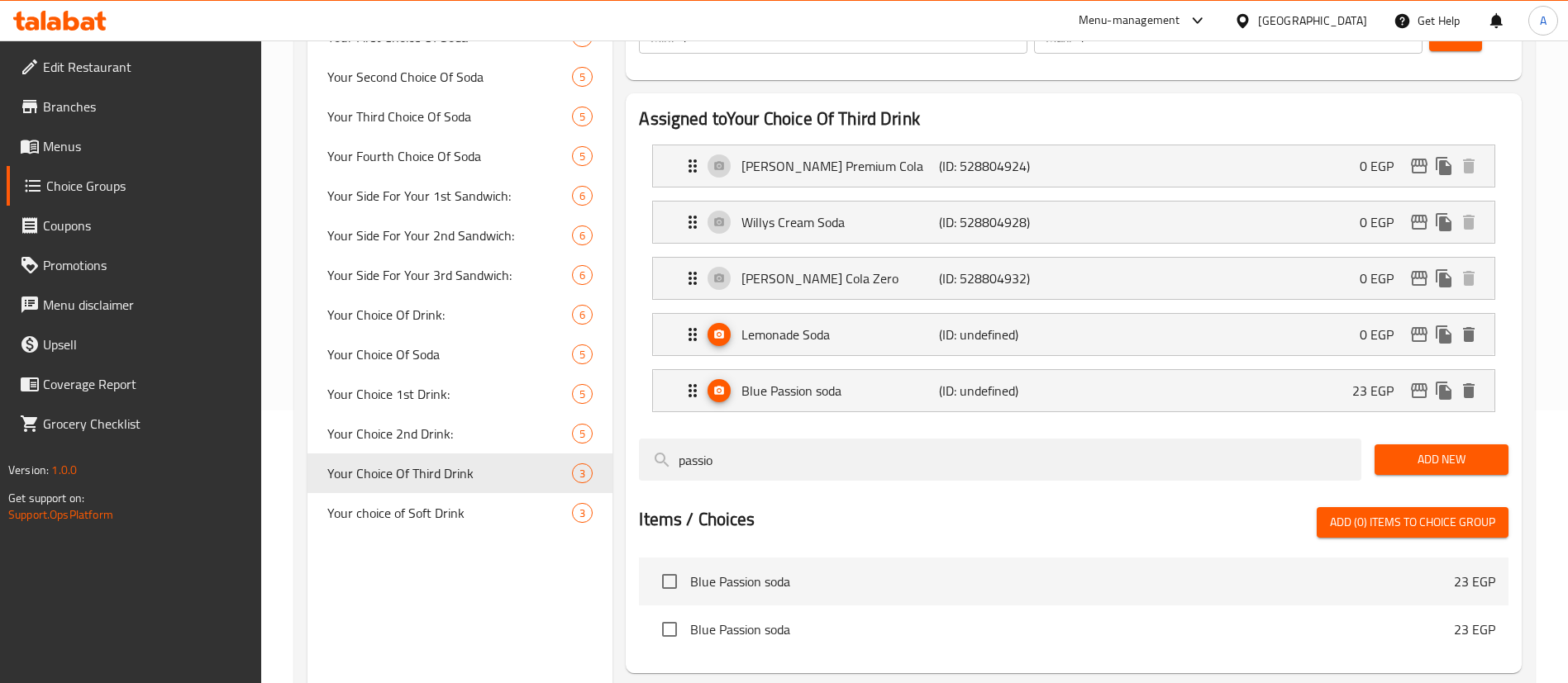
type input "0"
click at [1242, 370] on div "Blue Passion soda (ID: undefined) 23 EGP" at bounding box center [1079, 391] width 792 height 42
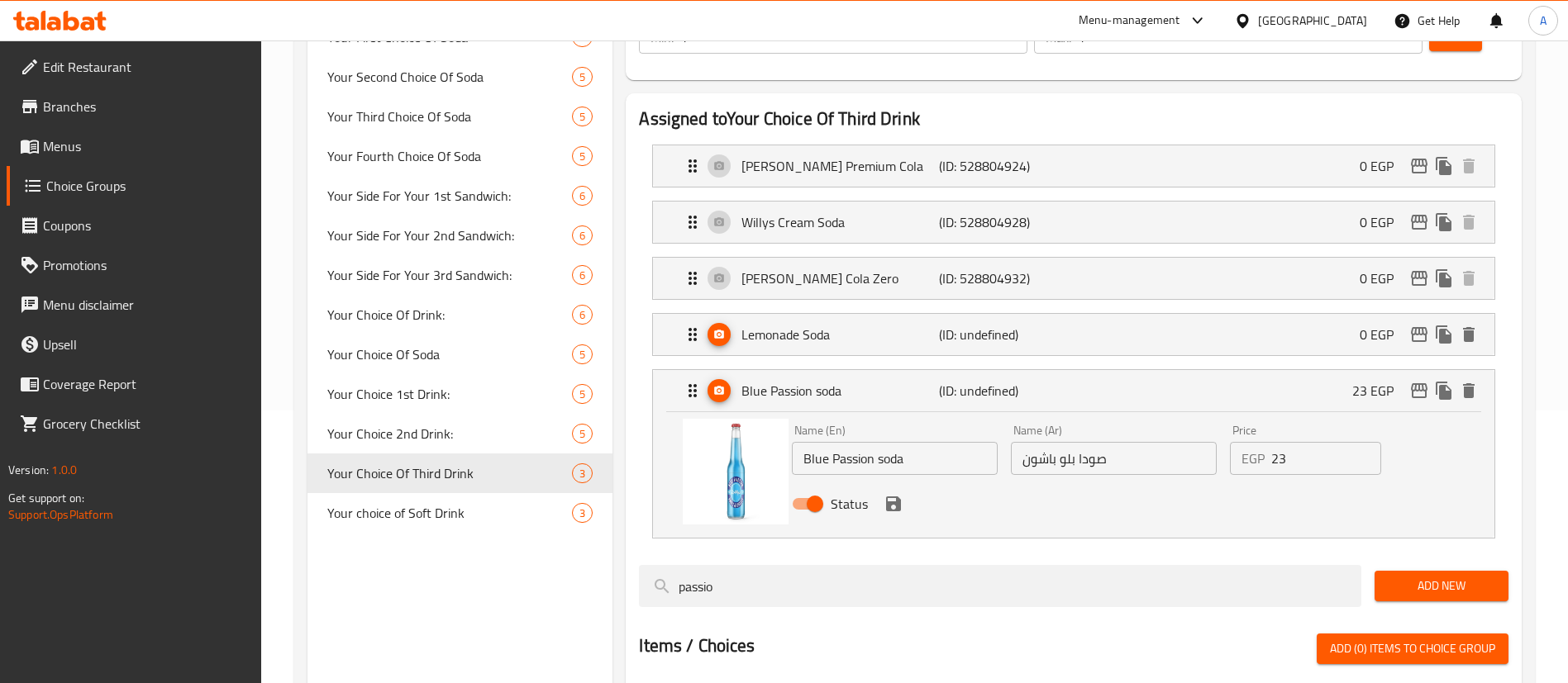
click at [1293, 442] on input "23" at bounding box center [1326, 458] width 110 height 33
click at [891, 497] on icon "save" at bounding box center [893, 504] width 15 height 15
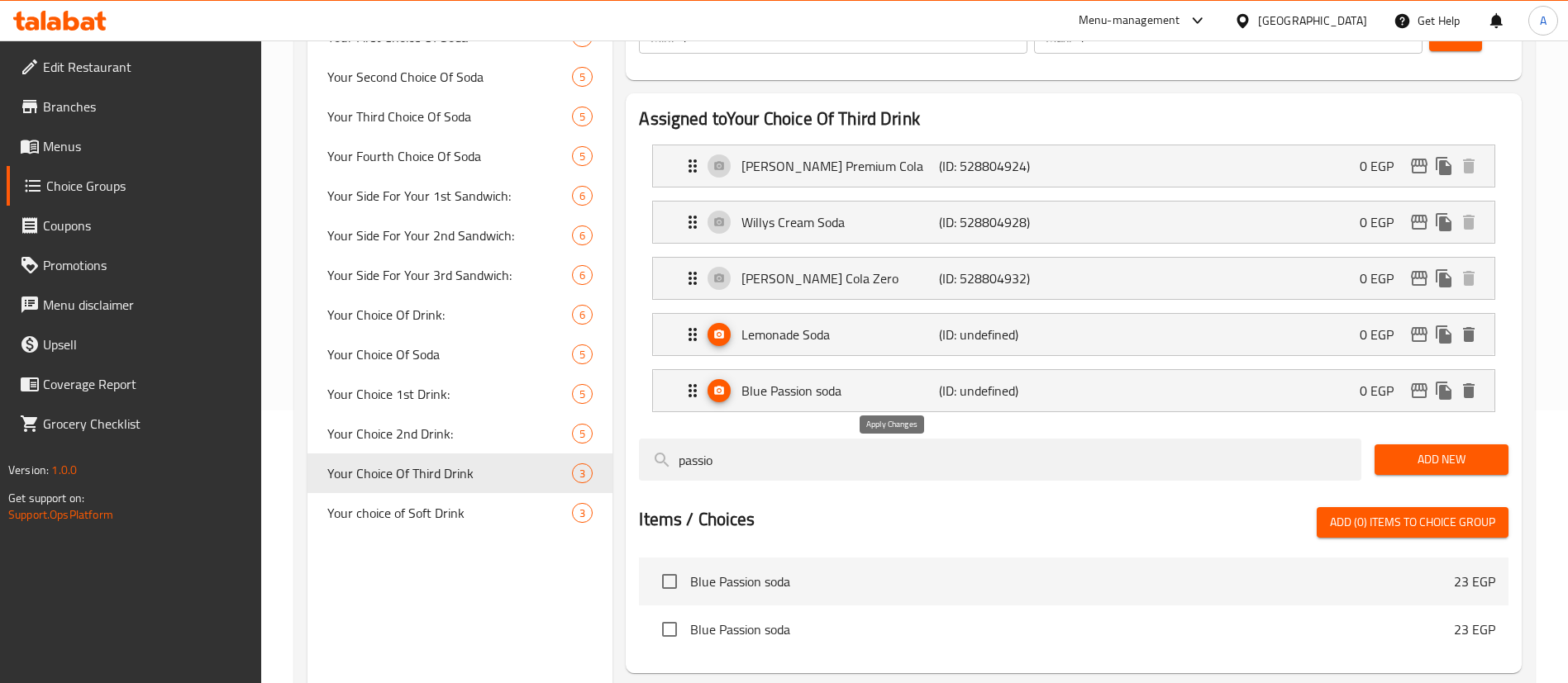
type input "0"
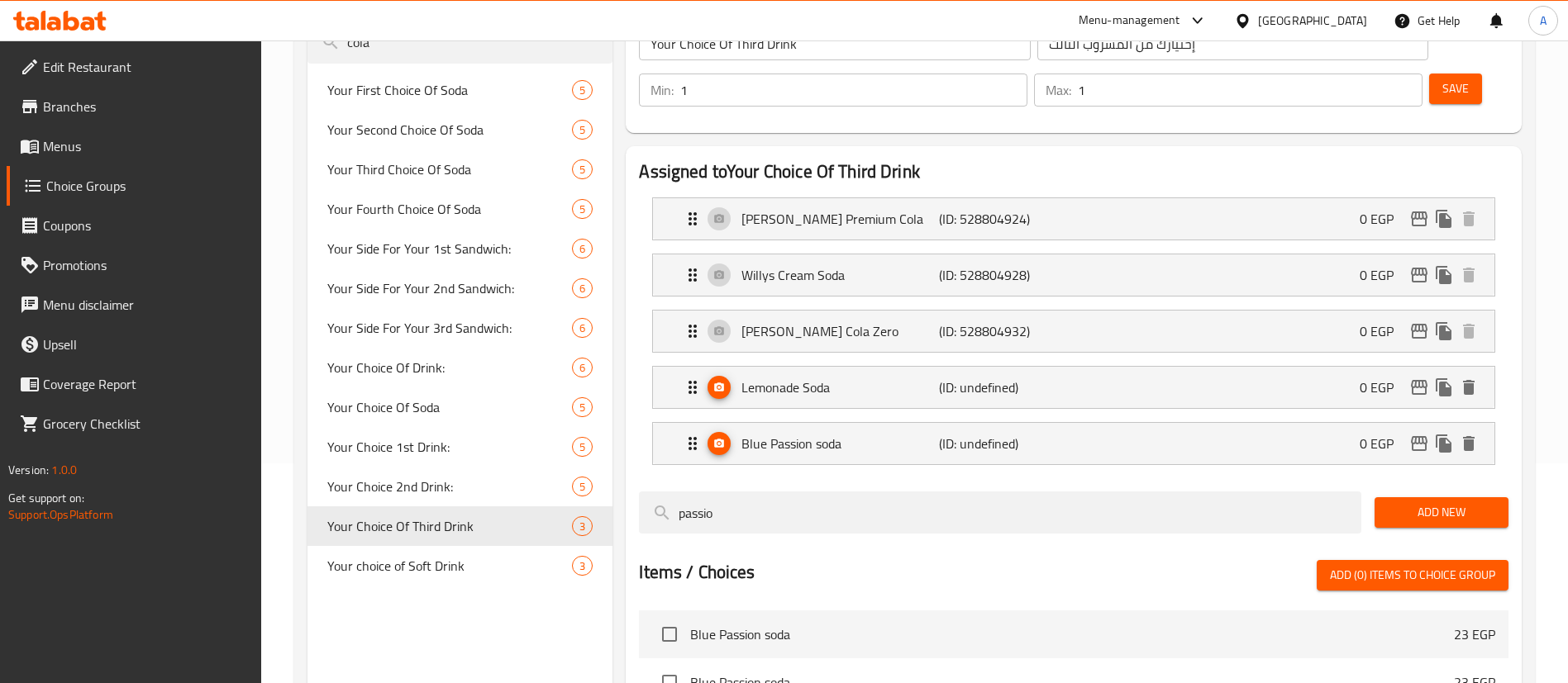
scroll to position [107, 0]
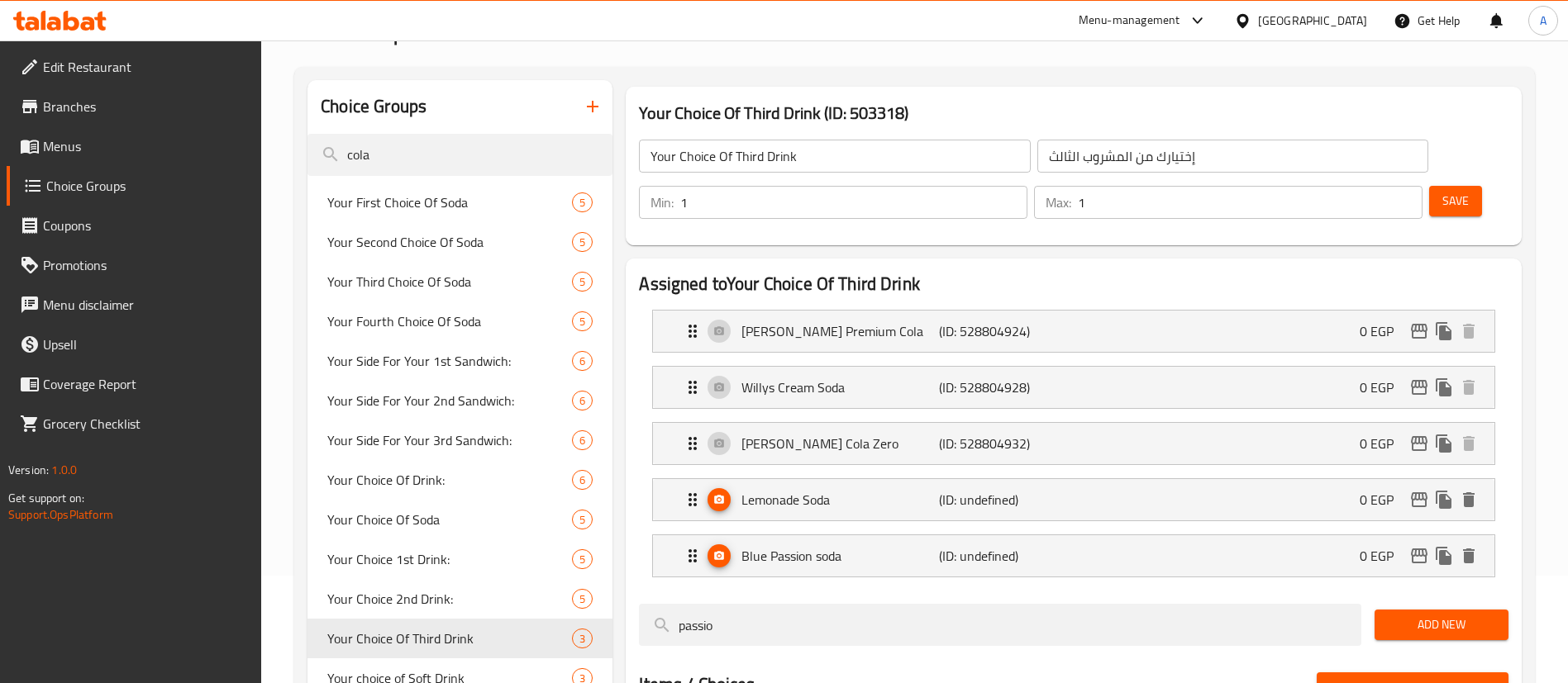
click at [1443, 190] on span "Save" at bounding box center [1456, 200] width 27 height 20
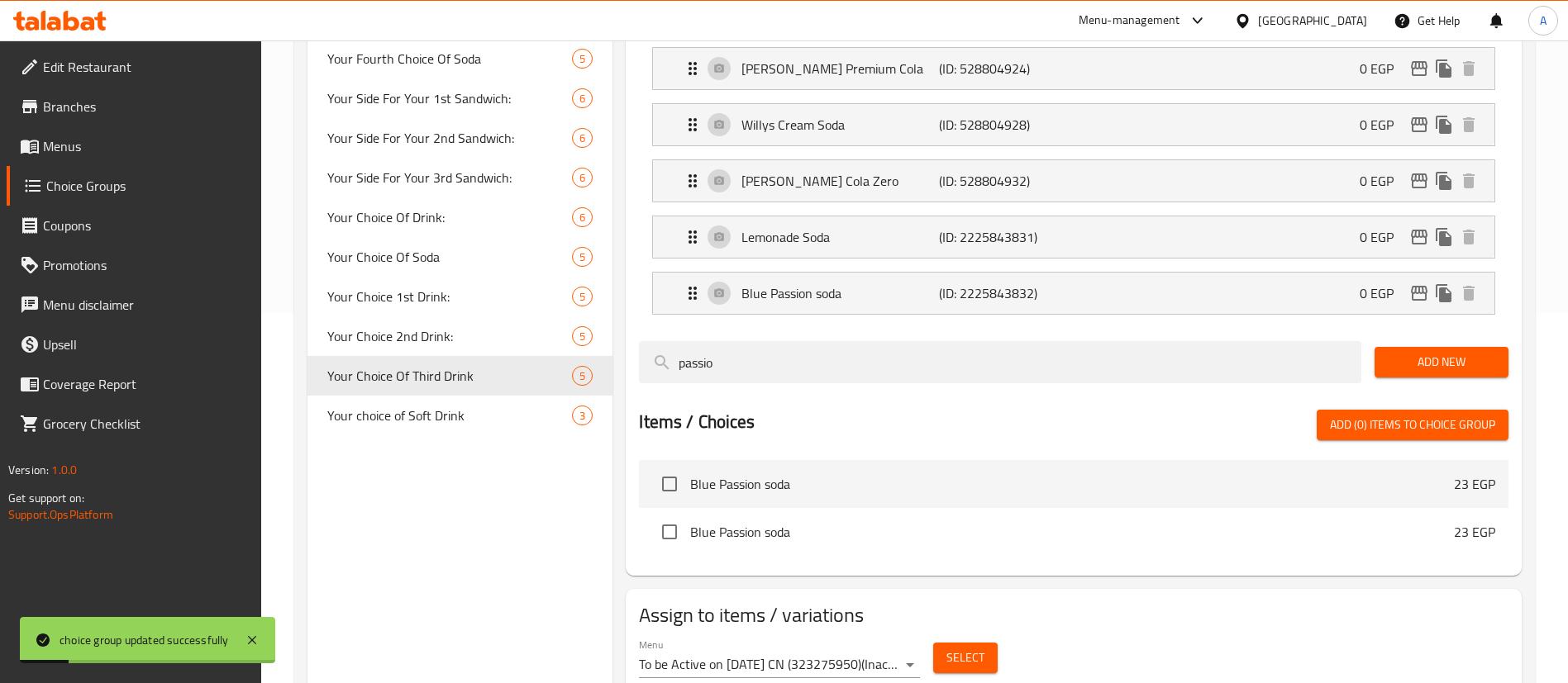
scroll to position [385, 0]
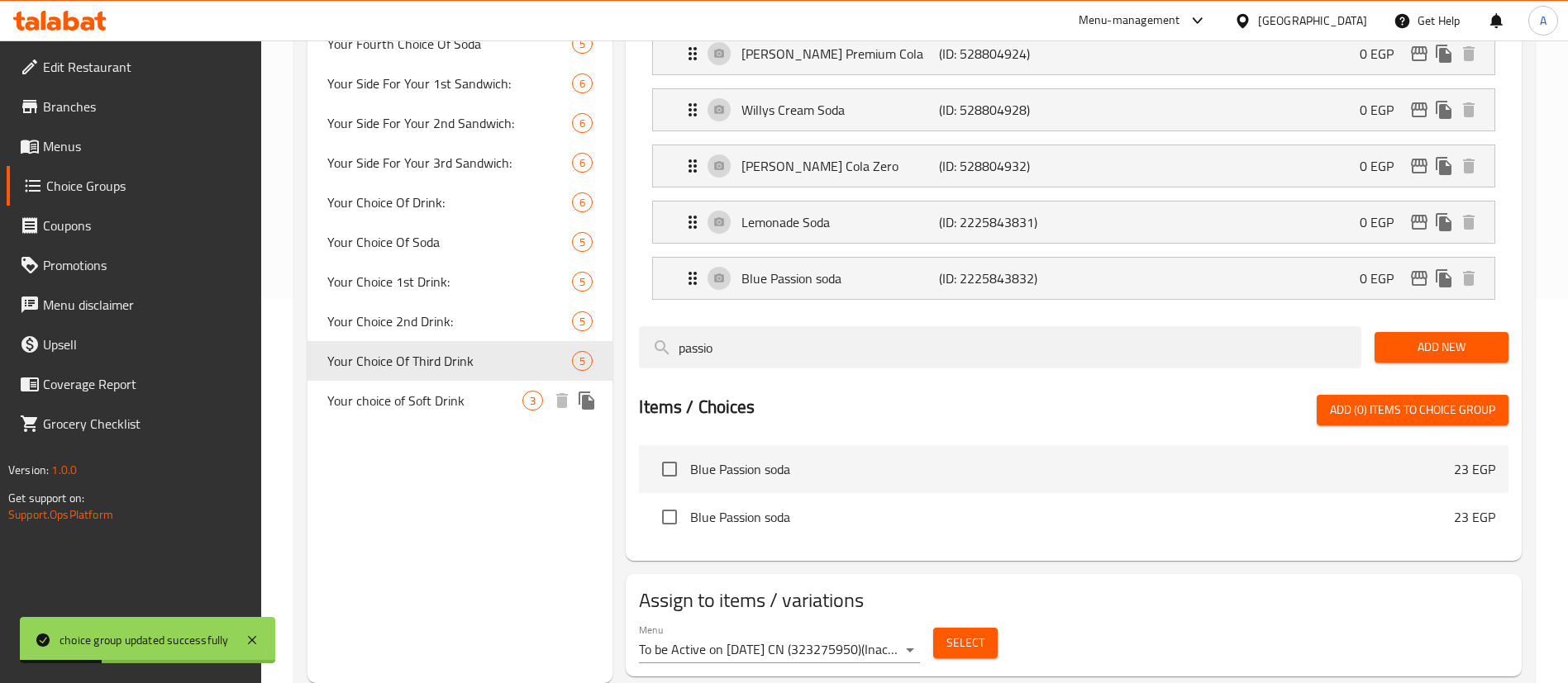
click at [428, 402] on span "Your choice of Soft Drink" at bounding box center [425, 400] width 195 height 19
type input "Your choice of Soft Drink"
type input "اختيارك من المشروب الغازي"
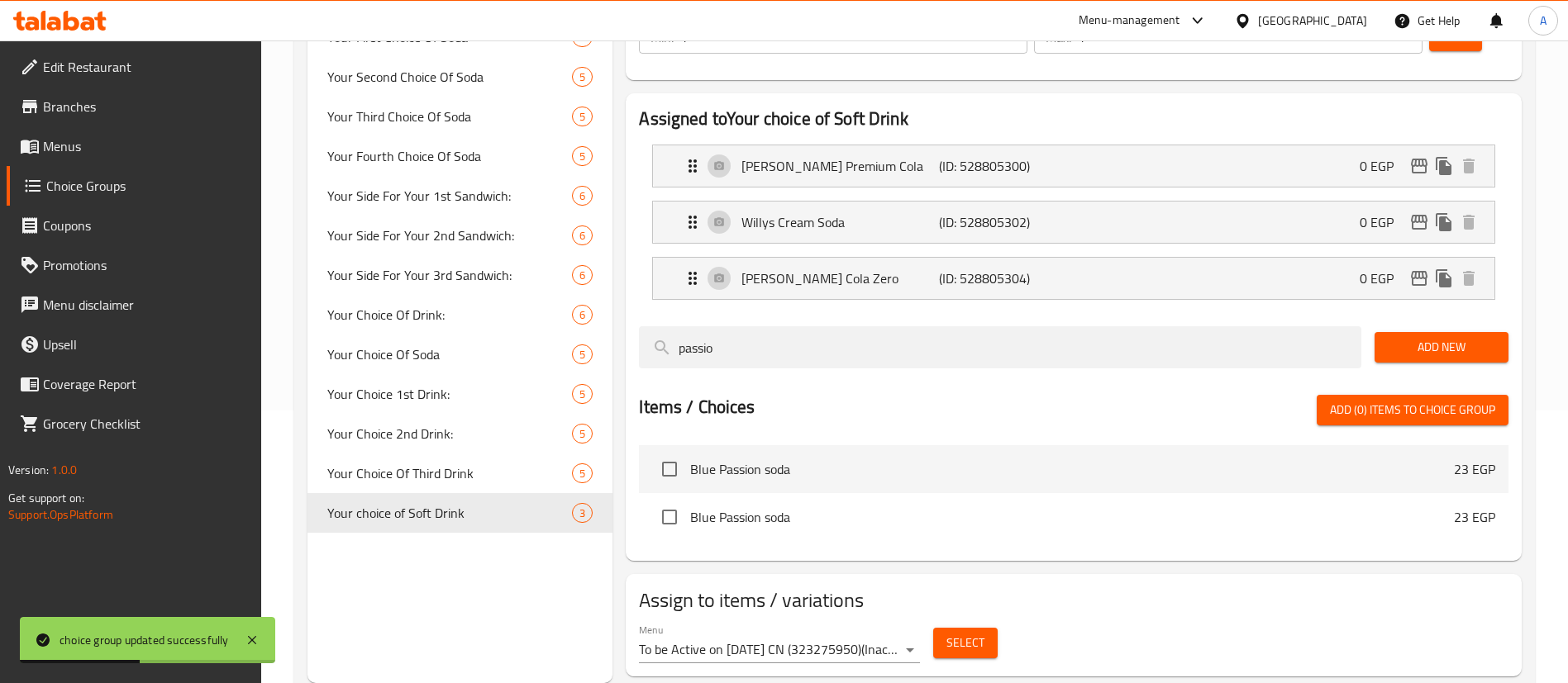
click at [661, 452] on input "checkbox" at bounding box center [669, 469] width 35 height 35
checkbox input "true"
click at [750, 323] on div "passio" at bounding box center [1001, 347] width 736 height 55
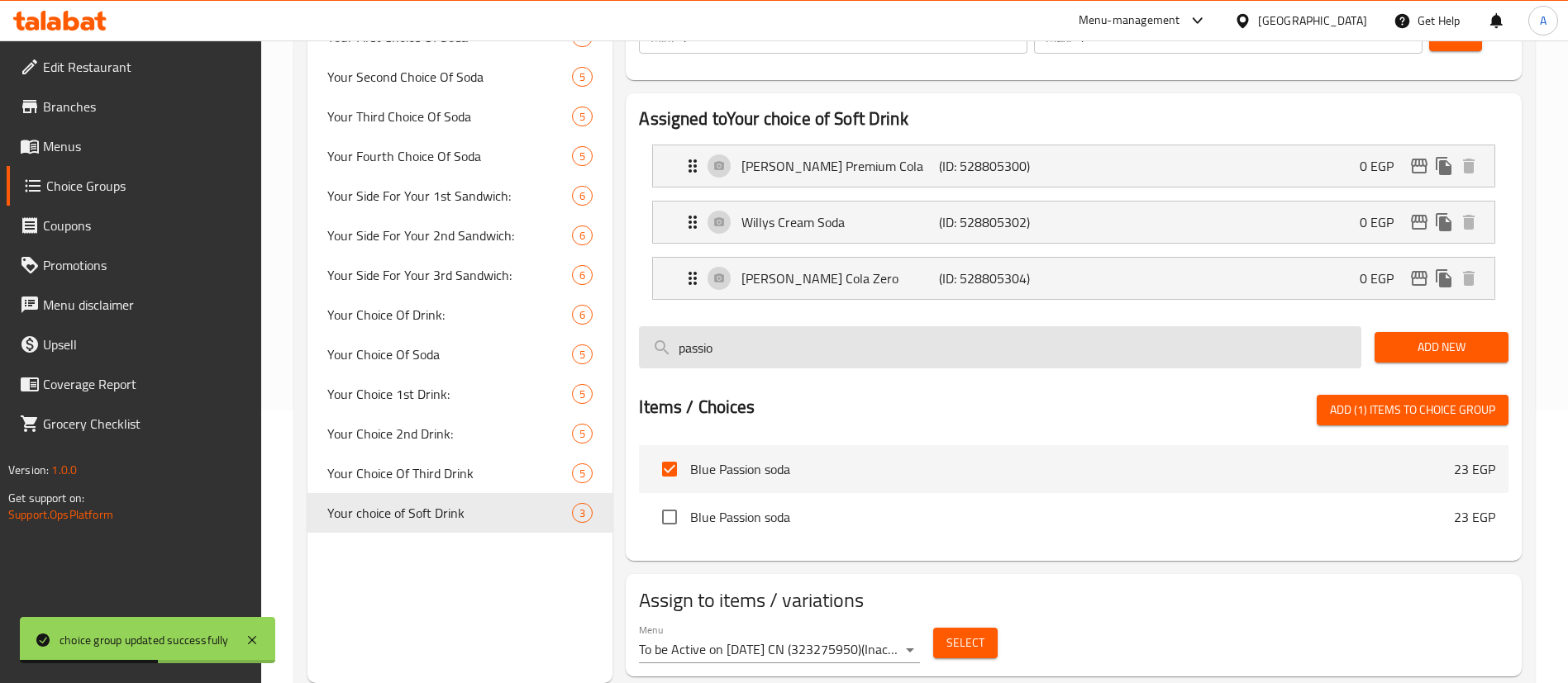
click at [756, 326] on input "passio" at bounding box center [1000, 347] width 722 height 43
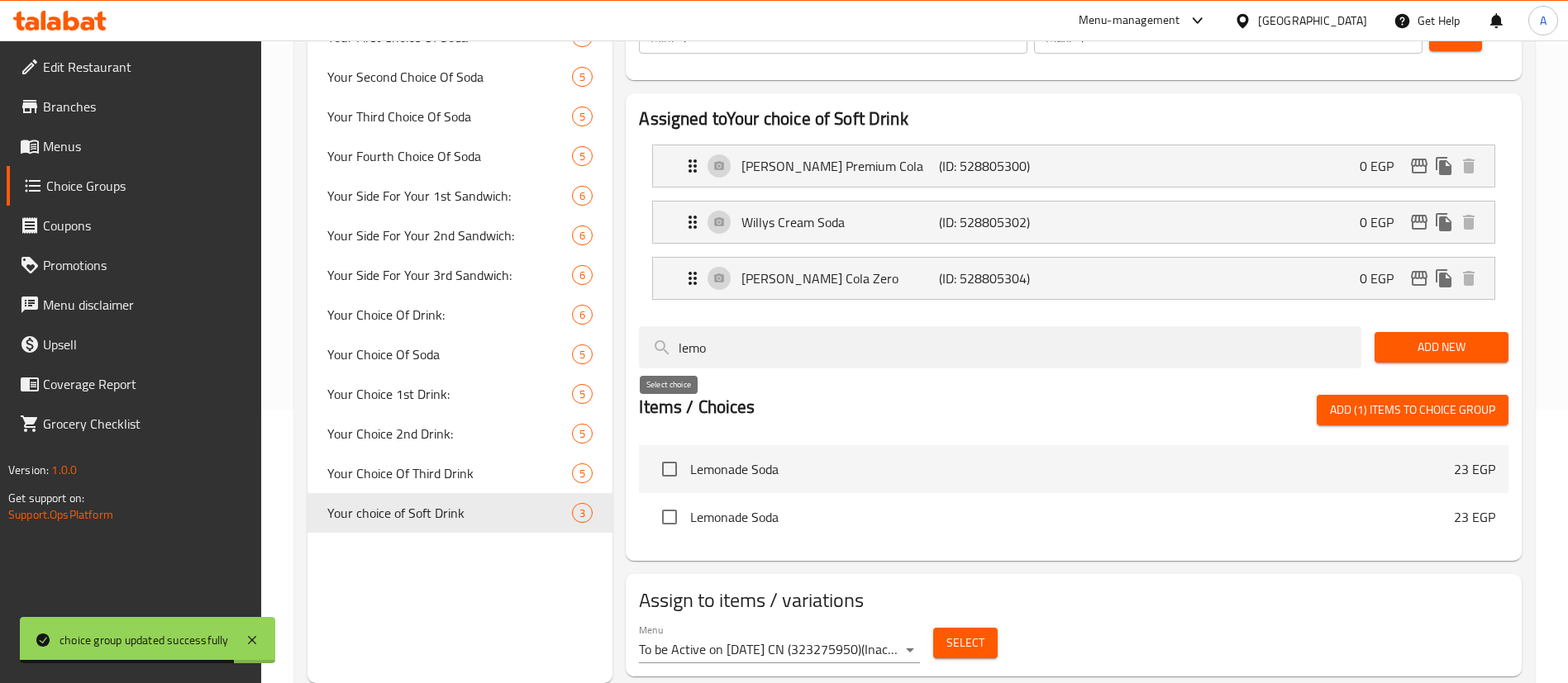
type input "lemo"
click at [659, 452] on input "checkbox" at bounding box center [669, 469] width 35 height 35
click at [1402, 400] on span "Add (2) items to choice group" at bounding box center [1413, 409] width 166 height 20
checkbox input "false"
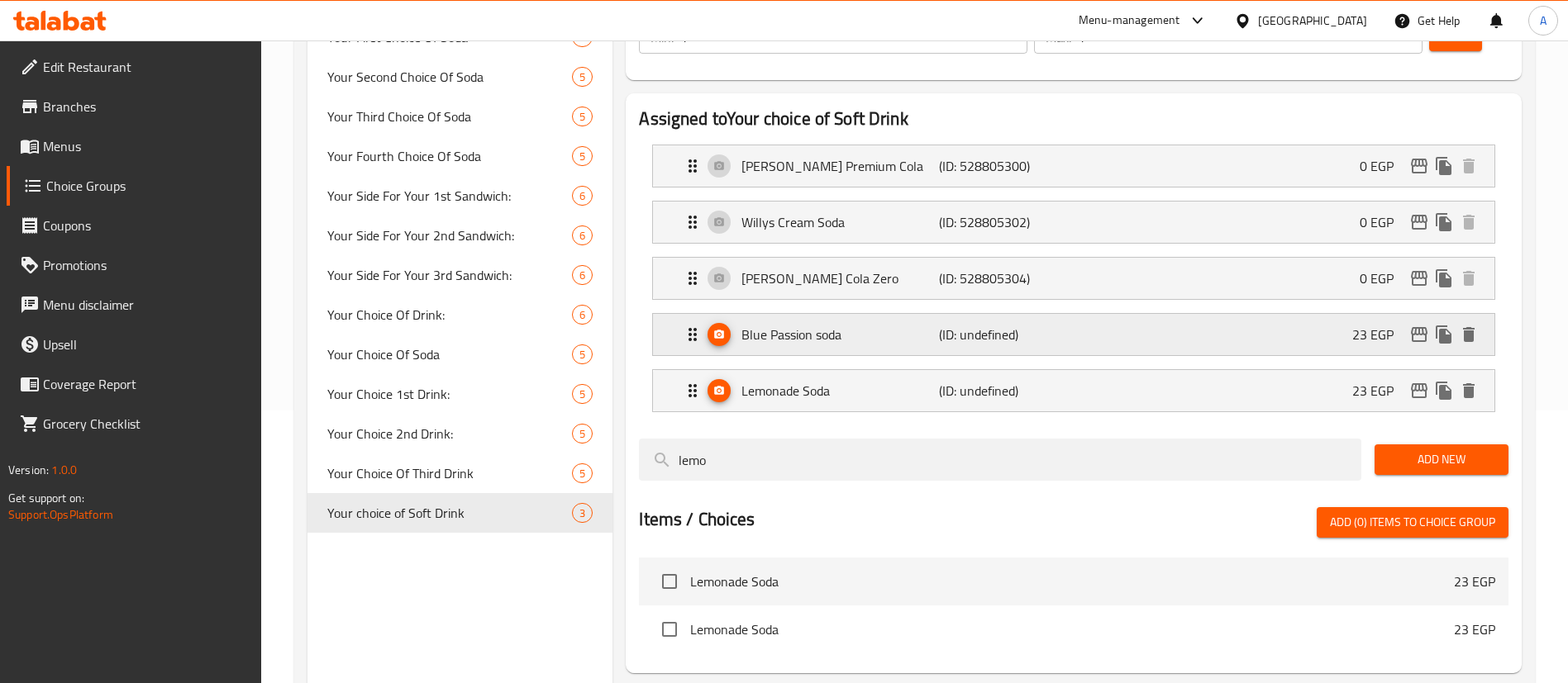
click at [1303, 314] on div "Blue Passion soda (ID: undefined) 23 EGP" at bounding box center [1079, 334] width 792 height 42
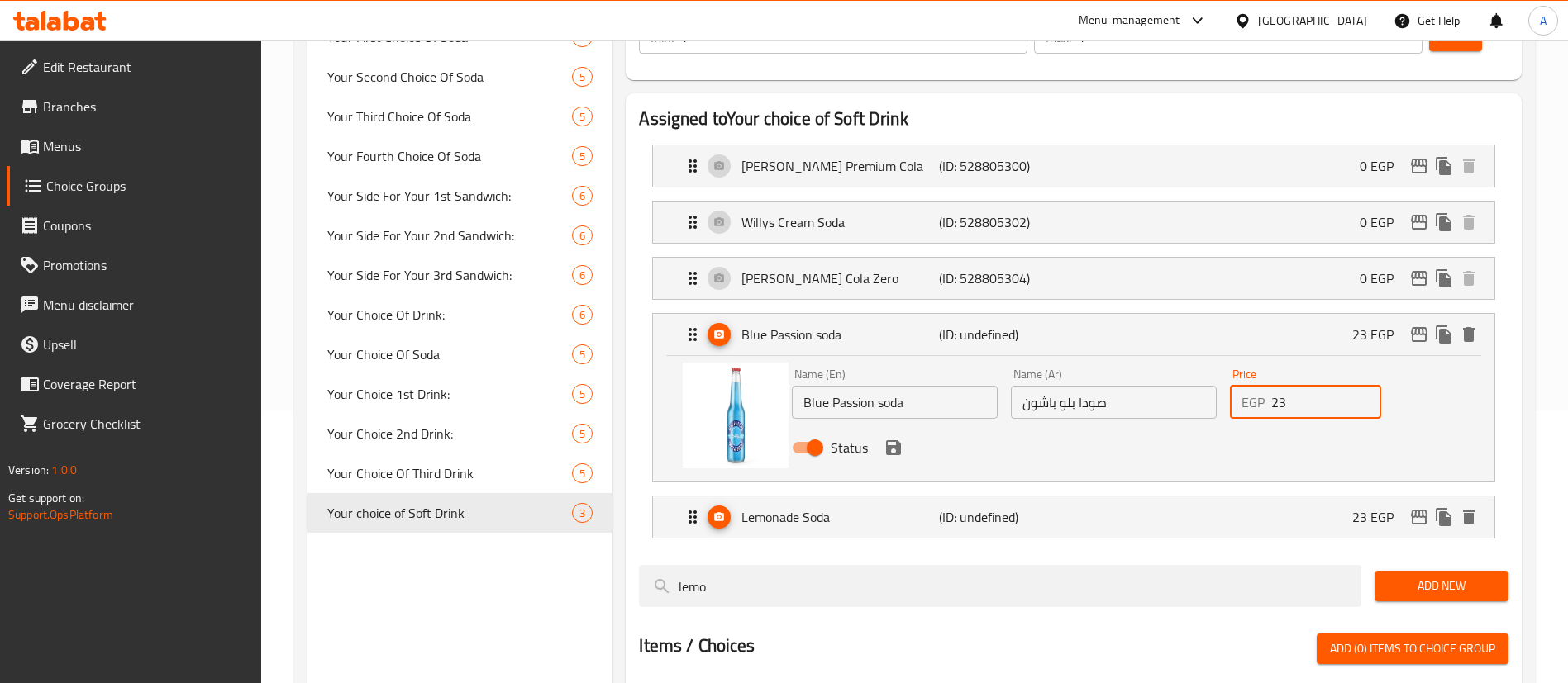
click at [1321, 386] on input "23" at bounding box center [1326, 402] width 110 height 33
click at [1265, 497] on div "Lemonade Soda (ID: undefined) 23 EGP" at bounding box center [1079, 517] width 792 height 42
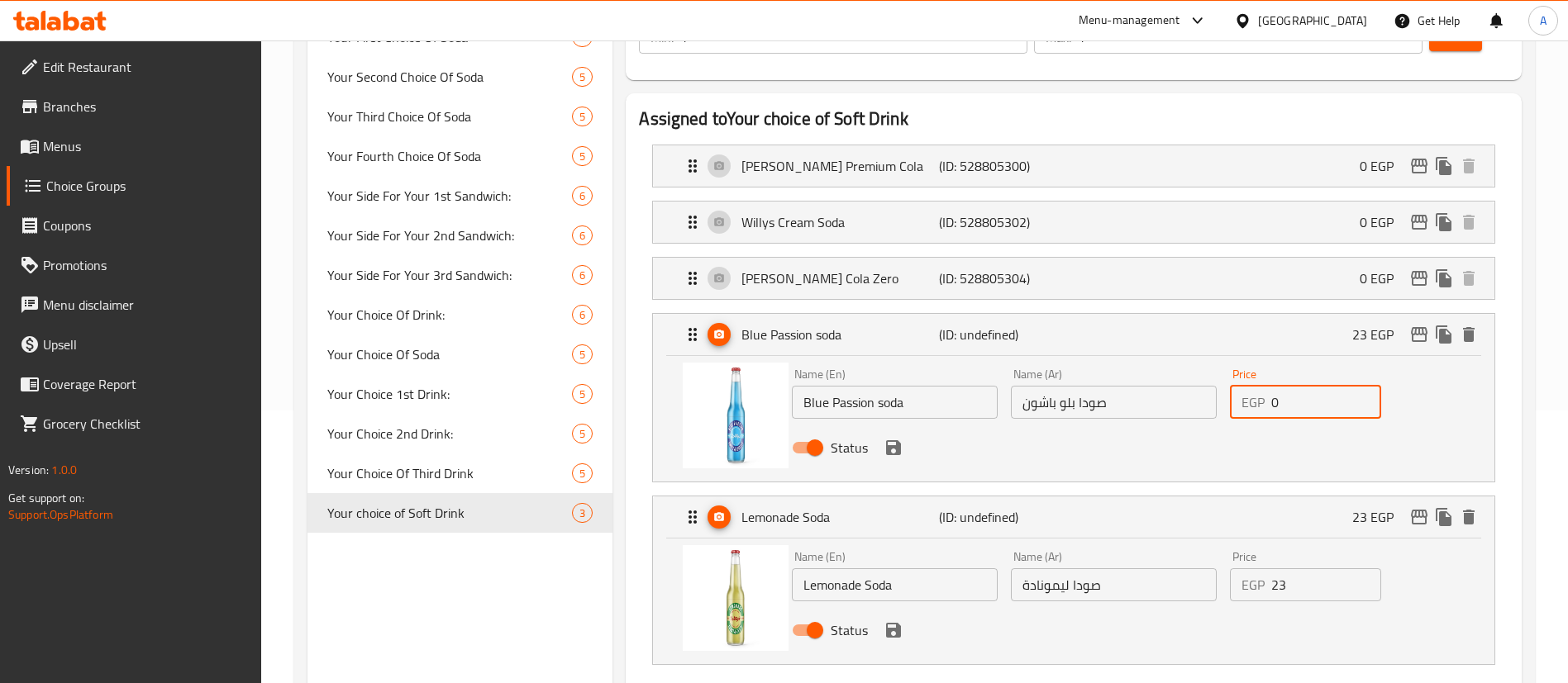
type input "0"
click at [1300, 569] on input "23" at bounding box center [1326, 585] width 110 height 33
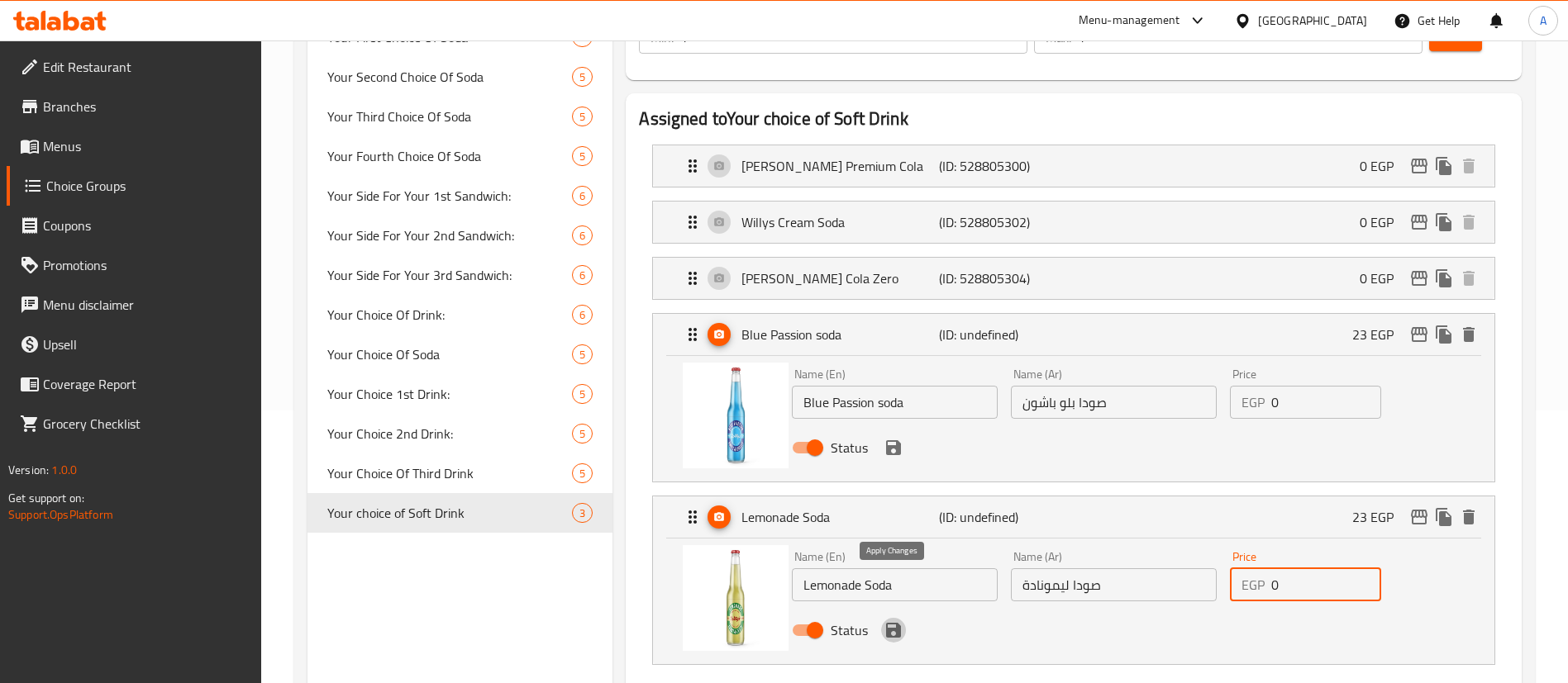
click at [899, 623] on icon "save" at bounding box center [893, 630] width 15 height 15
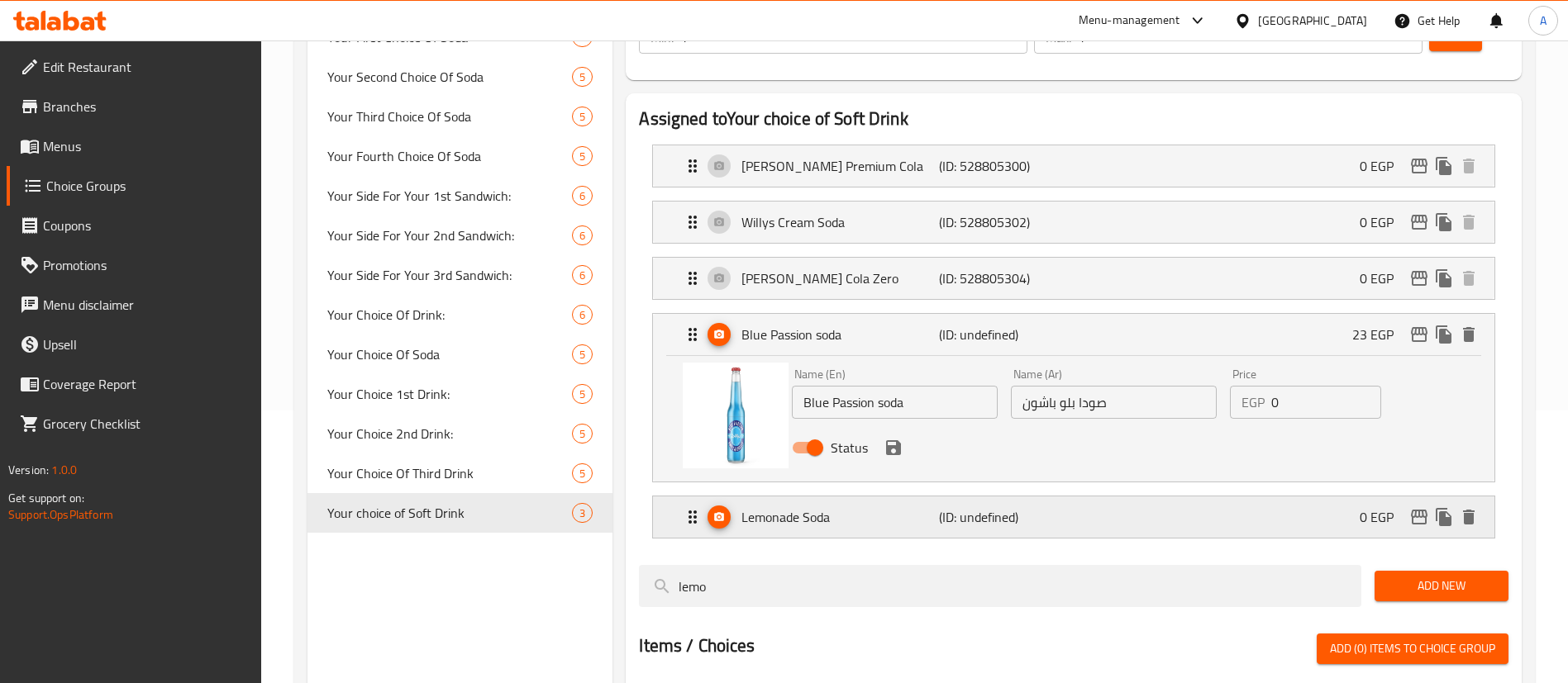
type input "0"
click at [893, 438] on icon "save" at bounding box center [893, 447] width 20 height 19
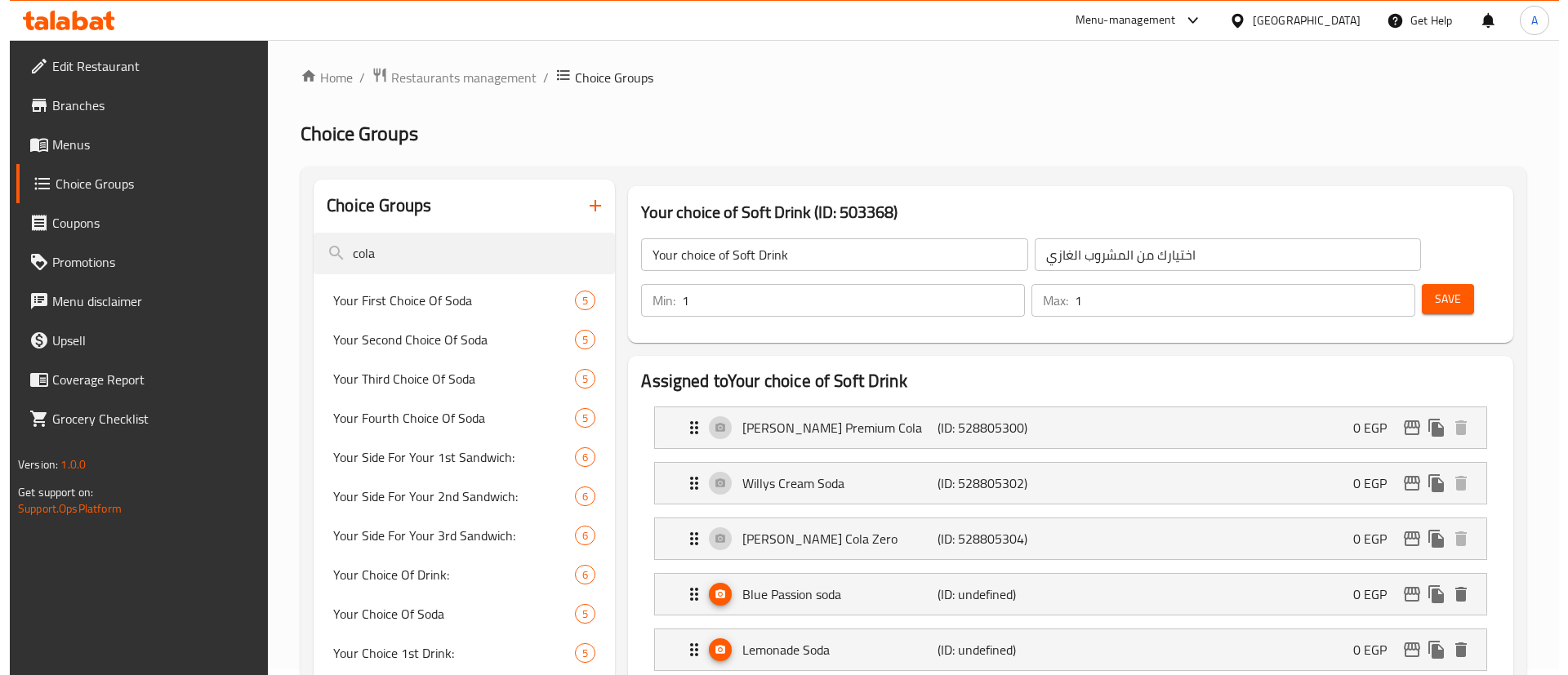
scroll to position [0, 0]
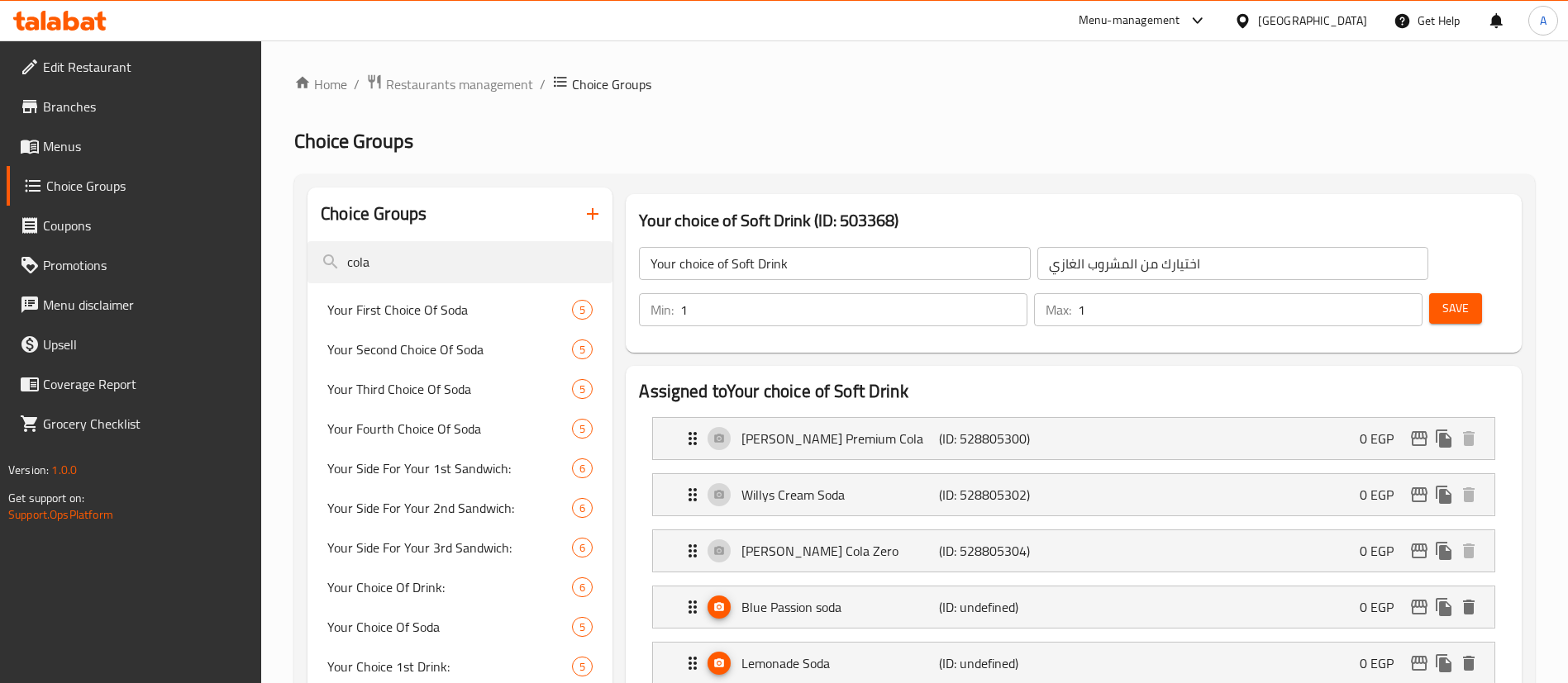
click at [1443, 299] on span "Save" at bounding box center [1456, 308] width 27 height 20
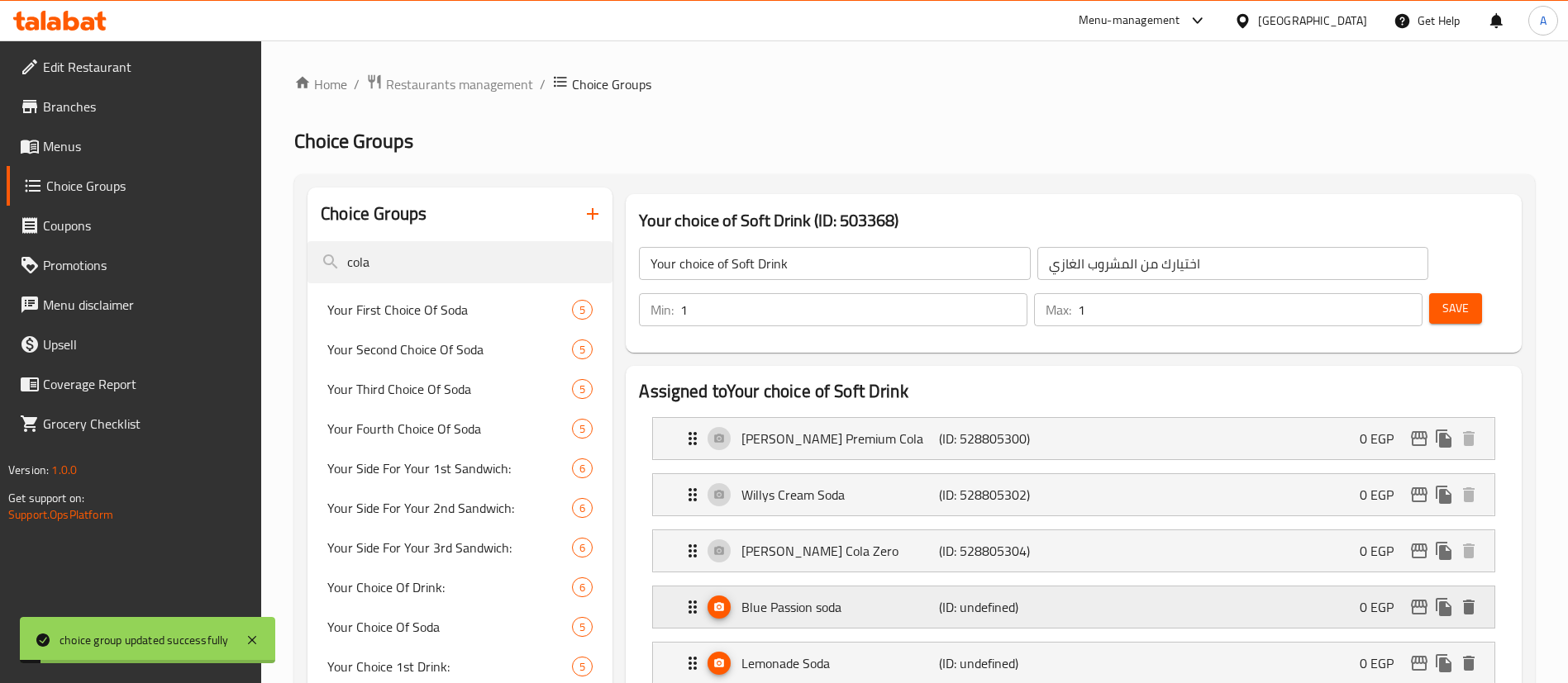
click at [1416, 600] on icon "edit" at bounding box center [1419, 607] width 17 height 15
click at [1417, 597] on icon "edit" at bounding box center [1419, 607] width 20 height 19
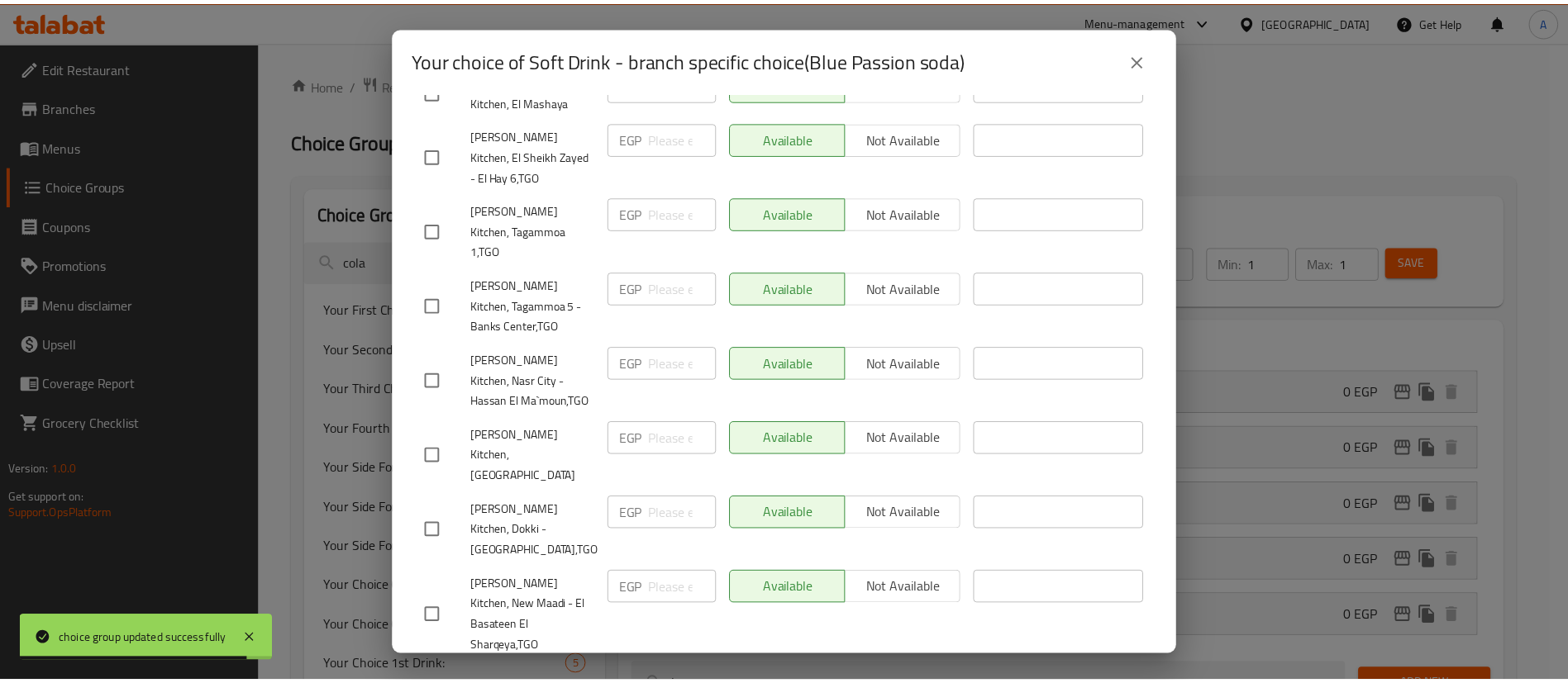
scroll to position [513, 0]
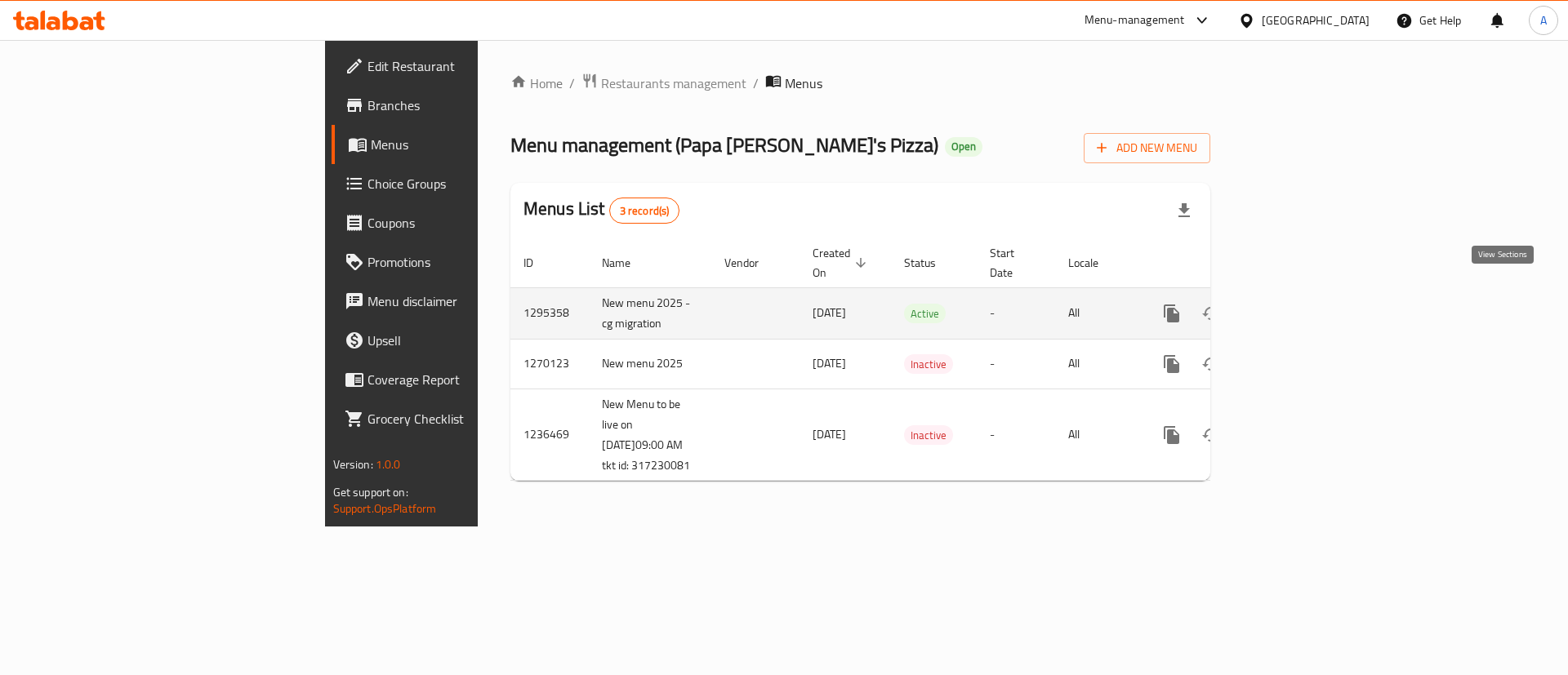
click at [1299, 304] on icon "enhanced table" at bounding box center [1290, 313] width 19 height 19
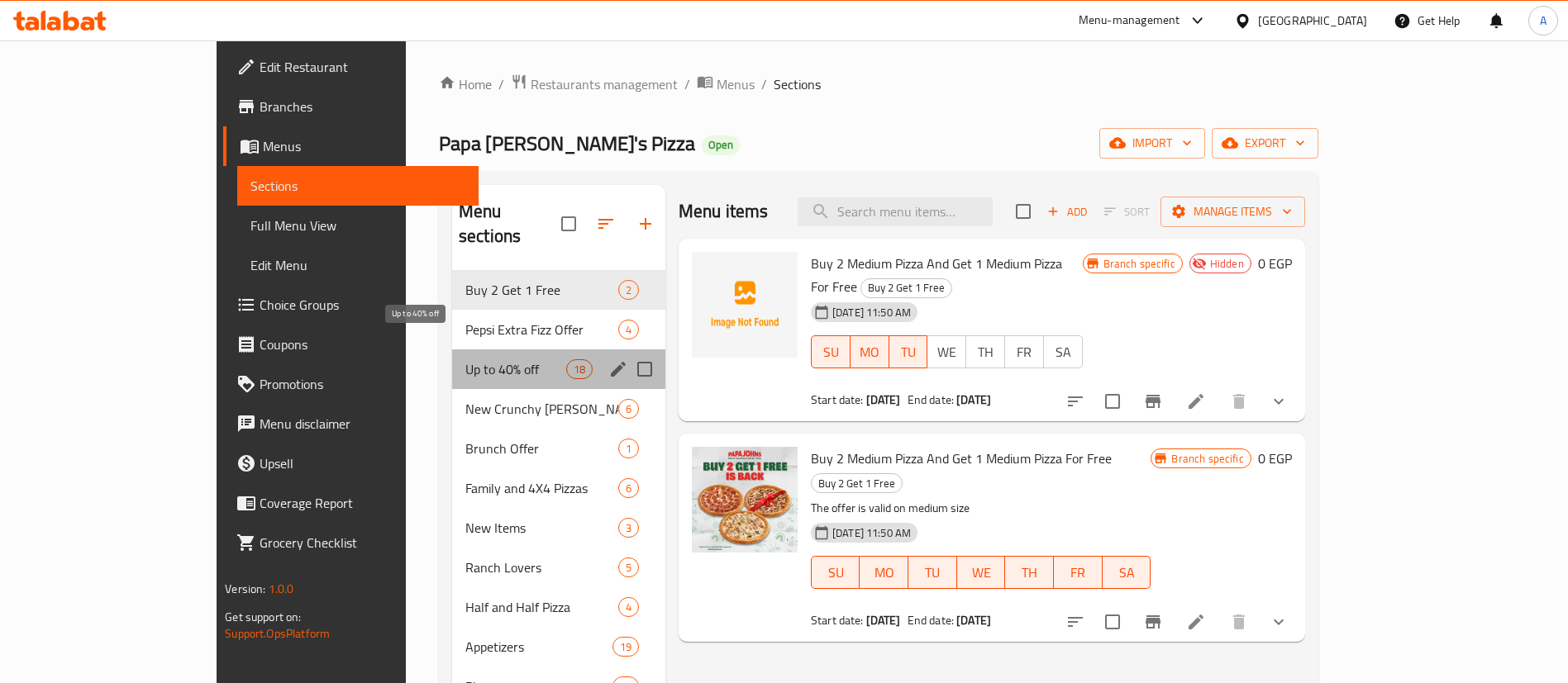
click at [465, 360] on span "Up to 40% off" at bounding box center [516, 369] width 101 height 19
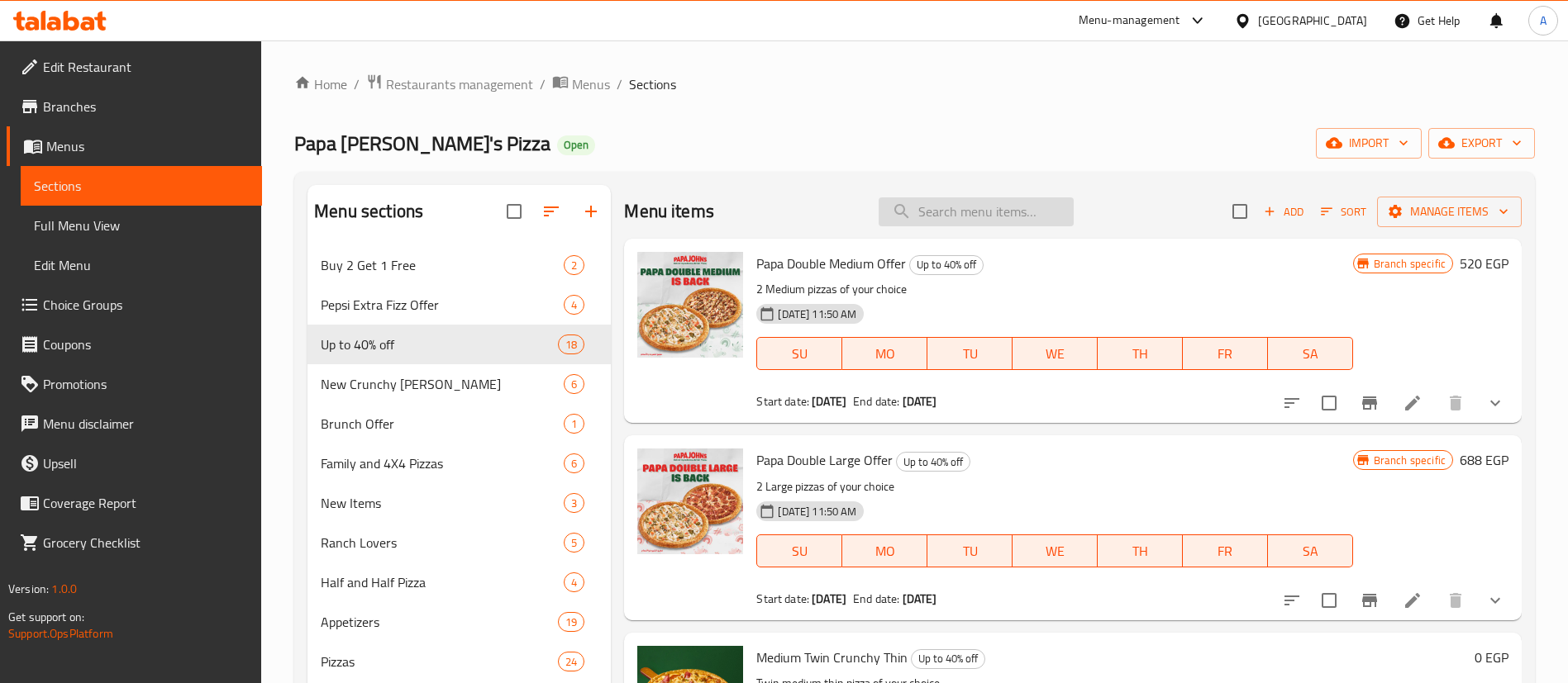
click at [984, 208] on input "search" at bounding box center [976, 212] width 195 height 29
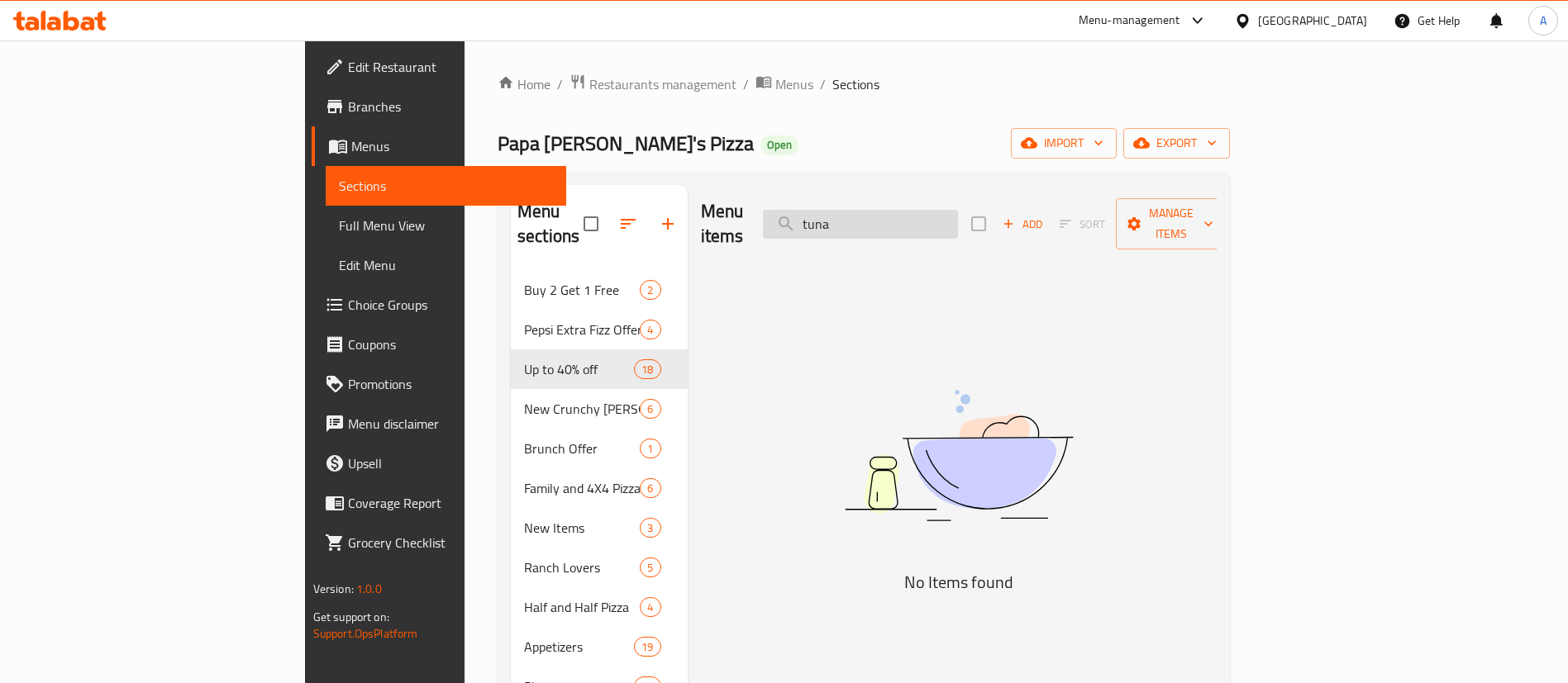
click at [958, 214] on input "tuna" at bounding box center [861, 224] width 195 height 29
type input "u"
type input "tuna"
type input "t"
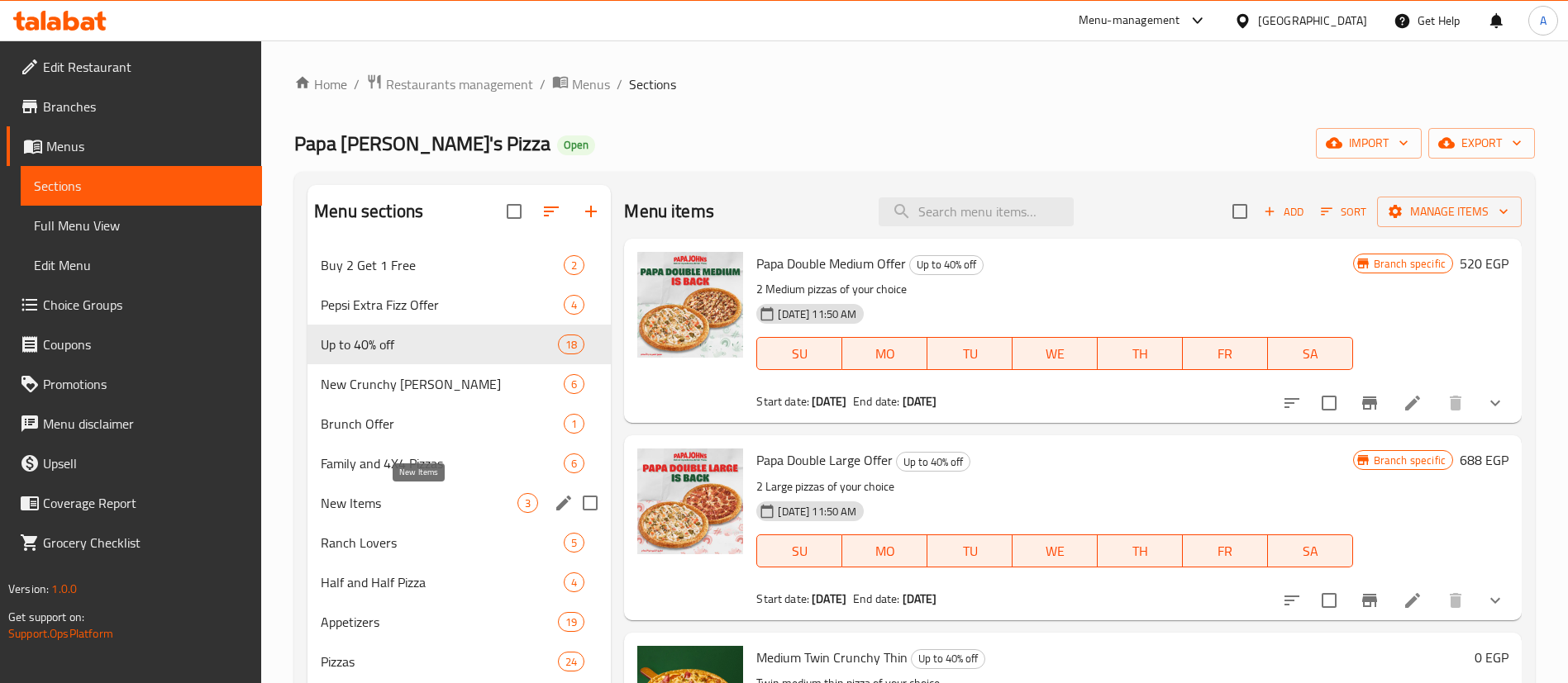
click at [391, 508] on span "New Items" at bounding box center [419, 503] width 197 height 19
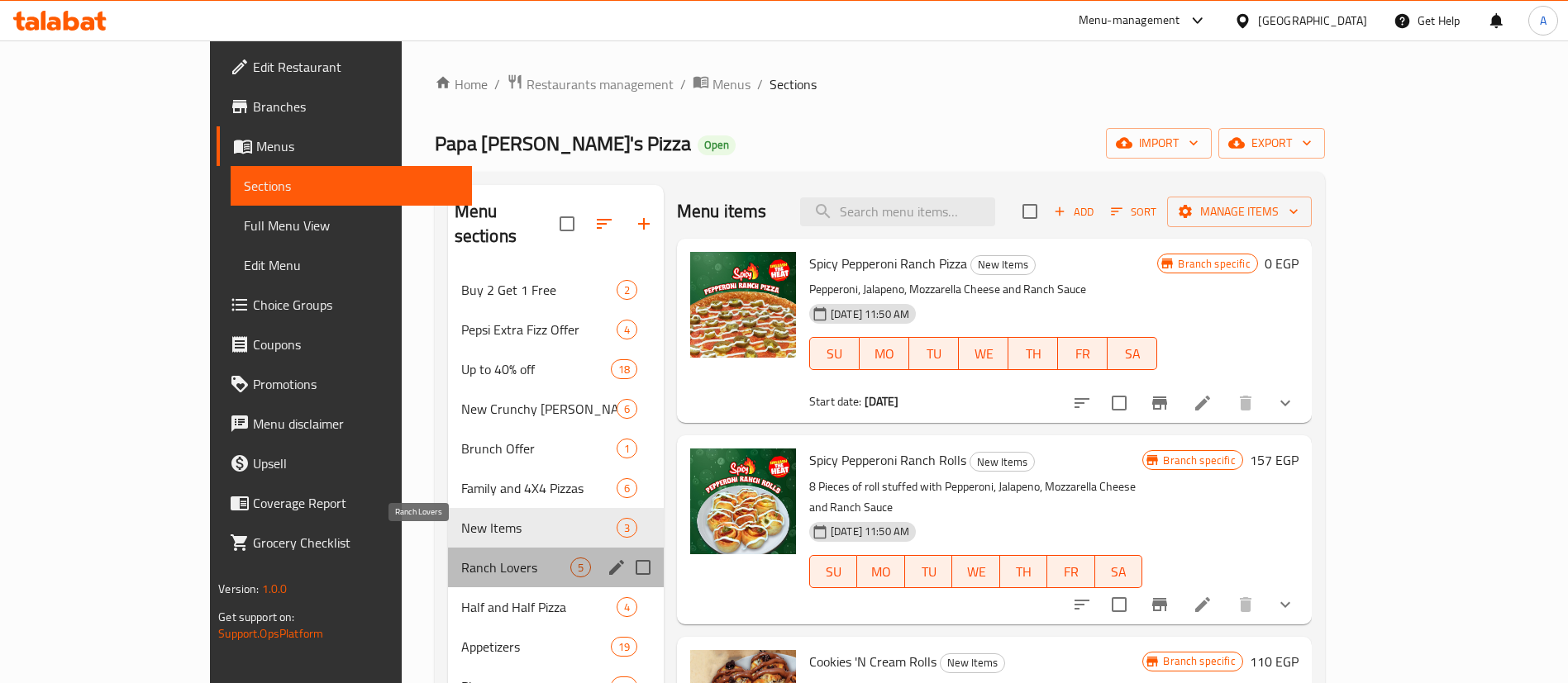
click at [461, 558] on span "Ranch Lovers" at bounding box center [515, 568] width 109 height 19
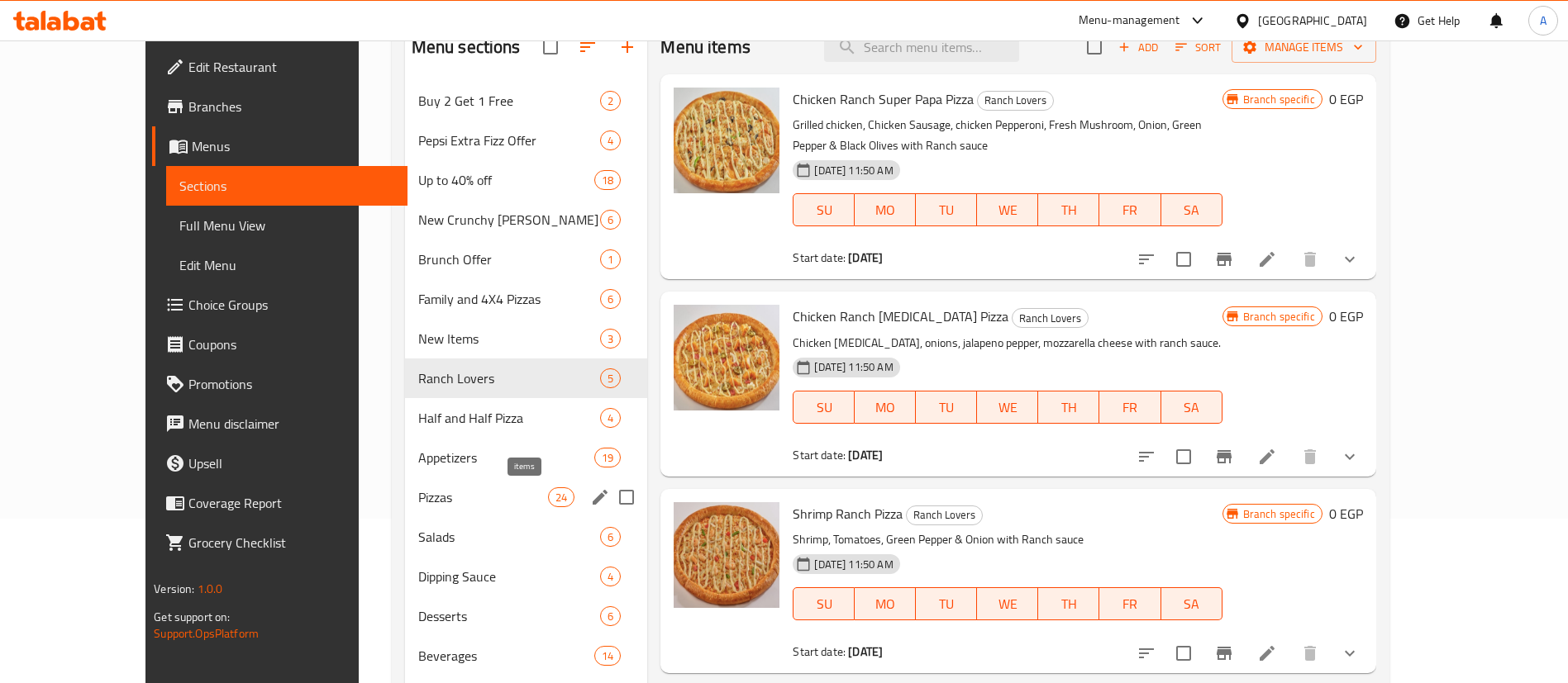
scroll to position [166, 0]
click at [418, 503] on span "Pizzas" at bounding box center [483, 496] width 129 height 19
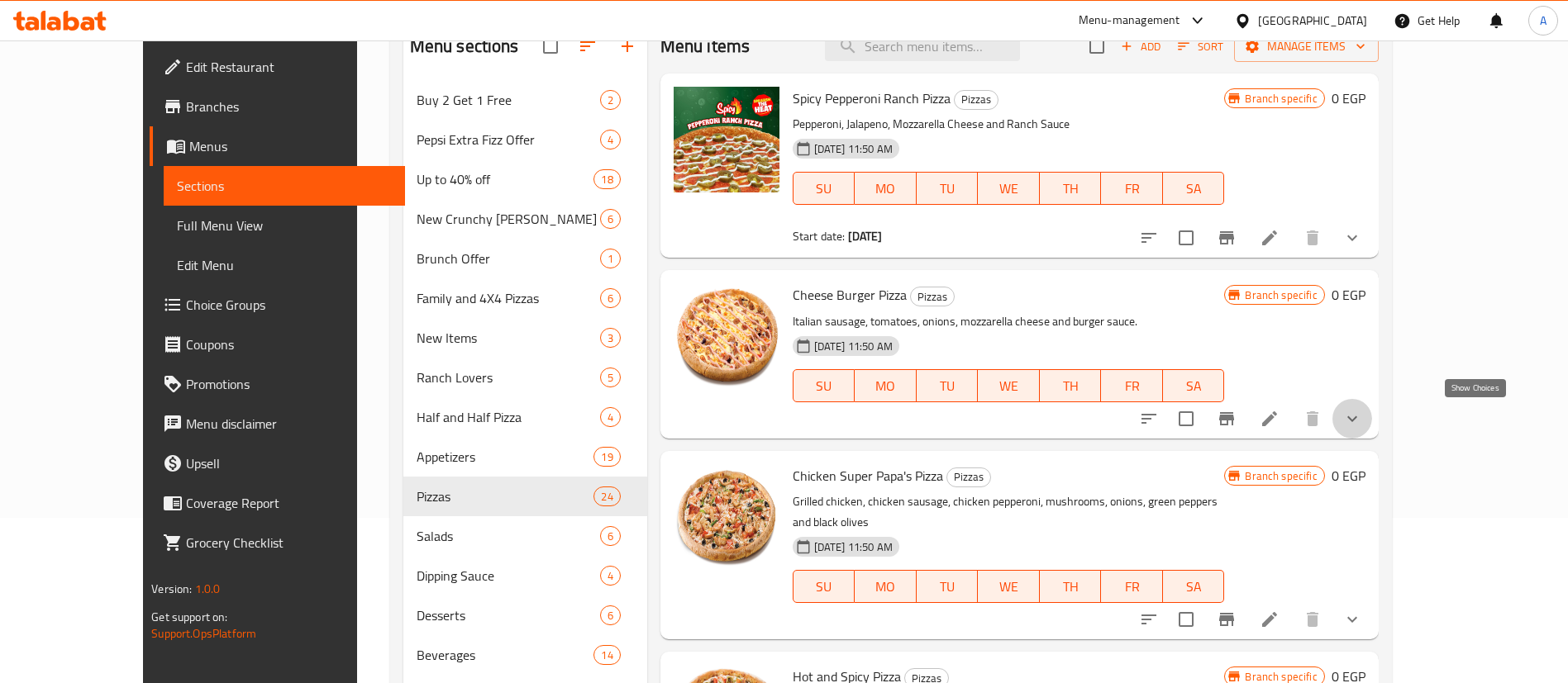
click at [1357, 420] on icon "show more" at bounding box center [1352, 418] width 10 height 6
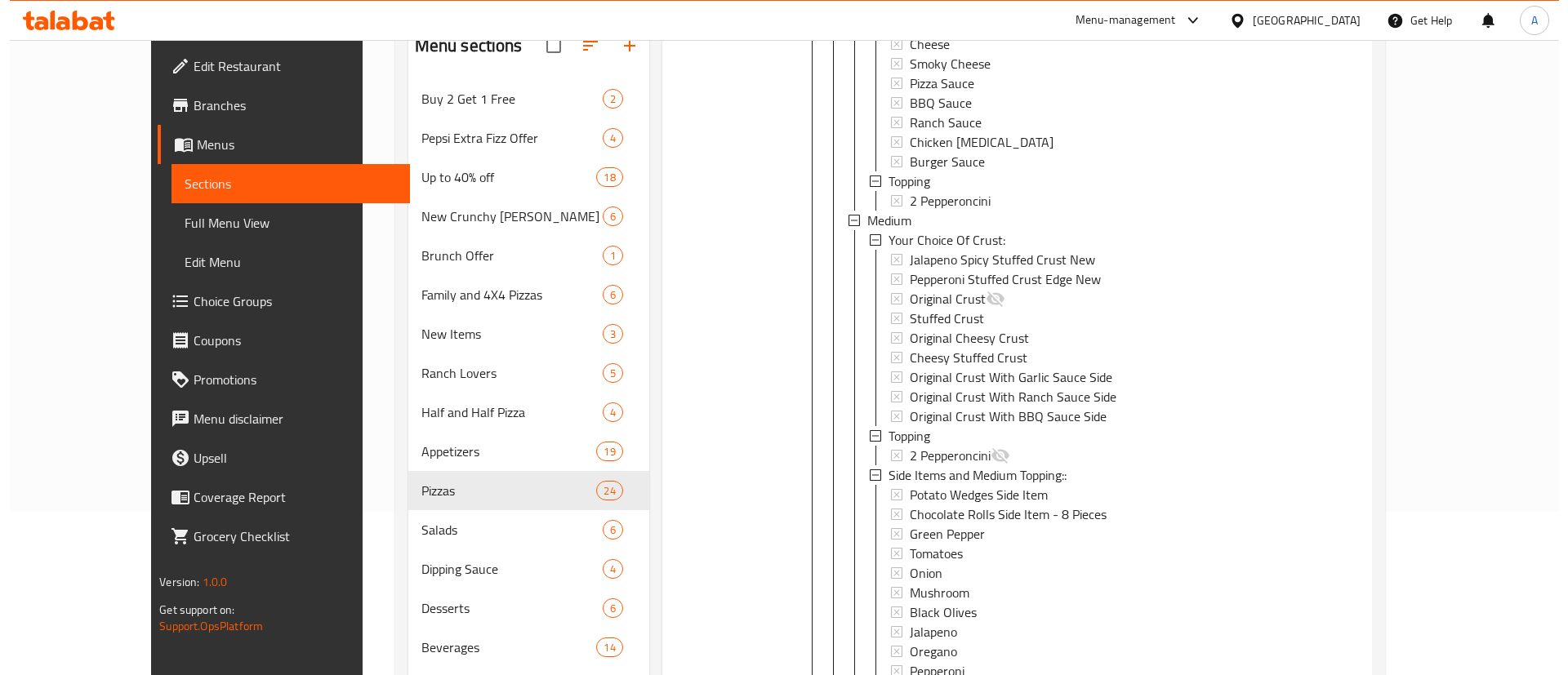
scroll to position [2079, 0]
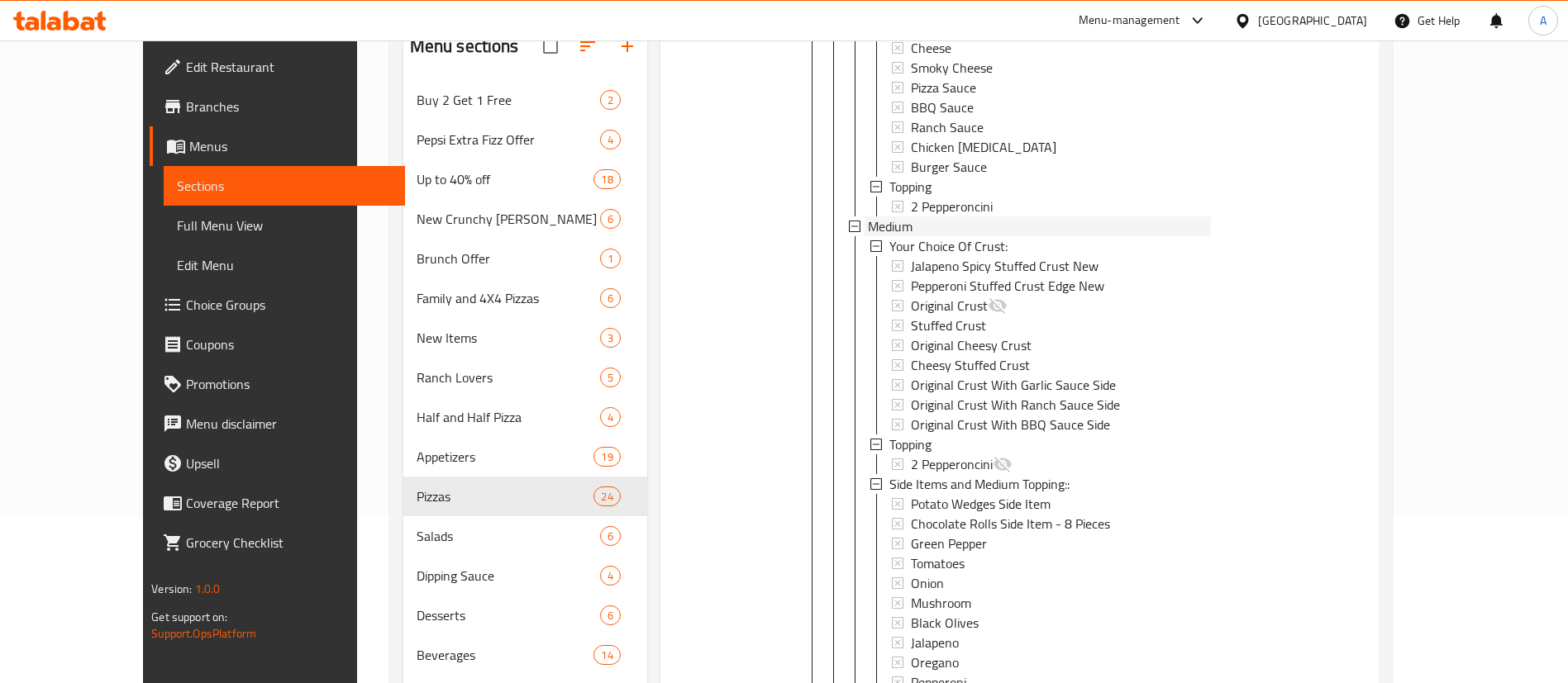
click at [868, 230] on span "Medium" at bounding box center [890, 226] width 44 height 19
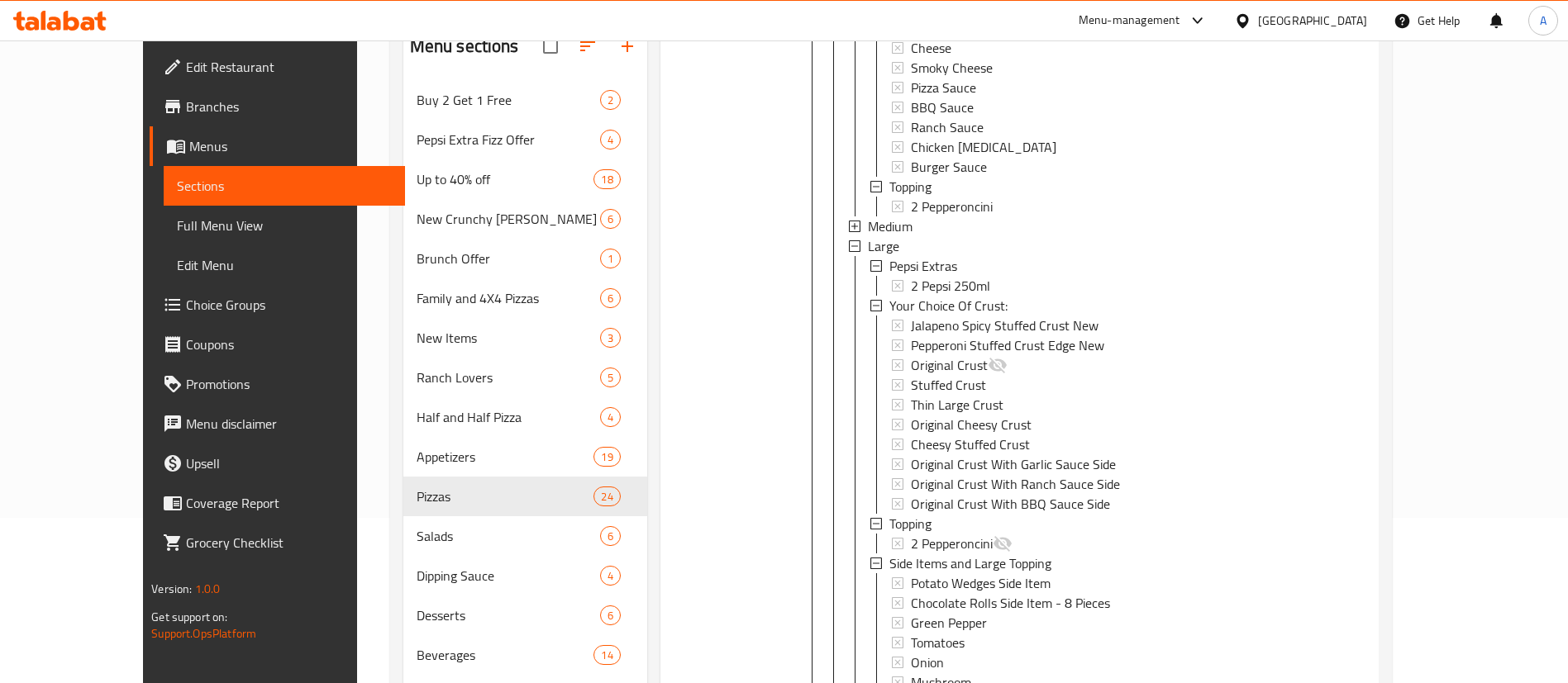
click at [878, 229] on div "Medium" at bounding box center [1040, 226] width 344 height 19
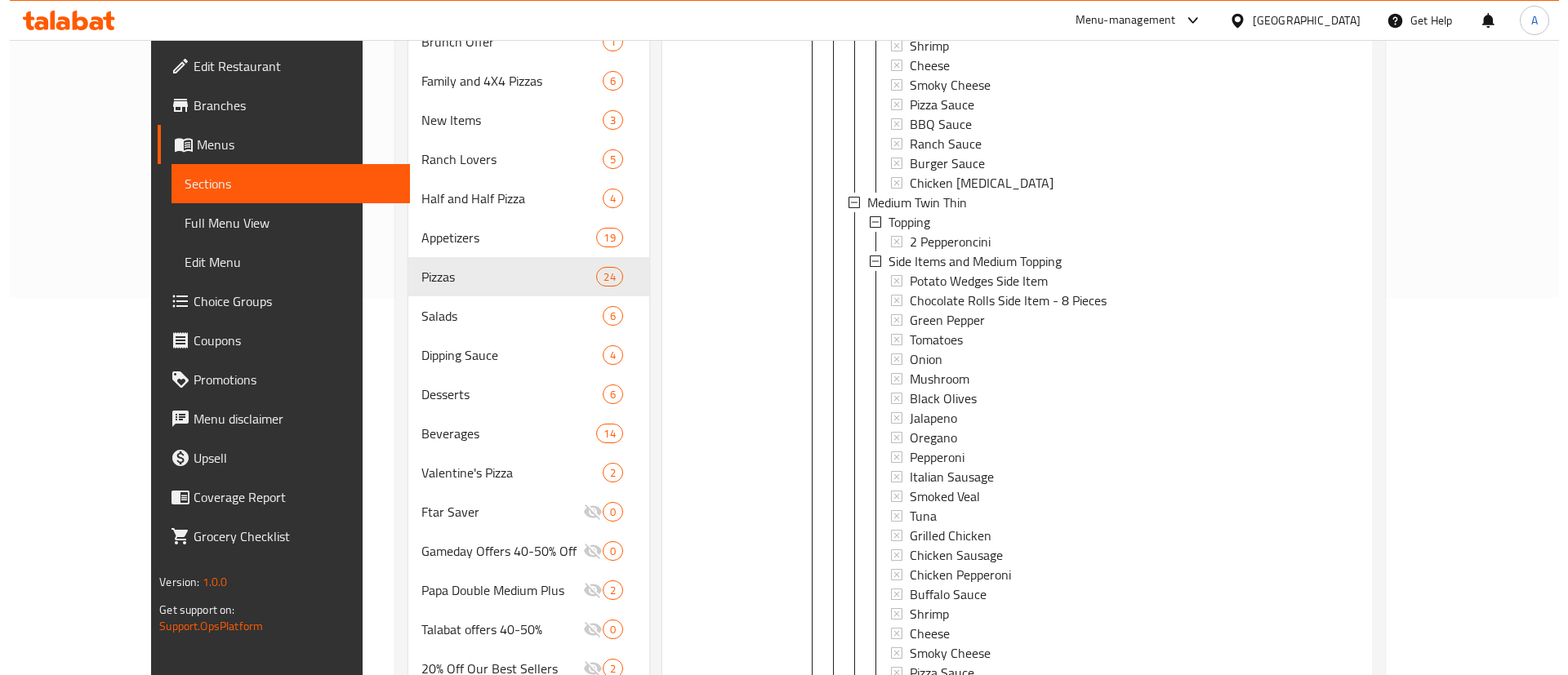
scroll to position [742, 0]
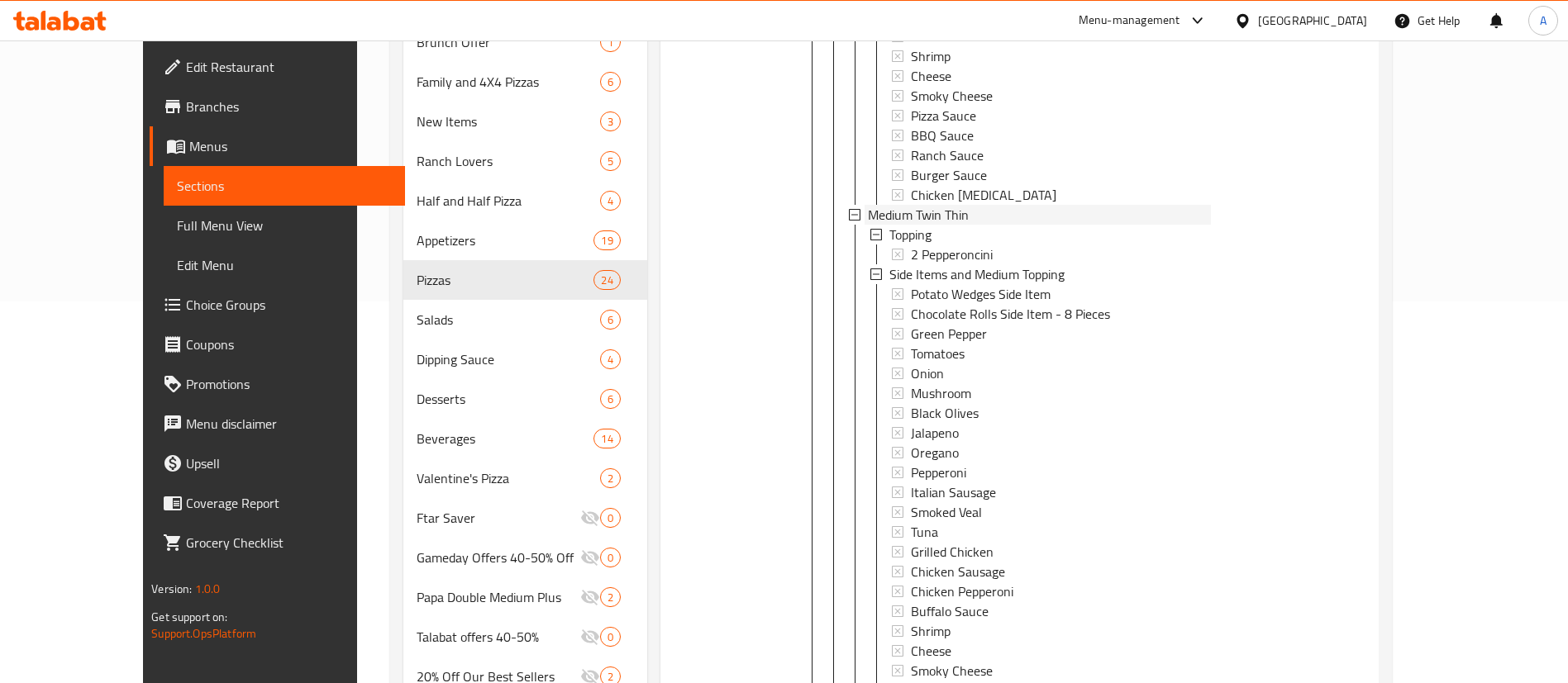
click at [952, 214] on div "Medium Twin Thin" at bounding box center [1040, 214] width 344 height 19
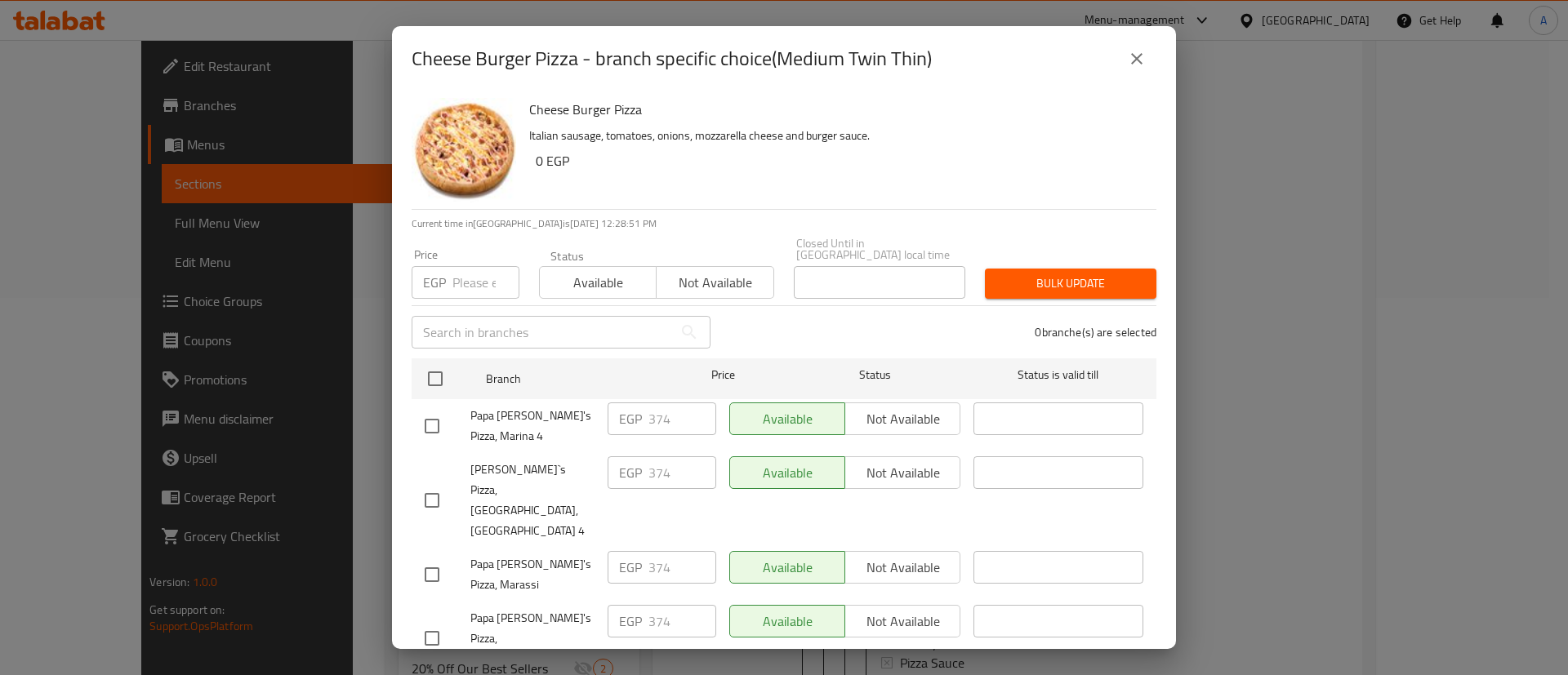
click at [796, 60] on h2 "Cheese Burger Pizza - branch specific choice(Medium Twin Thin)" at bounding box center [671, 59] width 520 height 26
drag, startPoint x: 798, startPoint y: 55, endPoint x: 928, endPoint y: 50, distance: 130.1
click at [928, 50] on h2 "Cheese Burger Pizza - branch specific choice(Medium Twin Thin)" at bounding box center [671, 59] width 520 height 26
copy h2 "edium Twin Thin"
click at [812, 54] on h2 "Cheese Burger Pizza - branch specific choice(Medium Twin Thin)" at bounding box center [671, 59] width 520 height 26
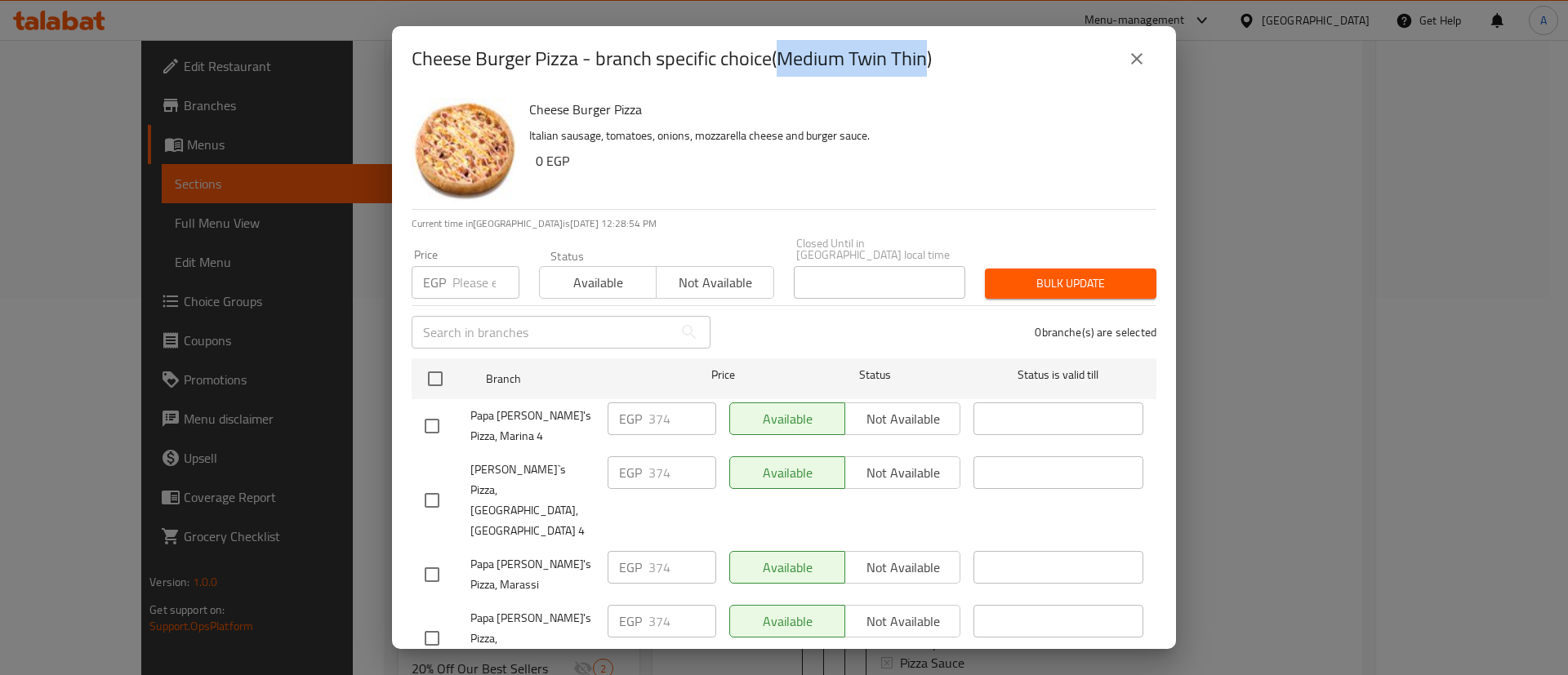
drag, startPoint x: 812, startPoint y: 54, endPoint x: 911, endPoint y: 42, distance: 99.7
click at [911, 46] on h2 "Cheese Burger Pizza - branch specific choice(Medium Twin Thin)" at bounding box center [671, 59] width 520 height 26
copy h2 "Medium Twin Thin"
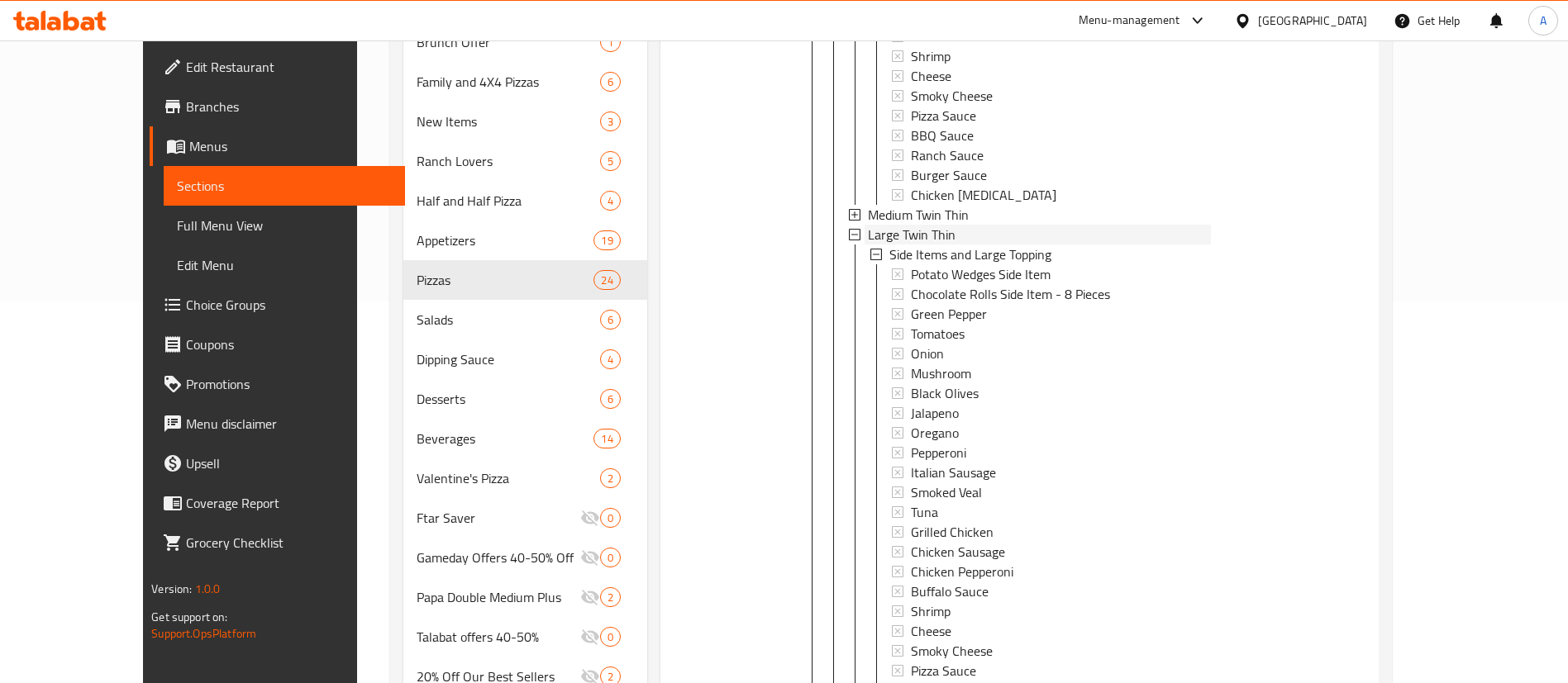
click at [868, 233] on span "Large Twin Thin" at bounding box center [911, 235] width 88 height 19
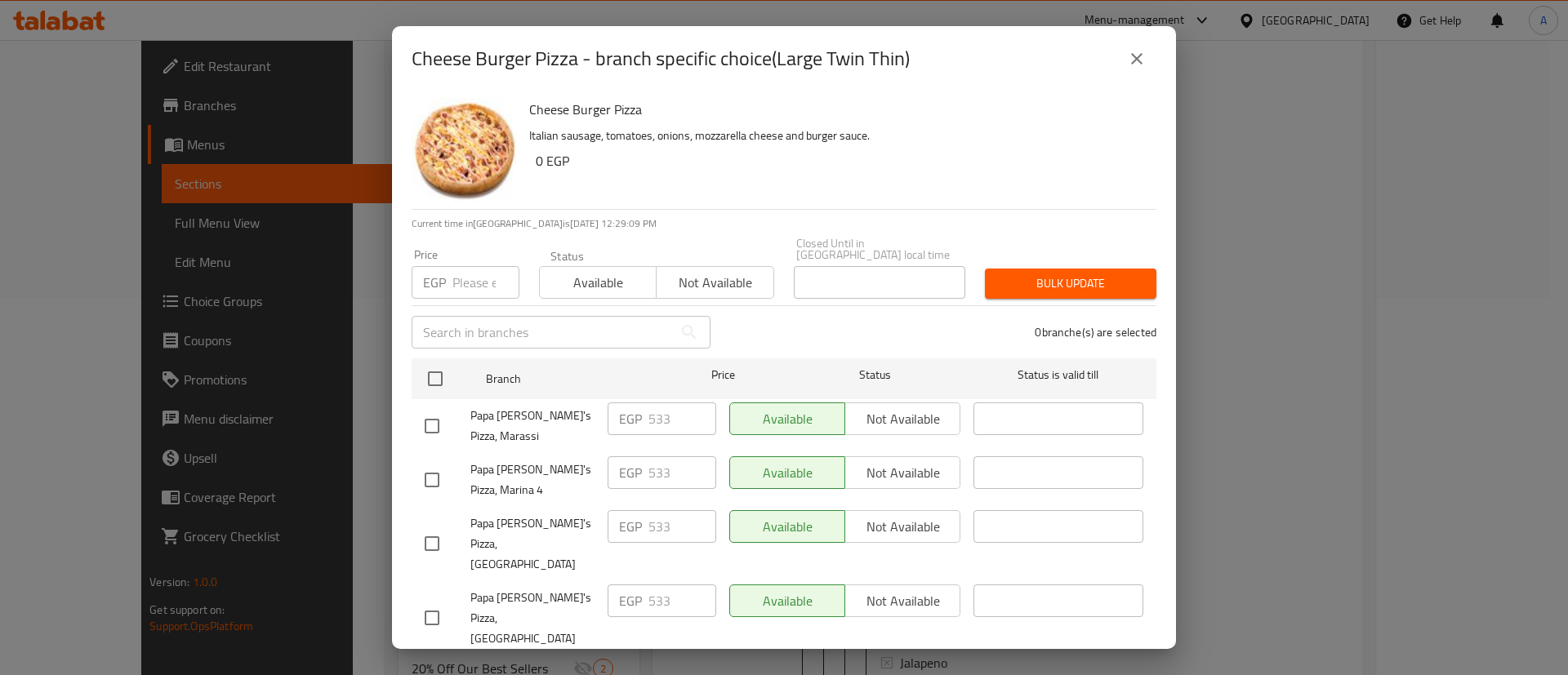
click at [818, 63] on h2 "Cheese Burger Pizza - branch specific choice(Large Twin Thin)" at bounding box center [660, 59] width 498 height 26
drag, startPoint x: 818, startPoint y: 63, endPoint x: 882, endPoint y: 63, distance: 64.0
click at [882, 63] on h2 "Cheese Burger Pizza - branch specific choice(Large Twin Thin)" at bounding box center [660, 59] width 498 height 26
copy h2 "Large Twin Thin"
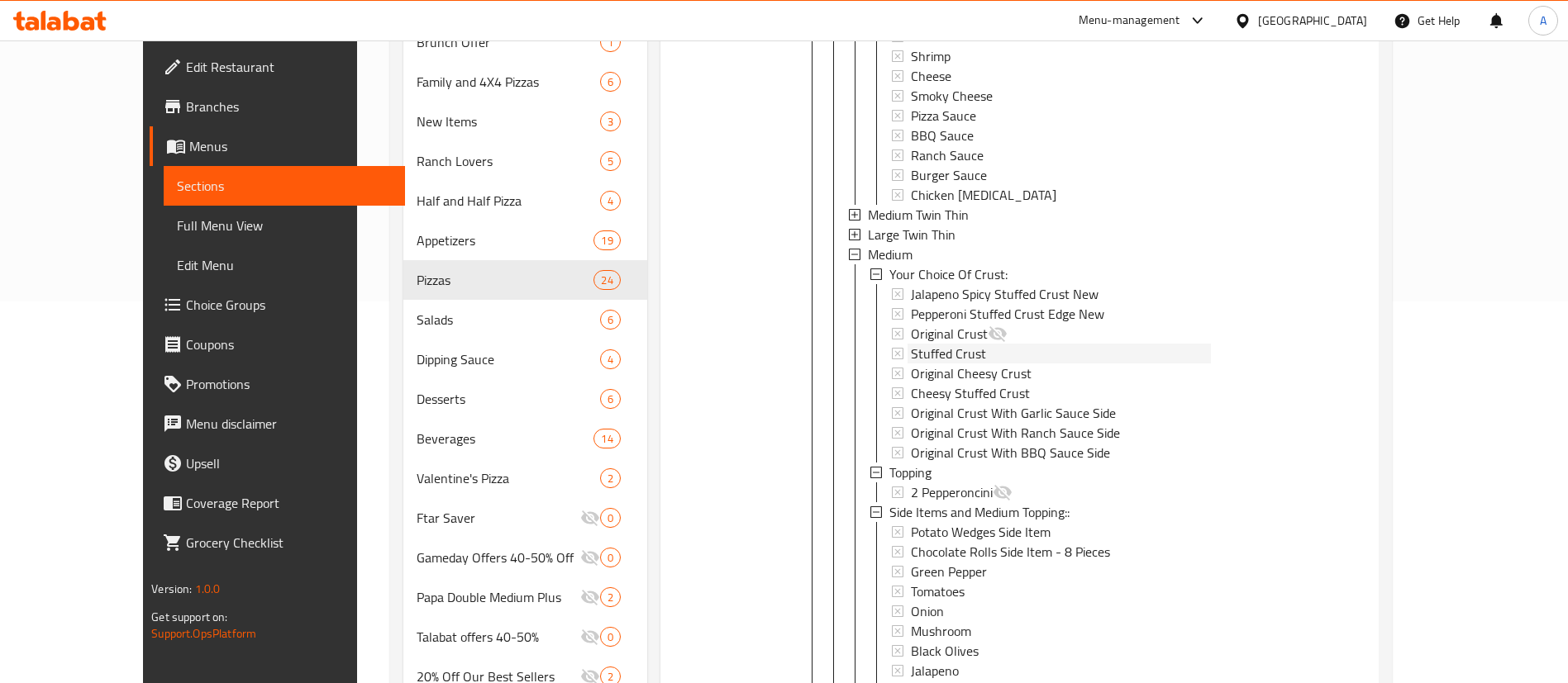
click at [916, 350] on span "Stuffed Crust" at bounding box center [948, 353] width 75 height 19
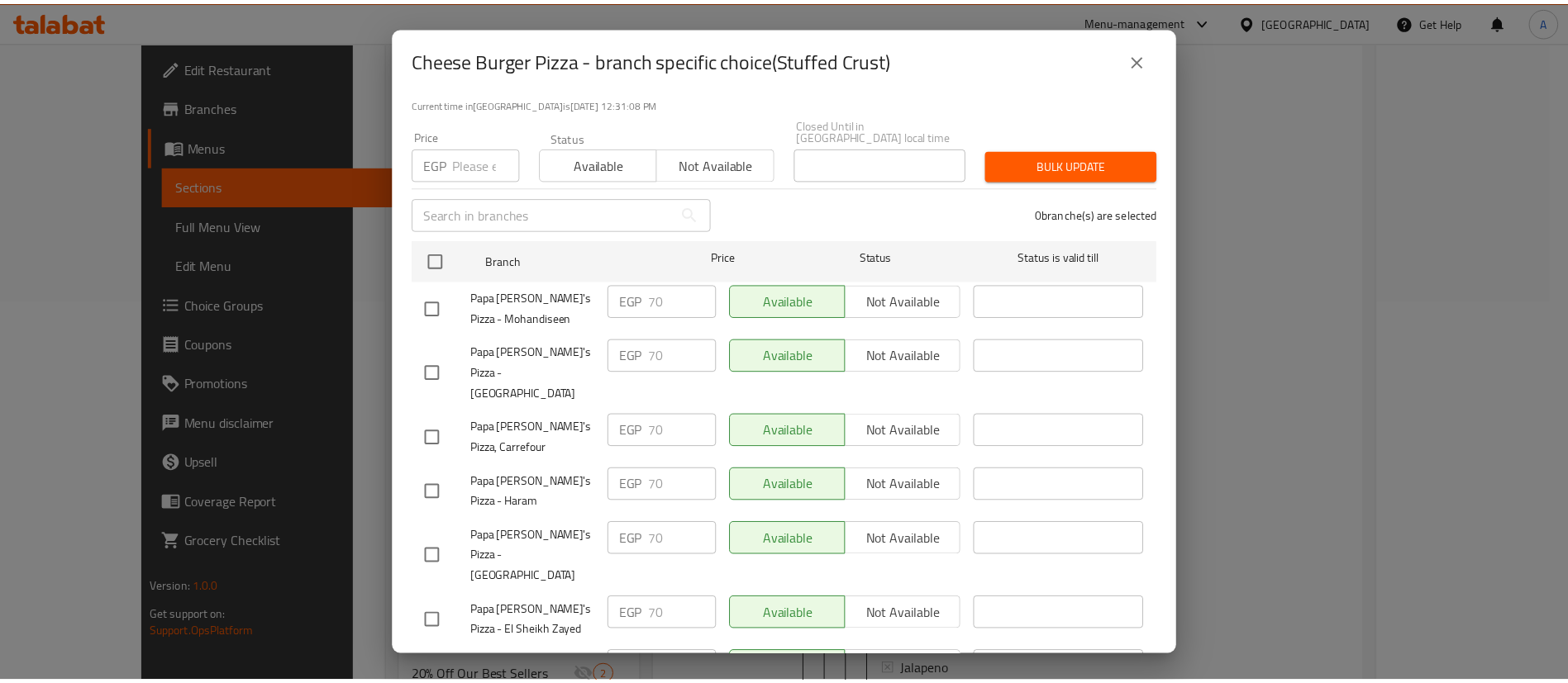
scroll to position [124, 0]
